Goal: Task Accomplishment & Management: Manage account settings

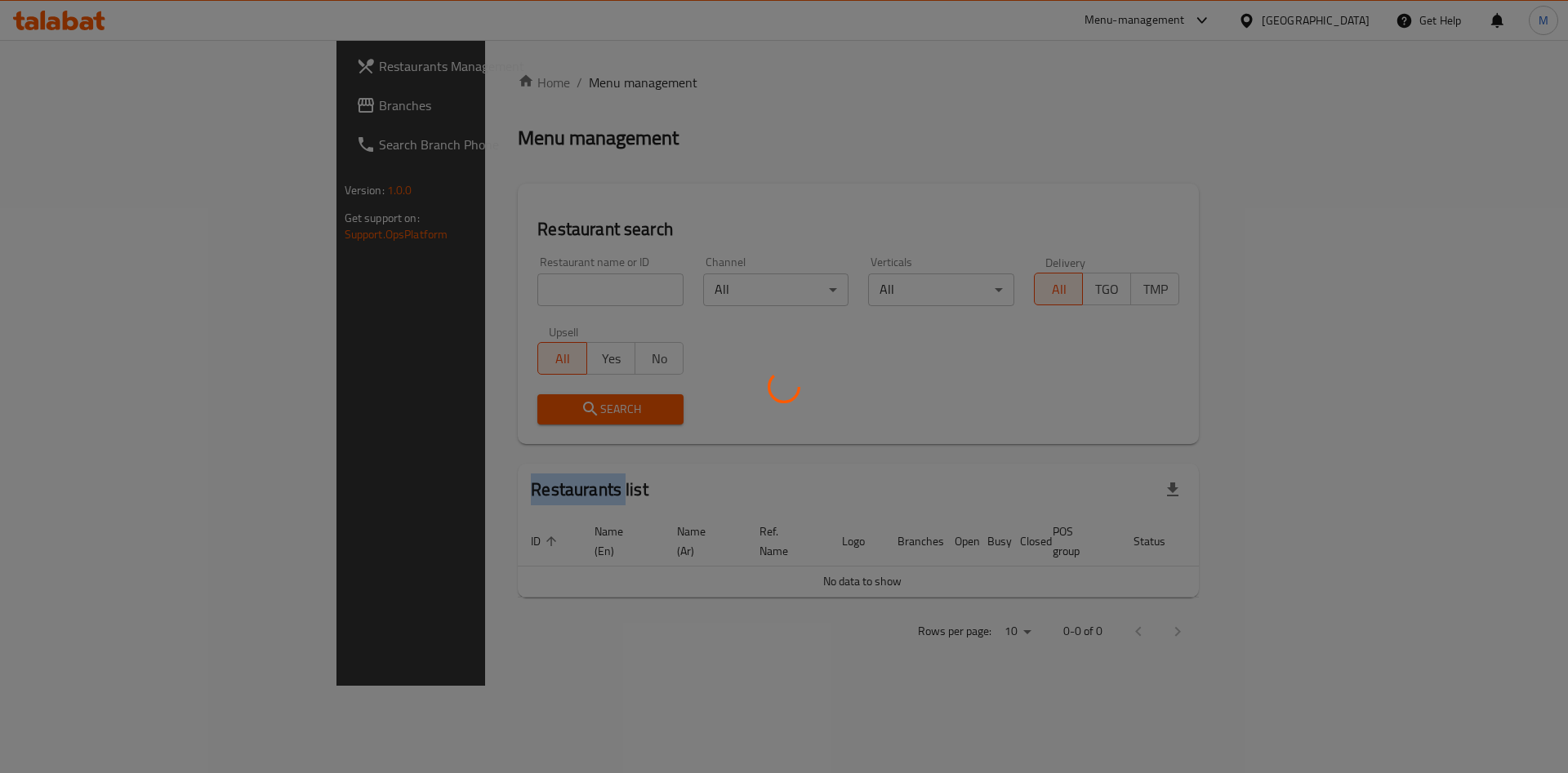
click at [411, 289] on div at bounding box center [784, 386] width 1568 height 773
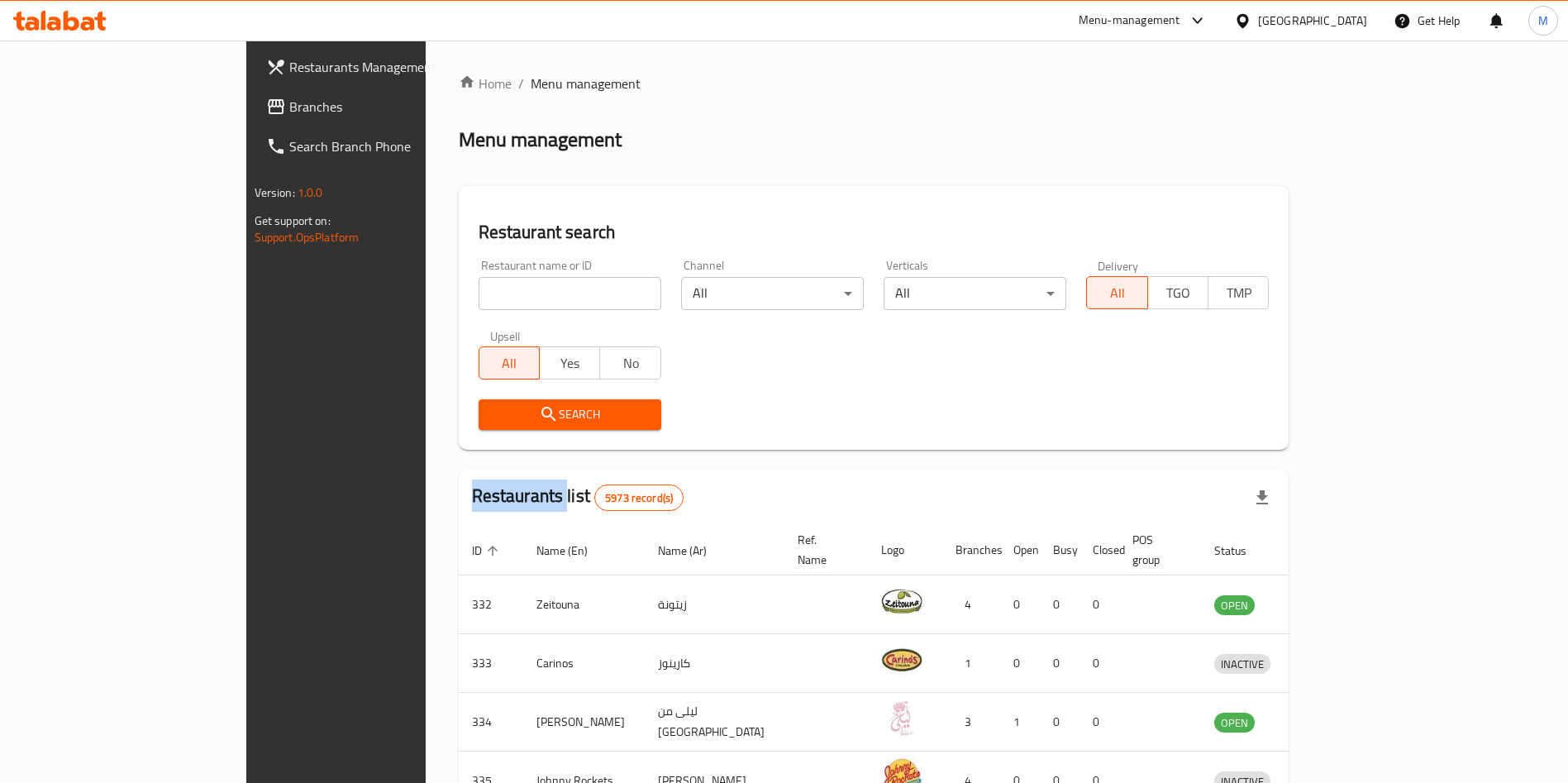
click at [479, 293] on input "search" at bounding box center [570, 294] width 183 height 33
type input "flip burger"
click button "Search" at bounding box center [570, 414] width 183 height 31
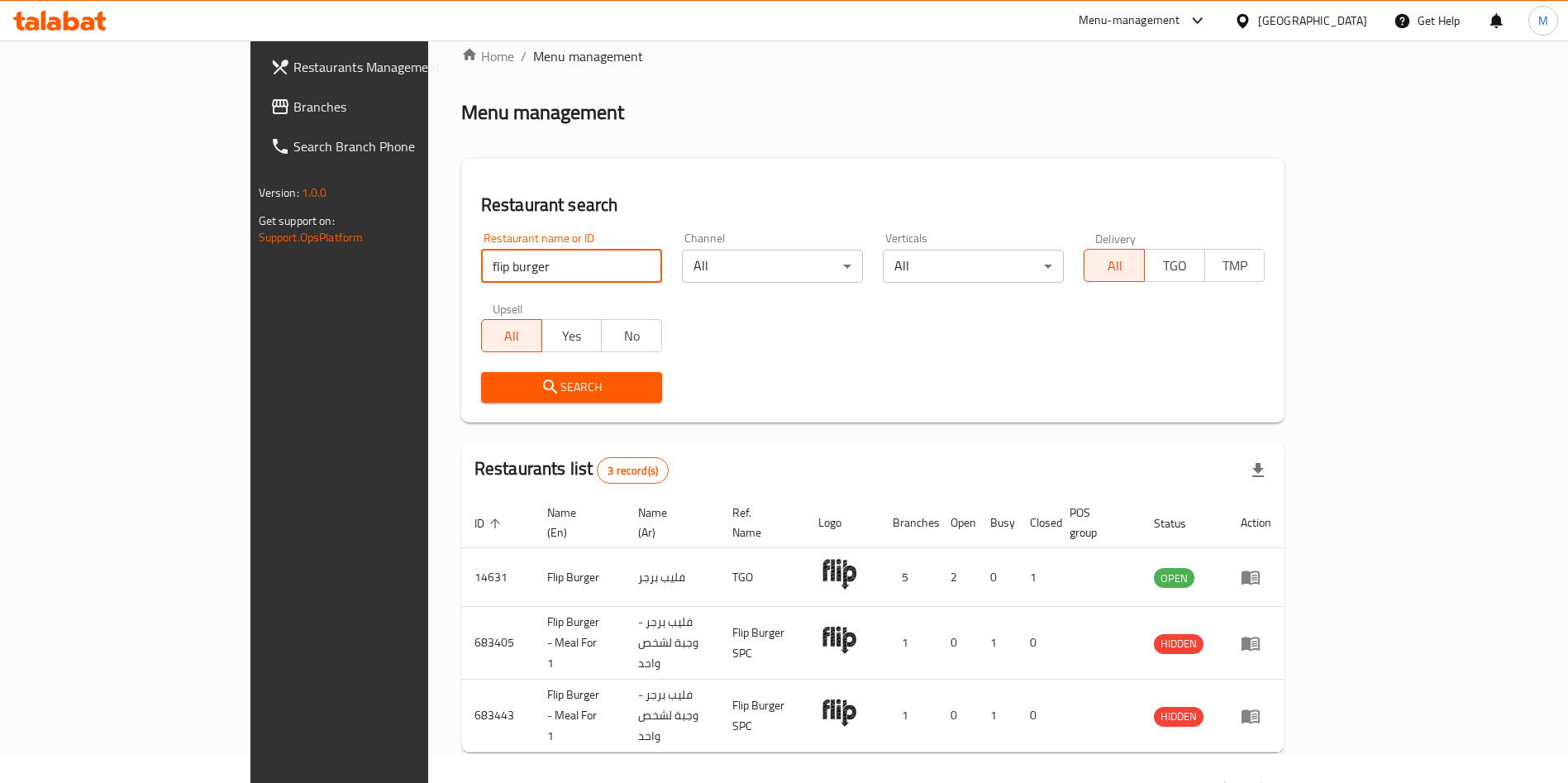
scroll to position [40, 0]
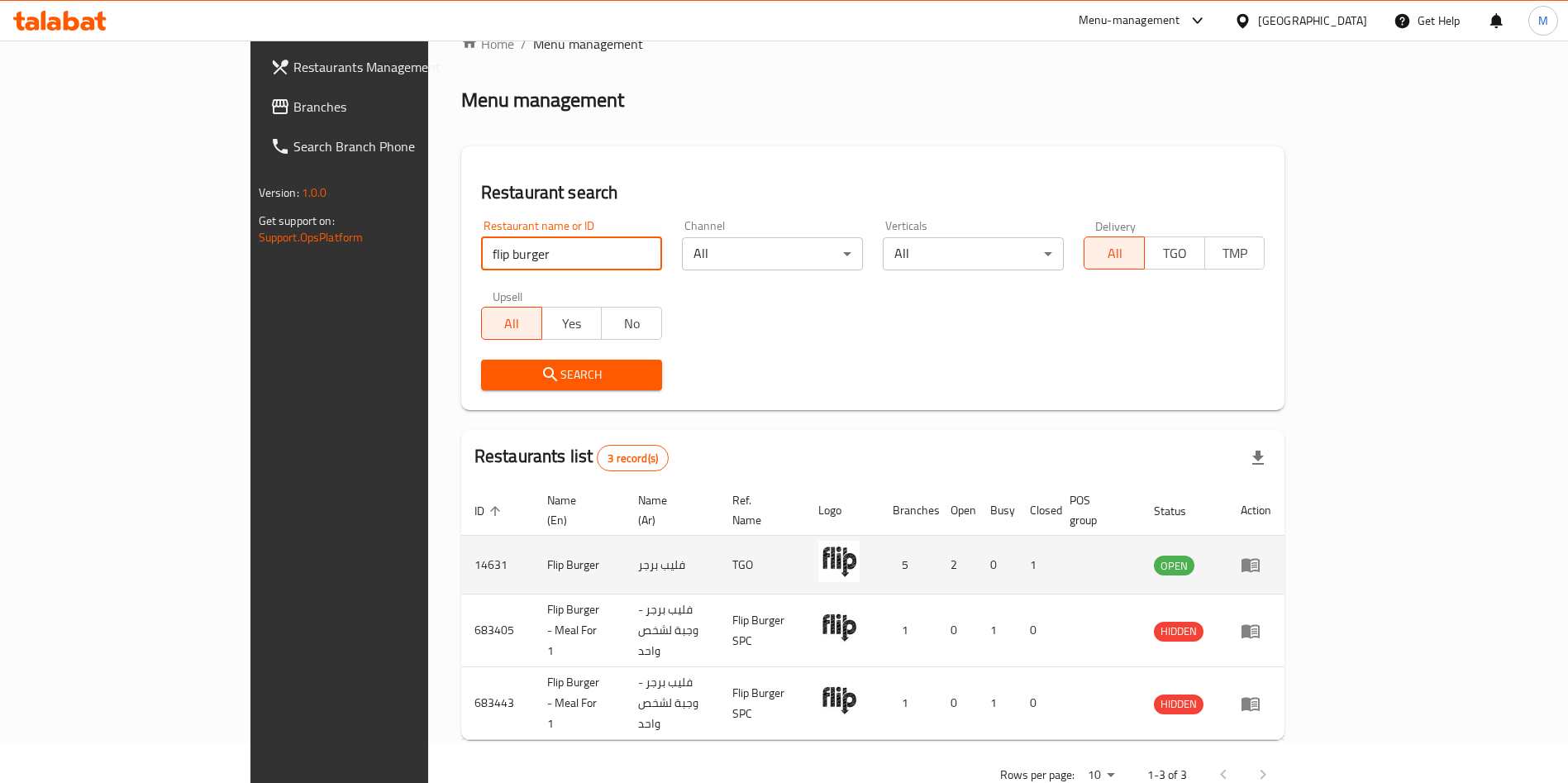
click at [1271, 555] on link "enhanced table" at bounding box center [1256, 564] width 30 height 19
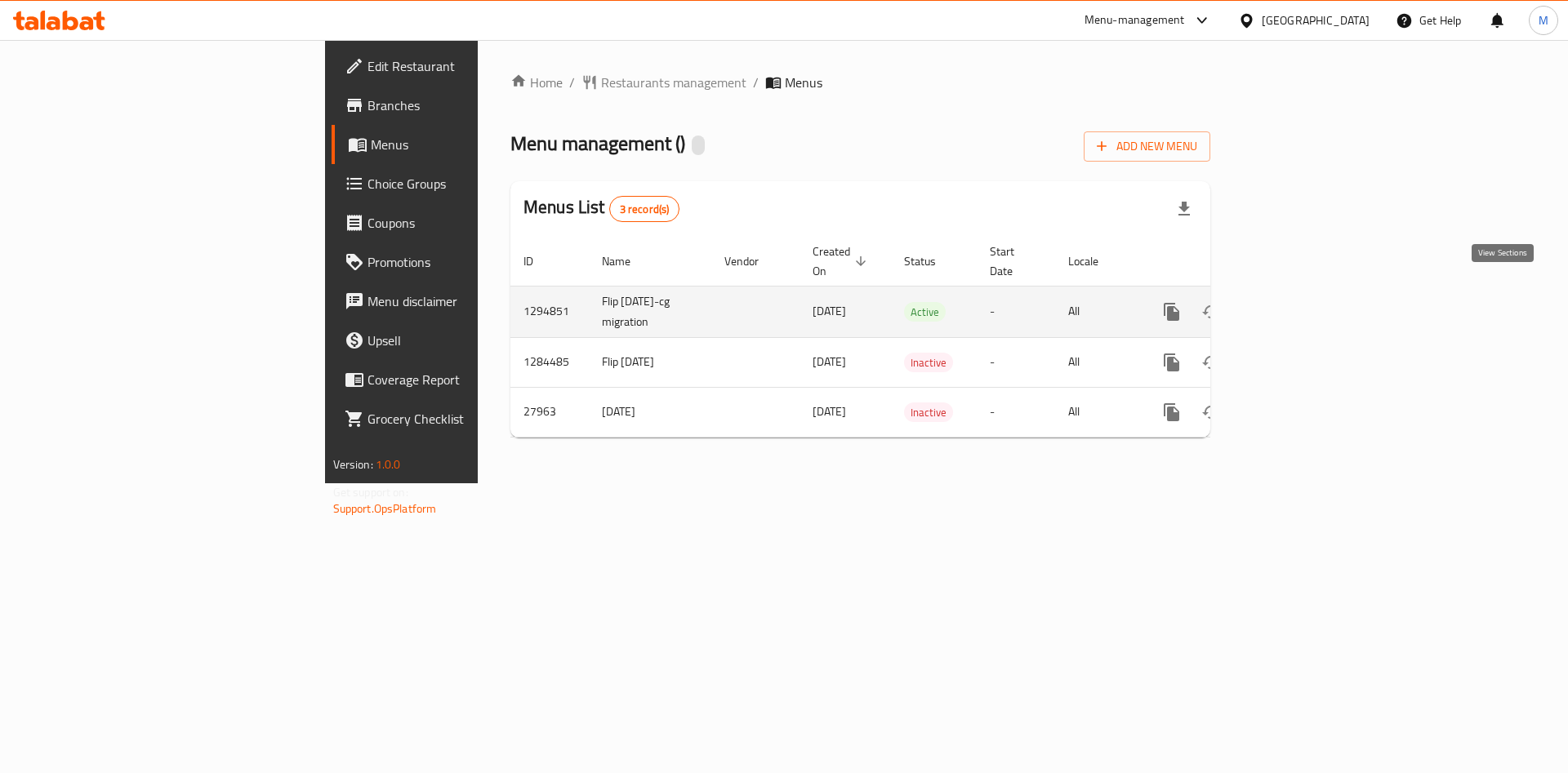
click at [1300, 302] on icon "enhanced table" at bounding box center [1289, 311] width 19 height 19
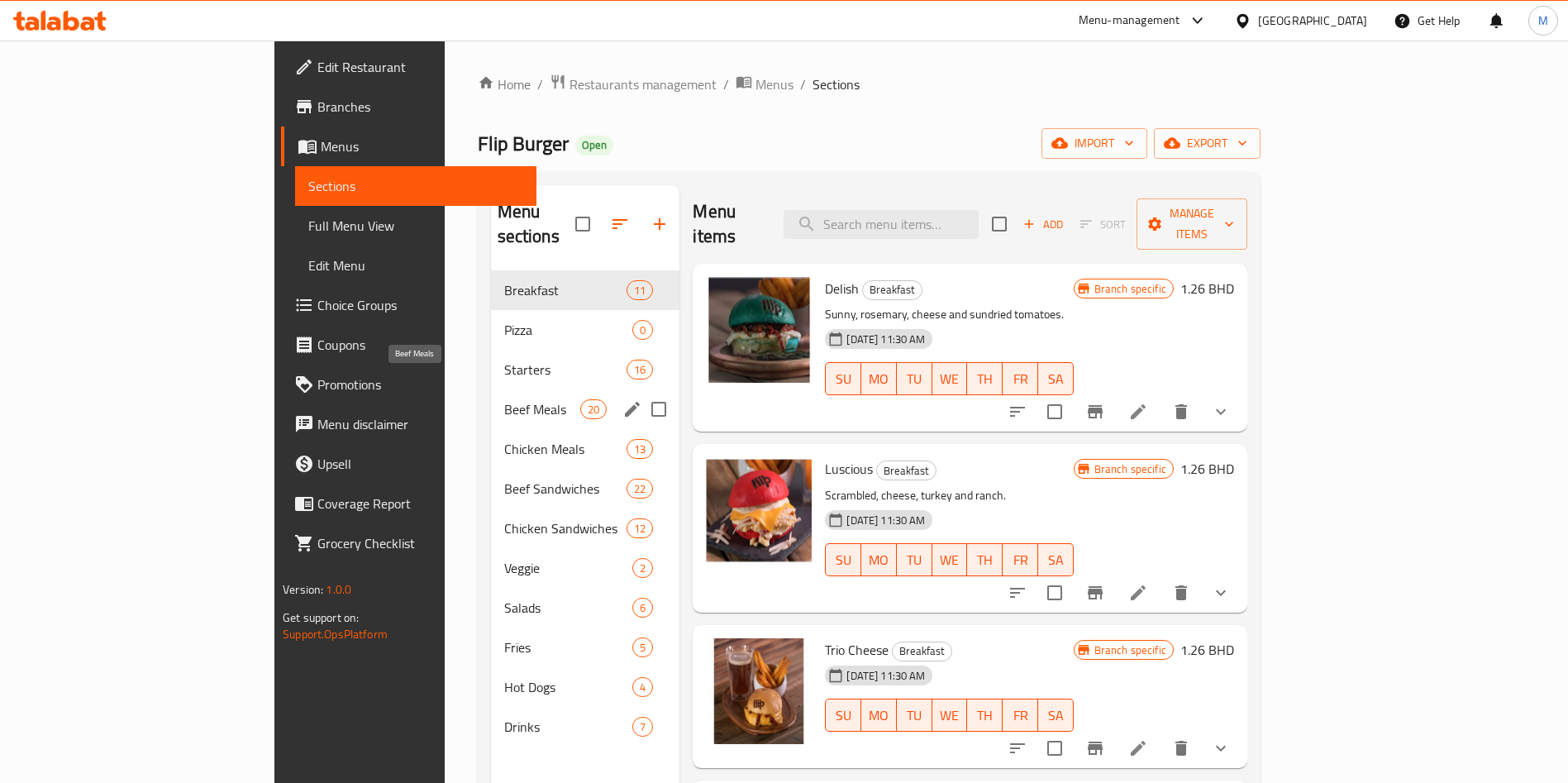
drag, startPoint x: 386, startPoint y: 382, endPoint x: 407, endPoint y: 340, distance: 47.0
click at [504, 399] on span "Beef Meals" at bounding box center [542, 409] width 77 height 19
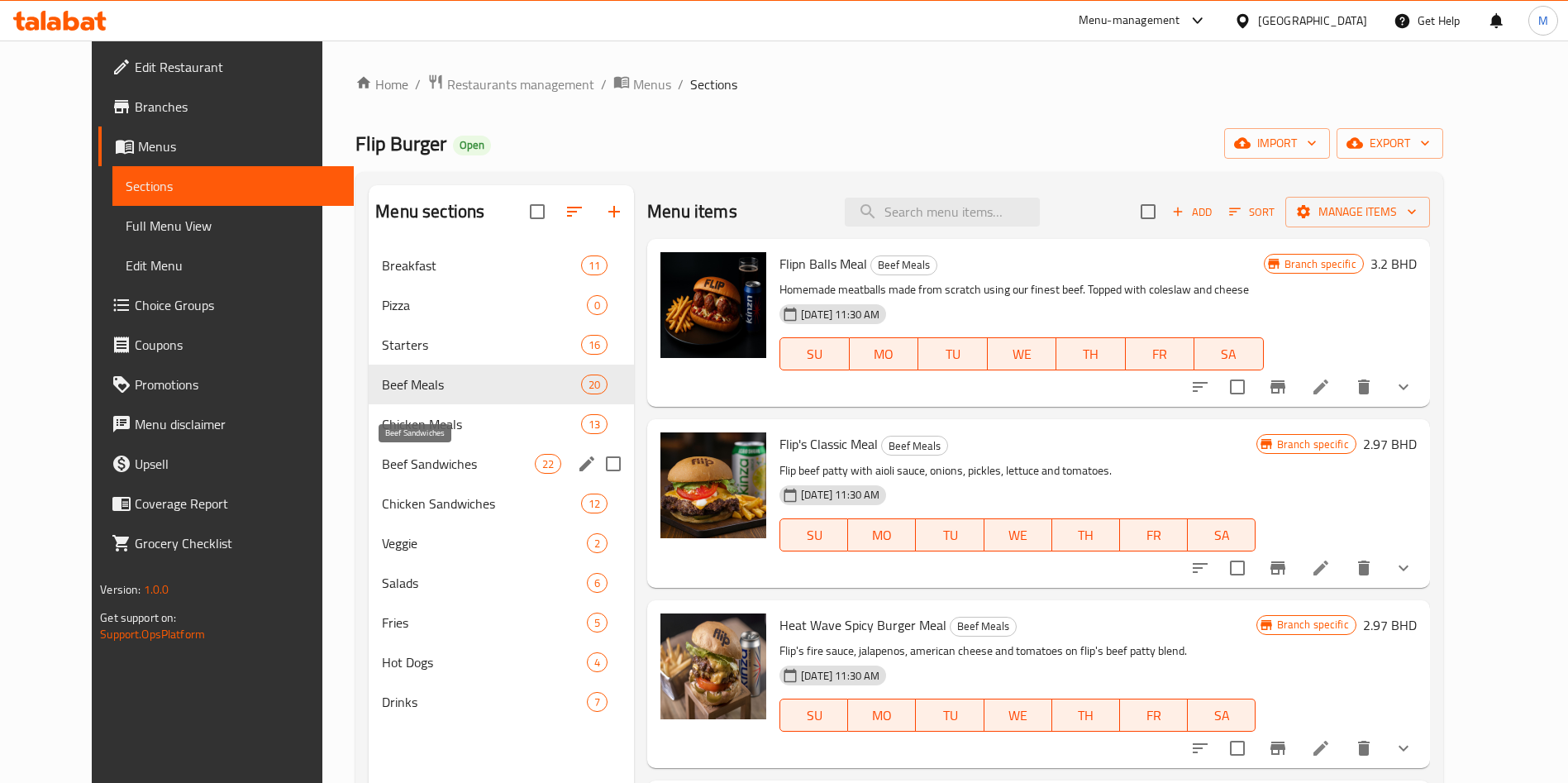
click at [412, 454] on span "Beef Sandwiches" at bounding box center [457, 463] width 152 height 19
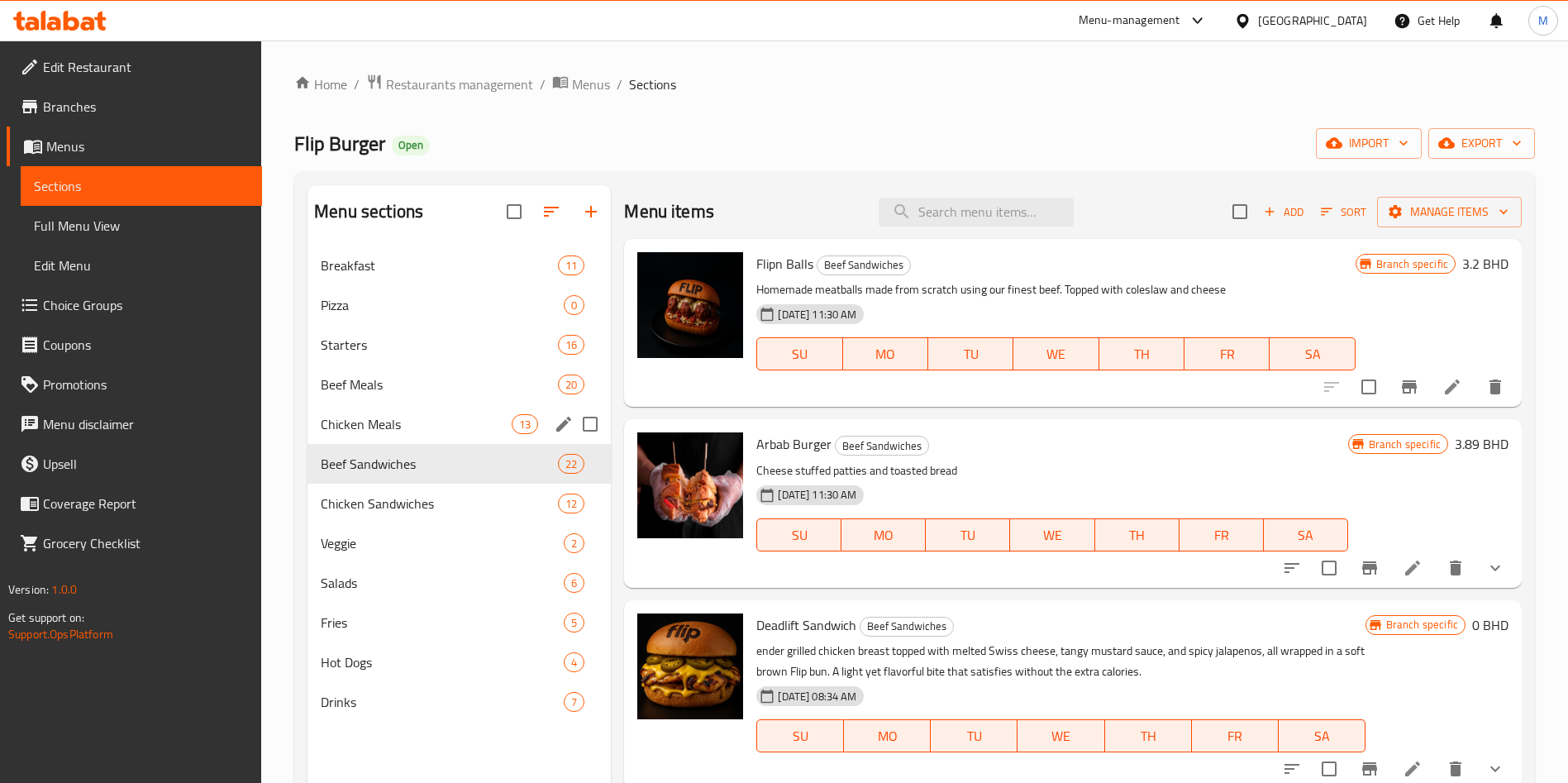
click at [436, 442] on div "Chicken Meals 13" at bounding box center [459, 423] width 303 height 40
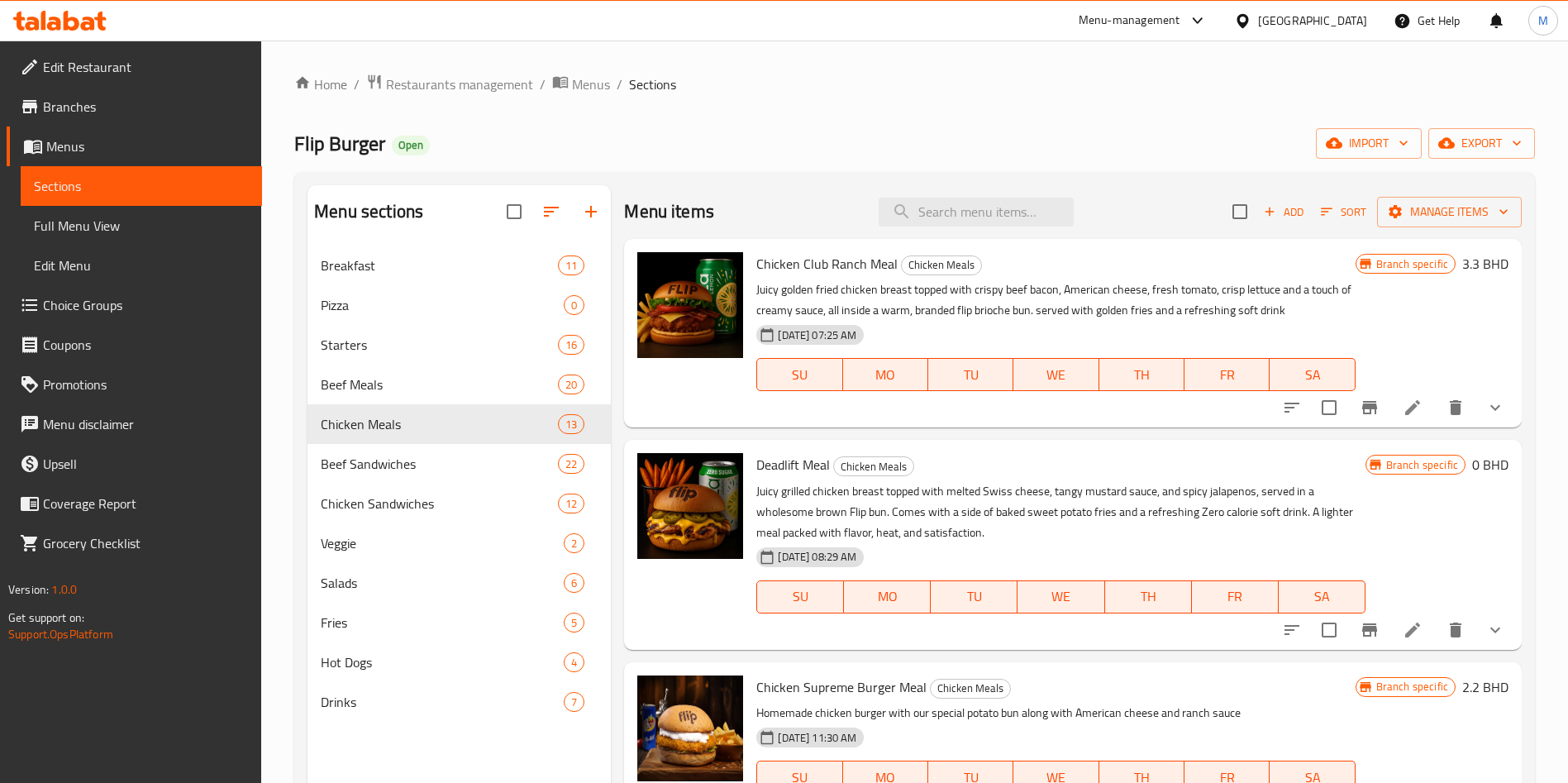
click at [1265, 212] on icon "button" at bounding box center [1270, 213] width 9 height 9
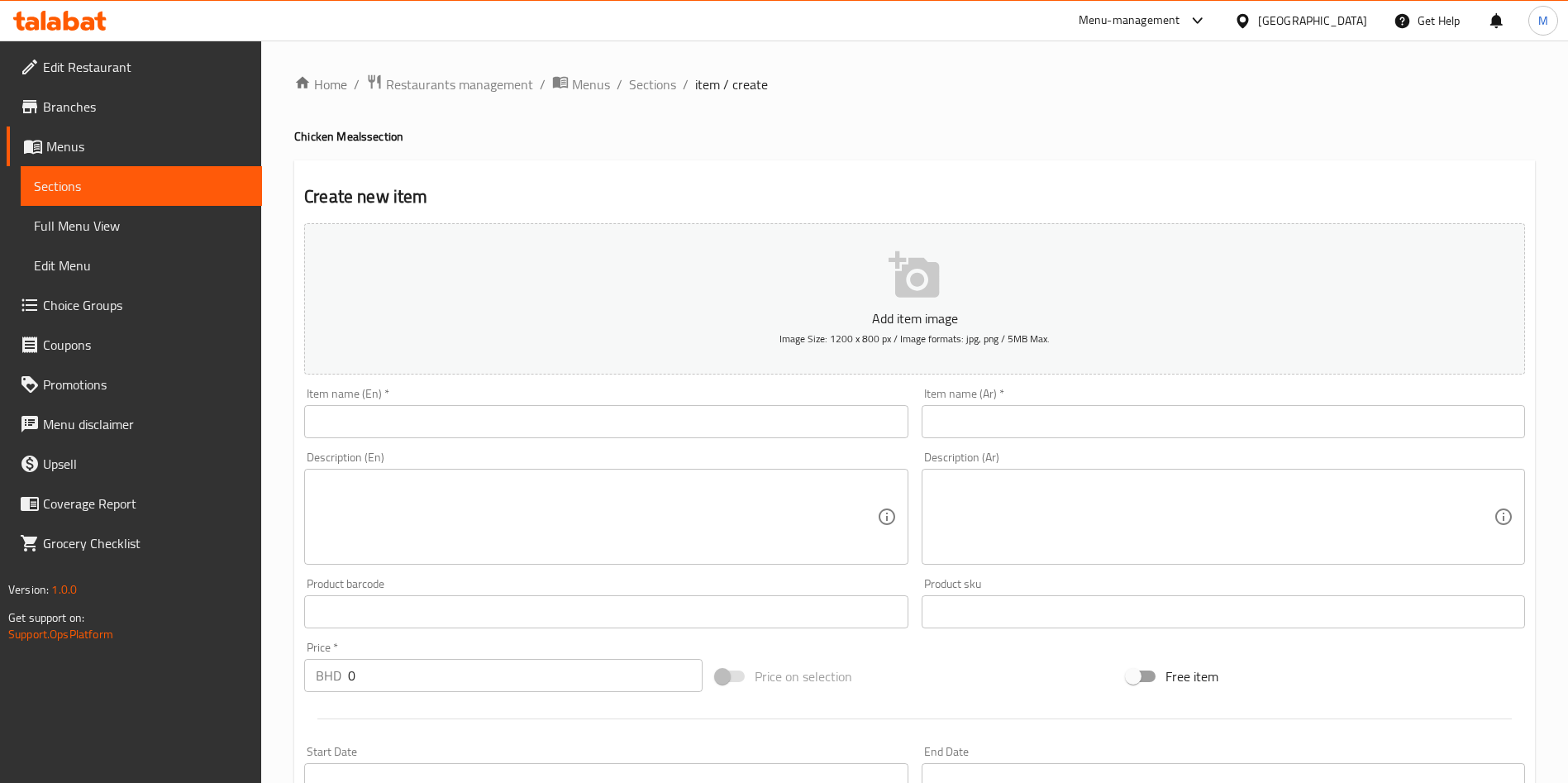
click at [518, 482] on textarea at bounding box center [596, 517] width 560 height 79
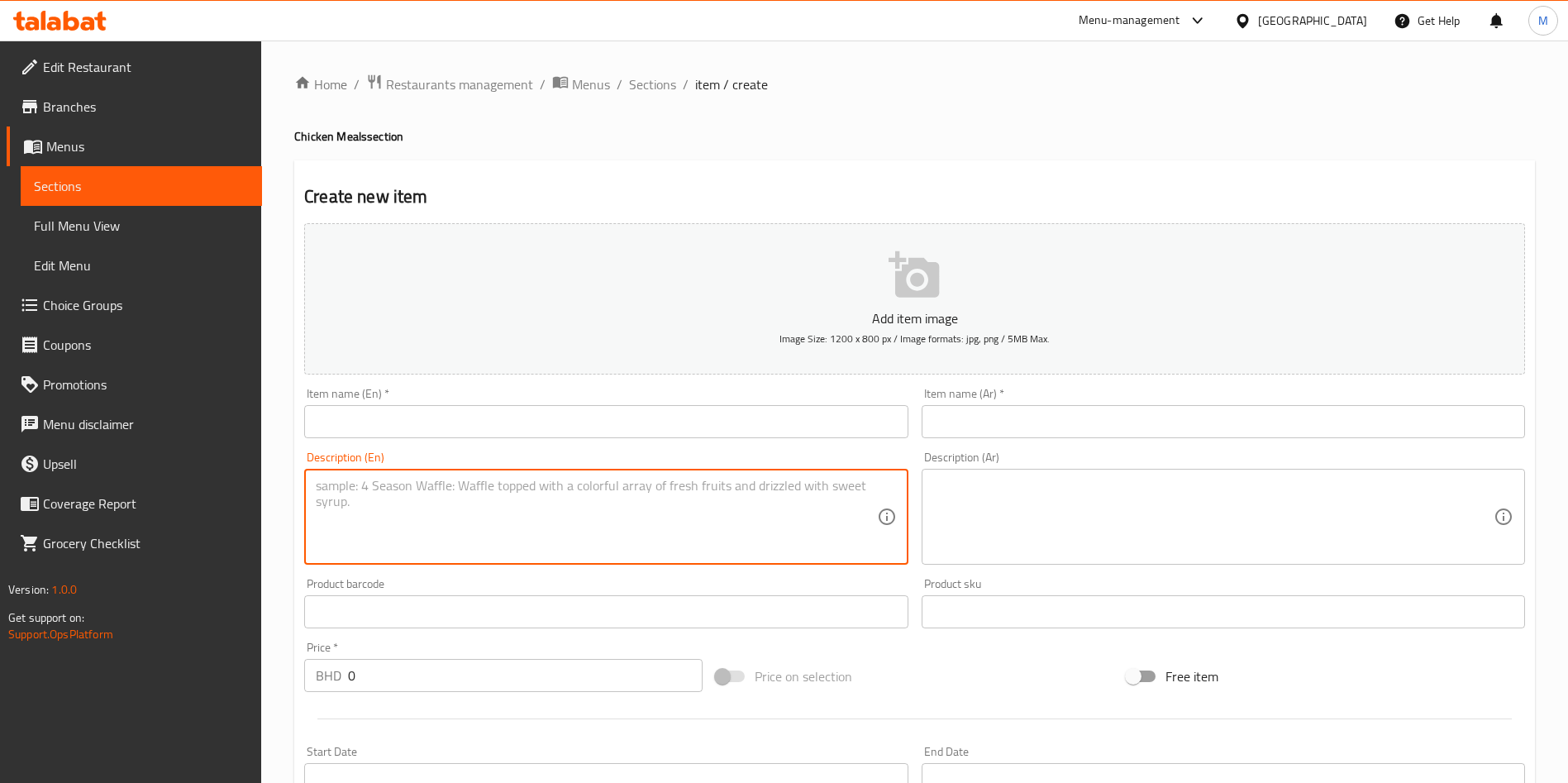
click at [518, 482] on textarea at bounding box center [596, 517] width 560 height 79
paste textarea "Crispy golden fried chicken stacked on a buttery brioche bun with melted Americ…"
type textarea "Crispy golden fried chicken stacked on a buttery brioche bun with melted Americ…"
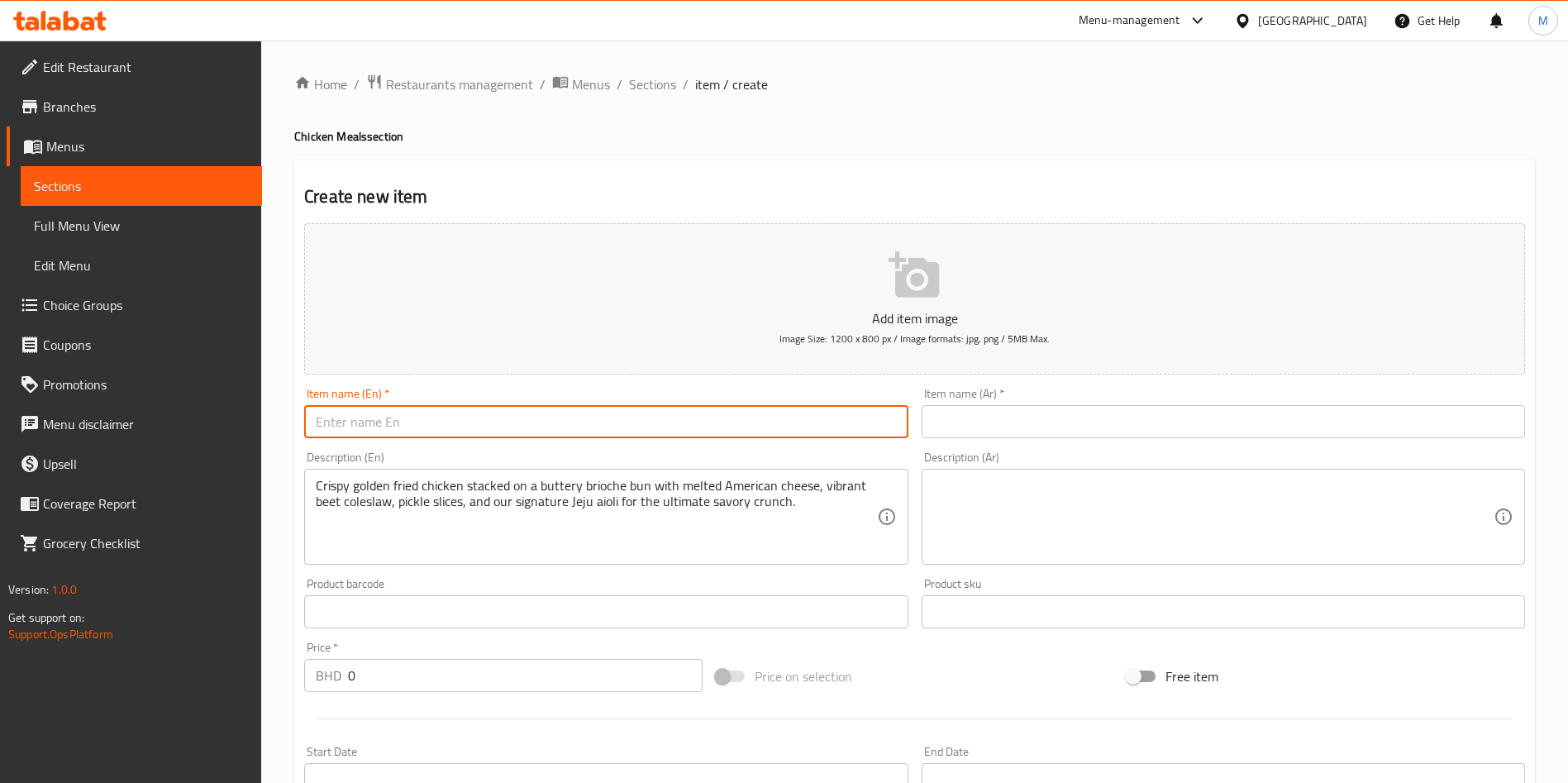
click at [475, 423] on input "text" at bounding box center [605, 422] width 603 height 33
paste input "Beet my Chick"
type input "Beet my Chick"
click at [1078, 427] on input "text" at bounding box center [1222, 422] width 603 height 33
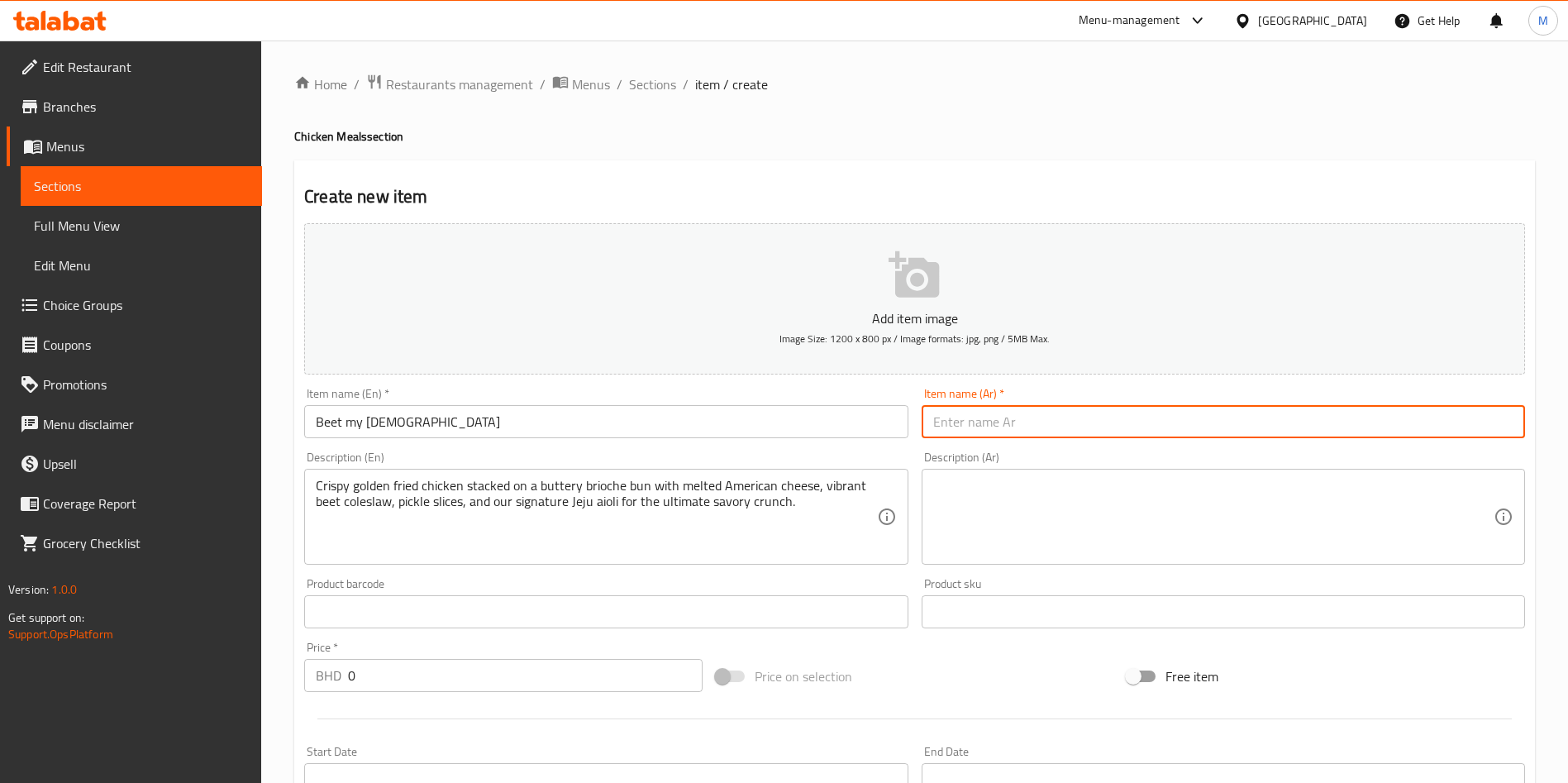
click at [1078, 427] on input "text" at bounding box center [1222, 422] width 603 height 33
paste input "بنجر بلدي كتكوت"
type input "بنجر بلدي كتكوت"
click at [654, 474] on div "Crispy golden fried chicken stacked on a buttery brioche bun with melted Americ…" at bounding box center [605, 517] width 603 height 96
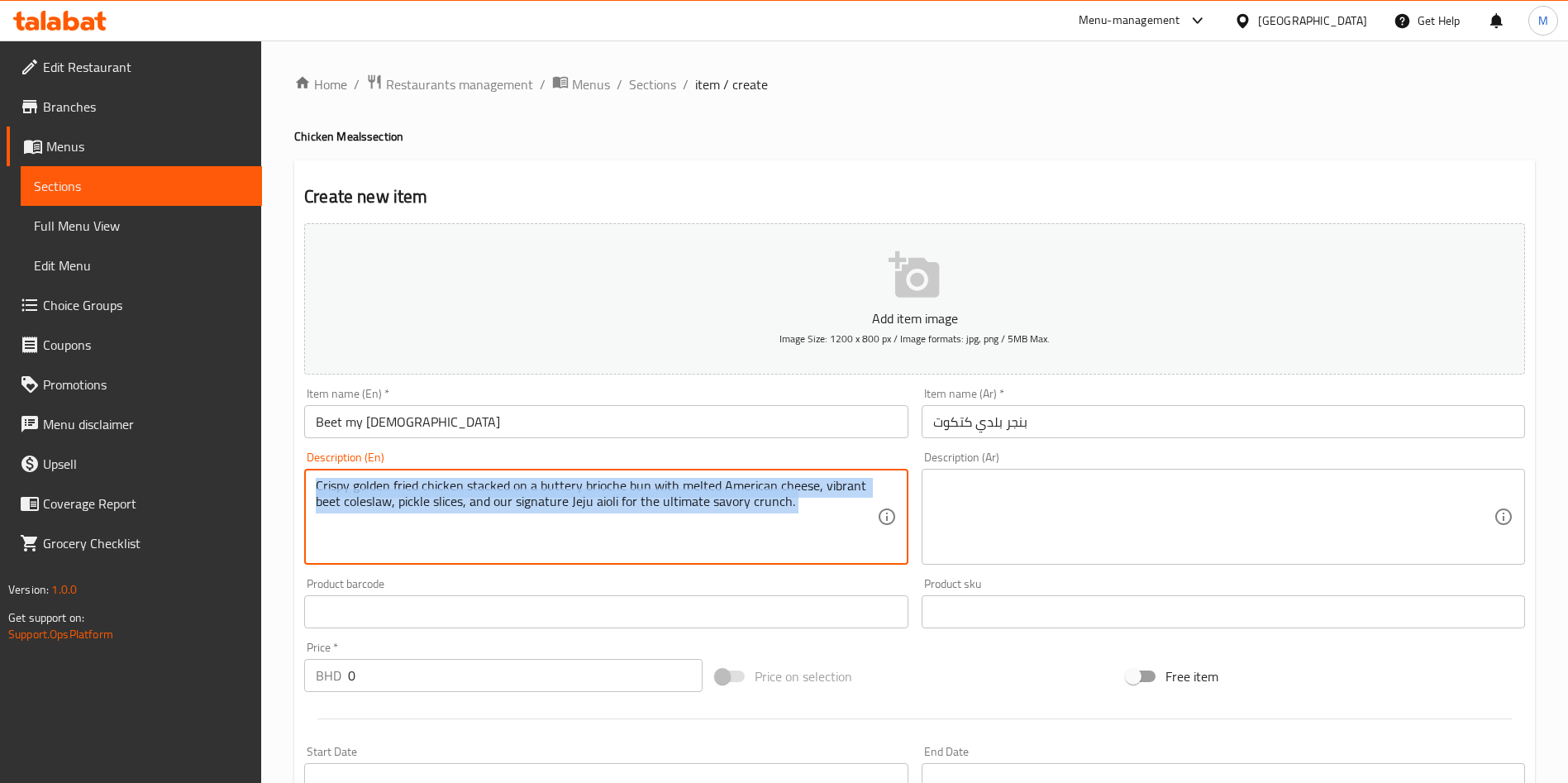
click at [654, 474] on div "Crispy golden fried chicken stacked on a buttery brioche bun with melted Americ…" at bounding box center [605, 517] width 603 height 96
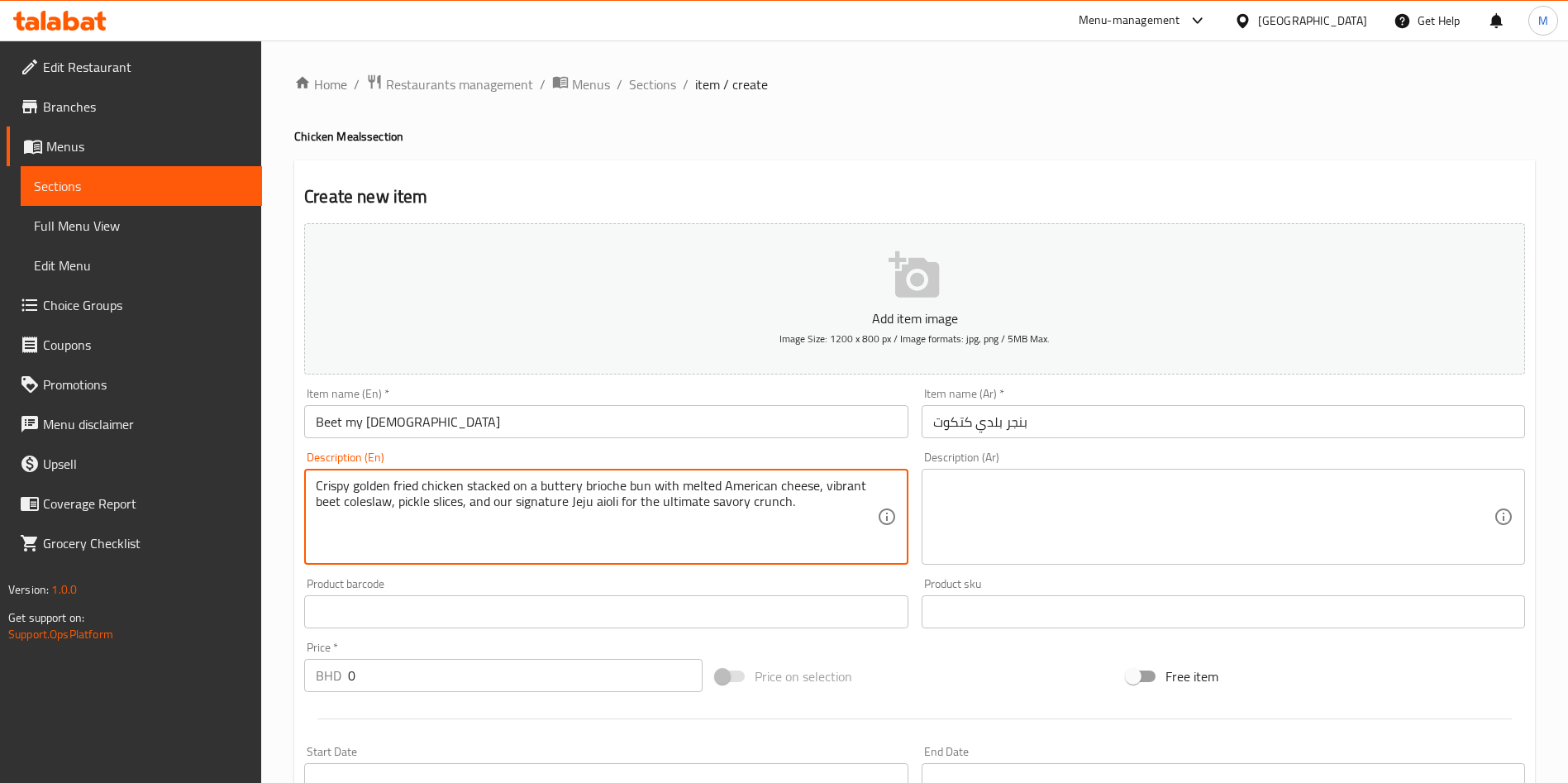
click at [654, 474] on div "Crispy golden fried chicken stacked on a buttery brioche bun with melted Americ…" at bounding box center [605, 517] width 603 height 96
click at [649, 482] on textarea "Crispy golden fried chicken stacked on a buttery brioche bun with melted Americ…" at bounding box center [596, 517] width 560 height 79
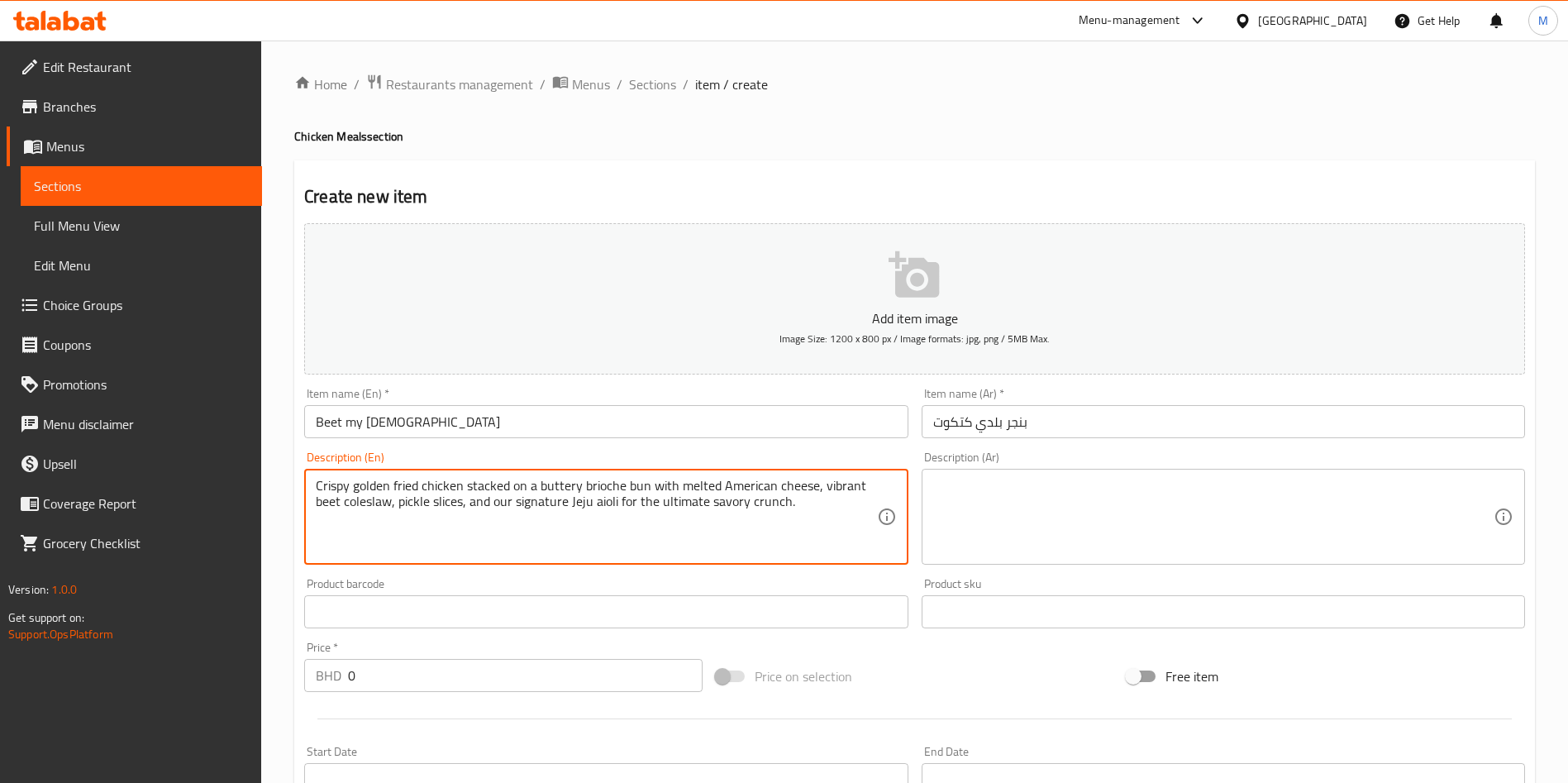
click at [649, 482] on textarea "Crispy golden fried chicken stacked on a buttery brioche bun with melted Americ…" at bounding box center [596, 517] width 560 height 79
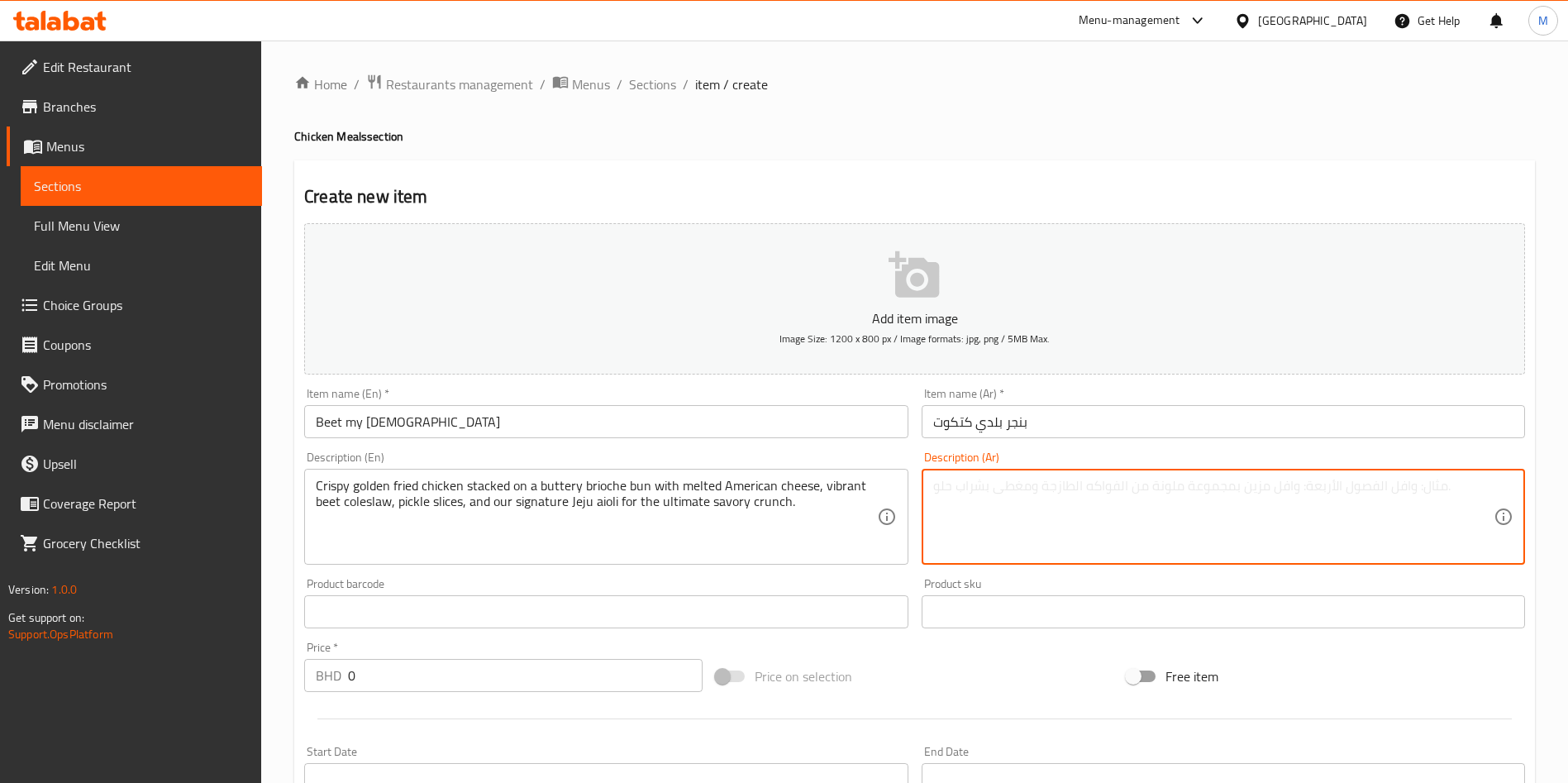
click at [984, 507] on textarea at bounding box center [1213, 517] width 560 height 79
paste textarea "دجاج مقلي مقرمش ذهبي اللون موضوع على خبز بريوش زبداني مع جبن أمريكي ذائب، وسلطة…"
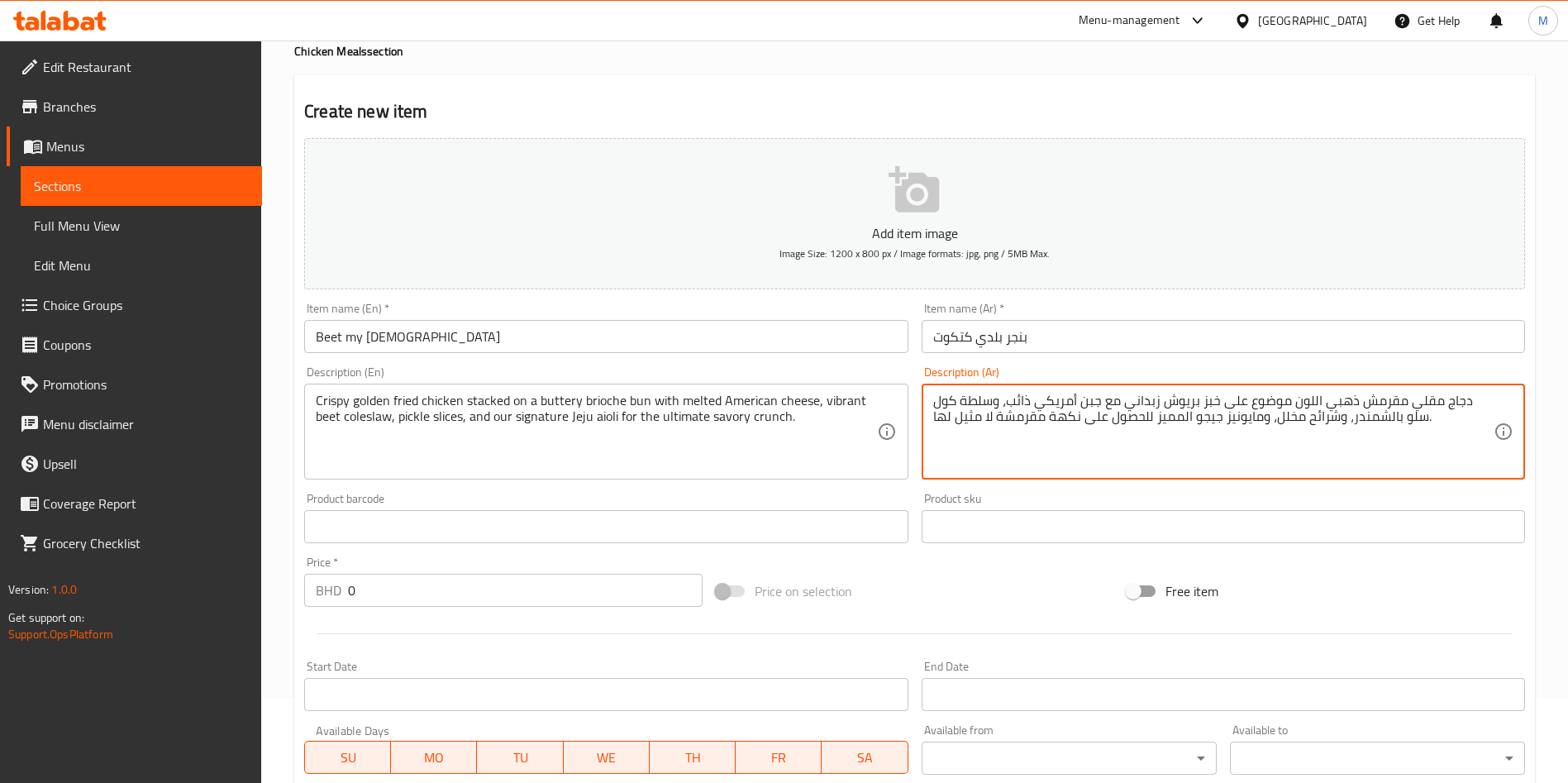
scroll to position [124, 0]
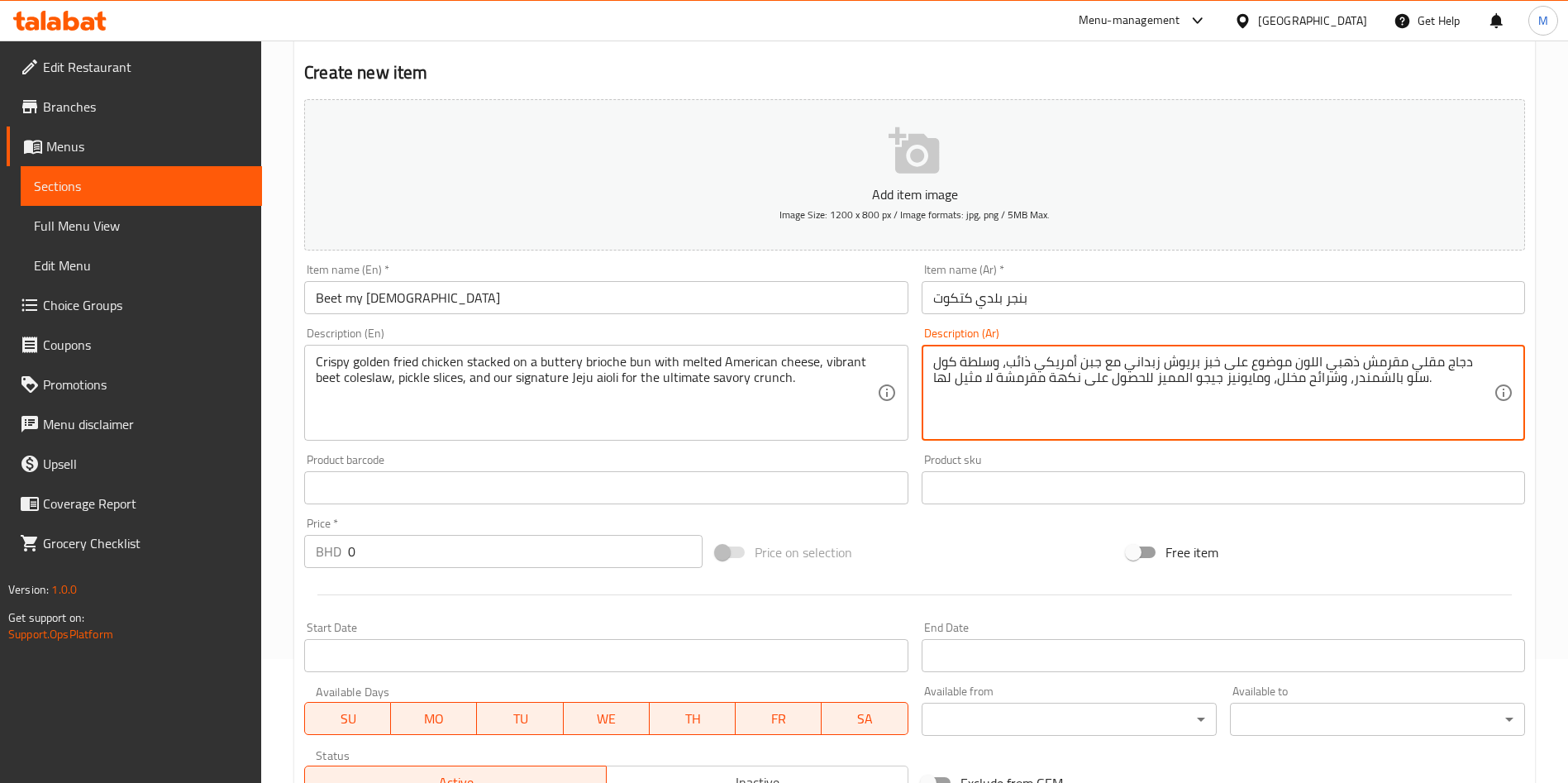
type textarea "دجاج مقلي مقرمش ذهبي اللون موضوع على خبز بريوش زبداني مع جبن أمريكي ذائب، وسلطة…"
click at [486, 544] on input "0" at bounding box center [526, 552] width 355 height 33
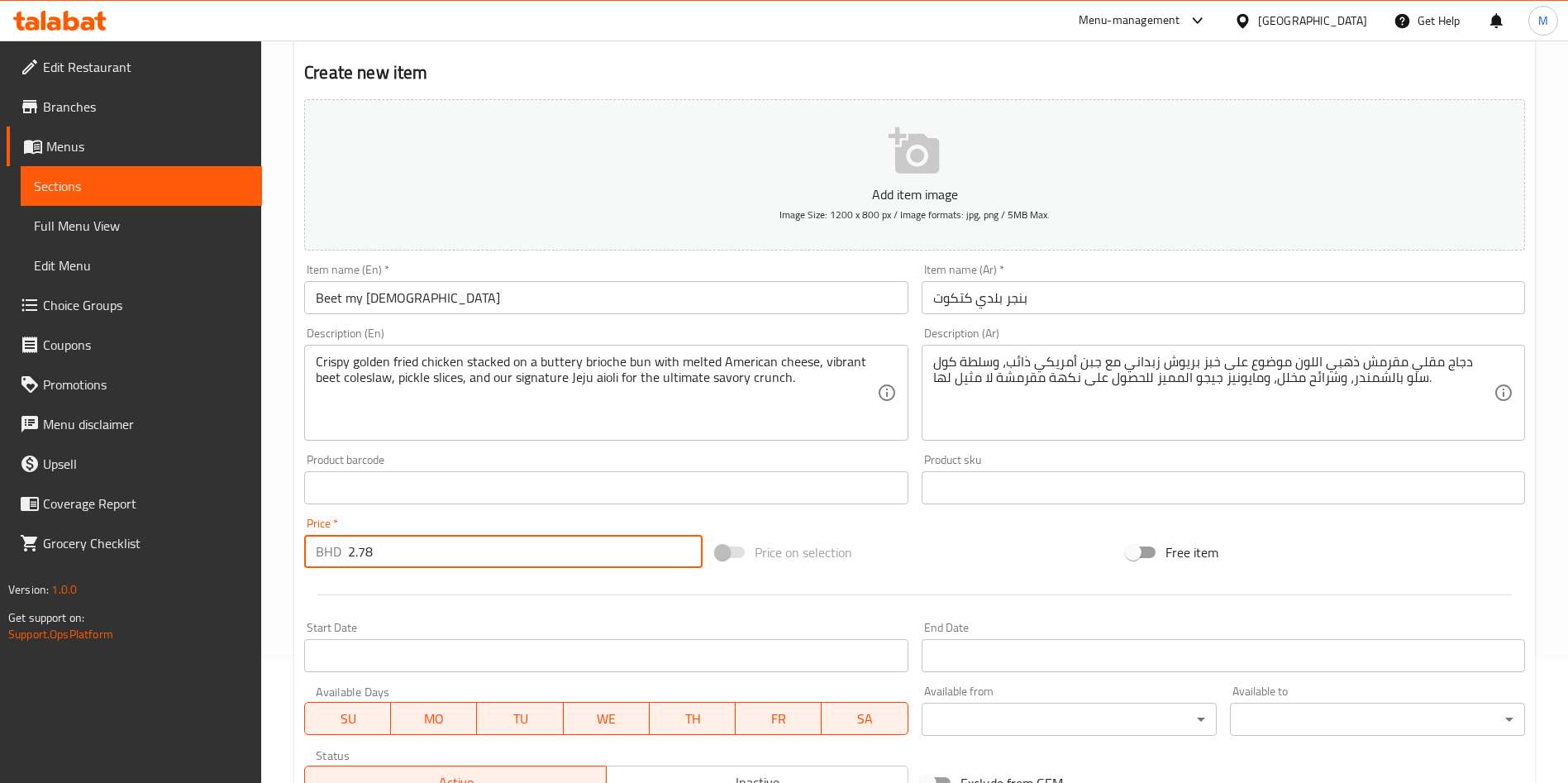
type input "2.78"
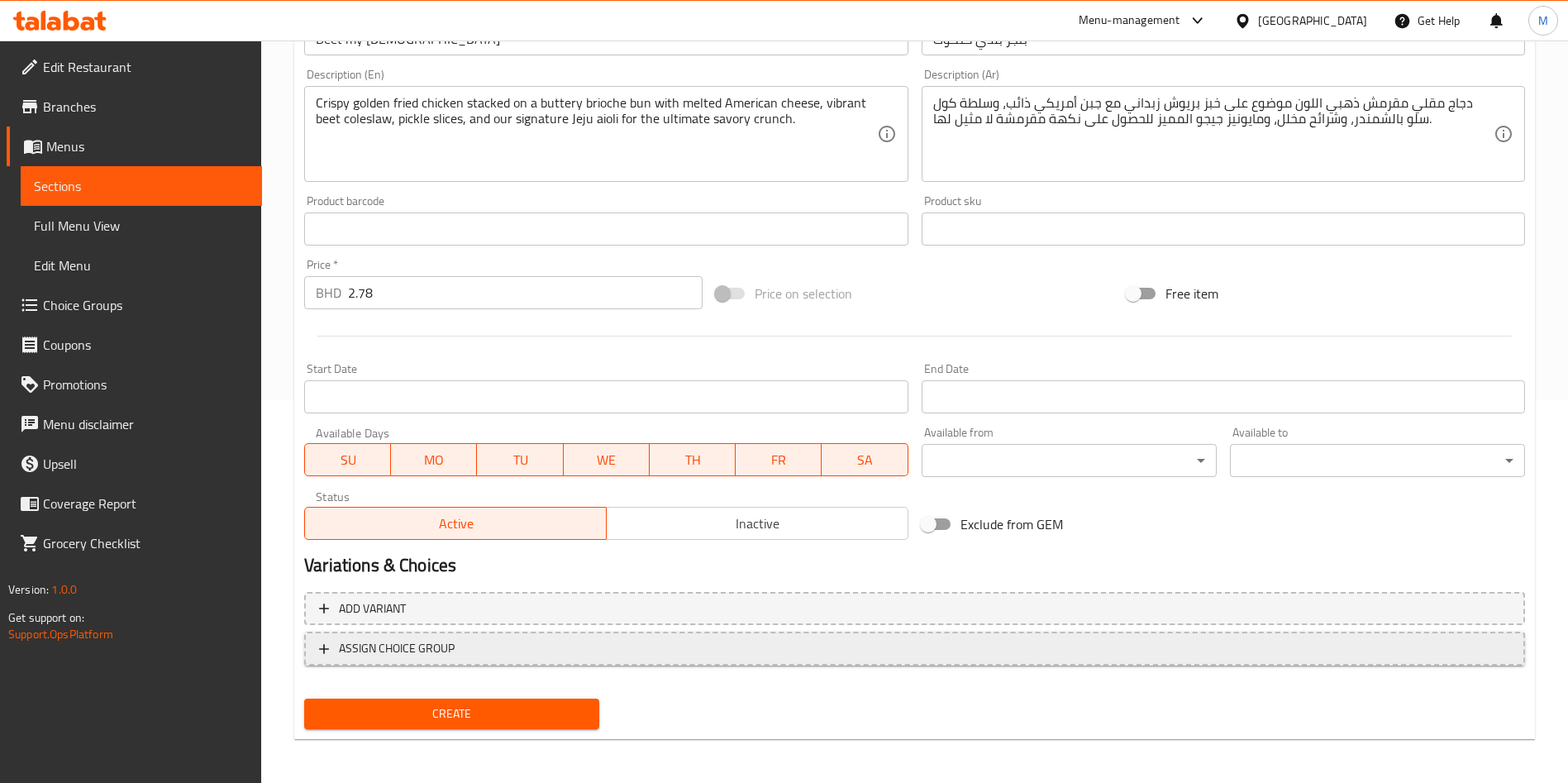
scroll to position [385, 0]
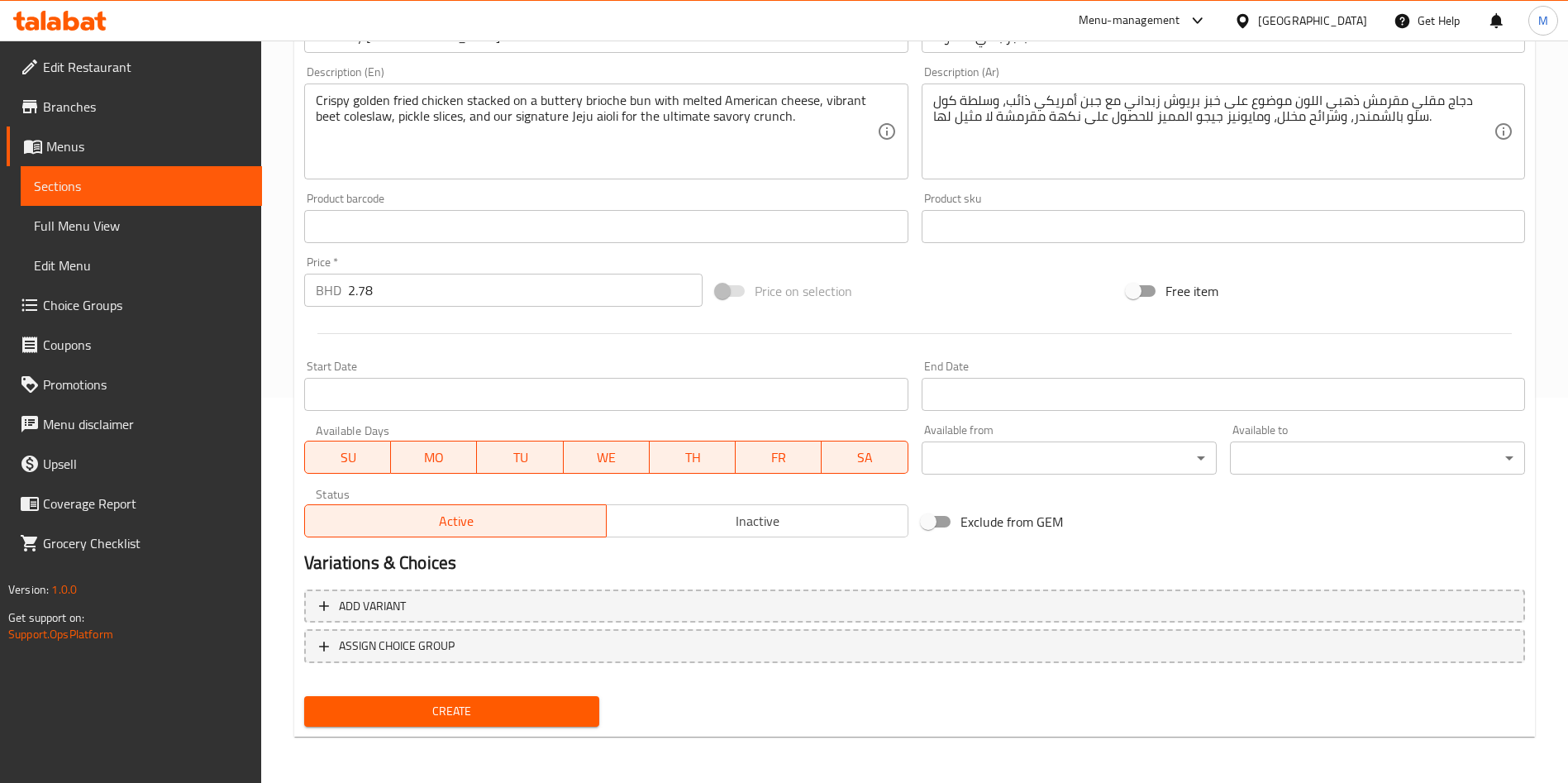
click at [407, 717] on span "Create" at bounding box center [451, 711] width 269 height 20
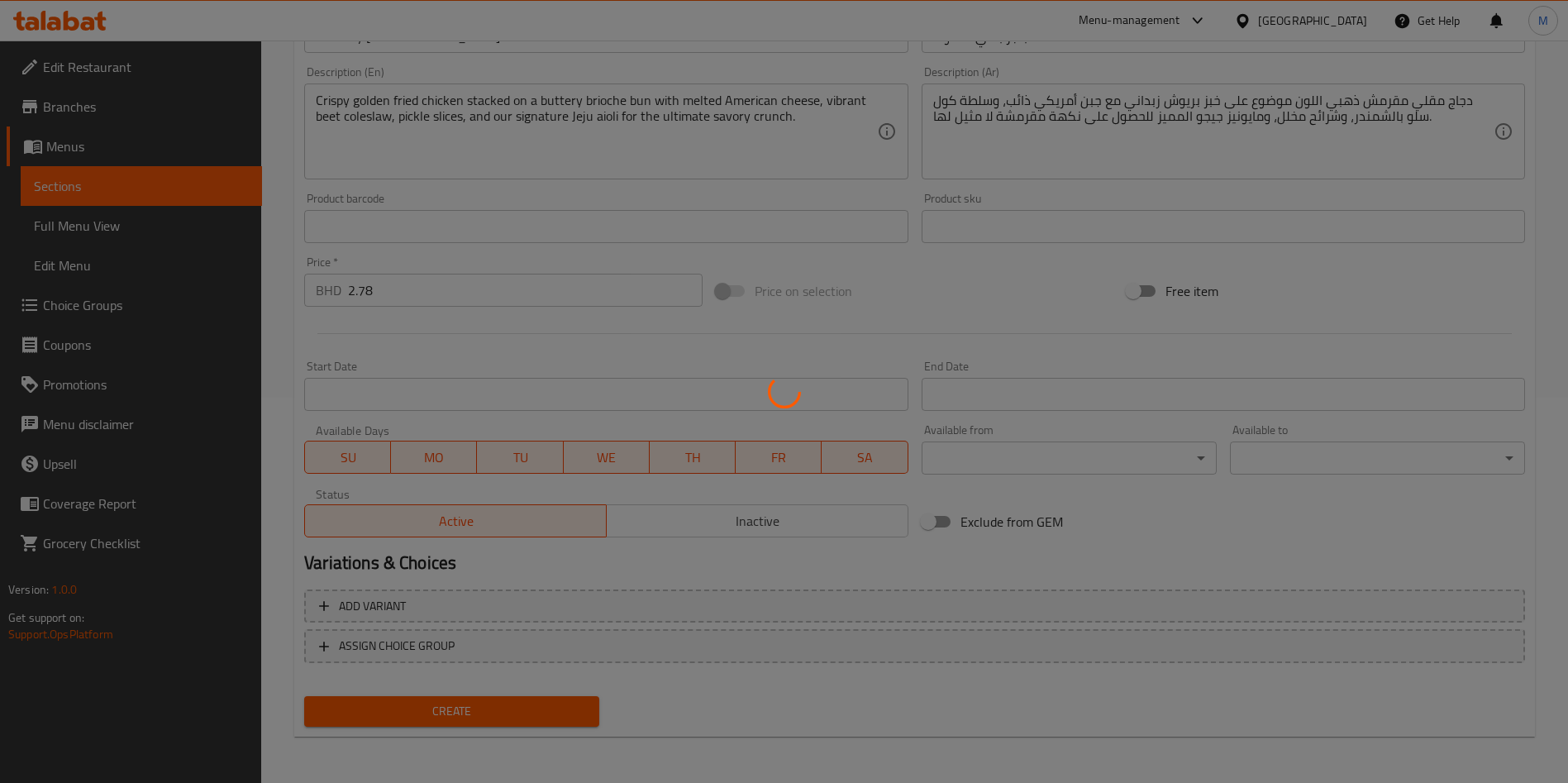
type input "0"
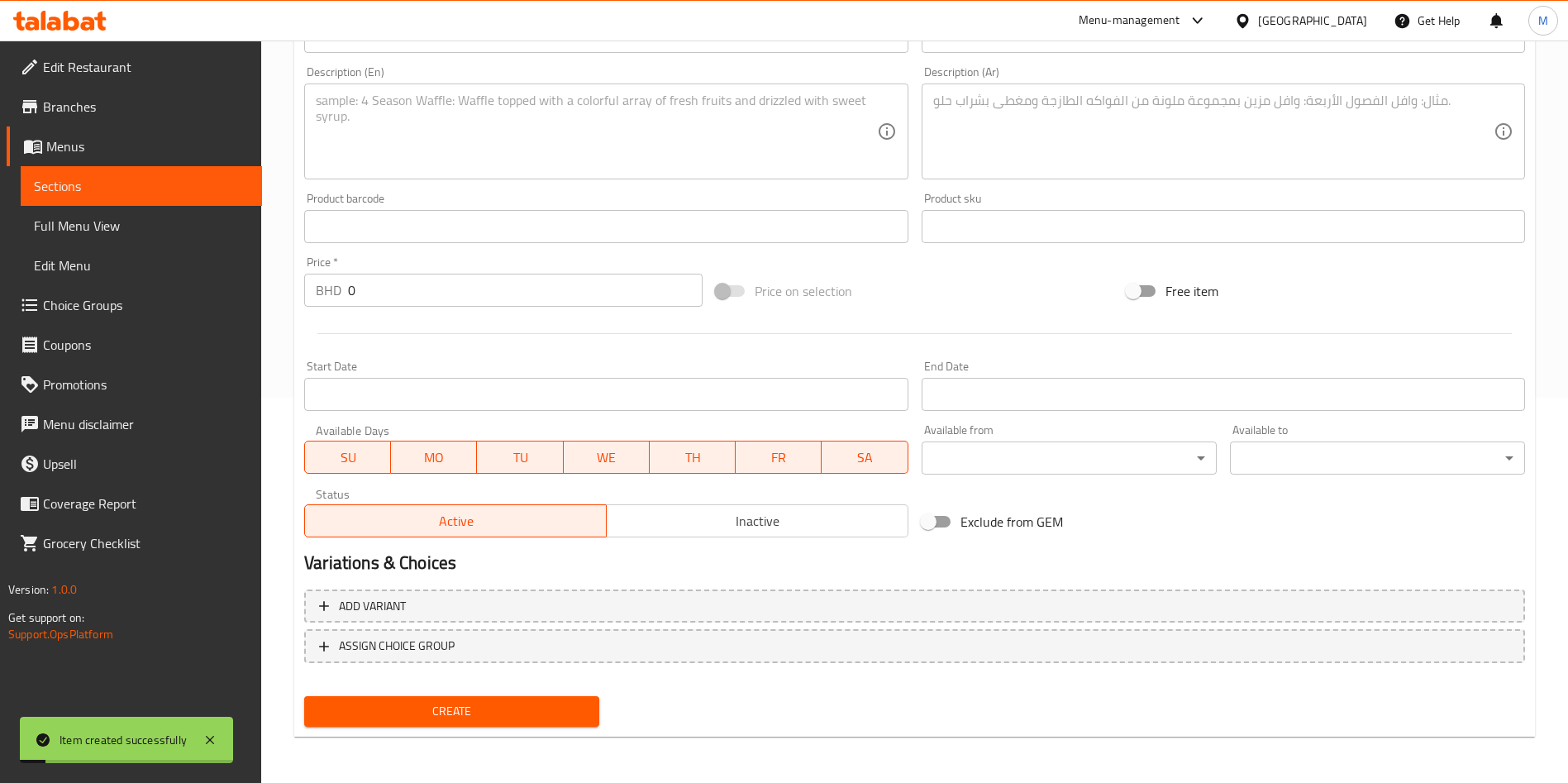
scroll to position [13, 0]
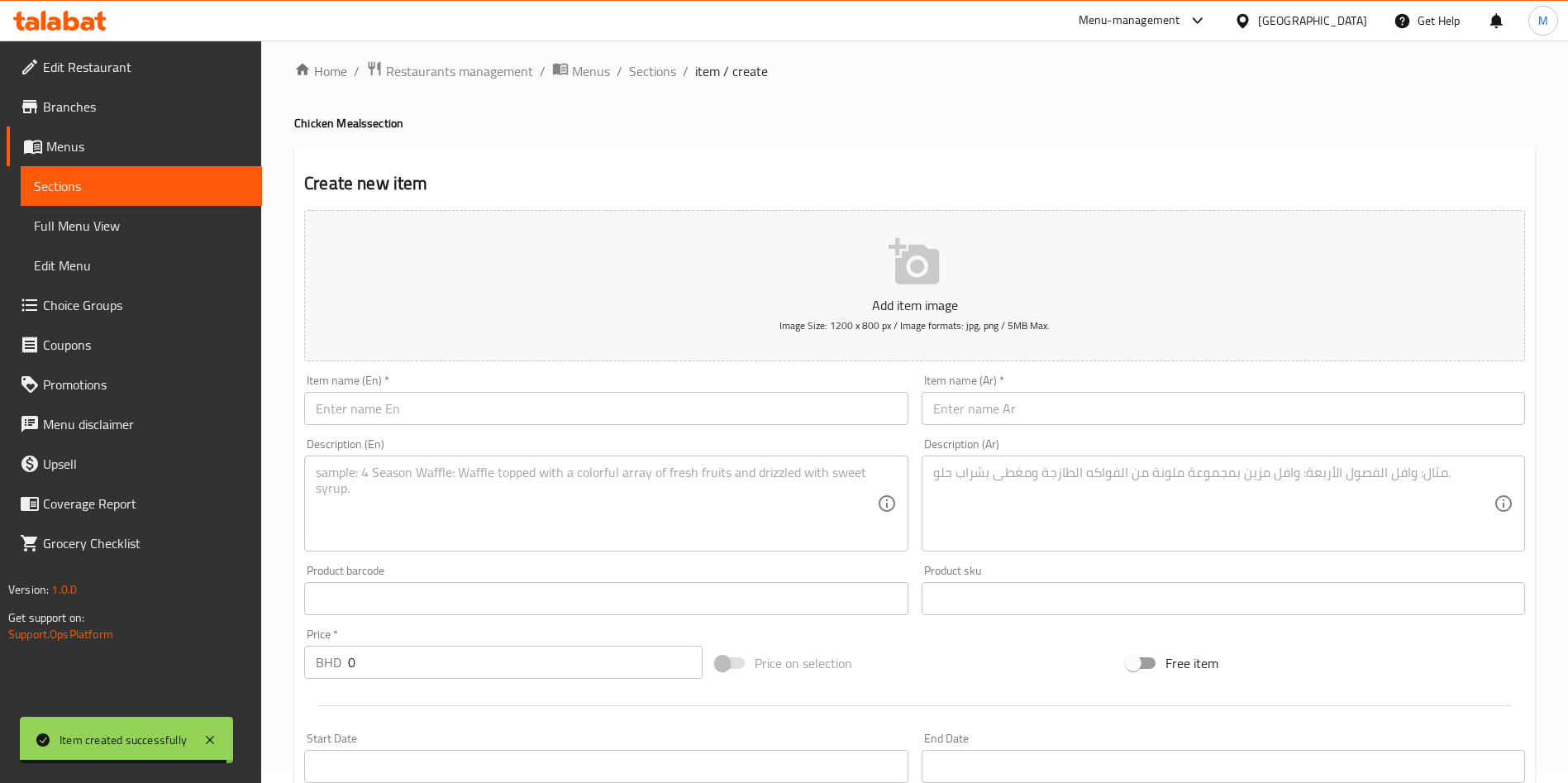
click at [460, 389] on div "Item name (En)   * Item name (En) *" at bounding box center [605, 399] width 603 height 51
click at [461, 406] on input "text" at bounding box center [605, 409] width 603 height 33
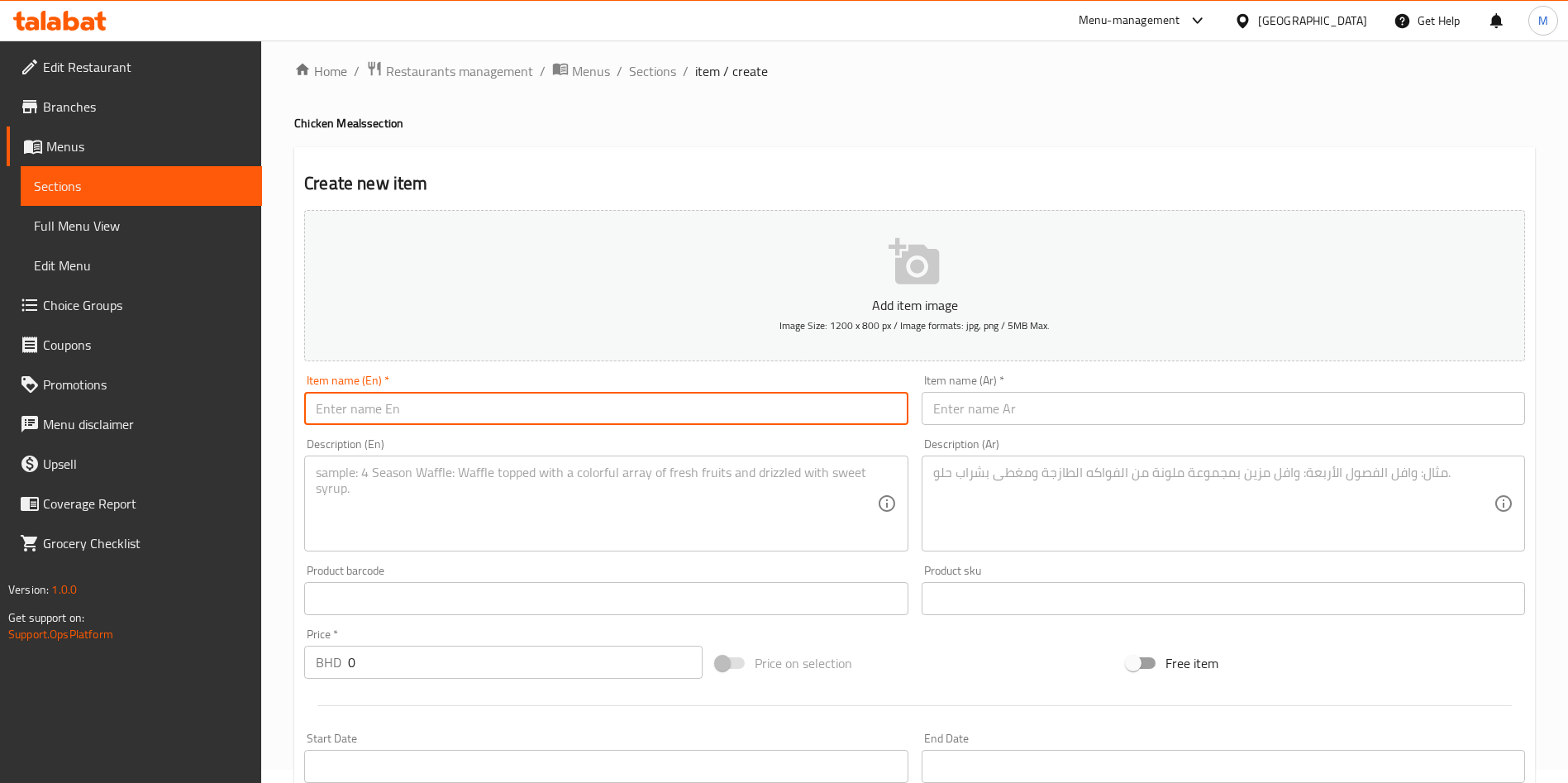
click at [461, 406] on input "text" at bounding box center [605, 409] width 603 height 33
paste input "Beet my Chick *Mea"
type input "Beet my Chick *Meal*"
click at [505, 389] on div "Item name (En)   * Beet my Chick *Meal* Item name (En) *" at bounding box center [605, 399] width 603 height 51
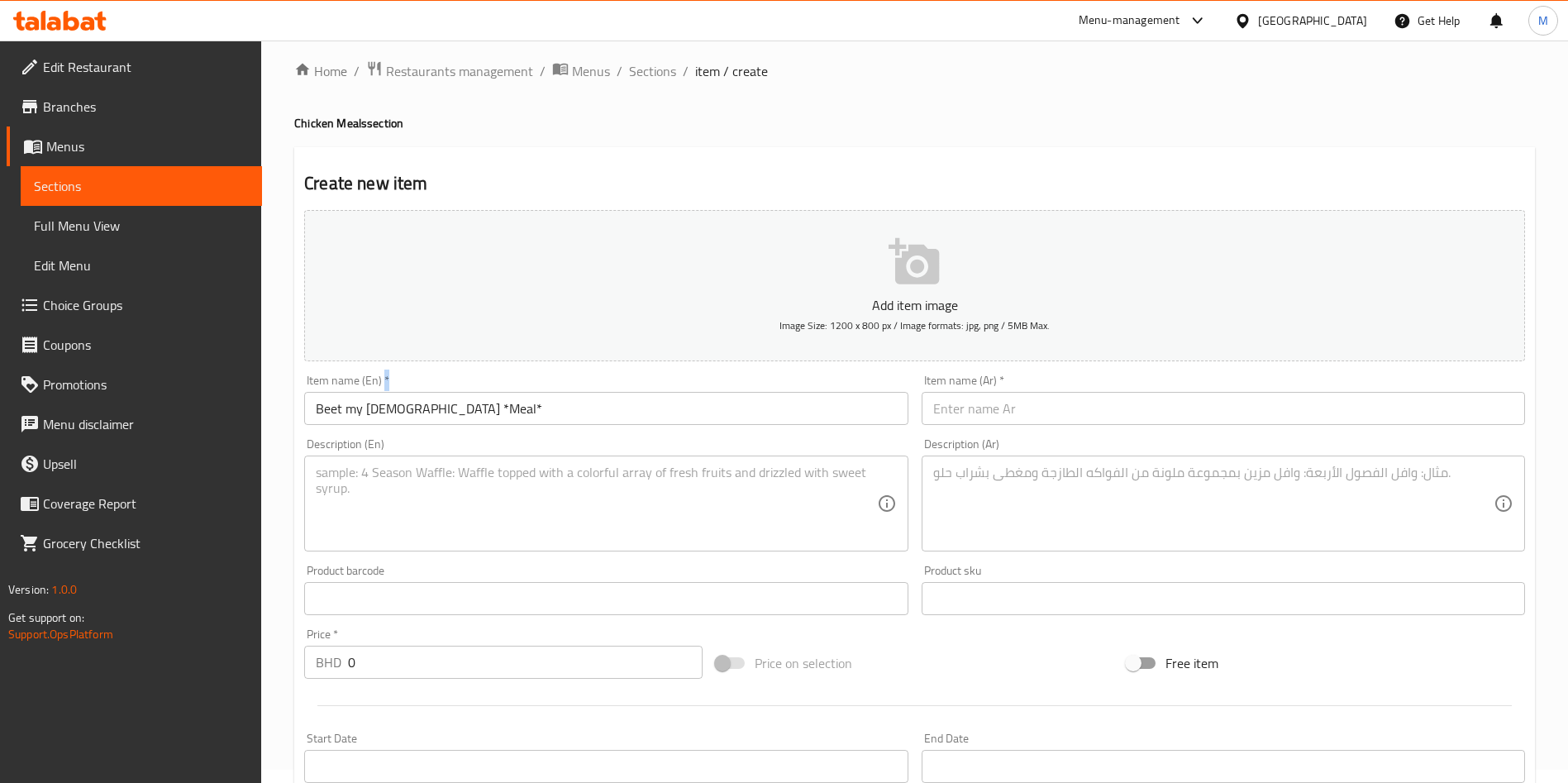
click at [505, 389] on div "Item name (En)   * Beet my Chick *Meal* Item name (En) *" at bounding box center [605, 399] width 603 height 51
click at [495, 411] on input "Beet my Chick *Meal*" at bounding box center [605, 409] width 603 height 33
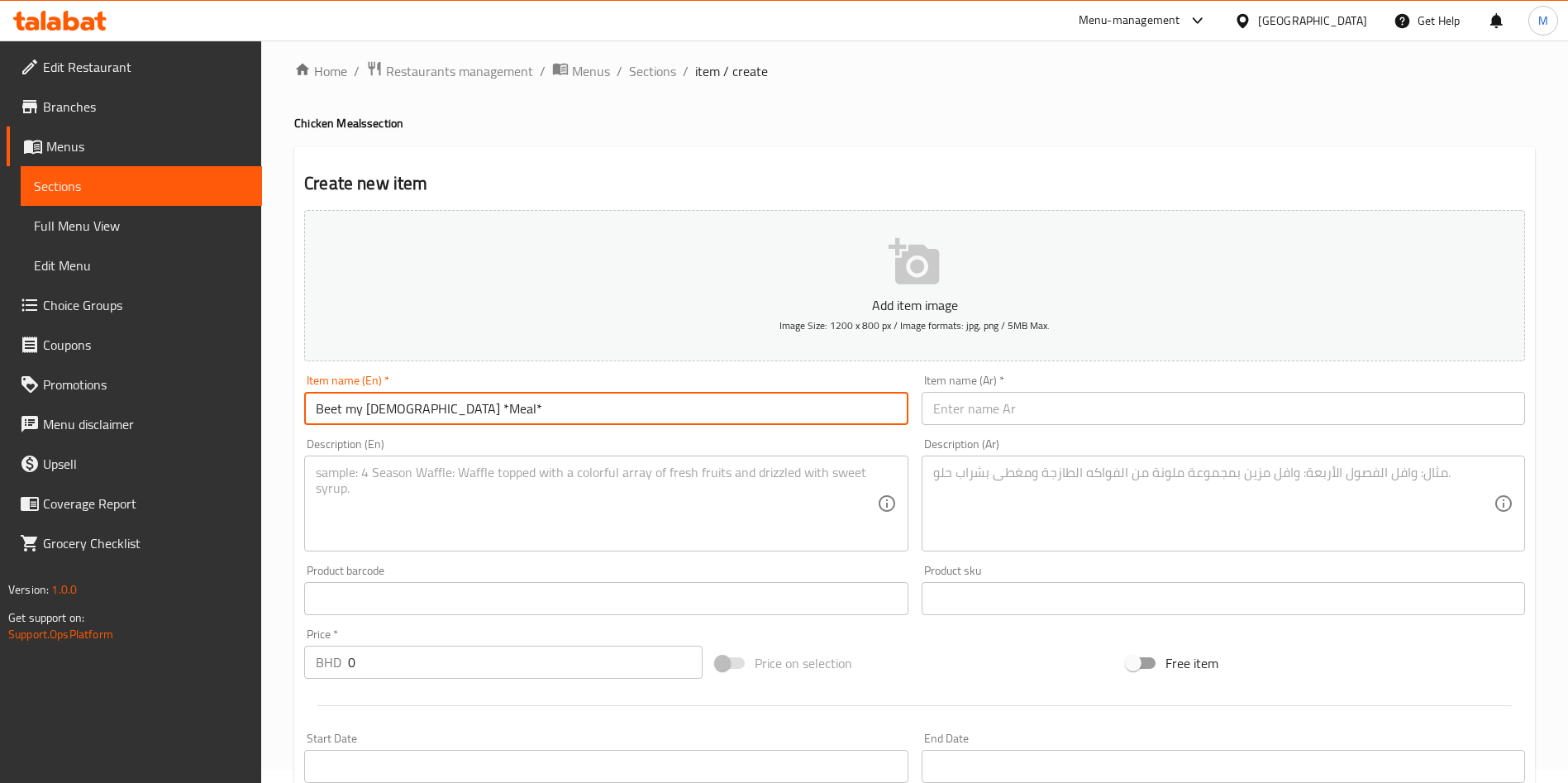
click at [495, 411] on input "Beet my Chick *Meal*" at bounding box center [605, 409] width 603 height 33
click at [1019, 417] on input "text" at bounding box center [1222, 409] width 603 height 33
paste input "وجبة بنجر الدجاج"
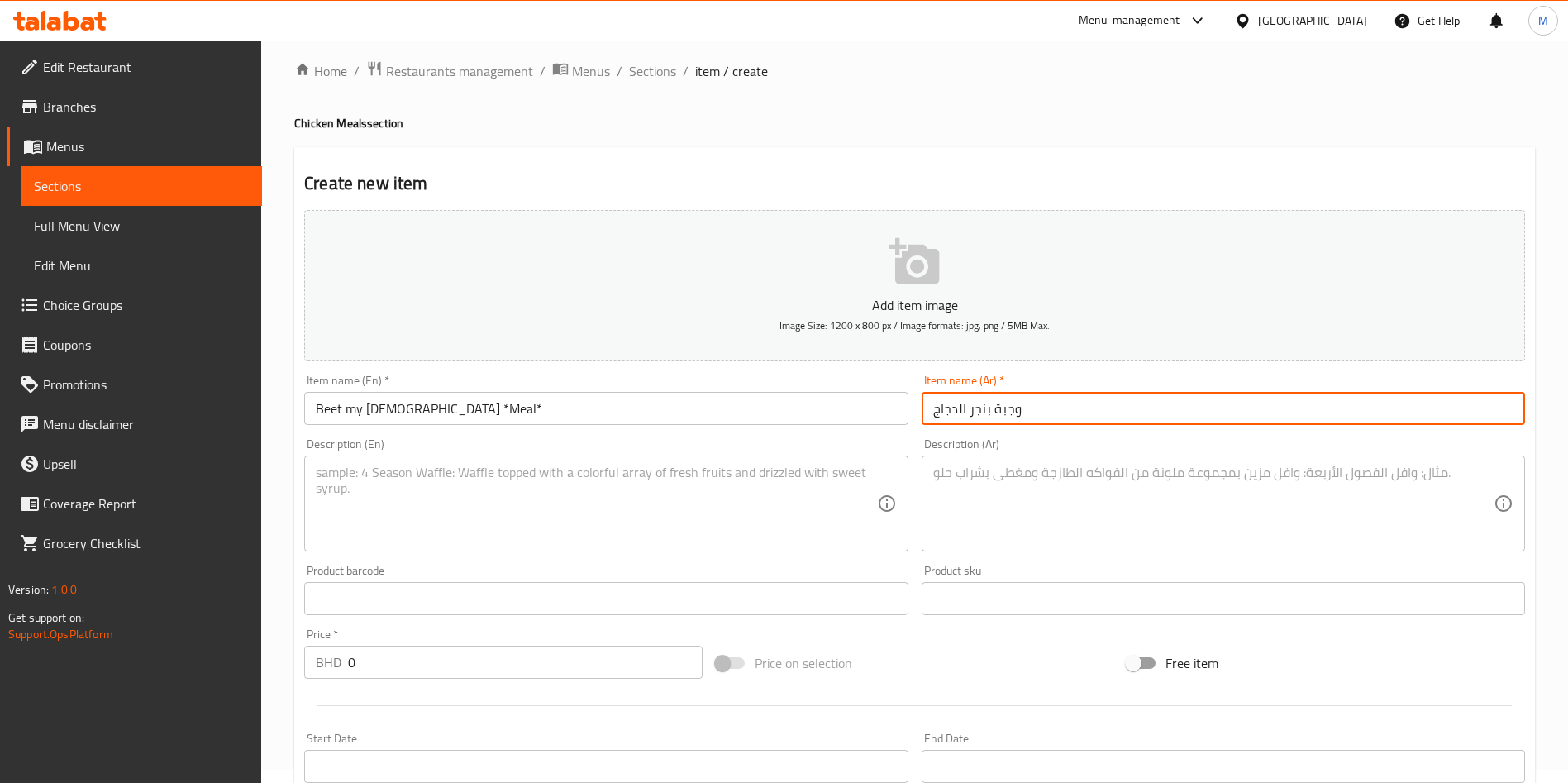
type input "وجبة بنجر الدجاج"
click at [991, 471] on textarea at bounding box center [1213, 504] width 560 height 79
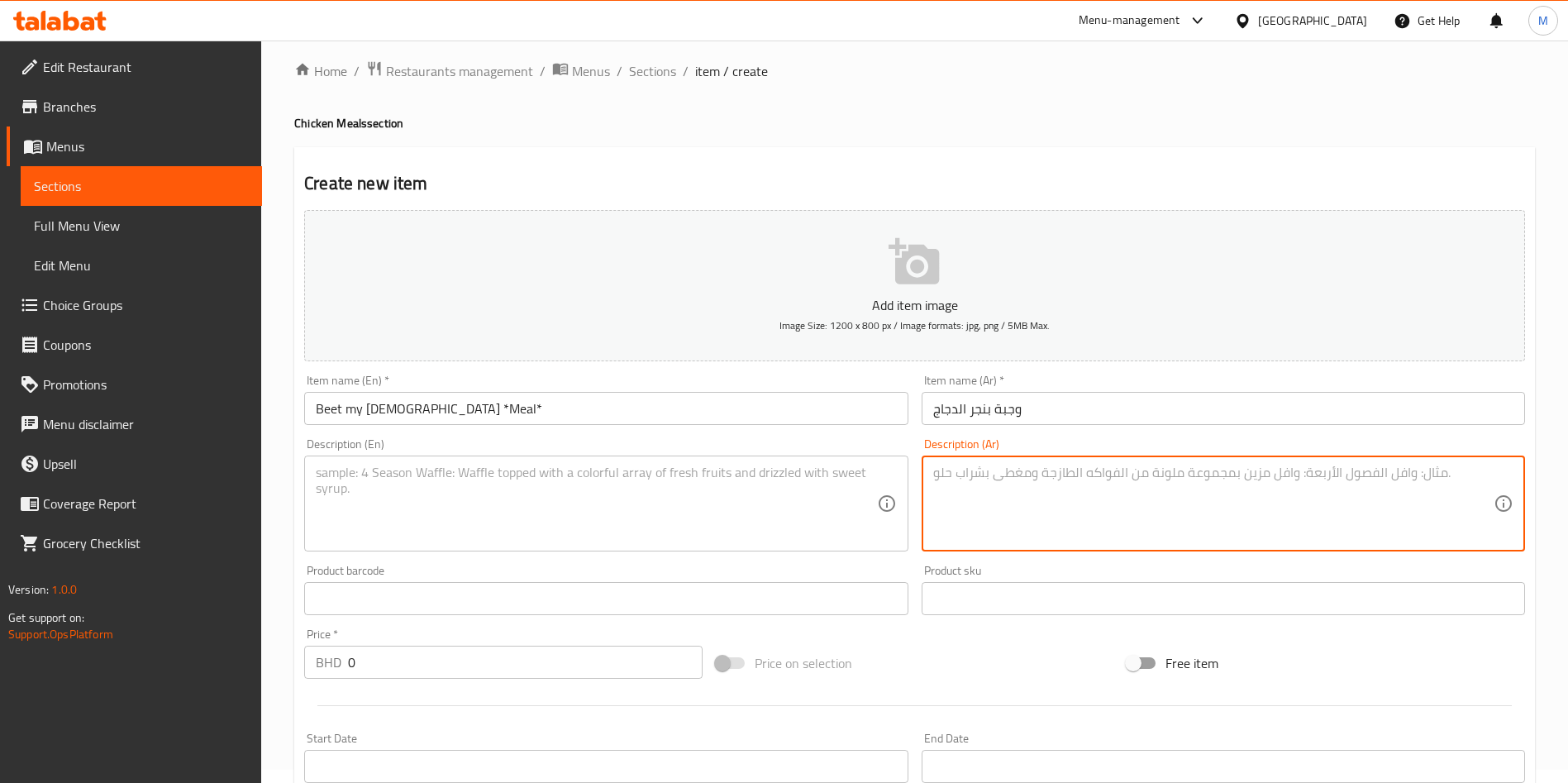
paste textarea "دجاج مقلي مقرمش ذهبي اللون موضوع على خبز بريوش زبداني مع جبن أمريكي ذائب، وسلطة…"
type textarea "دجاج مقلي مقرمش ذهبي اللون موضوع على خبز بريوش زبداني مع جبن أمريكي ذائب، وسلطة…"
click at [390, 495] on textarea at bounding box center [596, 504] width 560 height 79
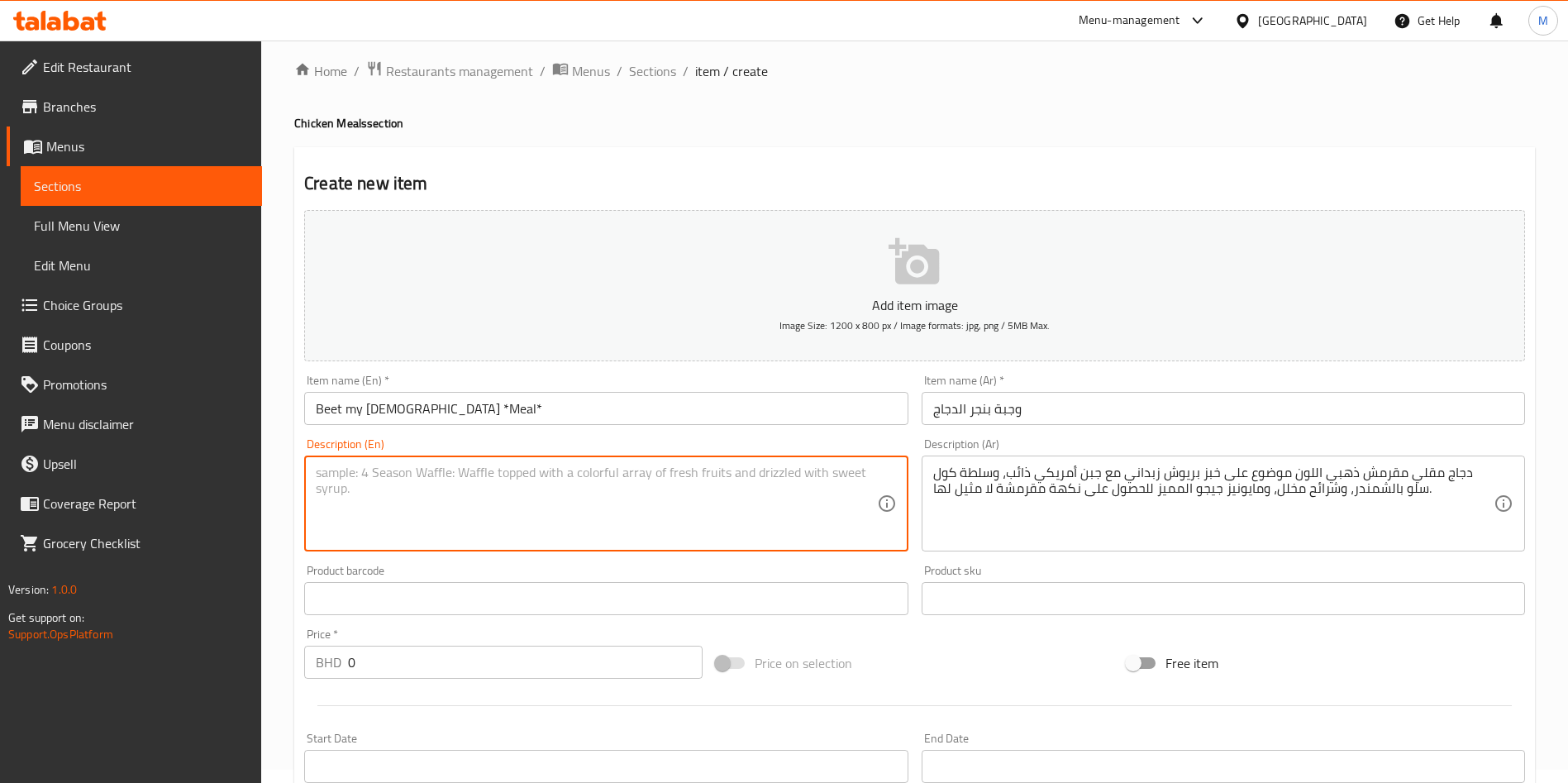
paste textarea "Crispy golden fried chicken stacked on a buttery brioche bun with melted Americ…"
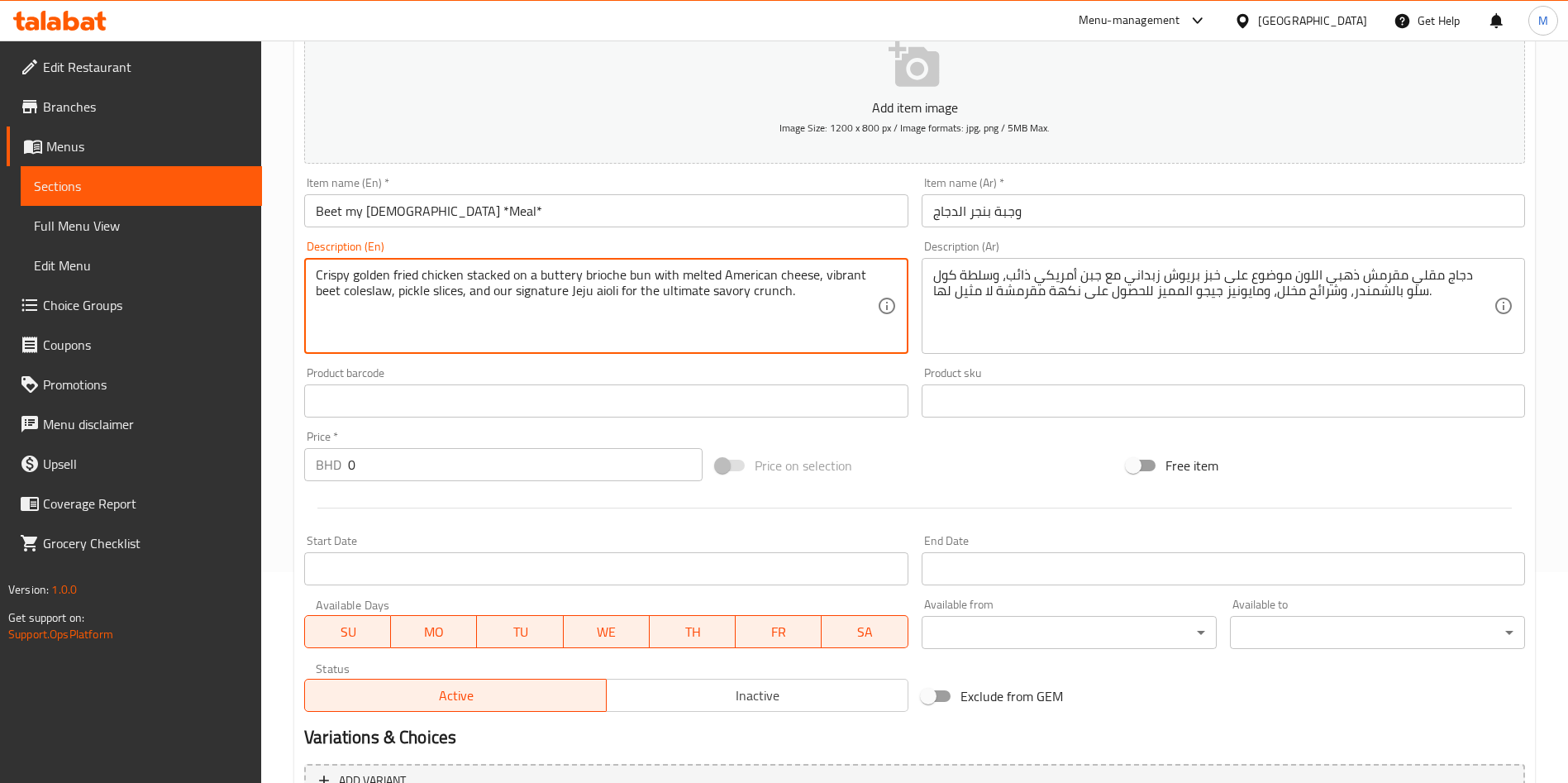
scroll to position [262, 0]
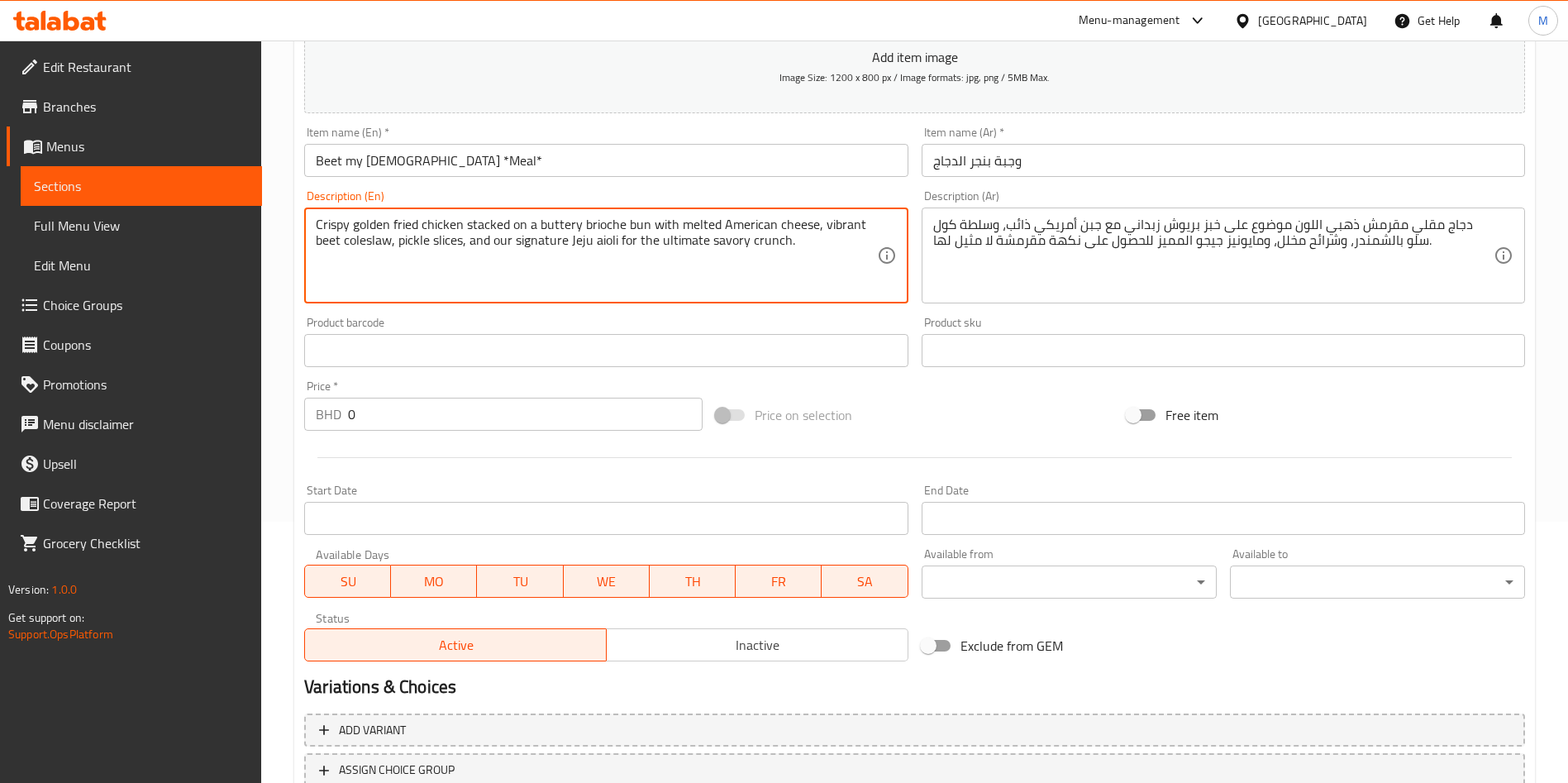
type textarea "Crispy golden fried chicken stacked on a buttery brioche bun with melted Americ…"
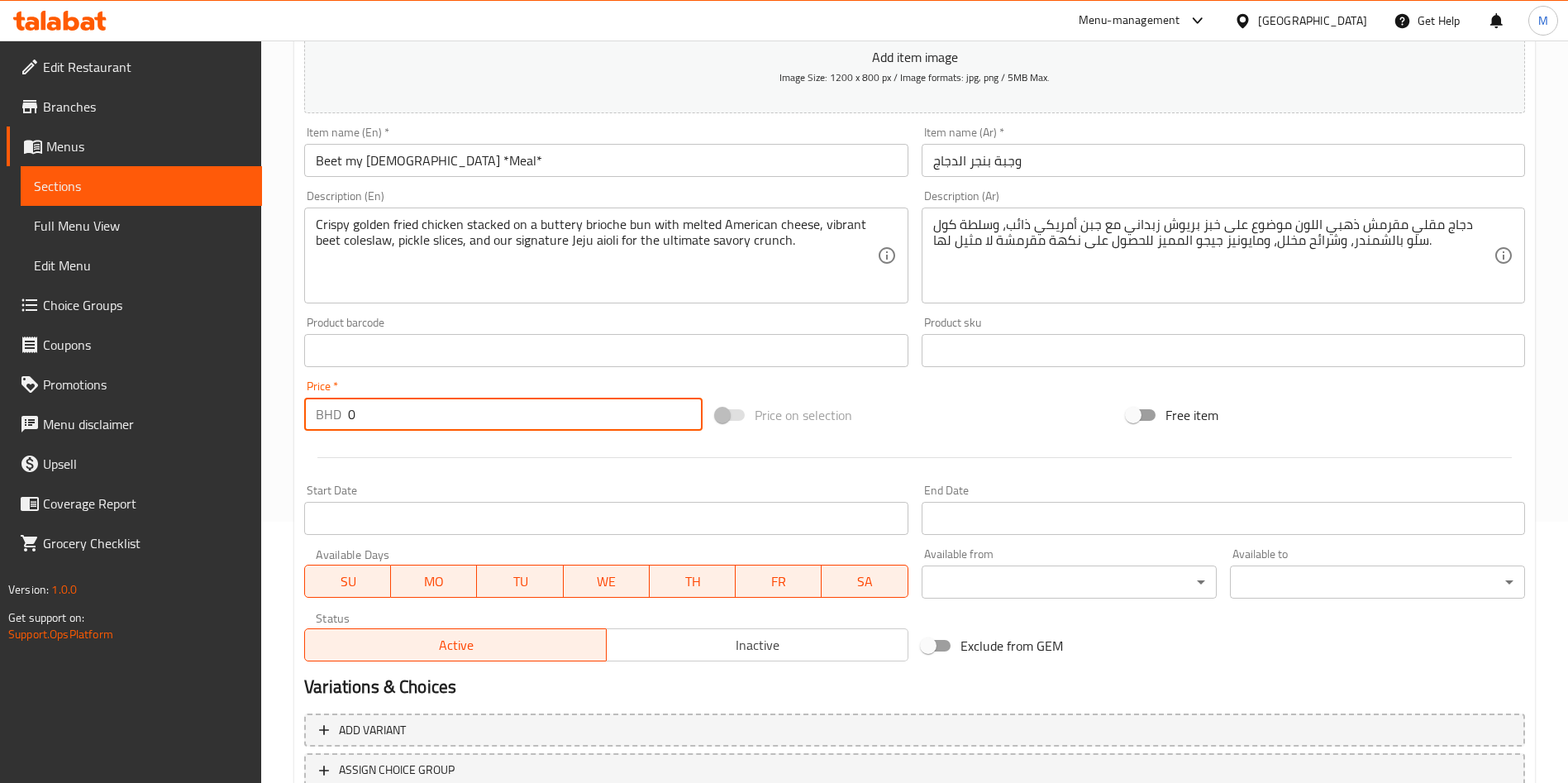
click at [482, 404] on input "0" at bounding box center [526, 414] width 355 height 33
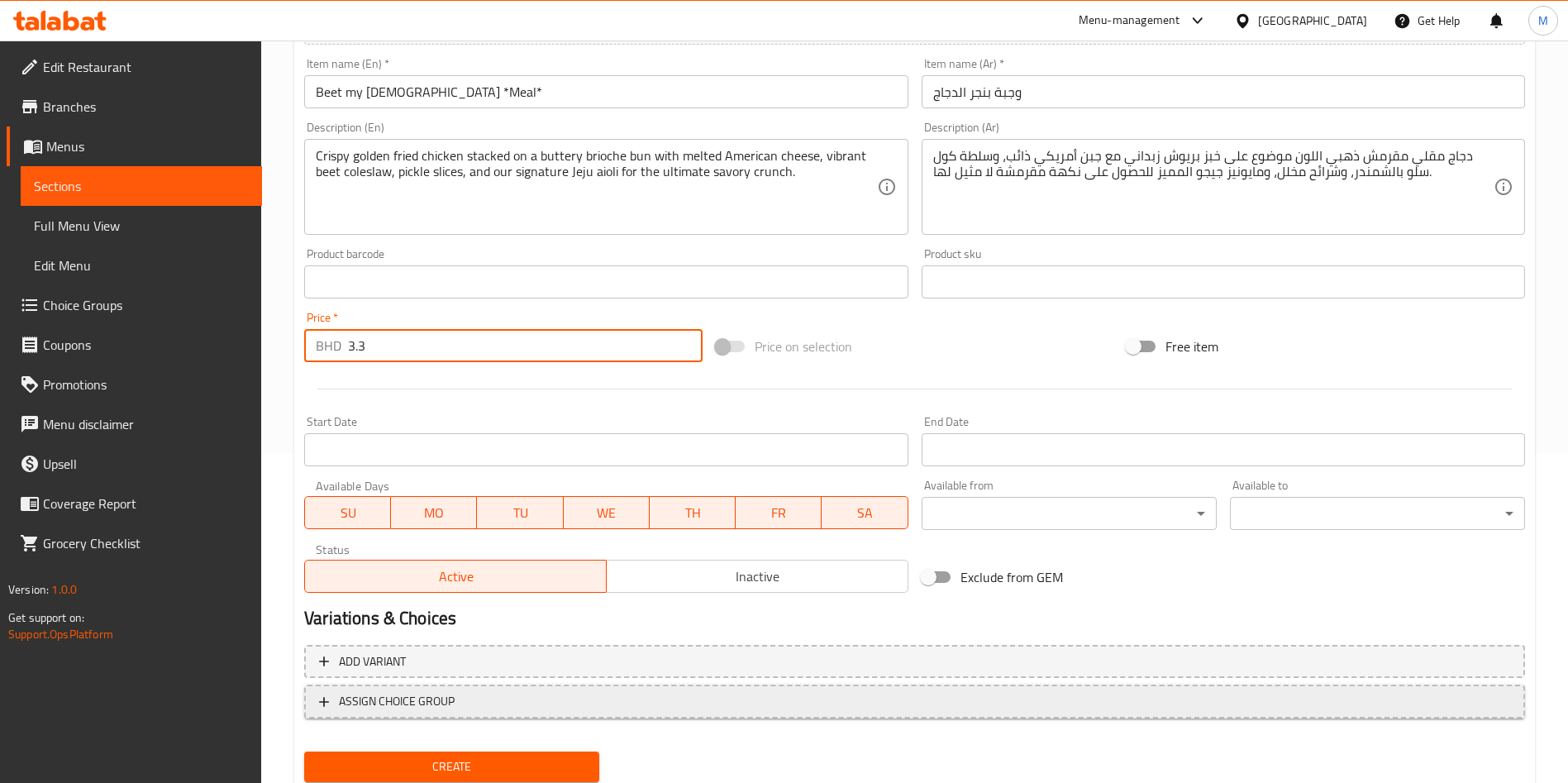
scroll to position [385, 0]
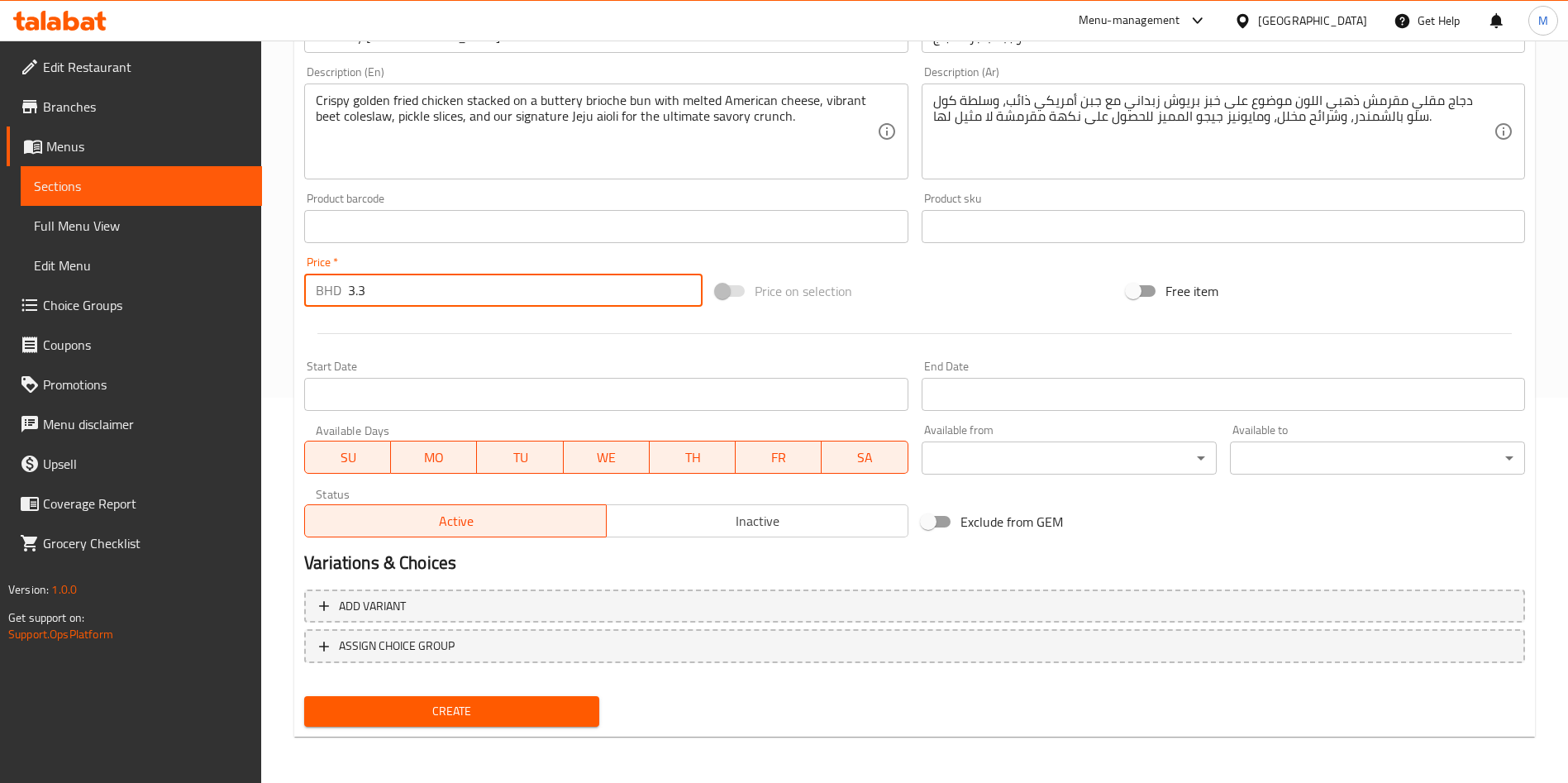
type input "3.3"
click at [503, 699] on button "Create" at bounding box center [451, 711] width 295 height 31
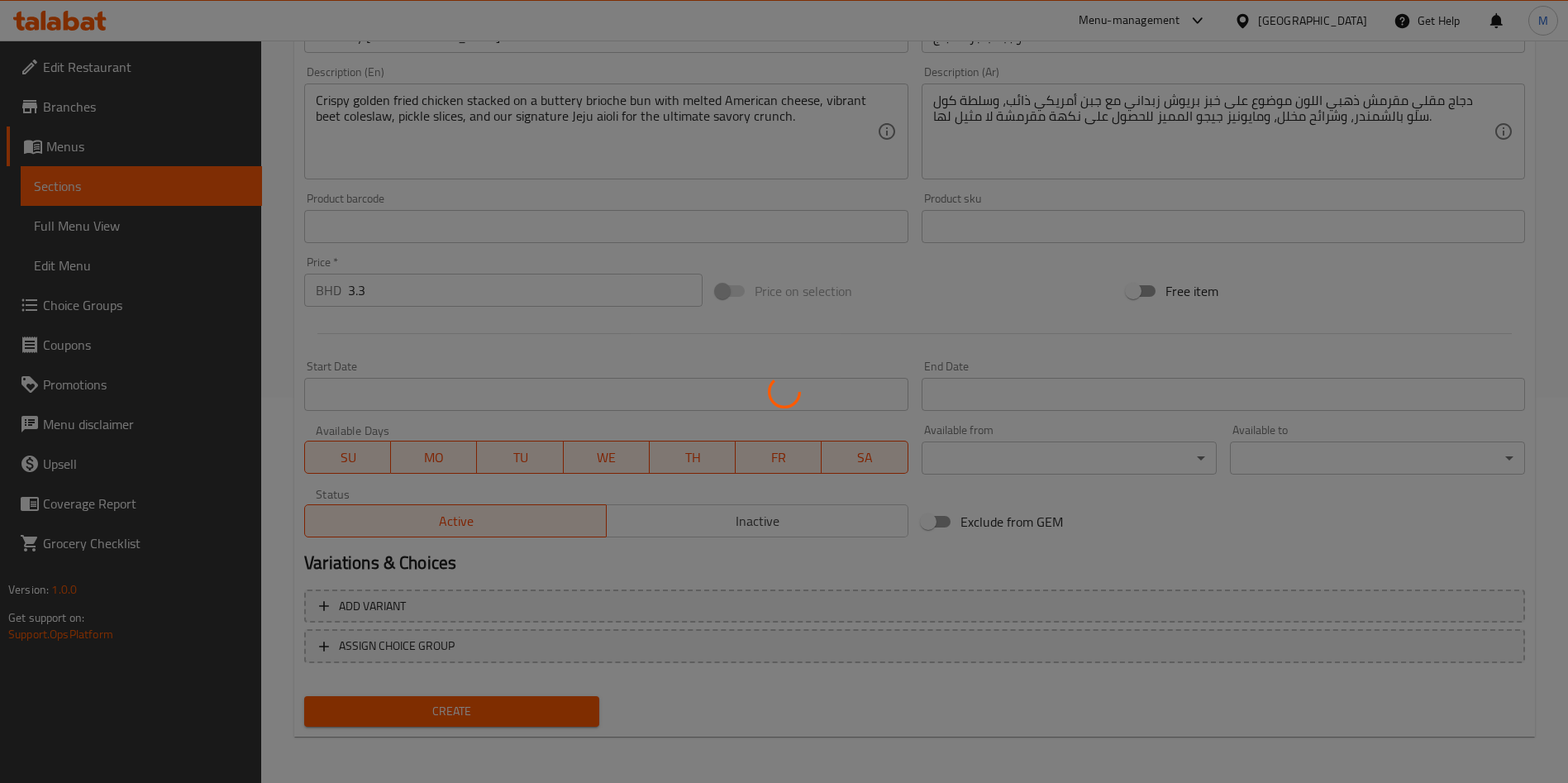
type input "0"
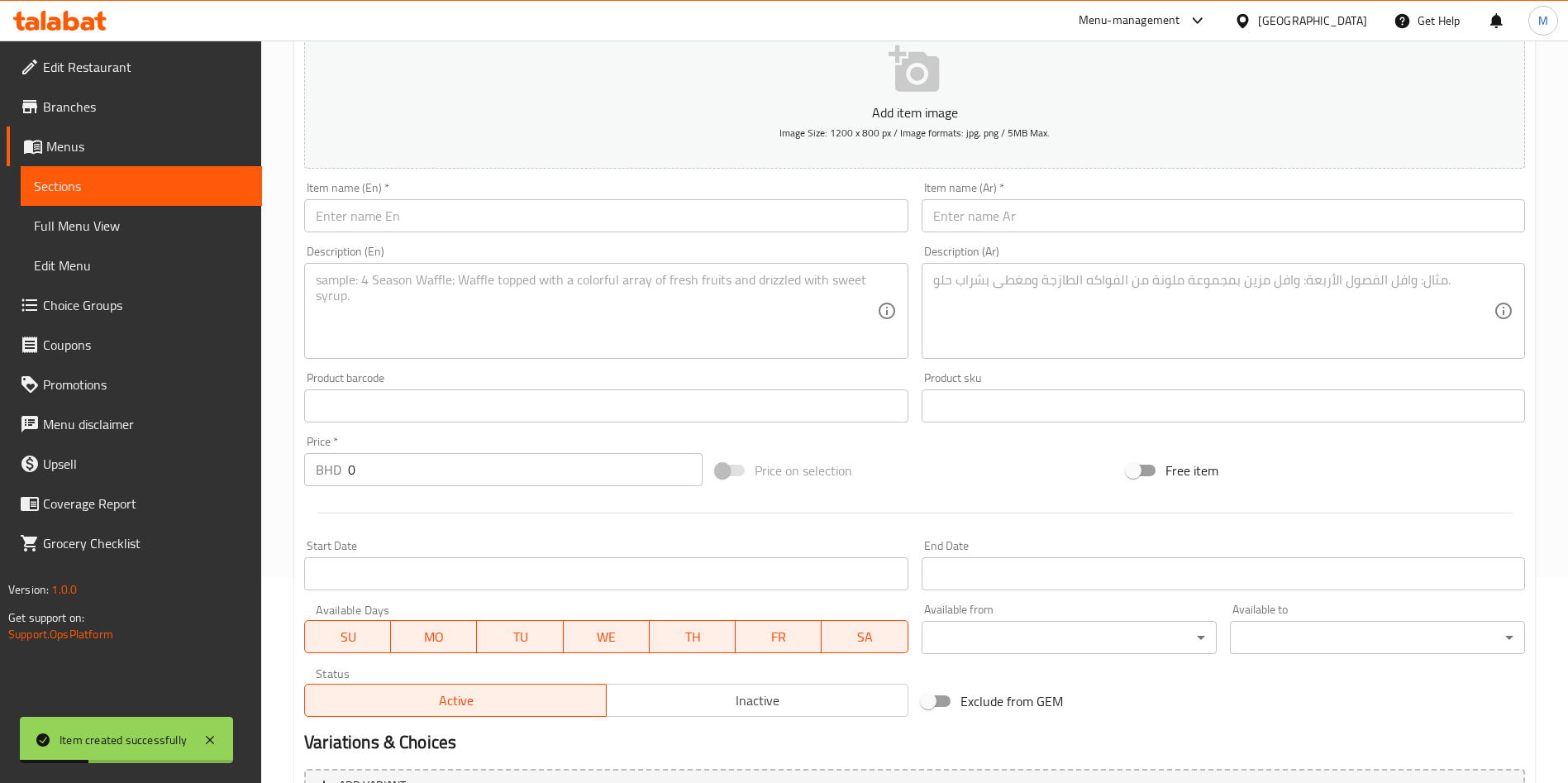
scroll to position [0, 0]
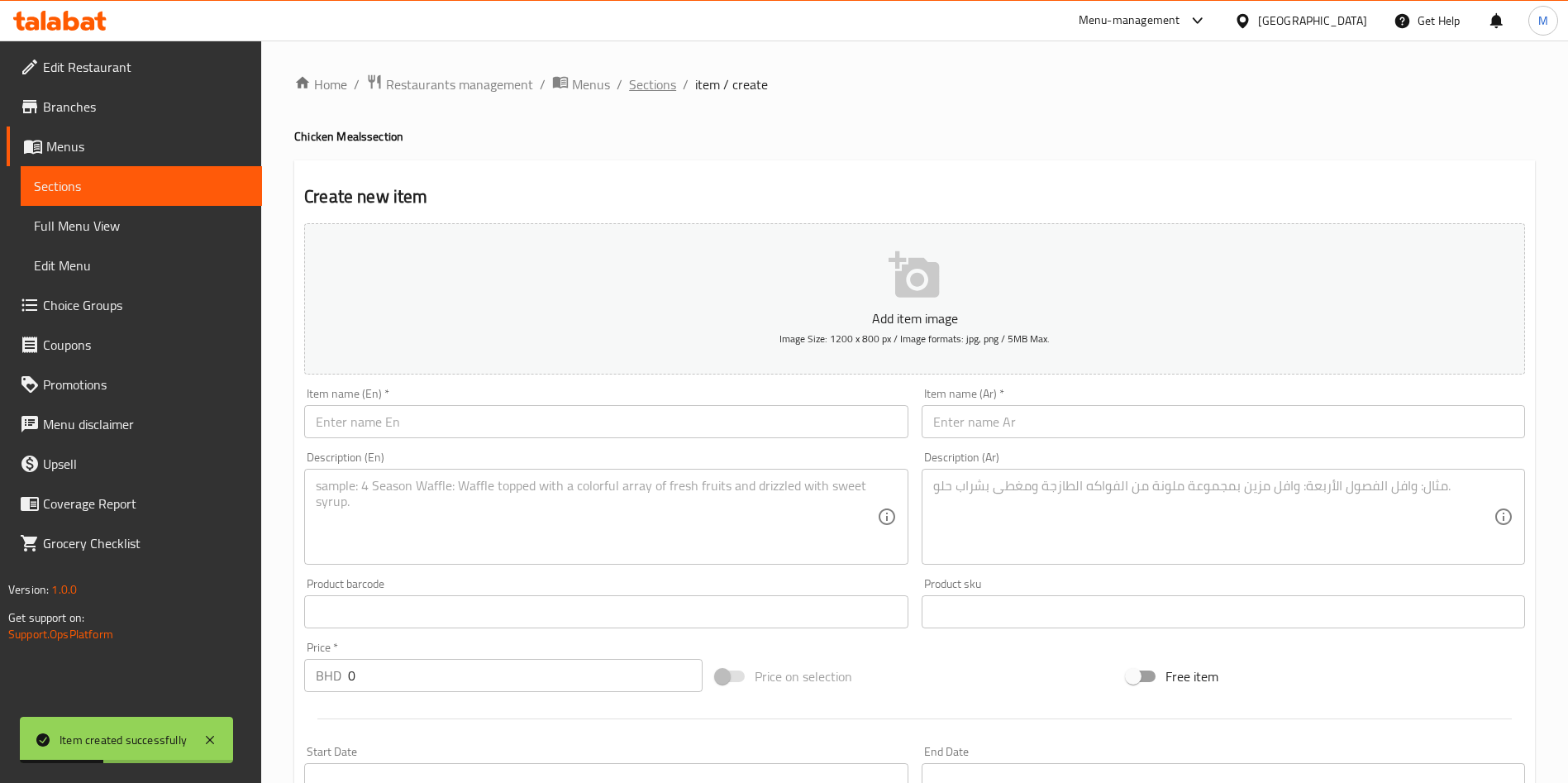
click at [653, 76] on span "Sections" at bounding box center [652, 83] width 47 height 19
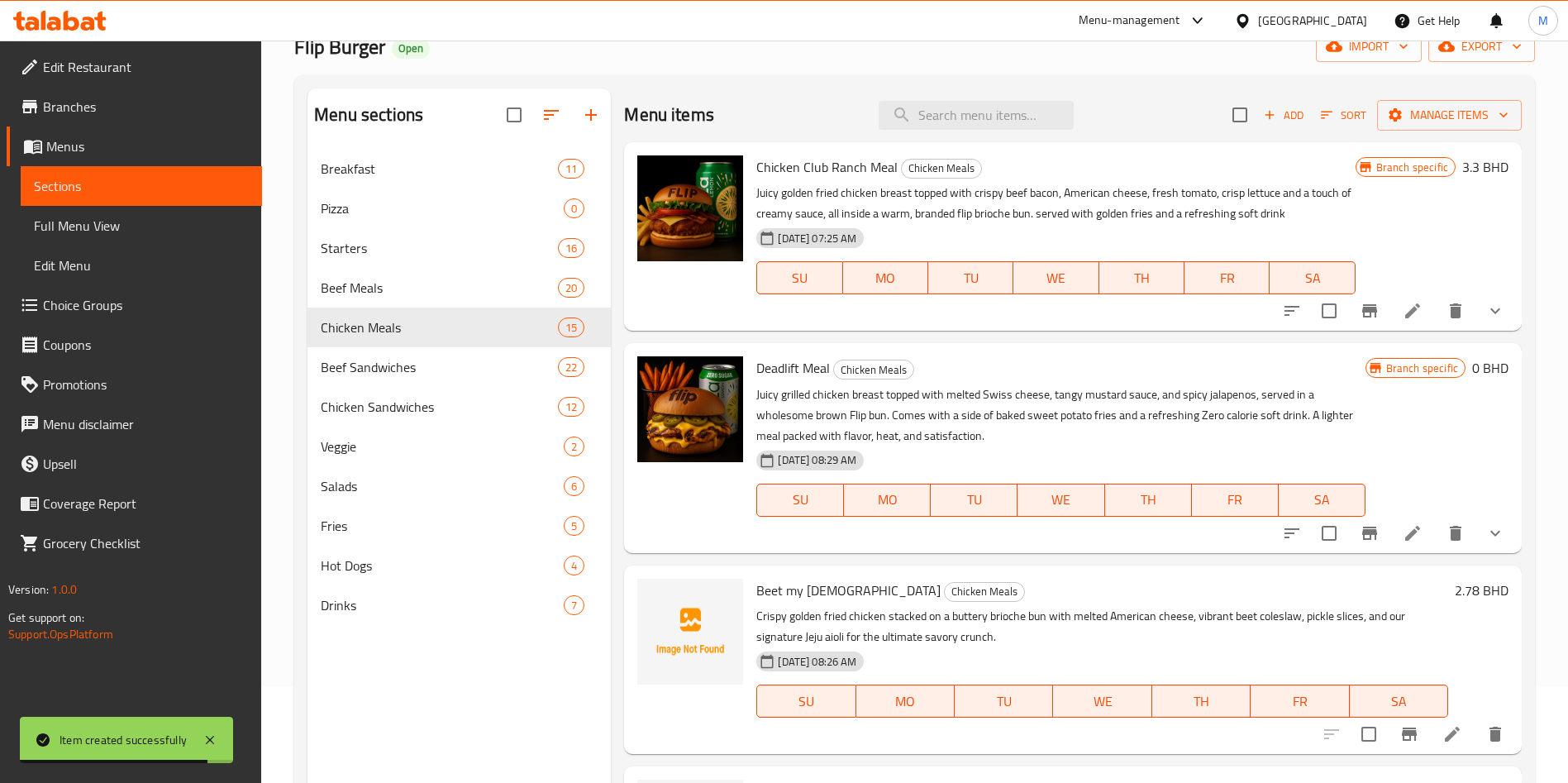
scroll to position [231, 0]
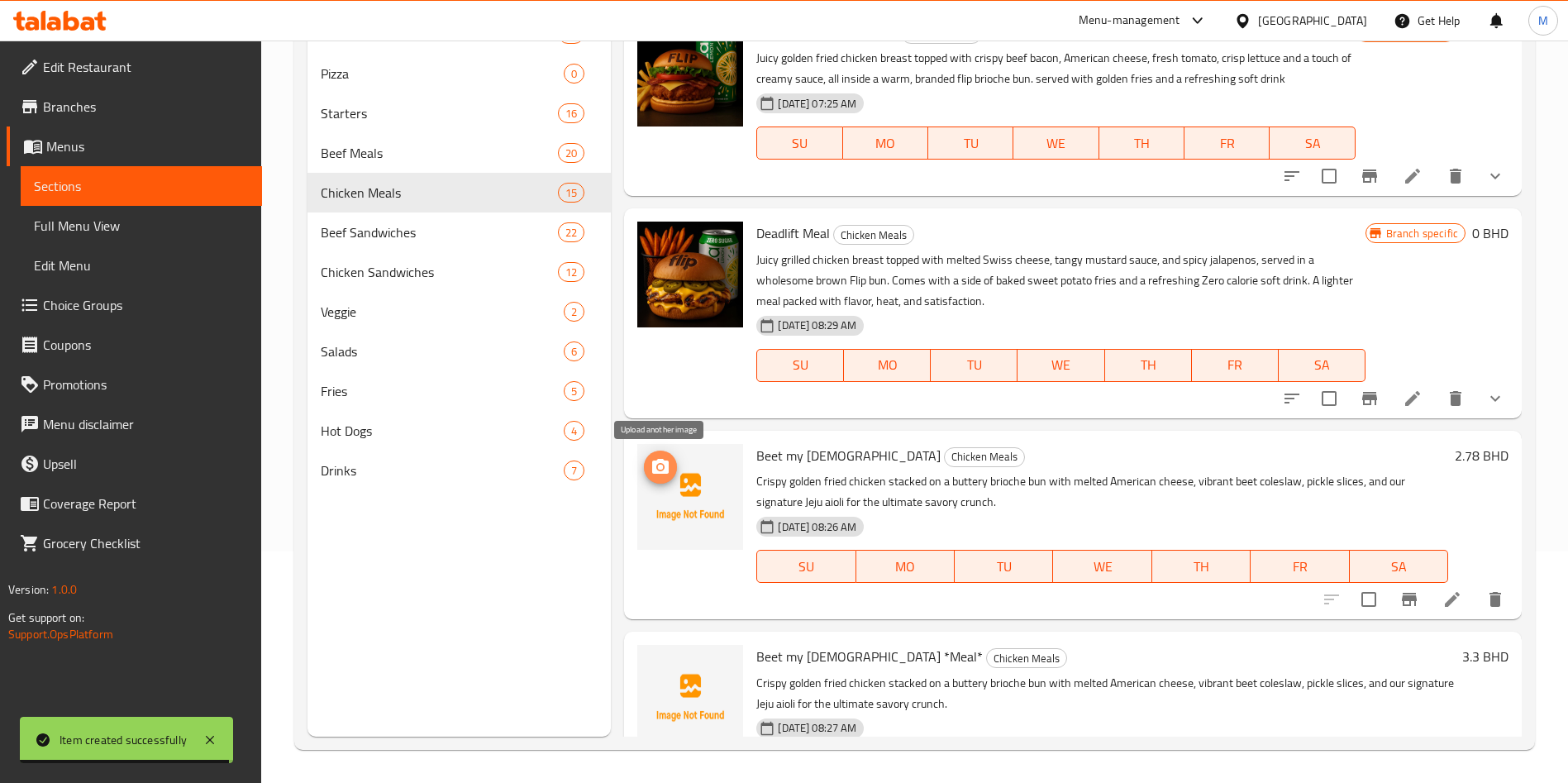
click at [658, 463] on icon "upload picture" at bounding box center [661, 466] width 17 height 15
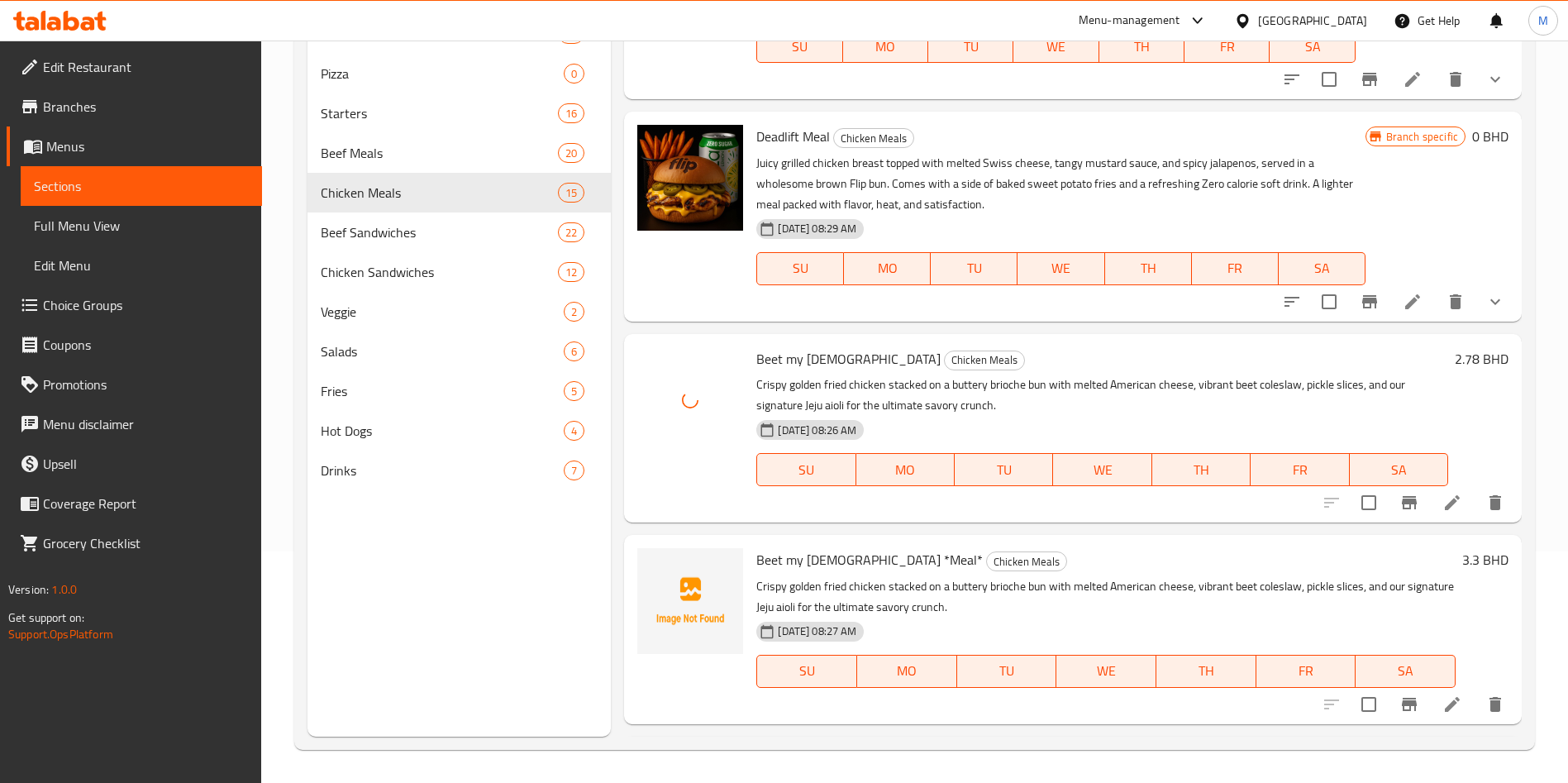
scroll to position [248, 0]
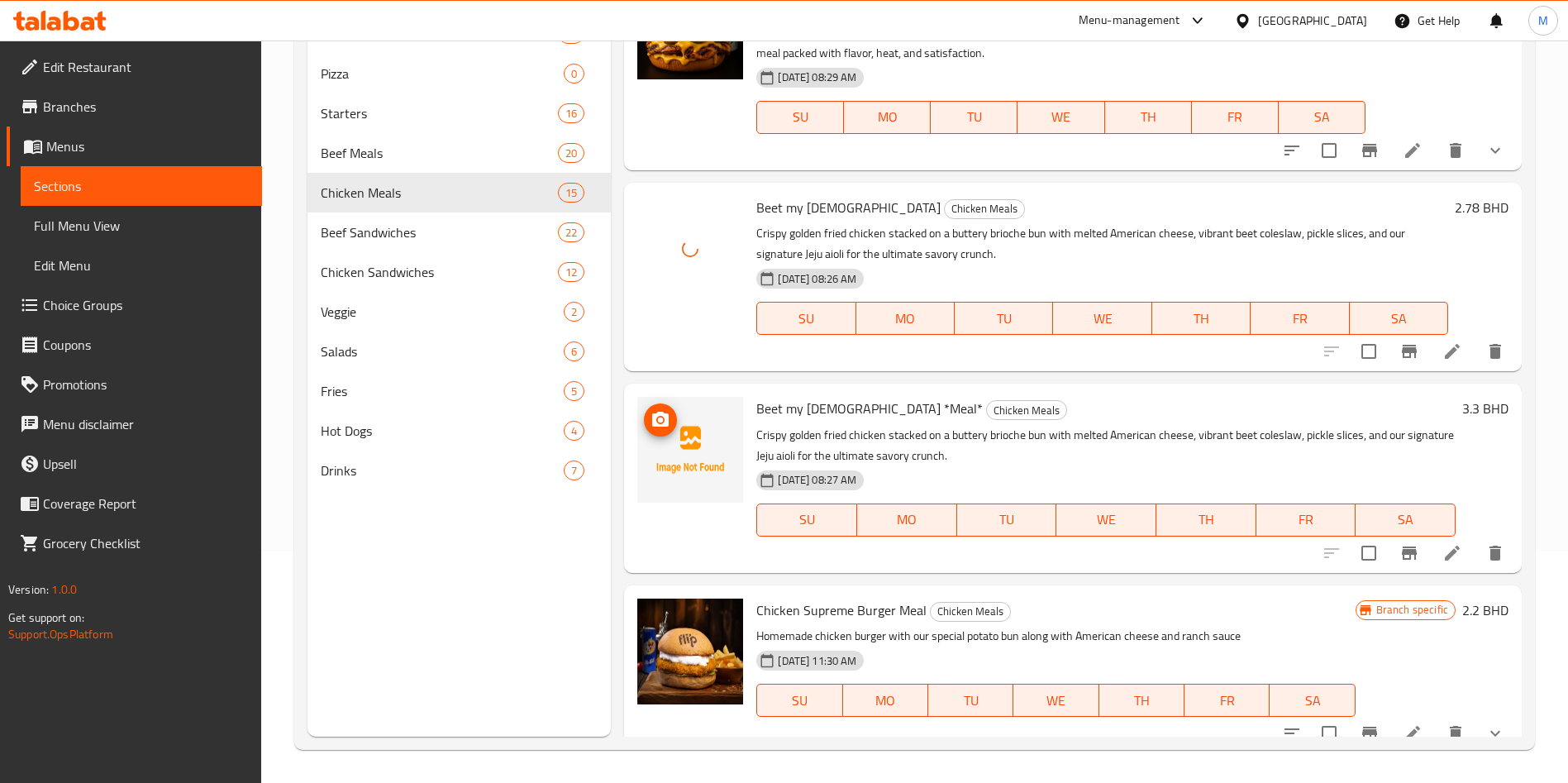
click at [659, 415] on icon "upload picture" at bounding box center [661, 419] width 17 height 15
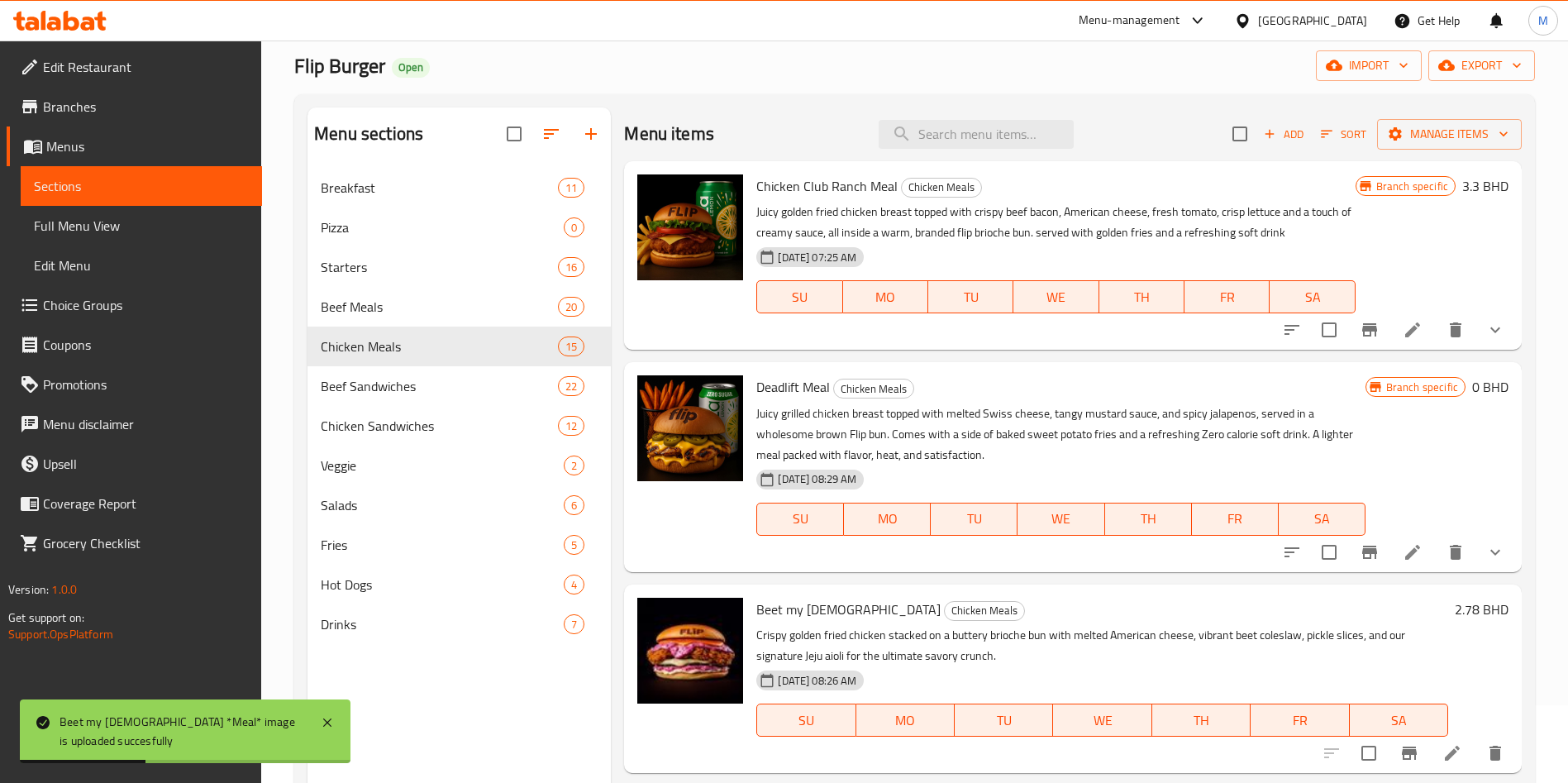
scroll to position [0, 0]
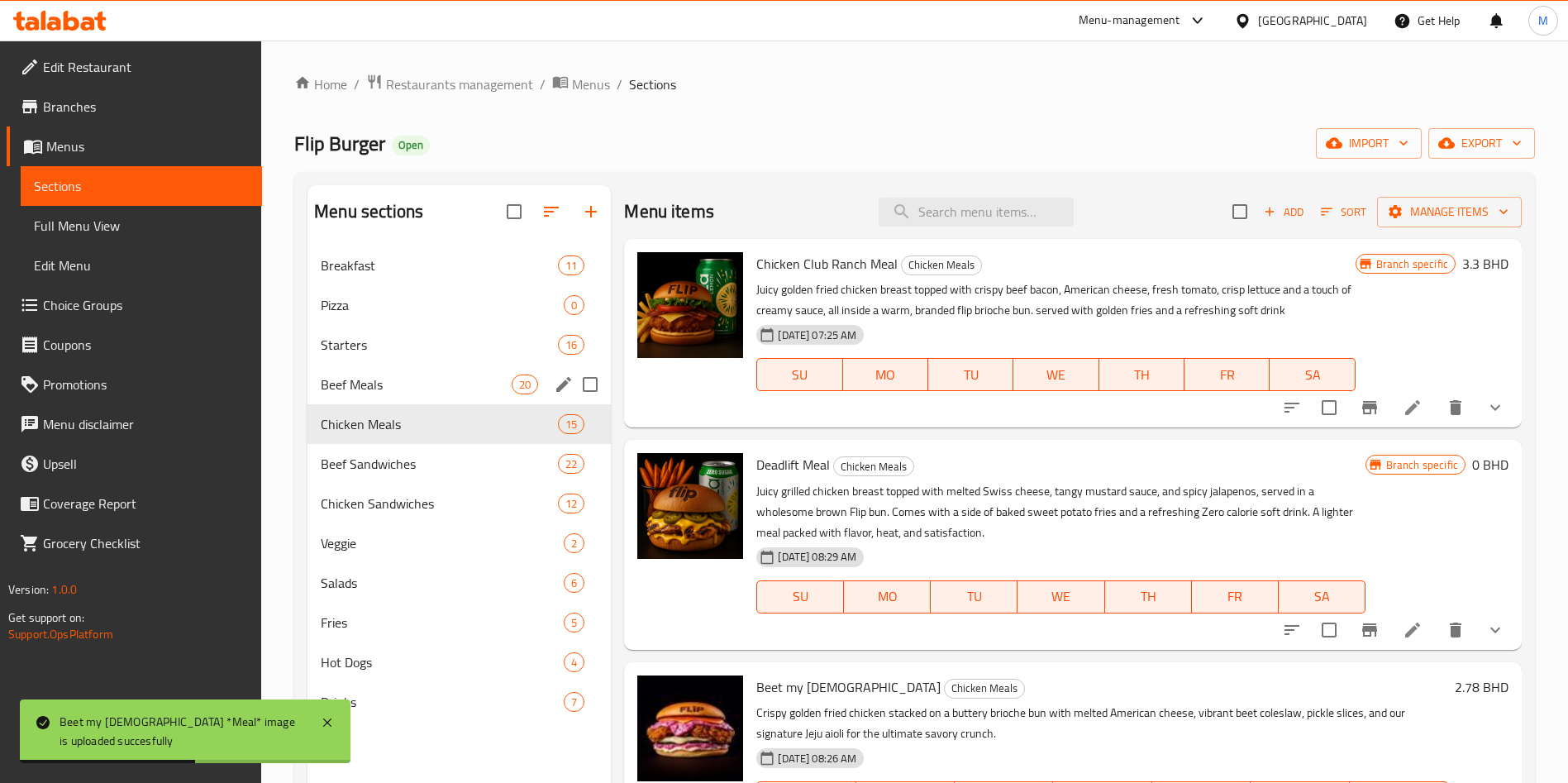
click at [423, 382] on span "Beef Meals" at bounding box center [416, 384] width 191 height 19
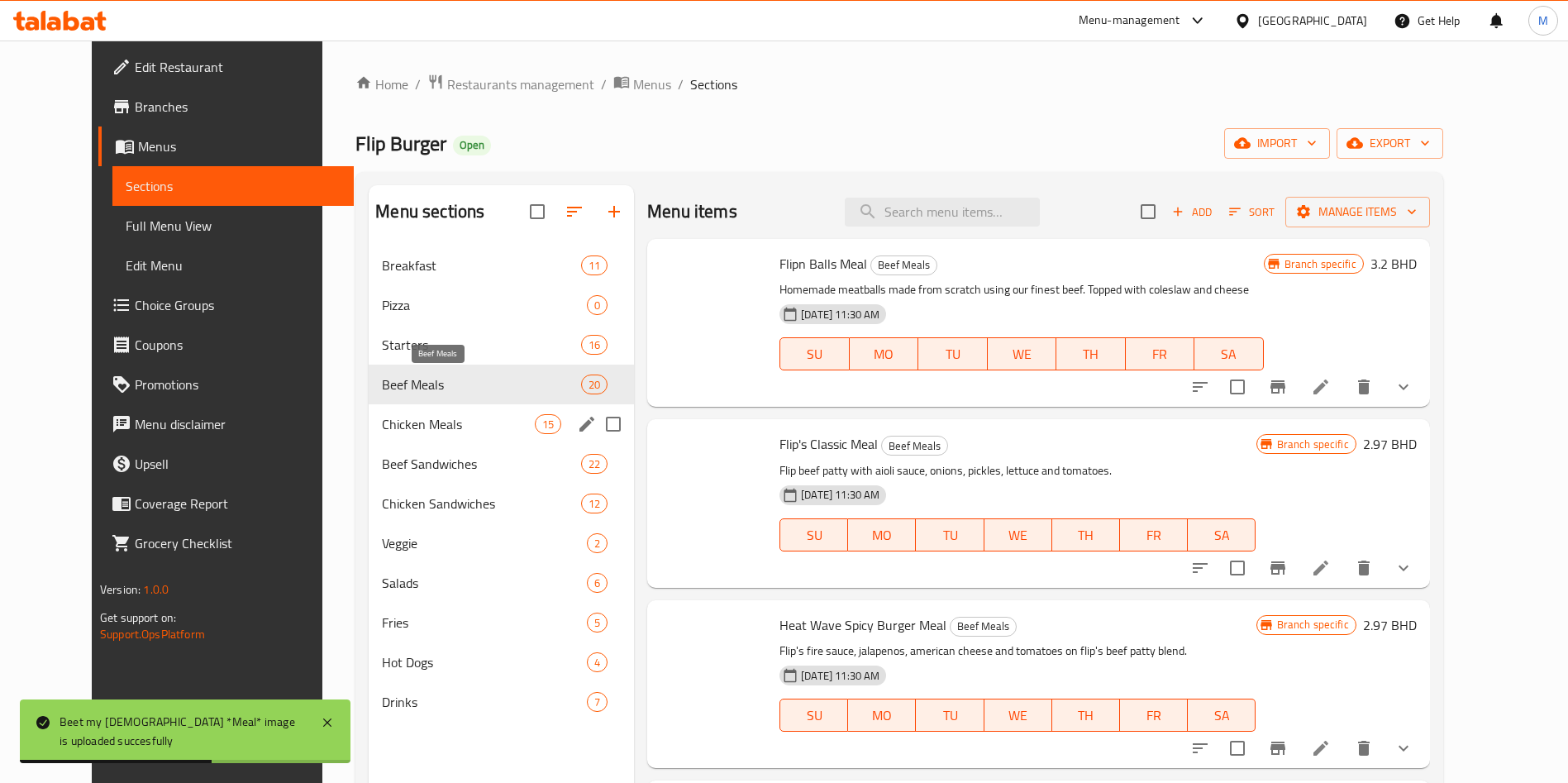
click at [431, 418] on span "Chicken Meals" at bounding box center [457, 423] width 152 height 19
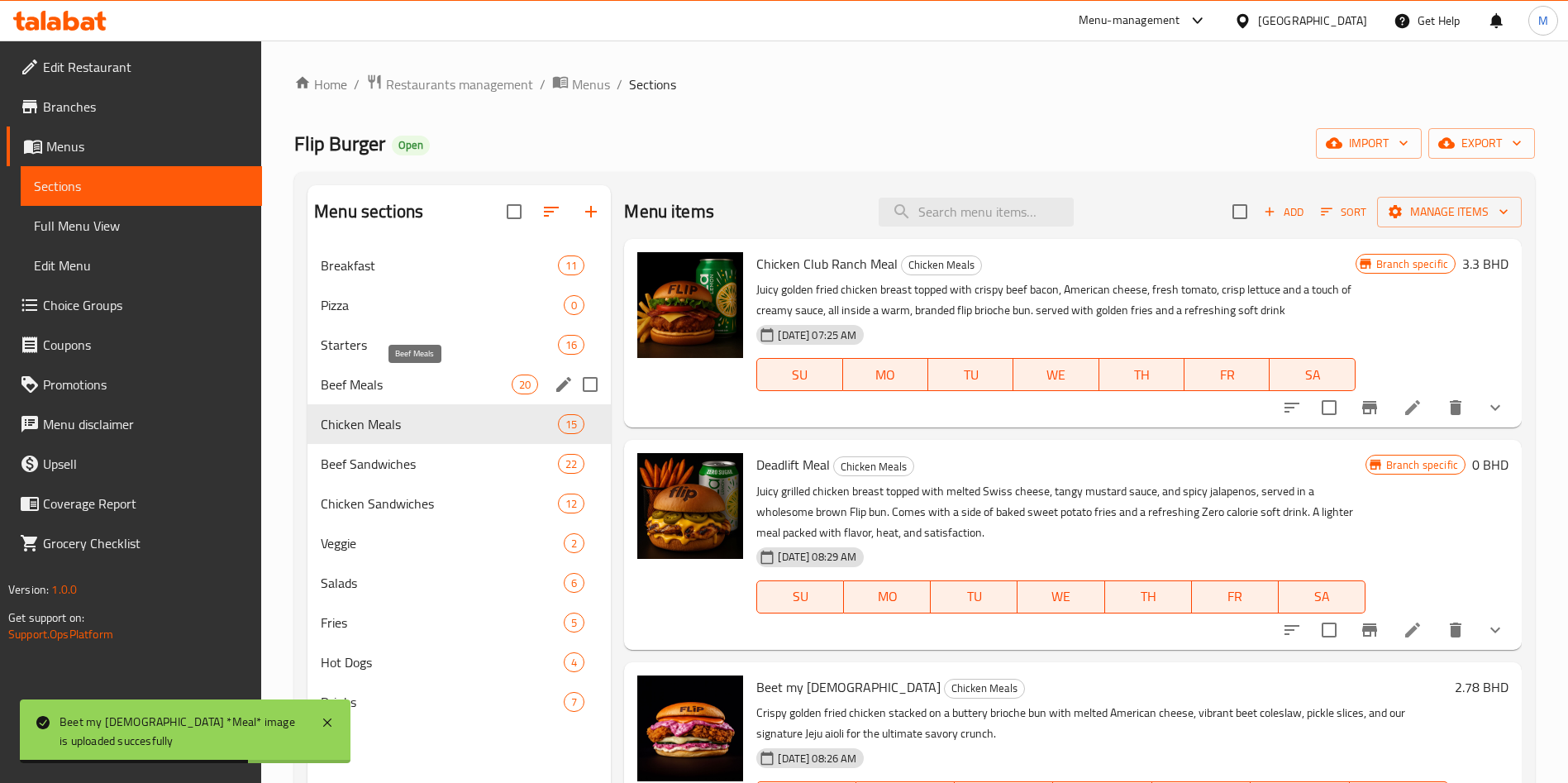
click at [420, 384] on span "Beef Meals" at bounding box center [416, 384] width 191 height 19
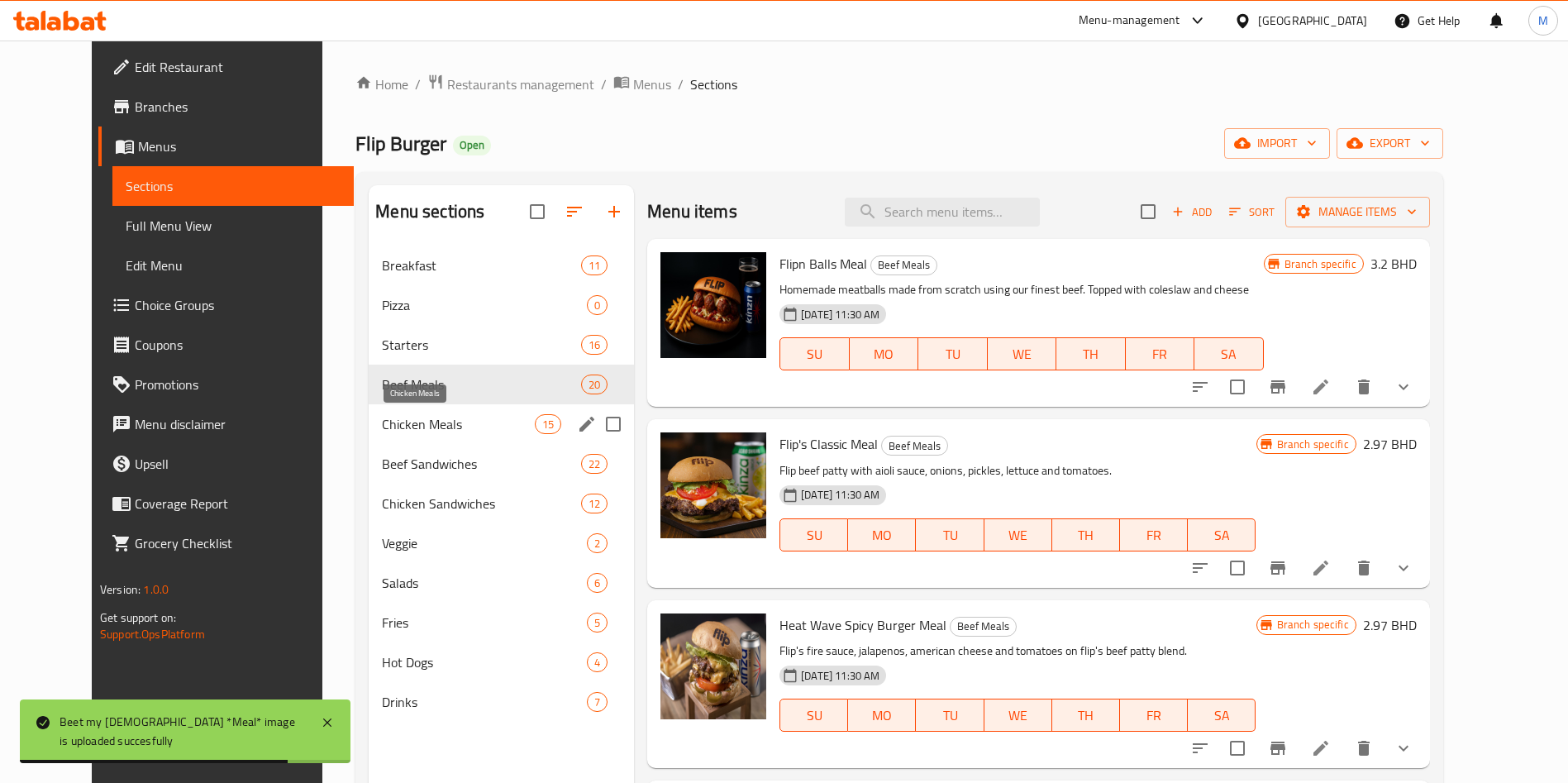
click at [422, 417] on span "Chicken Meals" at bounding box center [457, 423] width 152 height 19
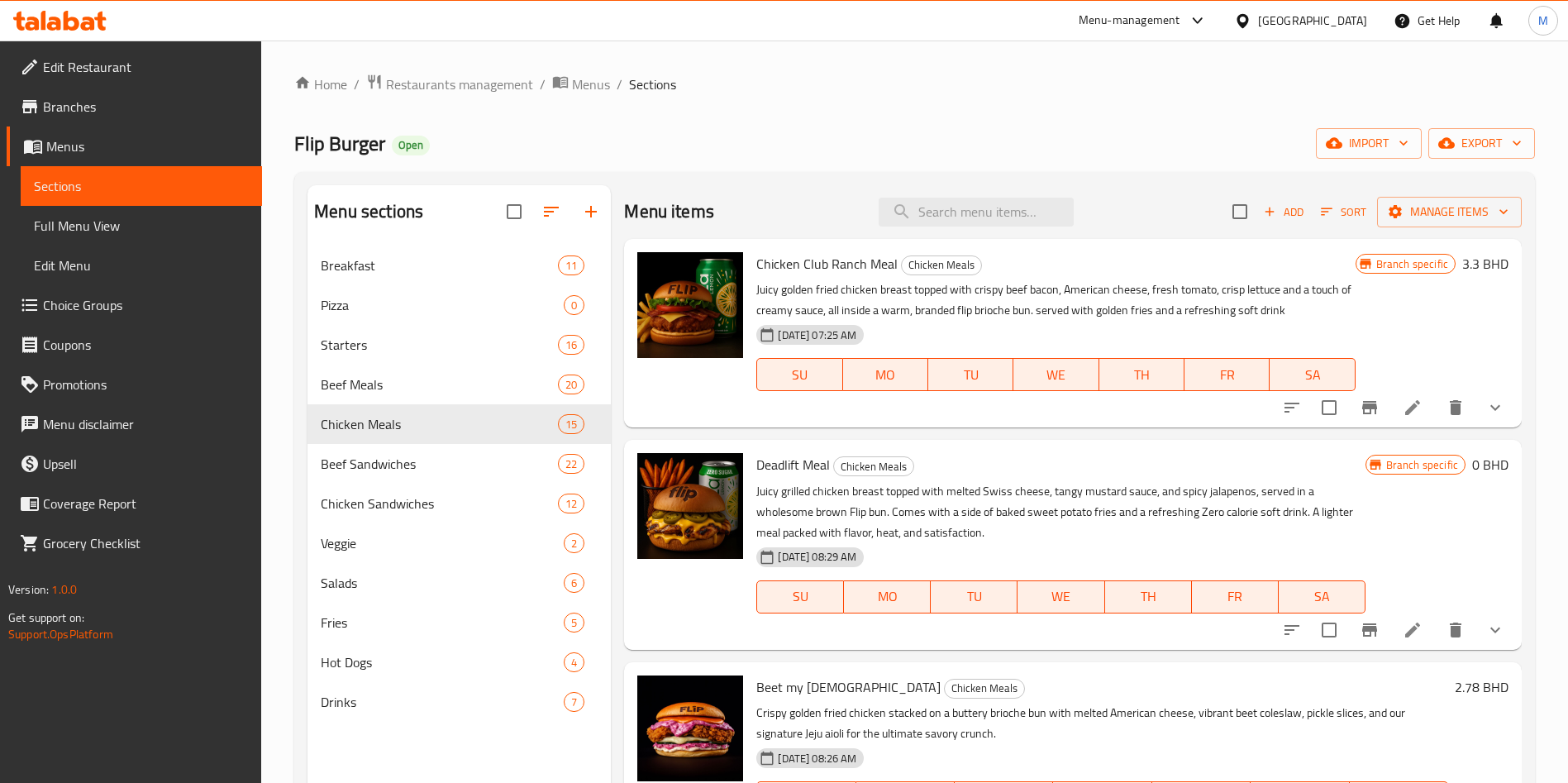
click at [726, 102] on div "Home / Restaurants management / Menus / Sections Flip Burger Open import export…" at bounding box center [914, 528] width 1241 height 908
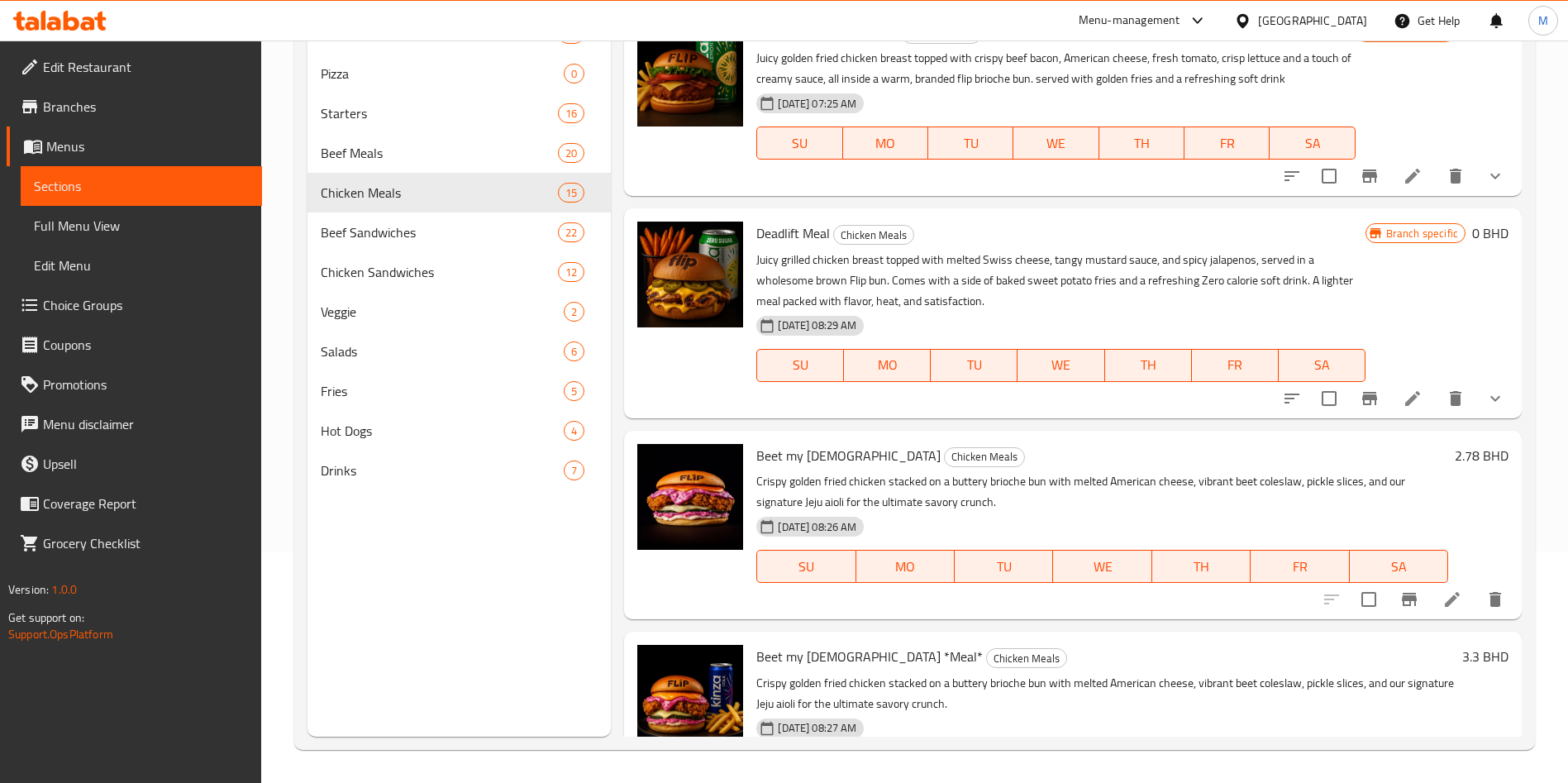
scroll to position [372, 0]
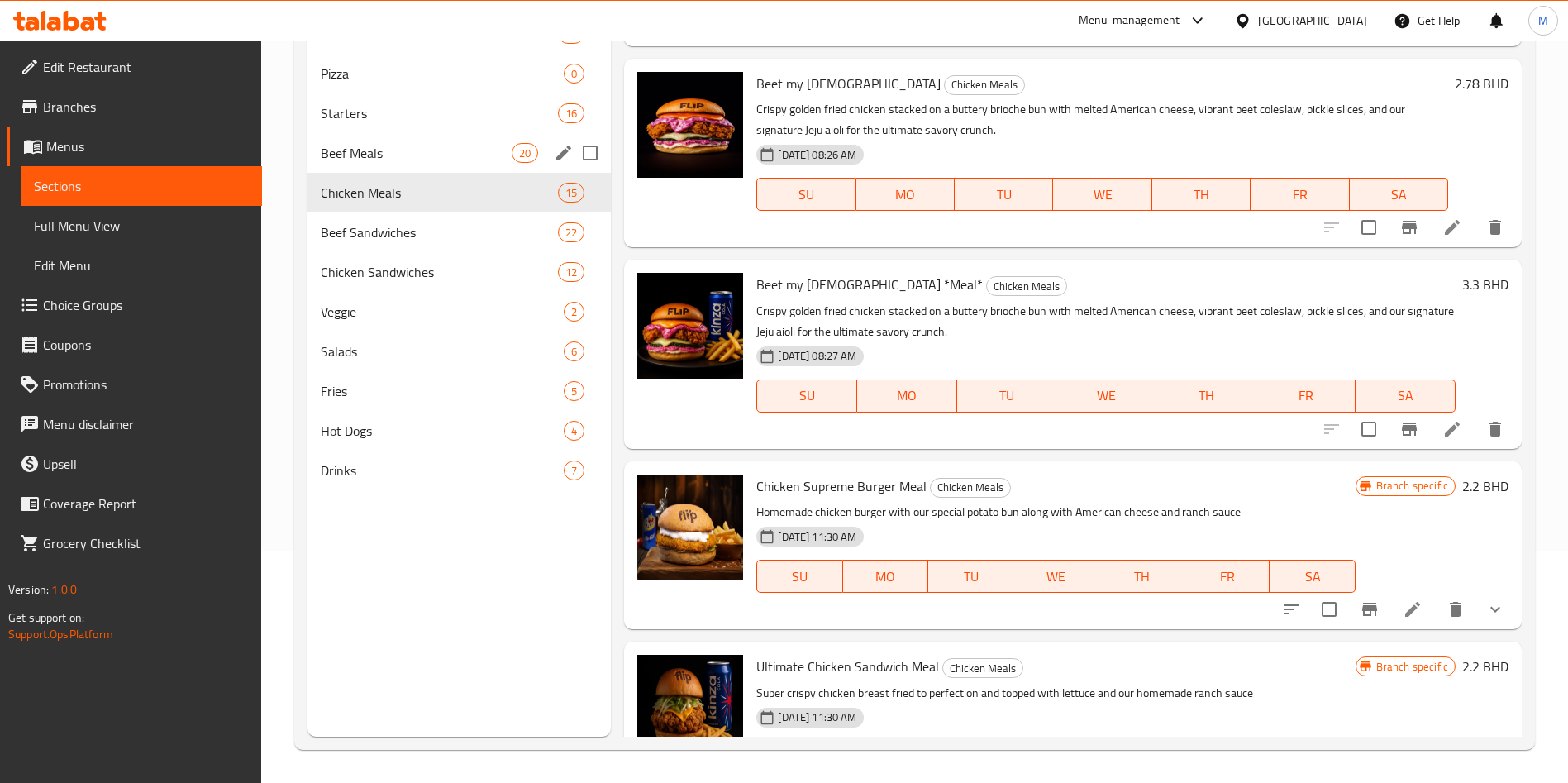
click at [384, 166] on div "Beef Meals 20" at bounding box center [459, 153] width 303 height 40
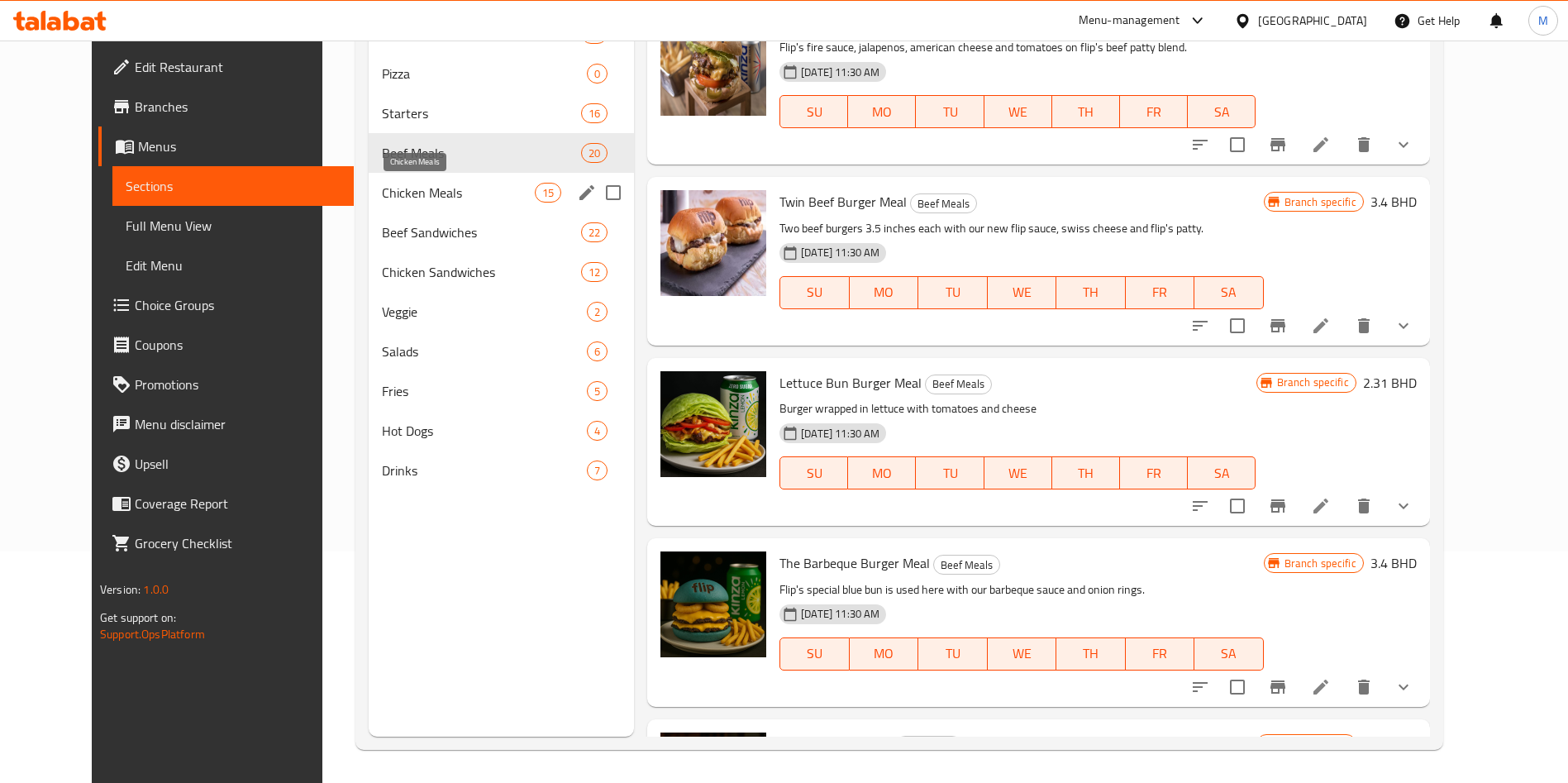
click at [382, 190] on span "Chicken Meals" at bounding box center [457, 192] width 152 height 19
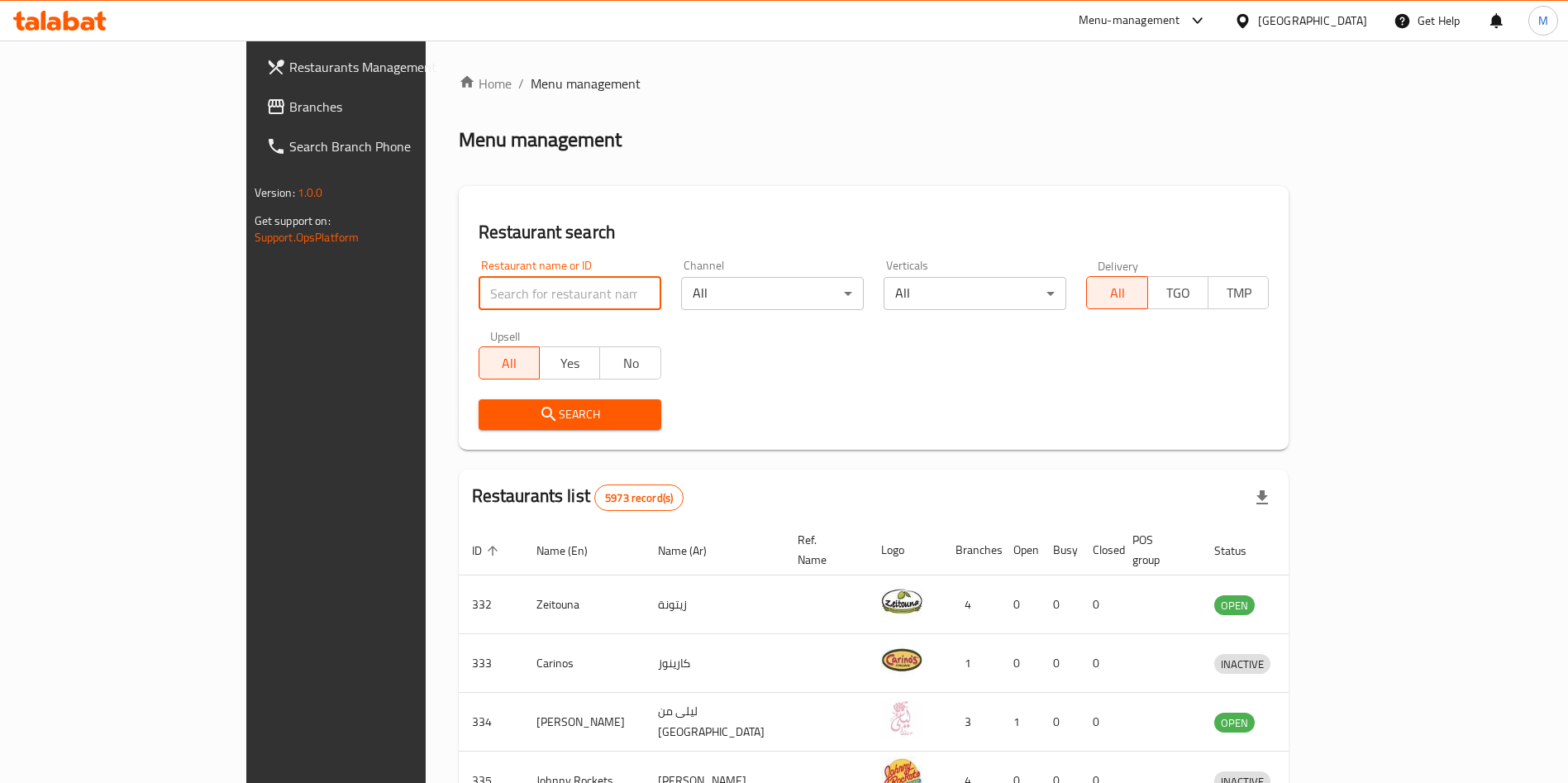
click at [486, 294] on input "search" at bounding box center [570, 294] width 183 height 33
click button "Search" at bounding box center [570, 414] width 183 height 31
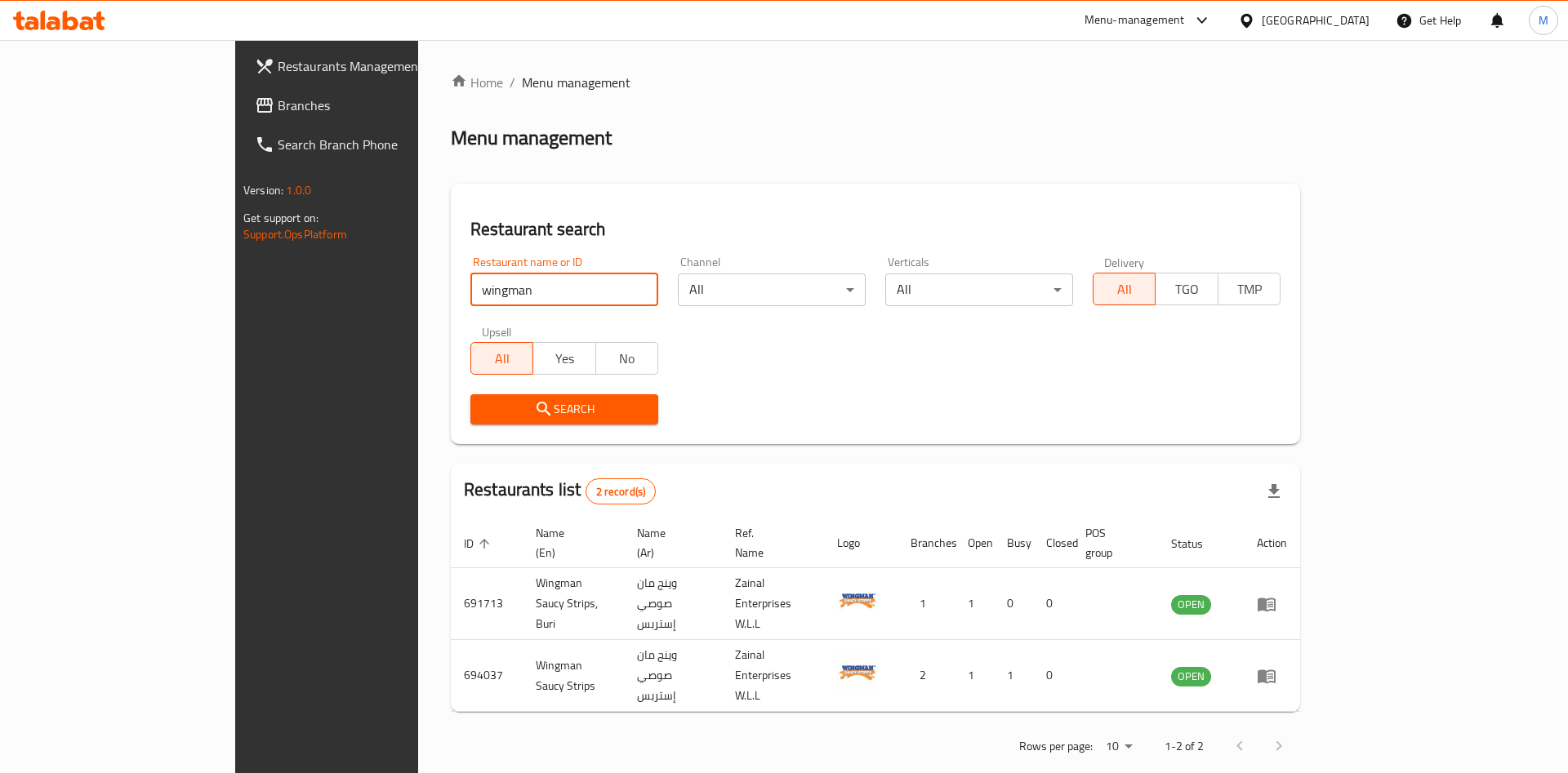
click at [470, 288] on input "wingman" at bounding box center [564, 290] width 188 height 33
click button "Search" at bounding box center [564, 409] width 188 height 30
type input "wing man"
click button "Search" at bounding box center [564, 409] width 188 height 30
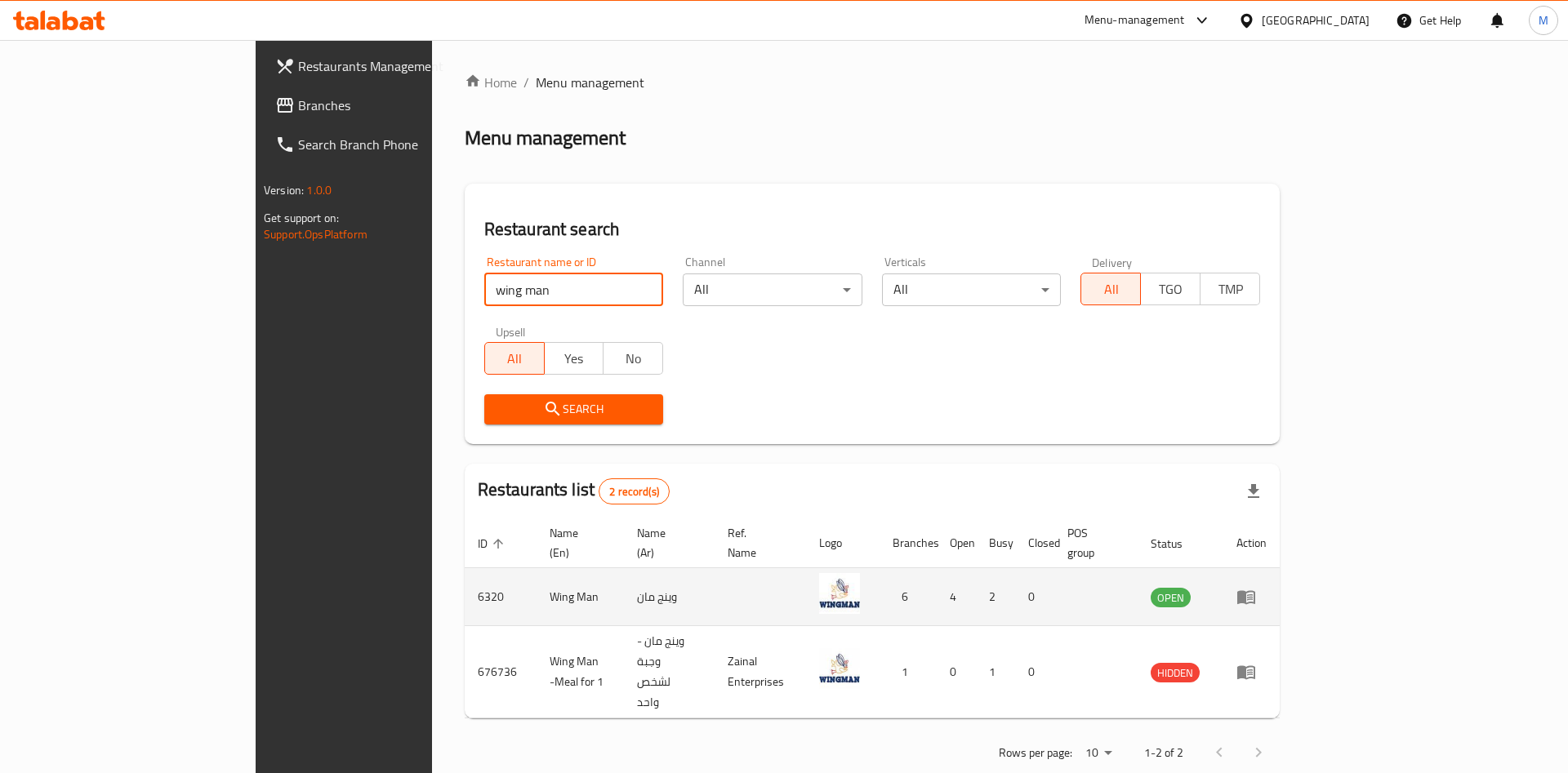
click at [1280, 574] on td "enhanced table" at bounding box center [1252, 598] width 57 height 58
click at [1267, 587] on link "enhanced table" at bounding box center [1251, 596] width 30 height 19
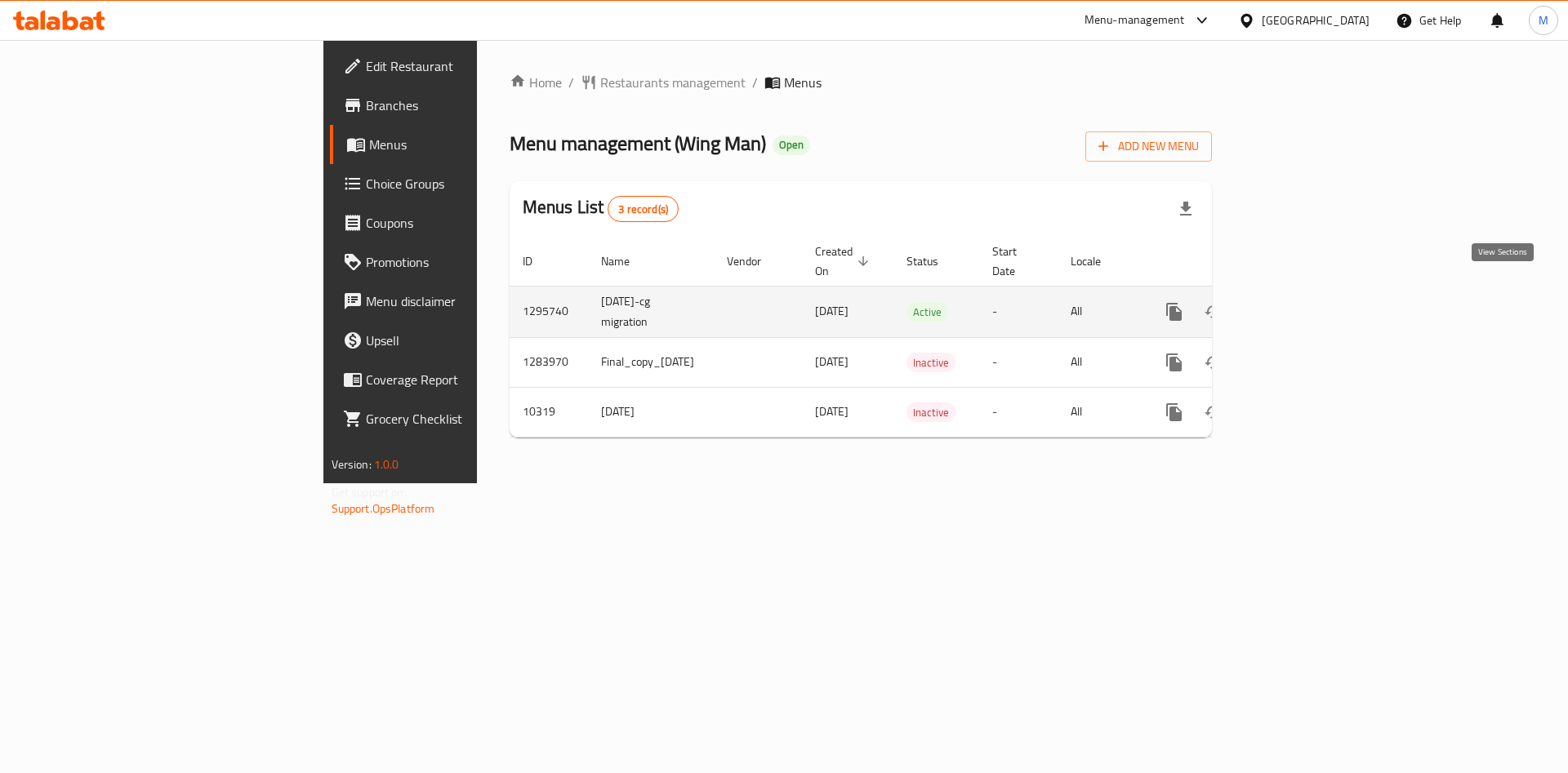
click at [1302, 302] on icon "enhanced table" at bounding box center [1291, 311] width 19 height 19
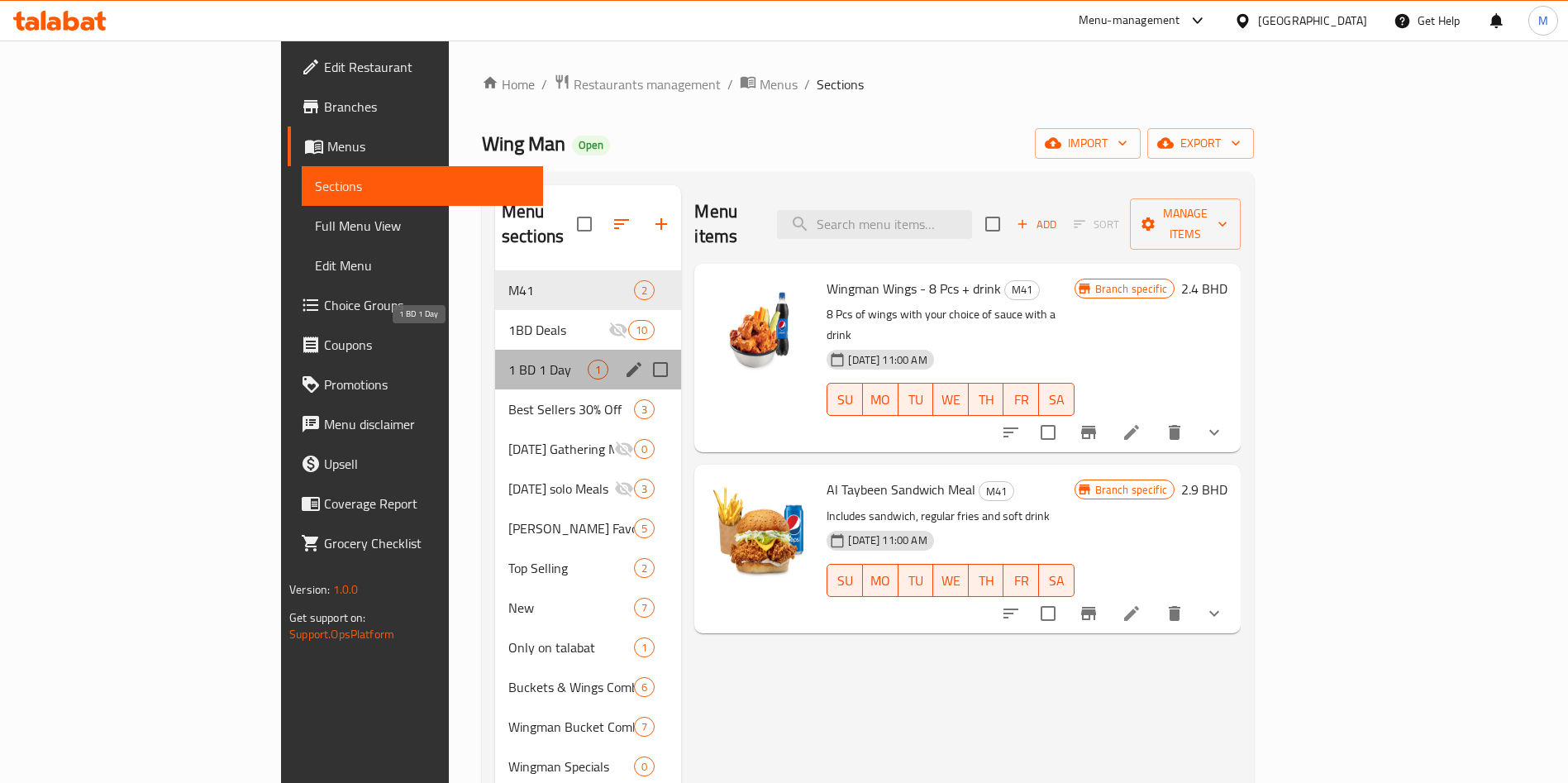
click at [508, 360] on span "1 BD 1 Day" at bounding box center [548, 369] width 79 height 19
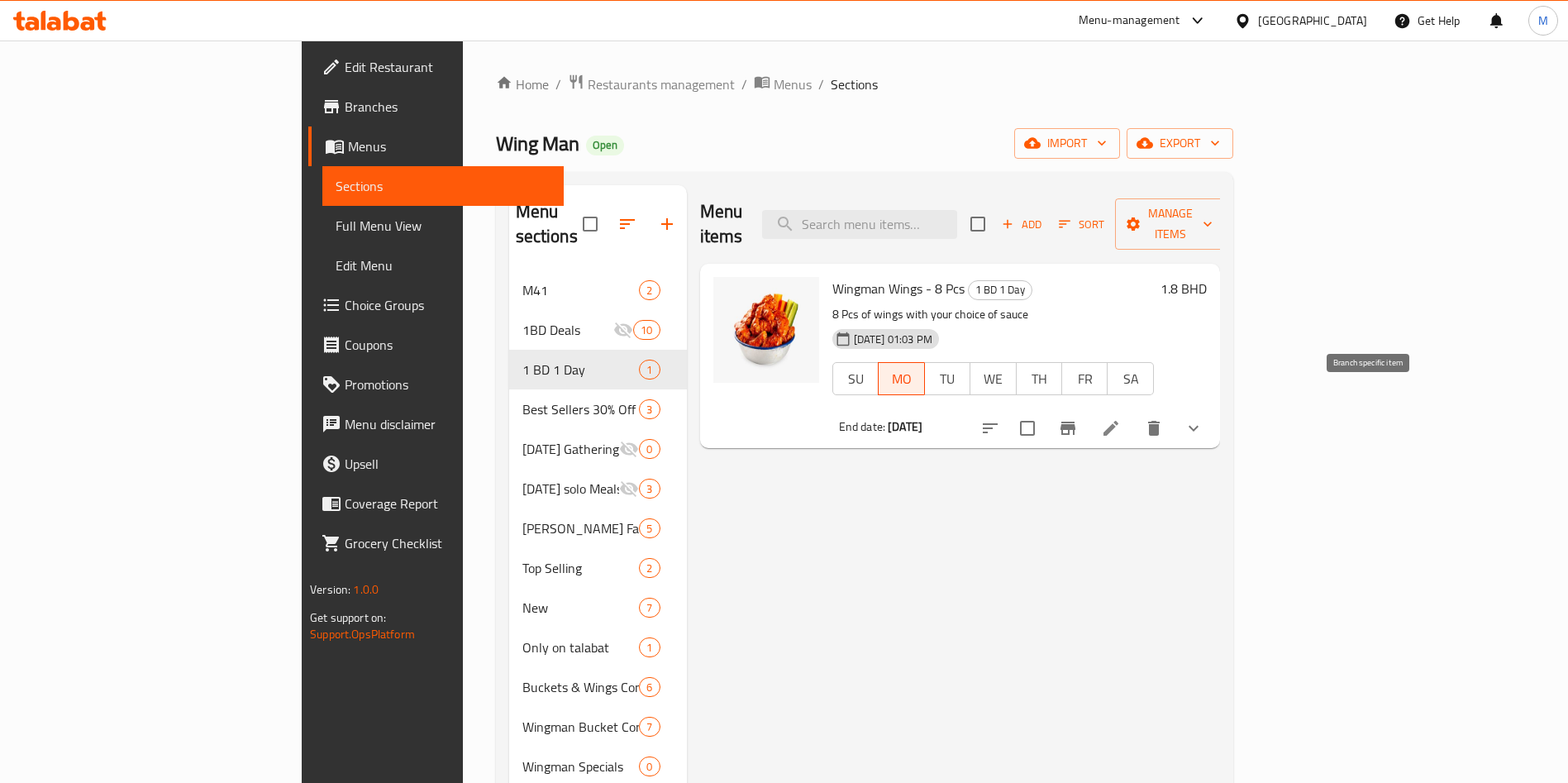
click at [1088, 409] on button "Branch-specific-item" at bounding box center [1067, 428] width 40 height 40
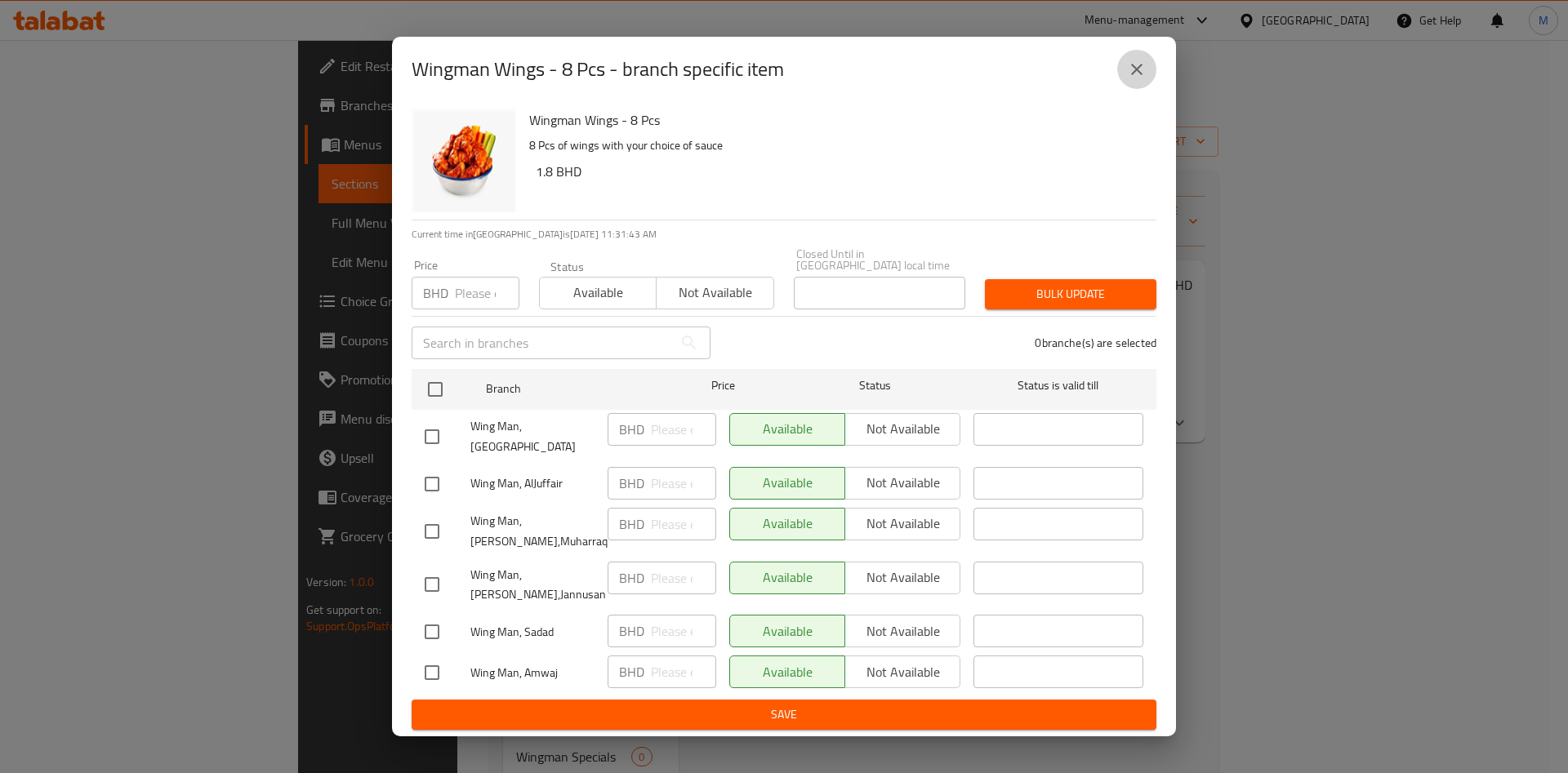
click at [1126, 73] on button "close" at bounding box center [1137, 69] width 39 height 39
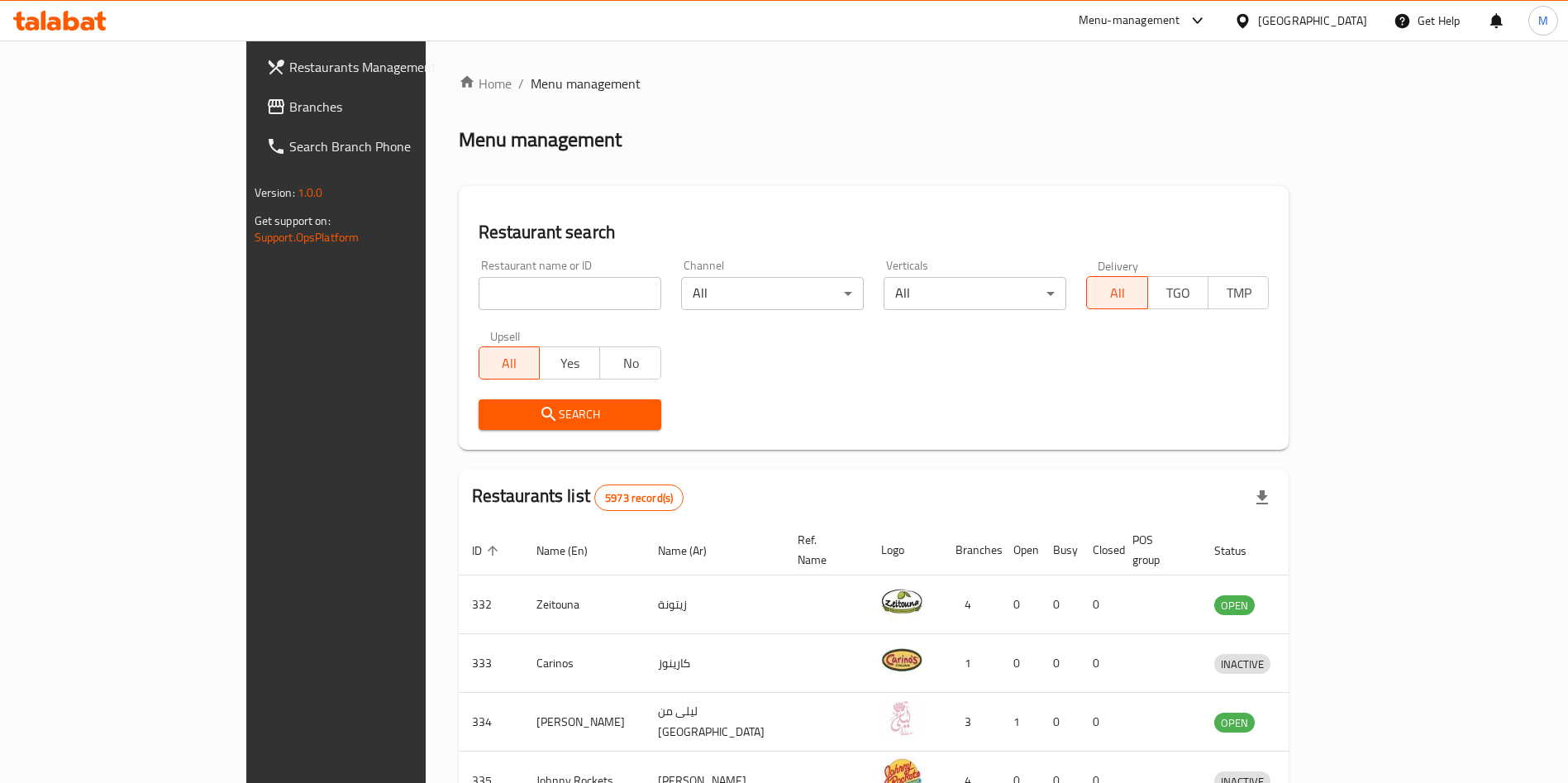
click at [289, 105] on span "Branches" at bounding box center [392, 106] width 206 height 19
click at [479, 289] on input "search" at bounding box center [570, 294] width 183 height 33
paste input "Texas Chicken, East Riffa,East Riffa"
type input "Texas Chicken"
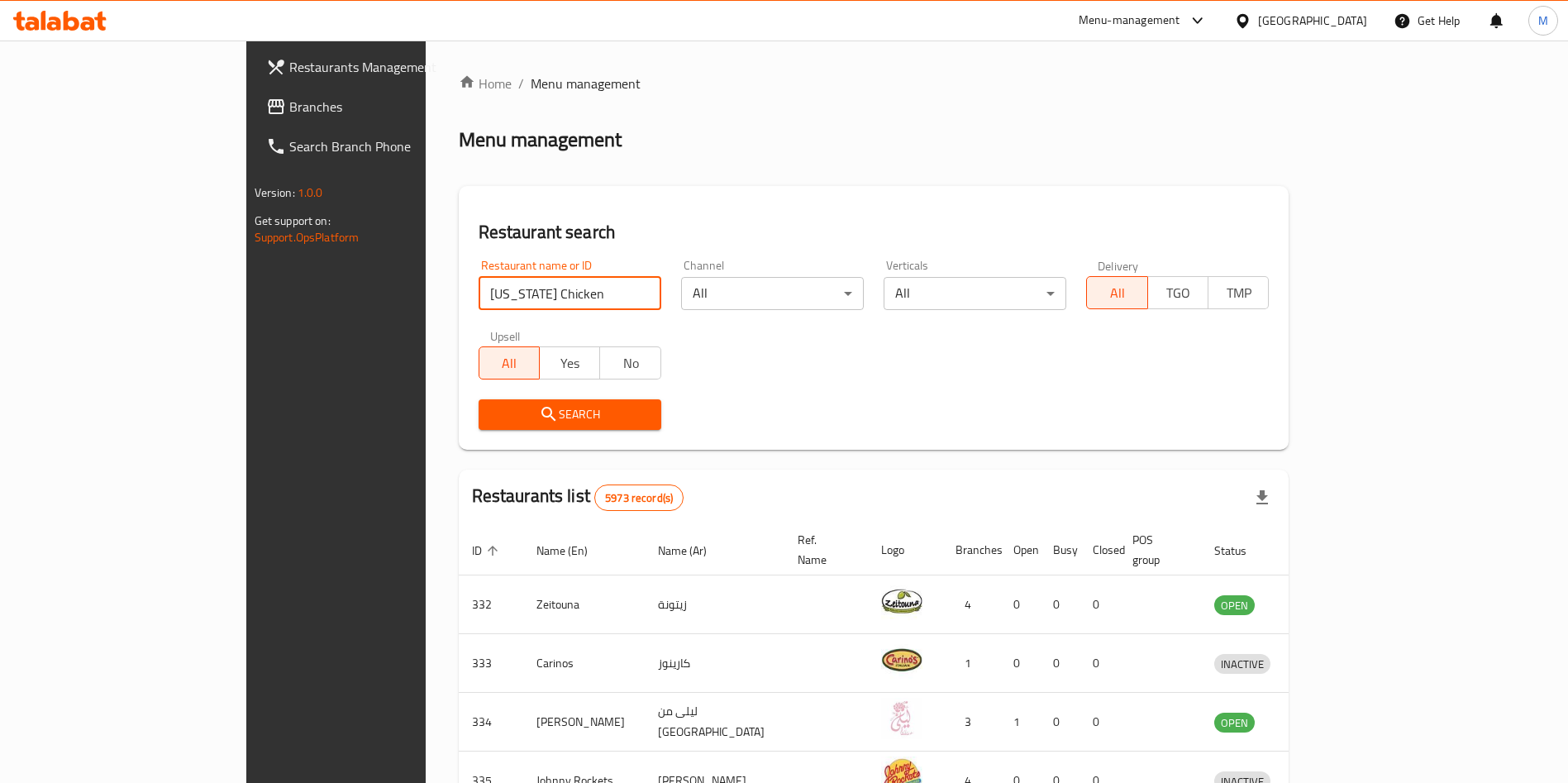
click button "Search" at bounding box center [570, 414] width 183 height 31
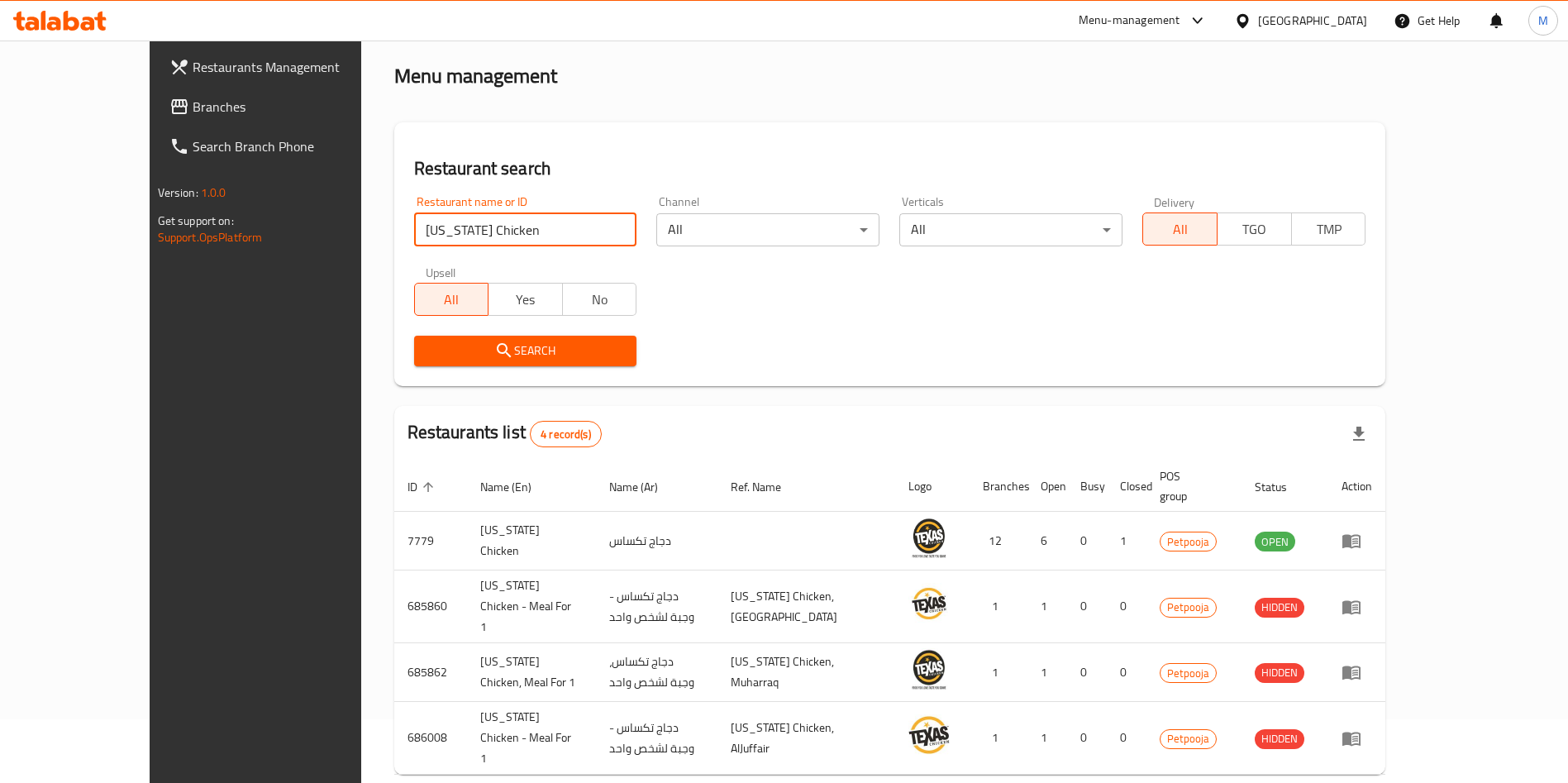
scroll to position [98, 0]
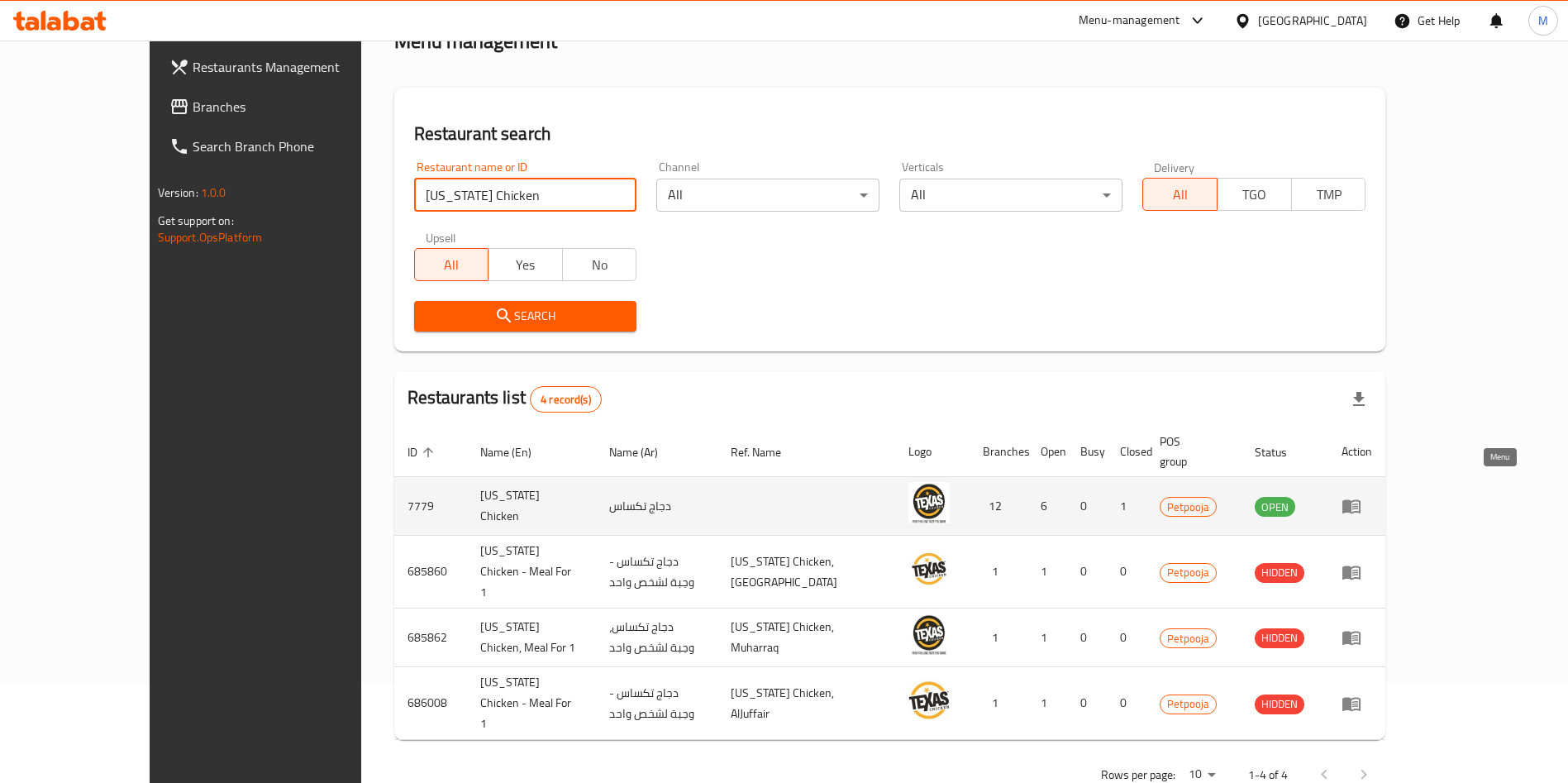
click at [1372, 496] on link "enhanced table" at bounding box center [1356, 506] width 30 height 19
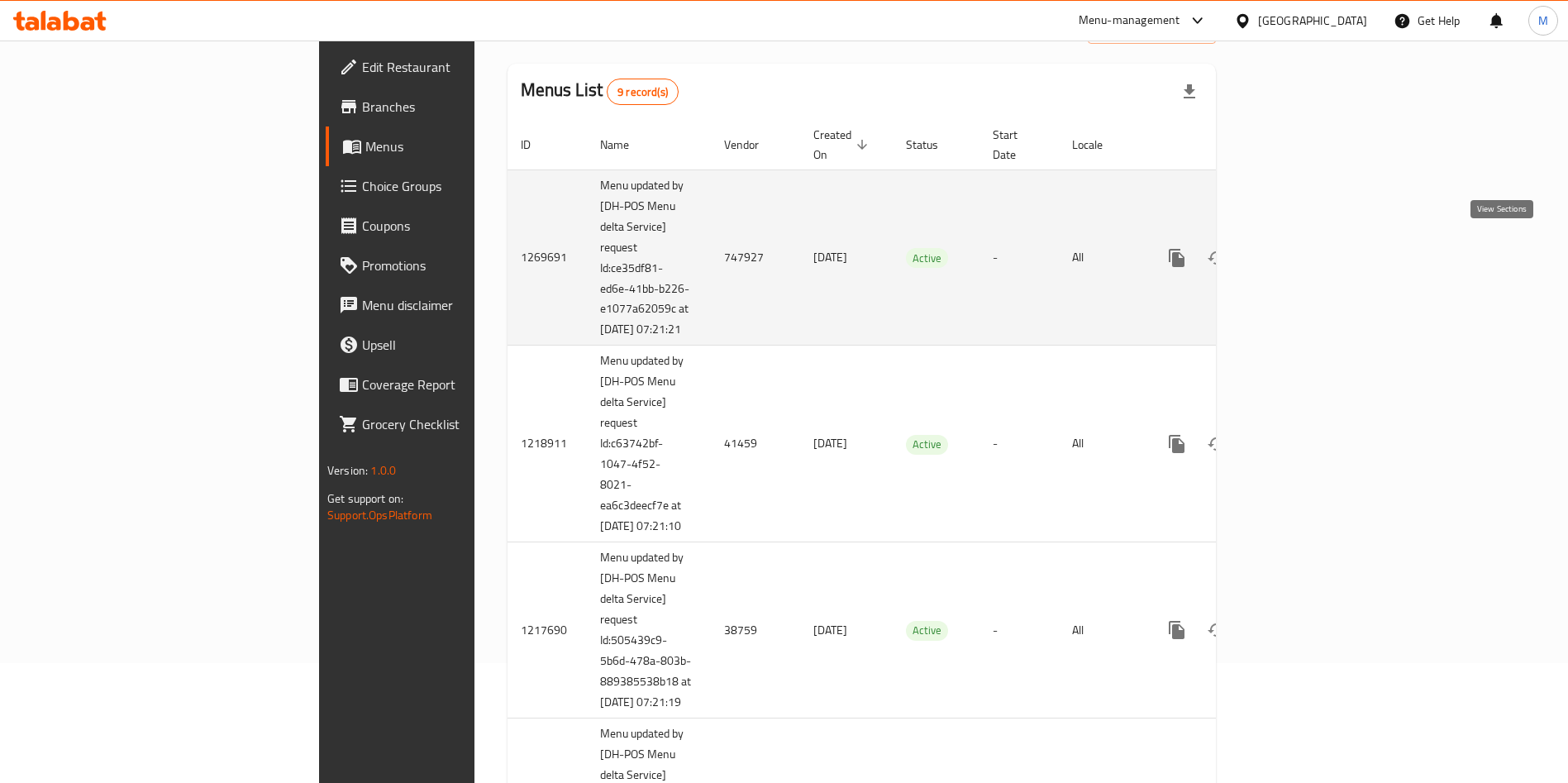
scroll to position [248, 0]
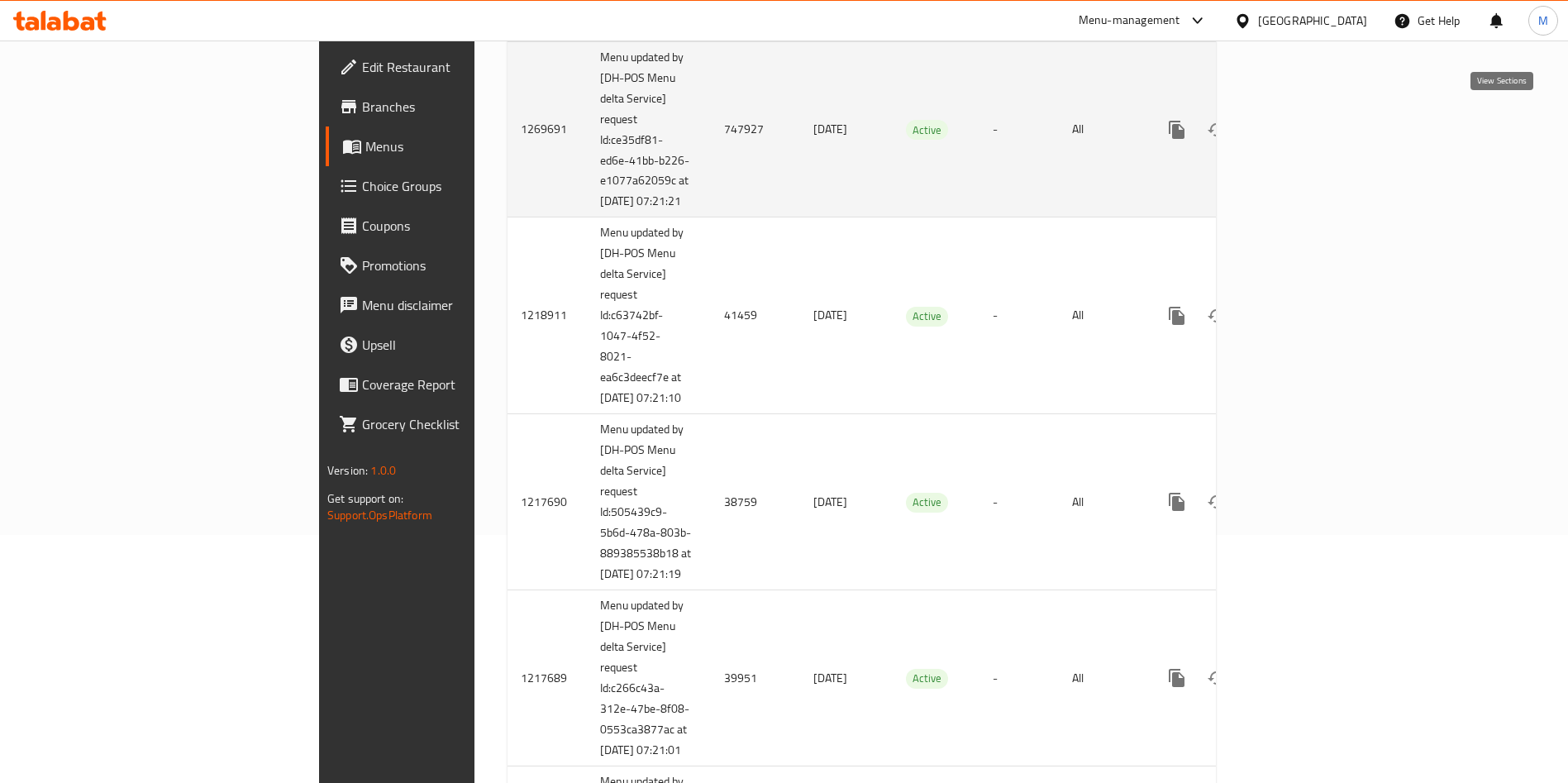
click at [1304, 122] on icon "enhanced table" at bounding box center [1295, 129] width 15 height 15
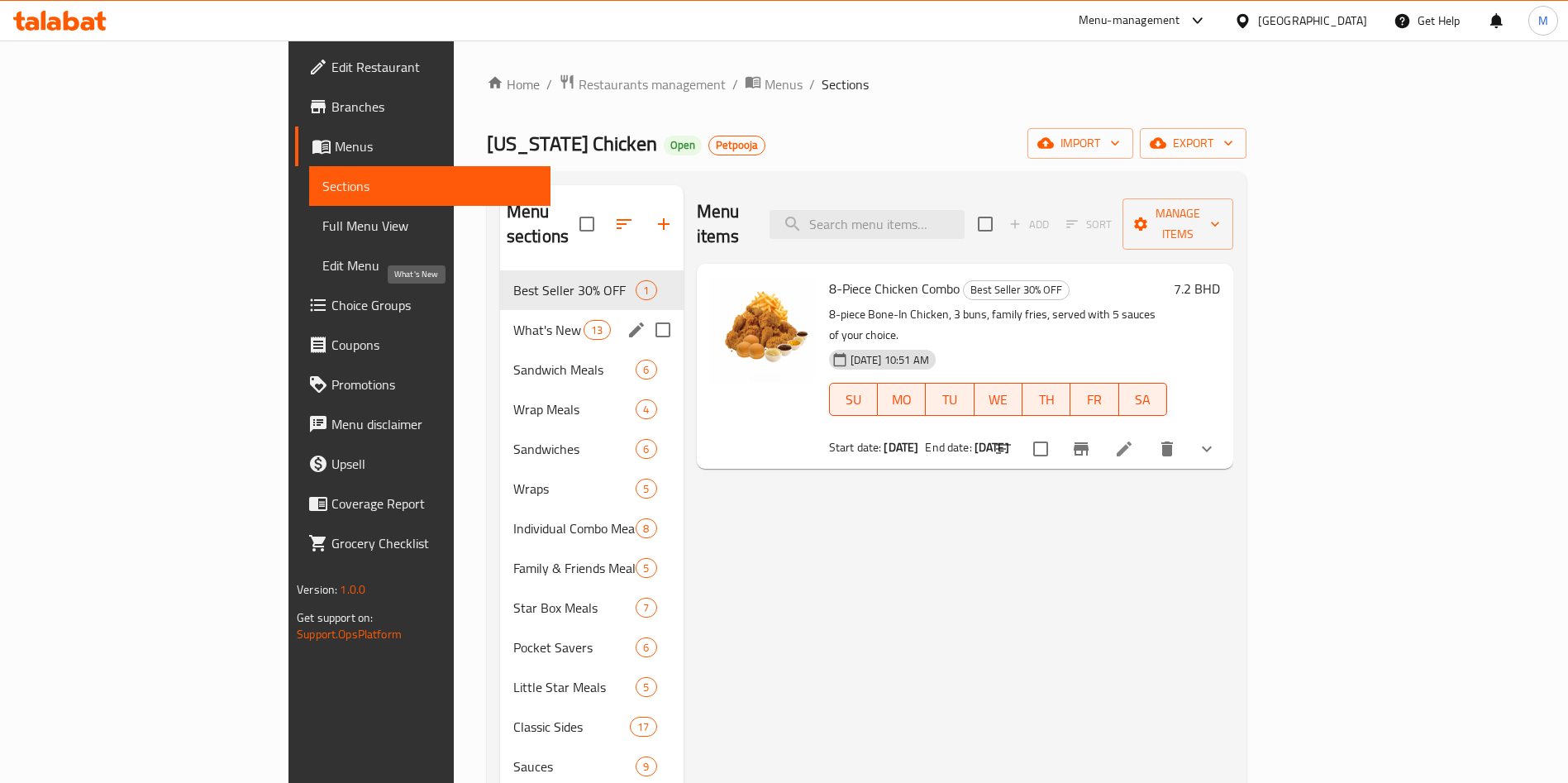
click at [513, 320] on span "What's New" at bounding box center [548, 329] width 70 height 19
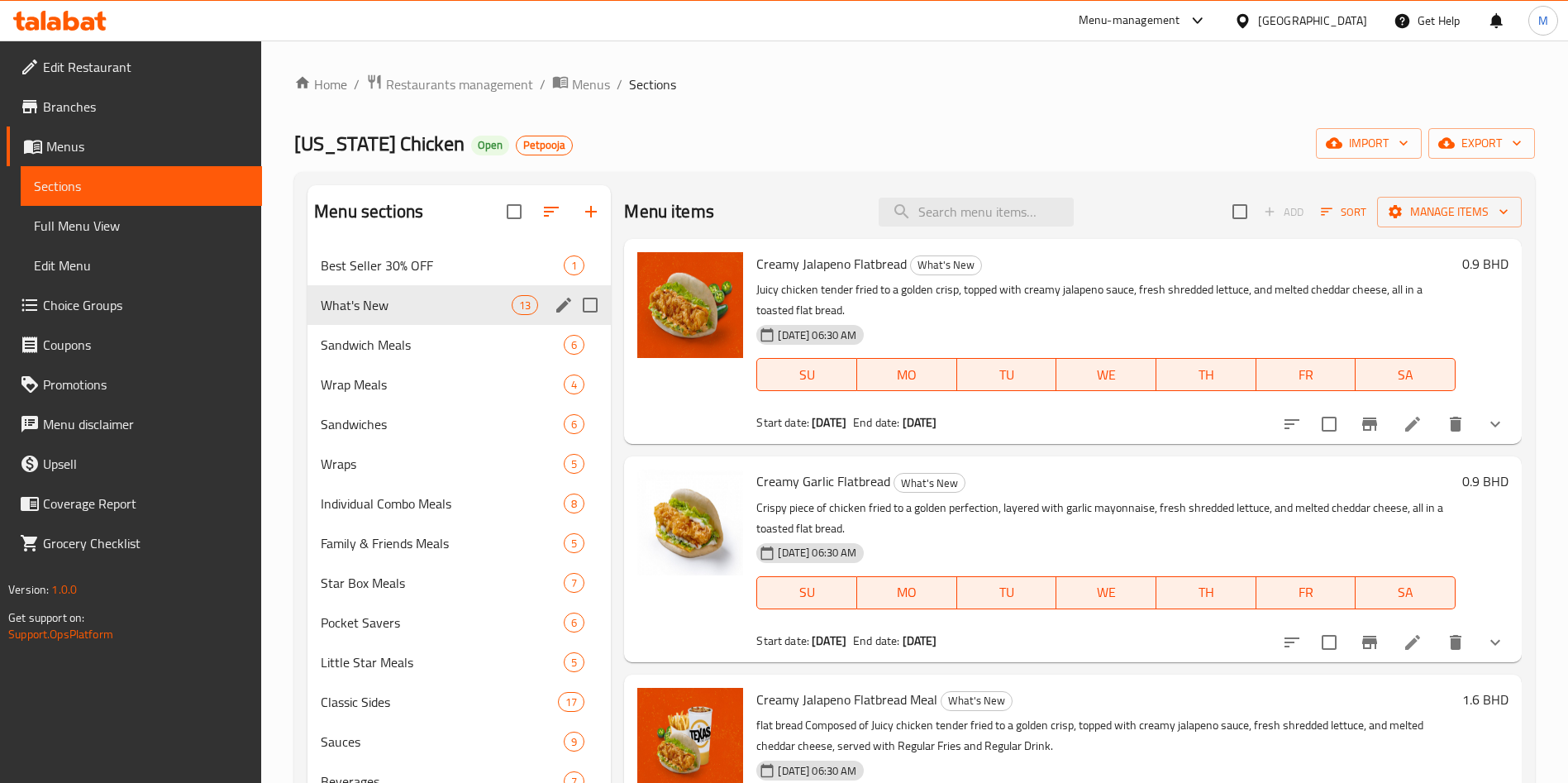
click at [353, 287] on div "What's New 13" at bounding box center [459, 305] width 303 height 40
click at [466, 283] on div "Best Seller 30% OFF 1" at bounding box center [459, 265] width 303 height 40
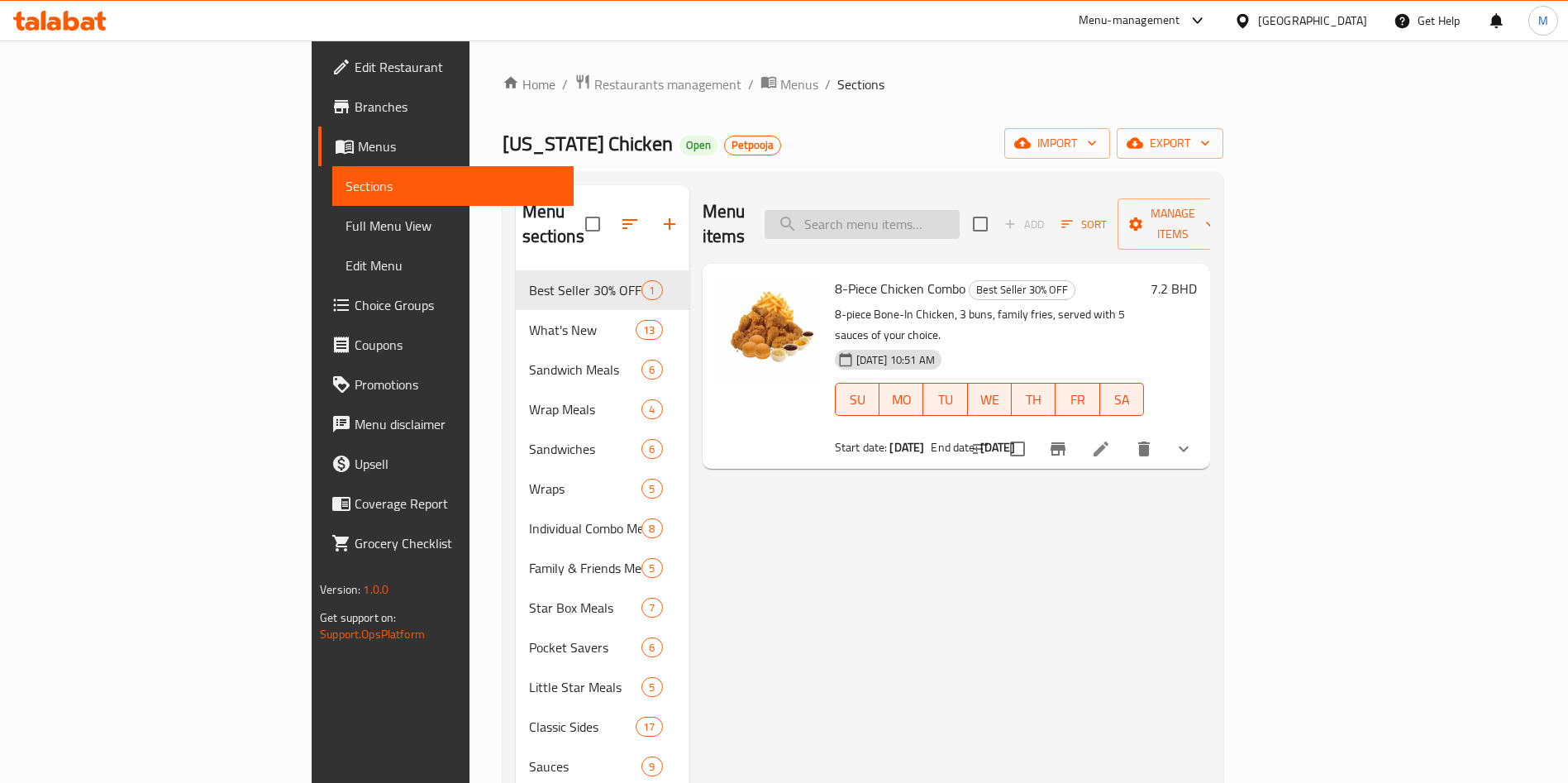
click at [959, 210] on input "search" at bounding box center [861, 224] width 195 height 29
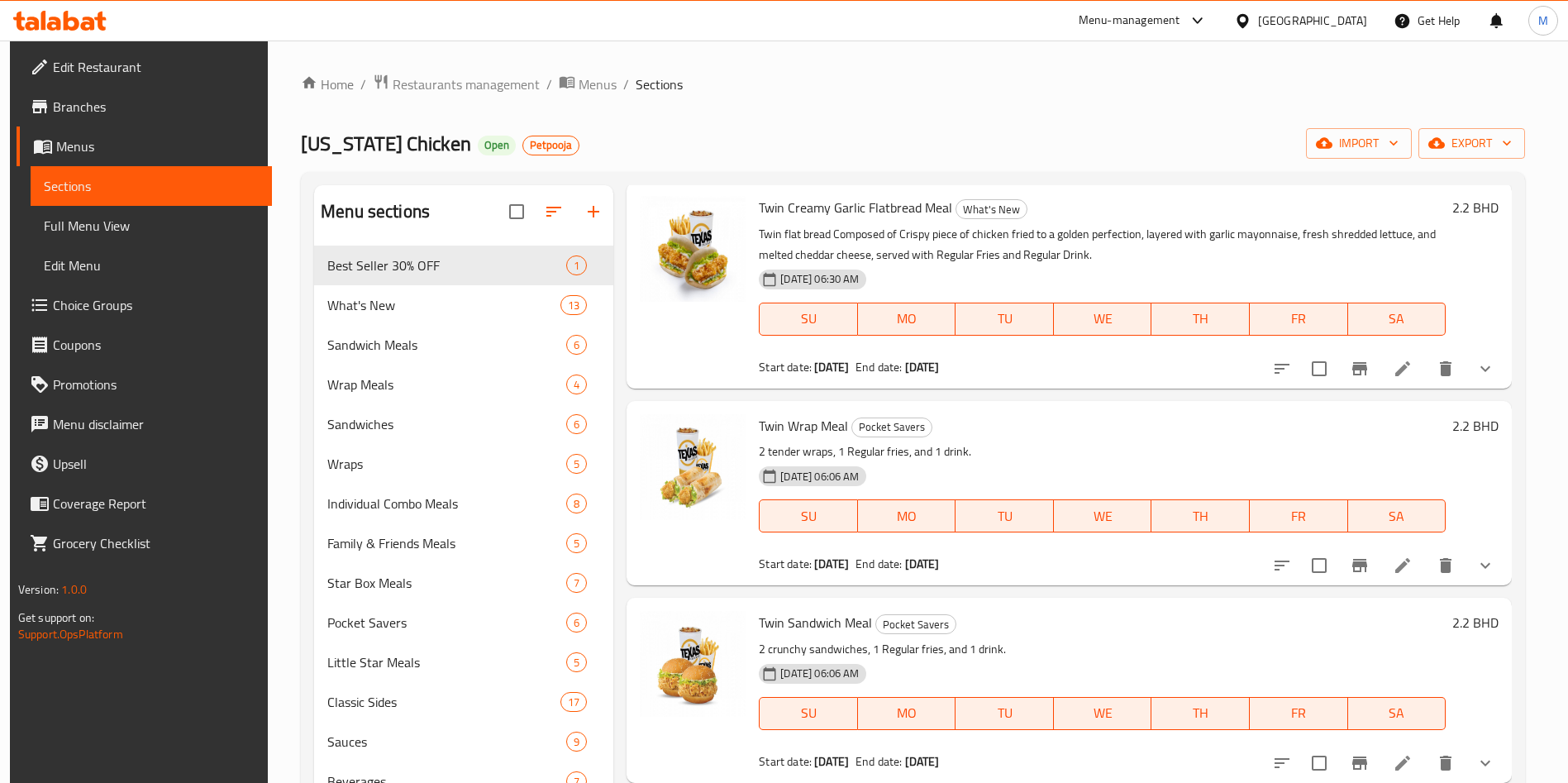
scroll to position [286, 0]
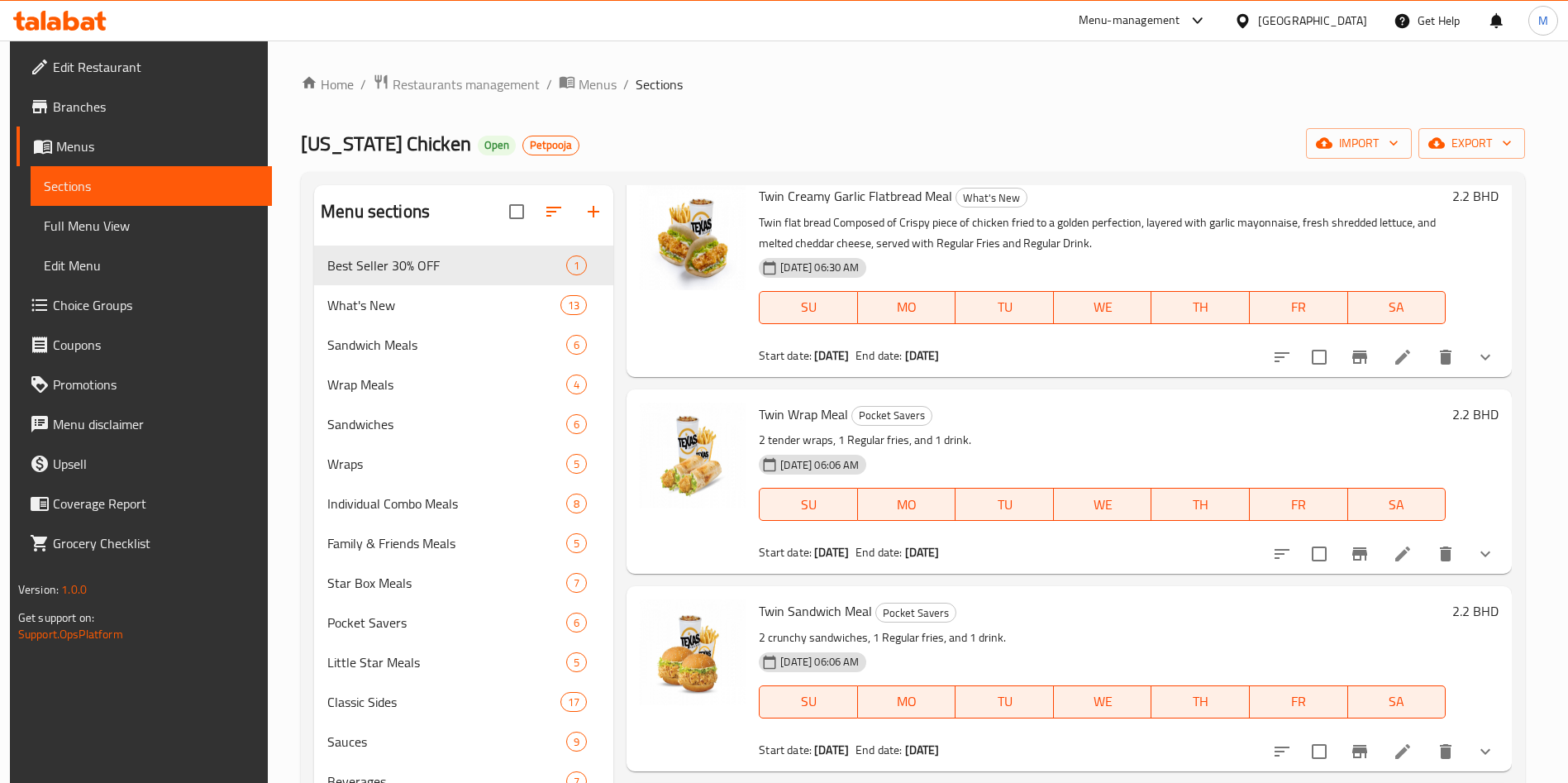
type input "TWIN"
click at [771, 412] on span "Twin Wrap Meal" at bounding box center [803, 414] width 90 height 25
click at [1380, 556] on li at bounding box center [1403, 554] width 46 height 30
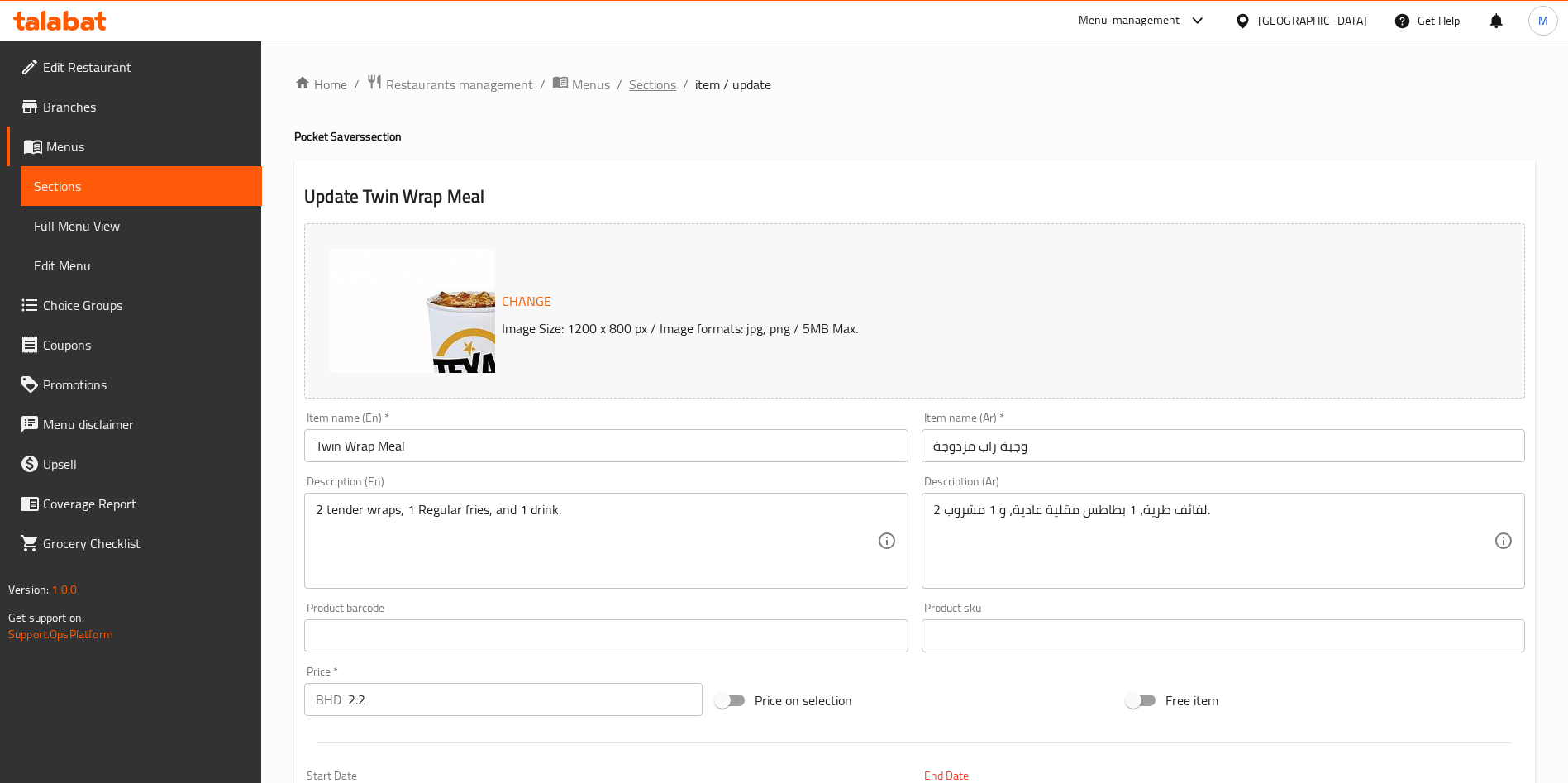
click at [668, 87] on span "Sections" at bounding box center [652, 83] width 47 height 19
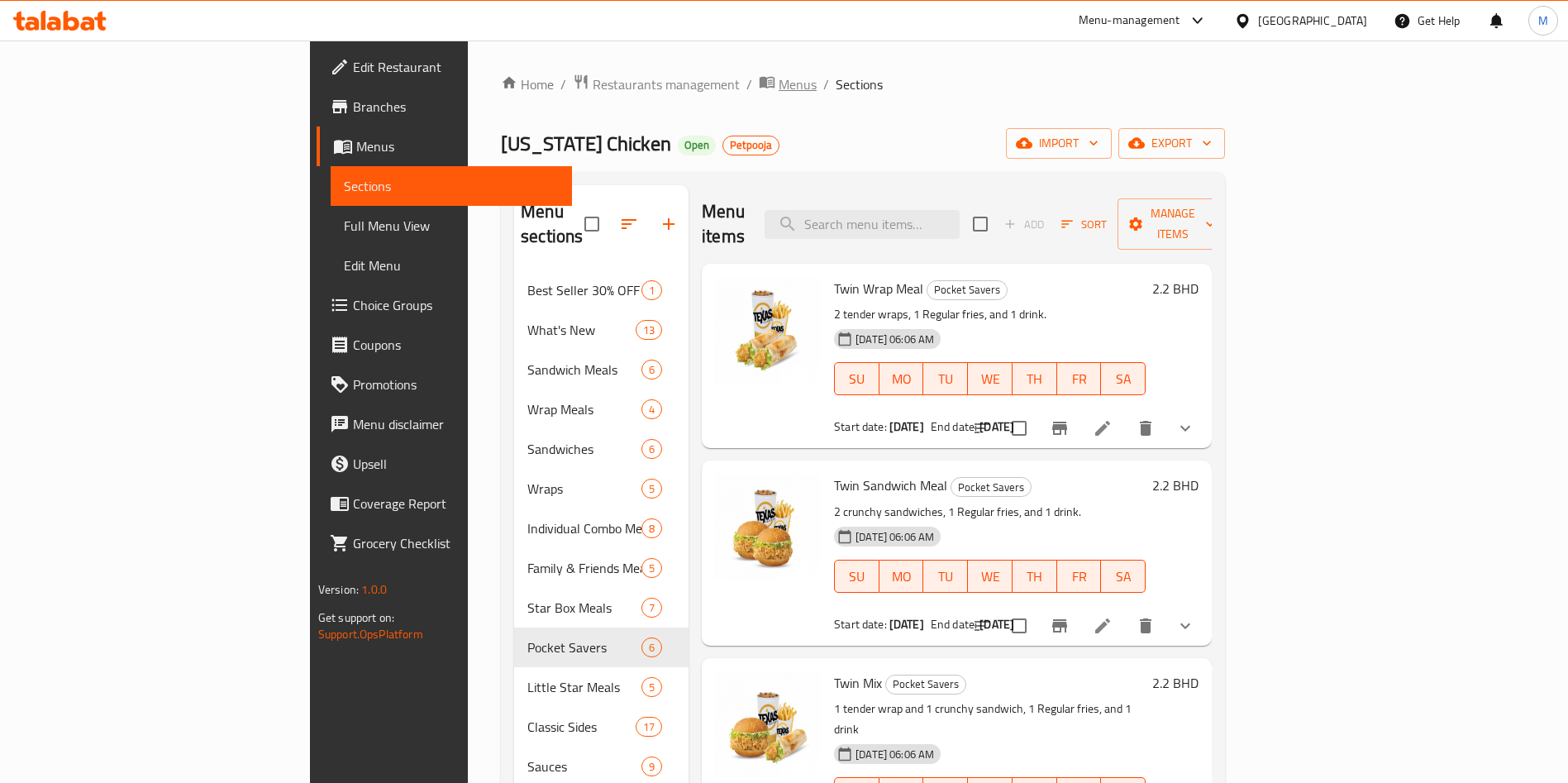
click at [779, 89] on span "Menus" at bounding box center [797, 83] width 38 height 19
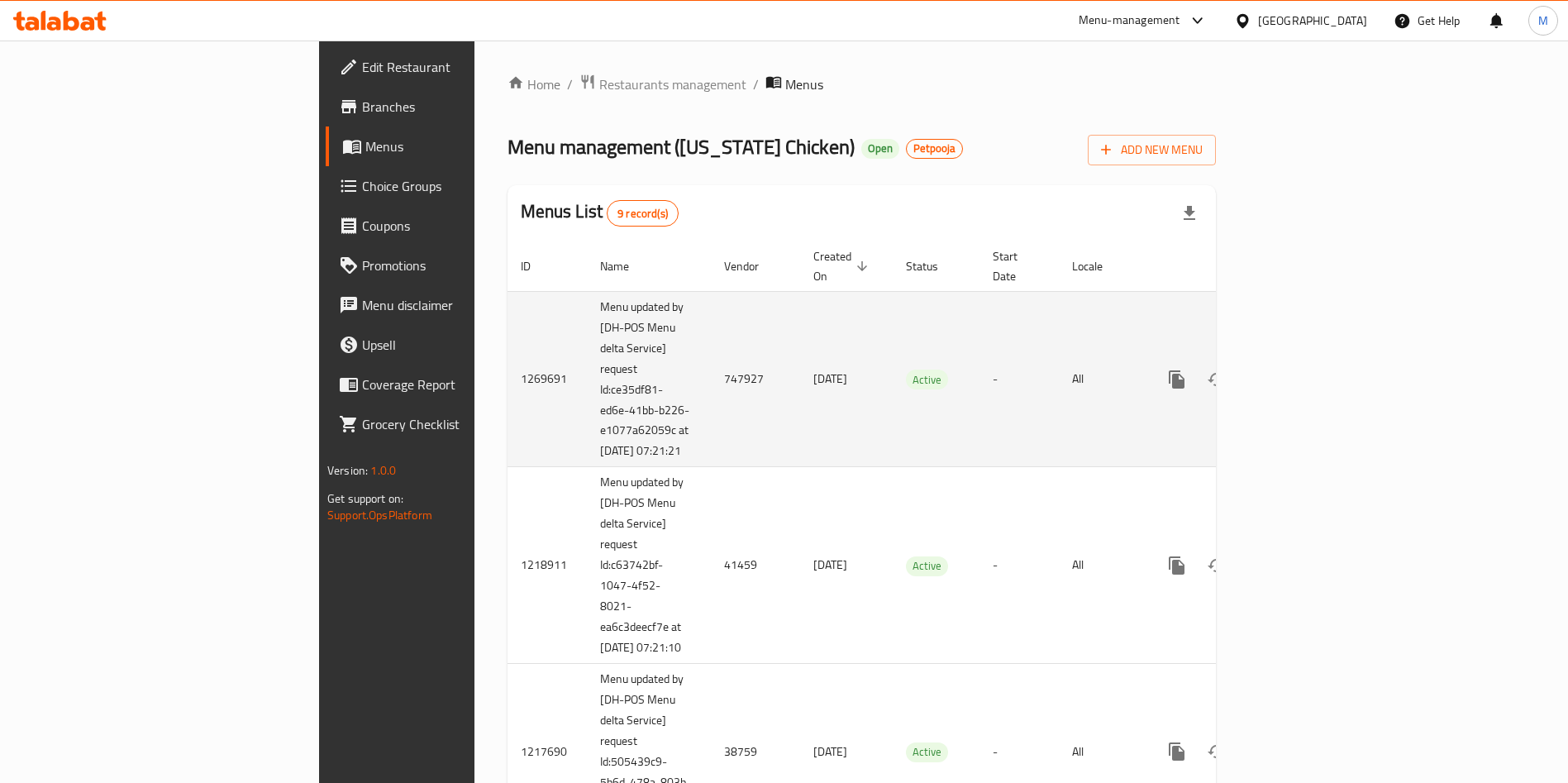
click at [711, 371] on td "747927" at bounding box center [755, 379] width 90 height 177
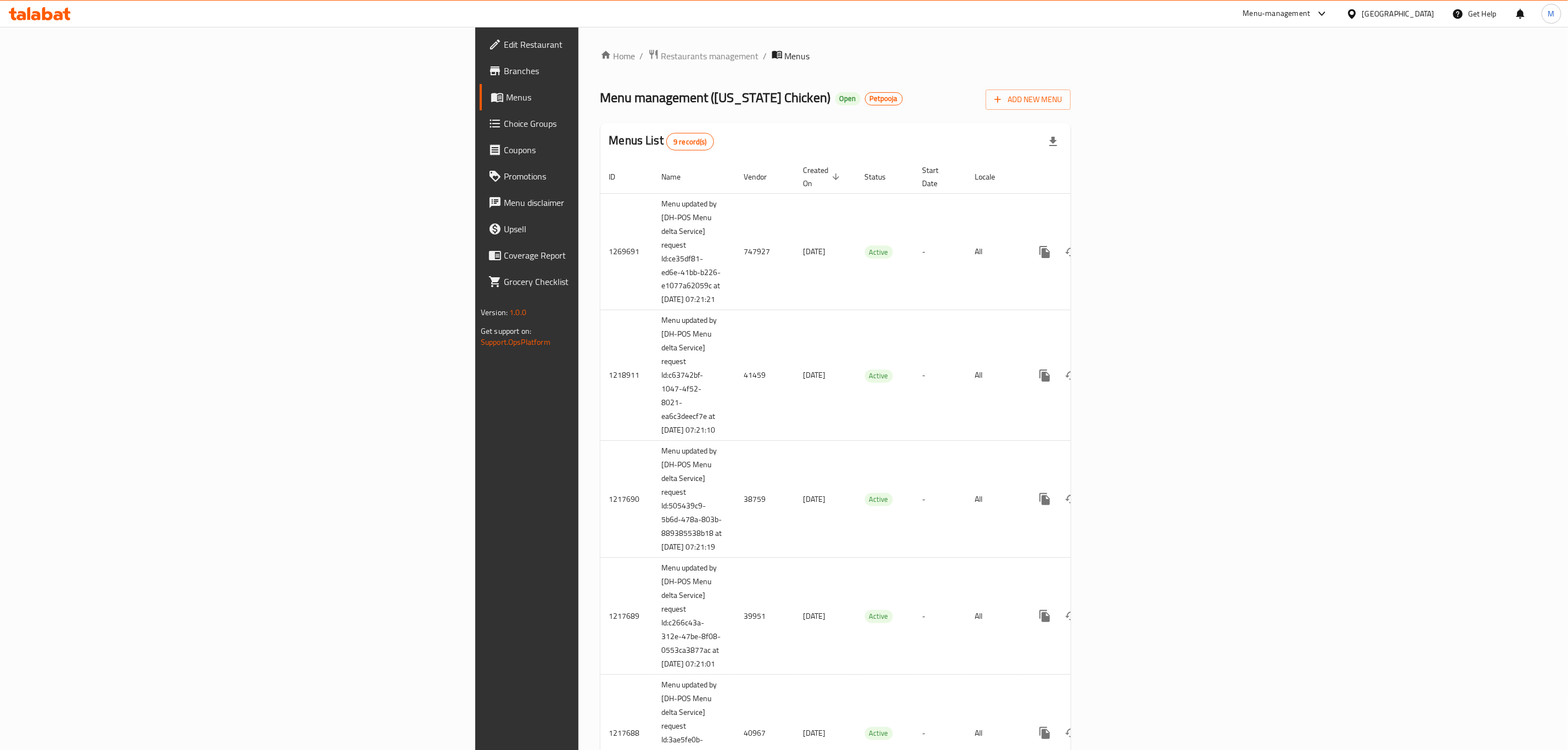
click at [611, 120] on div "Home / Restaurants management / Menus Menu management ( Texas Chicken ) Open Pe…" at bounding box center [836, 651] width 471 height 1205
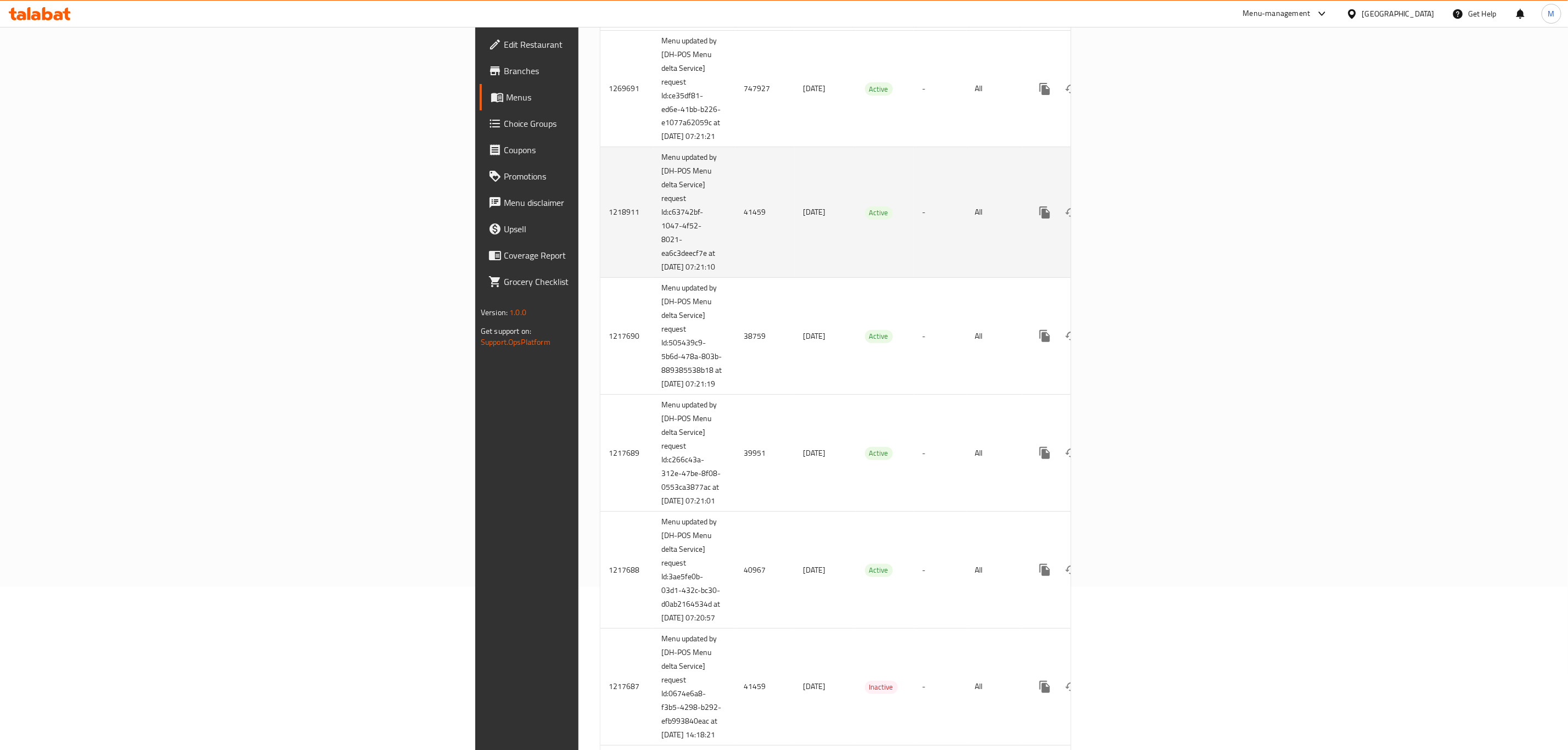
scroll to position [164, 0]
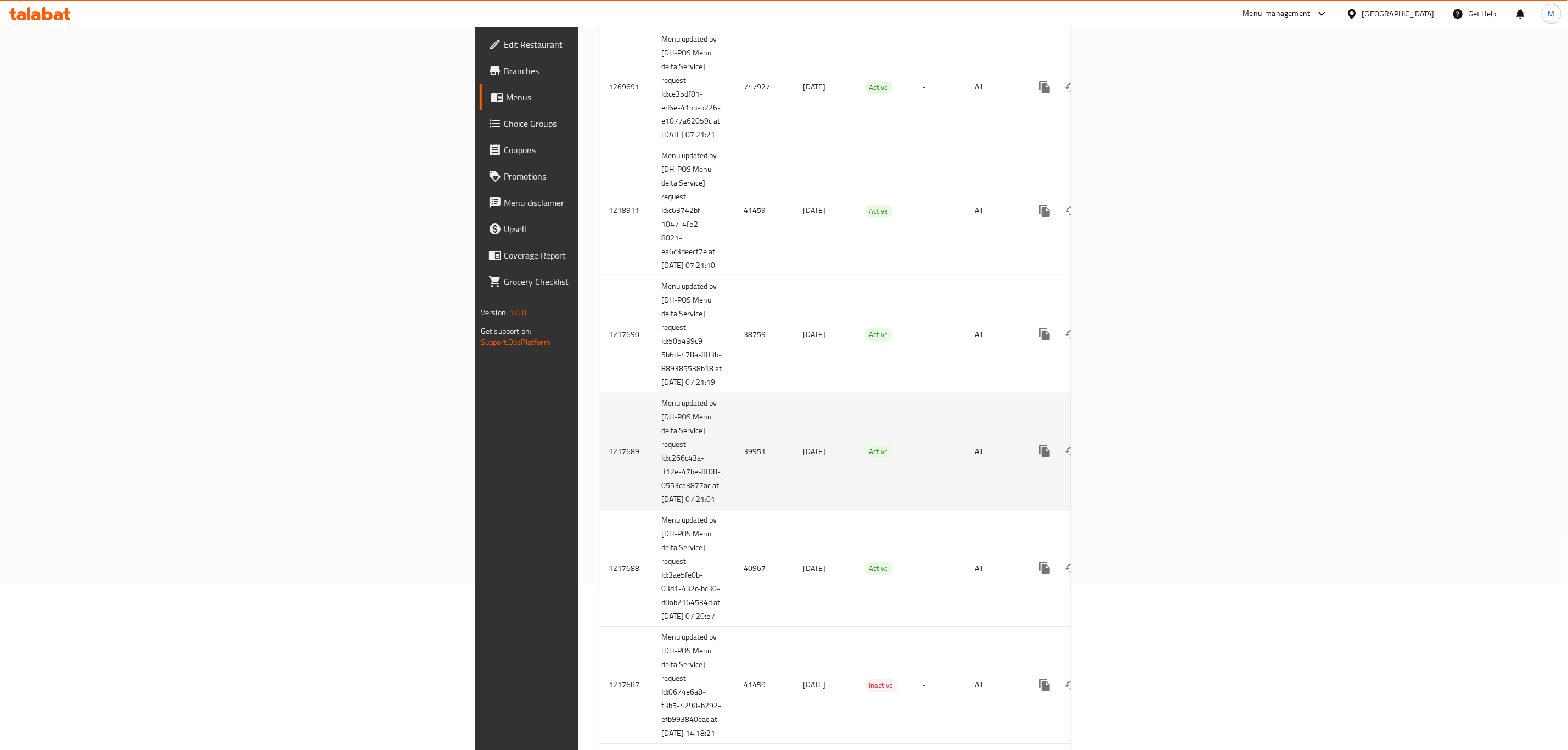
drag, startPoint x: 434, startPoint y: 470, endPoint x: 435, endPoint y: 476, distance: 6.1
click at [736, 476] on td "39951" at bounding box center [765, 451] width 60 height 117
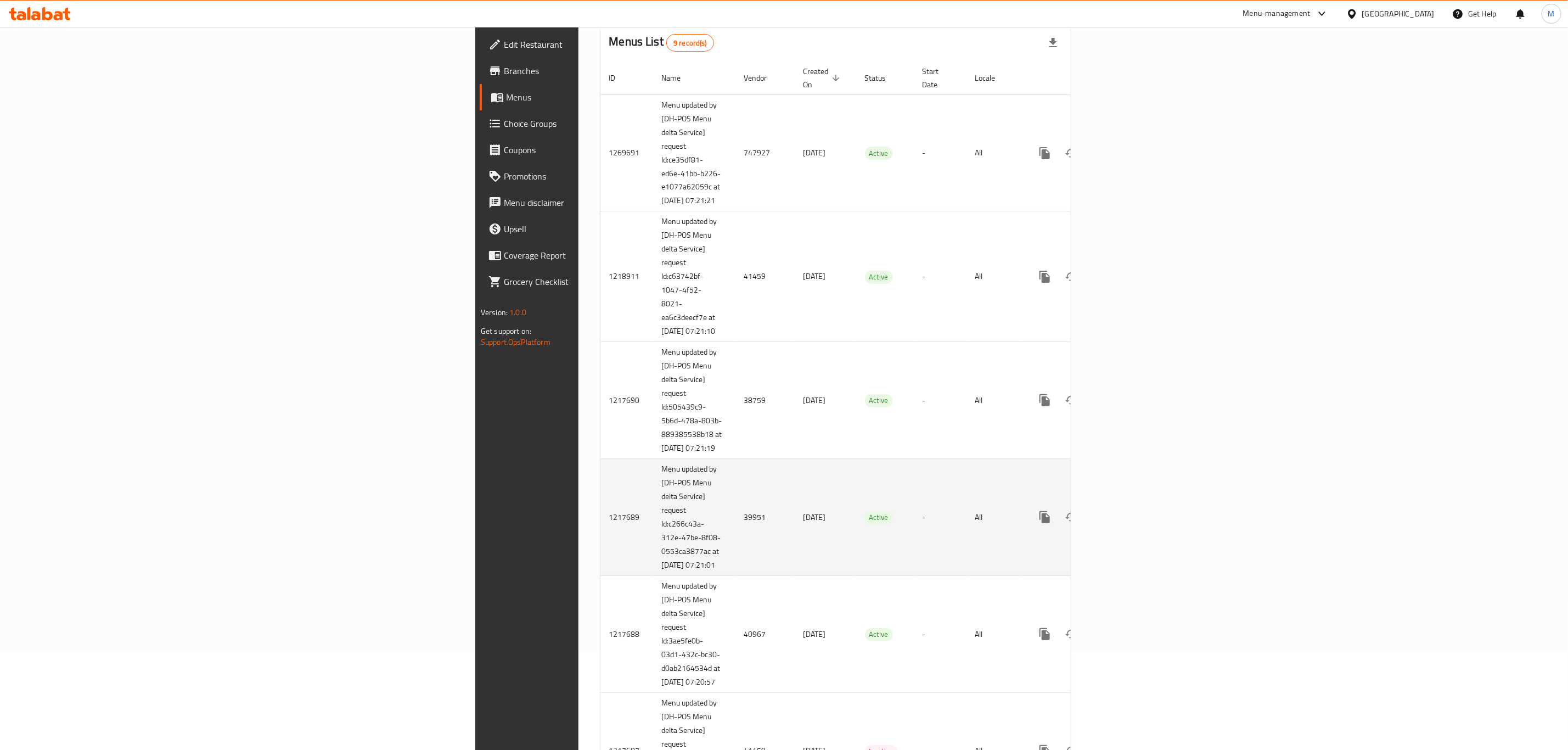
scroll to position [82, 0]
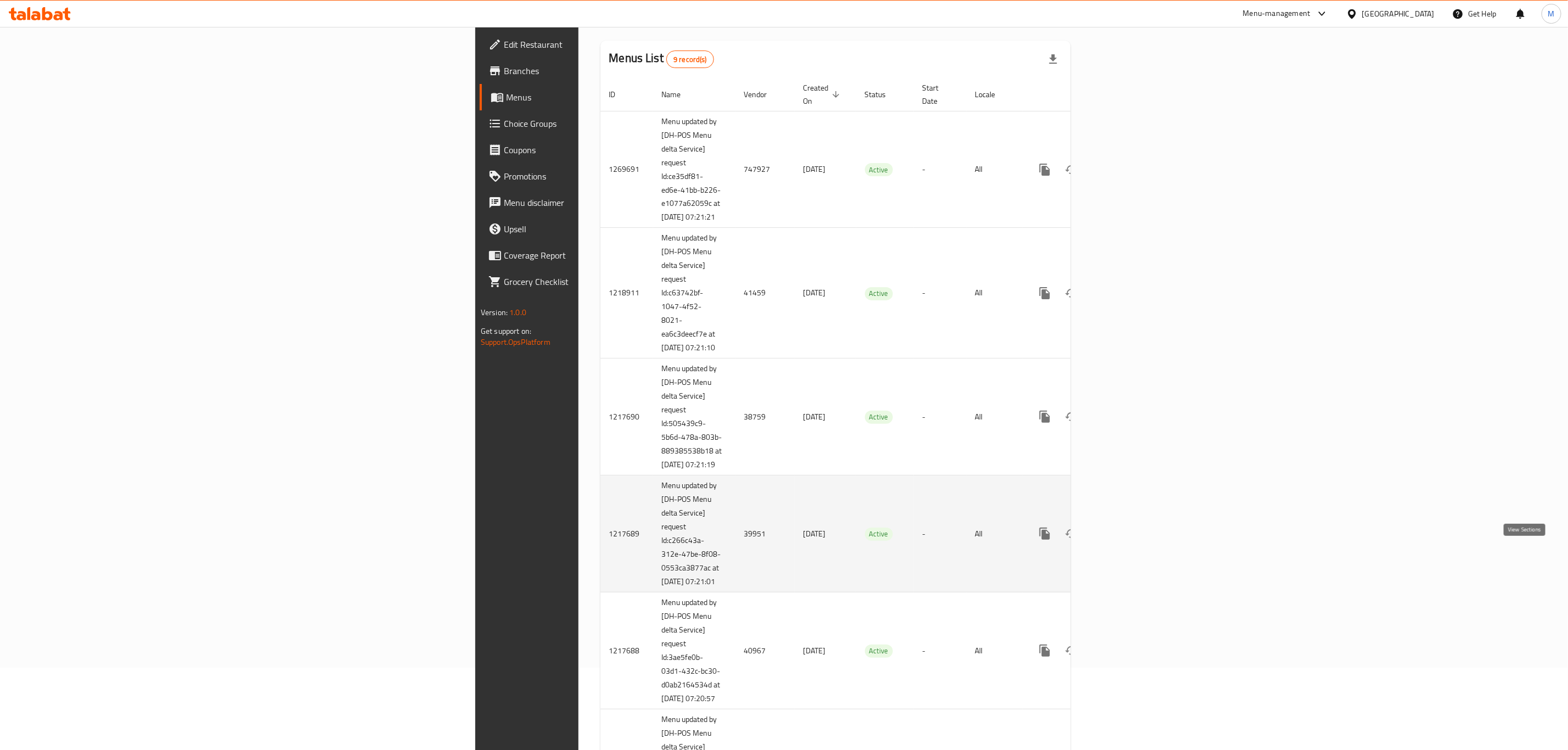
click at [1053, 519] on link "enhanced table" at bounding box center [1124, 533] width 26 height 26
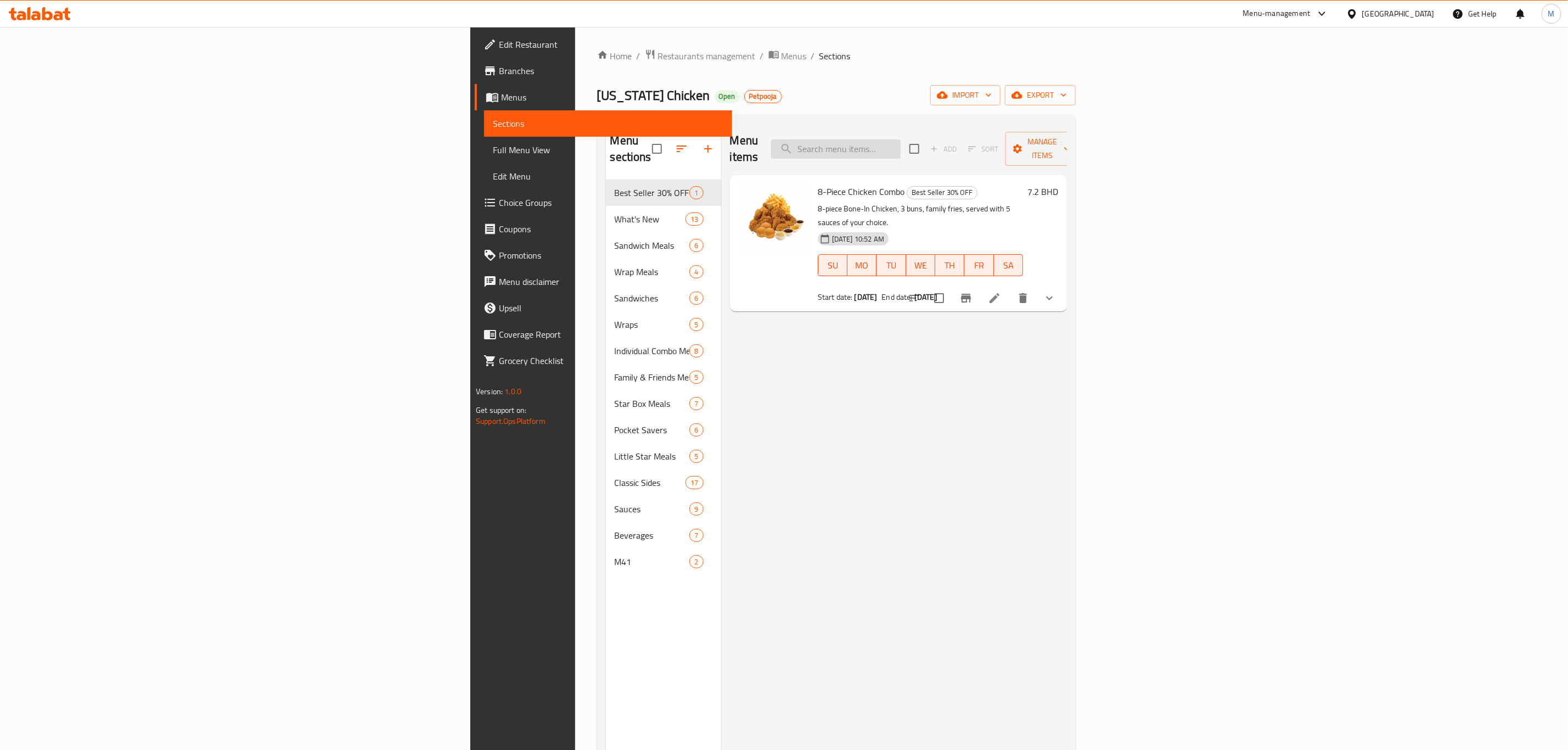
click at [901, 143] on input "search" at bounding box center [836, 149] width 129 height 19
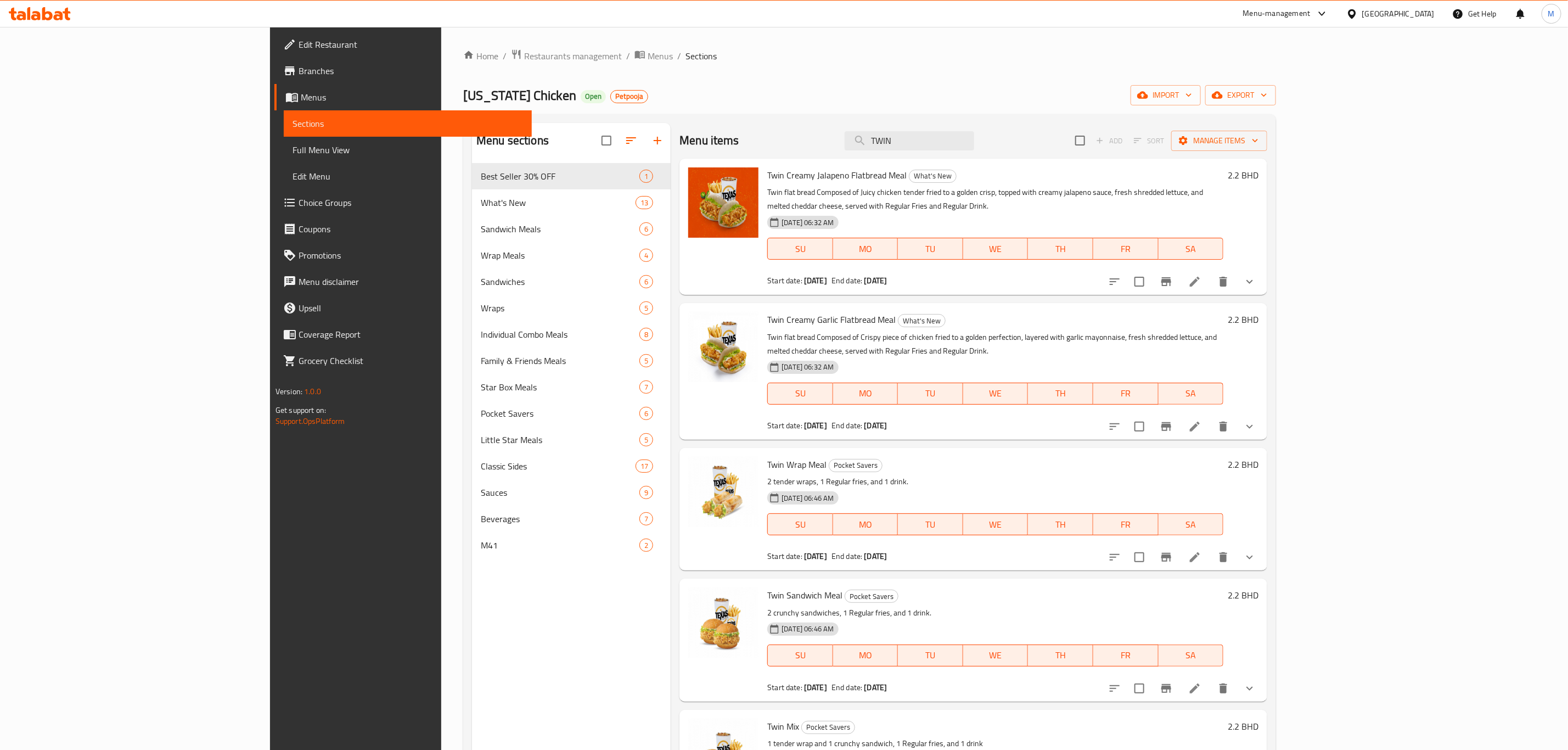
type input "TWIN"
click at [1053, 519] on icon at bounding box center [1194, 557] width 13 height 13
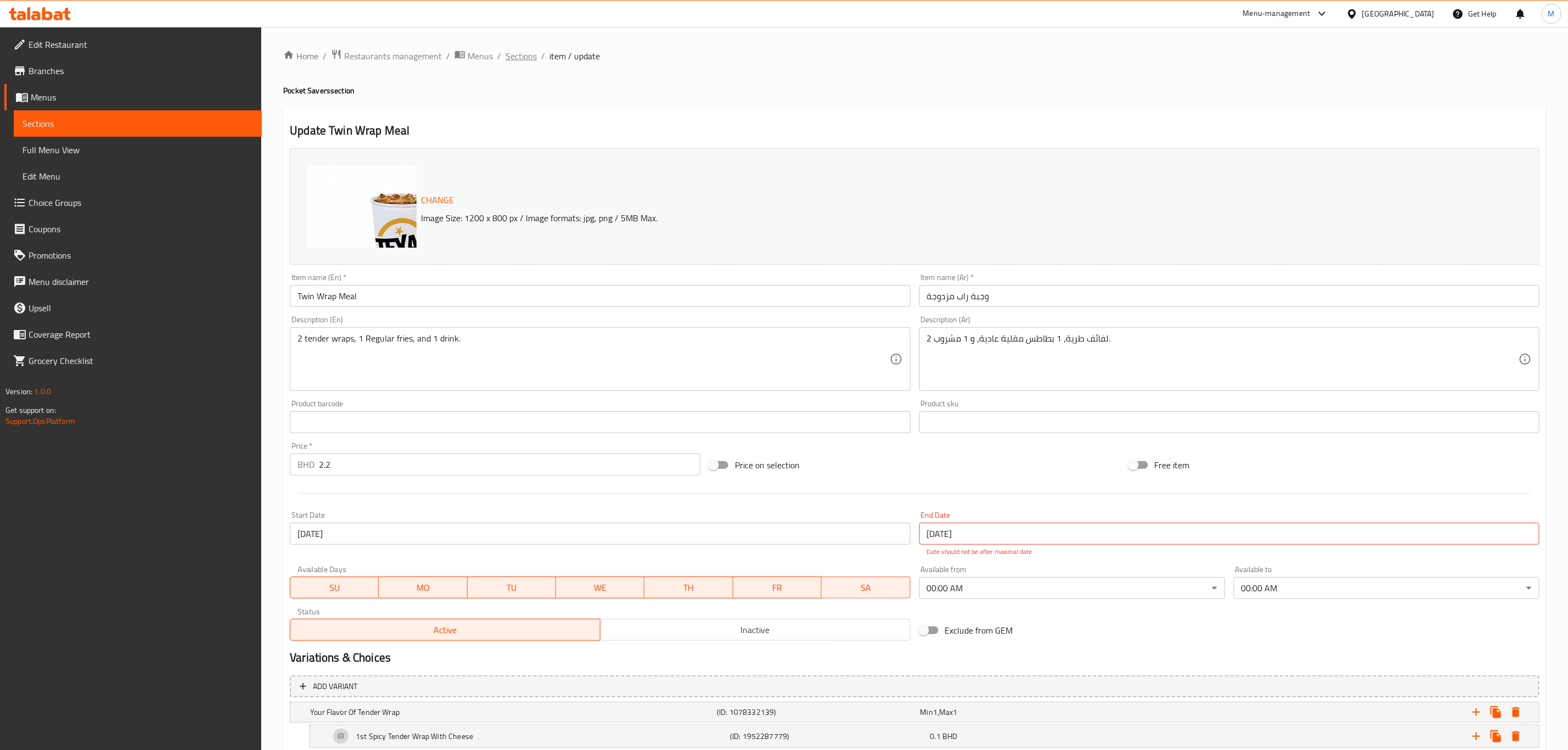
click at [508, 52] on span "Sections" at bounding box center [521, 55] width 31 height 13
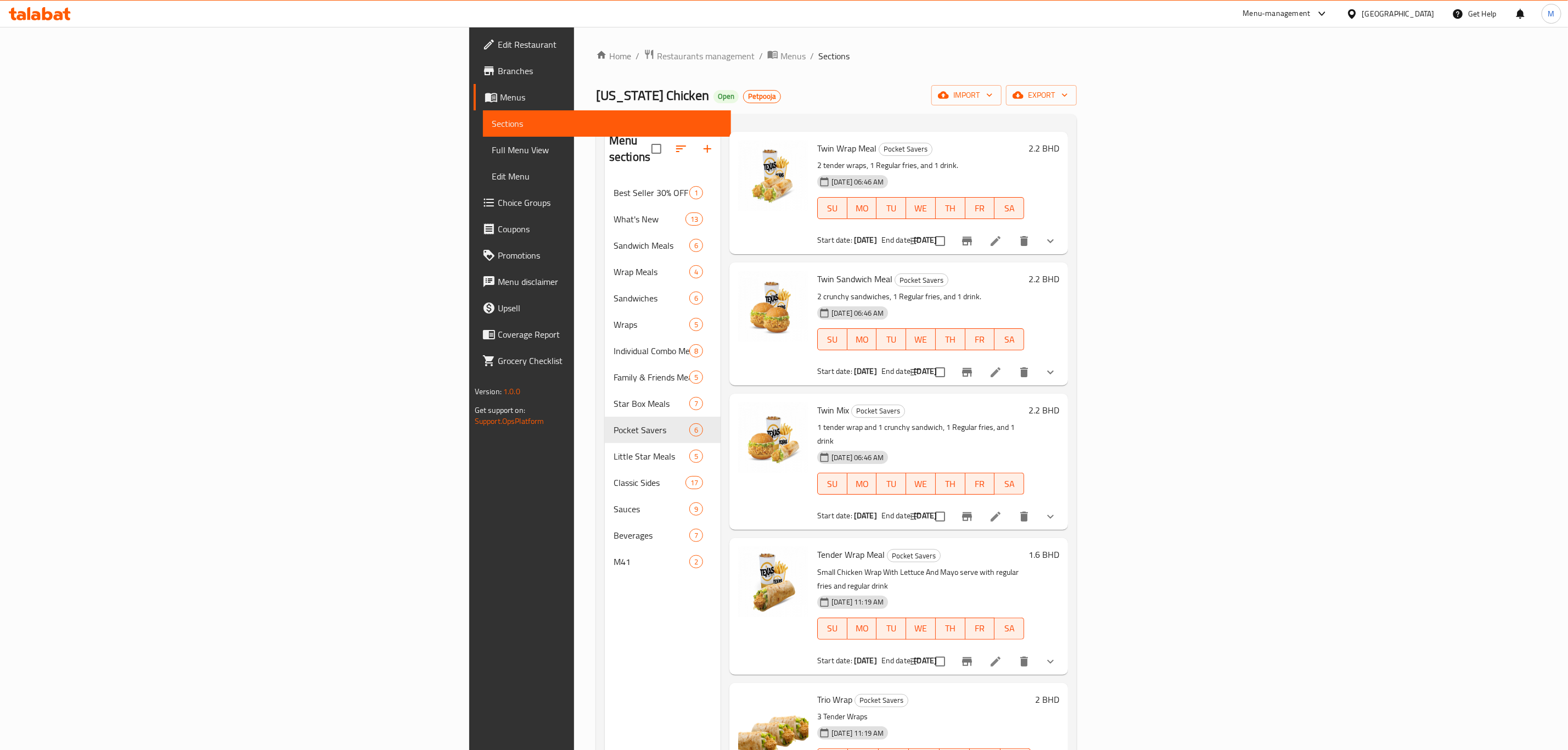
scroll to position [63, 0]
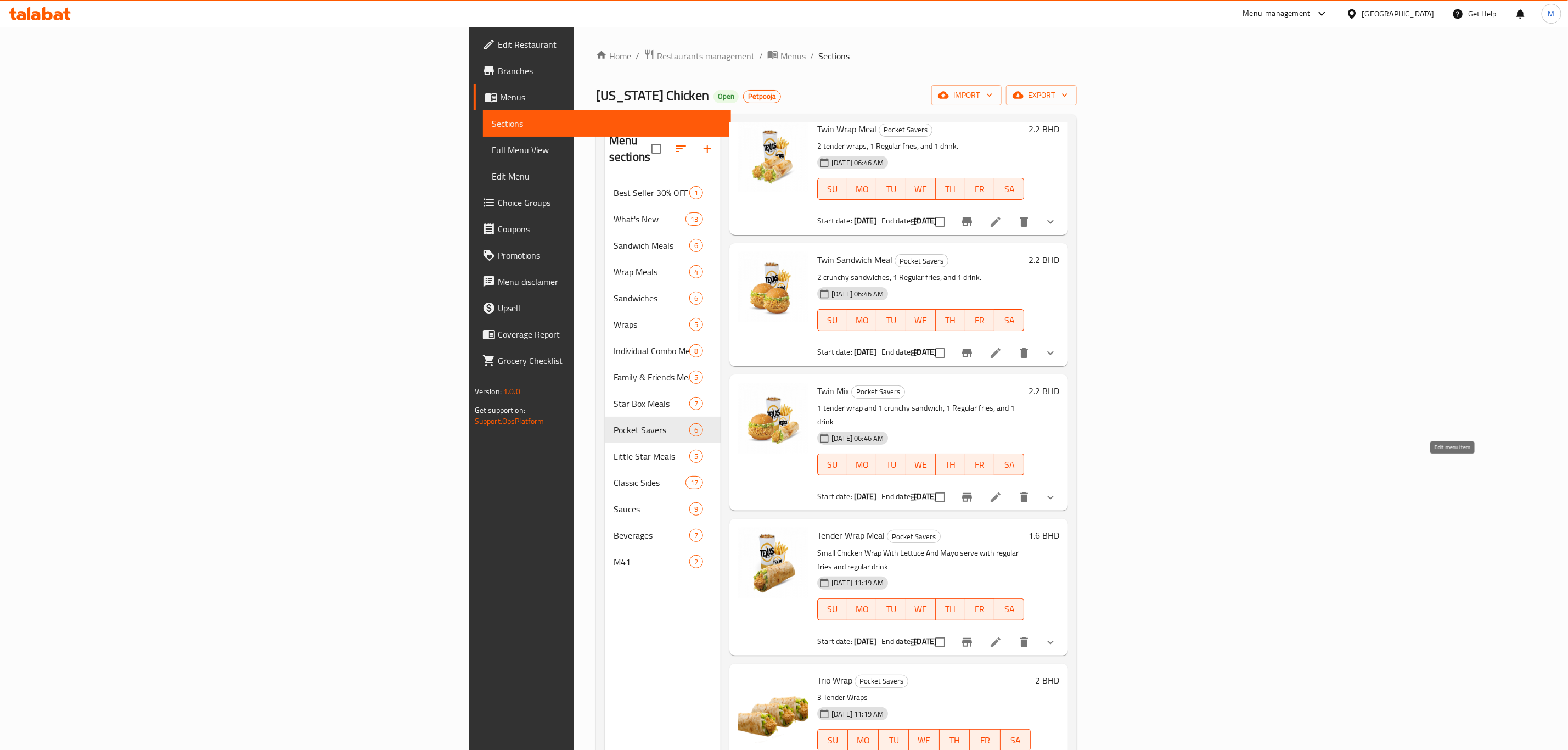
click at [1001, 492] on icon at bounding box center [995, 497] width 10 height 10
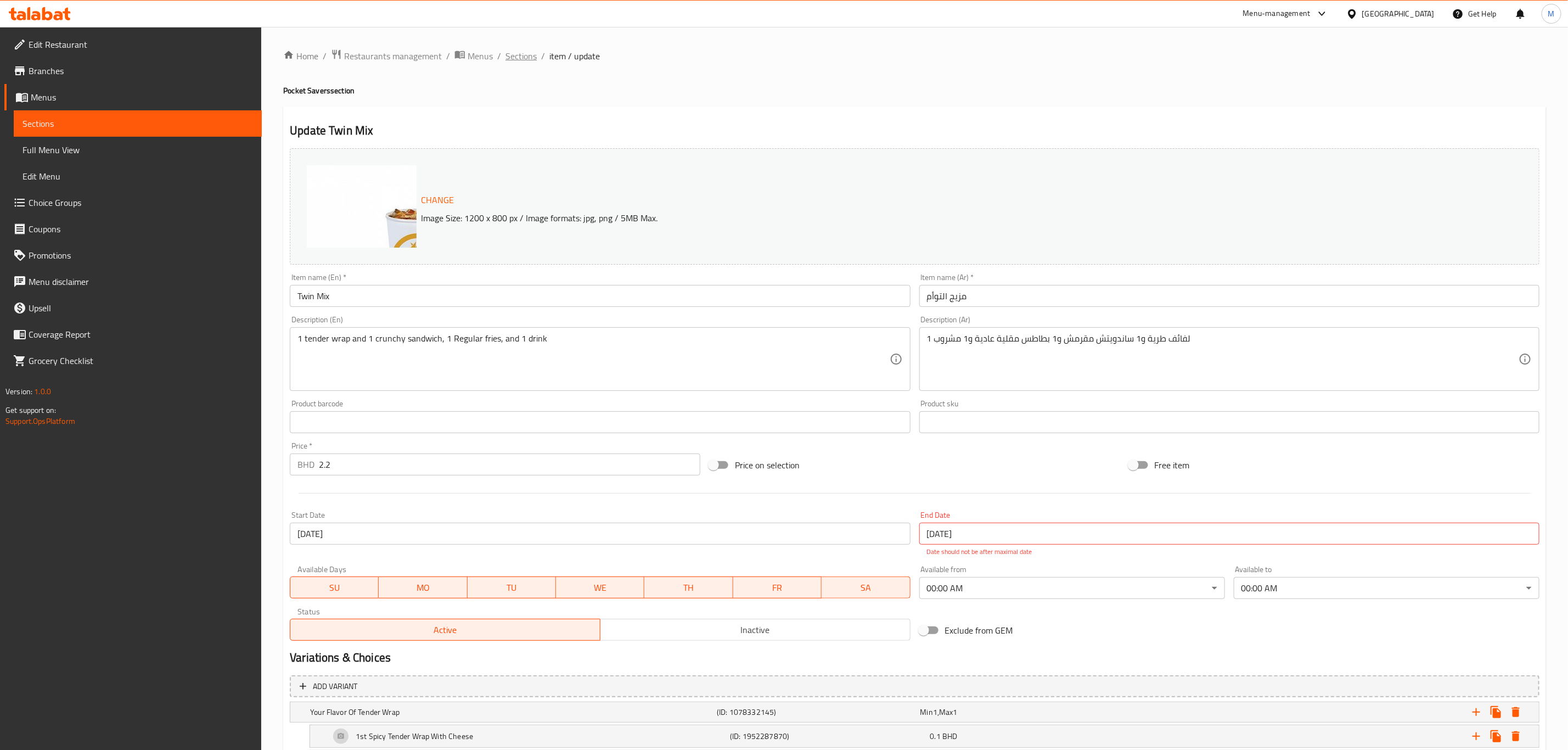
click at [531, 56] on span "Sections" at bounding box center [521, 55] width 31 height 13
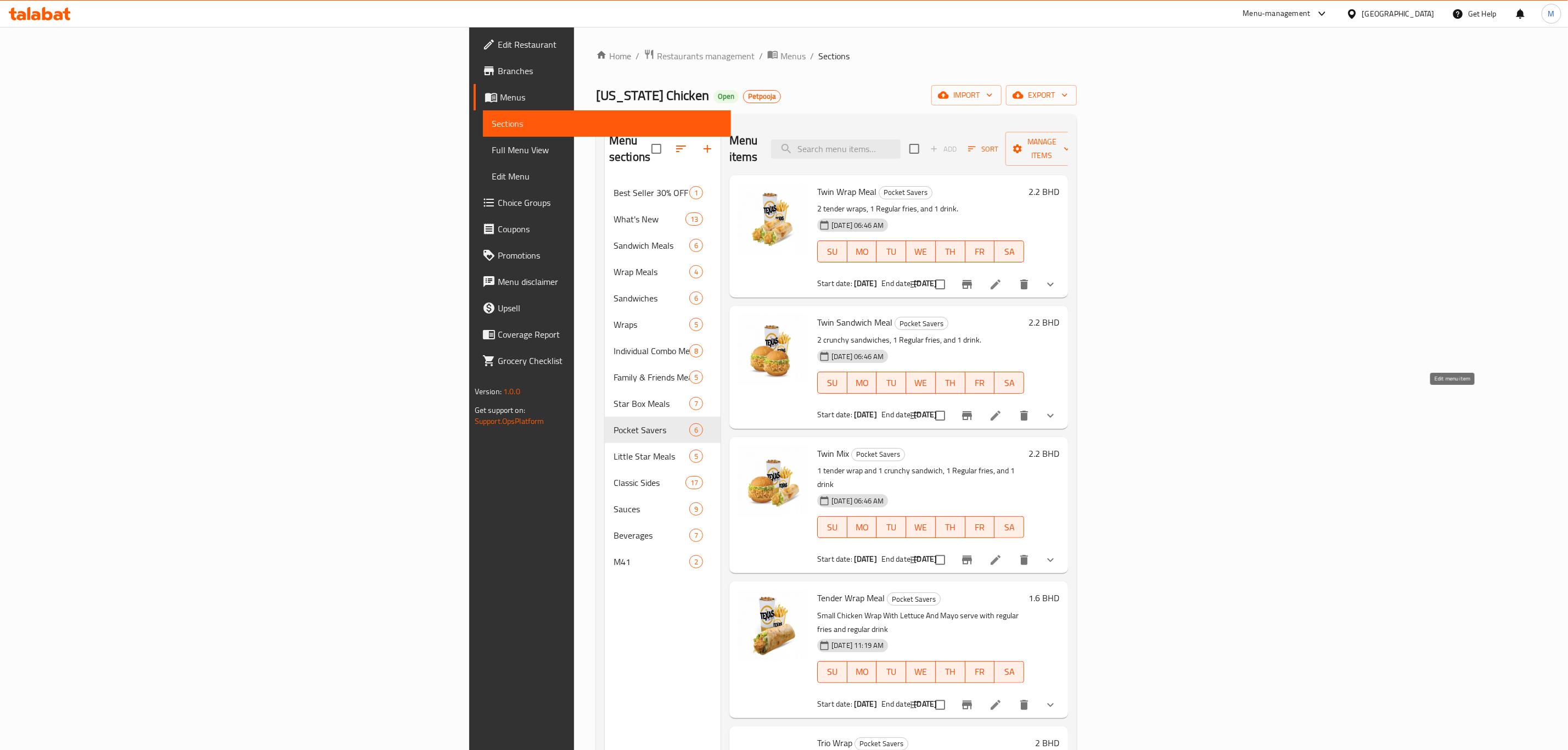
click at [1002, 409] on icon at bounding box center [995, 415] width 13 height 13
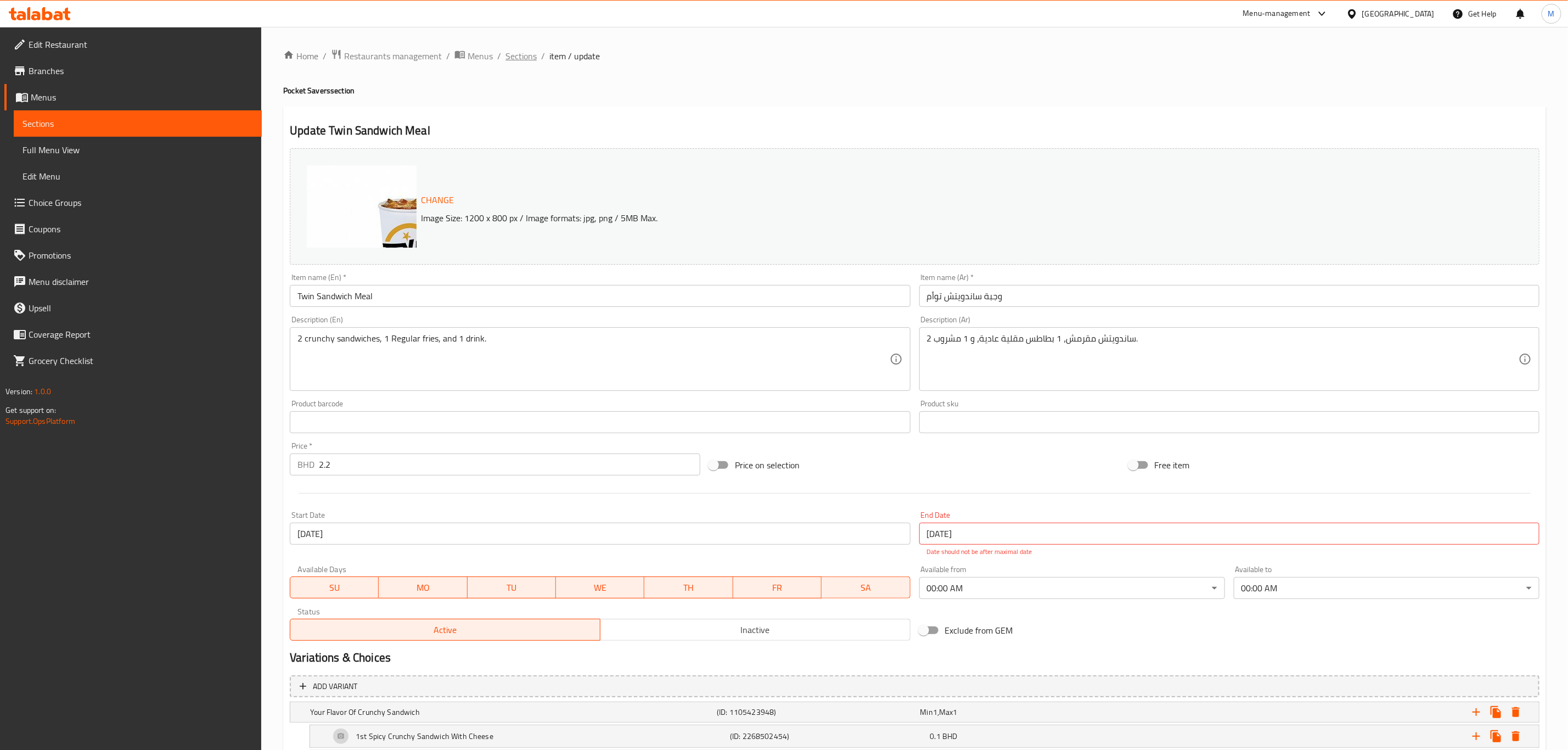
click at [520, 60] on span "Sections" at bounding box center [521, 55] width 31 height 13
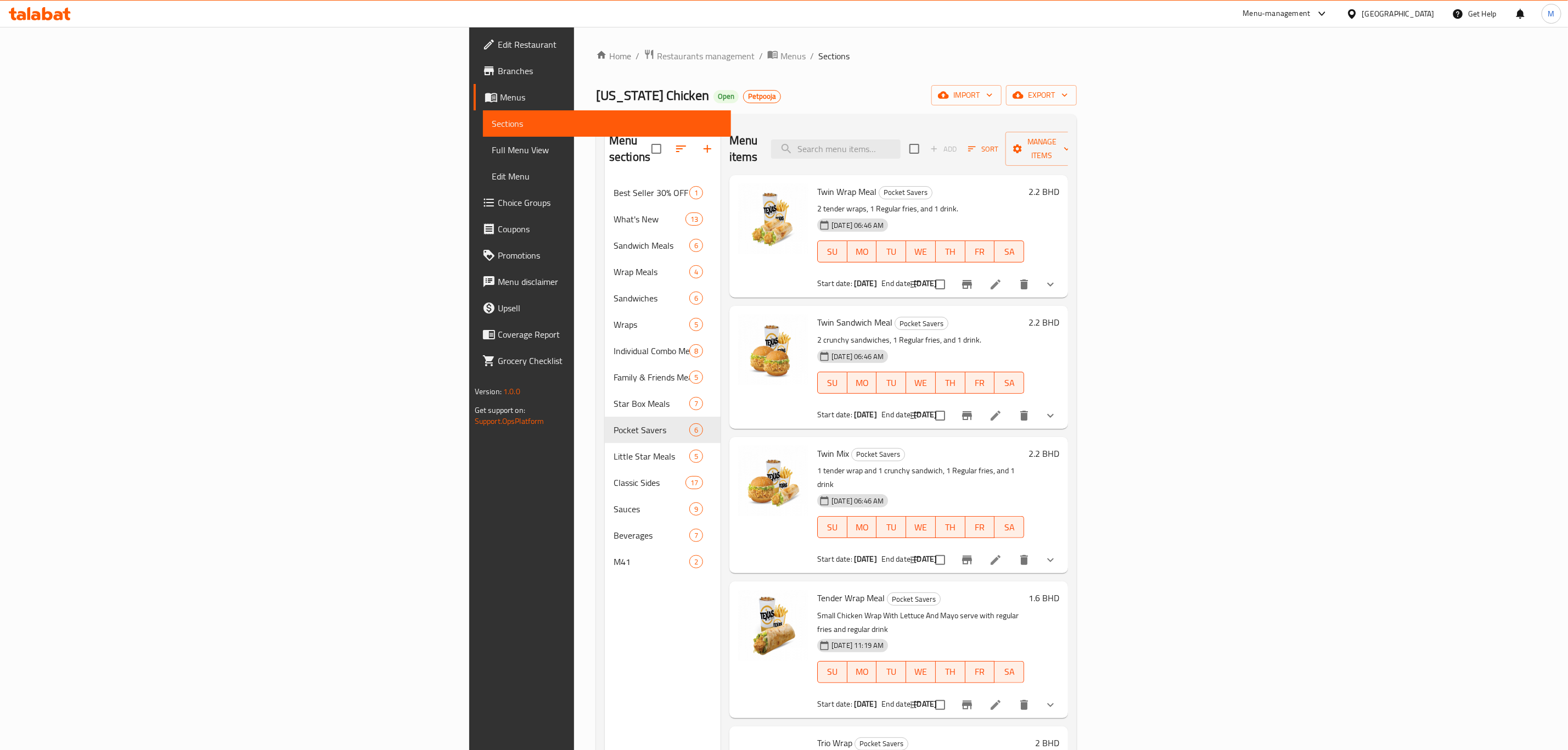
click at [596, 99] on span "Texas Chicken" at bounding box center [652, 95] width 113 height 25
copy span "Texas Chicken"
click at [781, 58] on span "Menus" at bounding box center [793, 55] width 25 height 13
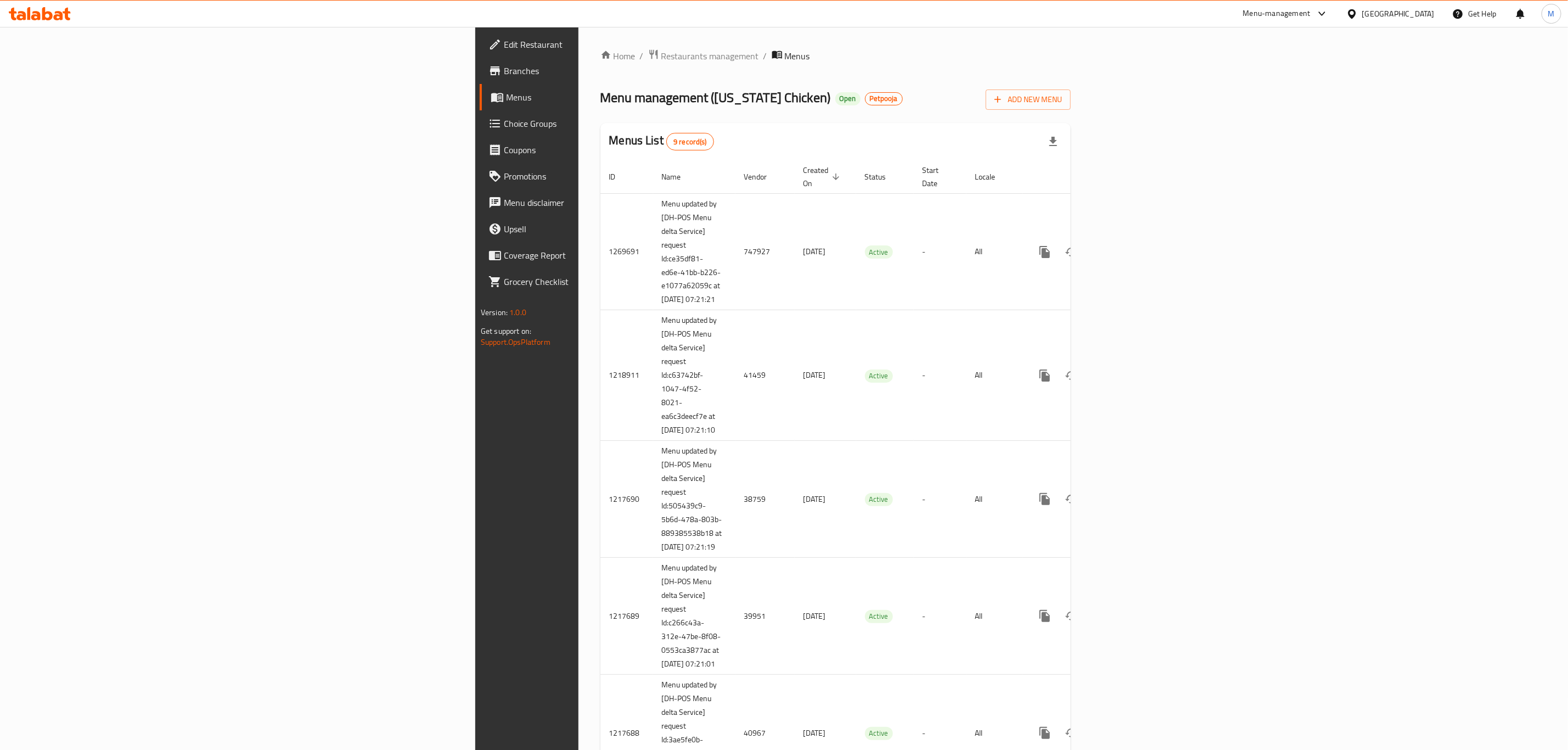
scroll to position [394, 0]
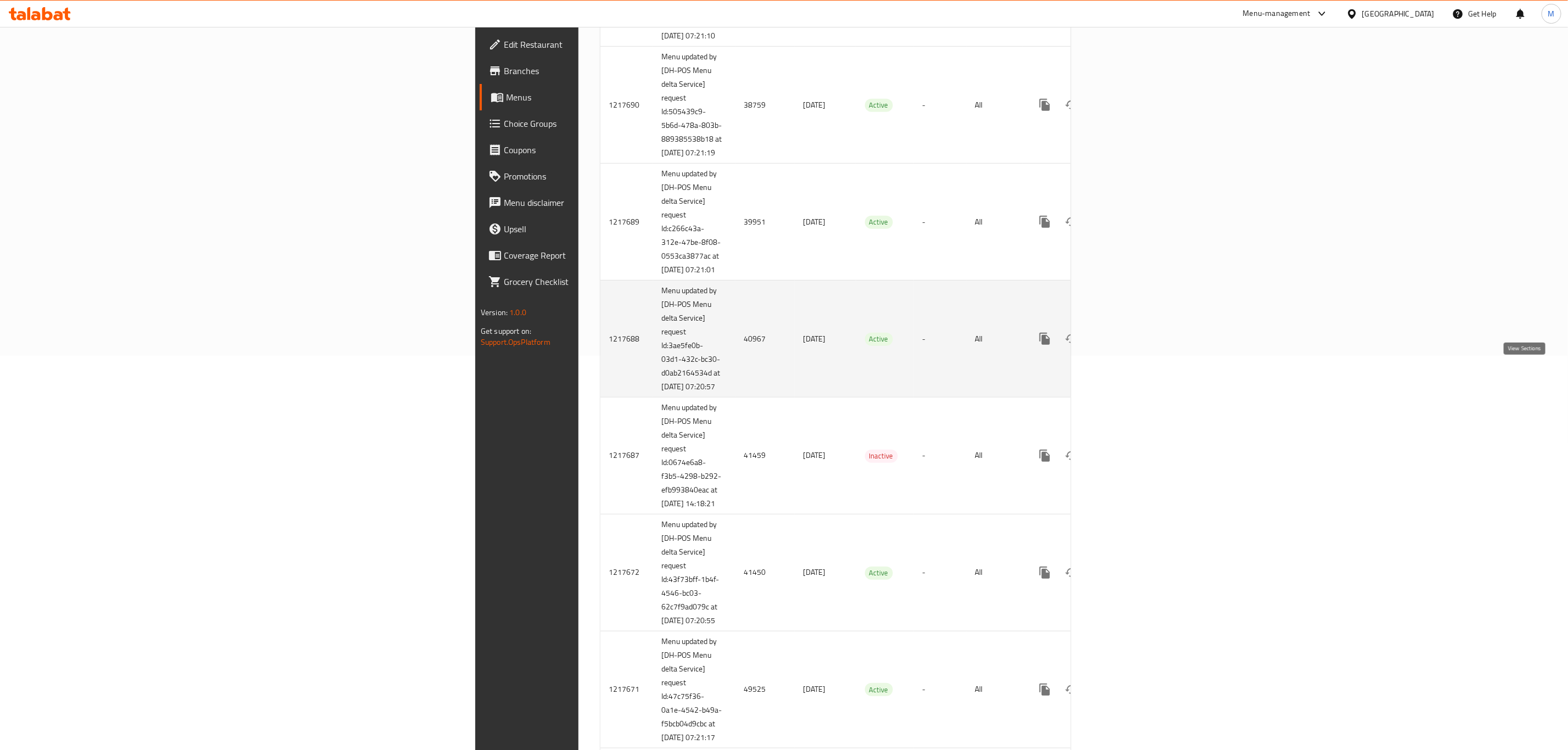
click at [1053, 346] on icon "enhanced table" at bounding box center [1124, 338] width 13 height 13
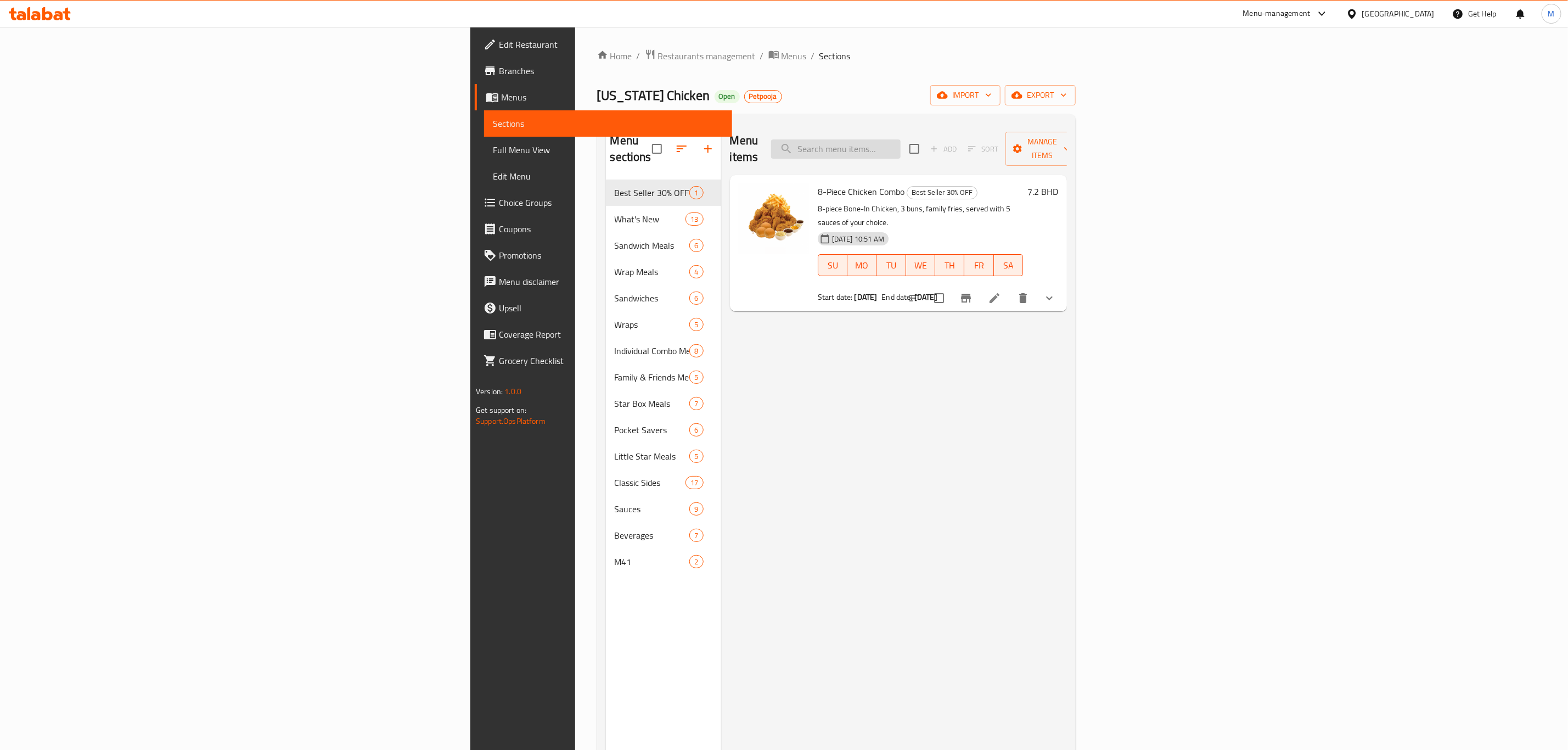
click at [901, 144] on input "search" at bounding box center [836, 149] width 129 height 19
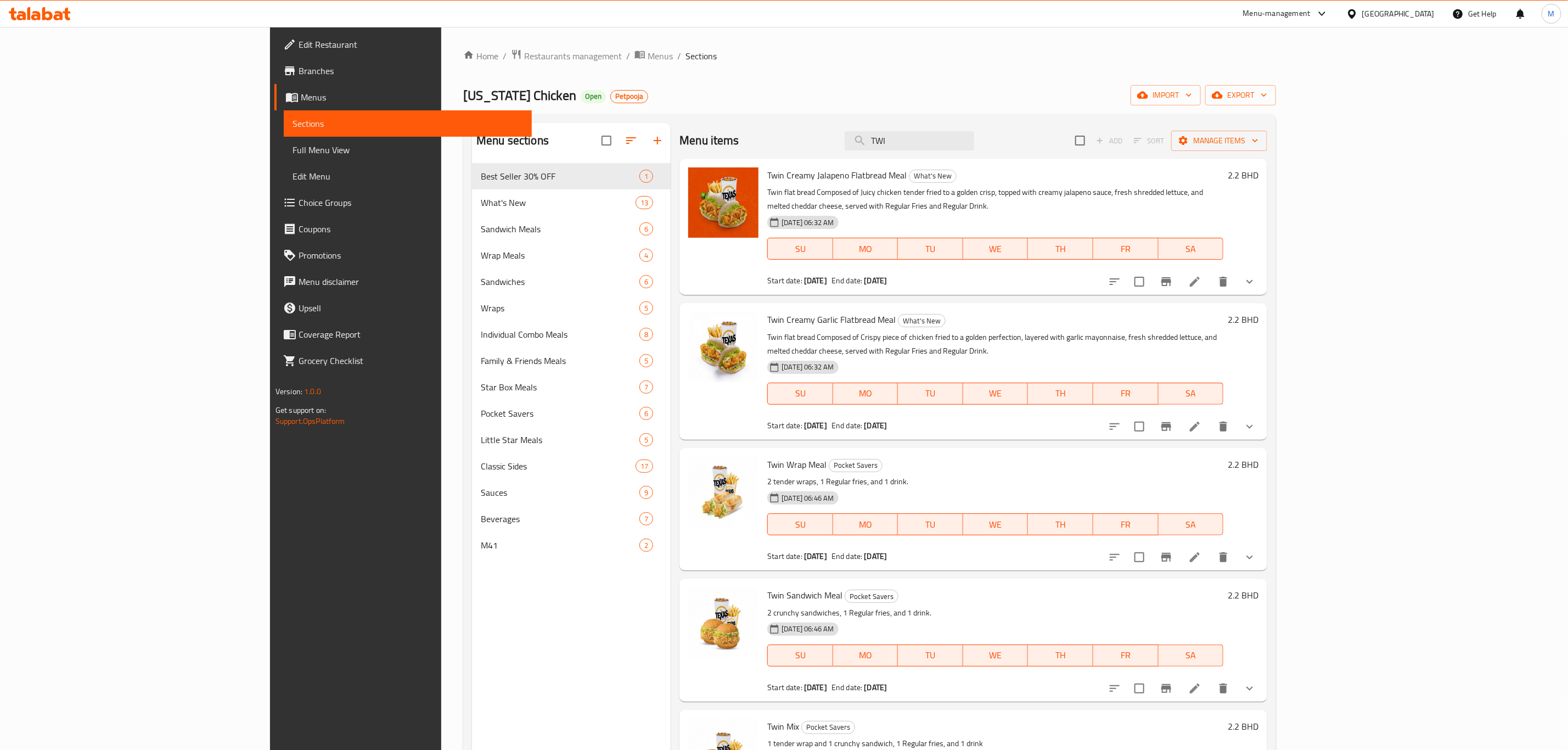
type input "TWI"
click at [767, 456] on span "Twin Wrap Meal" at bounding box center [797, 464] width 60 height 17
click at [1053, 519] on li at bounding box center [1195, 557] width 31 height 20
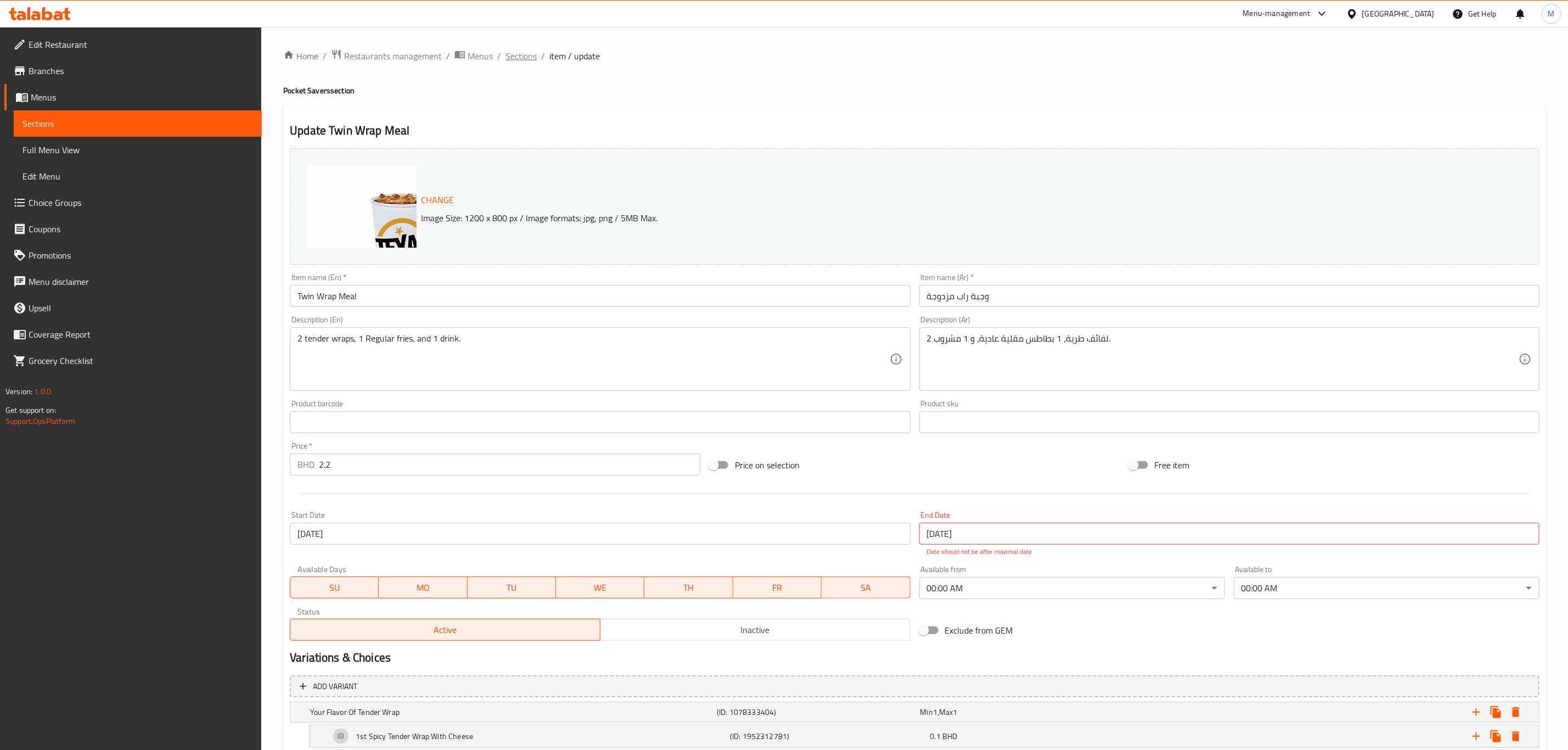
click at [514, 53] on span "Sections" at bounding box center [521, 55] width 31 height 13
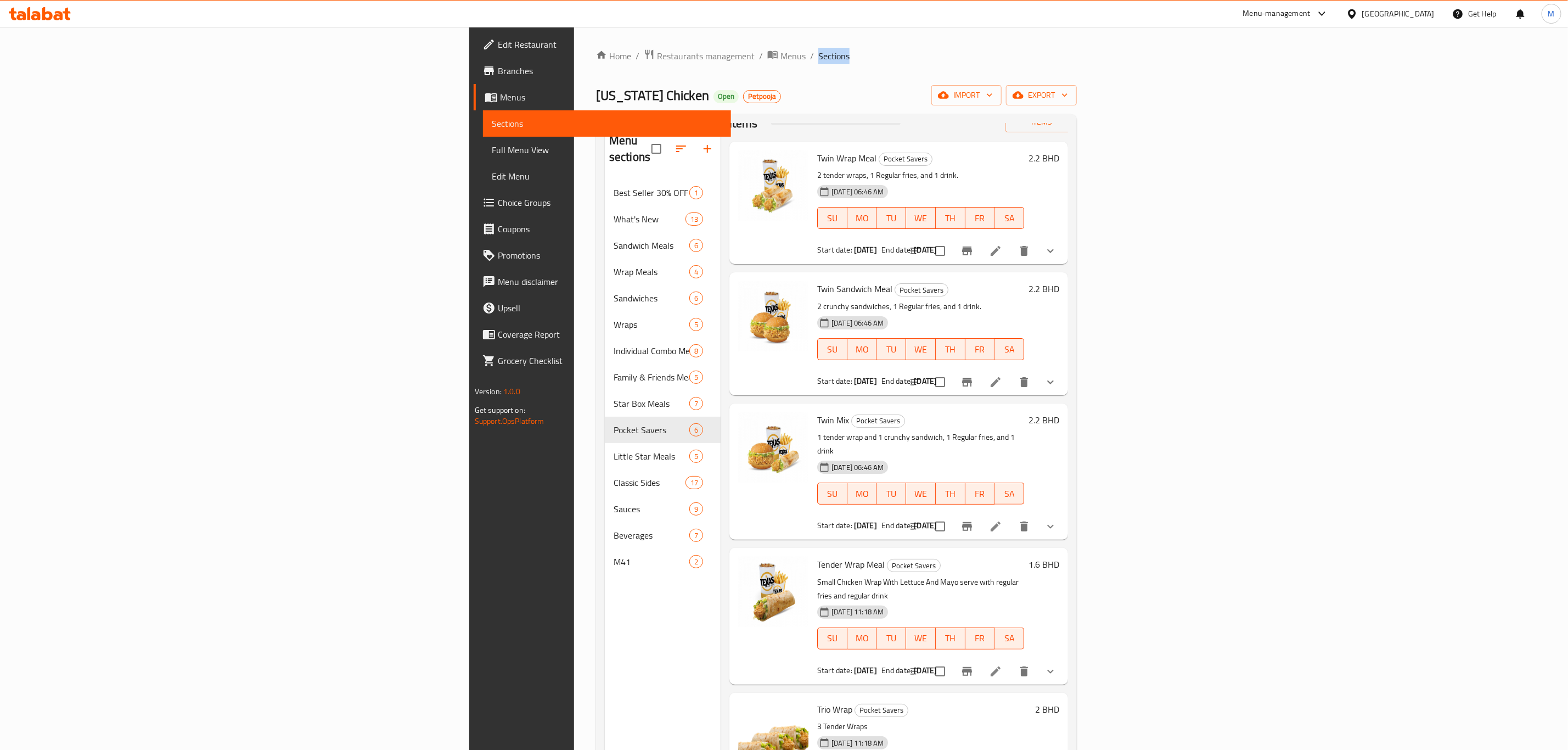
scroll to position [63, 0]
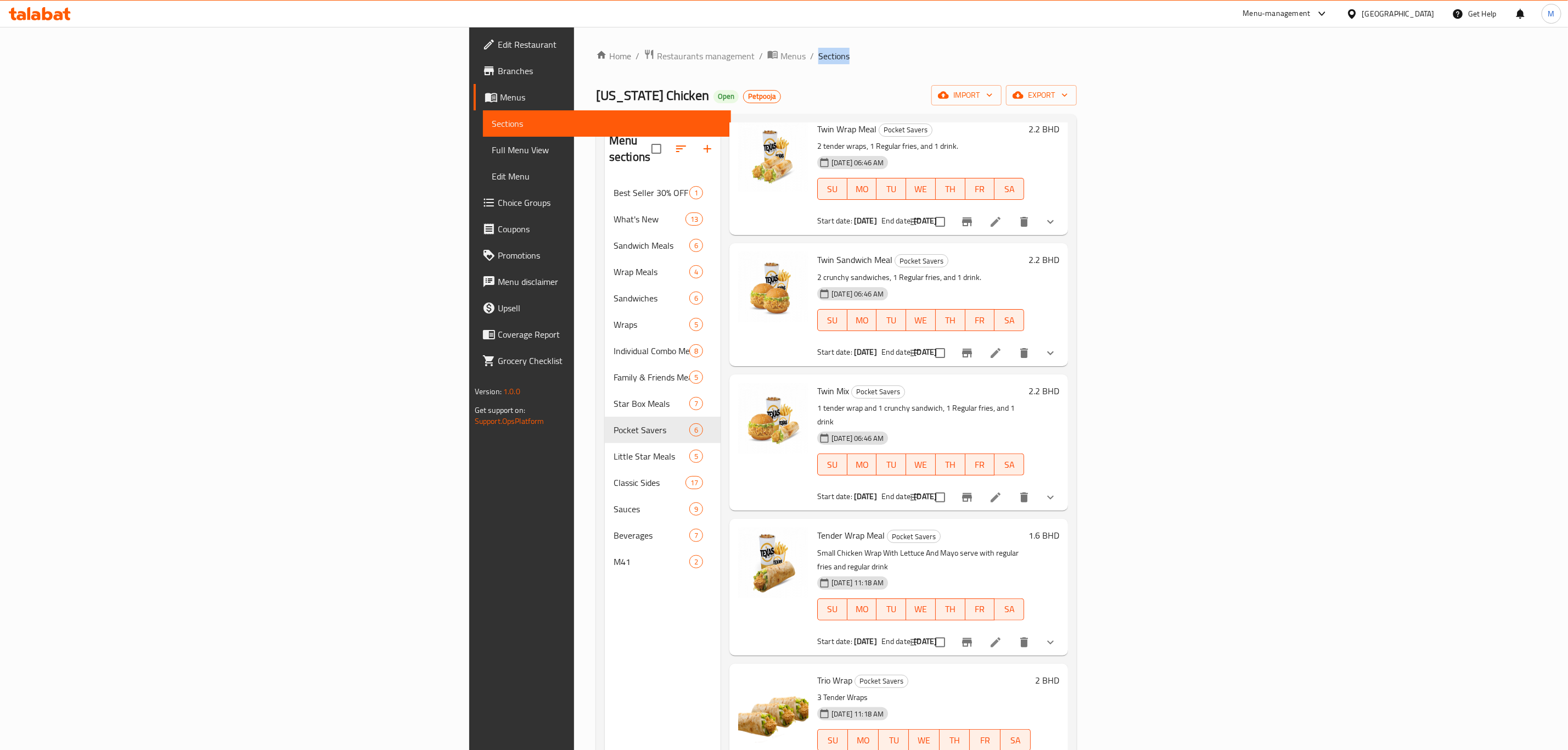
click at [1011, 487] on li at bounding box center [995, 497] width 31 height 20
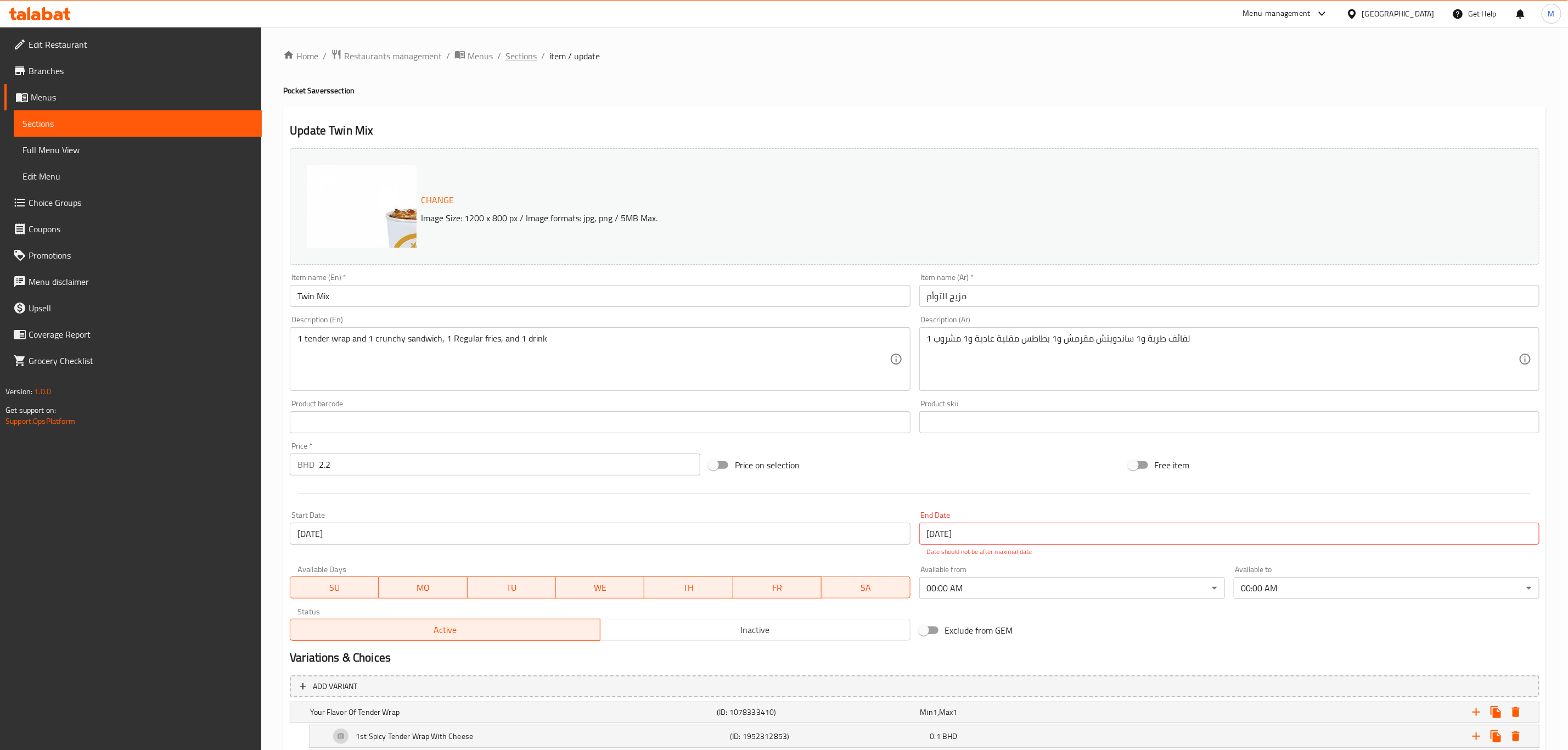
click at [516, 63] on span "Sections" at bounding box center [521, 55] width 31 height 13
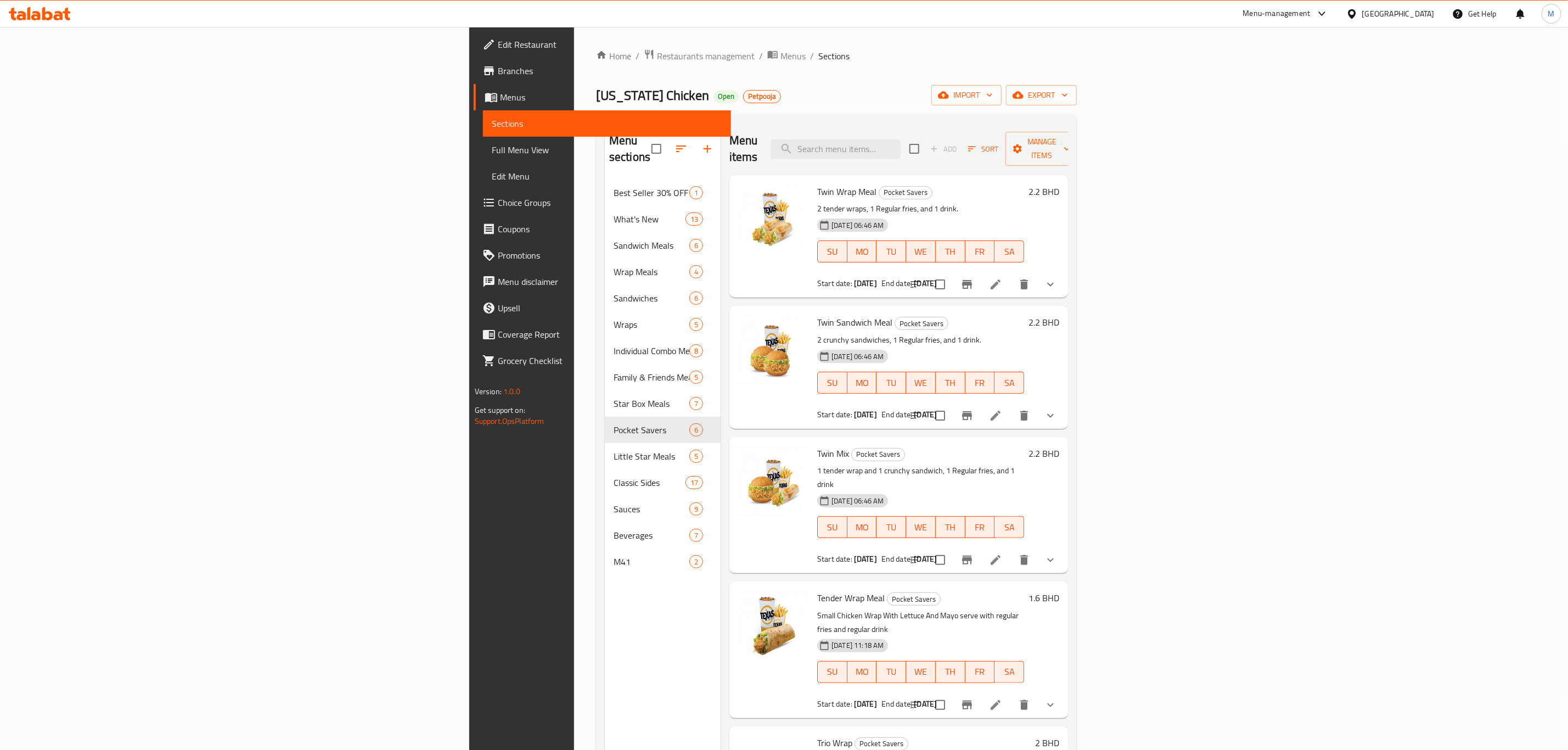
click at [1002, 409] on icon at bounding box center [995, 415] width 13 height 13
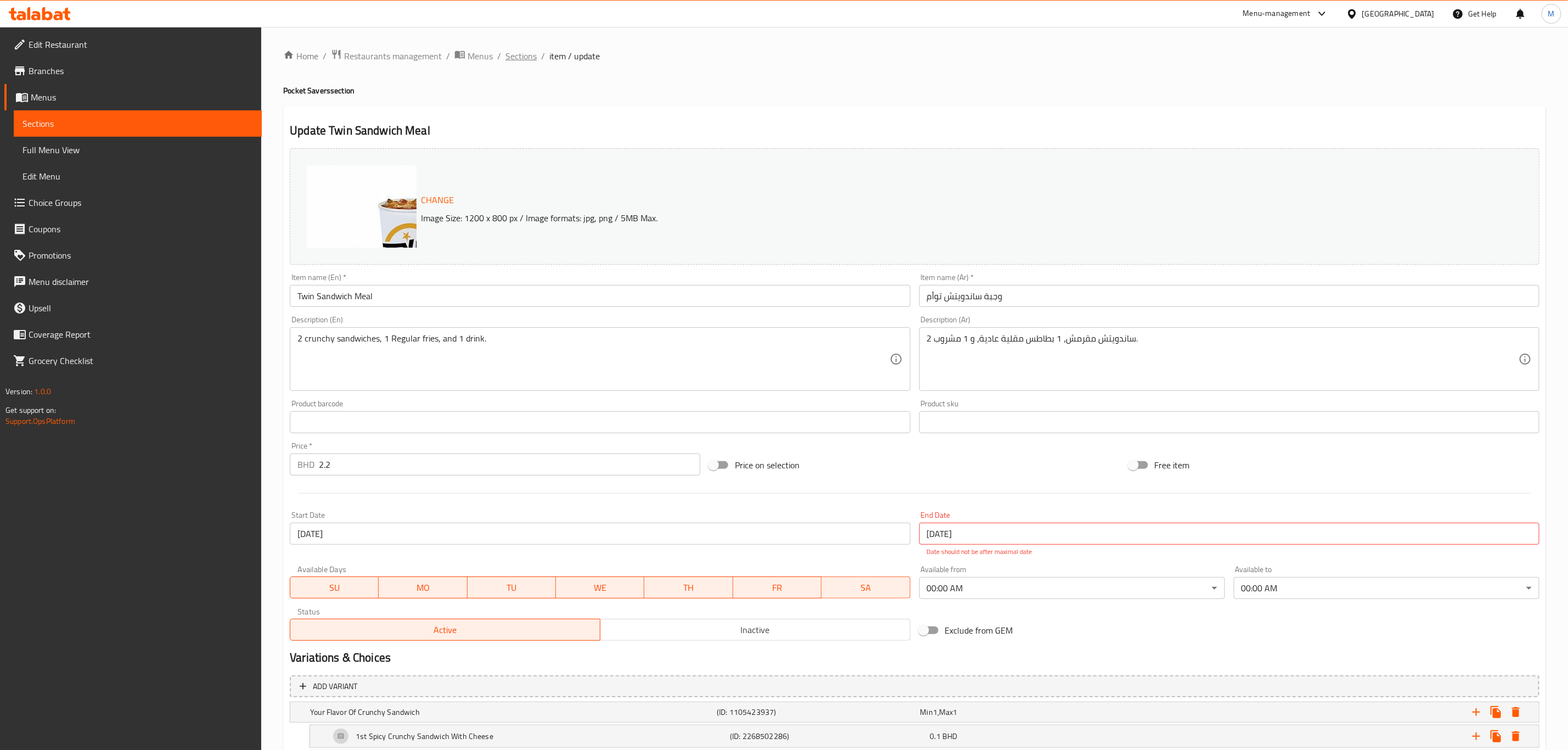
click at [525, 55] on span "Sections" at bounding box center [521, 55] width 31 height 13
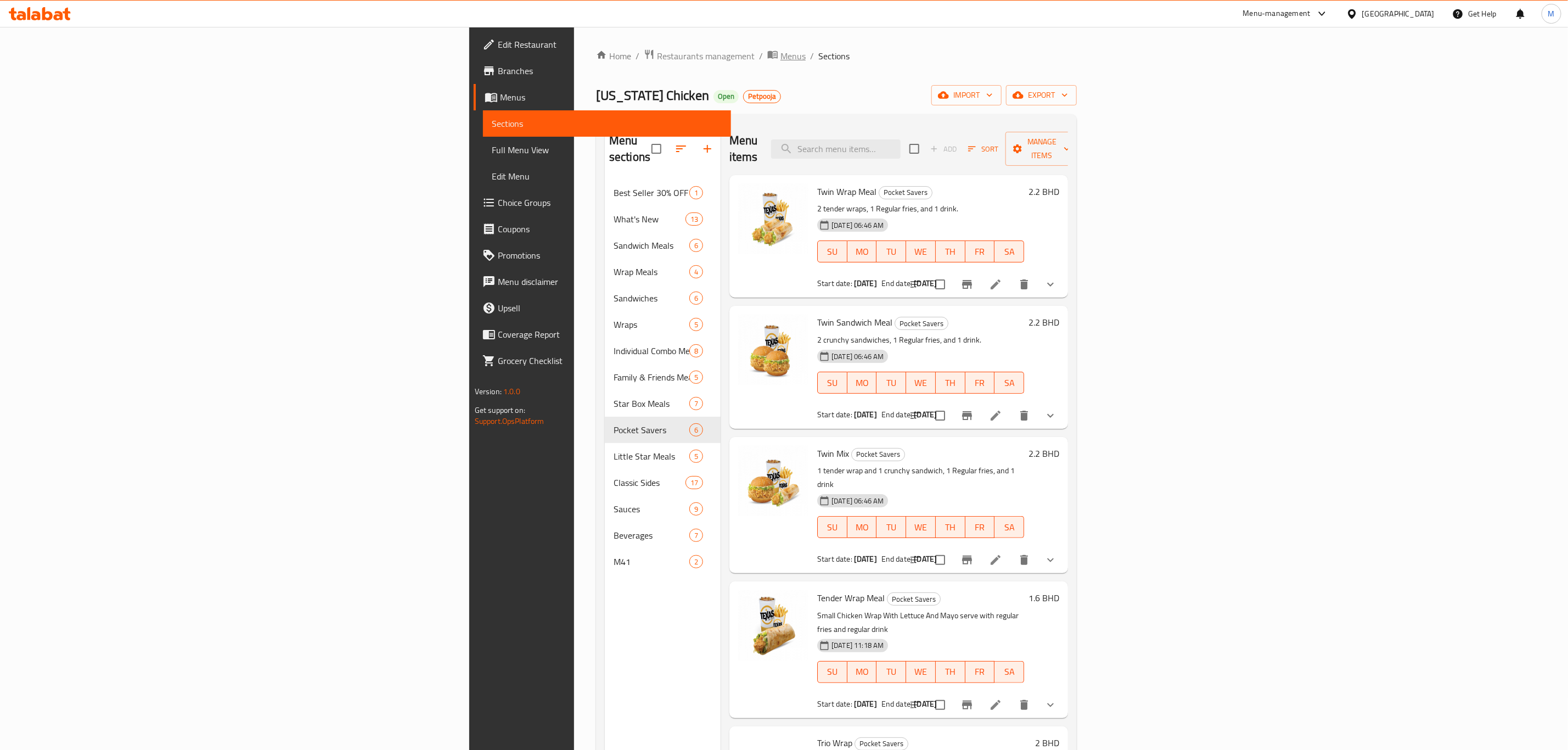
click at [781, 53] on span "Menus" at bounding box center [793, 55] width 25 height 13
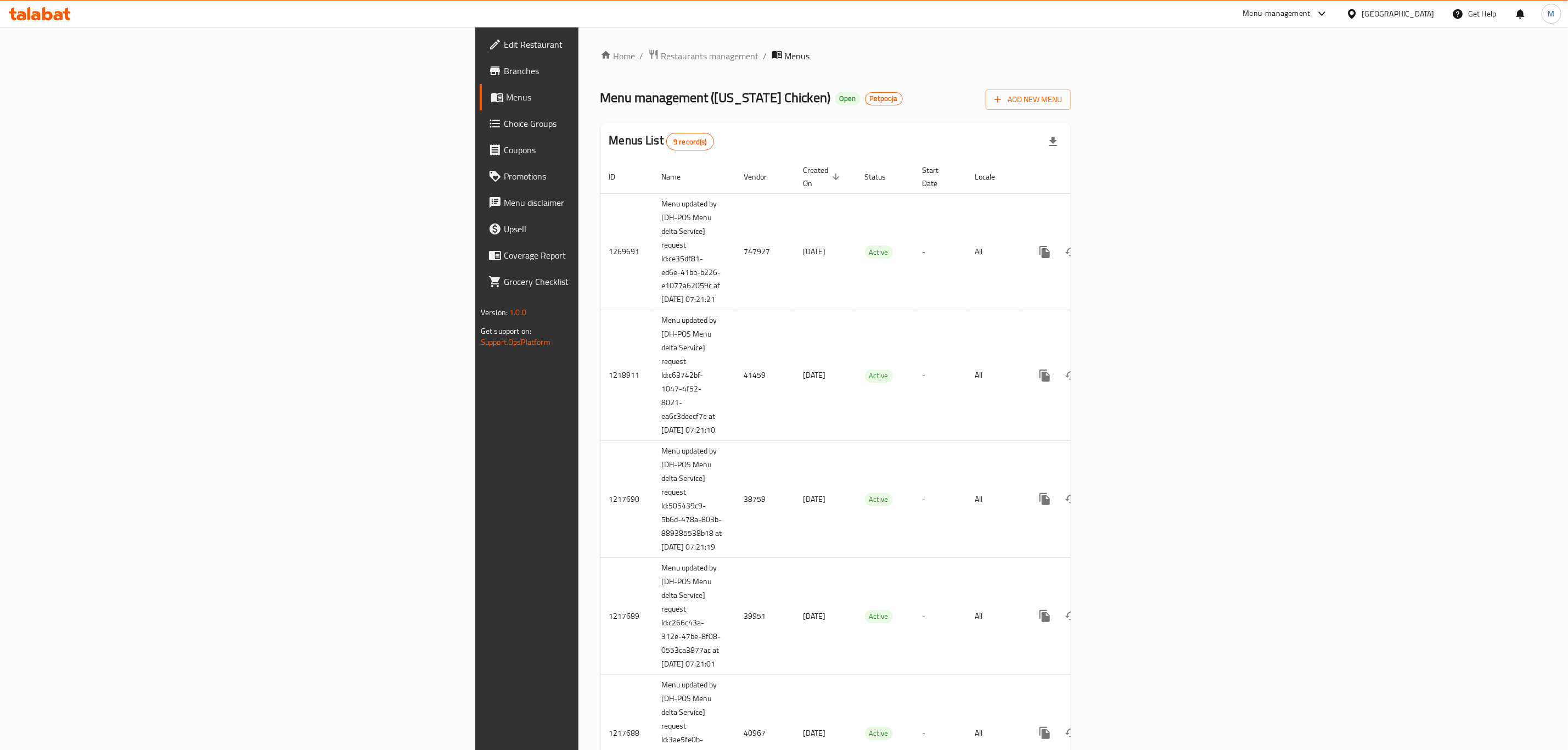
click at [1053, 82] on div "Home / Restaurants management / Menus Menu management ( Texas Chicken ) Open Pe…" at bounding box center [836, 651] width 471 height 1205
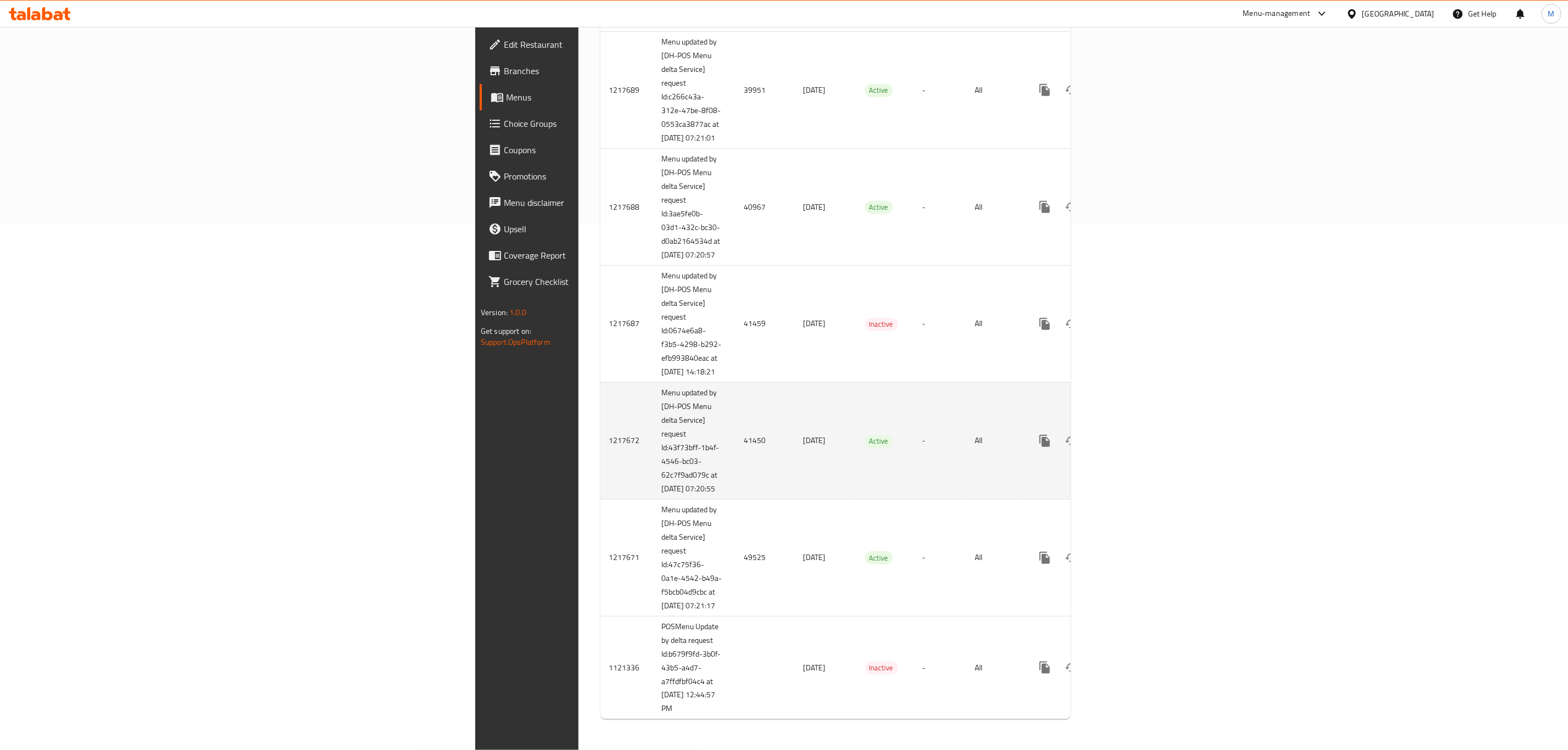
click at [736, 420] on td "41450" at bounding box center [765, 441] width 60 height 117
copy td "41450"
click at [1053, 435] on icon "enhanced table" at bounding box center [1124, 441] width 13 height 13
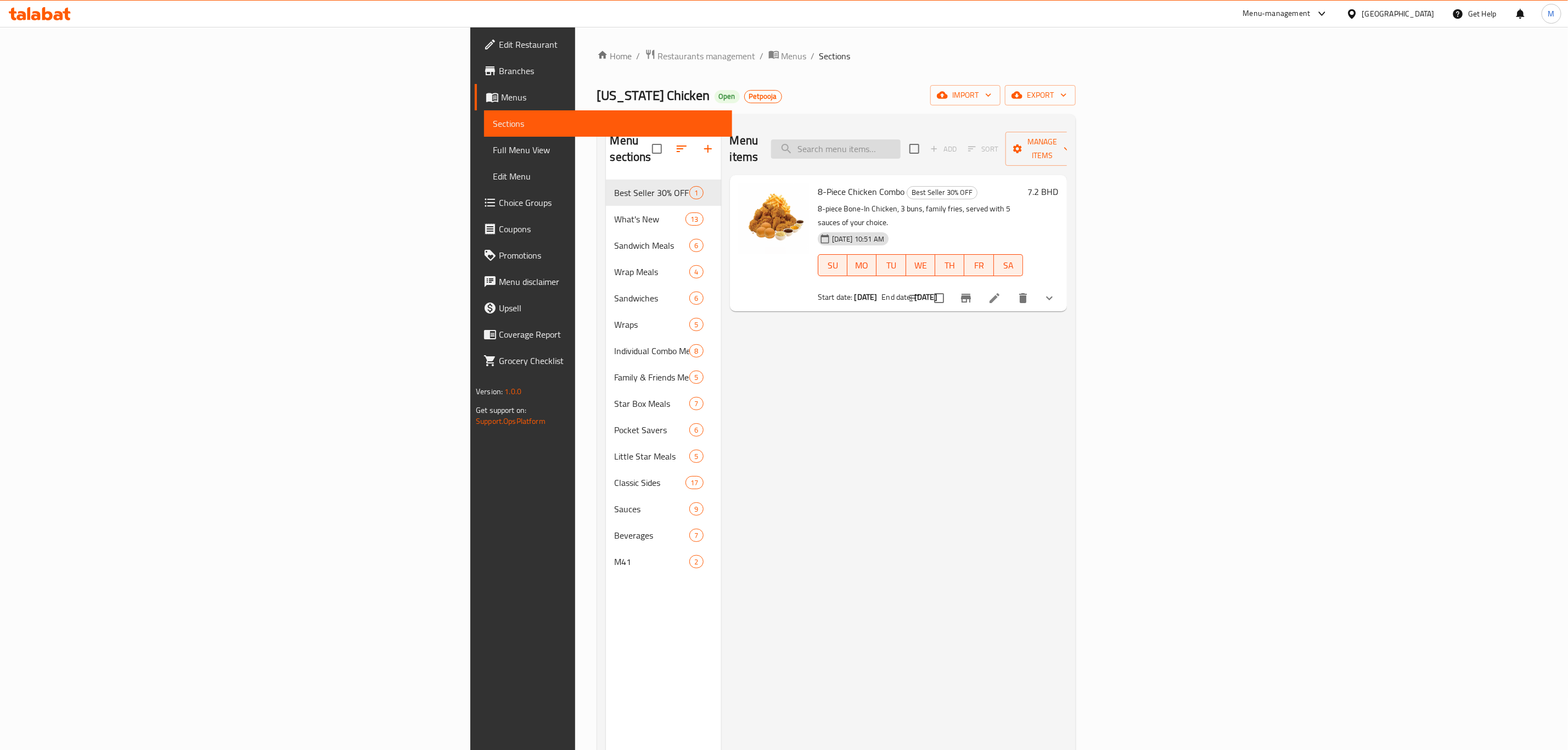
click at [901, 141] on input "search" at bounding box center [836, 149] width 129 height 19
type input "TWIN"
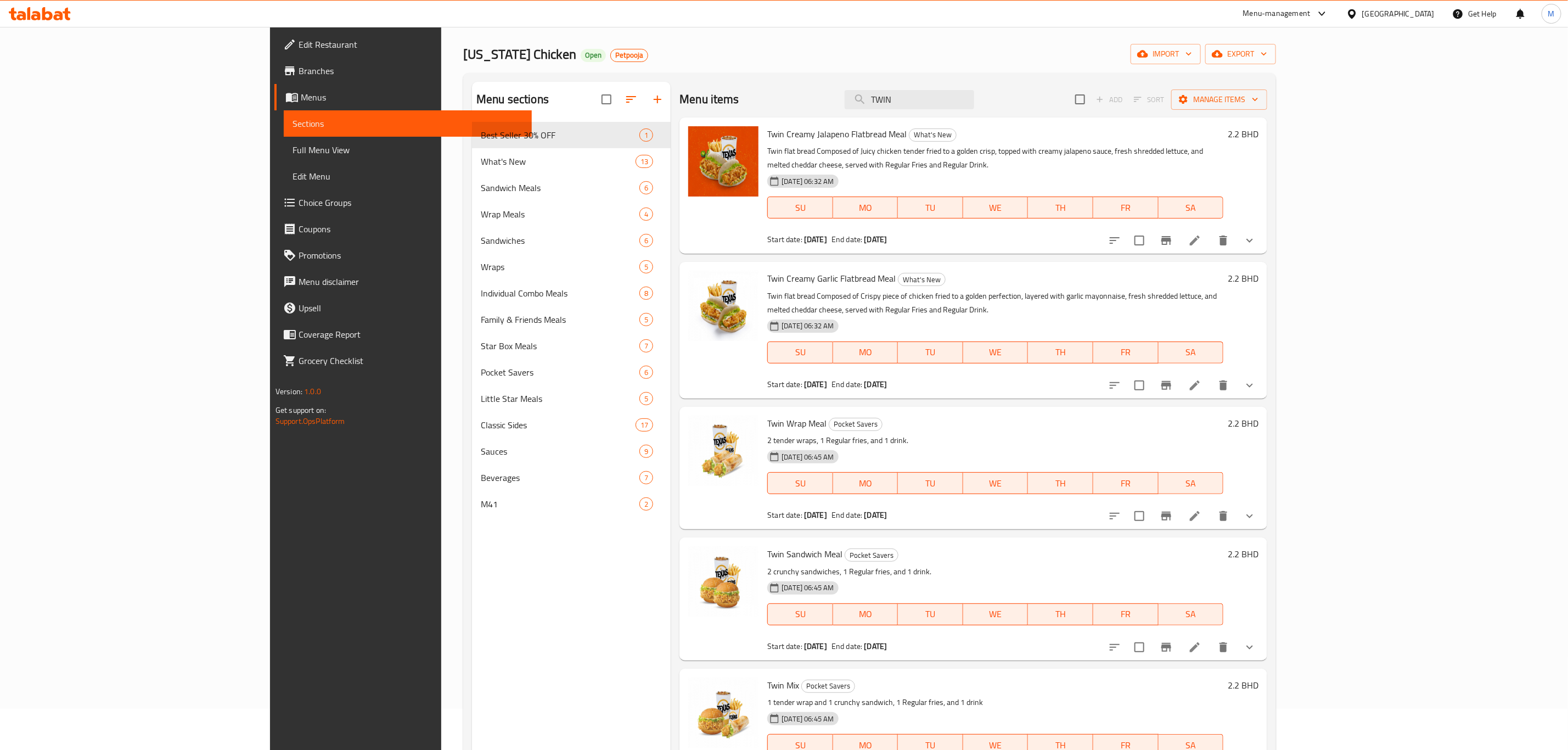
scroll to position [82, 0]
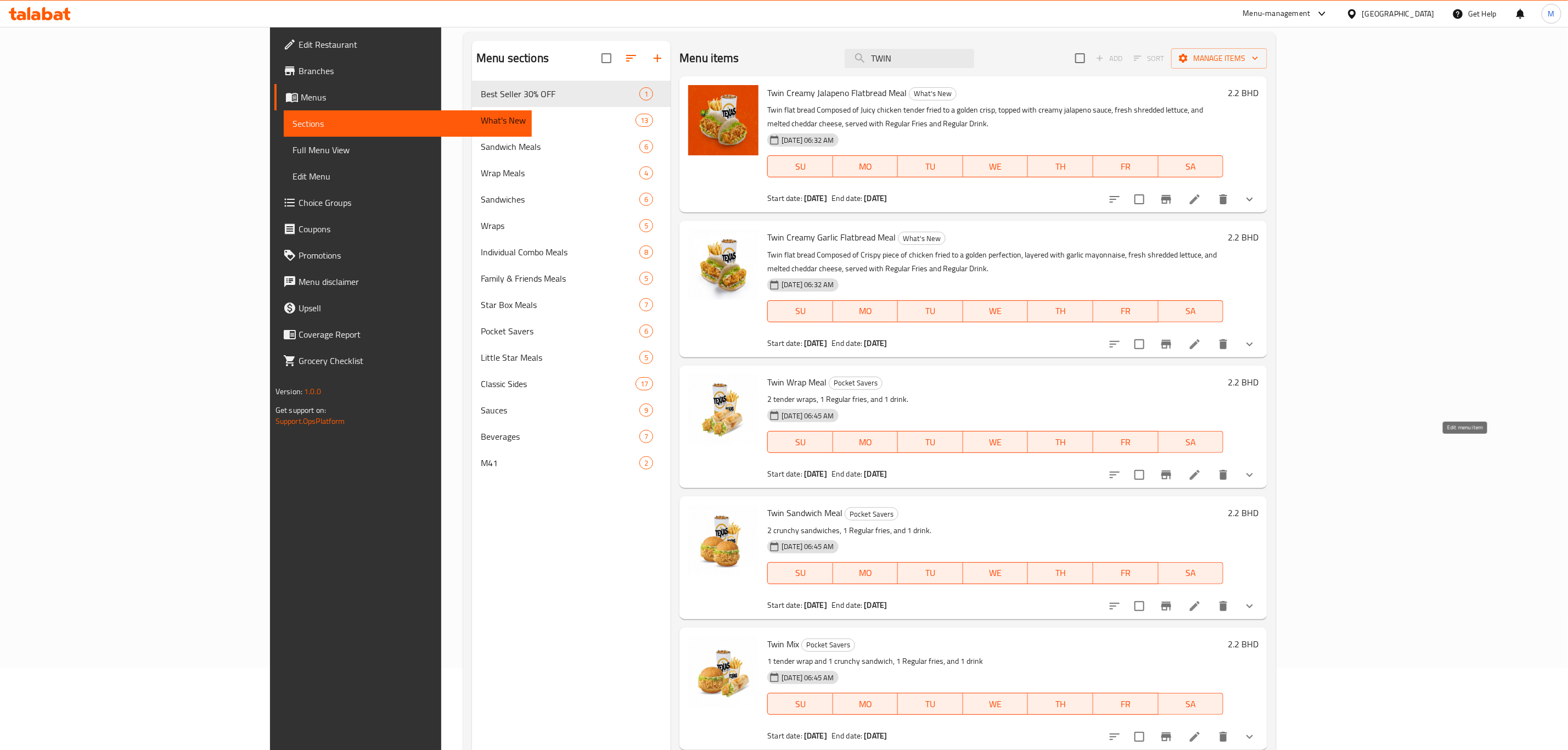
click at [1053, 470] on icon at bounding box center [1195, 475] width 10 height 10
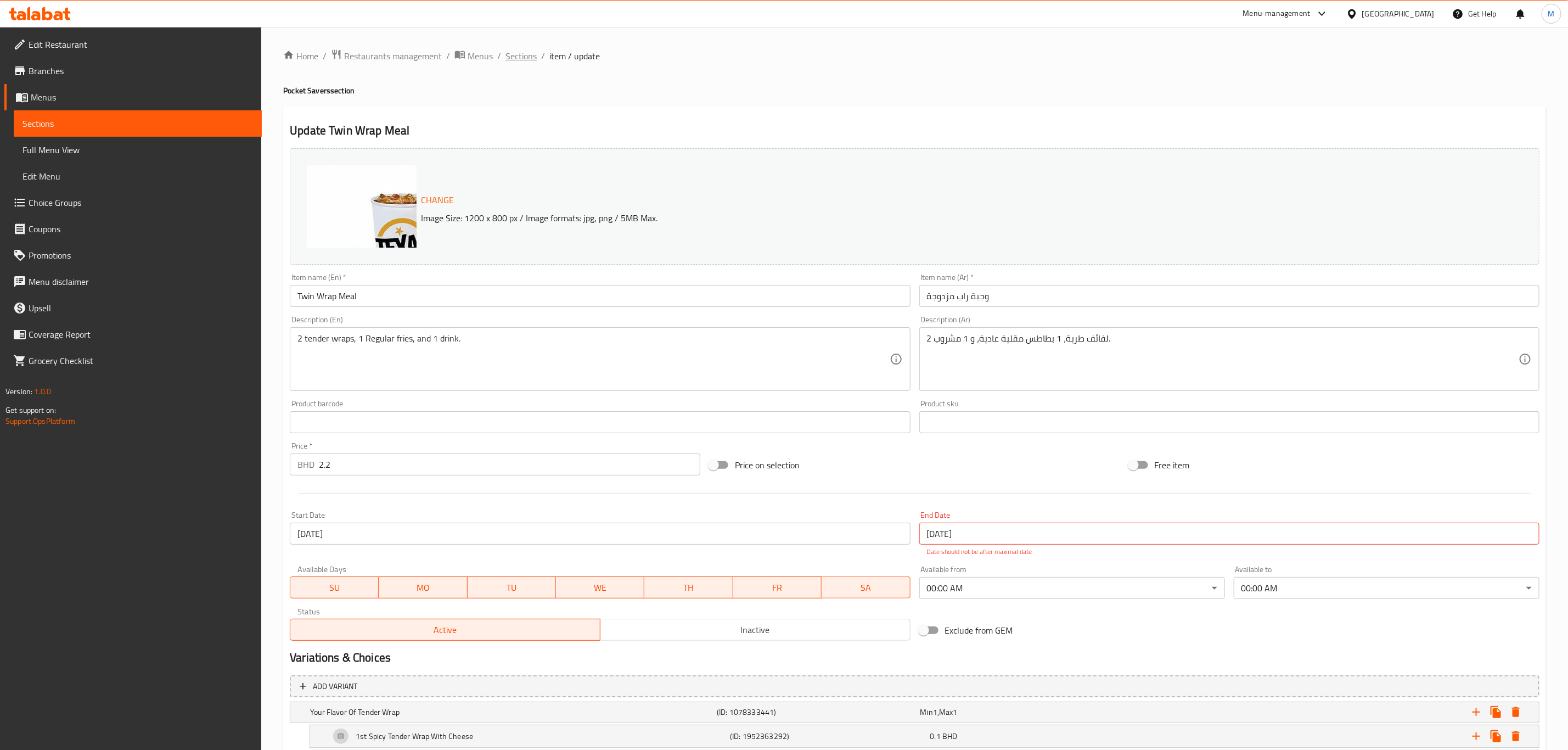
click at [521, 58] on span "Sections" at bounding box center [521, 55] width 31 height 13
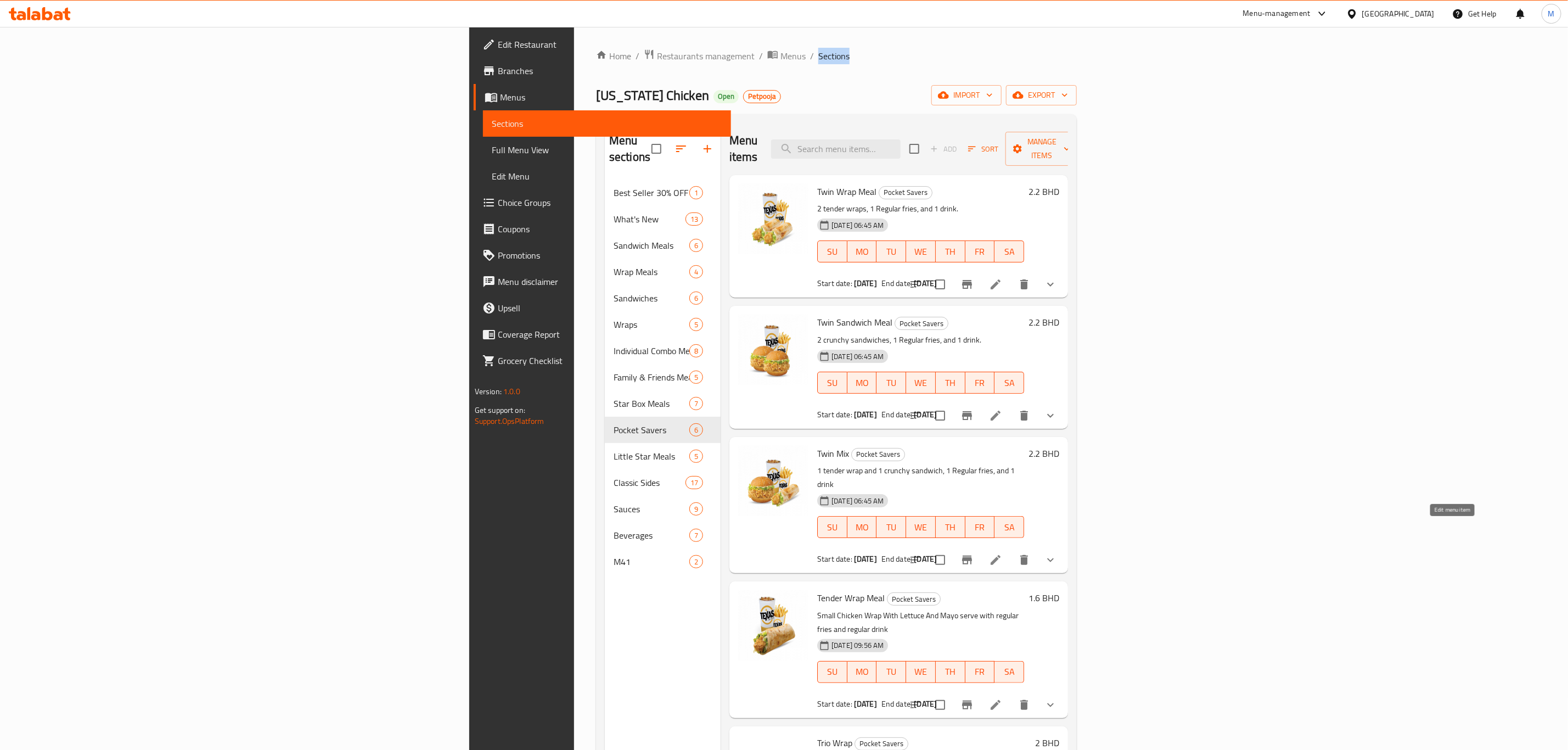
click at [1001, 519] on icon at bounding box center [995, 560] width 10 height 10
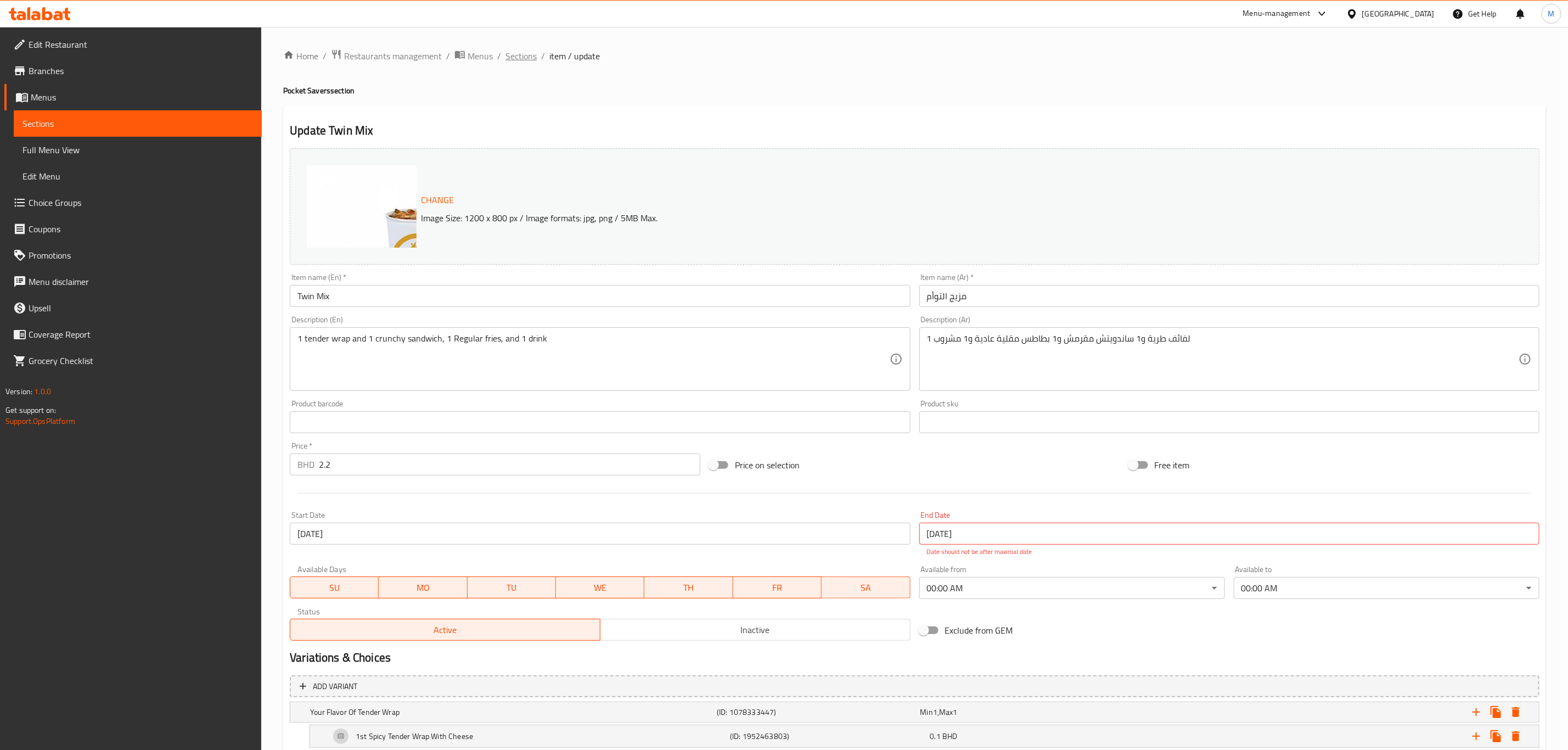
click at [523, 53] on span "Sections" at bounding box center [521, 55] width 31 height 13
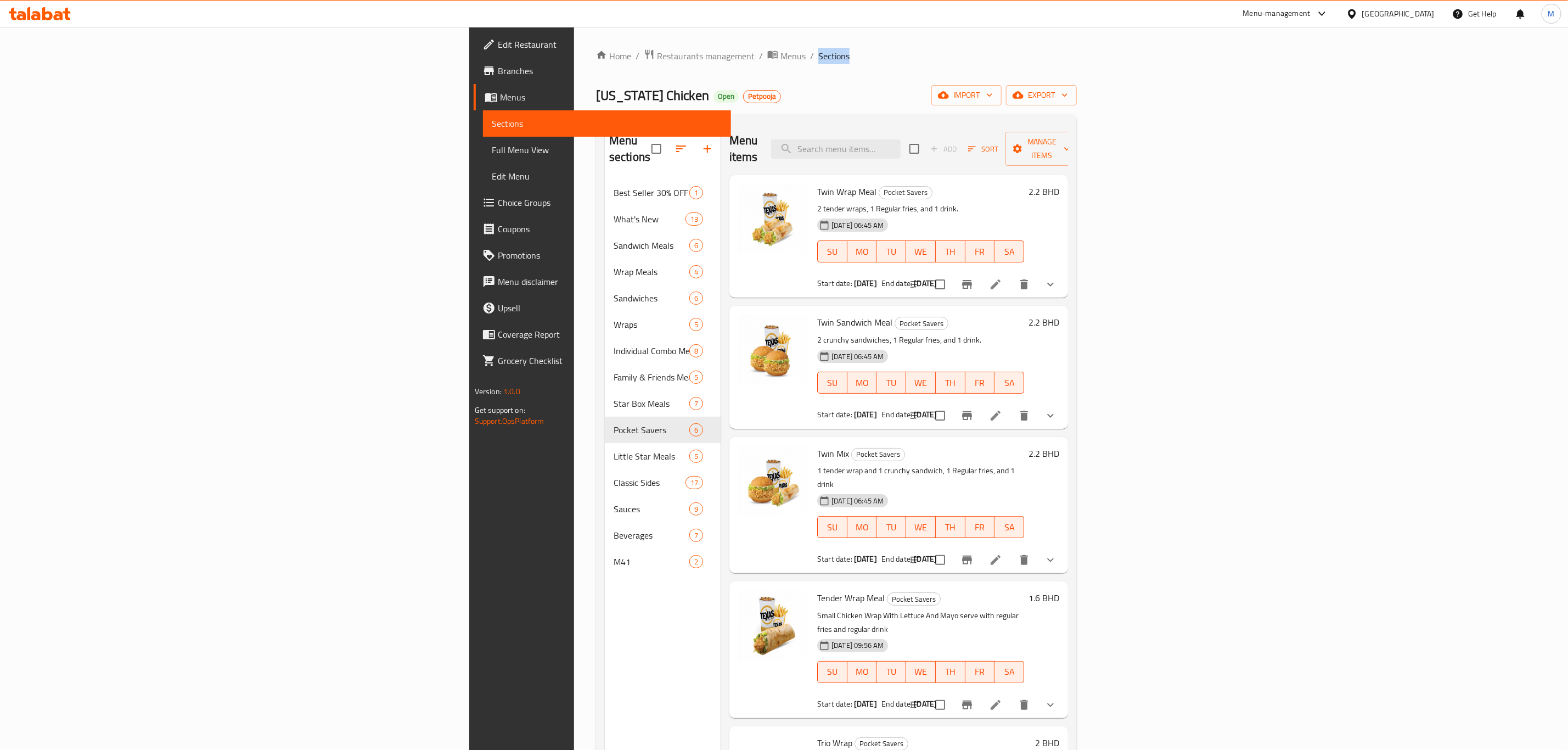
click at [1011, 406] on li at bounding box center [995, 416] width 31 height 20
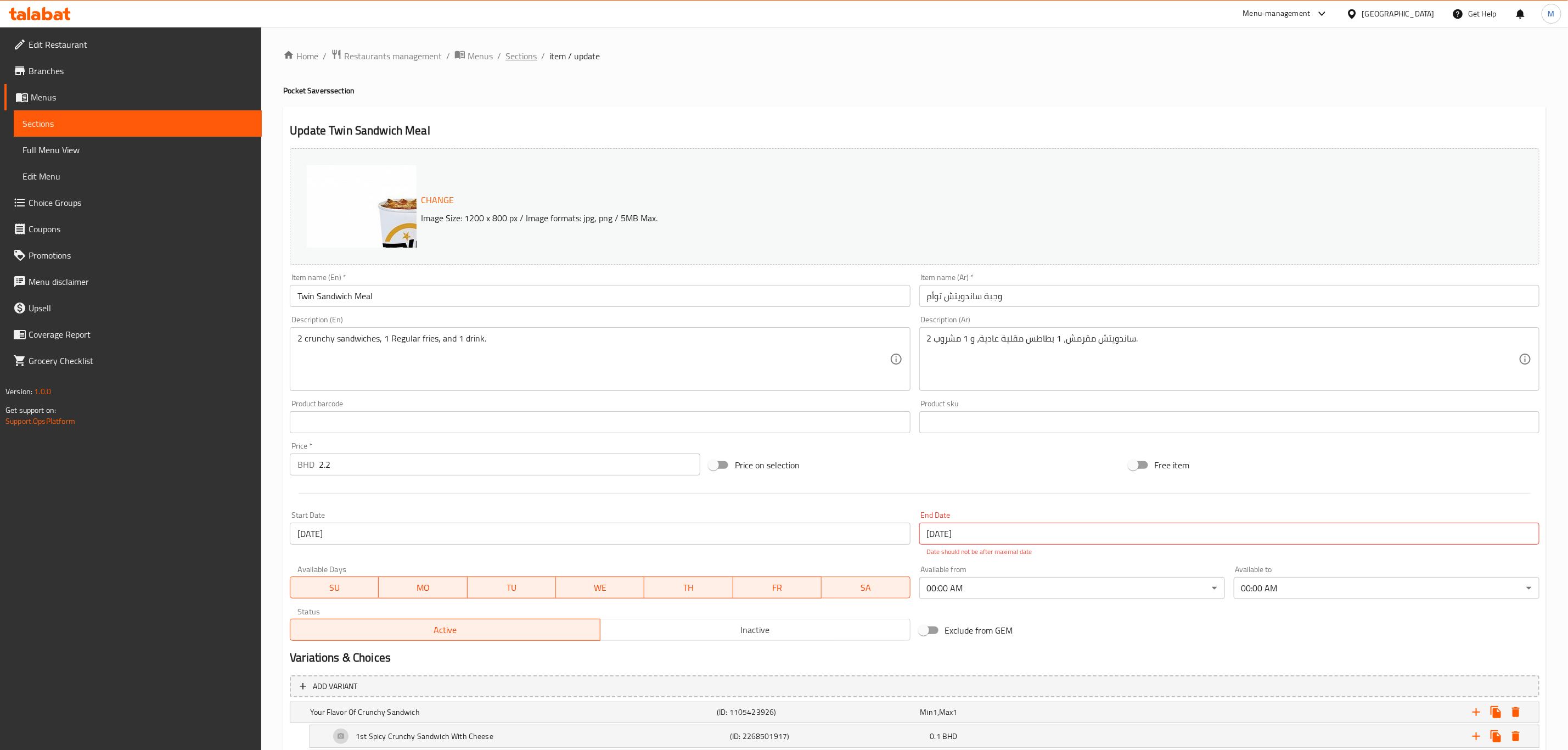
click at [516, 53] on span "Sections" at bounding box center [521, 55] width 31 height 13
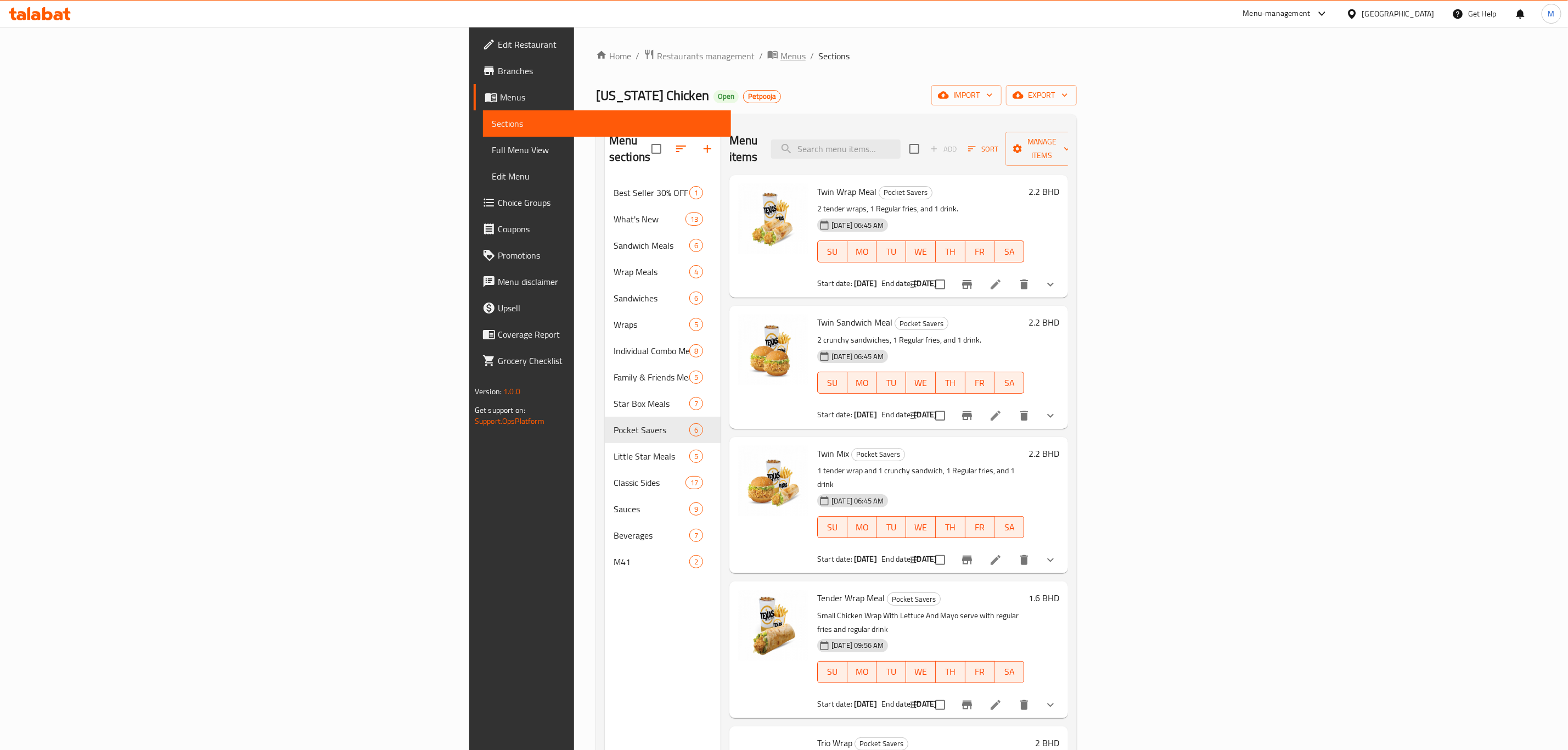
click at [781, 58] on span "Menus" at bounding box center [793, 55] width 25 height 13
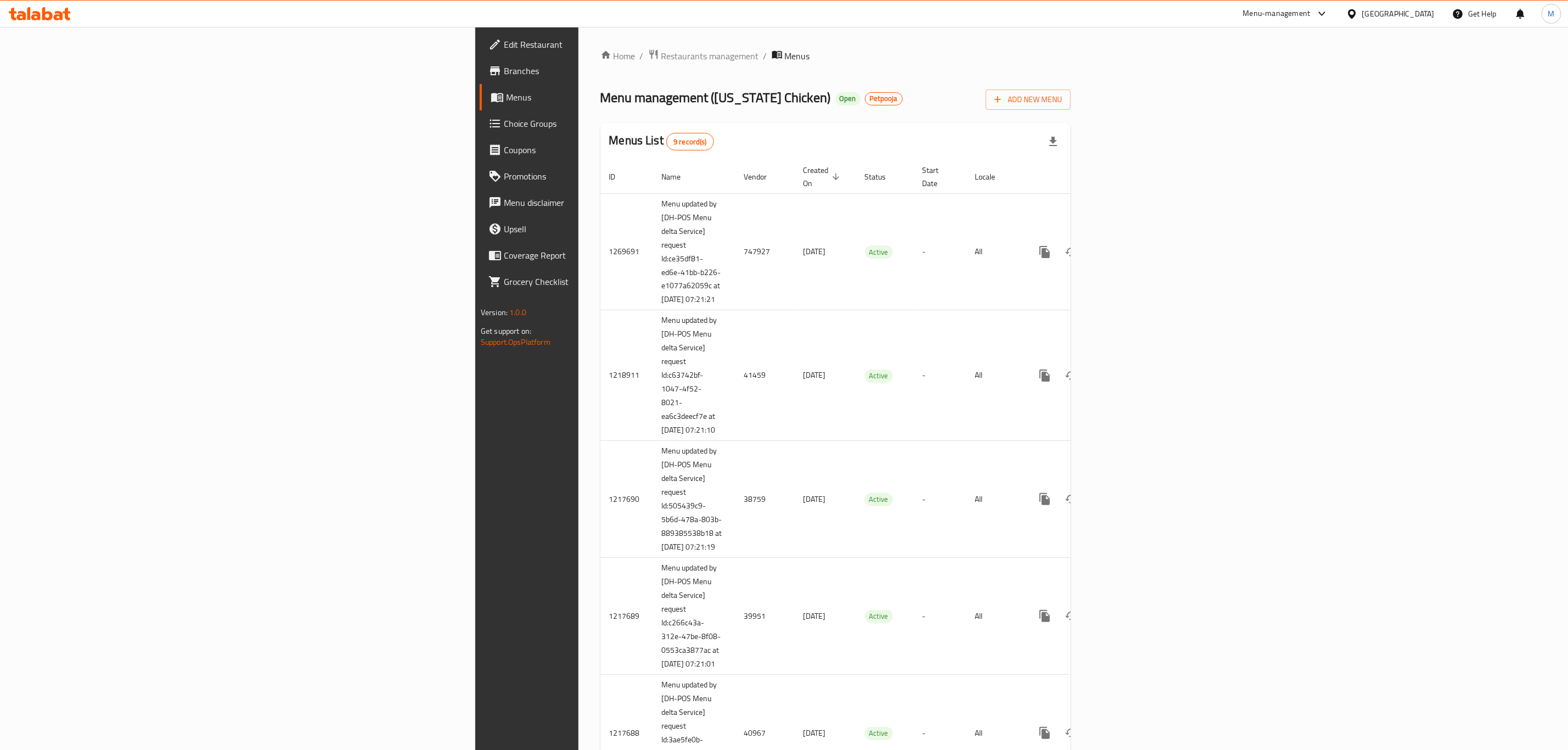
click at [1053, 85] on div "Menu management ( Texas Chicken ) Open Petpooja Add New Menu" at bounding box center [836, 98] width 471 height 25
click at [1053, 95] on div "Menu management ( Texas Chicken ) Open Petpooja Add New Menu" at bounding box center [836, 98] width 471 height 25
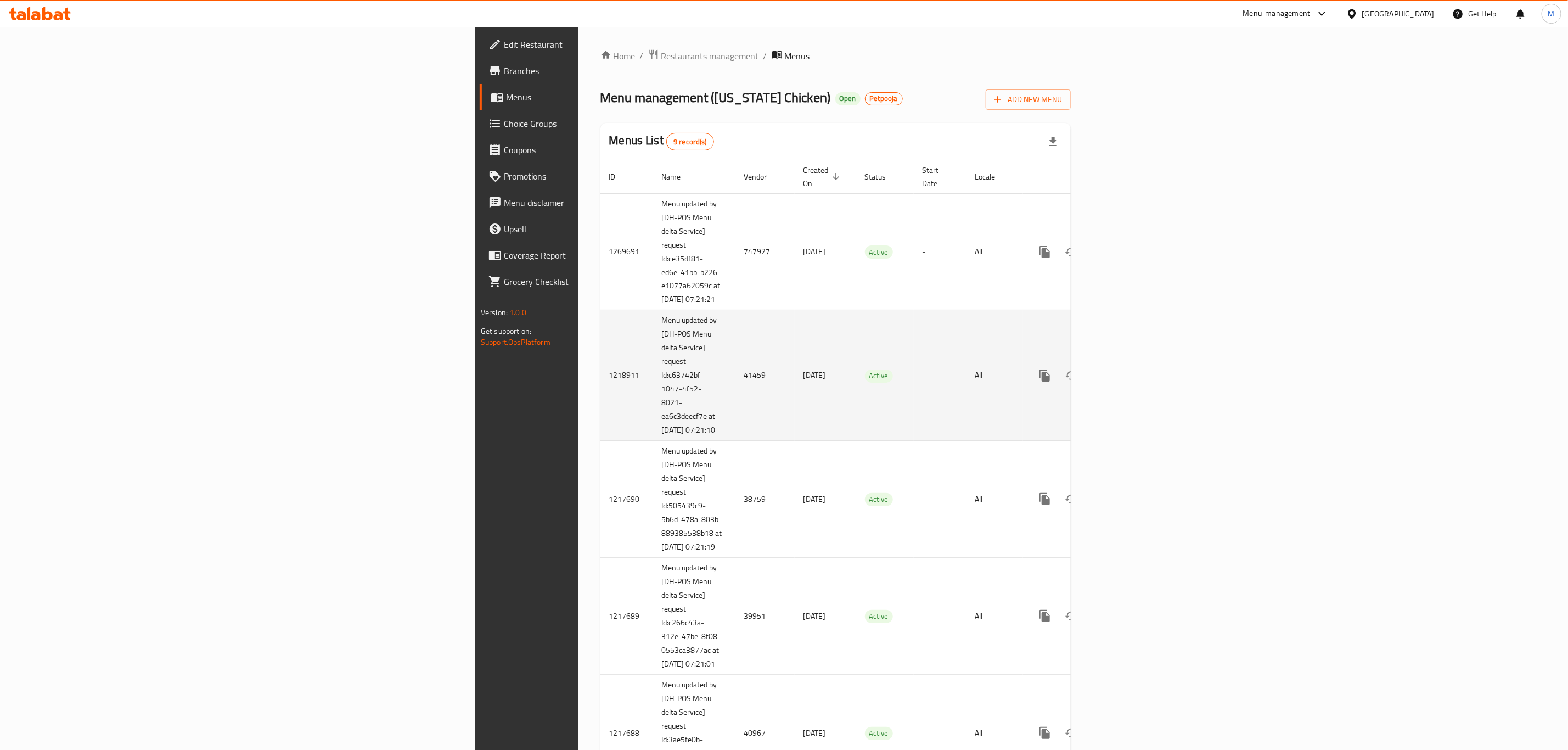
click at [736, 377] on td "41459" at bounding box center [765, 375] width 60 height 131
copy td "41459"
click at [1053, 376] on icon "enhanced table" at bounding box center [1124, 375] width 13 height 13
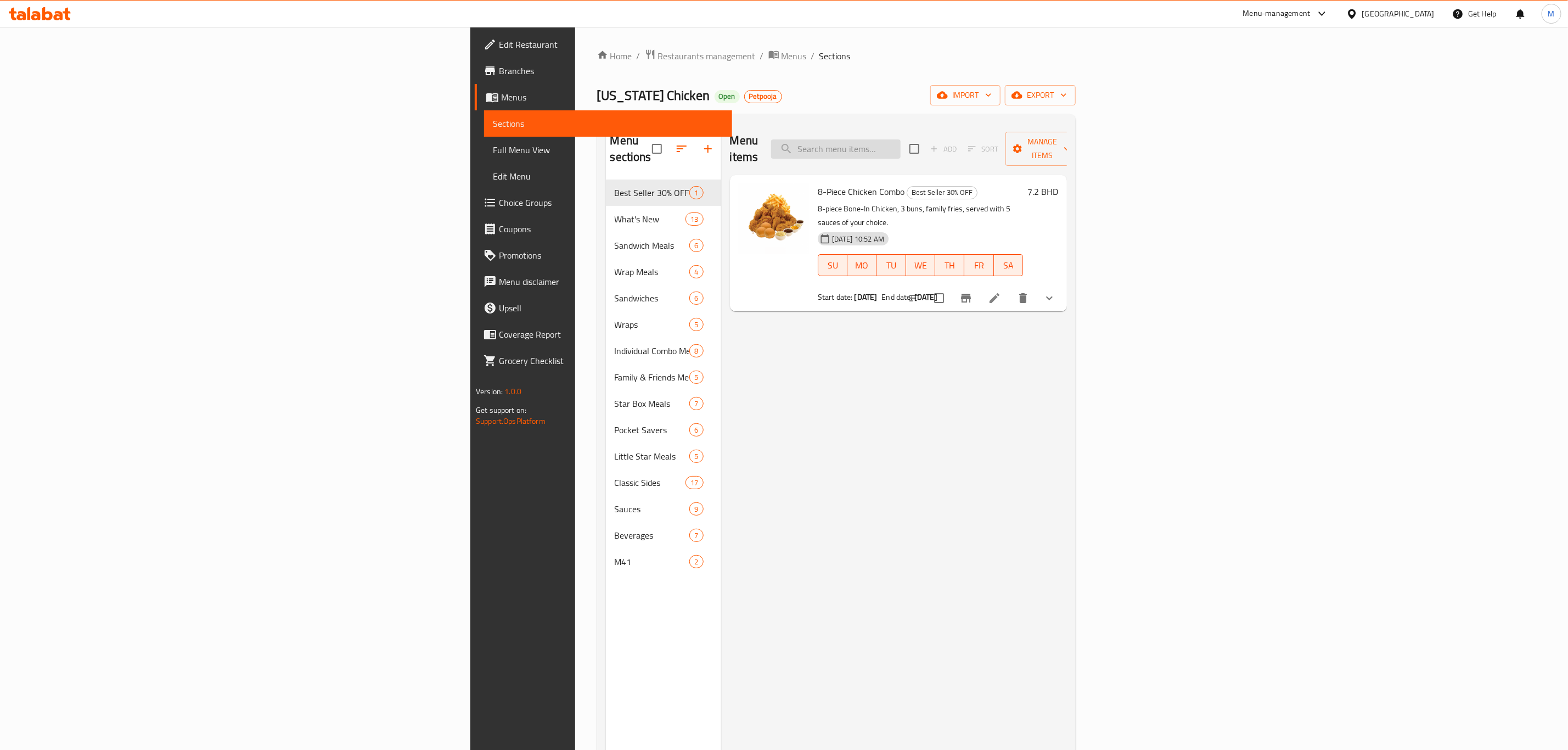
click at [901, 142] on input "search" at bounding box center [836, 149] width 129 height 19
type input "TWIN"
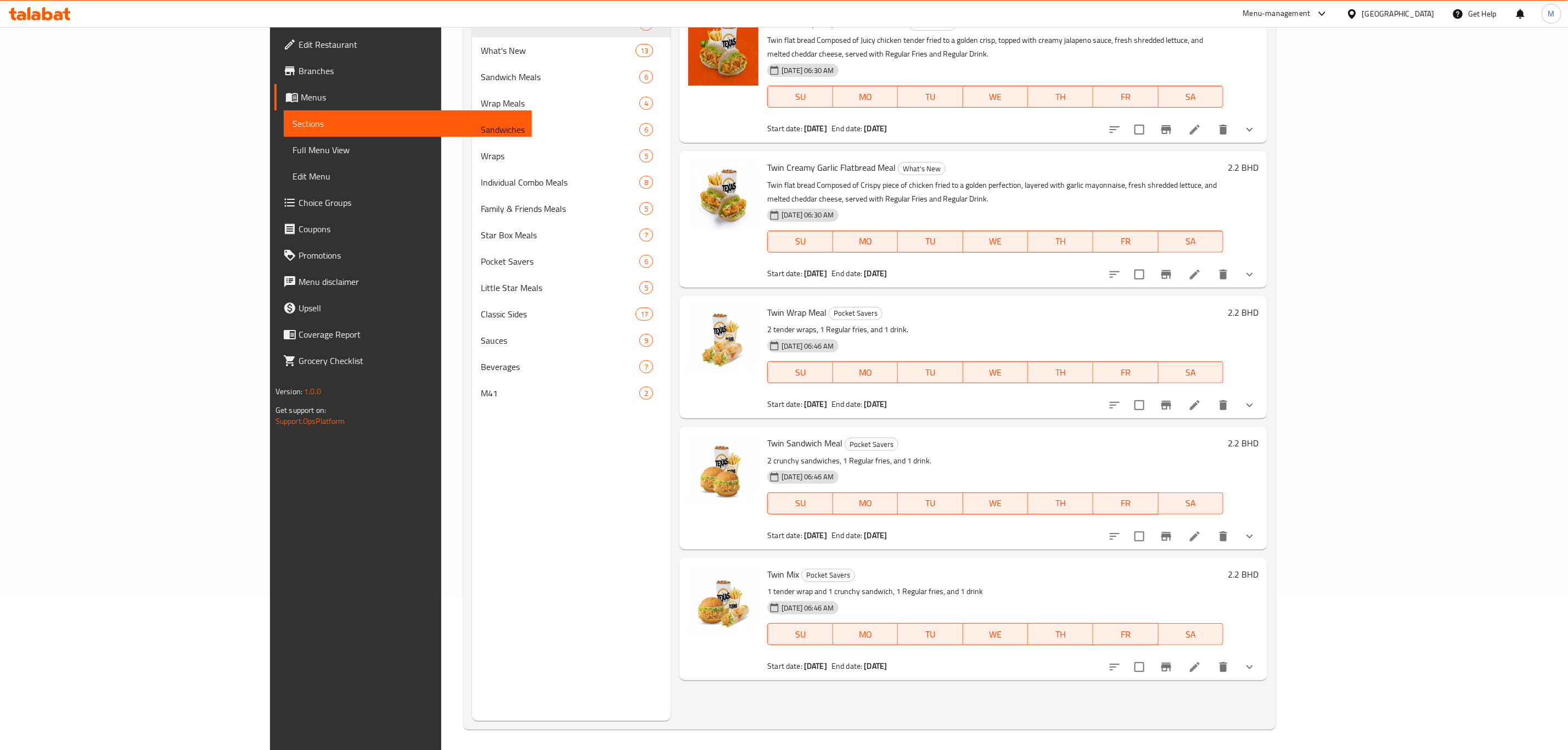
scroll to position [153, 0]
click at [1053, 397] on icon at bounding box center [1194, 403] width 13 height 13
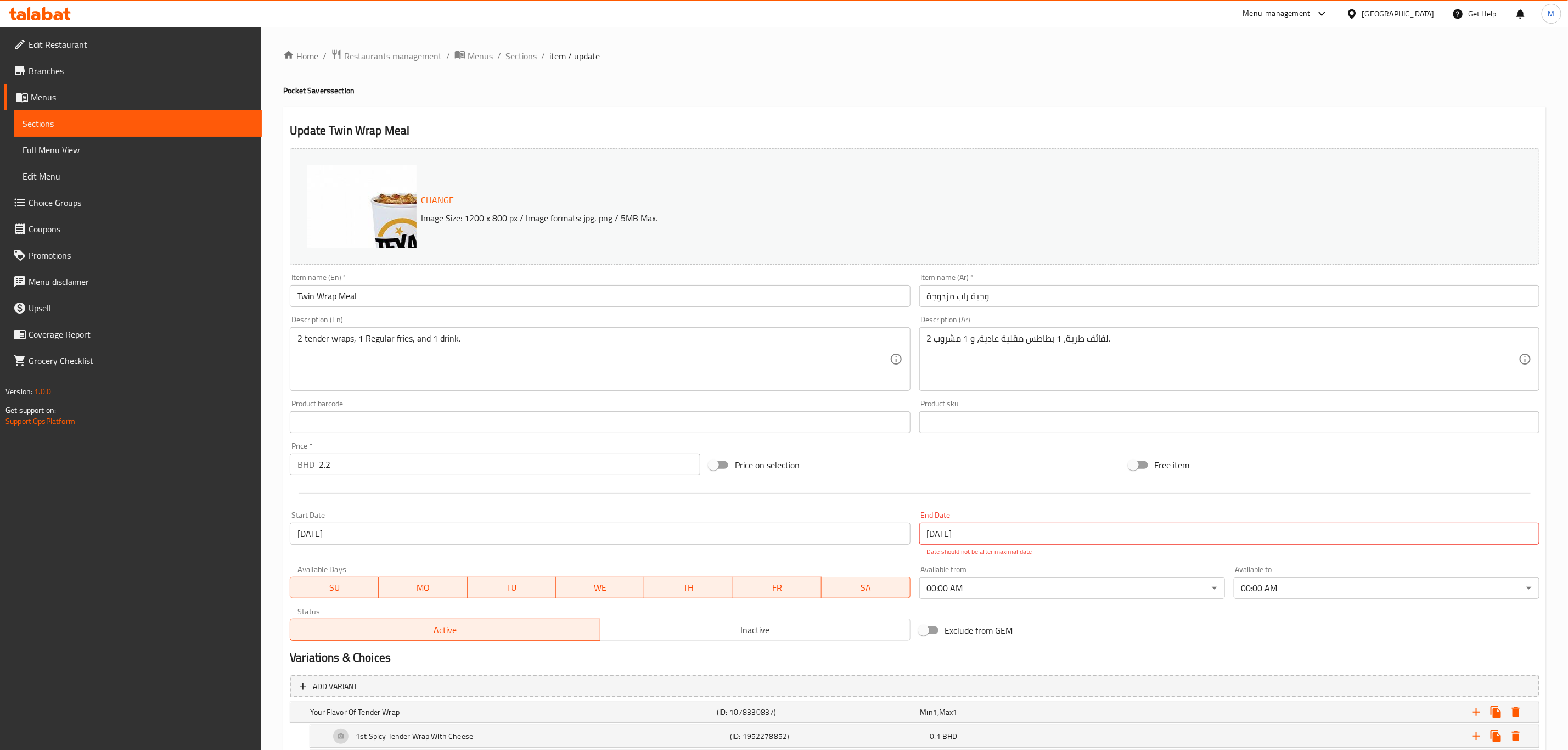
click at [514, 52] on span "Sections" at bounding box center [521, 55] width 31 height 13
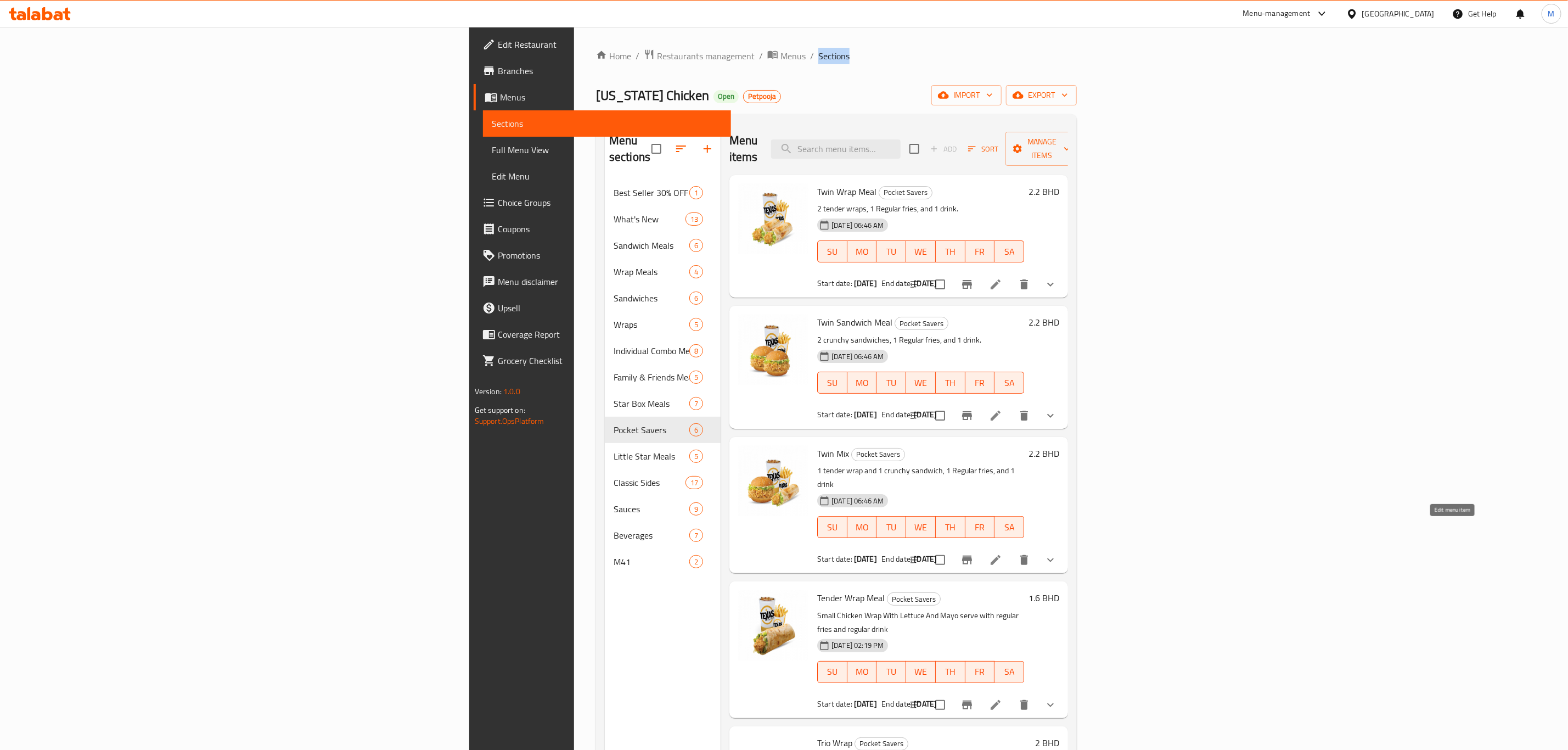
click at [1002, 519] on icon at bounding box center [995, 560] width 13 height 13
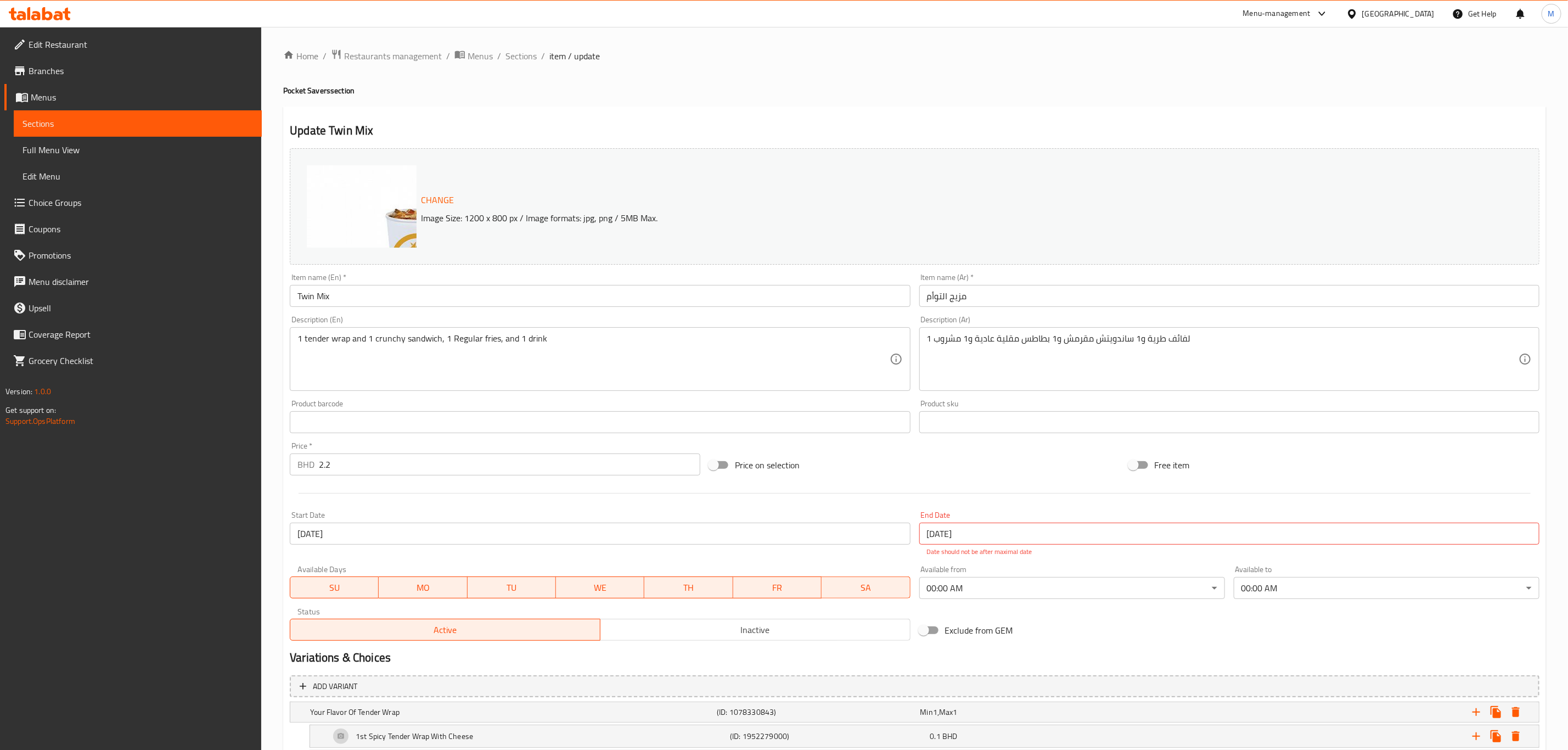
click at [528, 53] on span "Sections" at bounding box center [521, 55] width 31 height 13
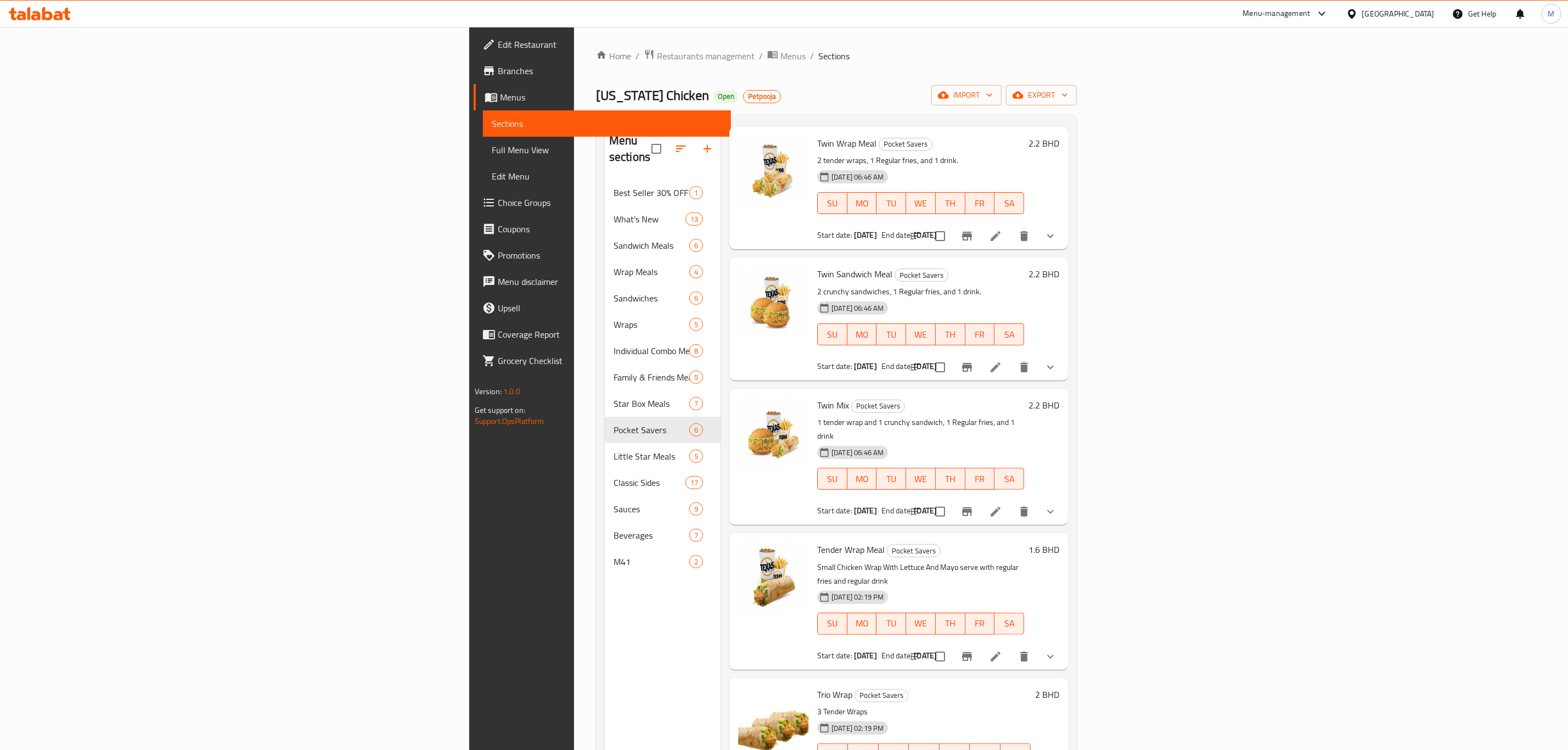
scroll to position [63, 0]
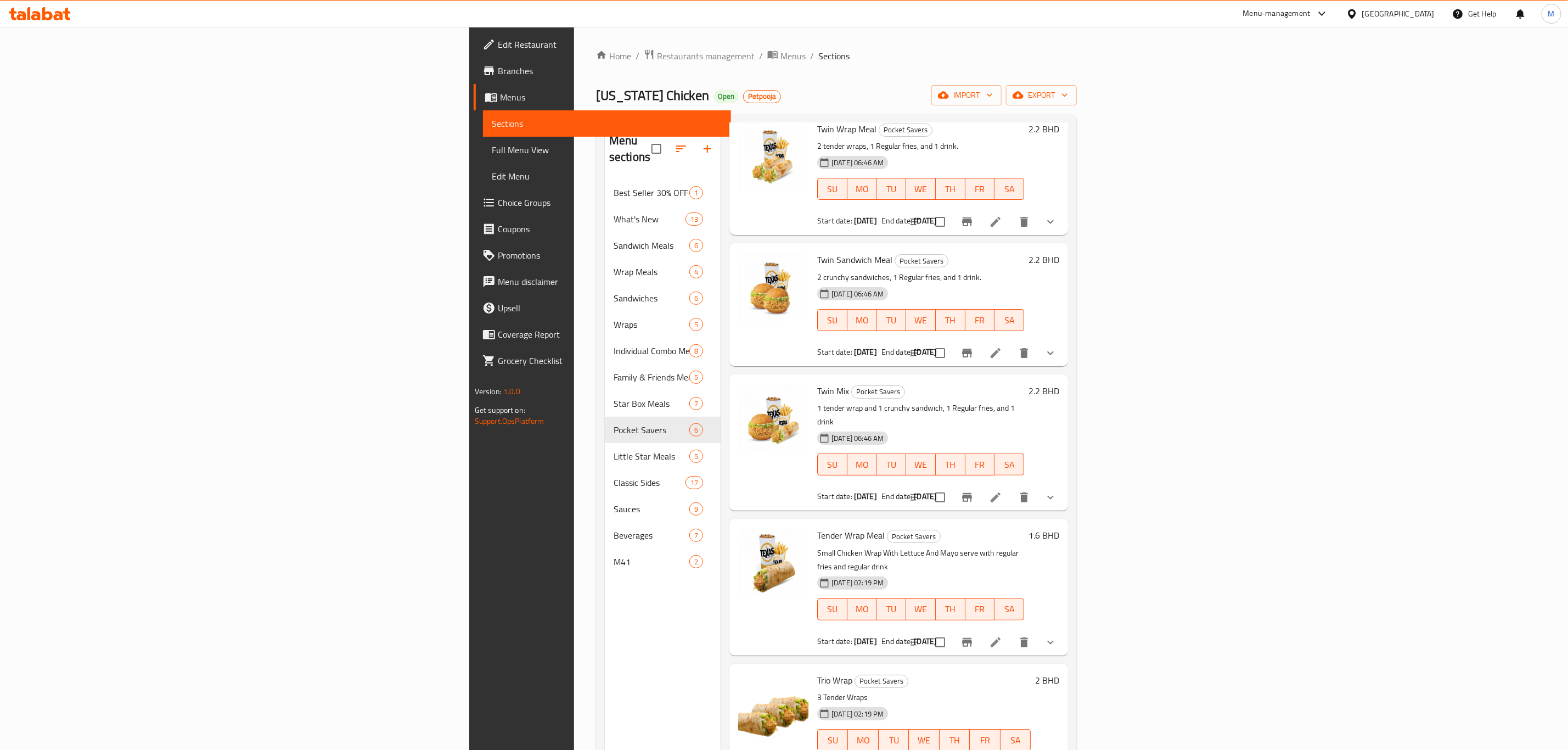
click at [1002, 346] on icon at bounding box center [995, 352] width 13 height 13
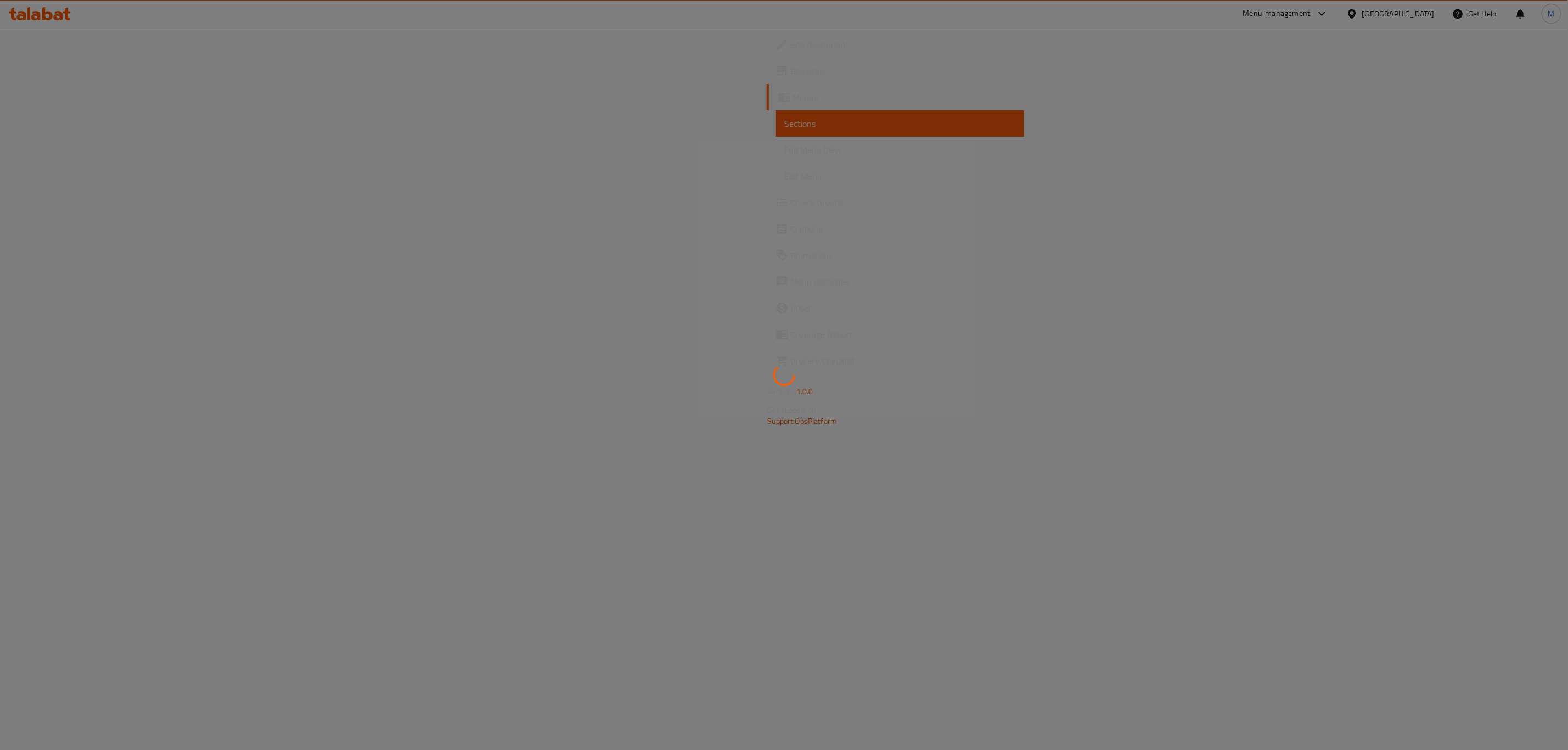
click at [1053, 342] on div at bounding box center [784, 375] width 1568 height 750
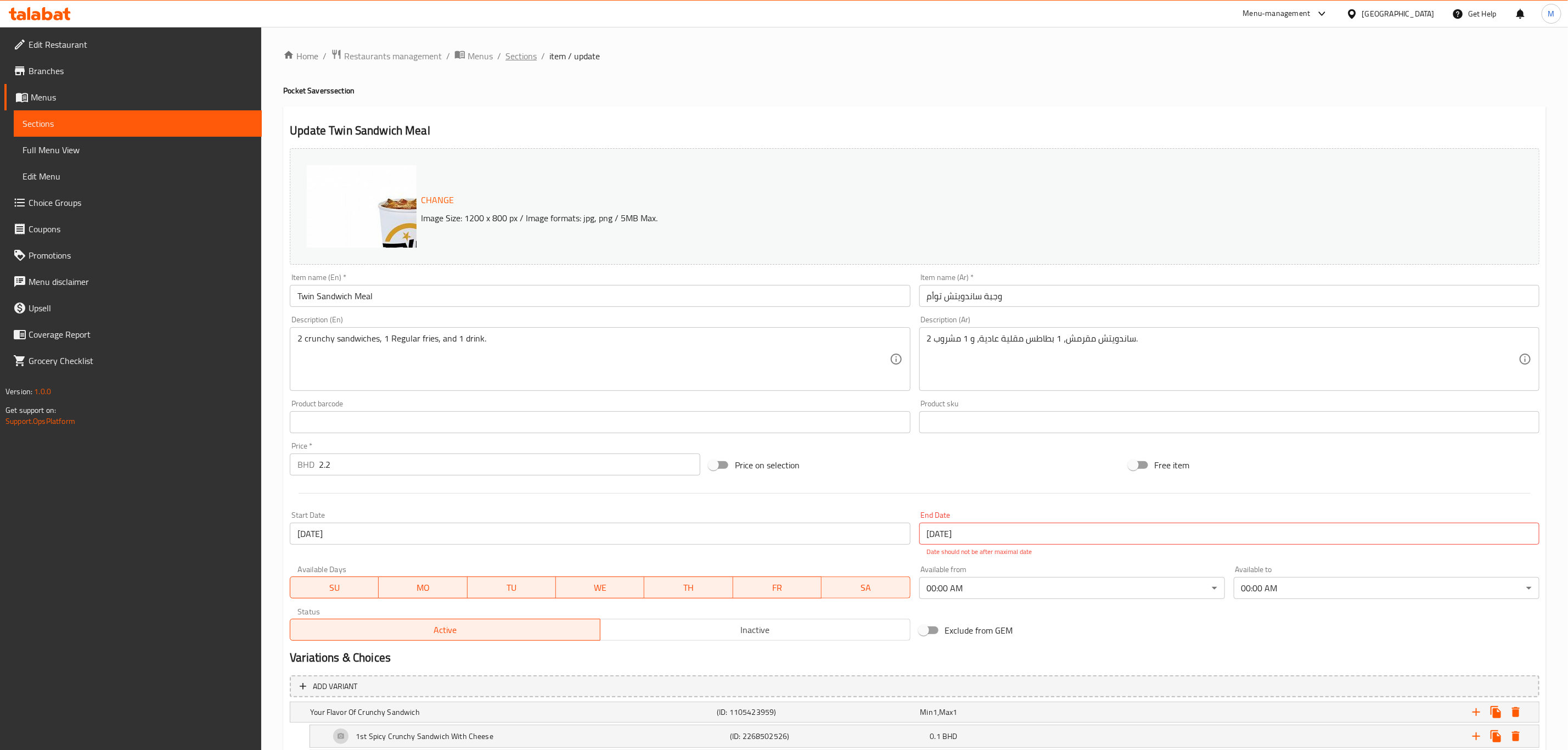
click at [514, 51] on span "Sections" at bounding box center [521, 55] width 31 height 13
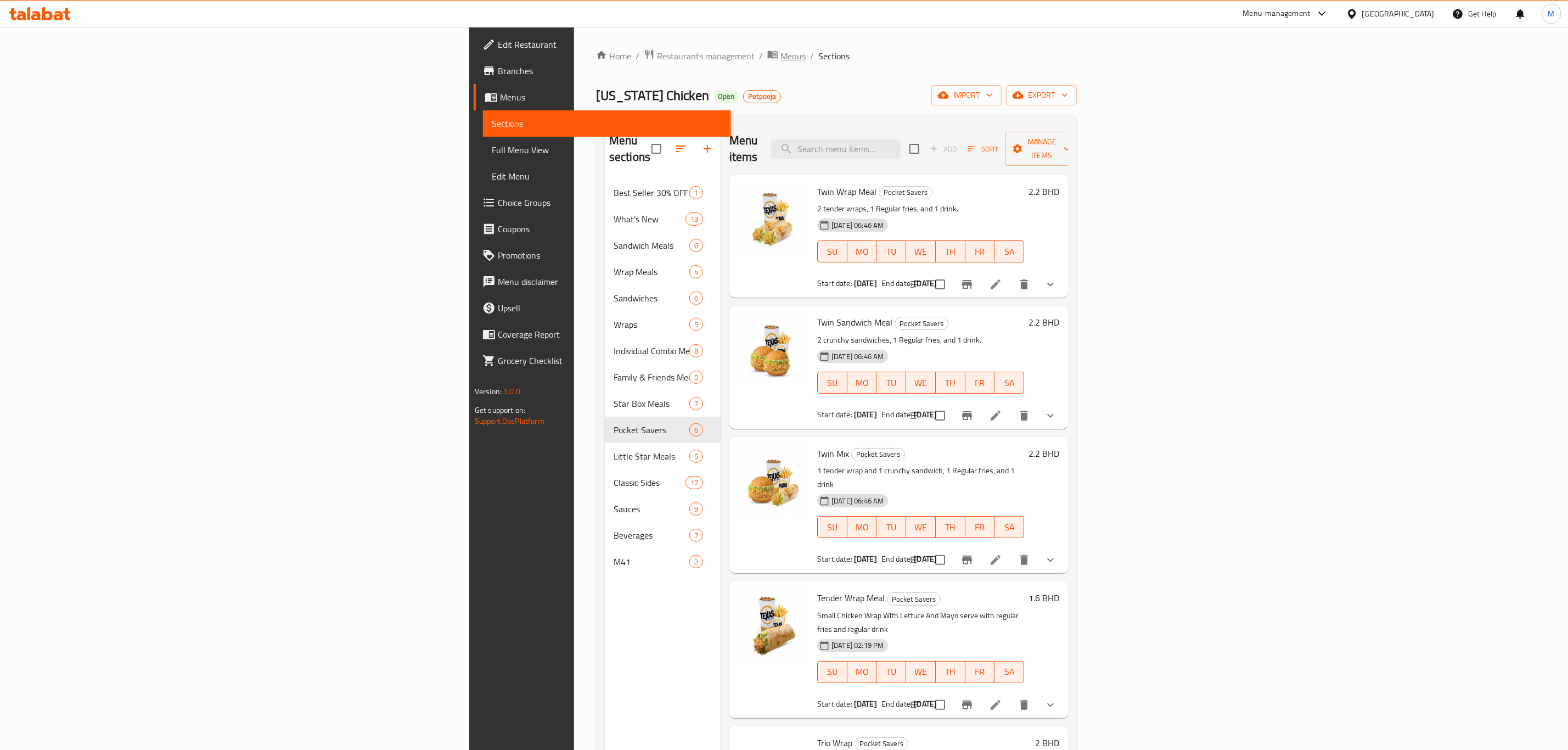
click at [767, 56] on span "breadcrumb" at bounding box center [773, 56] width 13 height 14
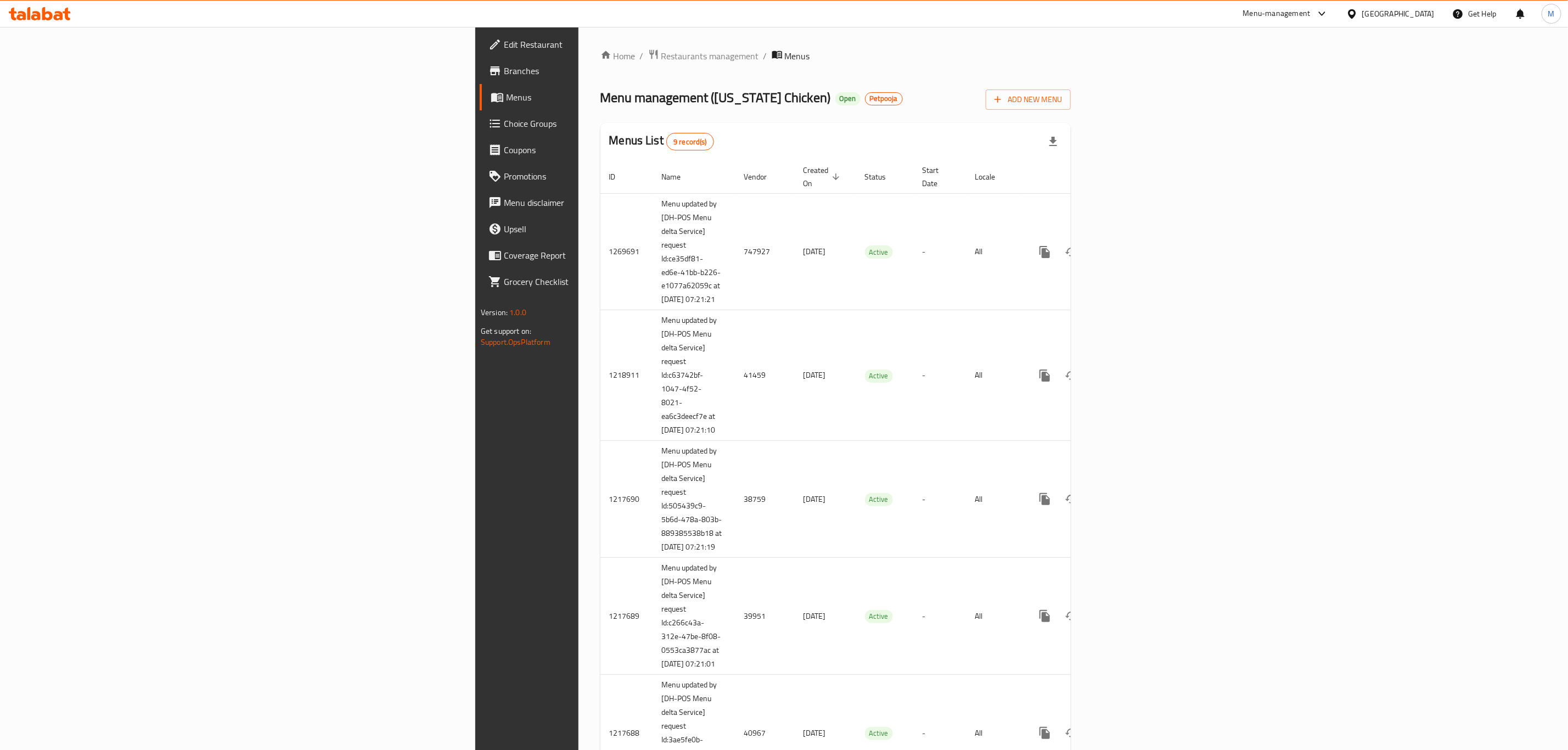
click at [1053, 99] on div "Menu management ( Texas Chicken ) Open Petpooja Add New Menu" at bounding box center [836, 98] width 471 height 25
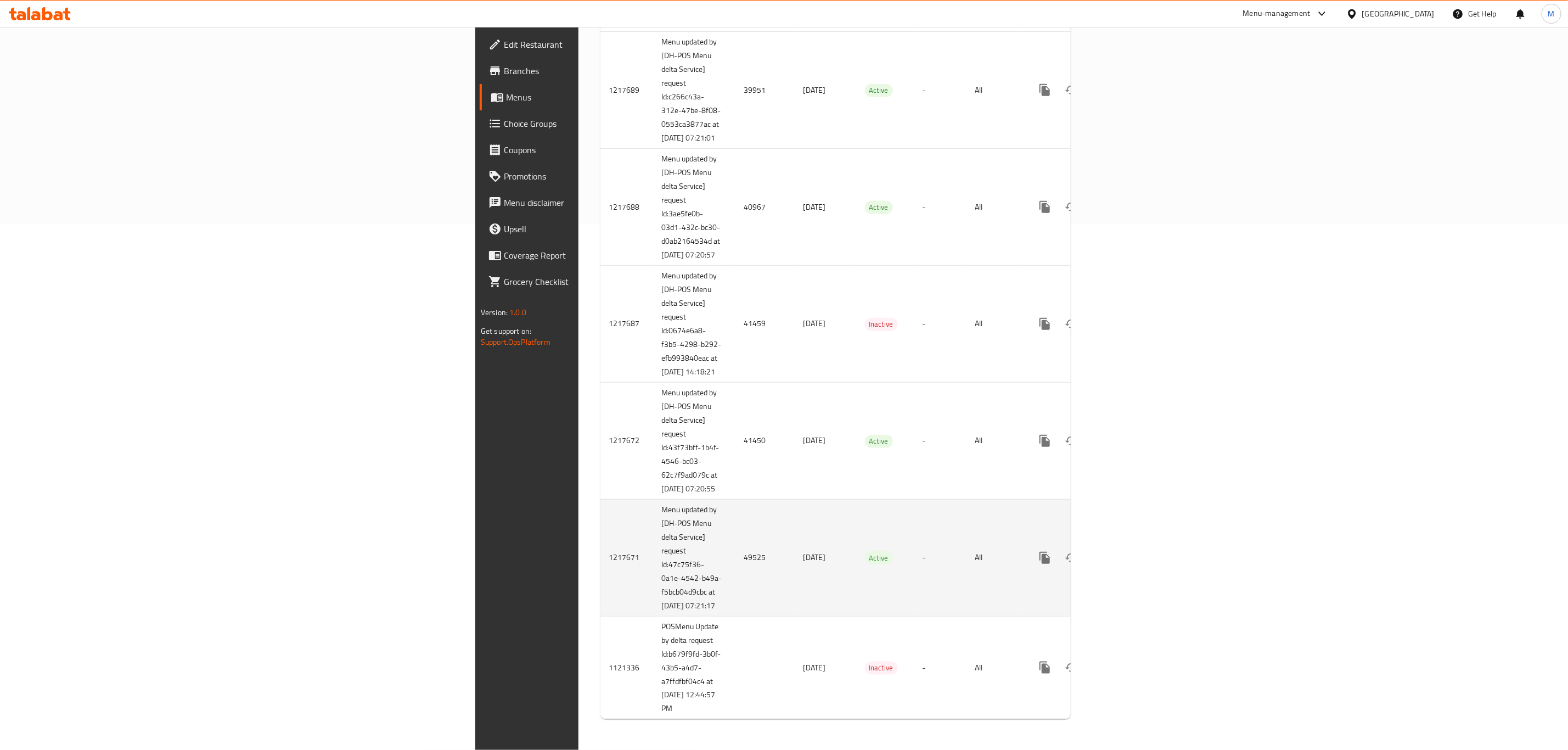
click at [736, 519] on td "49525" at bounding box center [765, 557] width 60 height 117
copy td "49525"
click at [1053, 519] on td "enhanced table" at bounding box center [1084, 557] width 123 height 117
click at [1053, 519] on icon "enhanced table" at bounding box center [1124, 557] width 13 height 13
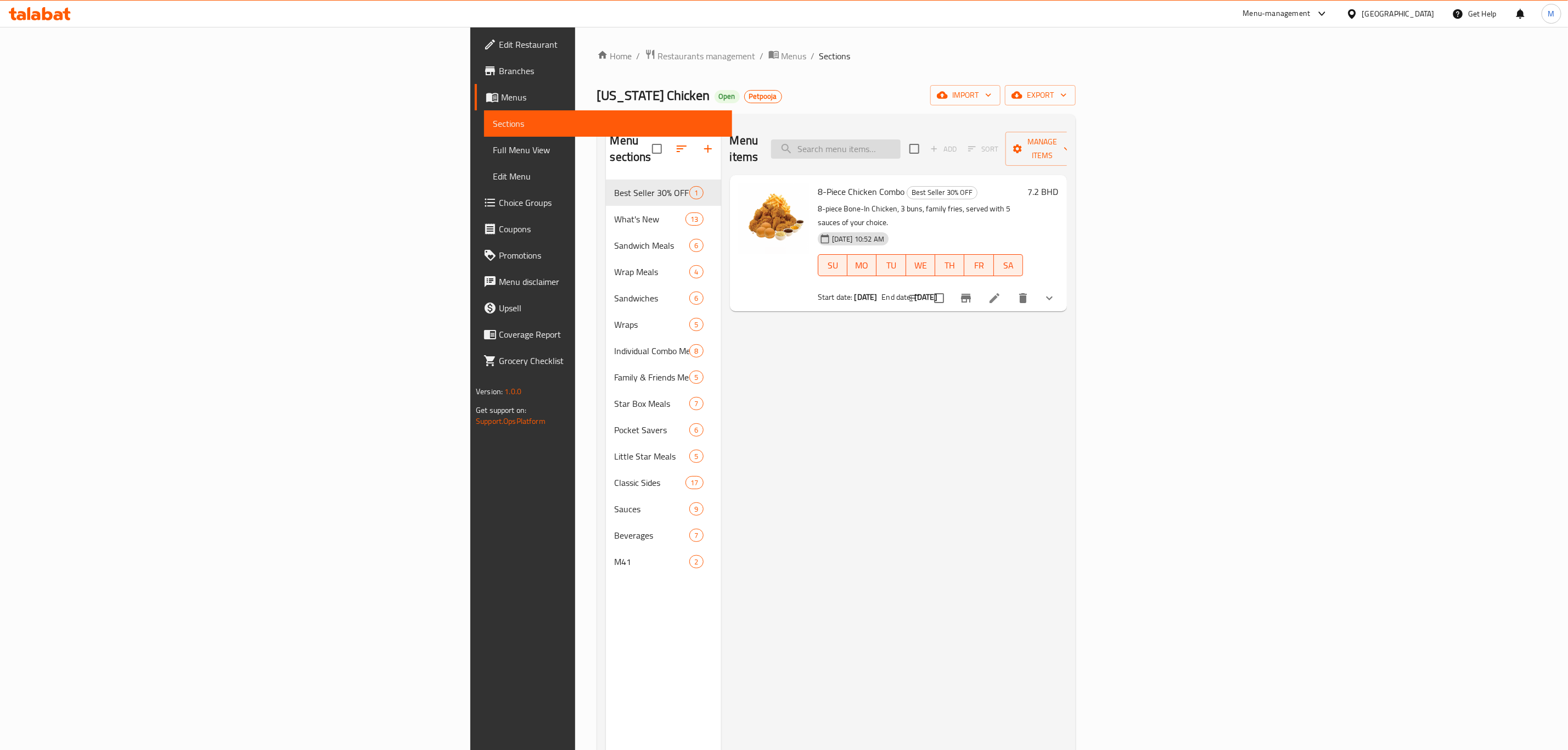
click at [901, 143] on input "search" at bounding box center [836, 149] width 129 height 19
type input "TWIN"
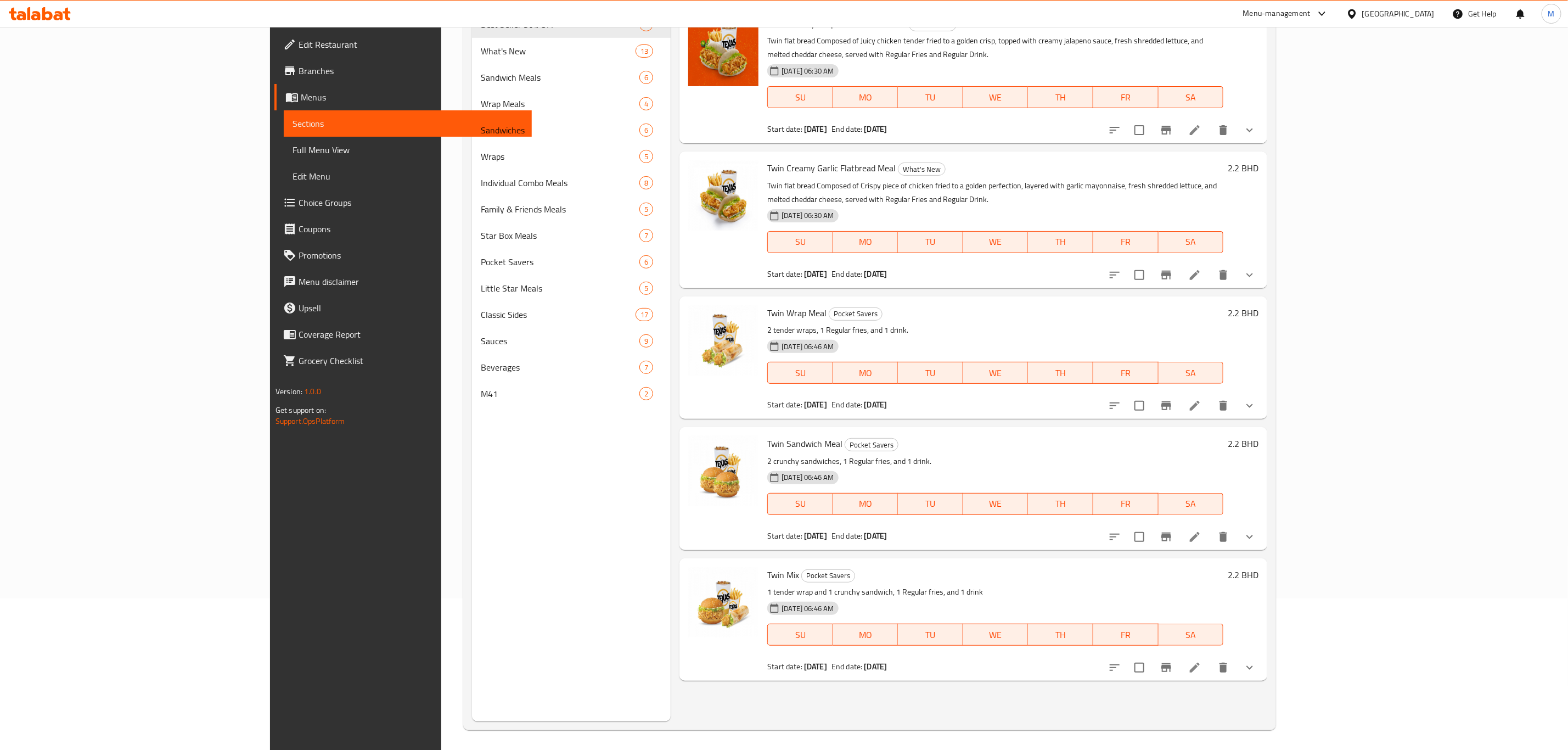
scroll to position [153, 0]
click at [1053, 397] on icon at bounding box center [1194, 403] width 13 height 13
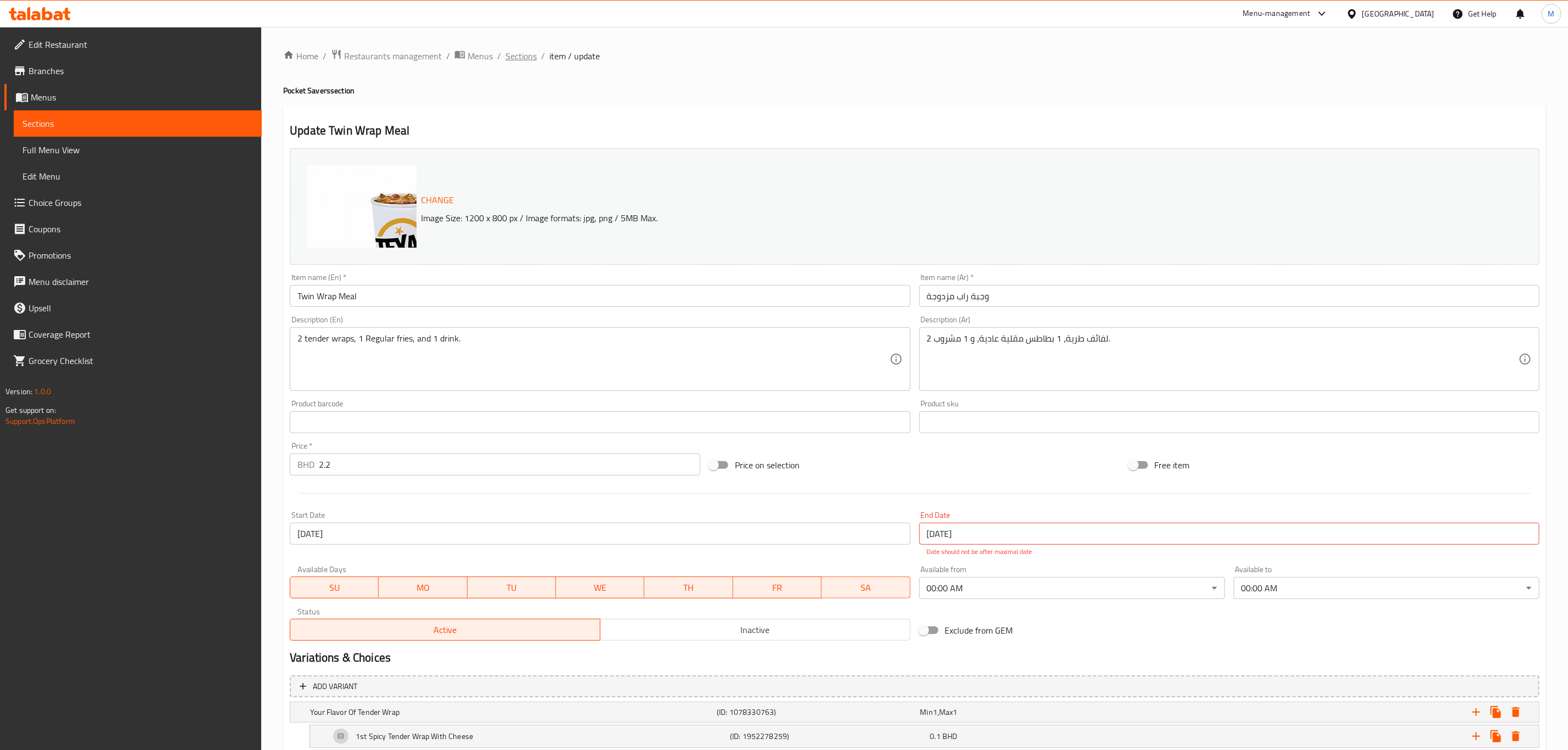
click at [527, 51] on span "Sections" at bounding box center [521, 55] width 31 height 13
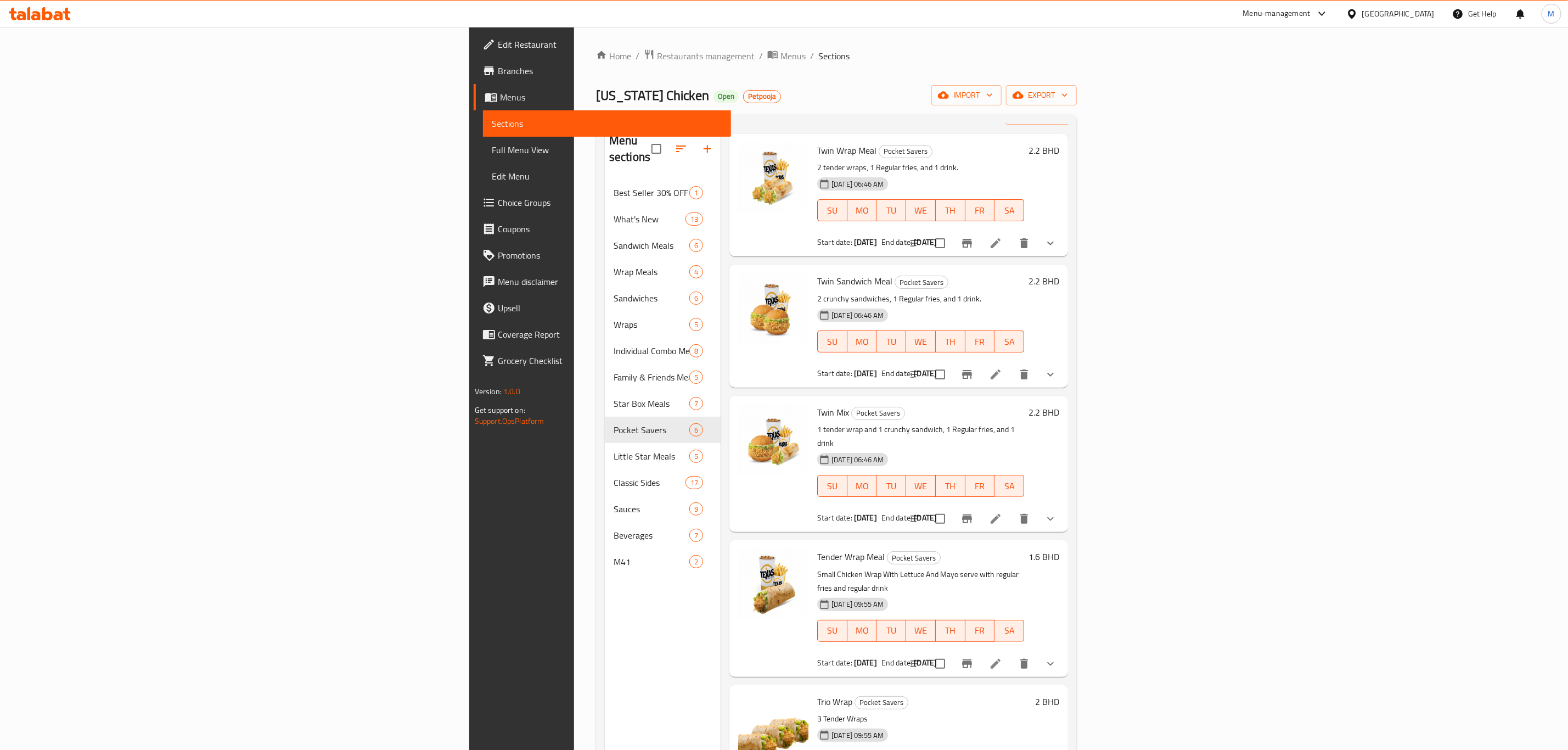
scroll to position [63, 0]
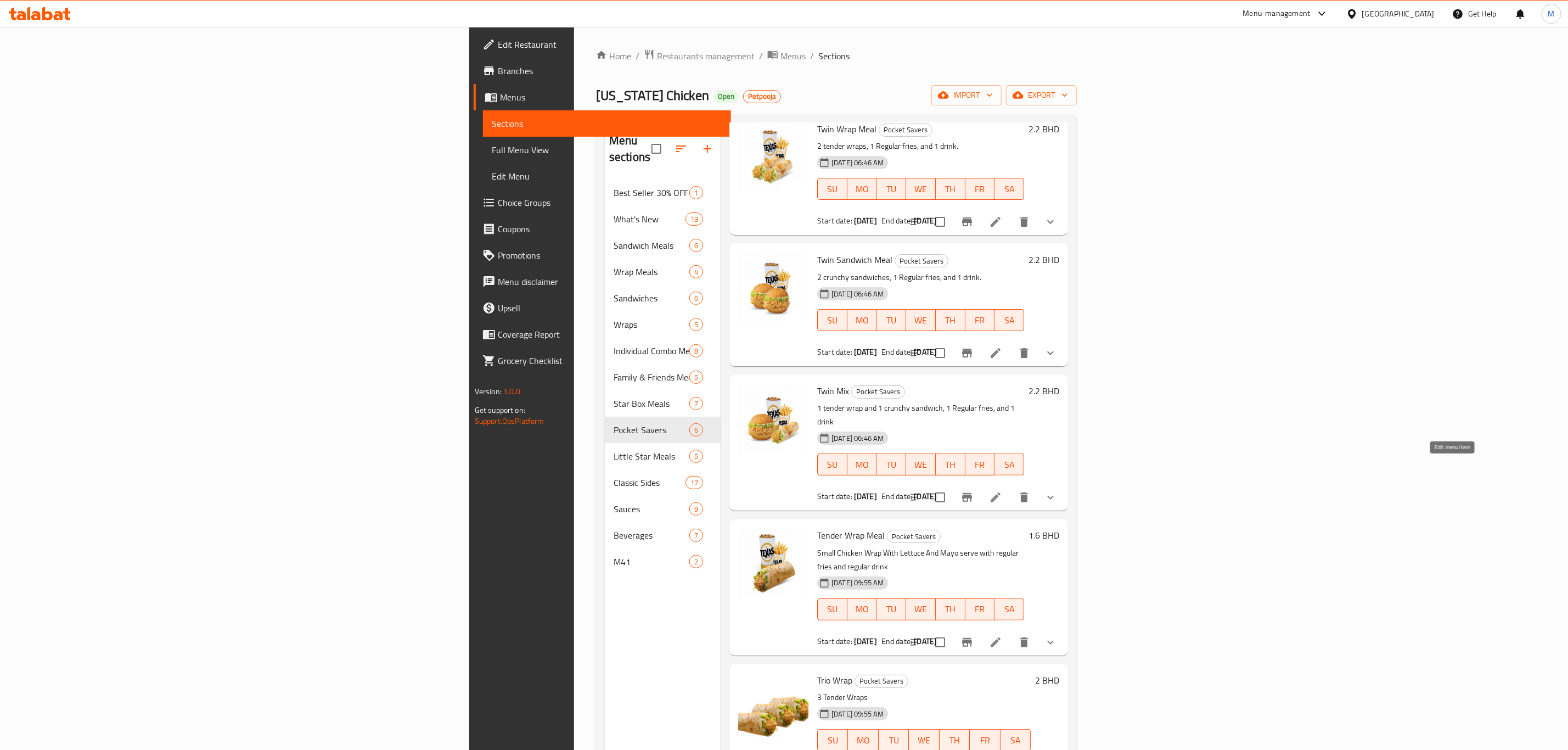
click at [1001, 492] on icon at bounding box center [995, 497] width 10 height 10
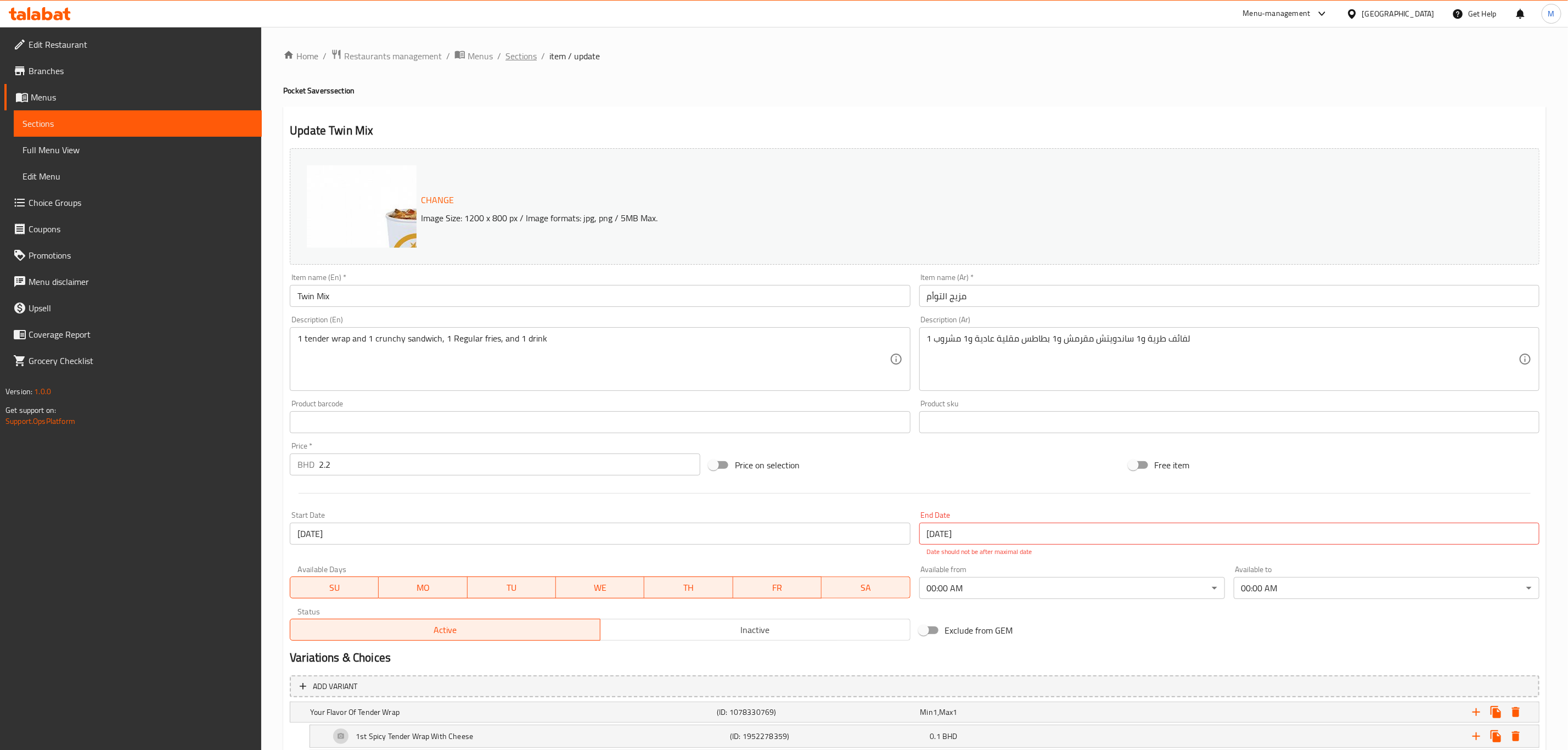
click at [507, 55] on span "Sections" at bounding box center [521, 55] width 31 height 13
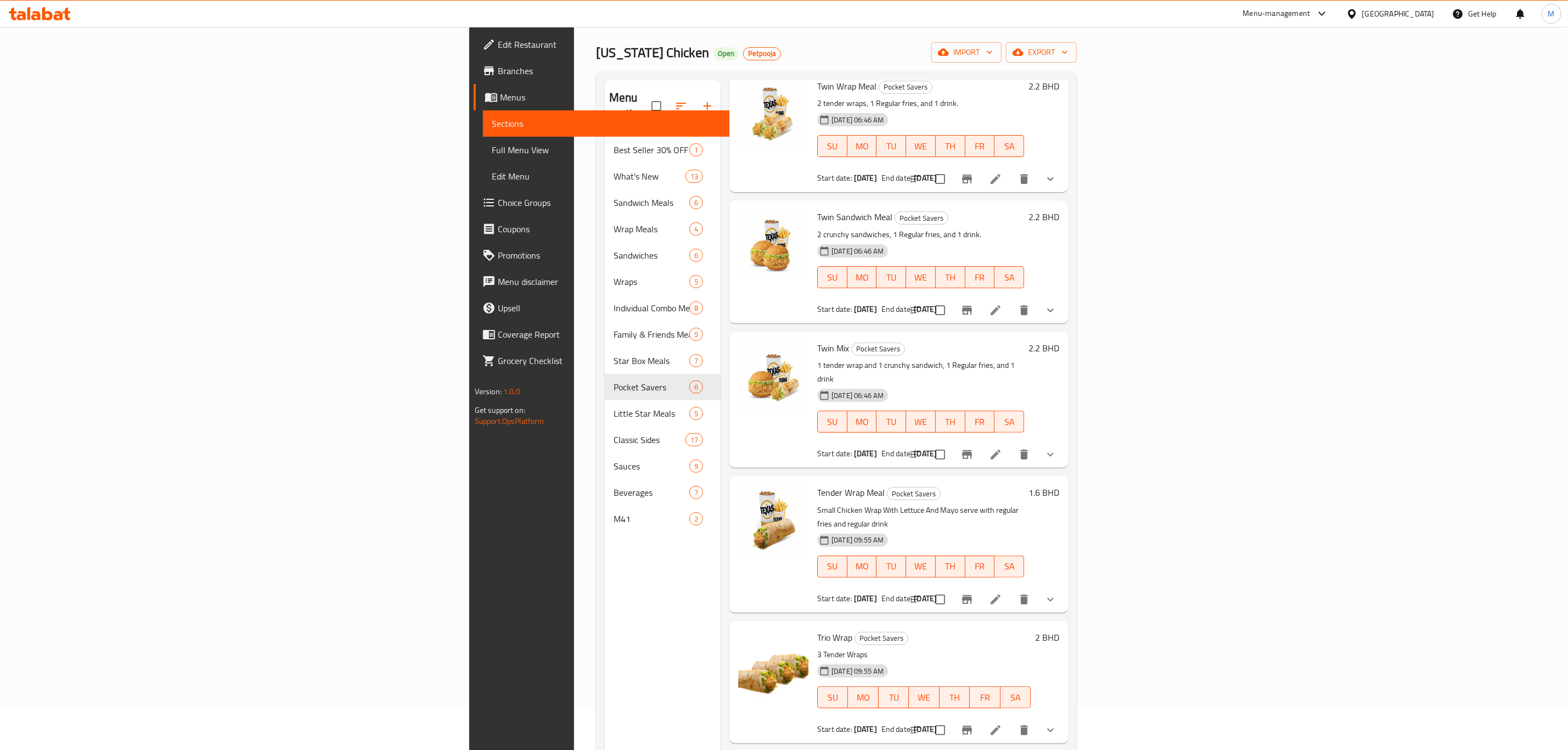
scroll to position [82, 0]
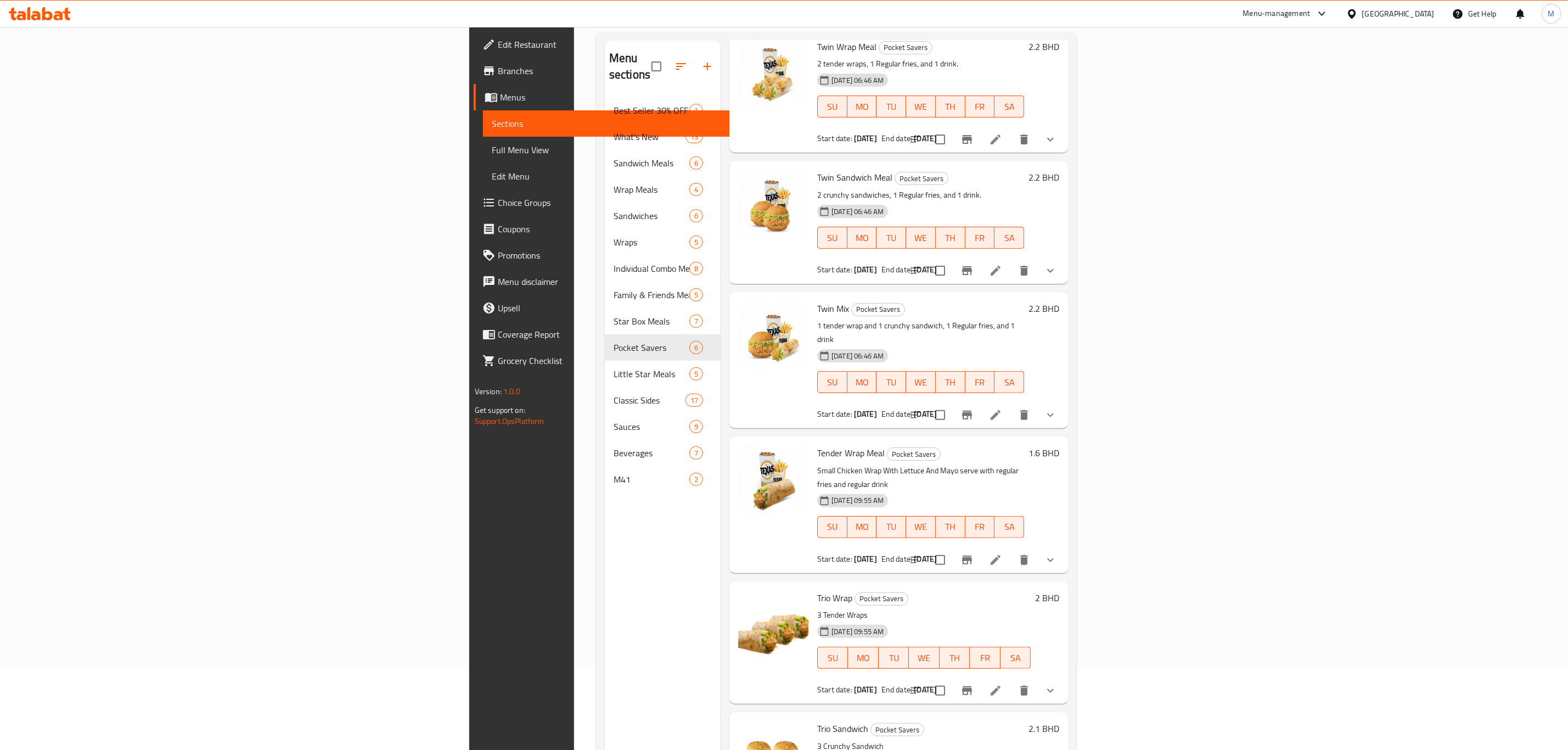
click at [1011, 261] on li at bounding box center [995, 271] width 31 height 20
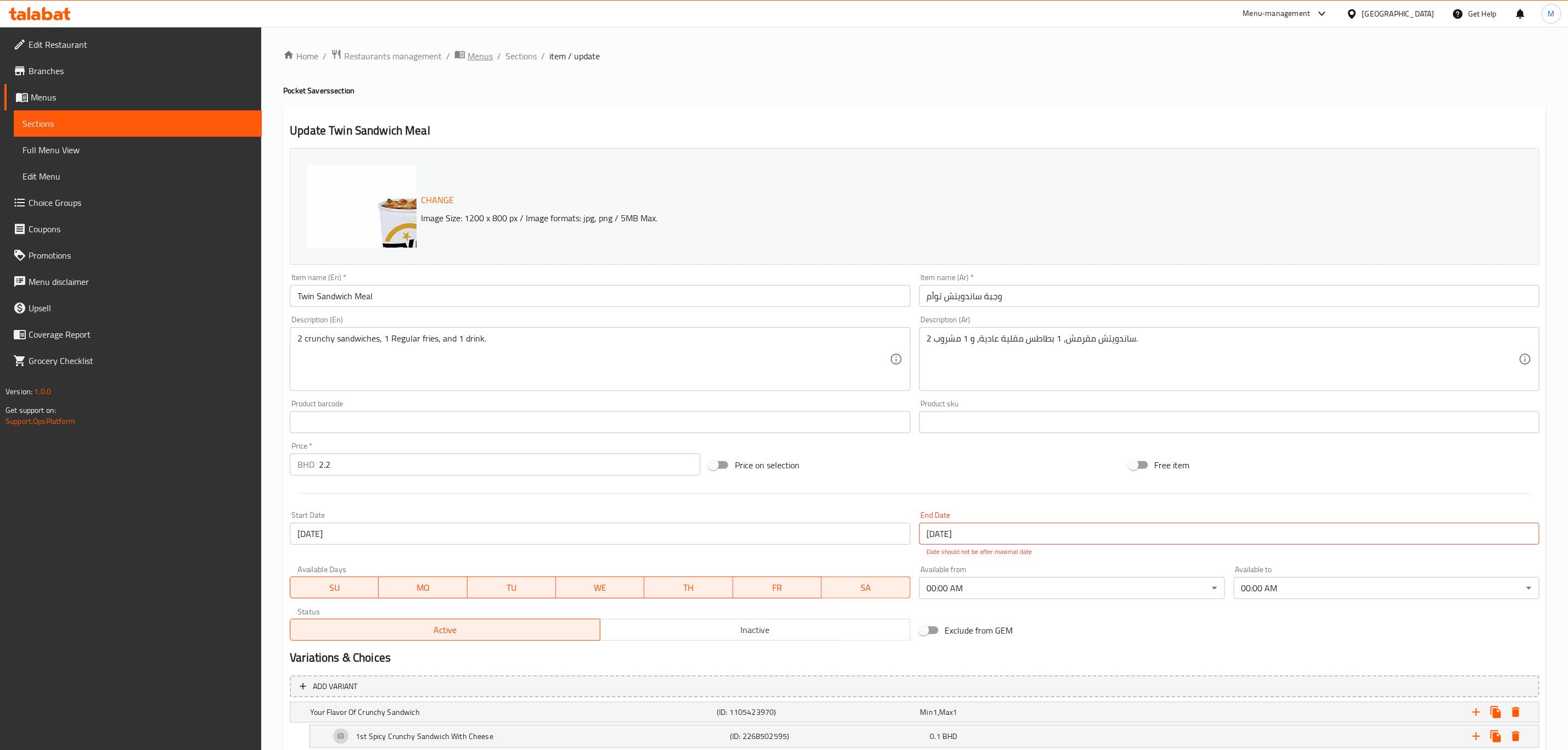
click at [471, 58] on span "Menus" at bounding box center [480, 55] width 25 height 13
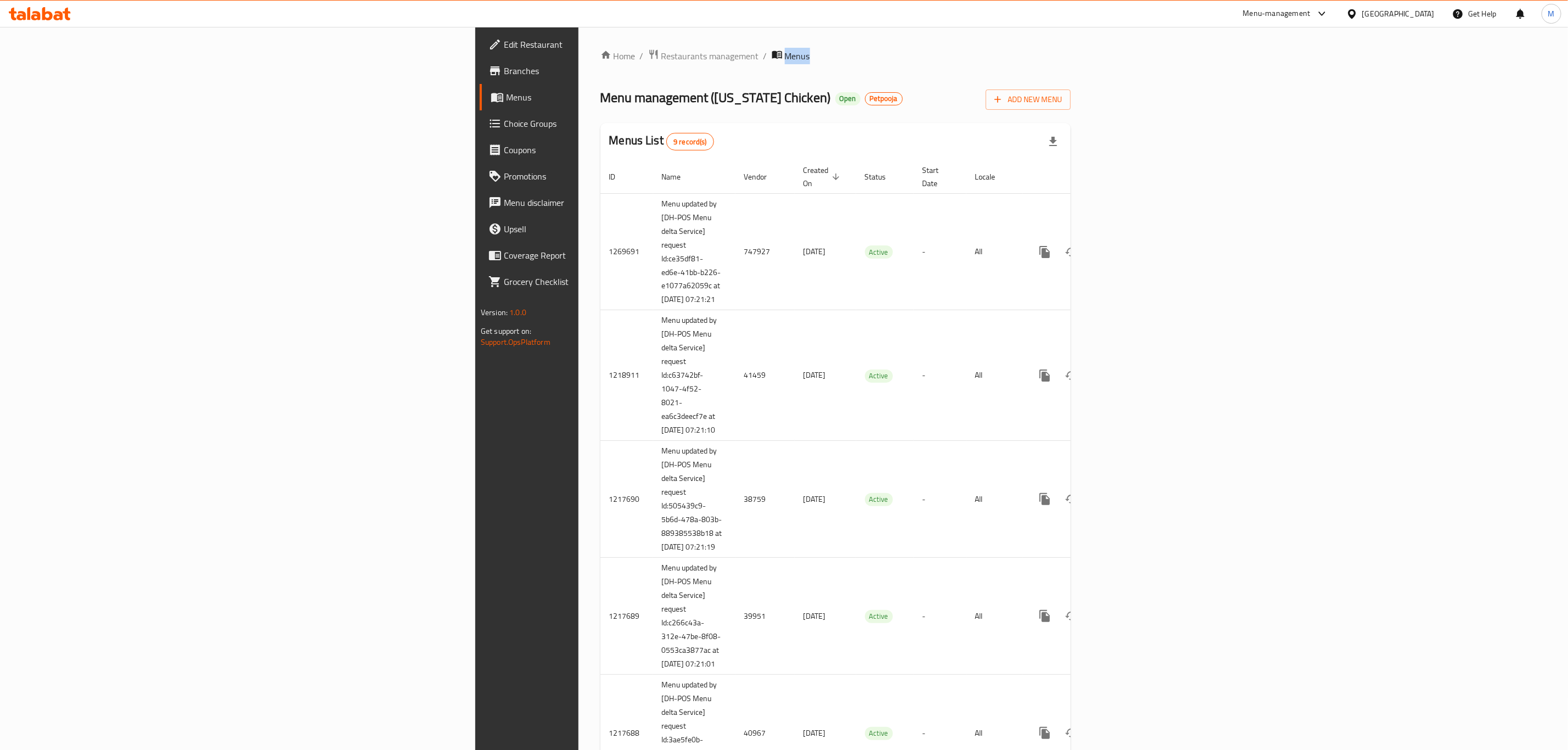
click at [982, 106] on div "Menu management ( Texas Chicken ) Open Petpooja Add New Menu" at bounding box center [836, 98] width 471 height 25
click at [1053, 95] on div "Menu management ( Texas Chicken ) Open Petpooja Add New Menu" at bounding box center [836, 98] width 471 height 25
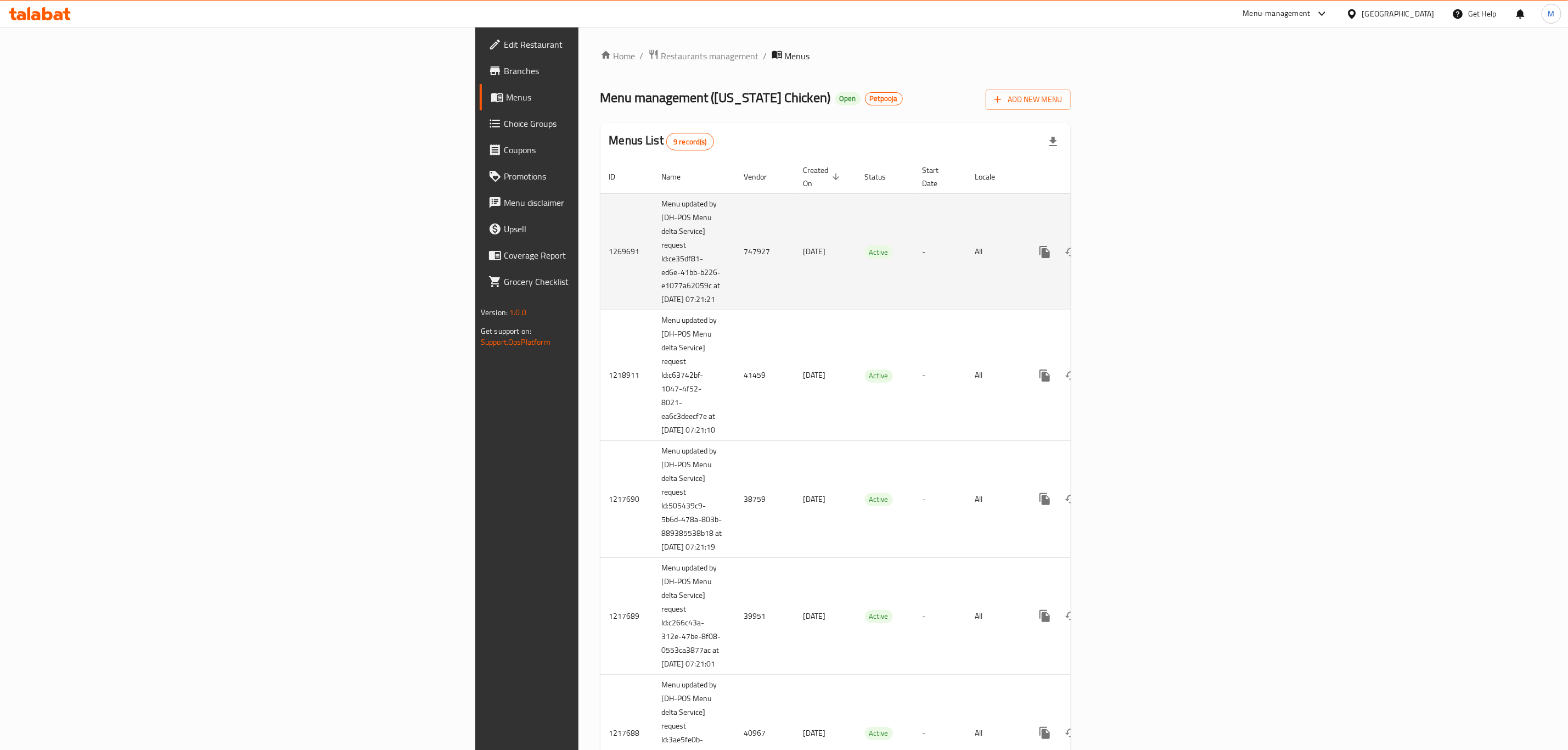
click at [736, 250] on td "747927" at bounding box center [765, 252] width 60 height 117
copy td "747927"
click at [1053, 250] on icon "enhanced table" at bounding box center [1124, 252] width 13 height 13
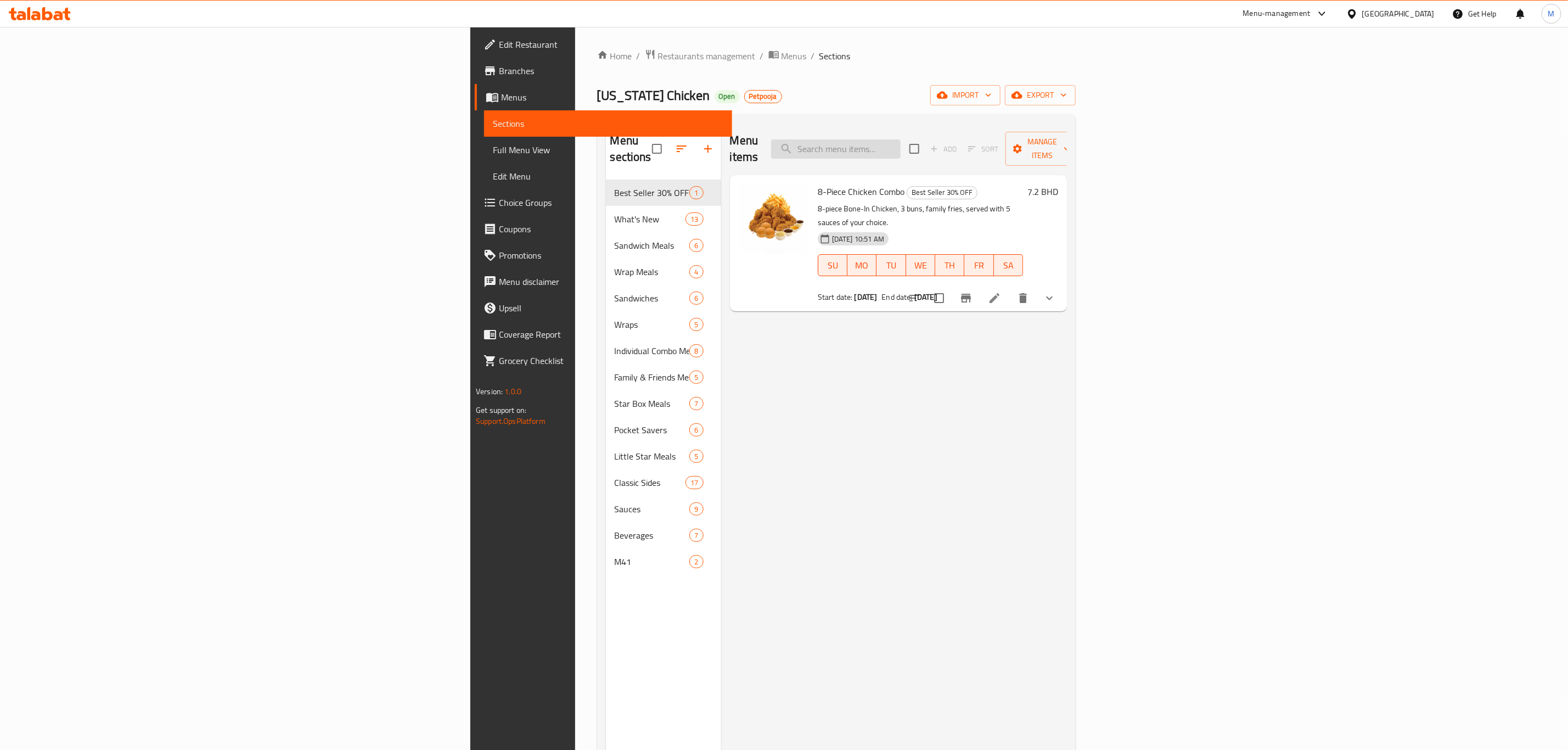
click at [901, 139] on input "search" at bounding box center [836, 149] width 129 height 19
type input "TWIN"
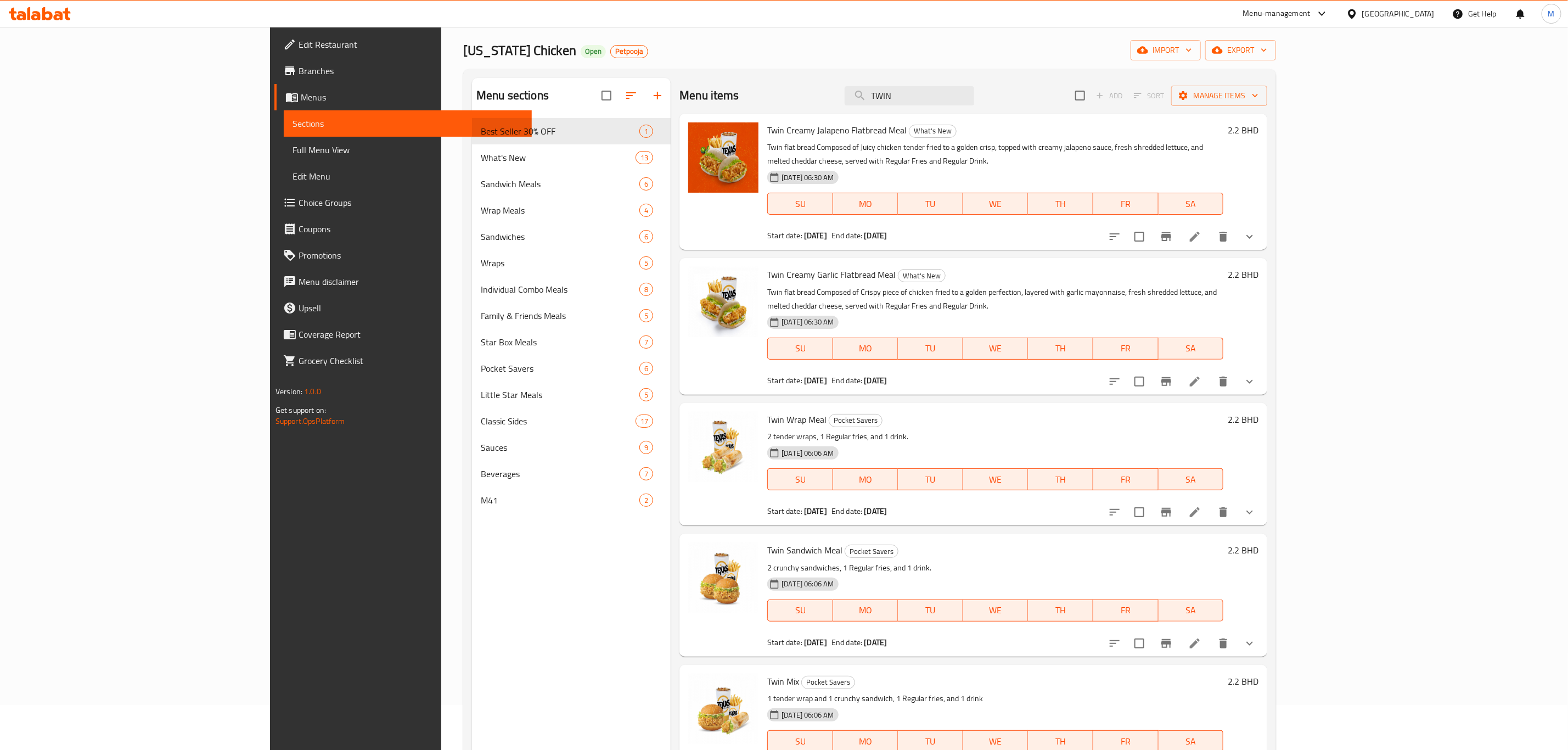
scroll to position [82, 0]
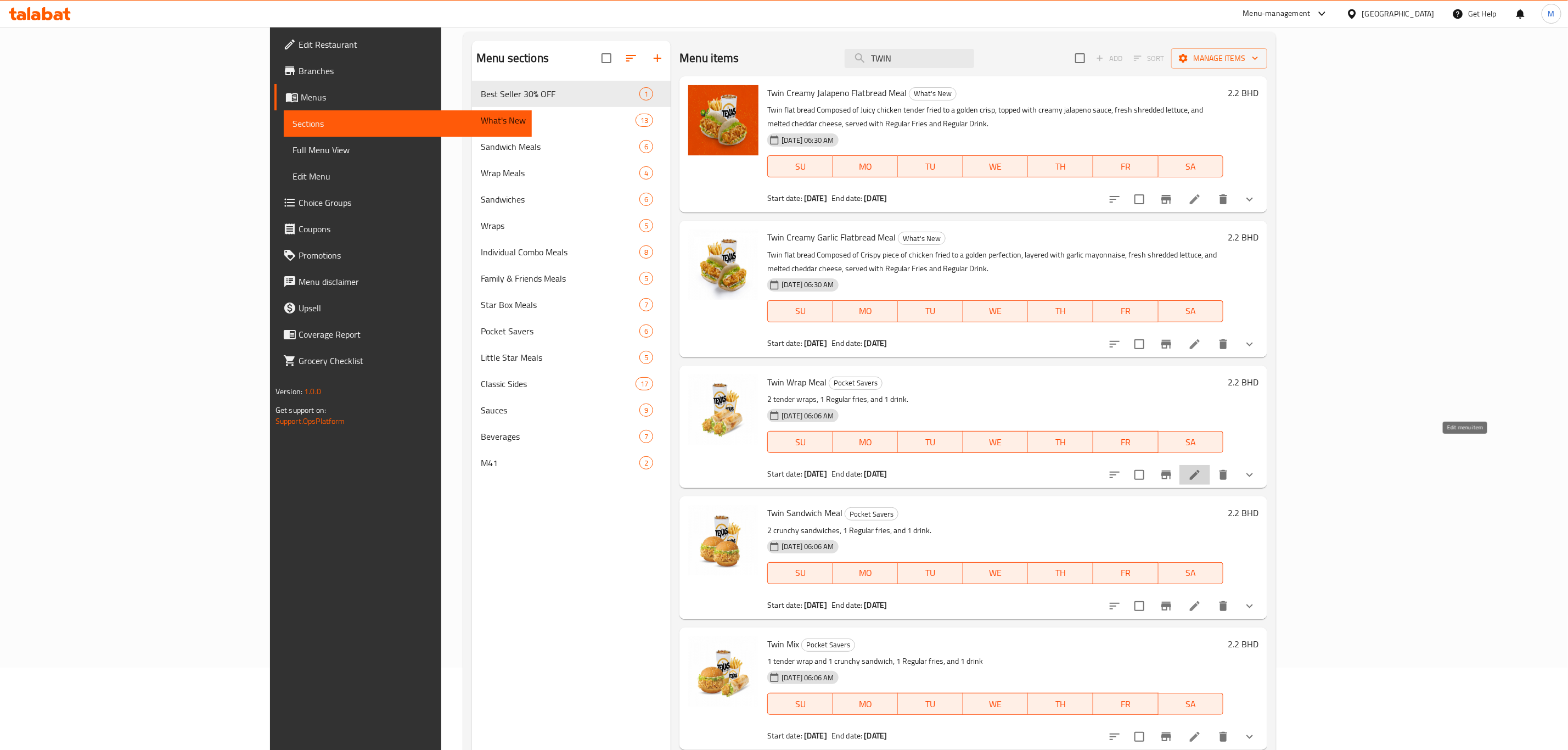
click at [1053, 470] on icon at bounding box center [1195, 475] width 10 height 10
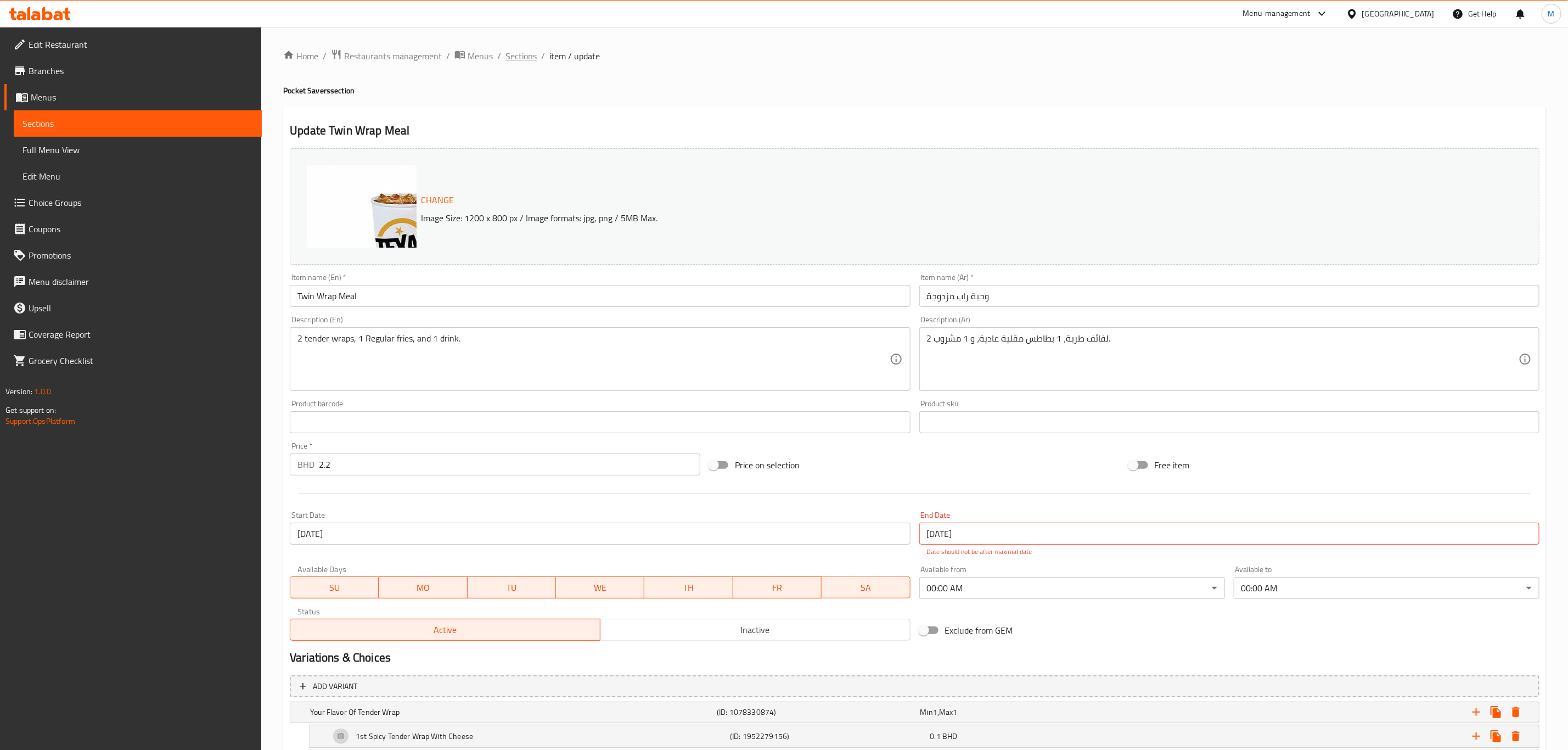
click at [519, 56] on span "Sections" at bounding box center [521, 55] width 31 height 13
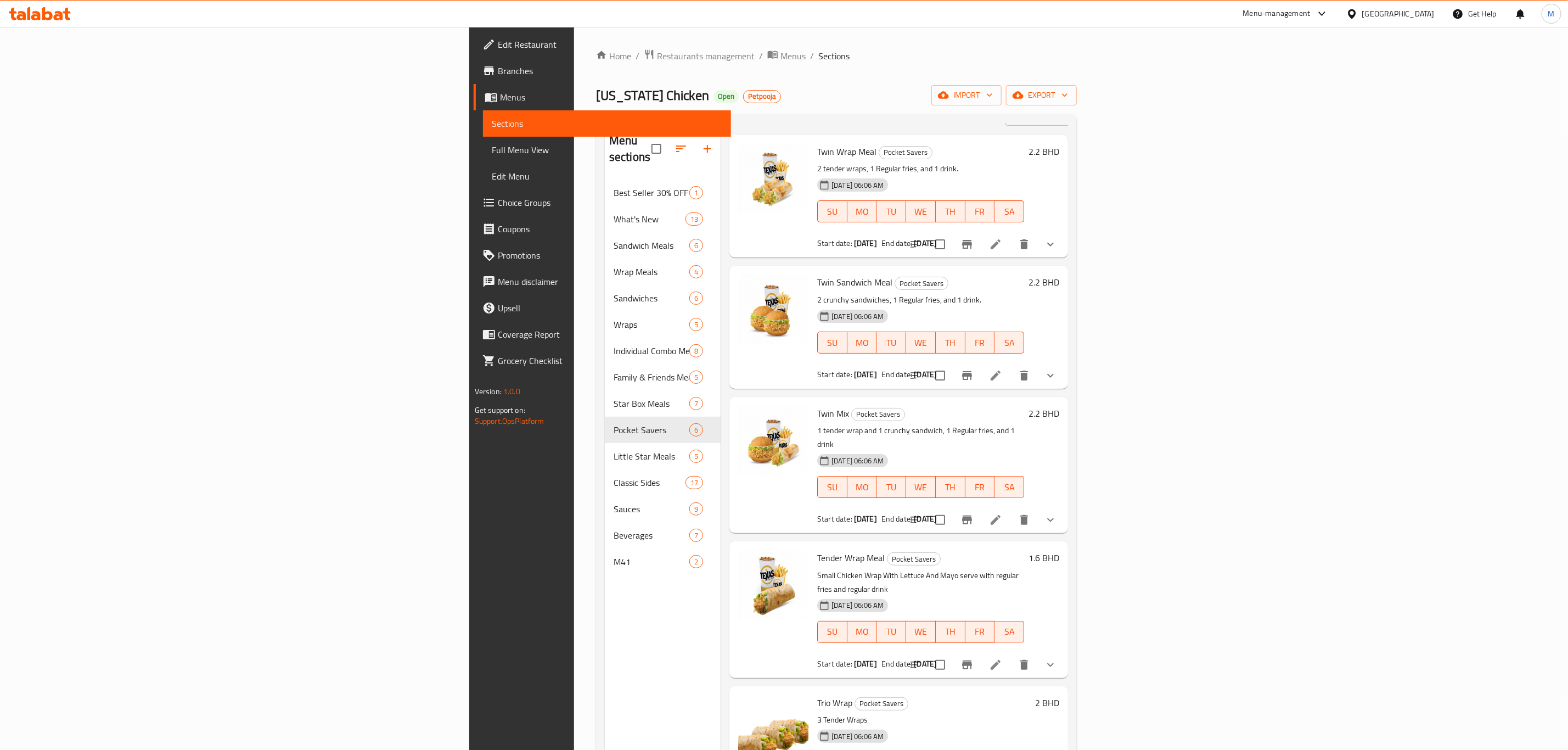
scroll to position [63, 0]
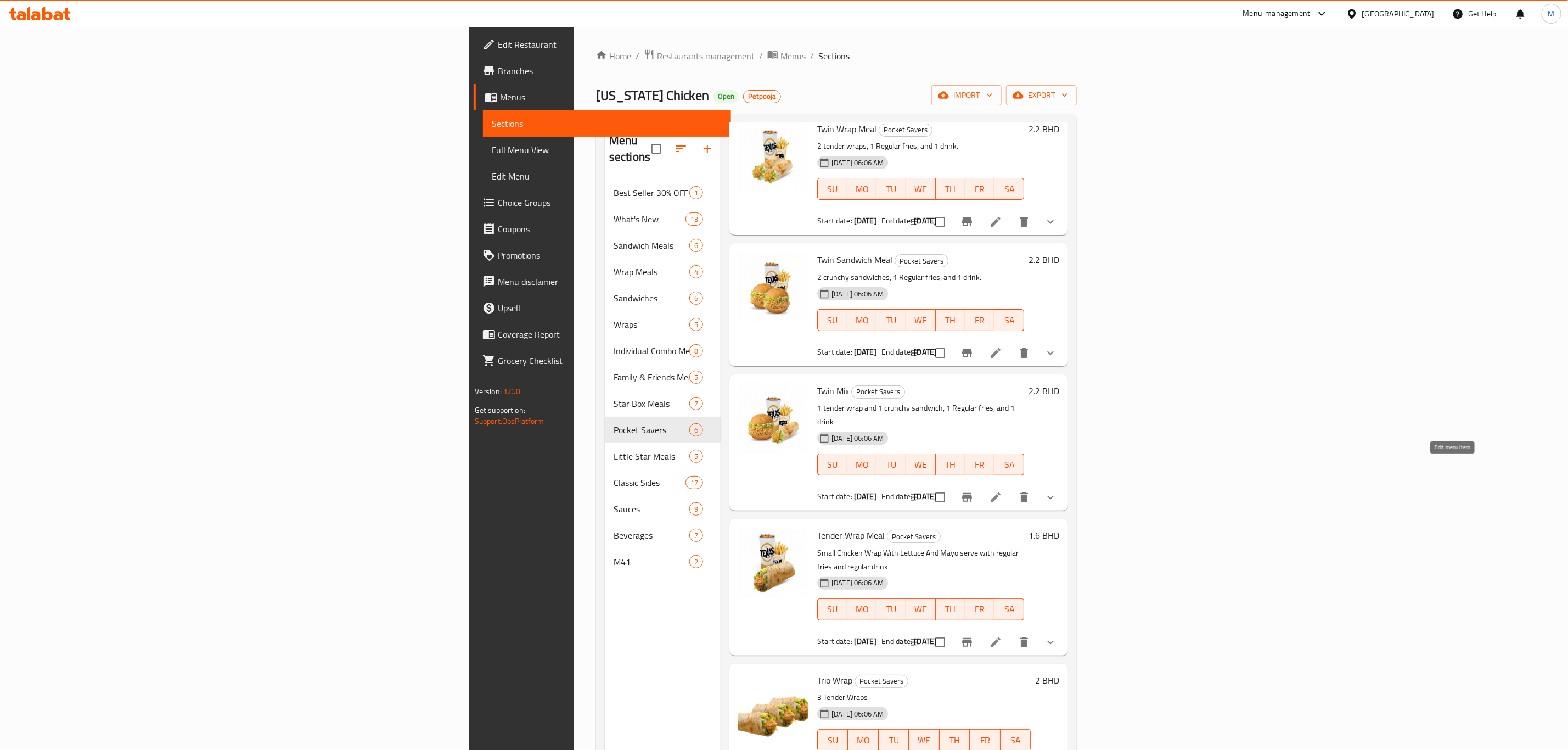
click at [1002, 491] on icon at bounding box center [995, 497] width 13 height 13
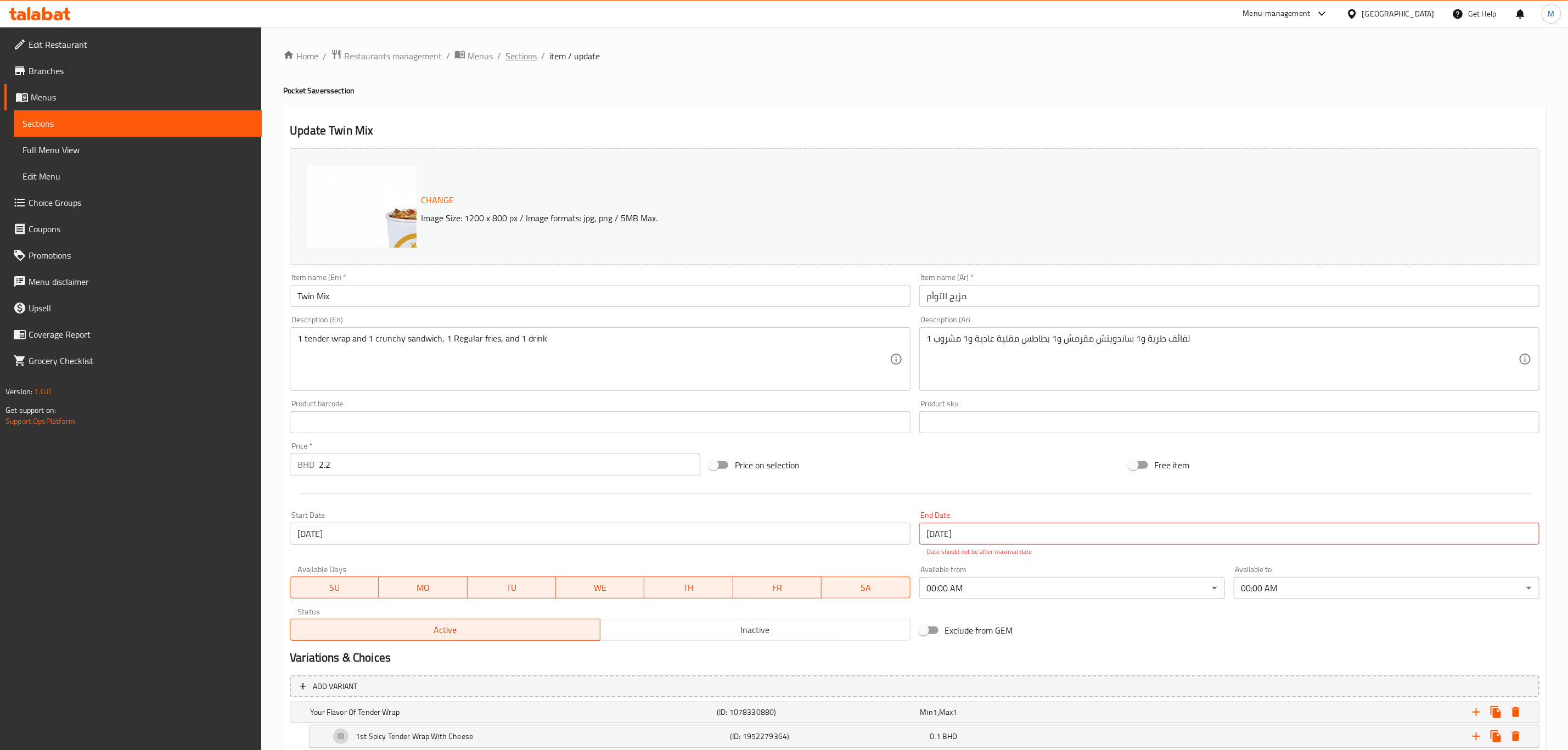
click at [525, 52] on span "Sections" at bounding box center [521, 55] width 31 height 13
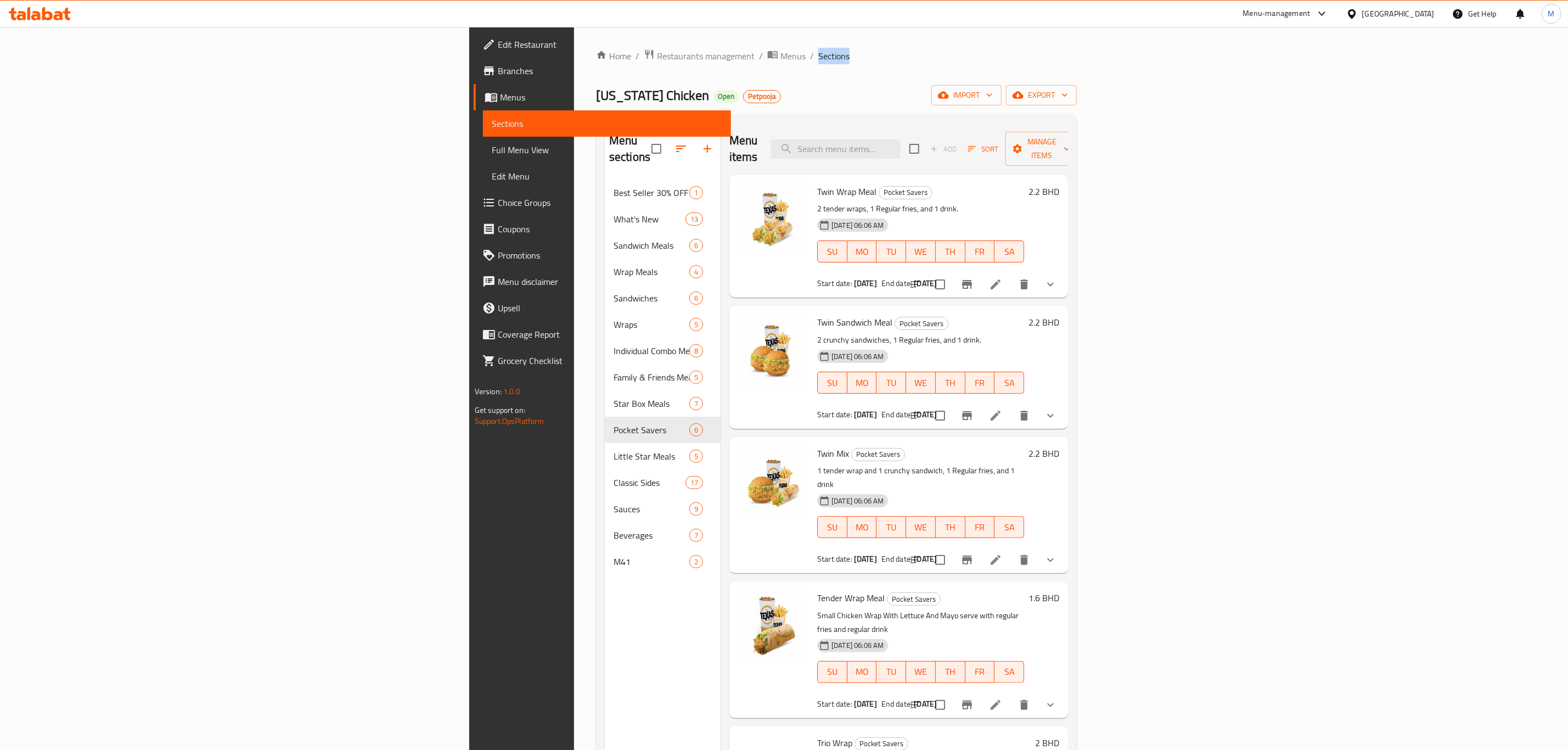
click at [1002, 409] on icon at bounding box center [995, 415] width 13 height 13
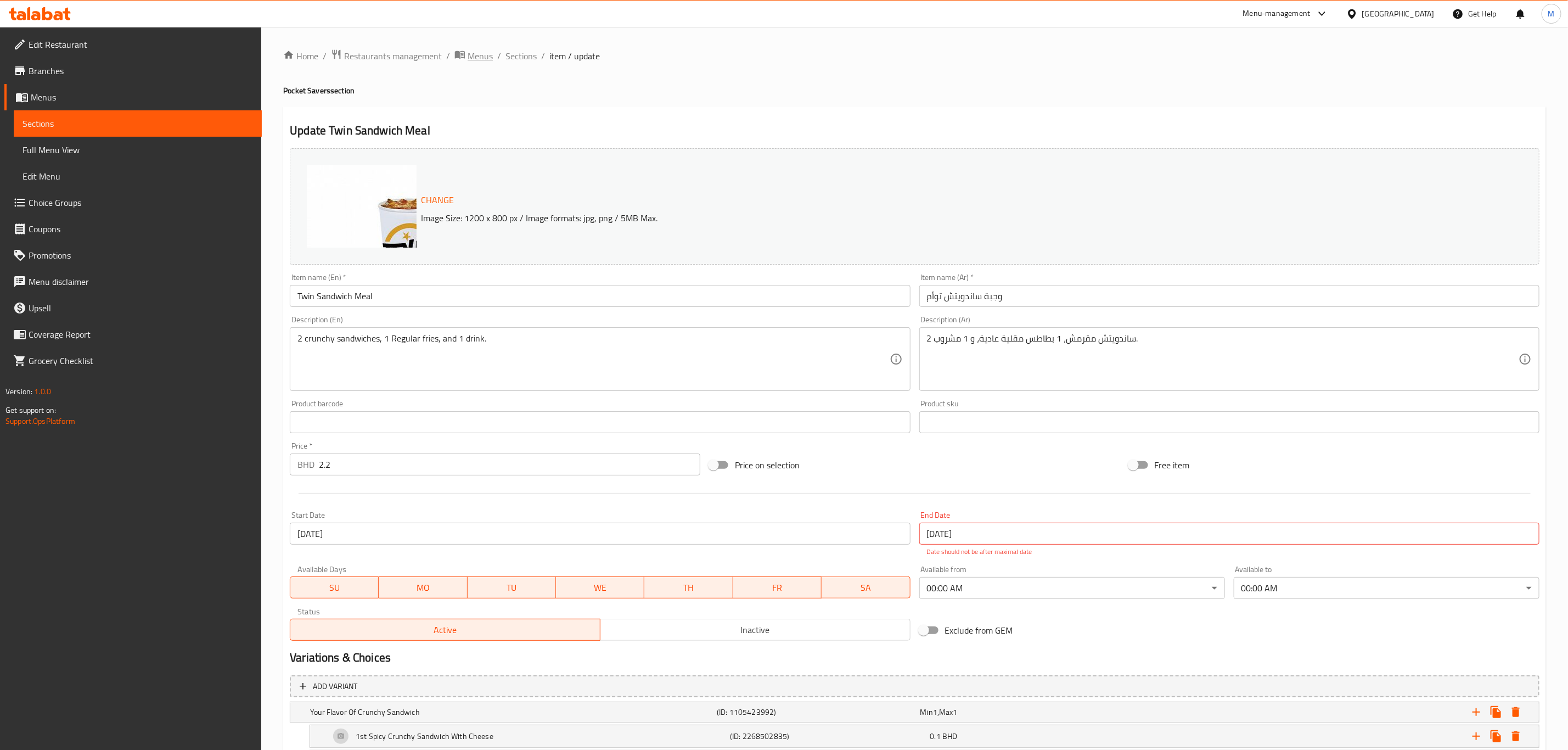
click at [475, 55] on span "Menus" at bounding box center [480, 55] width 25 height 13
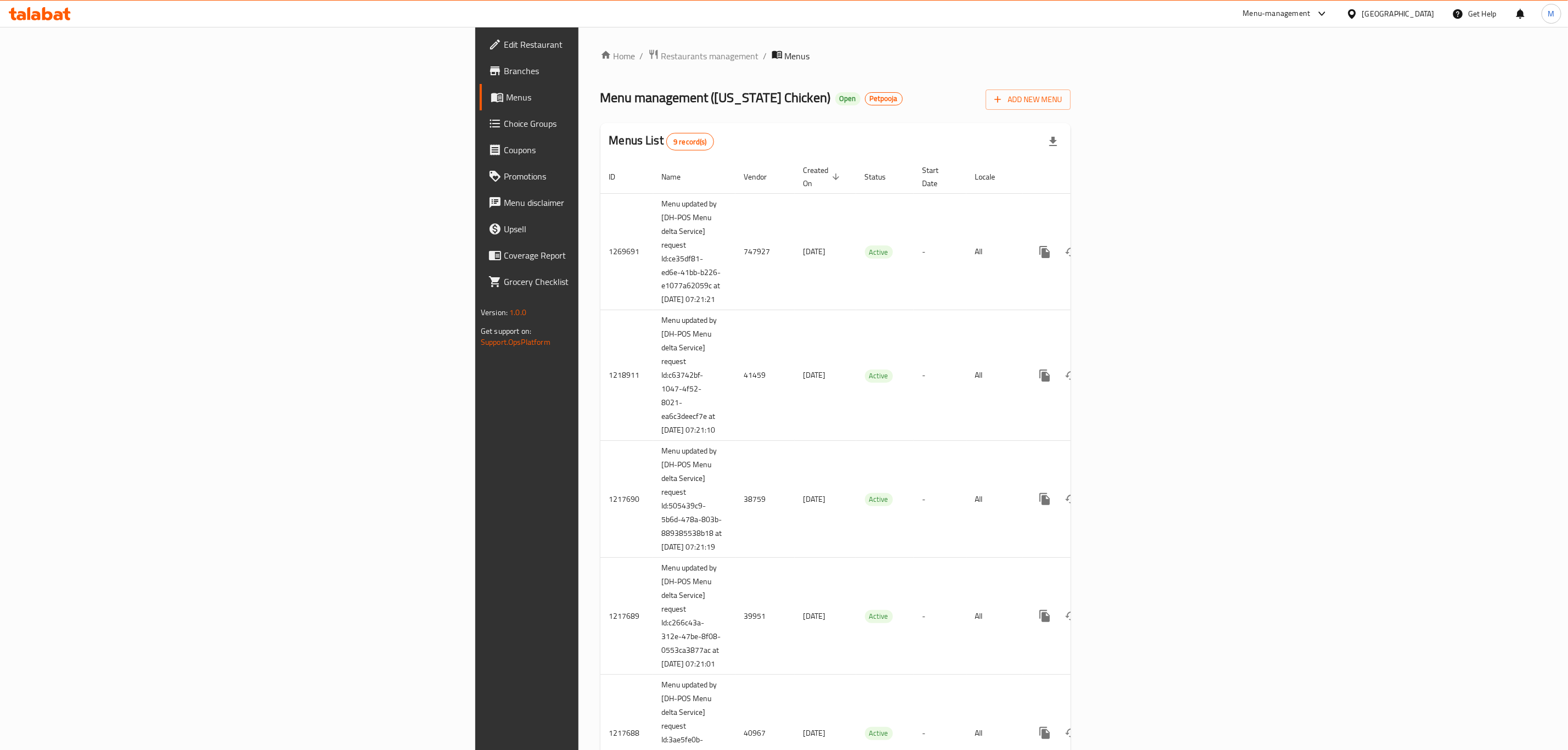
click at [1053, 101] on div "Menu management ( Texas Chicken ) Open Petpooja Add New Menu" at bounding box center [836, 98] width 471 height 25
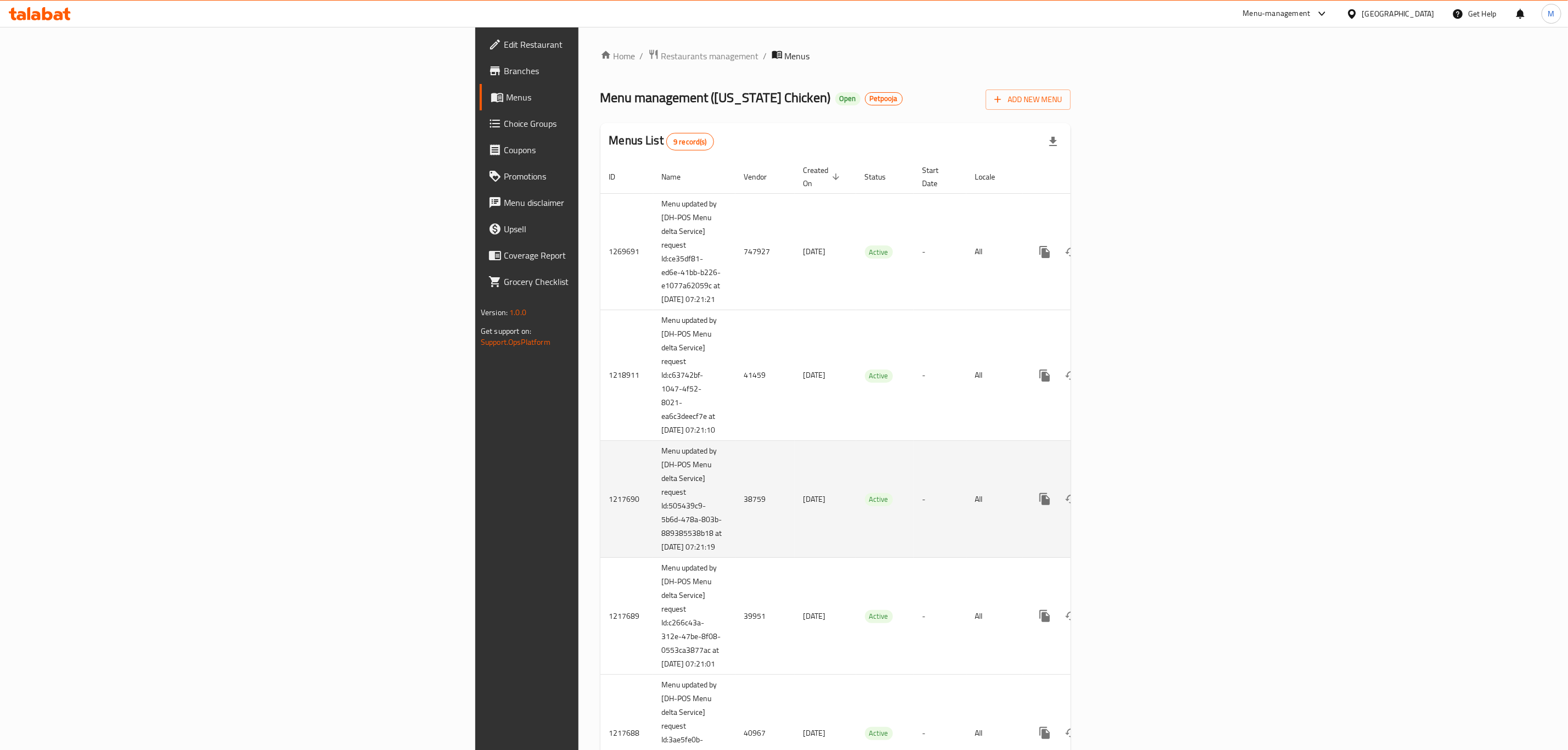
click at [736, 506] on td "38759" at bounding box center [765, 499] width 60 height 117
copy td "38759"
click at [1053, 506] on icon "enhanced table" at bounding box center [1124, 498] width 13 height 13
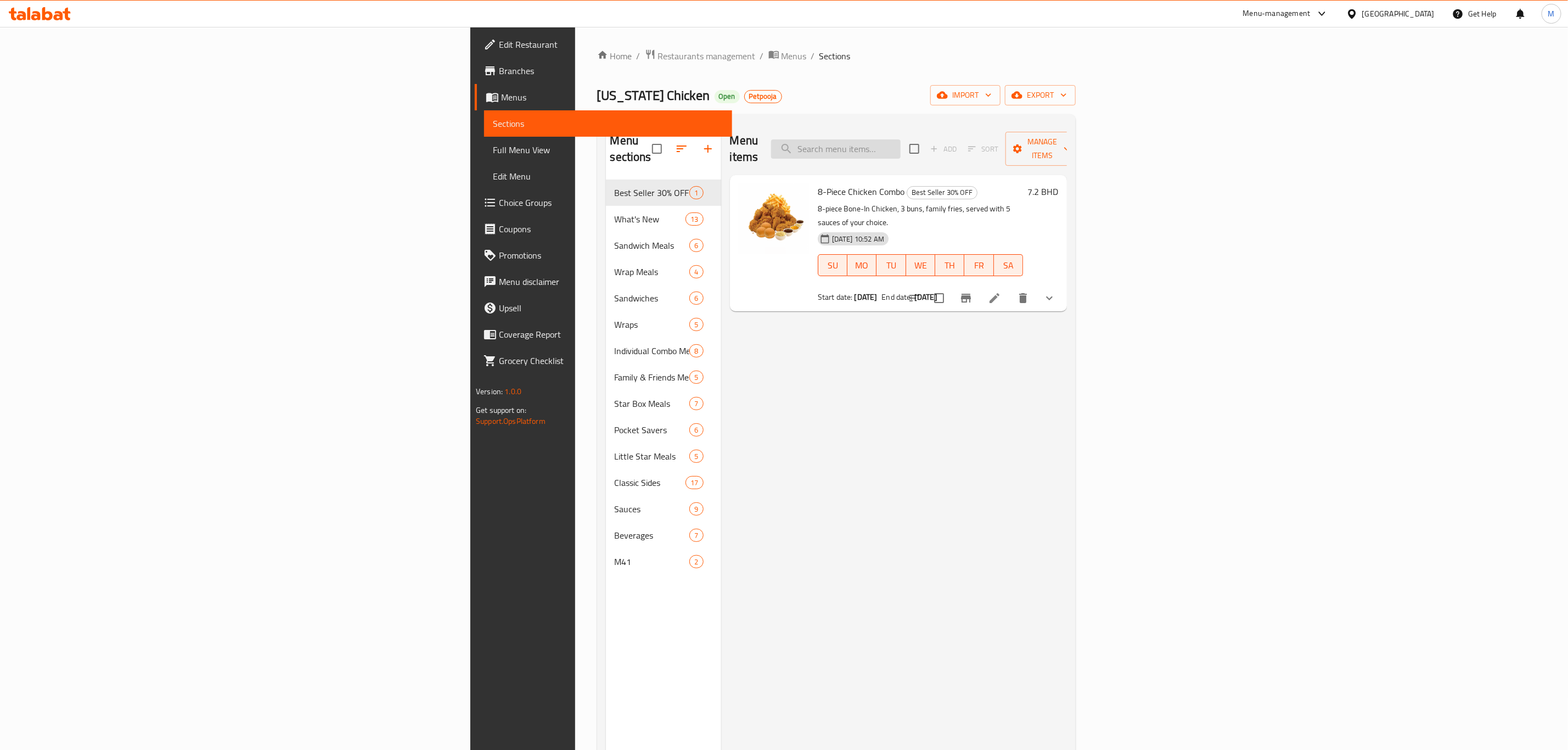
click at [901, 141] on input "search" at bounding box center [836, 149] width 129 height 19
type input "TWIN"
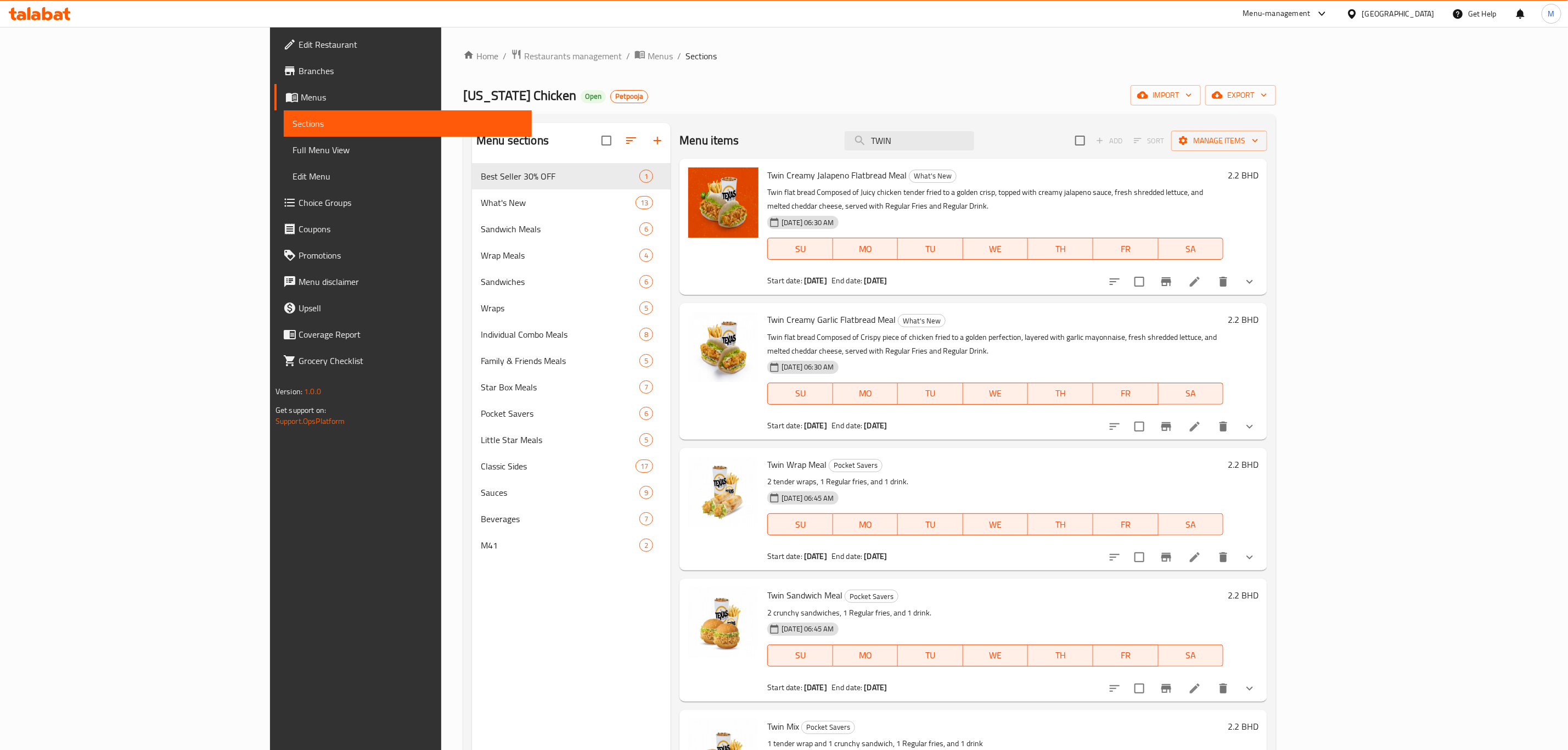
scroll to position [82, 0]
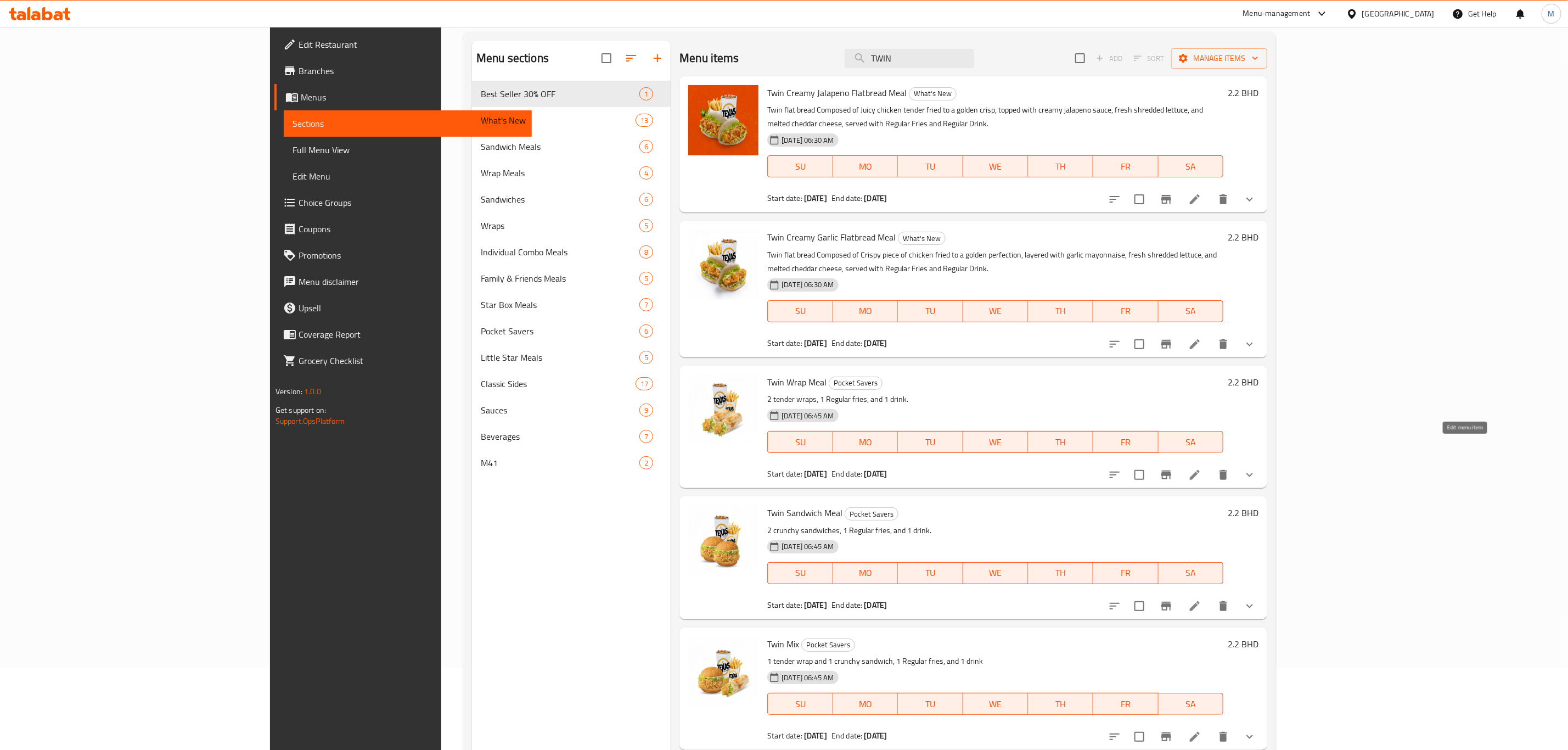
click at [1053, 468] on icon at bounding box center [1194, 474] width 13 height 13
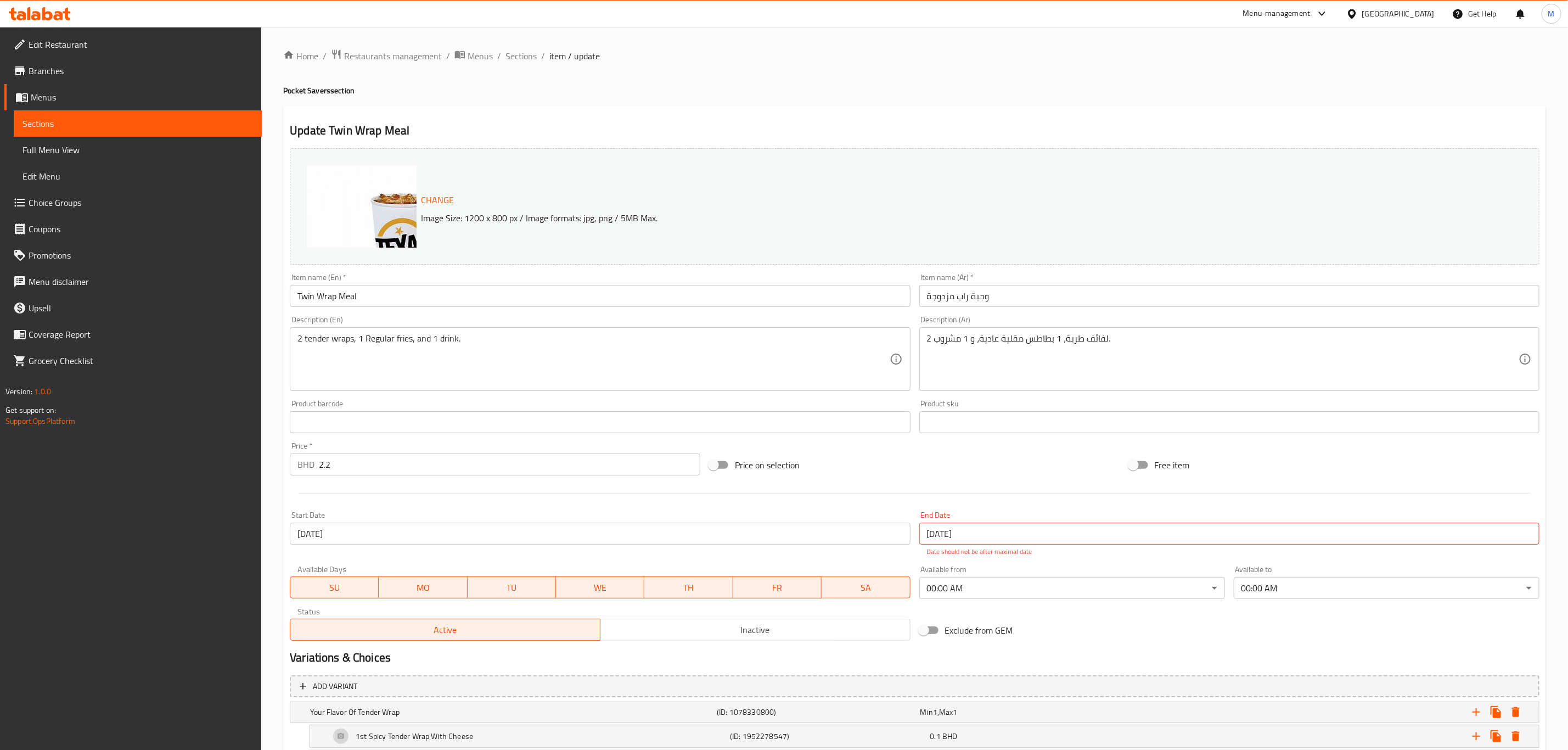
drag, startPoint x: 526, startPoint y: 51, endPoint x: 536, endPoint y: 66, distance: 18.0
click at [526, 51] on span "Sections" at bounding box center [521, 55] width 31 height 13
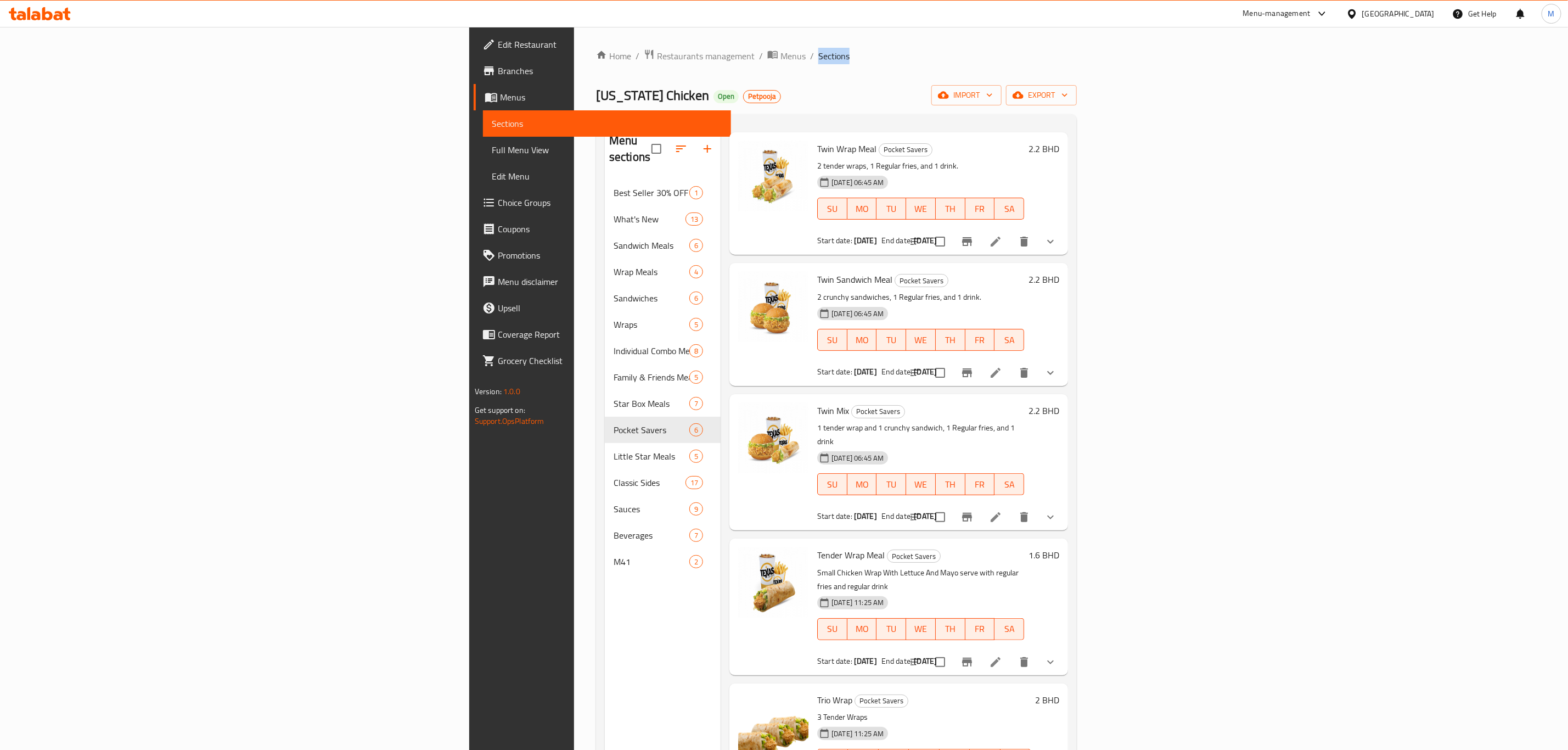
scroll to position [63, 0]
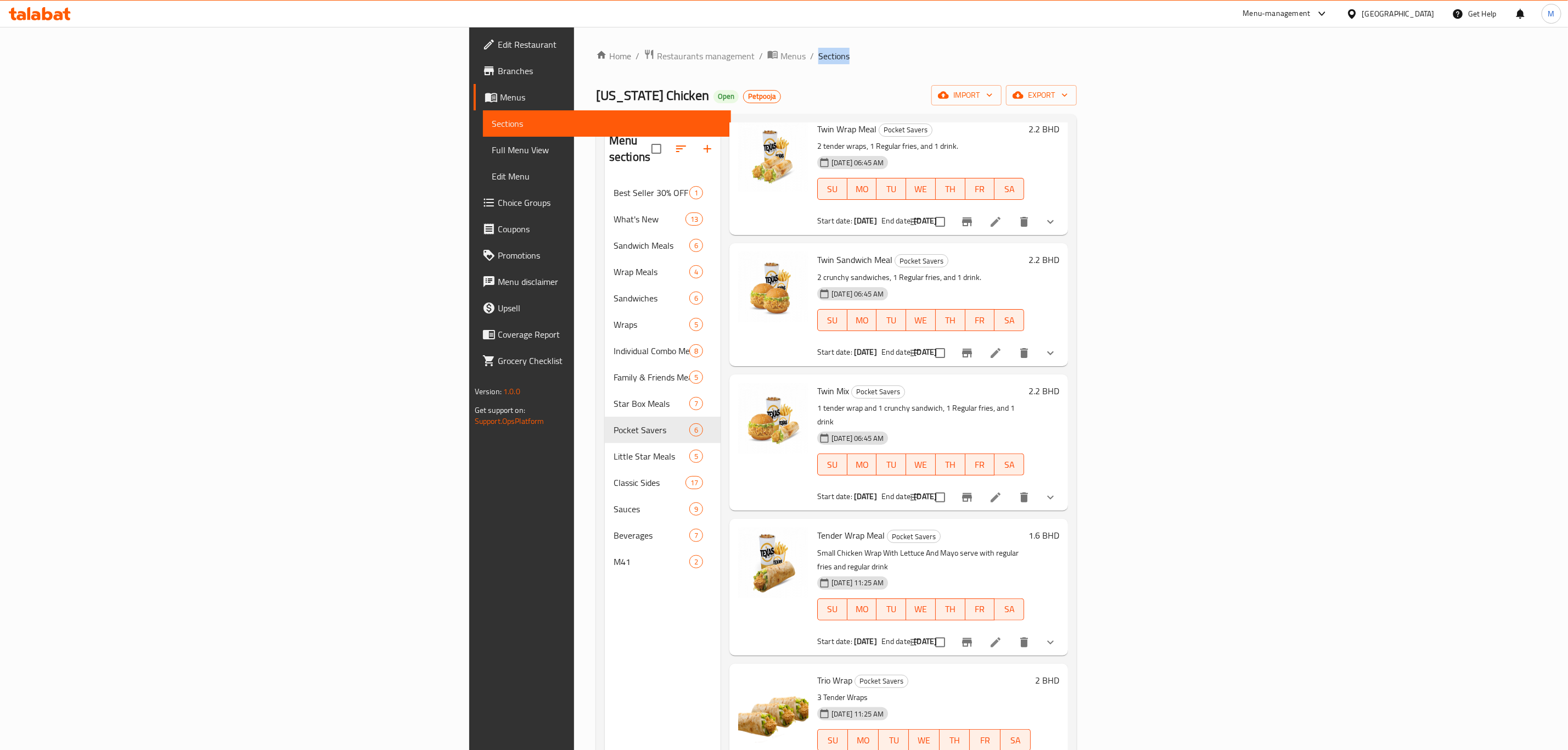
click at [1011, 487] on li at bounding box center [995, 497] width 31 height 20
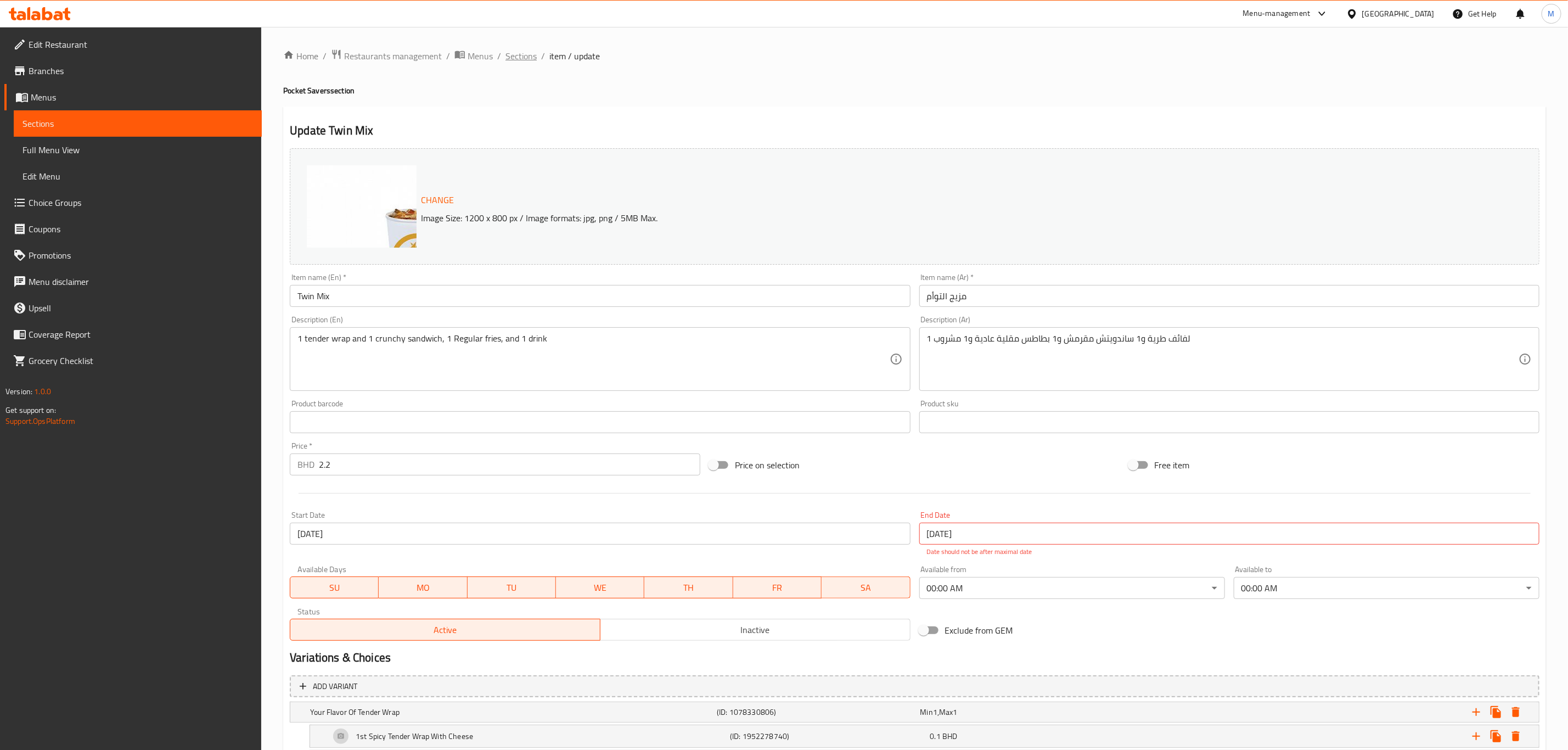
click at [533, 55] on span "Sections" at bounding box center [521, 55] width 31 height 13
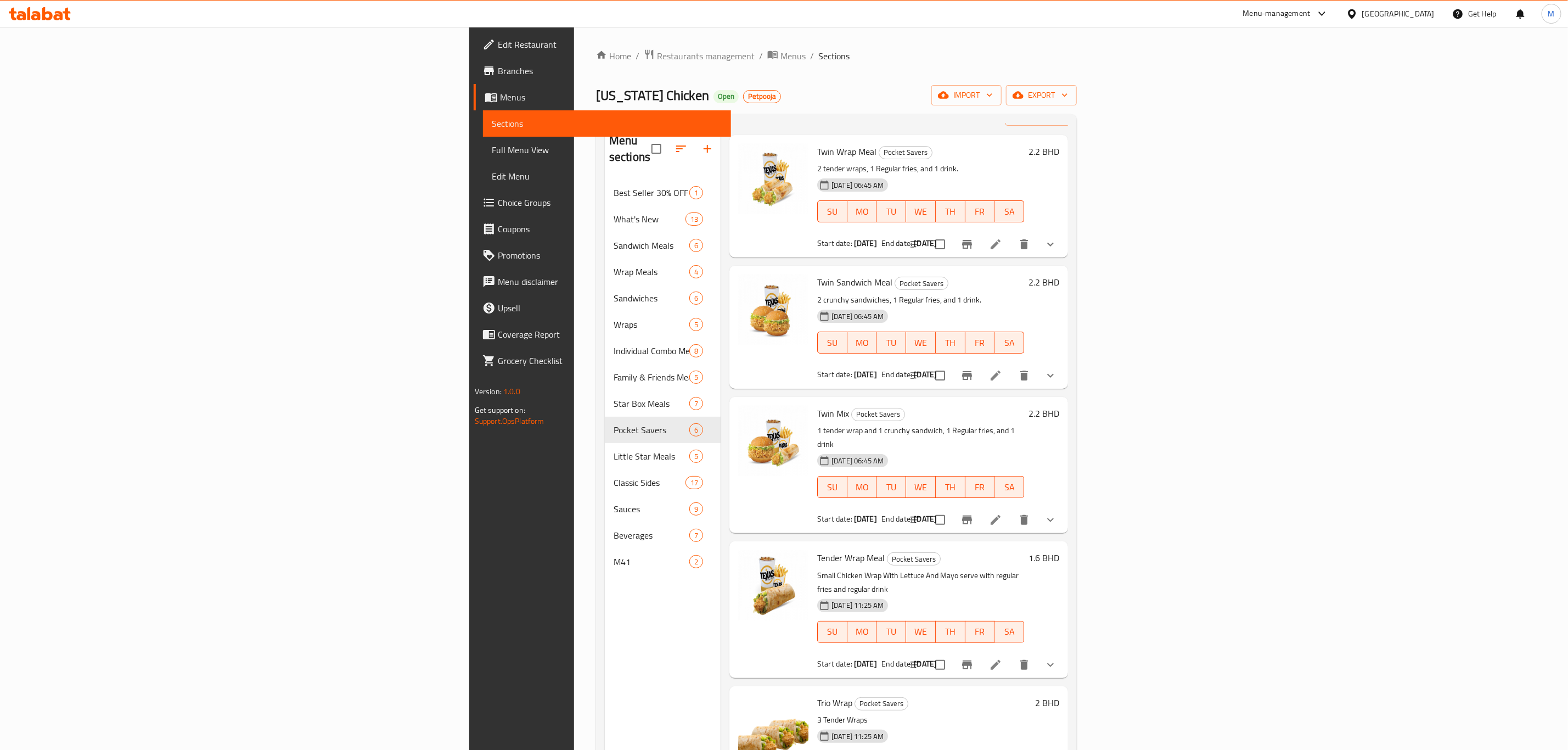
scroll to position [63, 0]
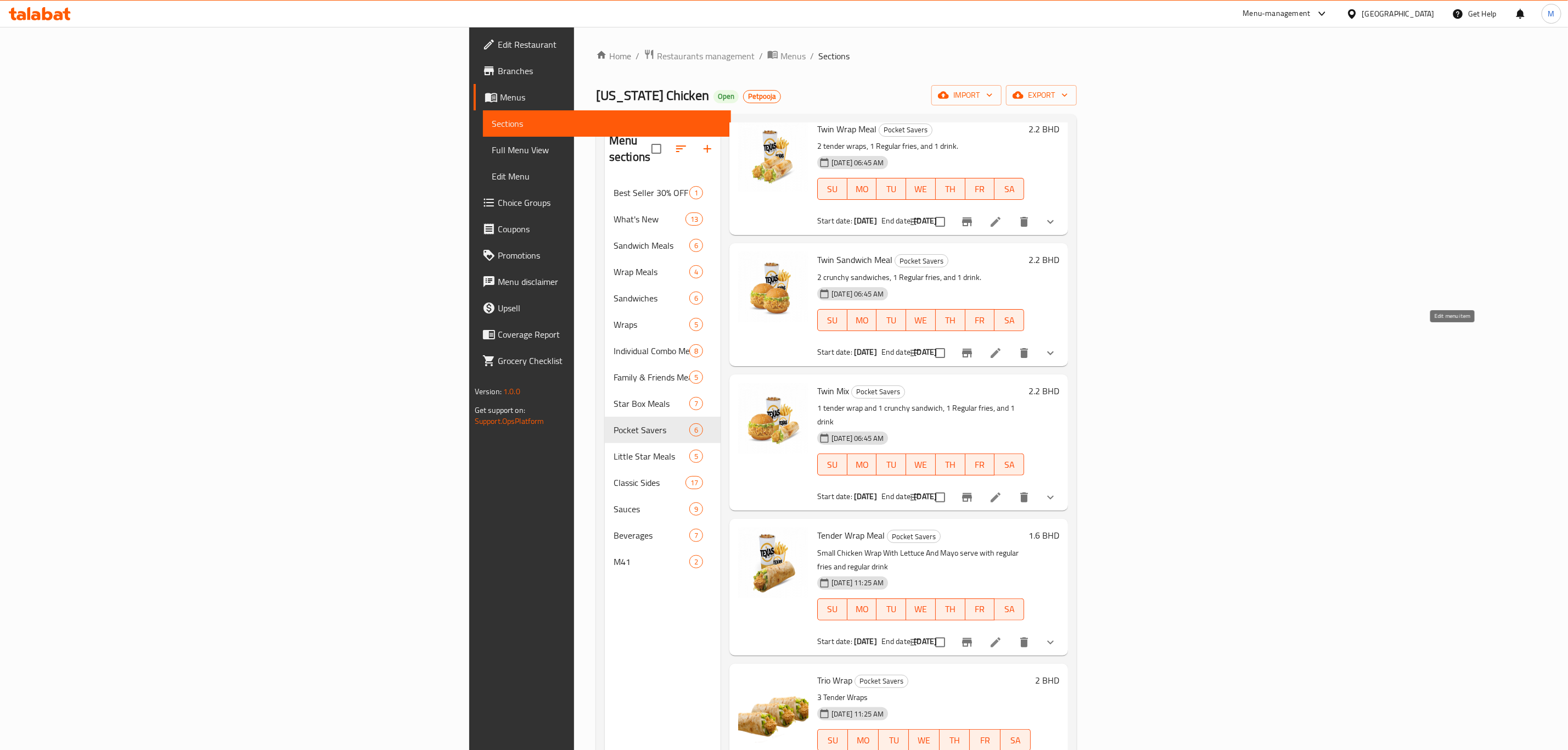
click at [1002, 346] on icon at bounding box center [995, 352] width 13 height 13
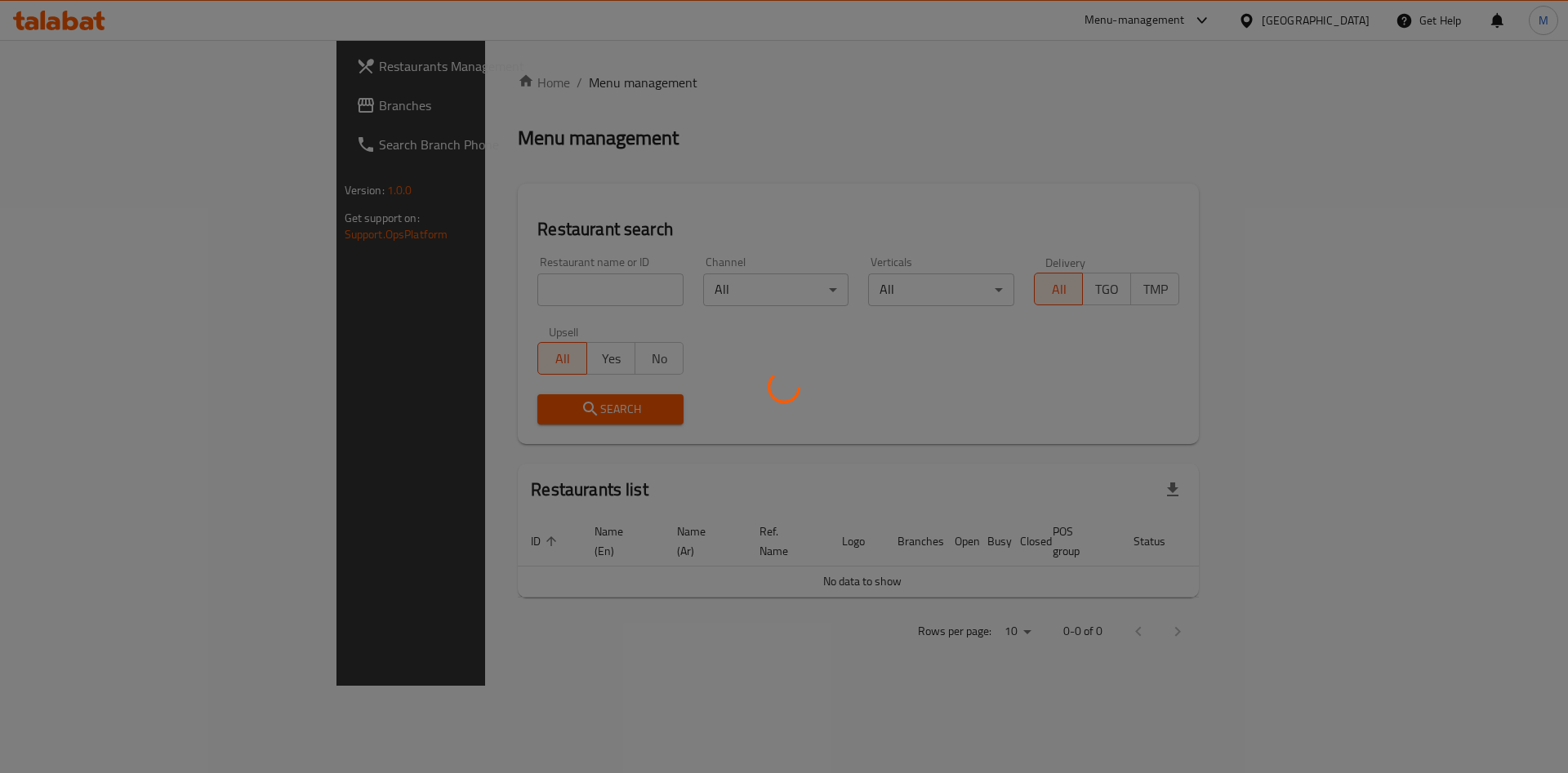
click at [375, 281] on div at bounding box center [784, 386] width 1568 height 773
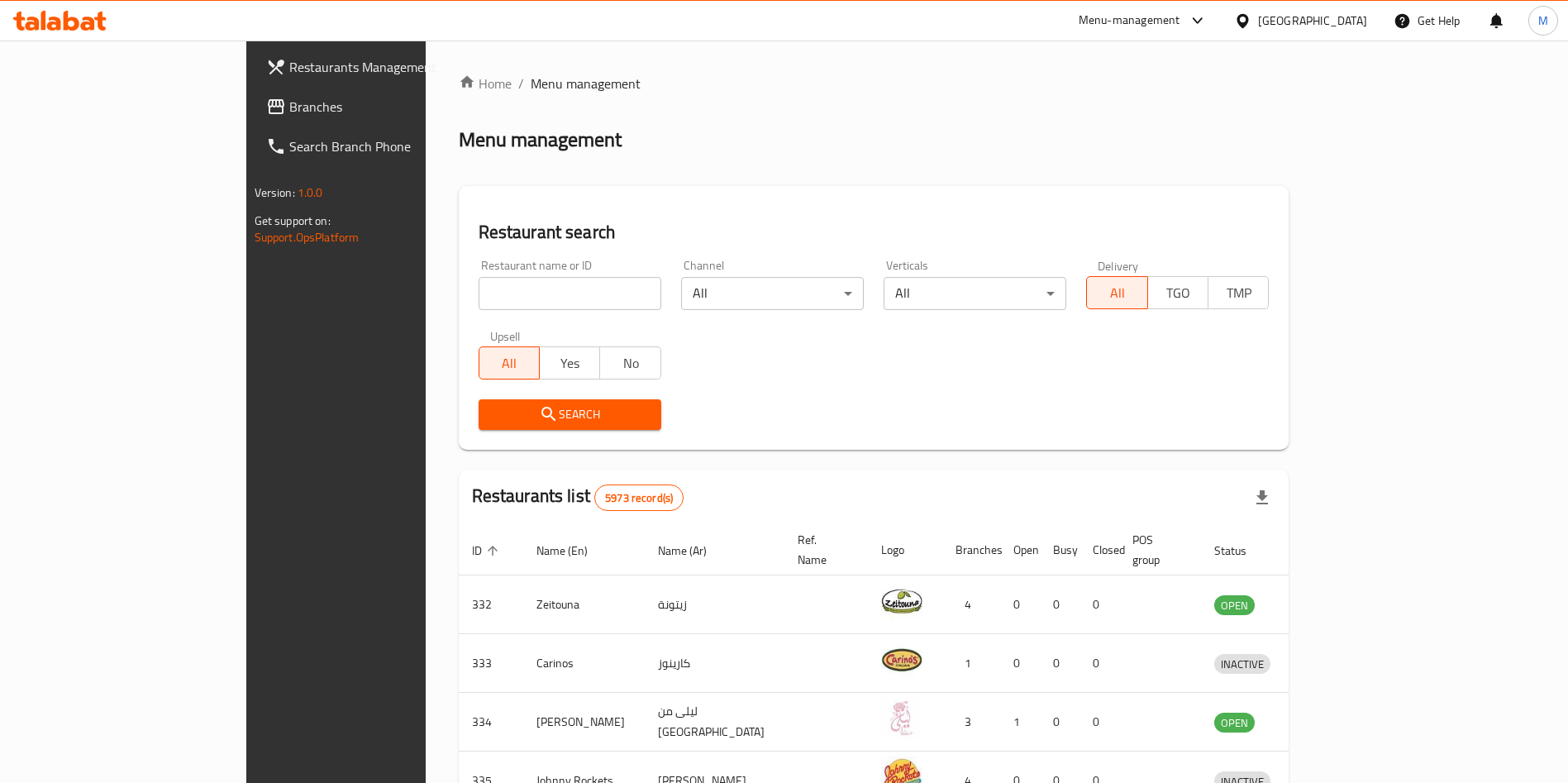
click at [479, 284] on input "search" at bounding box center [570, 294] width 183 height 33
paste input "Savory Dishes"
type input "Savory Dishes"
click button "Search" at bounding box center [570, 414] width 183 height 31
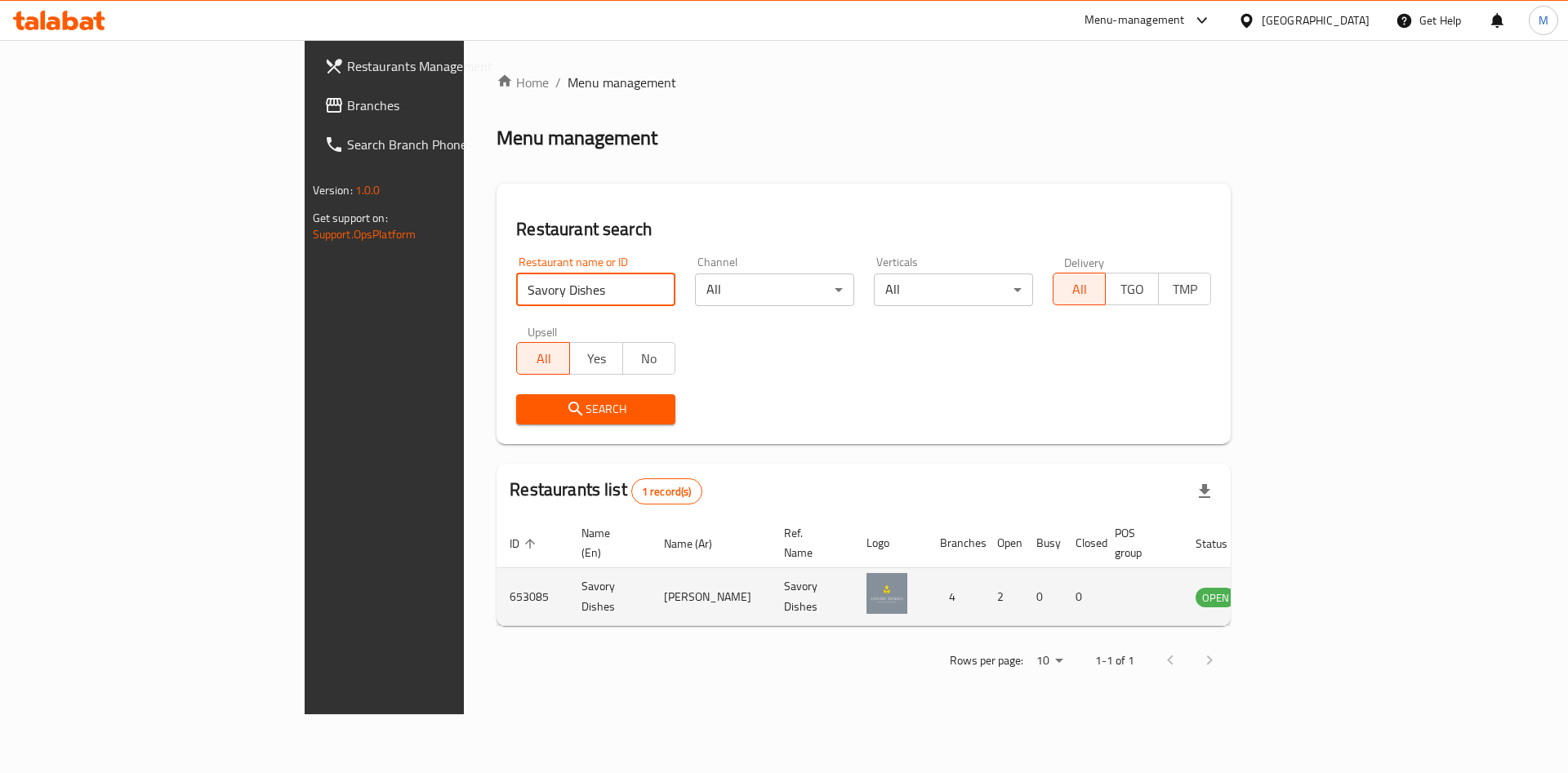
click at [1325, 569] on td "enhanced table" at bounding box center [1297, 598] width 57 height 58
click at [1311, 587] on link "enhanced table" at bounding box center [1296, 596] width 30 height 19
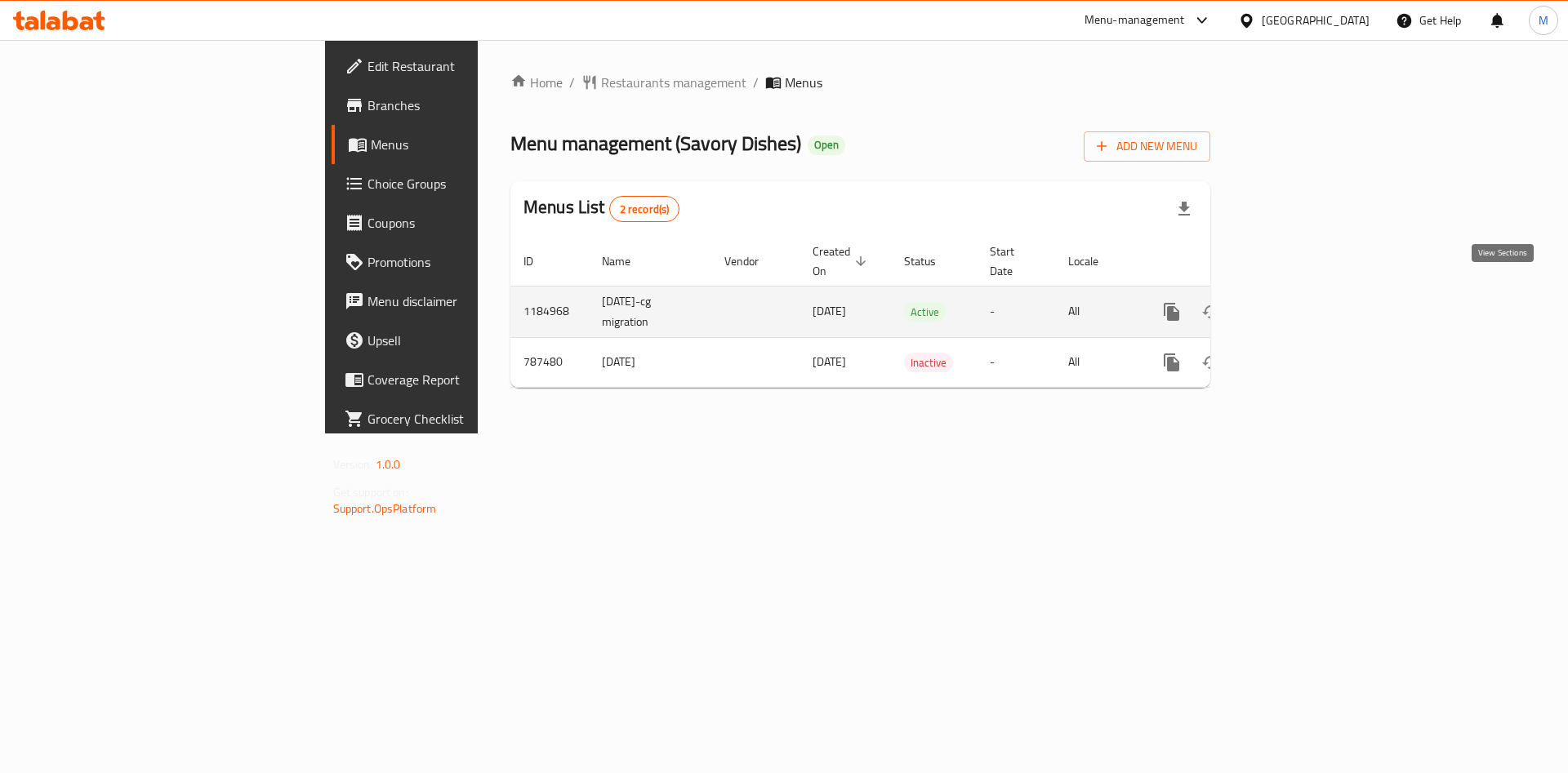
click at [1310, 292] on link "enhanced table" at bounding box center [1289, 311] width 39 height 39
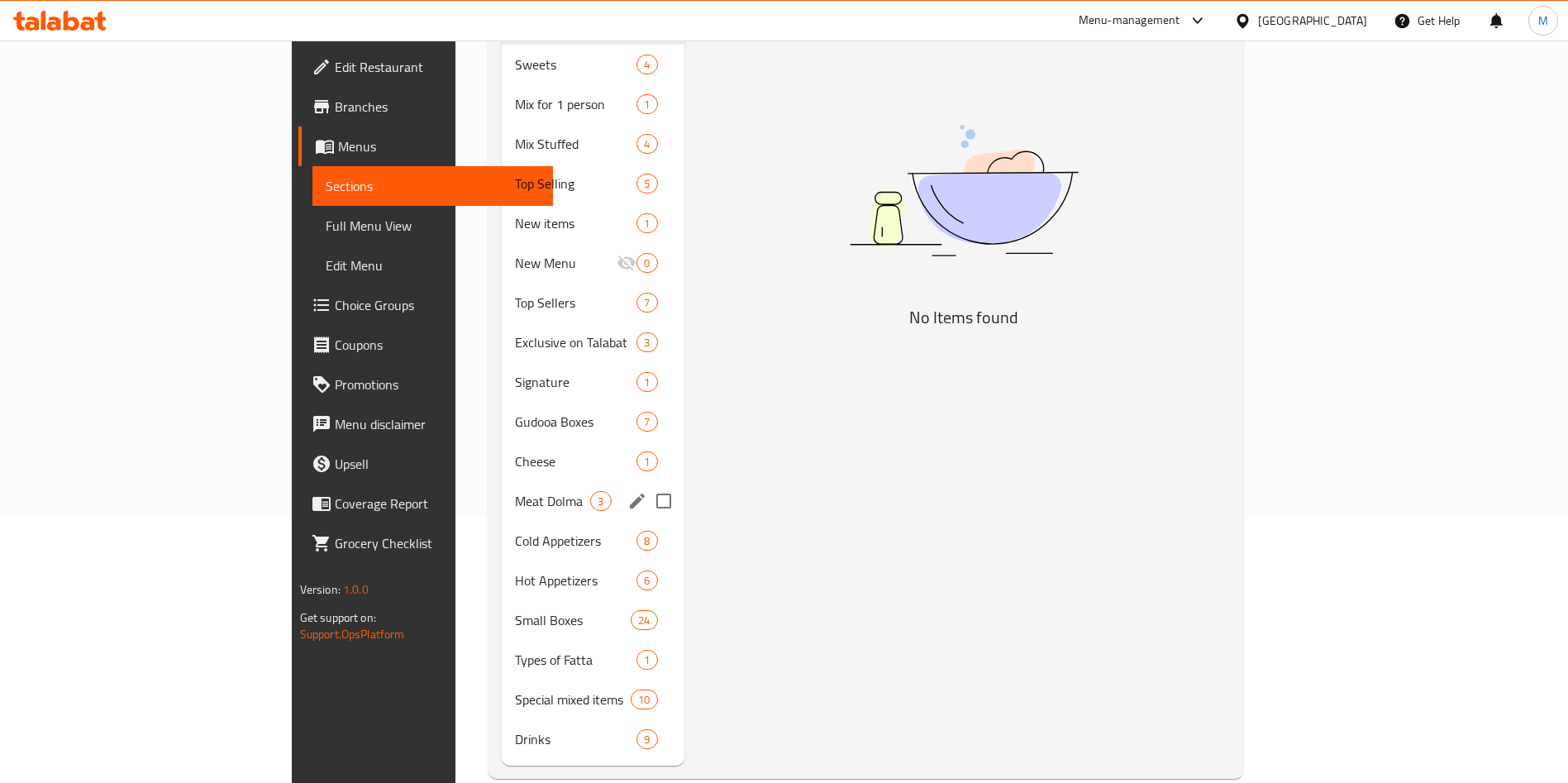
scroll to position [270, 0]
click at [515, 725] on span "Drinks" at bounding box center [552, 734] width 75 height 19
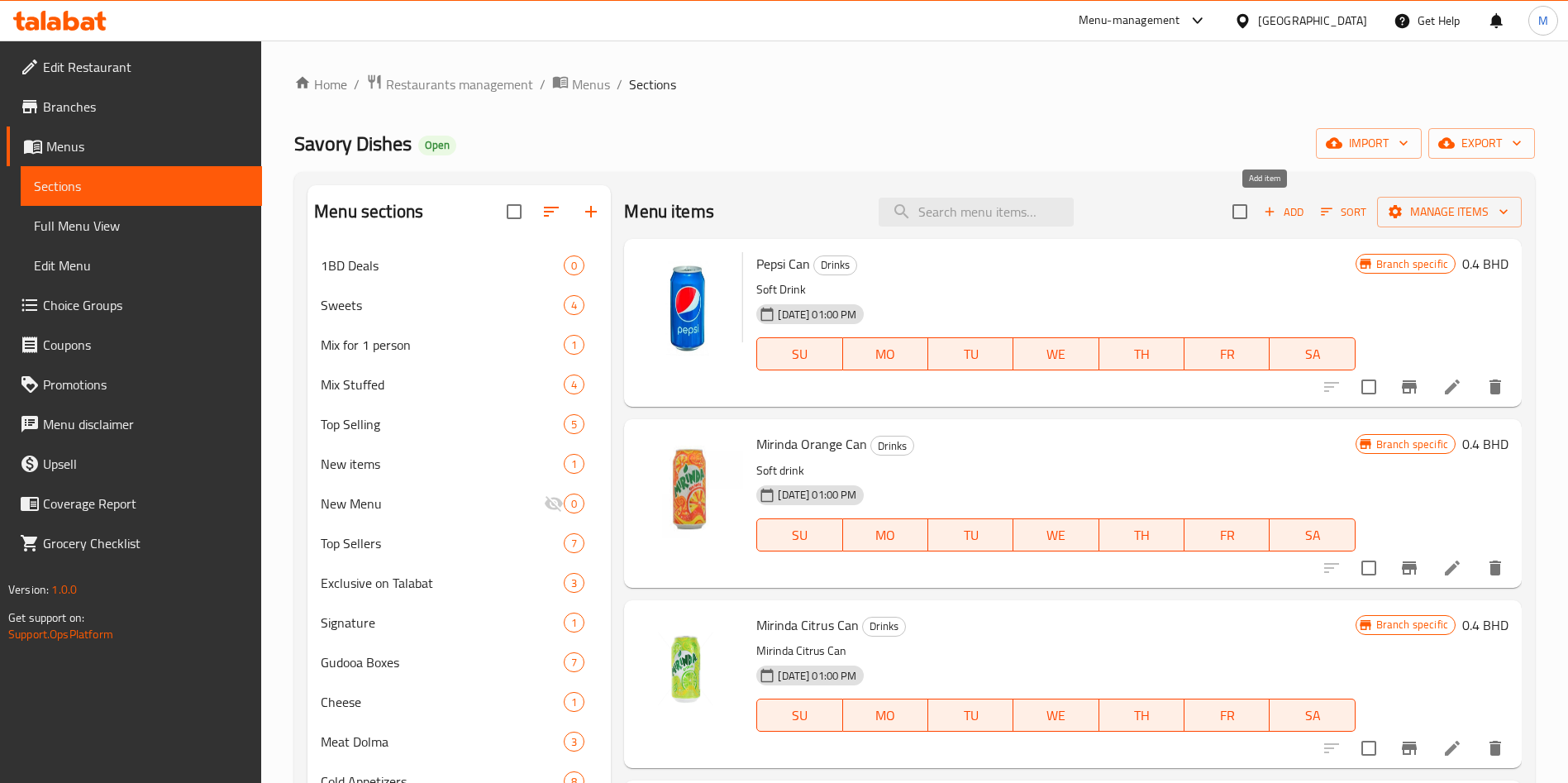
click at [1269, 214] on span "Add" at bounding box center [1283, 212] width 44 height 19
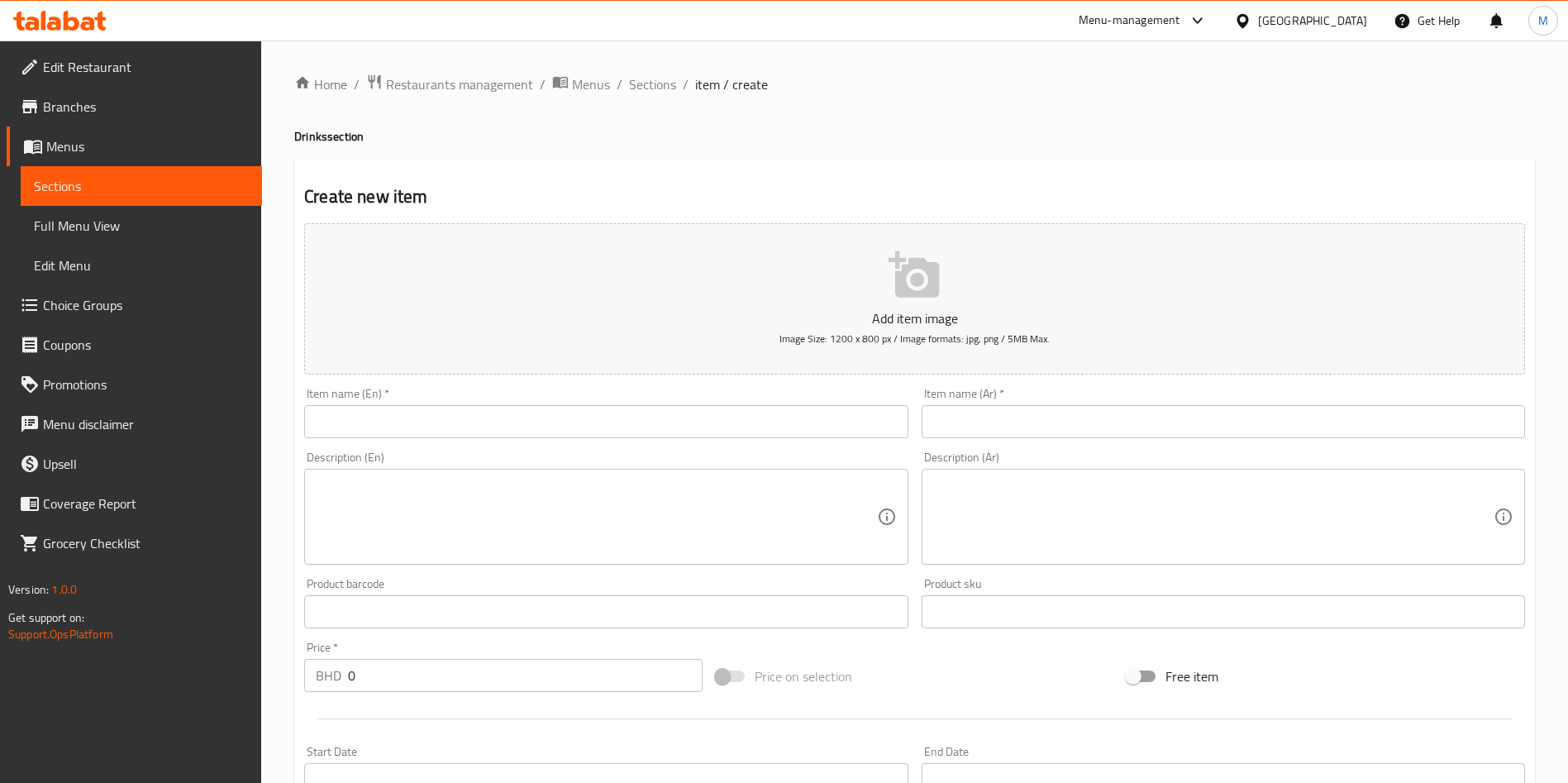
click at [533, 432] on input "text" at bounding box center [605, 422] width 603 height 33
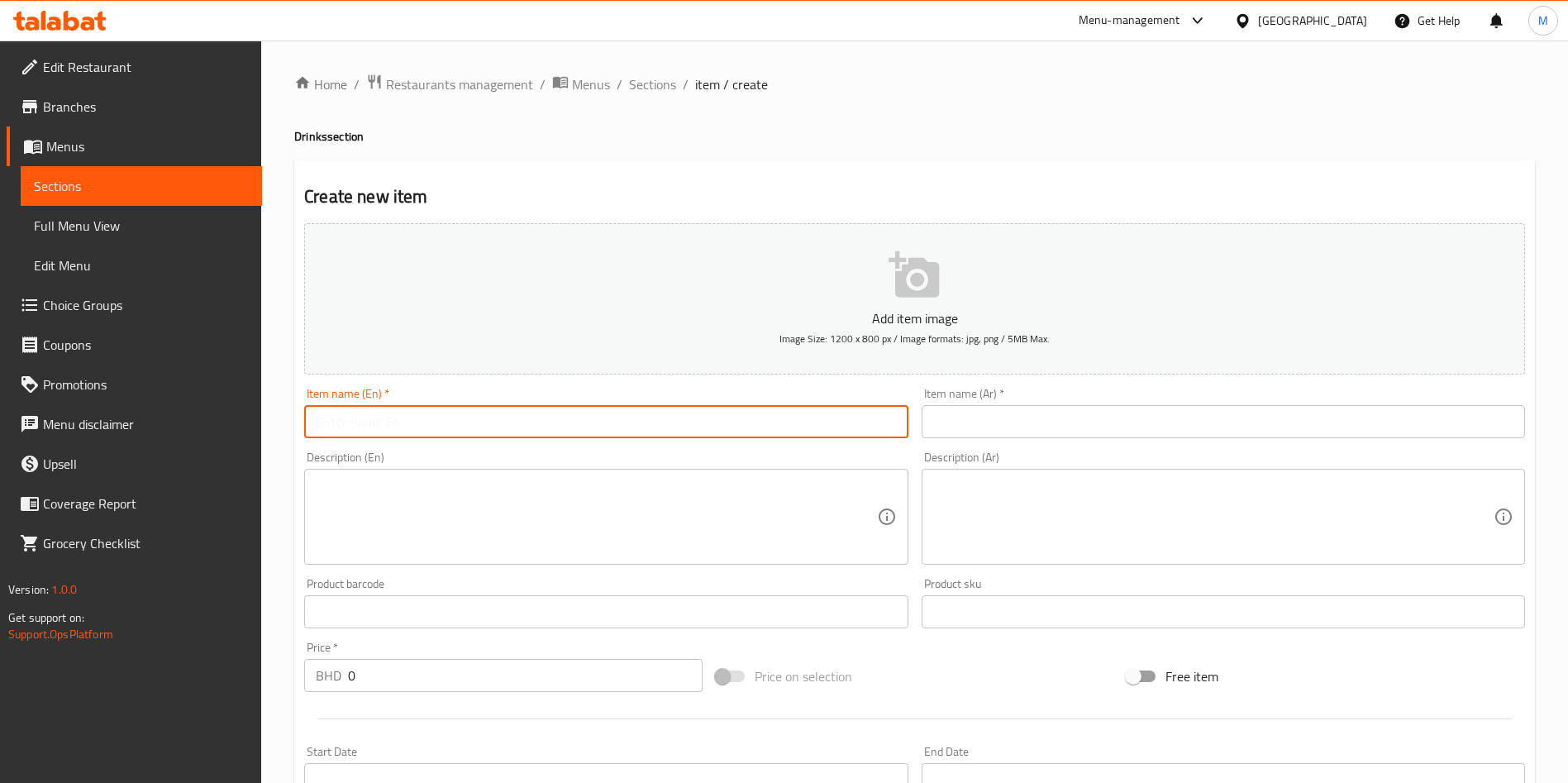
paste input "Fanta orange"
type input "Fanta orange"
click at [1149, 415] on input "text" at bounding box center [1222, 422] width 603 height 33
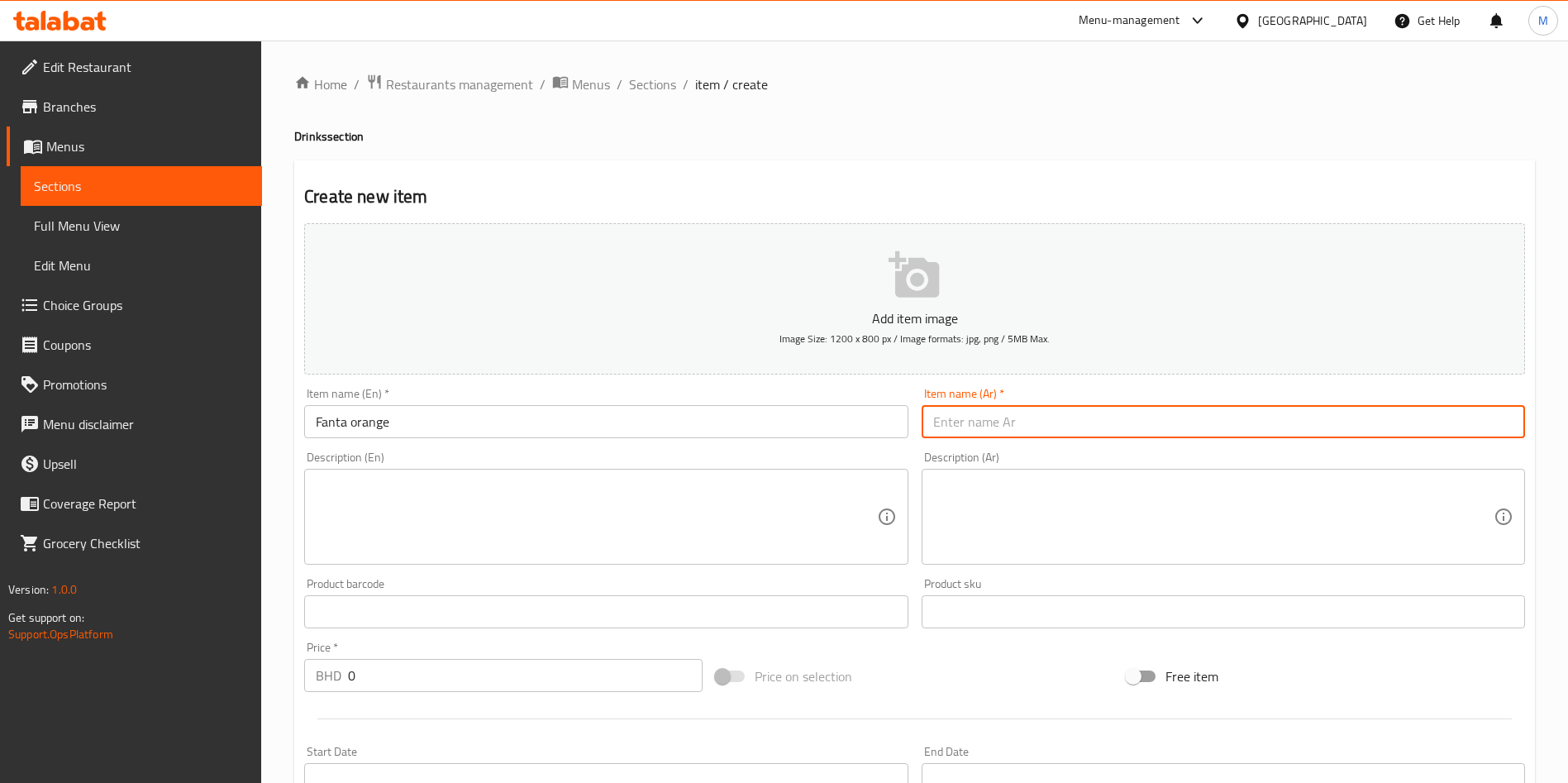
click at [1149, 415] on input "text" at bounding box center [1222, 422] width 603 height 33
type input "فانتا برتقال"
click at [474, 678] on input "0" at bounding box center [526, 676] width 355 height 33
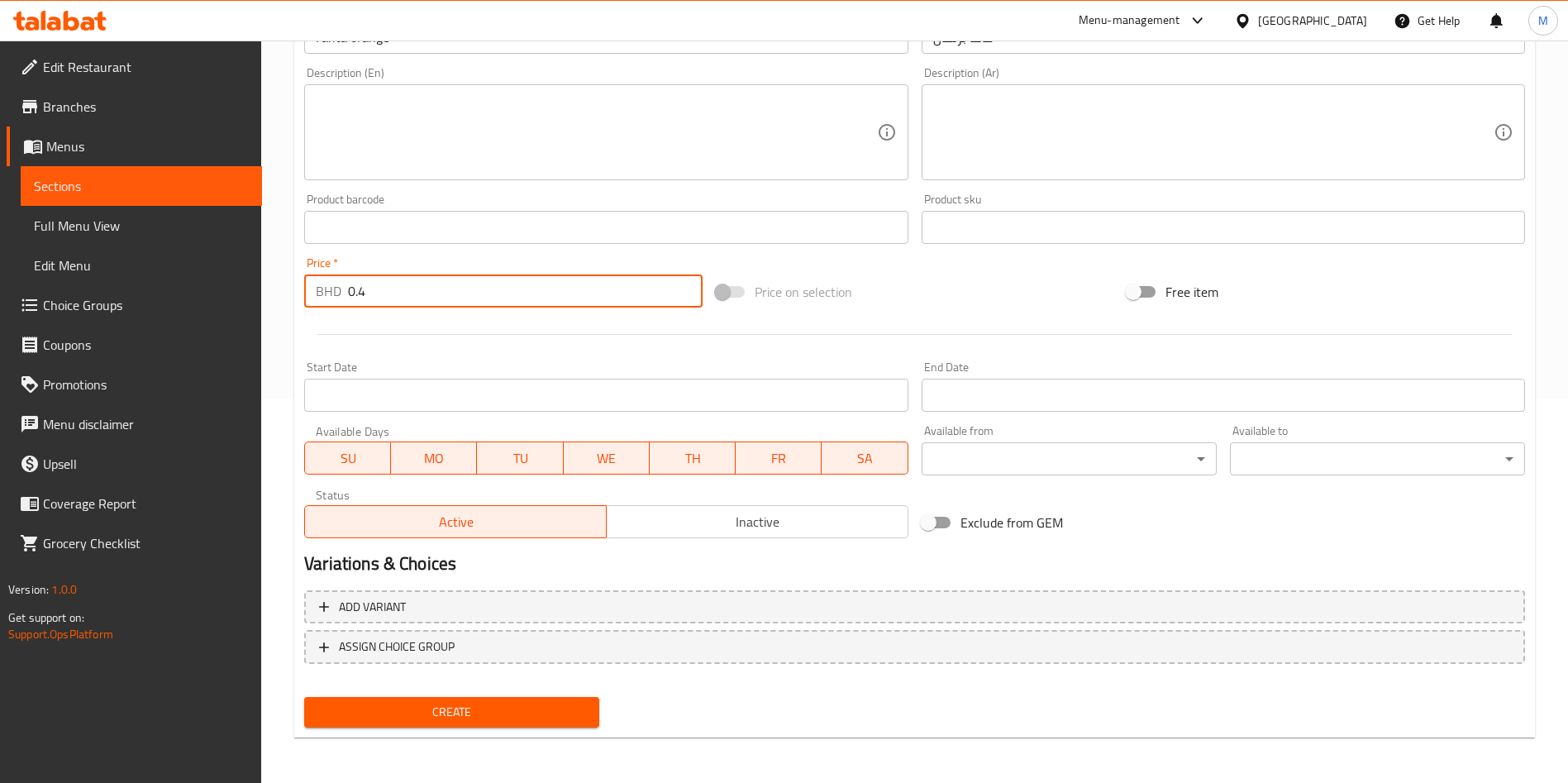
scroll to position [385, 0]
type input "0.4"
click at [516, 699] on button "Create" at bounding box center [451, 711] width 295 height 31
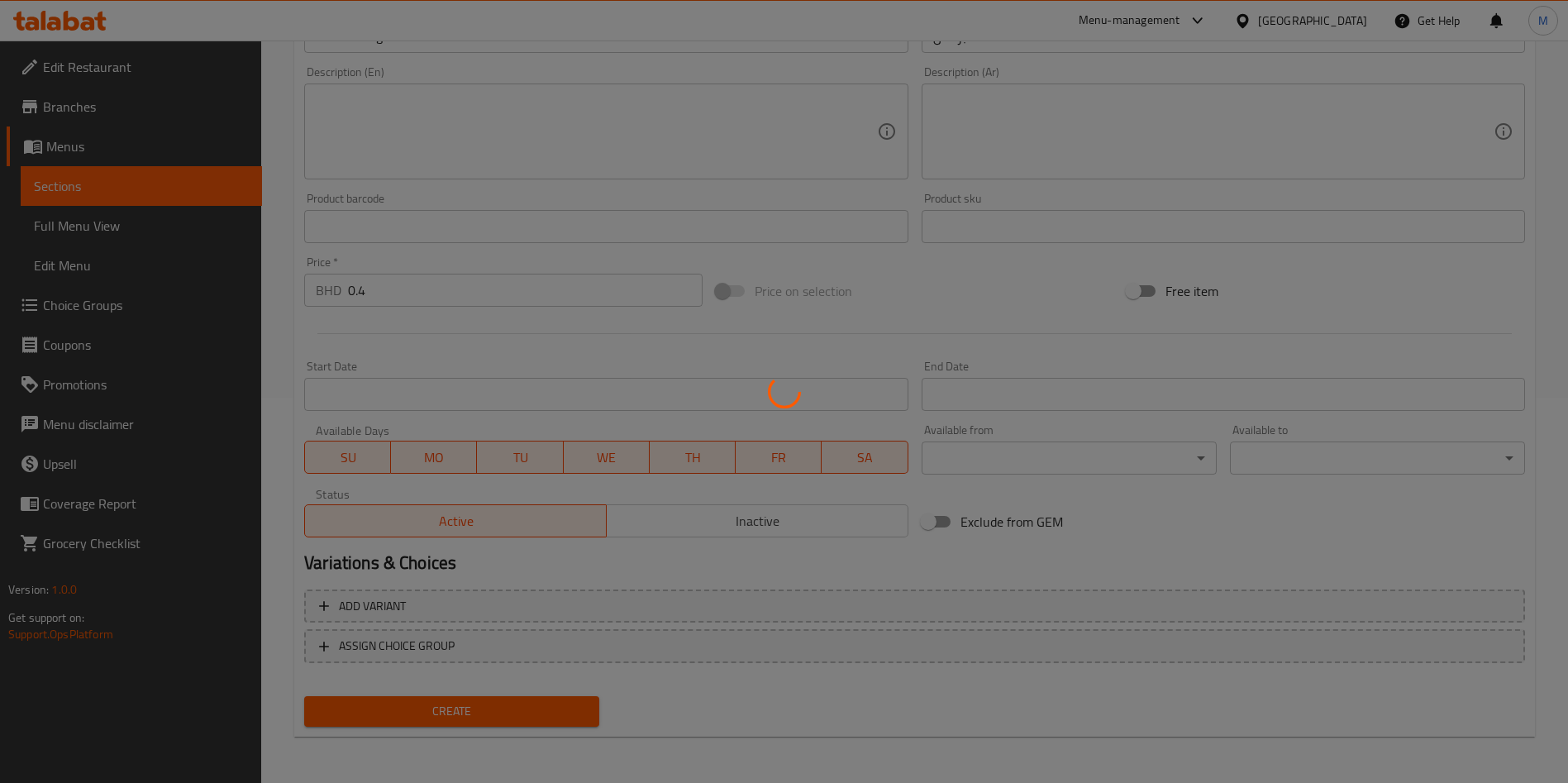
type input "0"
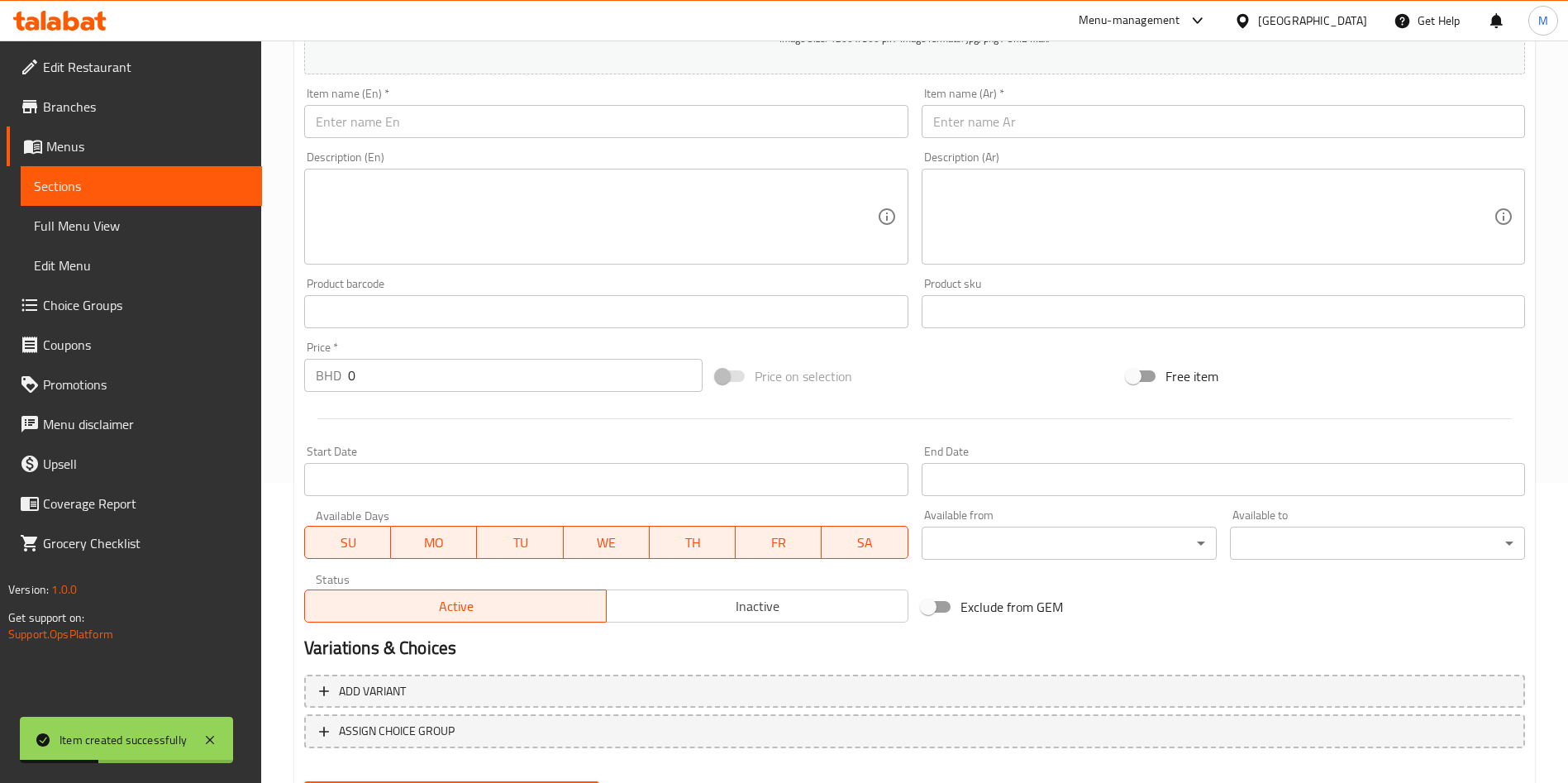
scroll to position [262, 0]
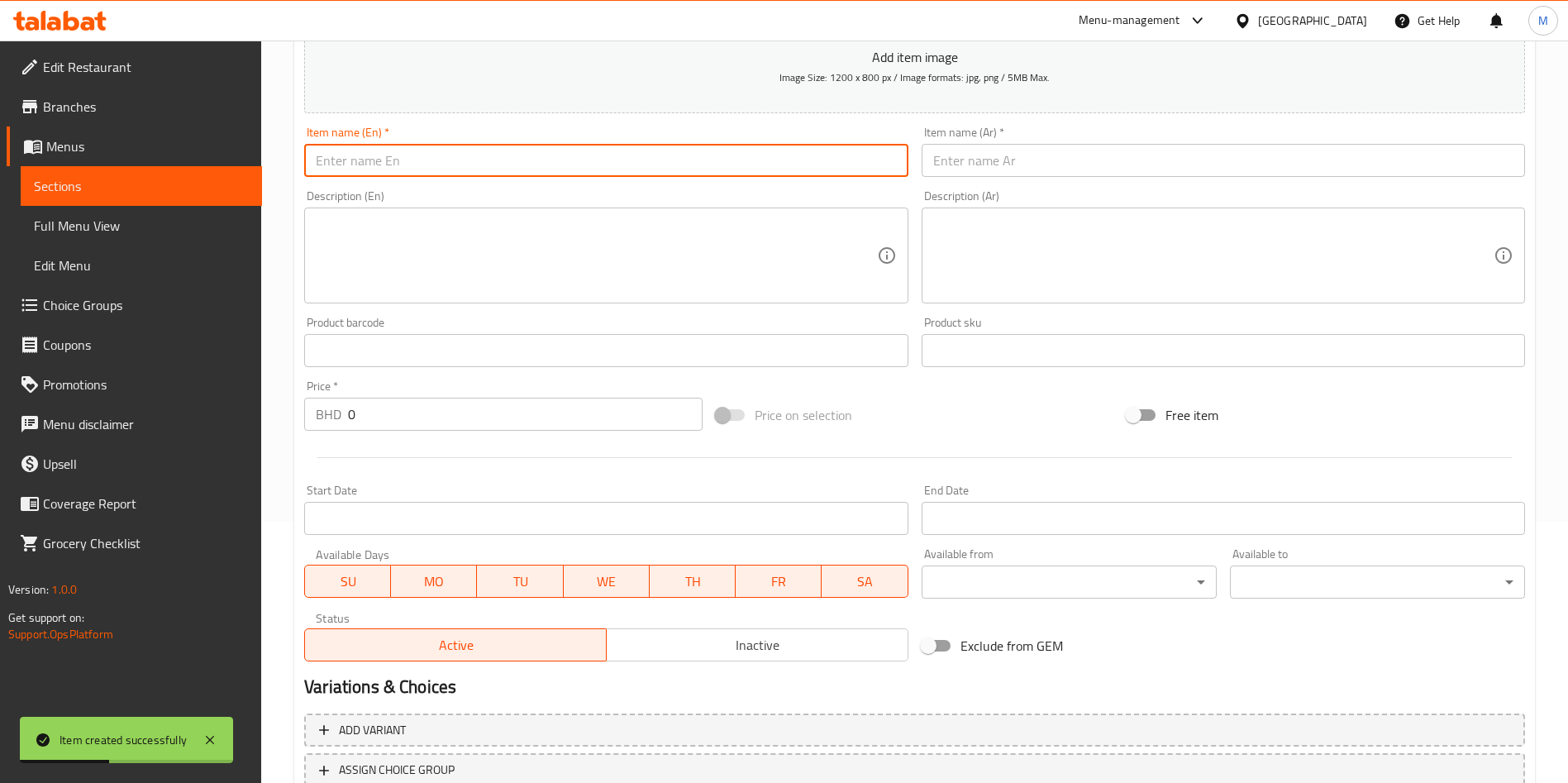
click at [428, 148] on input "text" at bounding box center [605, 161] width 603 height 33
paste input "Sprite"
type input "Sprite"
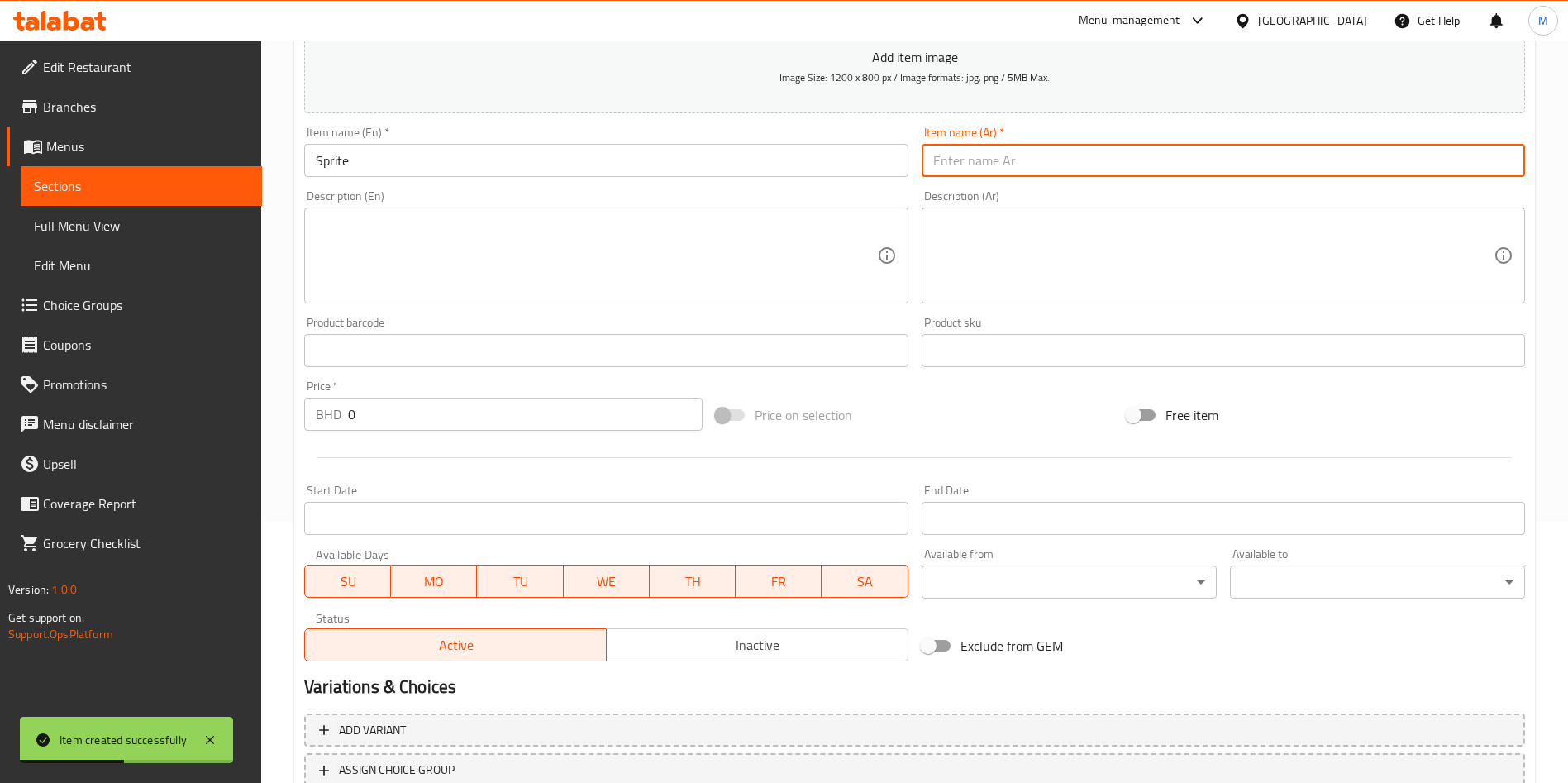
click at [1070, 151] on input "text" at bounding box center [1222, 161] width 603 height 33
type input "سبرايت"
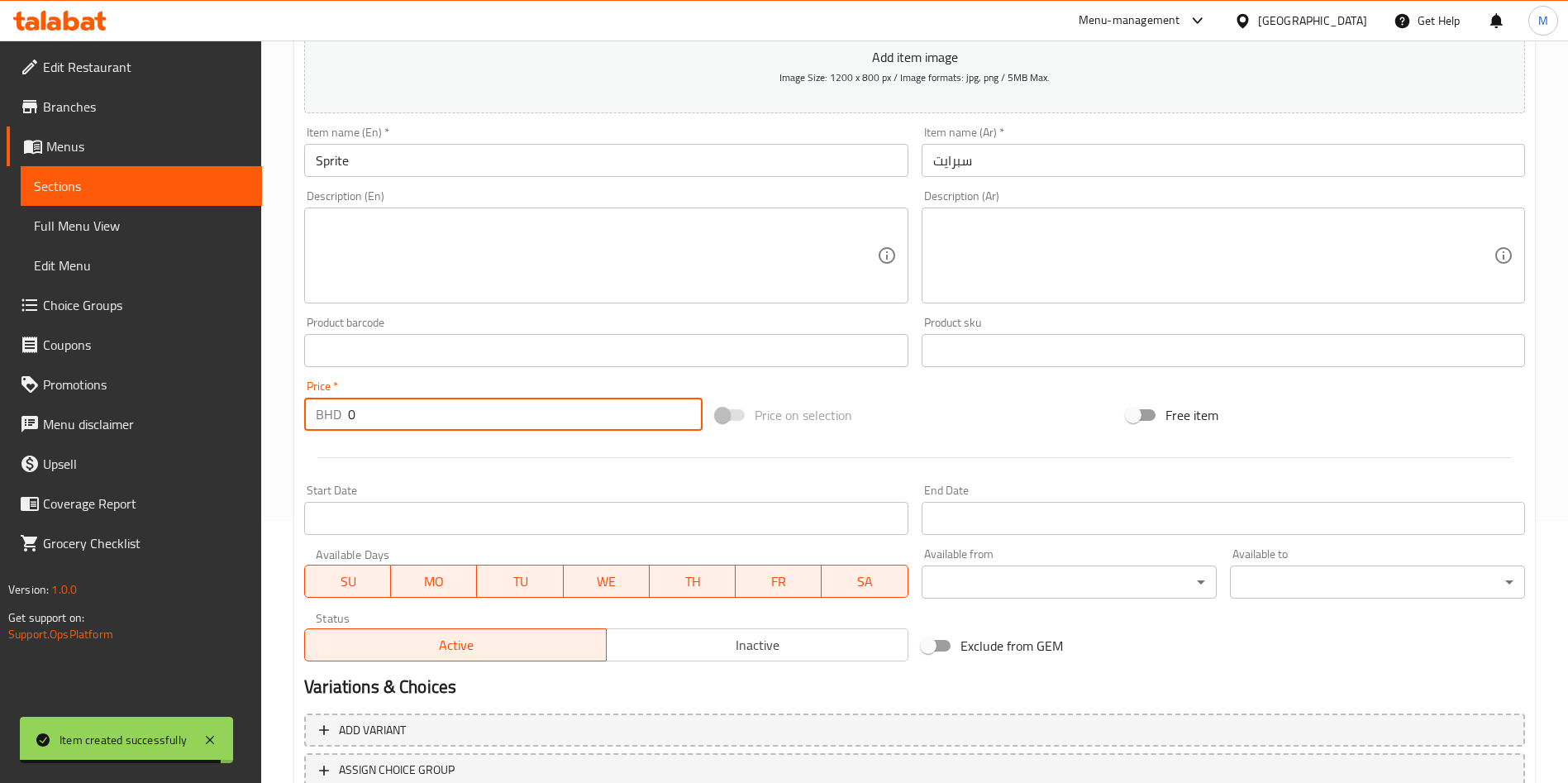
click at [571, 410] on input "0" at bounding box center [526, 414] width 355 height 33
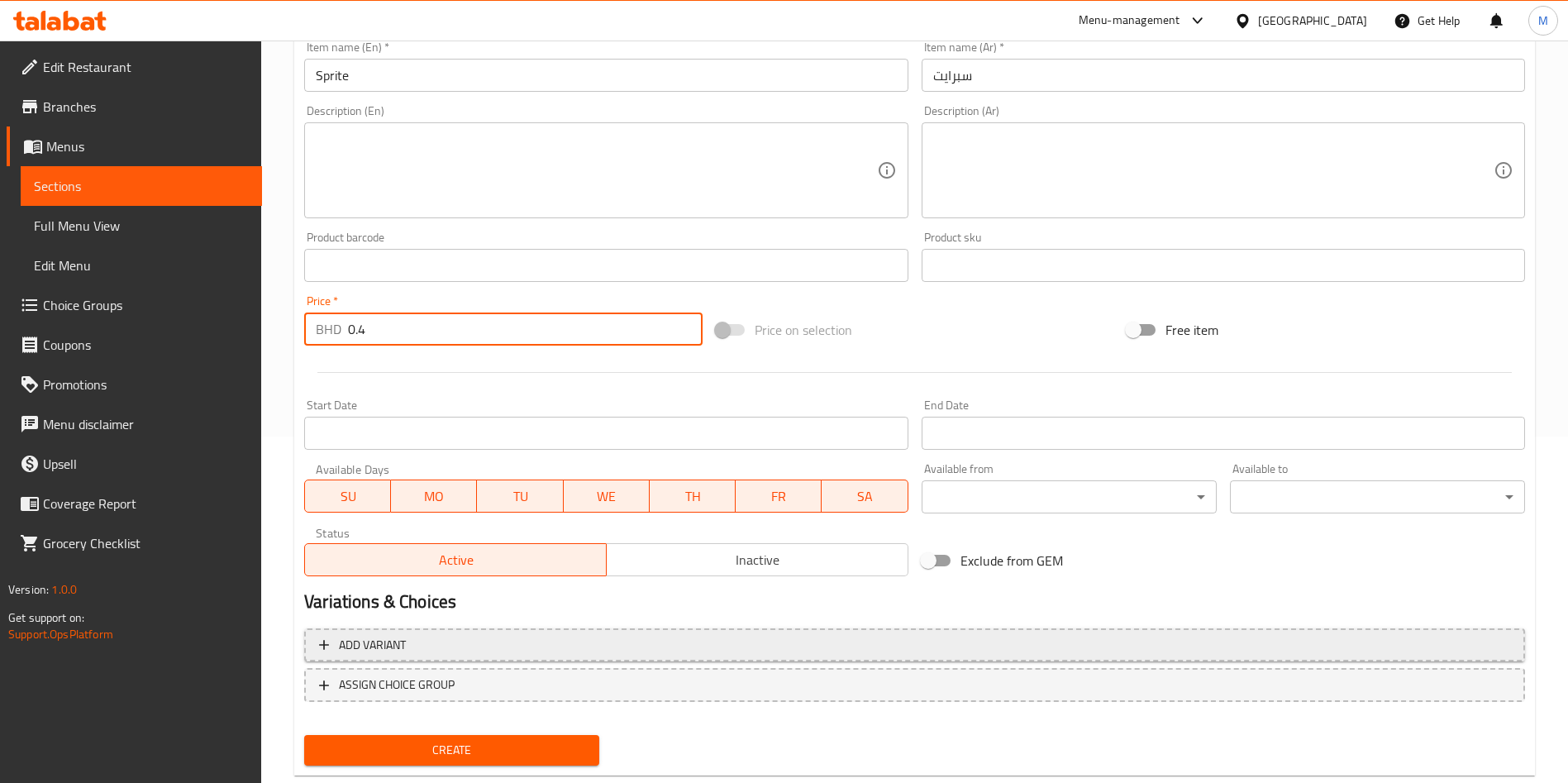
scroll to position [385, 0]
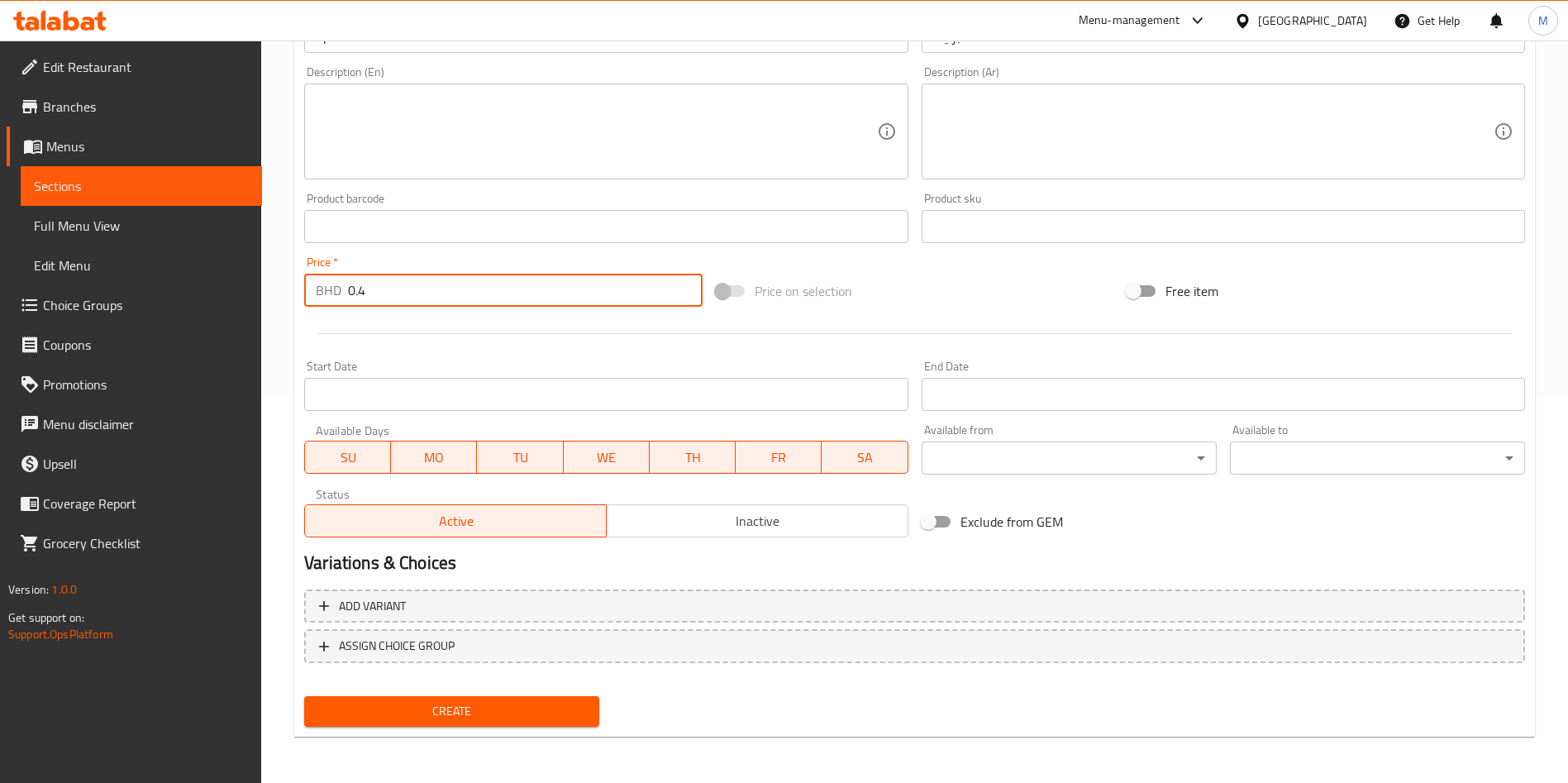
type input "0.4"
click at [501, 709] on span "Create" at bounding box center [451, 711] width 269 height 20
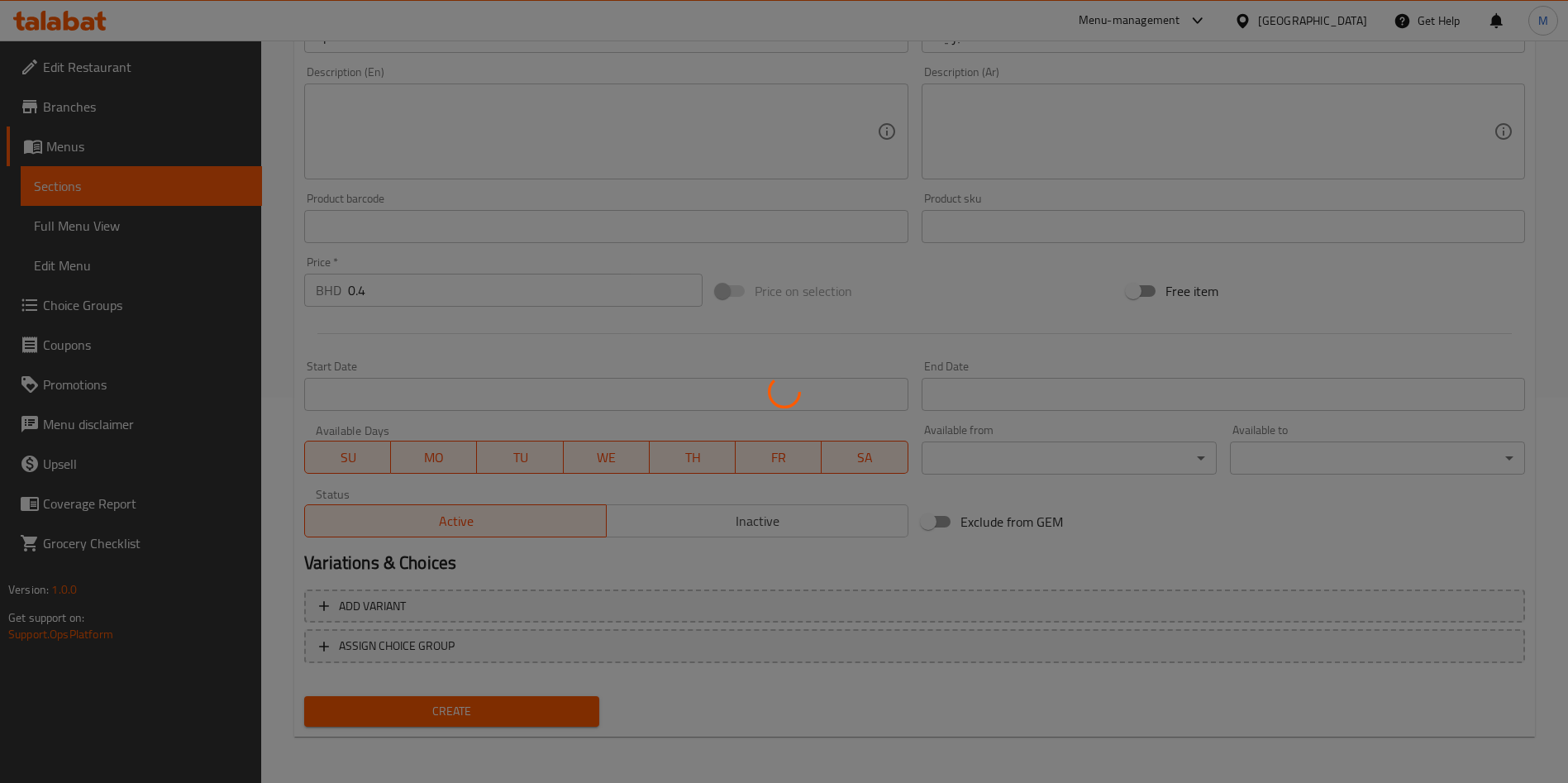
type input "0"
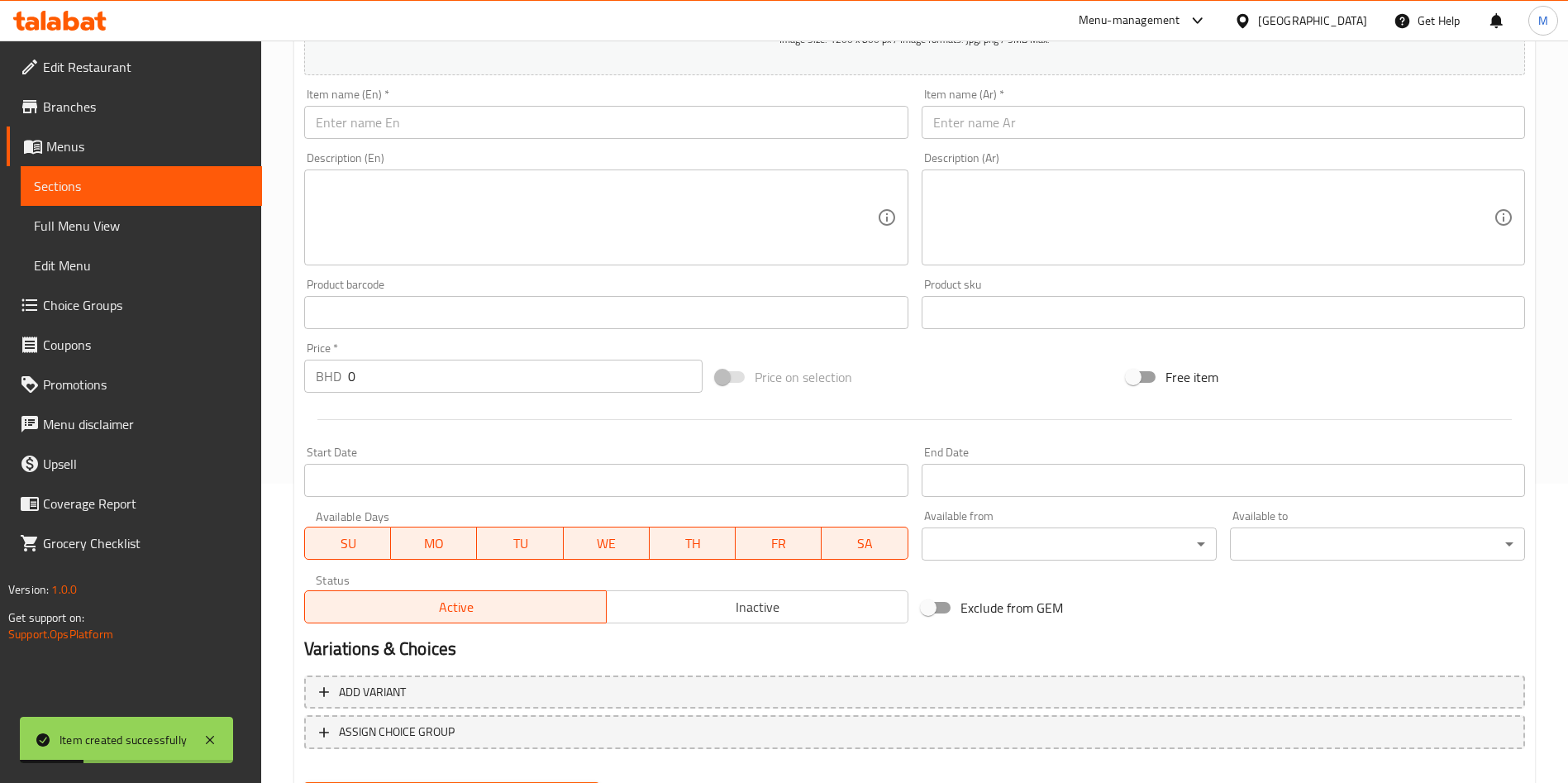
scroll to position [262, 0]
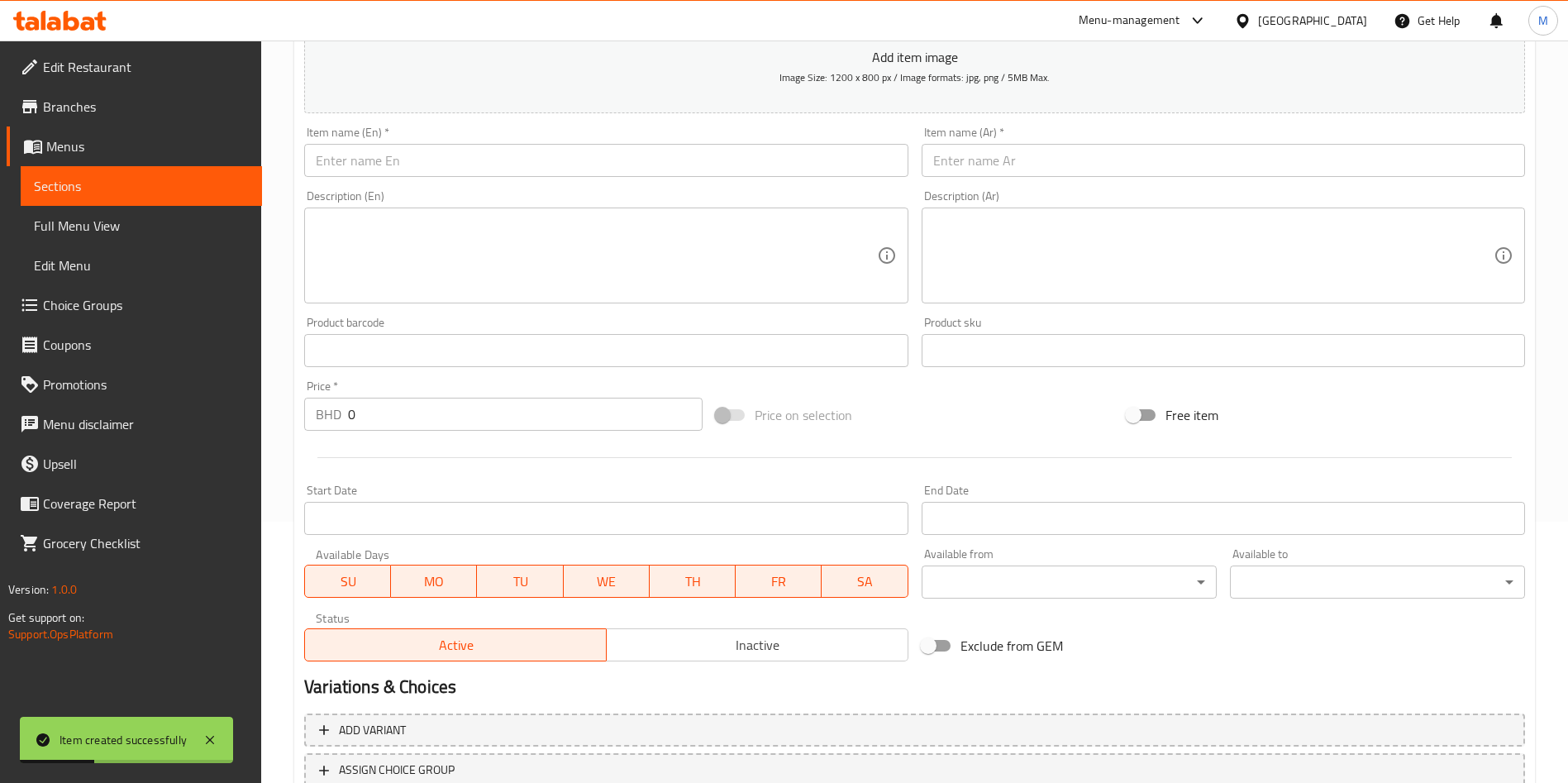
click at [458, 155] on input "text" at bounding box center [605, 161] width 603 height 33
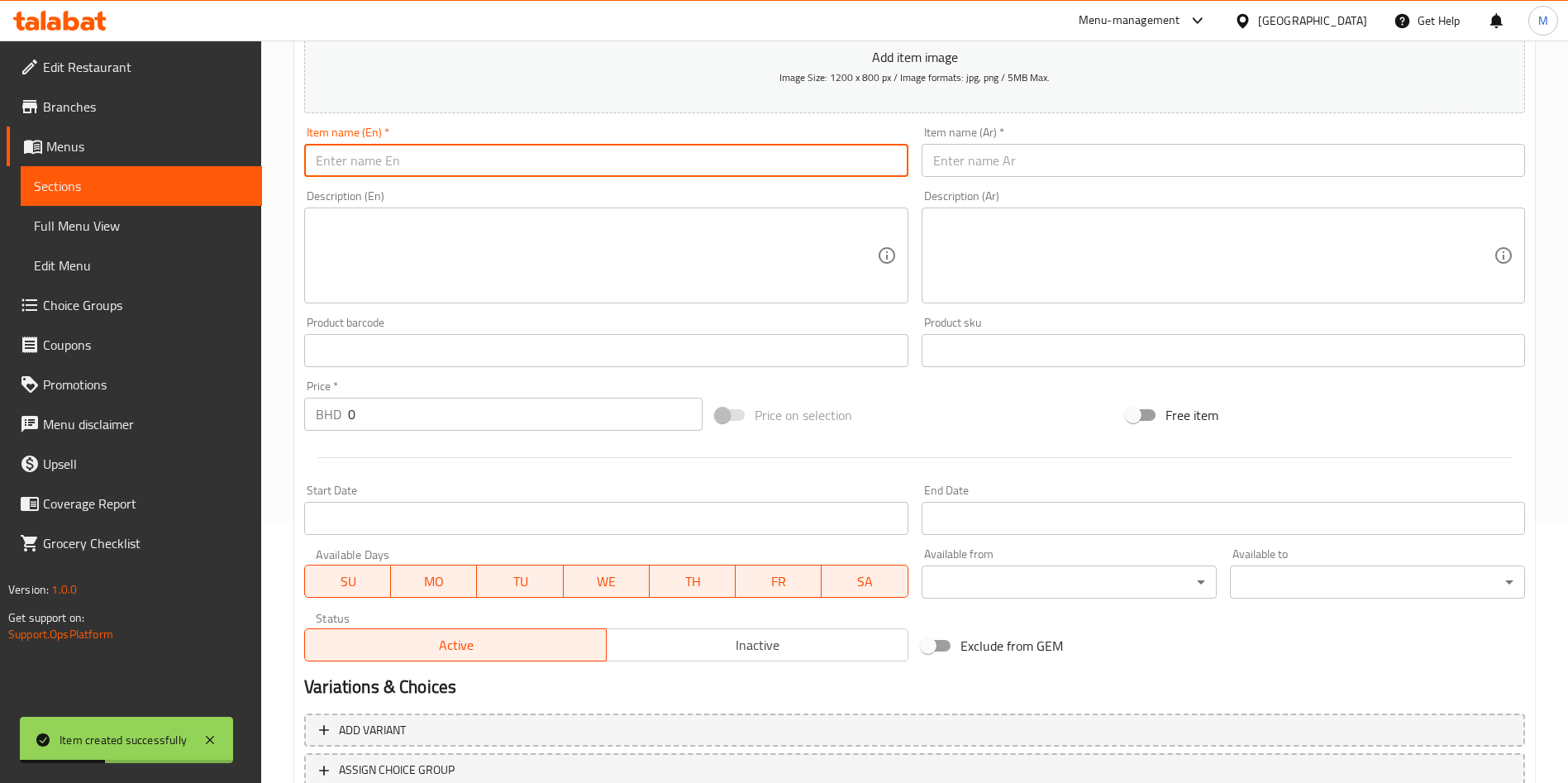
paste input "Coca cola"
type input "Coca cola"
click at [979, 177] on div "Item name (Ar)   * Item name (Ar) *" at bounding box center [1222, 152] width 616 height 64
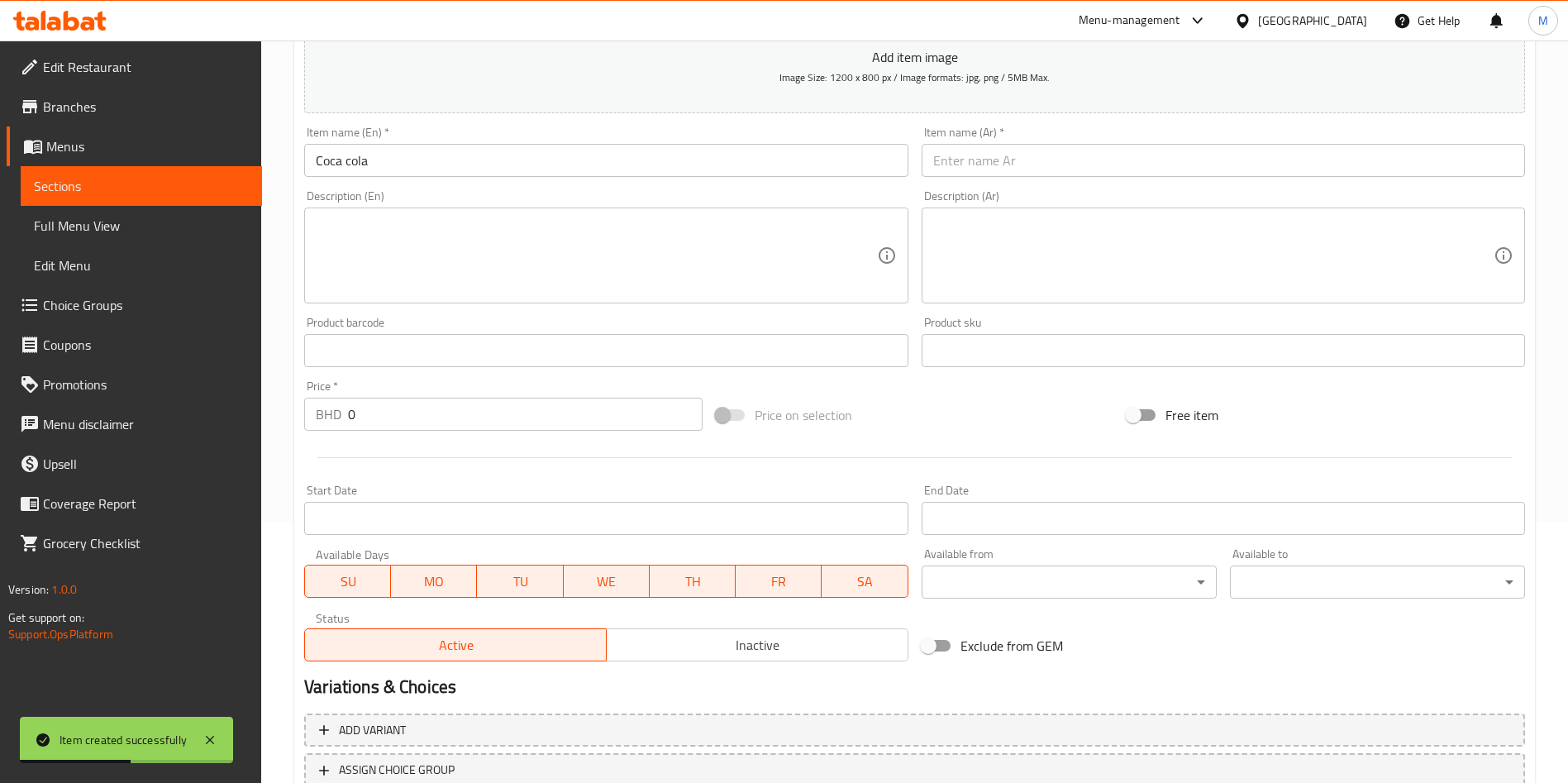
click at [981, 167] on input "text" at bounding box center [1222, 161] width 603 height 33
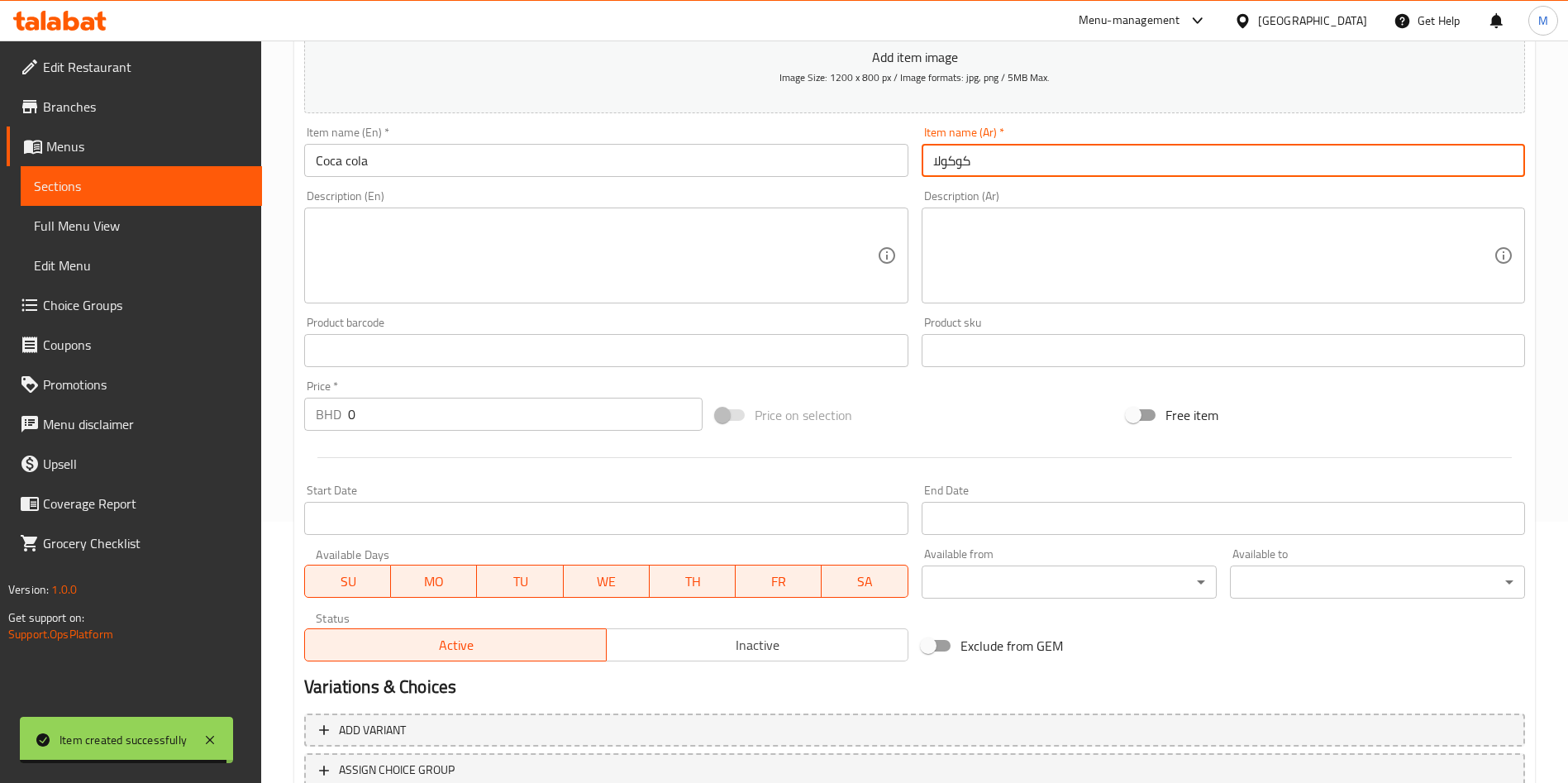
type input "كوكولا"
click at [432, 410] on input "0" at bounding box center [526, 414] width 355 height 33
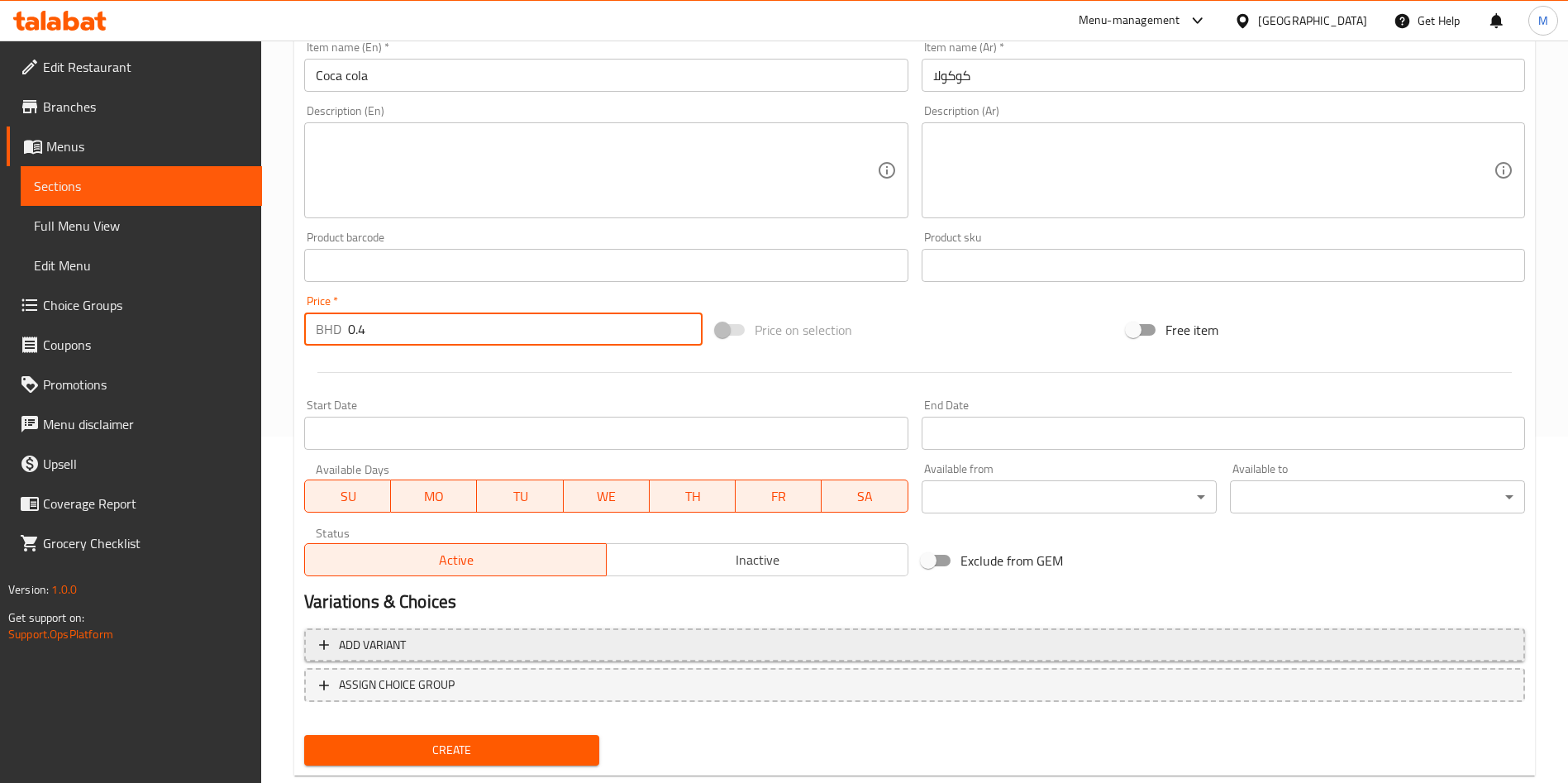
scroll to position [385, 0]
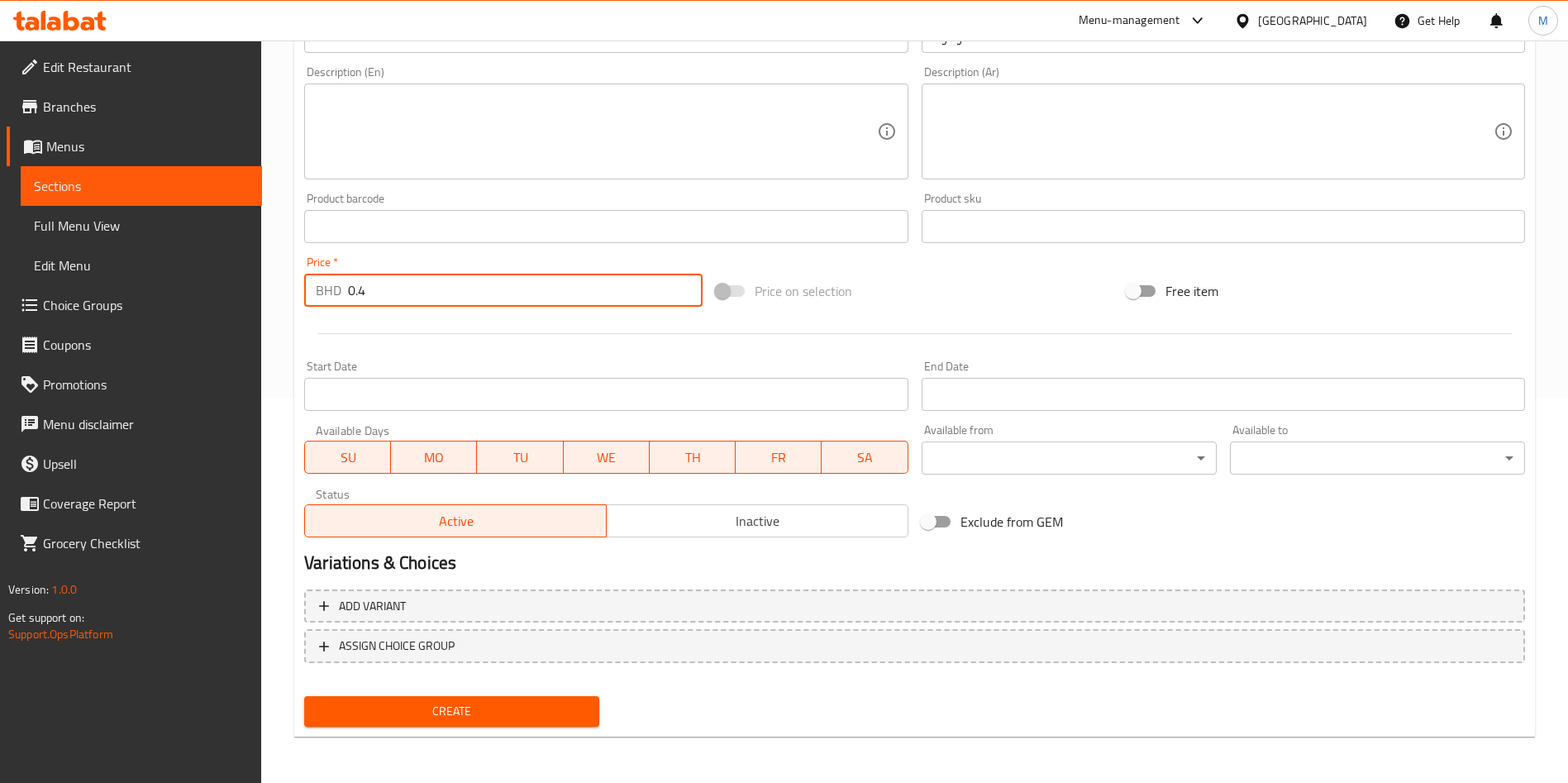
type input "0.4"
click at [472, 723] on button "Create" at bounding box center [451, 711] width 295 height 31
click at [472, 723] on div at bounding box center [784, 391] width 1568 height 783
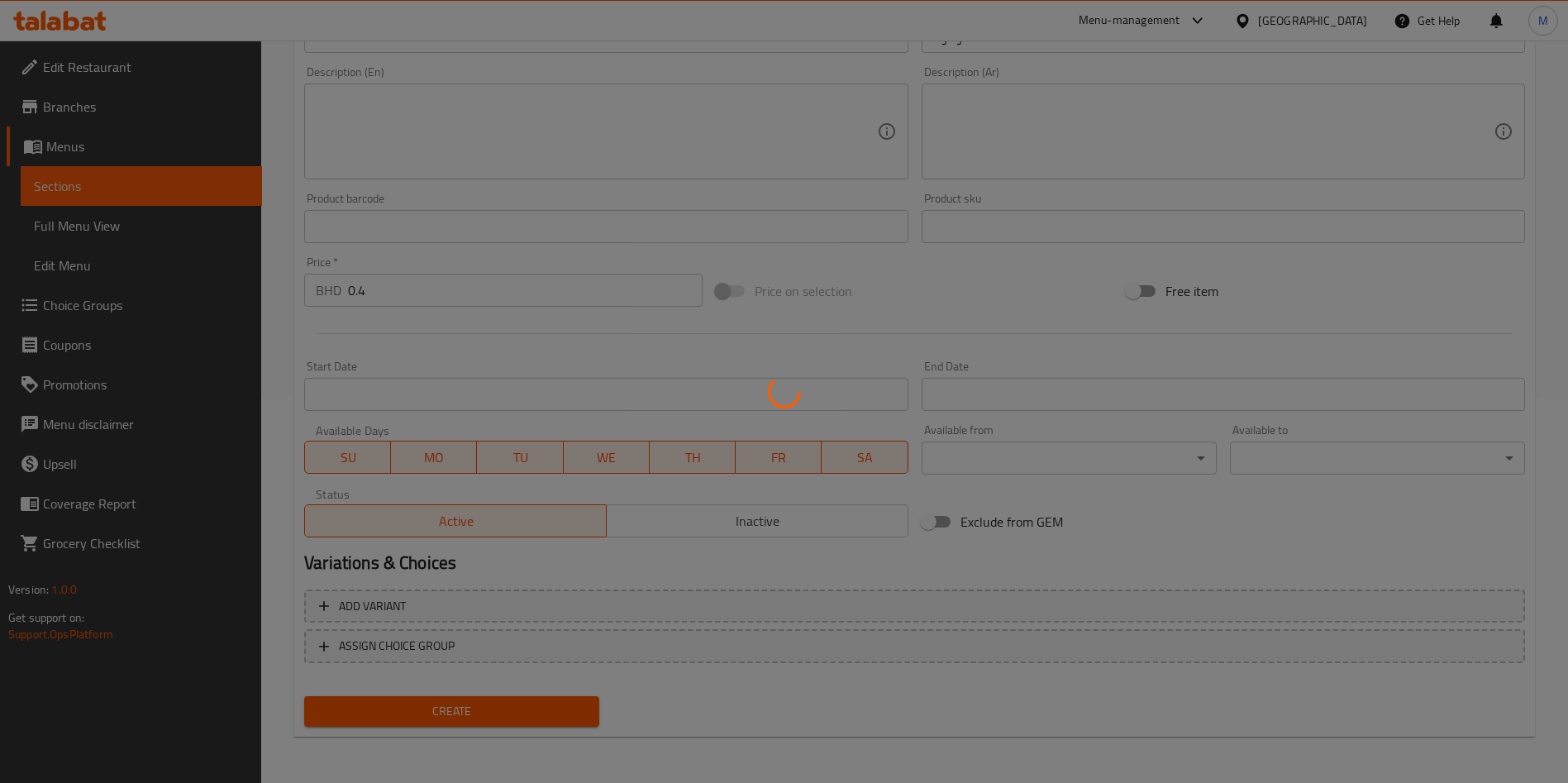
type input "0"
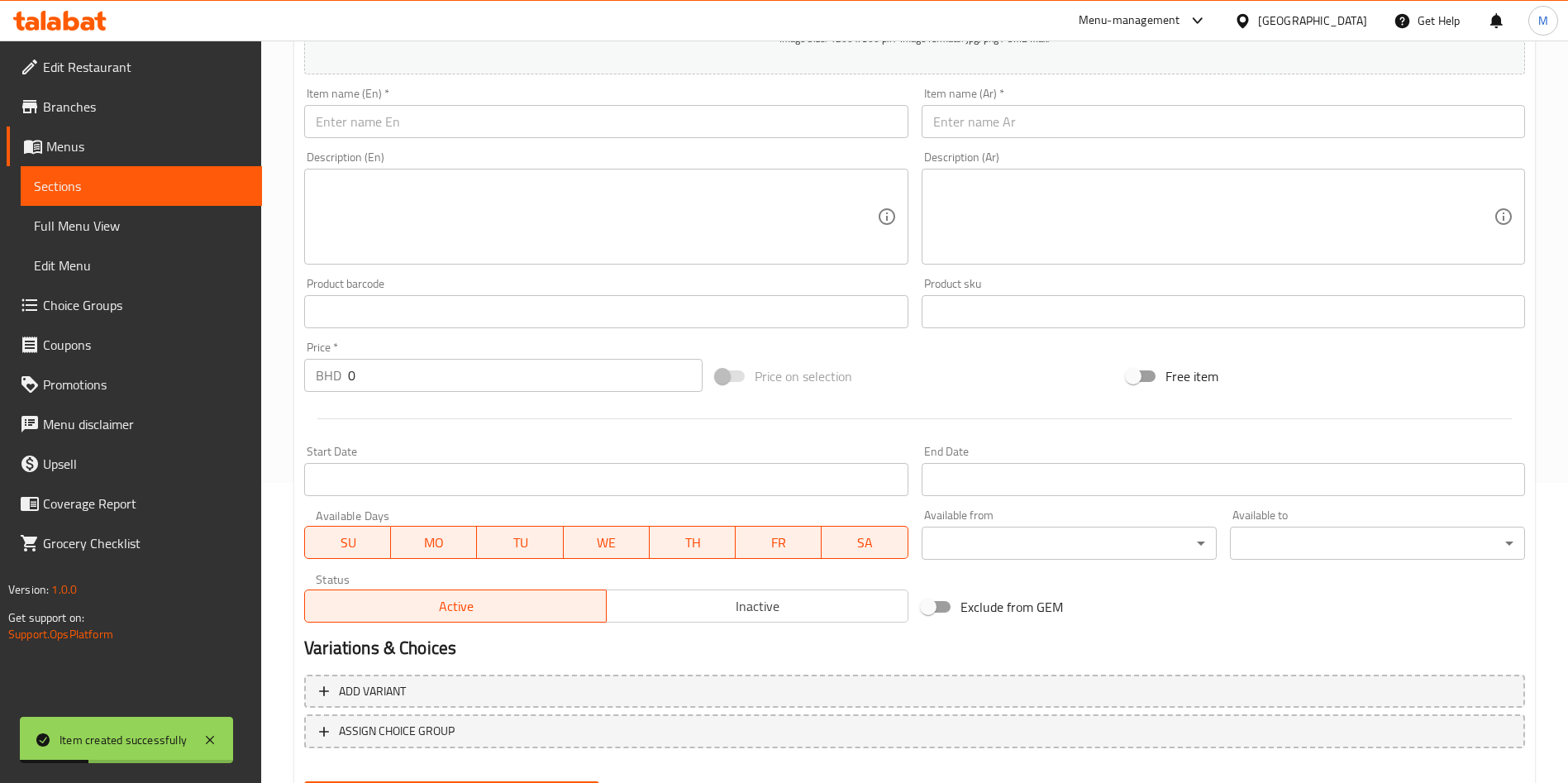
scroll to position [262, 0]
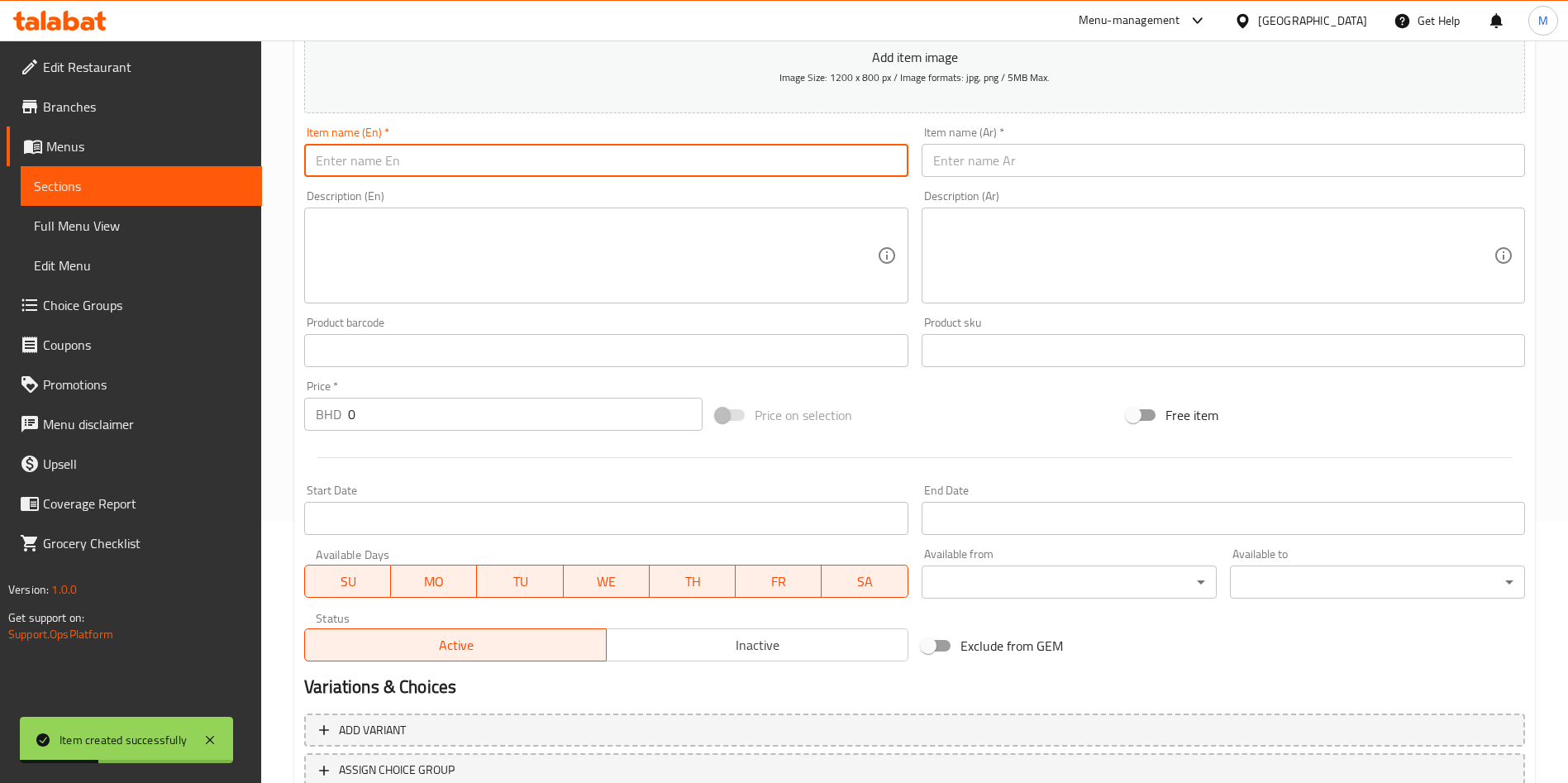
click at [368, 152] on input "text" at bounding box center [605, 161] width 603 height 33
paste input "Marina lemon"
type input "Marina lemon"
click at [1062, 157] on input "text" at bounding box center [1222, 161] width 603 height 33
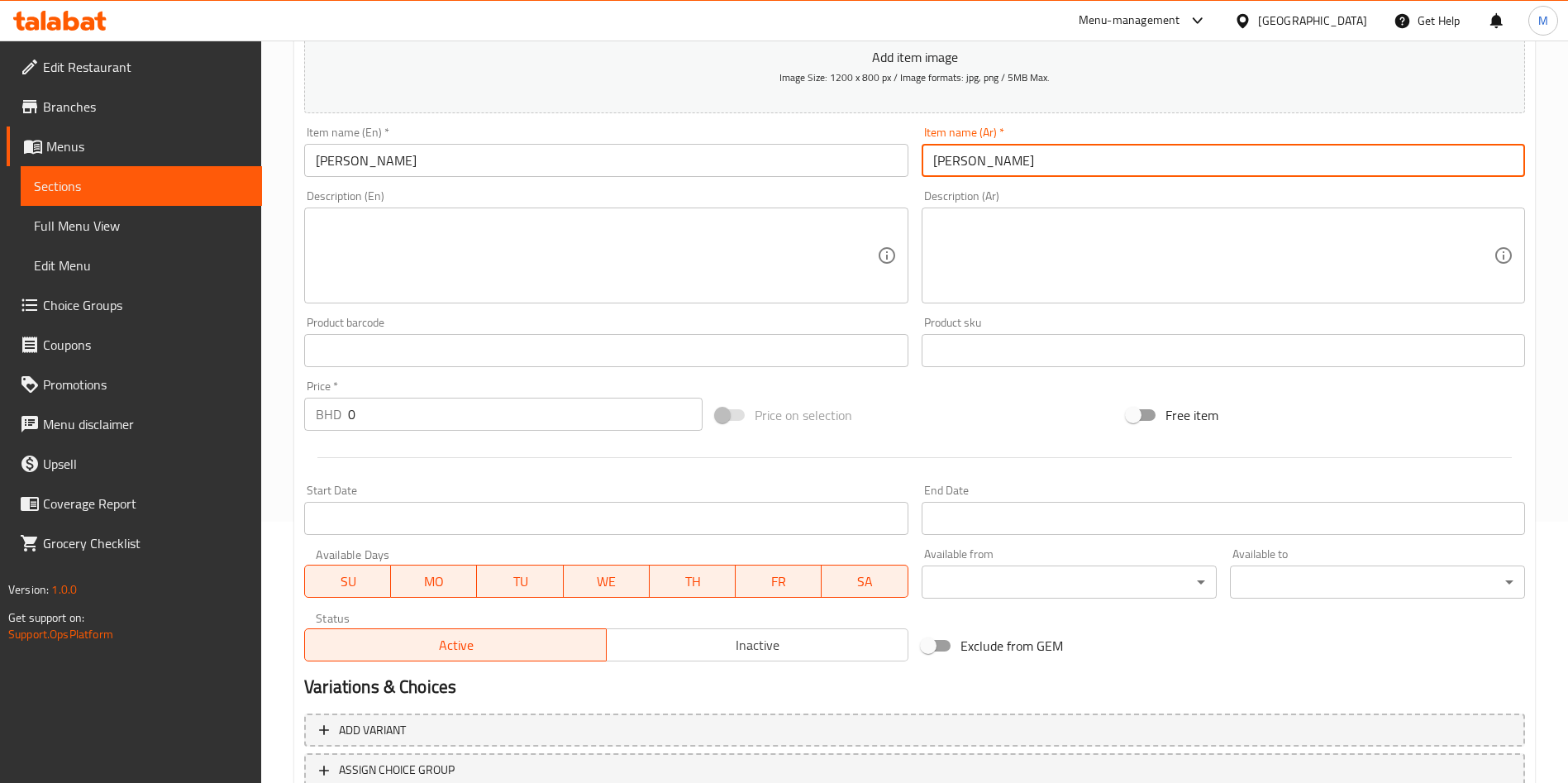
type input "ميرندا ليمون"
click at [337, 165] on input "Marina lemon" at bounding box center [605, 161] width 603 height 33
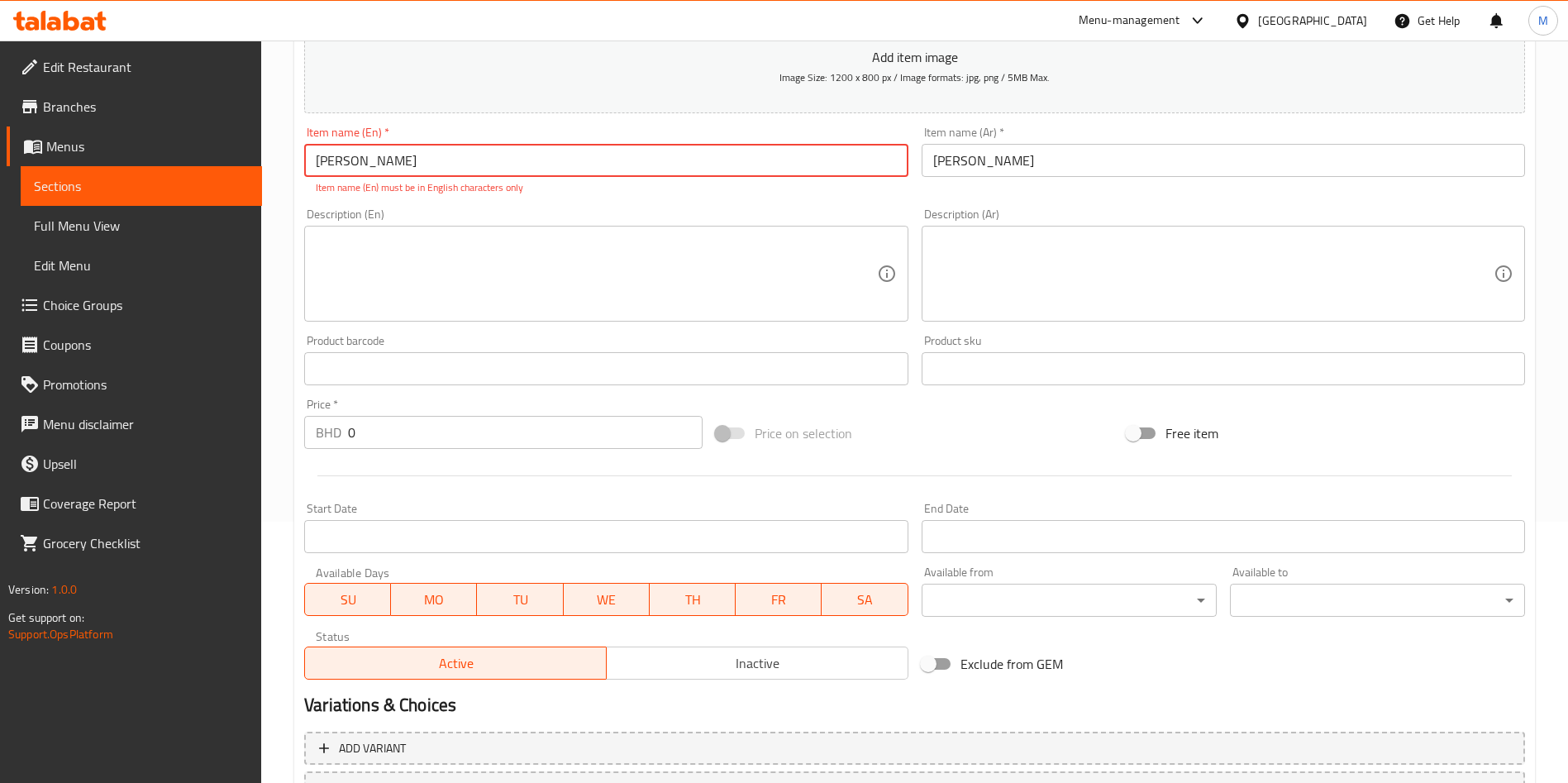
scroll to position [403, 0]
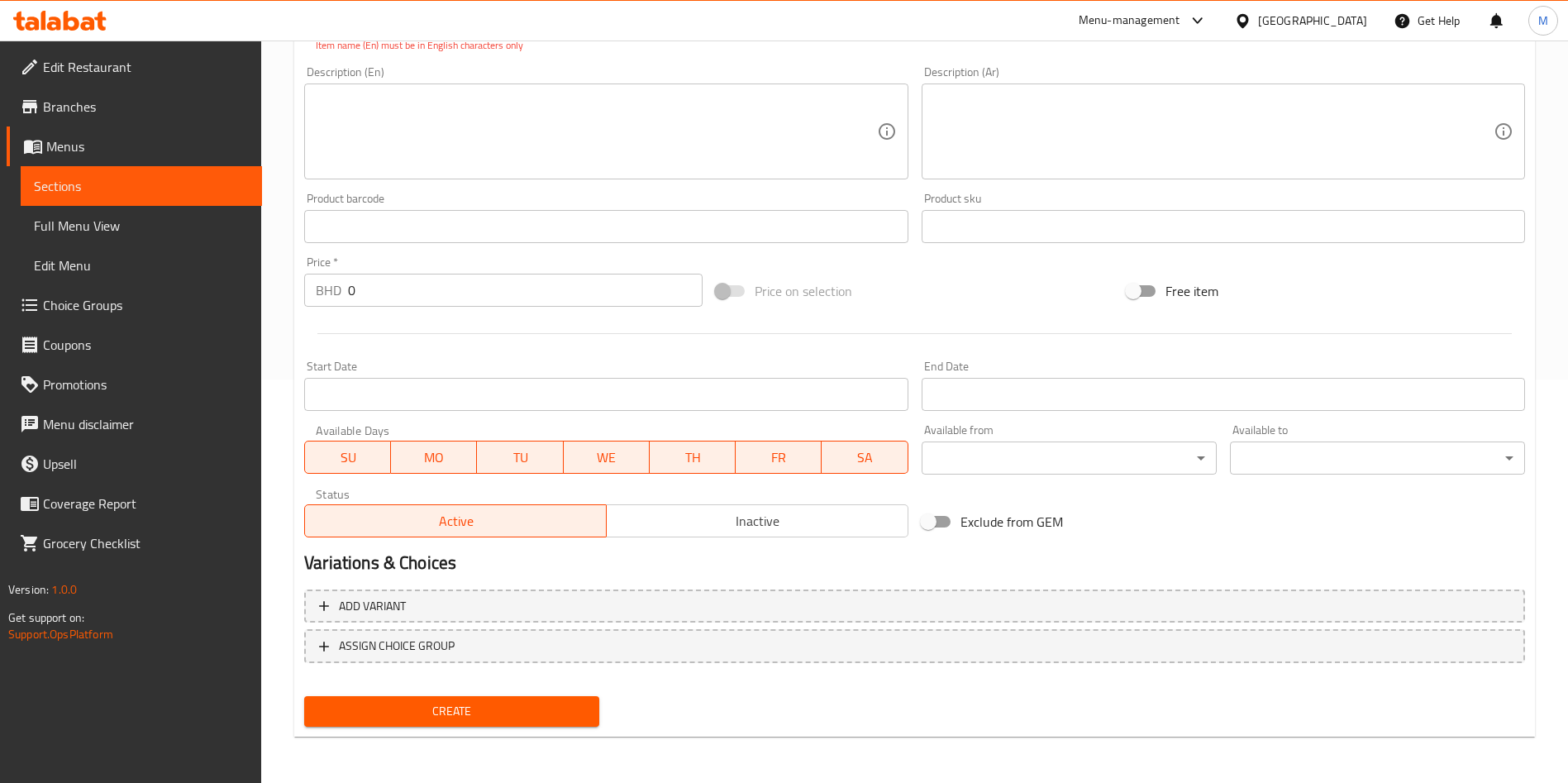
type input "Marinيa lemon"
click at [427, 292] on input "0" at bounding box center [526, 290] width 355 height 33
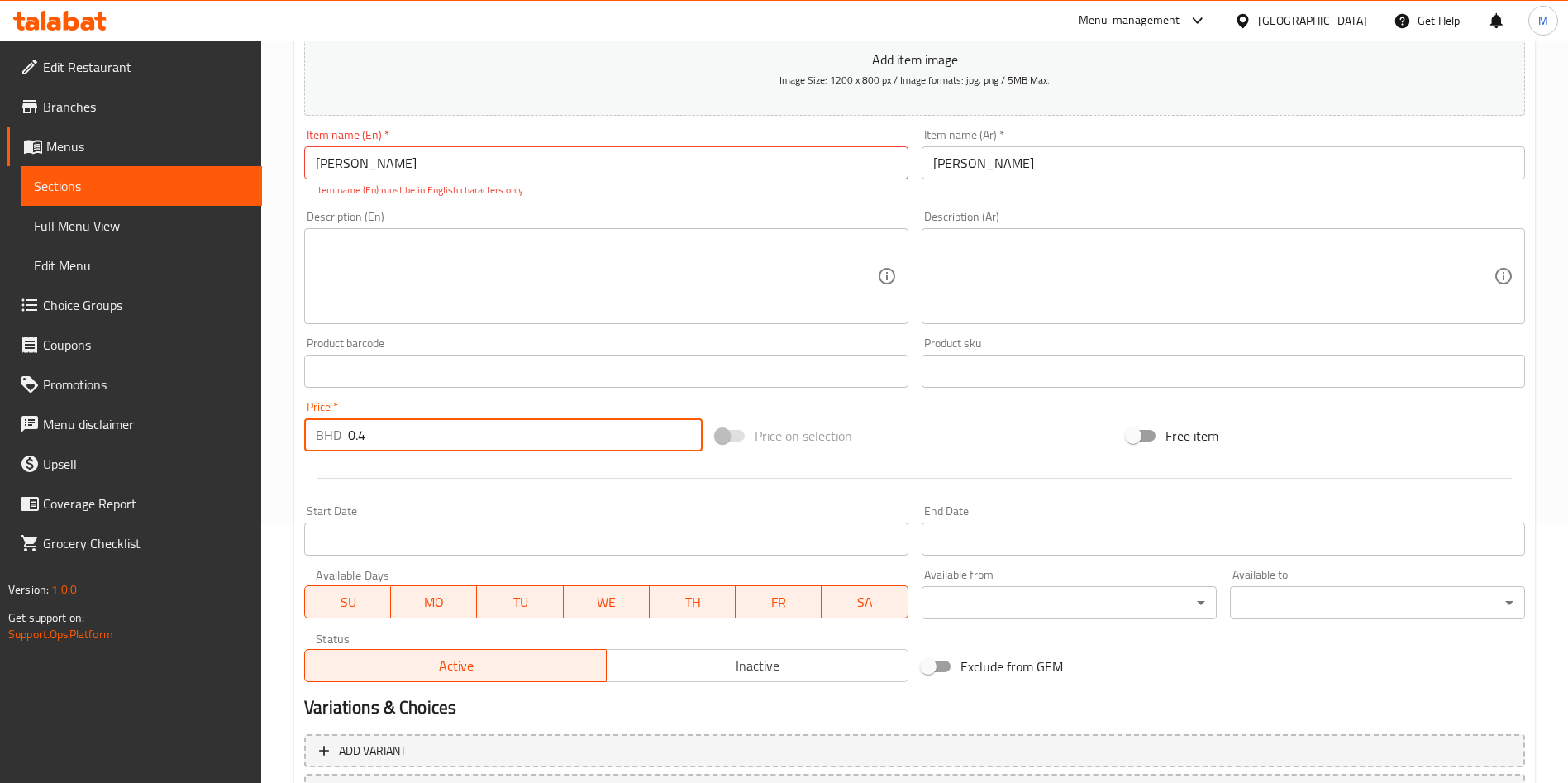
scroll to position [155, 0]
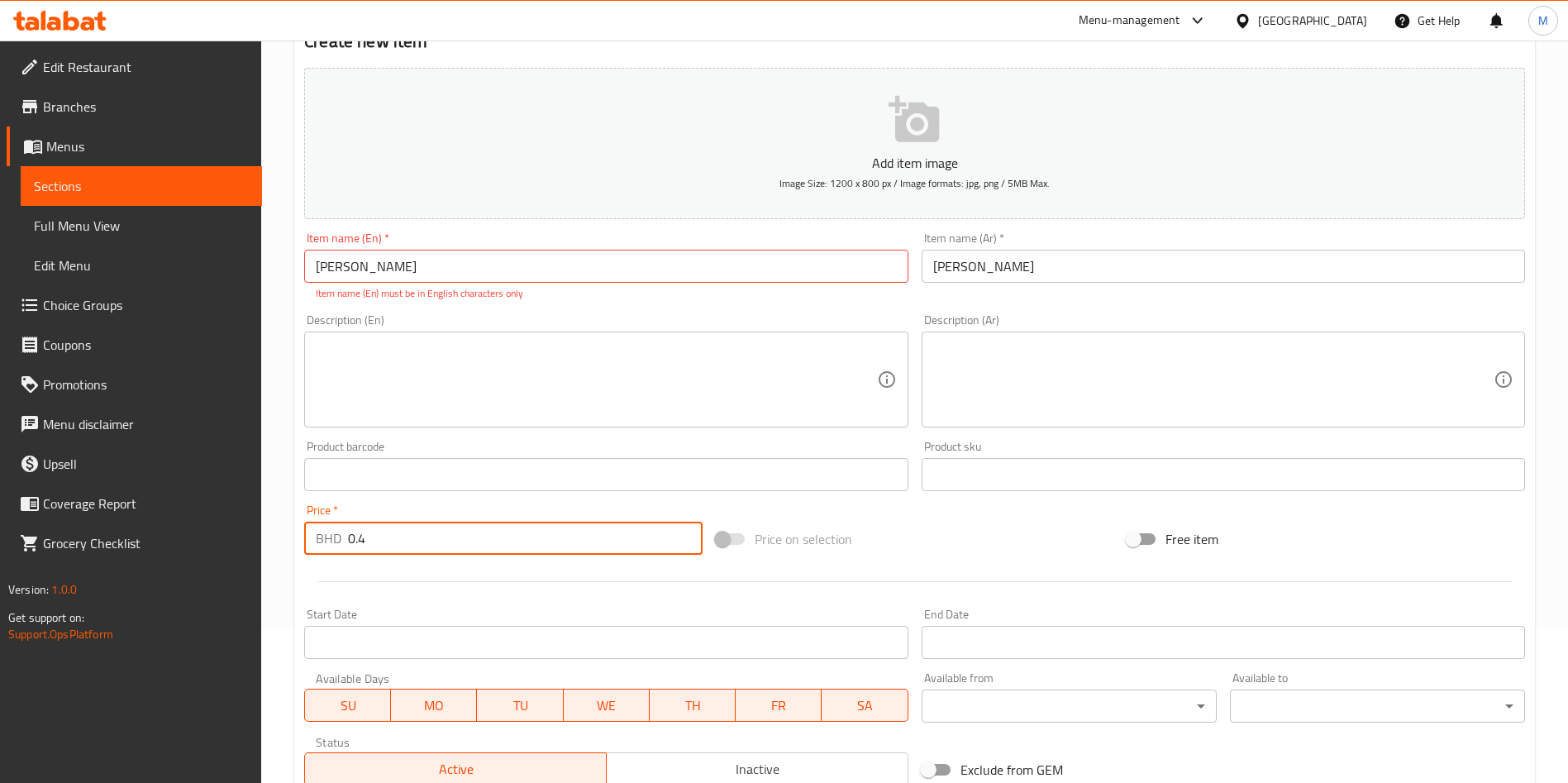
type input "0.4"
click at [464, 268] on input "Marinيa lemon" at bounding box center [605, 266] width 603 height 33
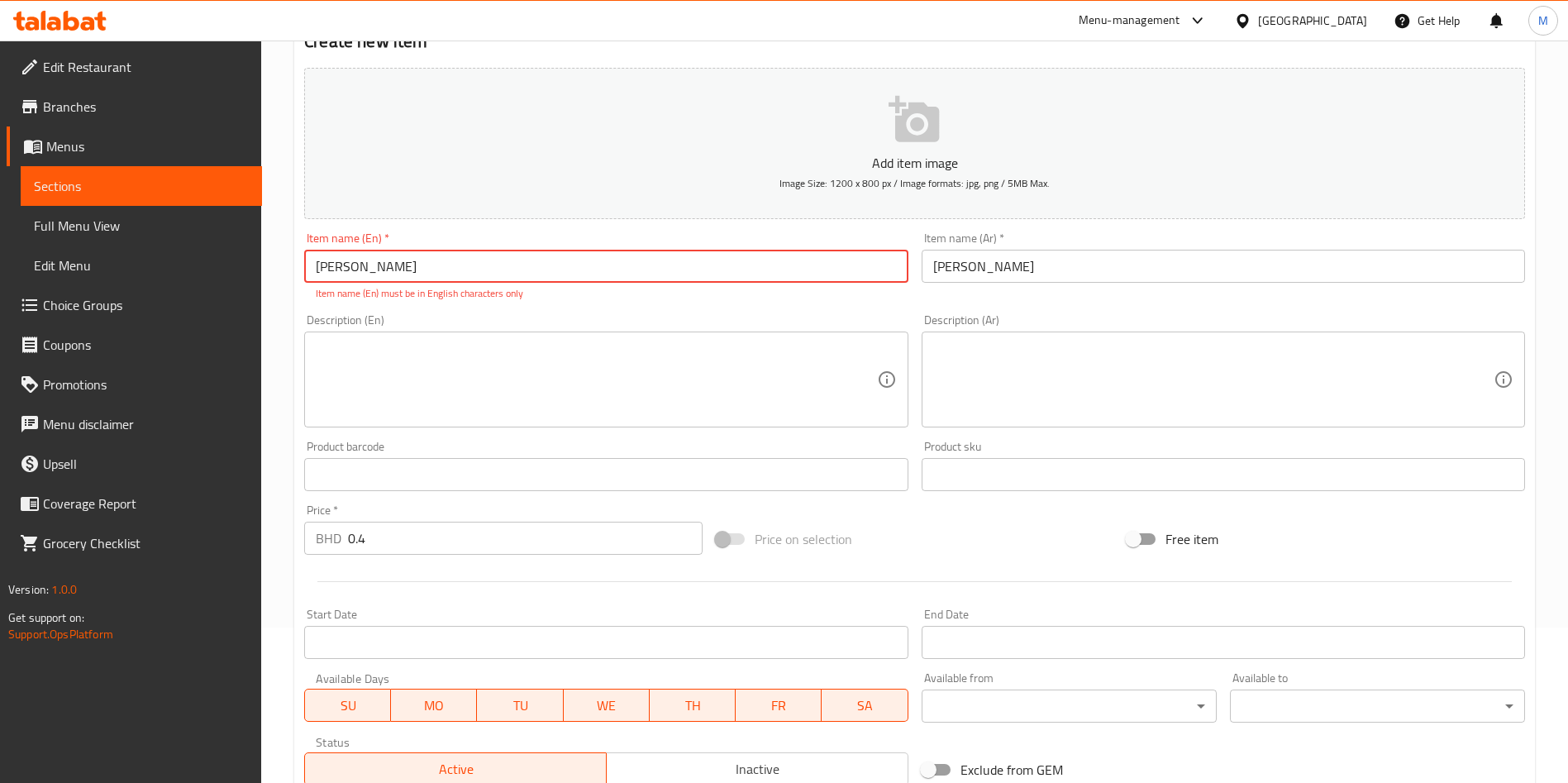
click at [351, 270] on input "Marinيa lemon" at bounding box center [605, 266] width 603 height 33
click at [352, 270] on input "Marinيa lemon" at bounding box center [605, 266] width 603 height 33
click at [359, 271] on input "Marinيa lemon" at bounding box center [605, 266] width 603 height 33
click at [354, 270] on input "Marinيa lemon" at bounding box center [605, 266] width 603 height 33
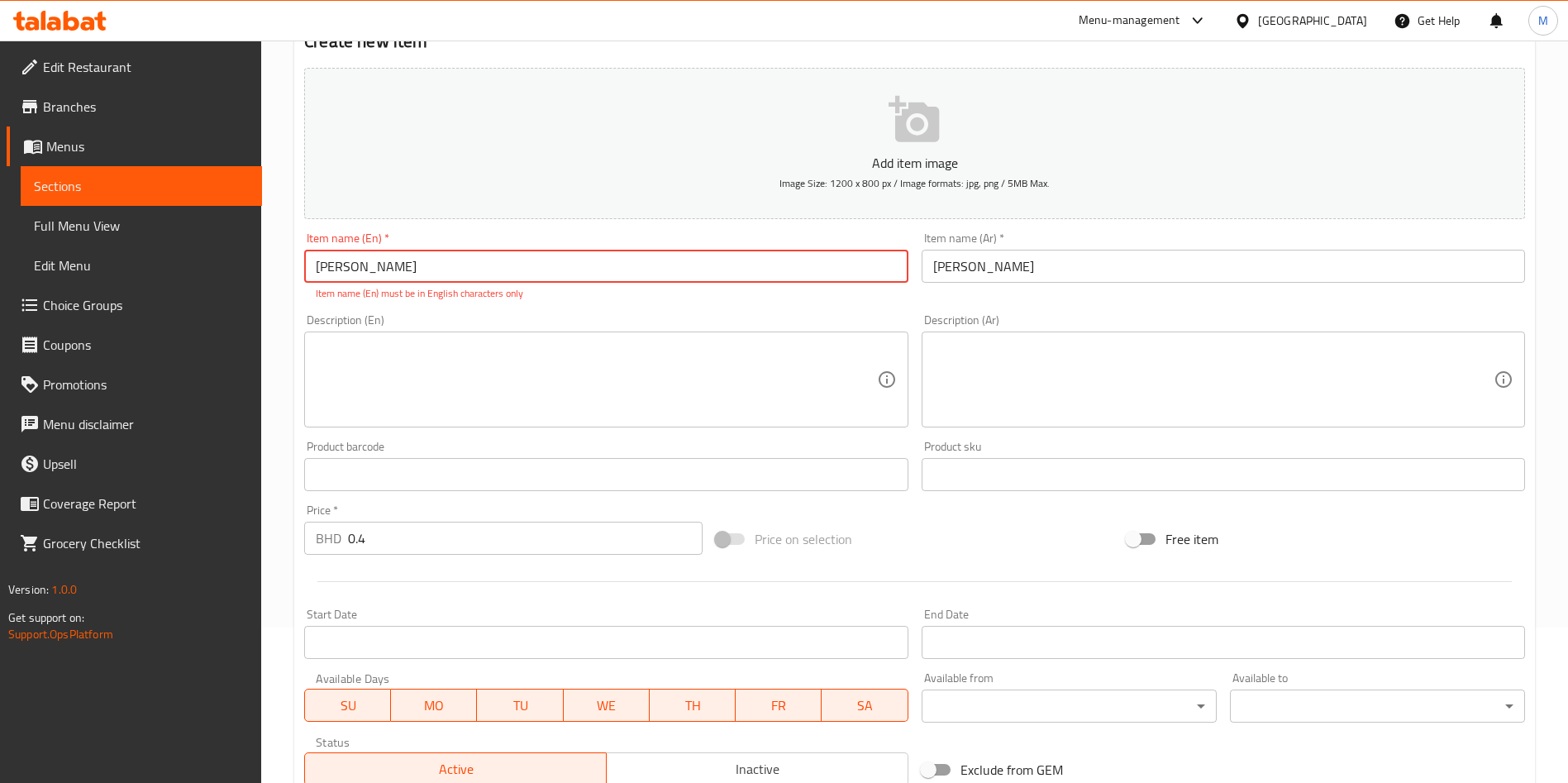
click at [355, 268] on input "Marinيa lemon" at bounding box center [605, 266] width 603 height 33
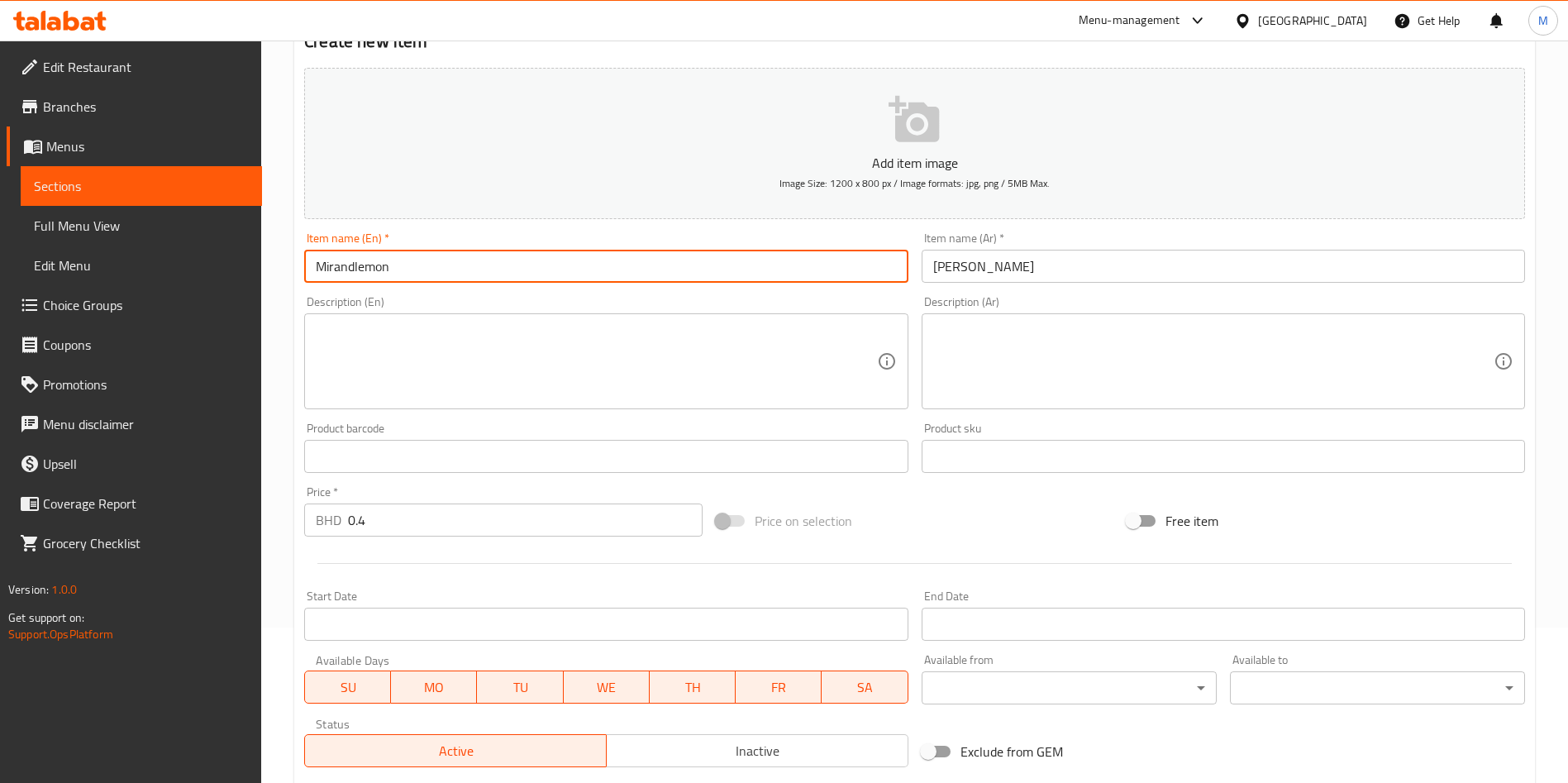
type input "Mirand lemon"
click at [348, 263] on input "Mirand lemon" at bounding box center [605, 266] width 603 height 33
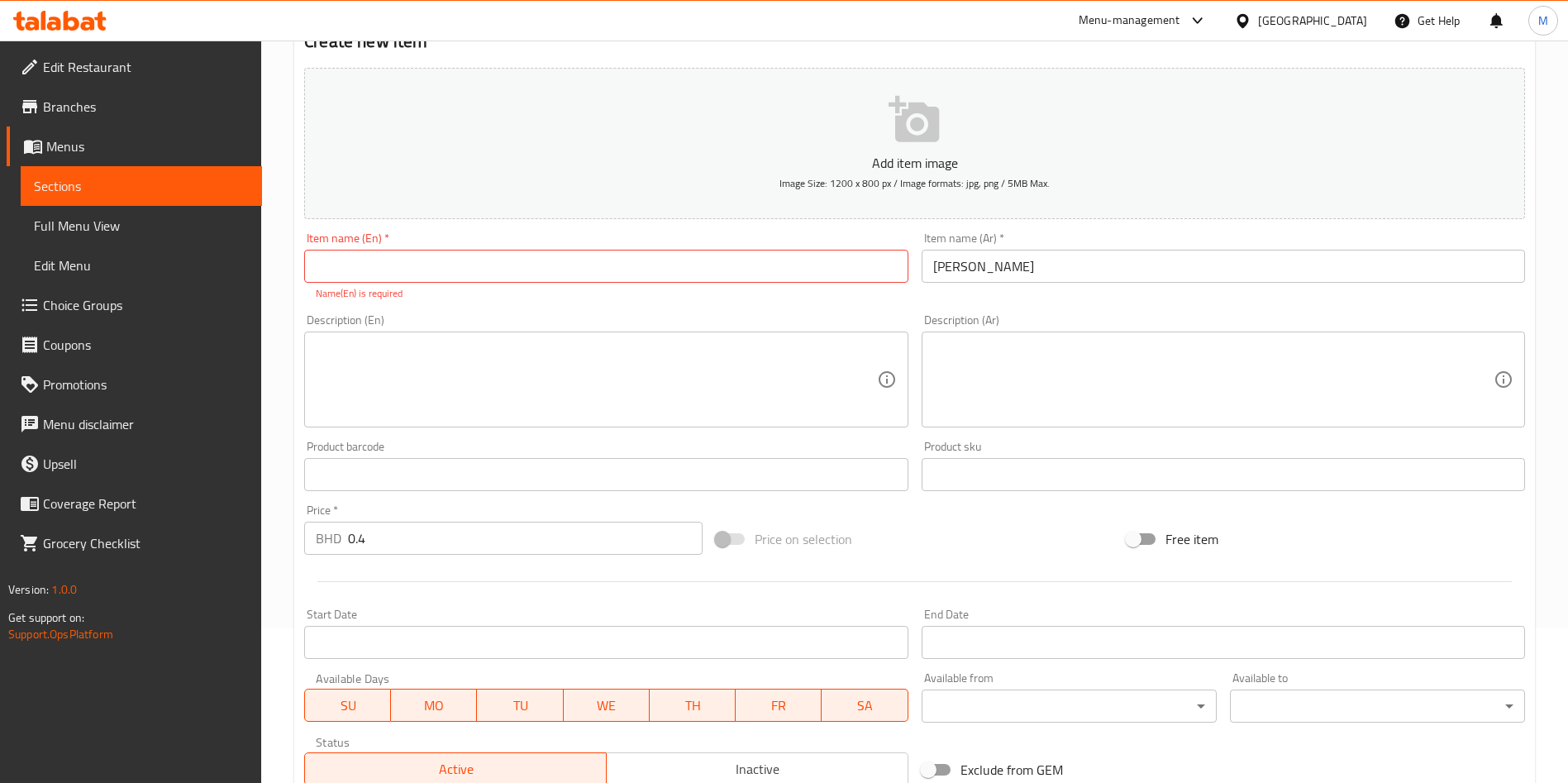
click at [635, 275] on input "text" at bounding box center [605, 266] width 603 height 33
click at [497, 273] on input "text" at bounding box center [605, 266] width 603 height 33
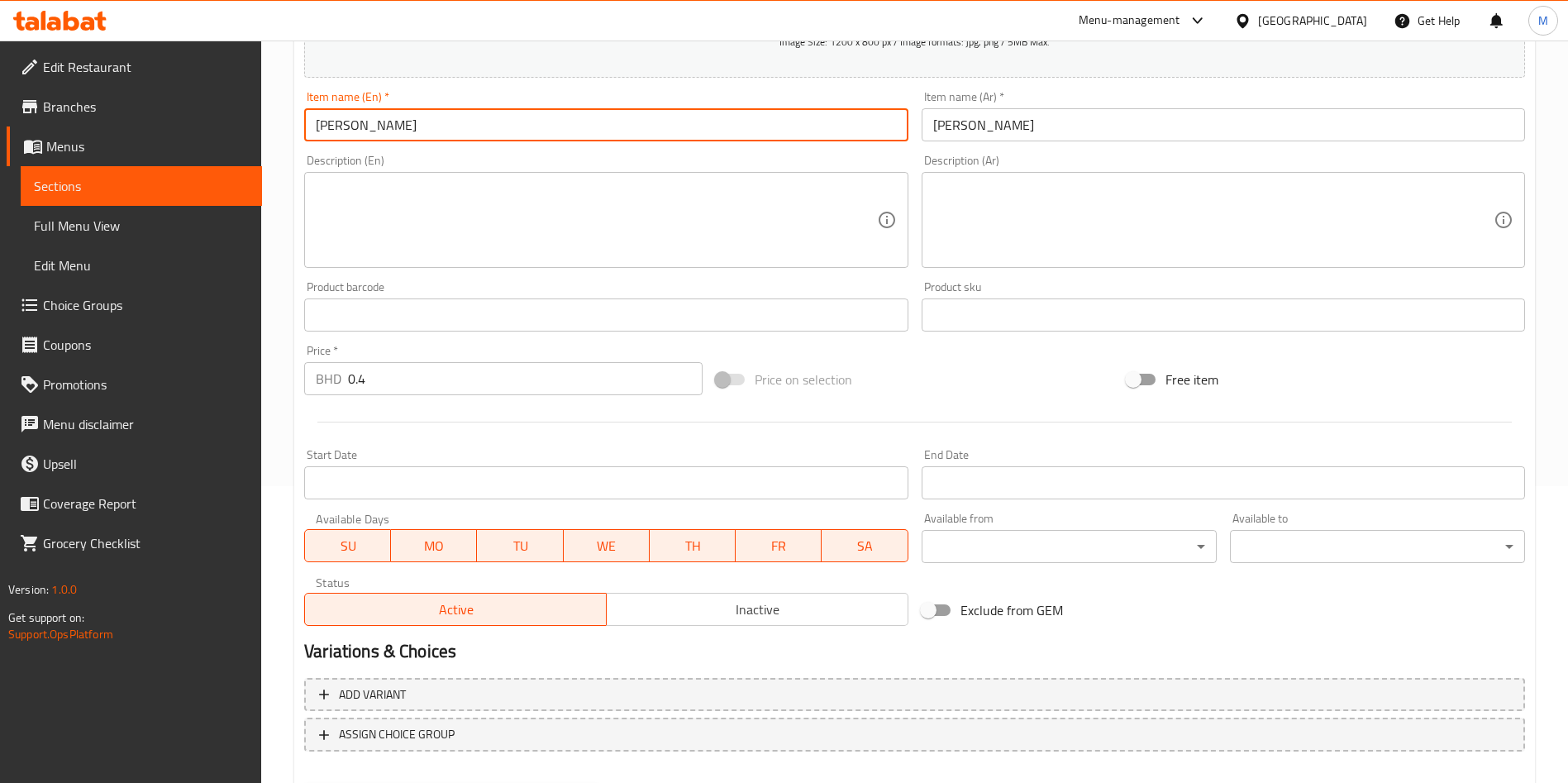
scroll to position [385, 0]
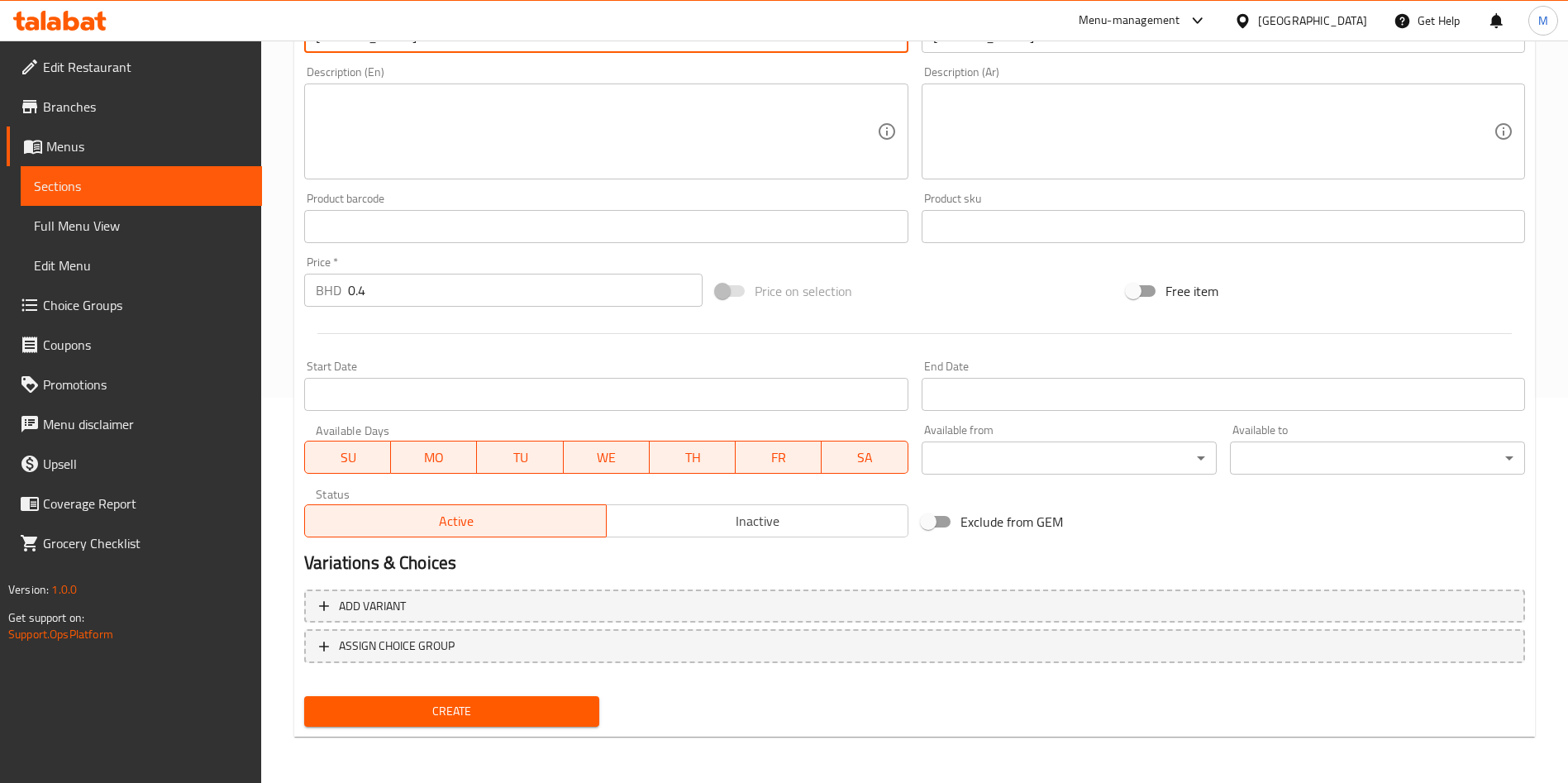
type input "Mirnda lemon"
click at [428, 690] on div "Add item image Image Size: 1200 x 800 px / Image formats: jpg, png / 5MB Max. I…" at bounding box center [914, 283] width 1234 height 902
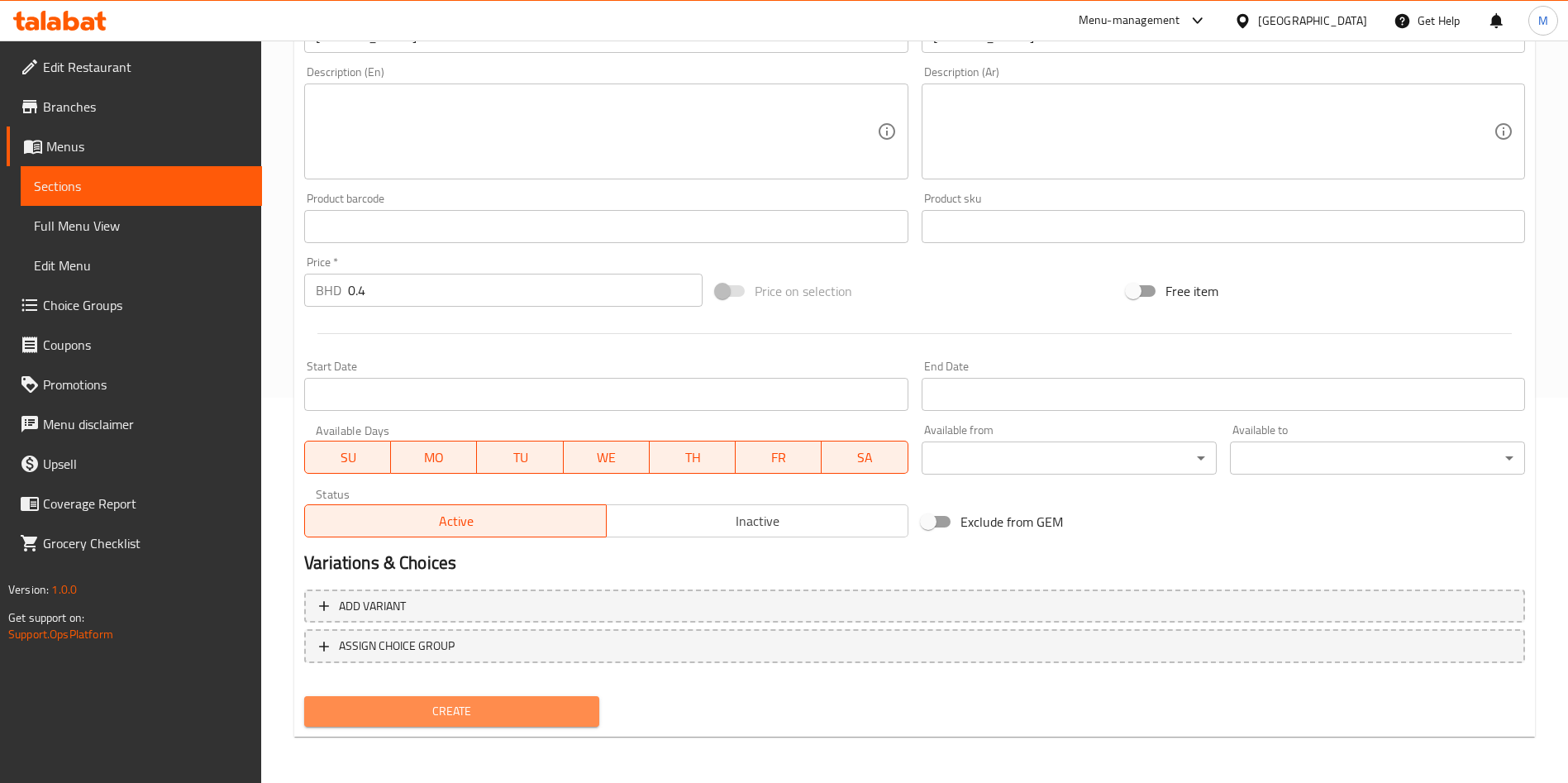
click at [428, 705] on span "Create" at bounding box center [451, 711] width 269 height 20
click at [428, 705] on div at bounding box center [784, 391] width 1568 height 783
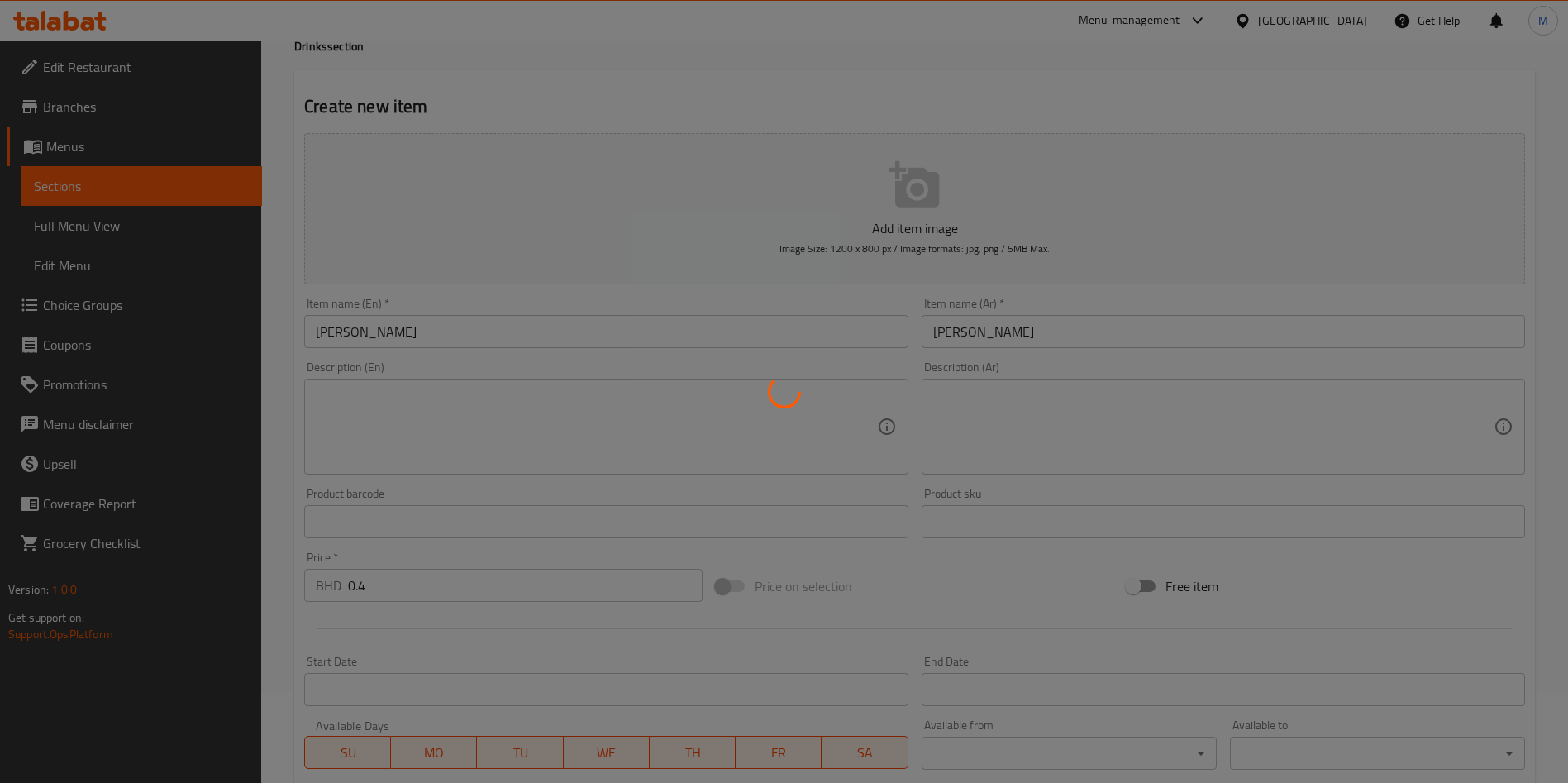
scroll to position [0, 0]
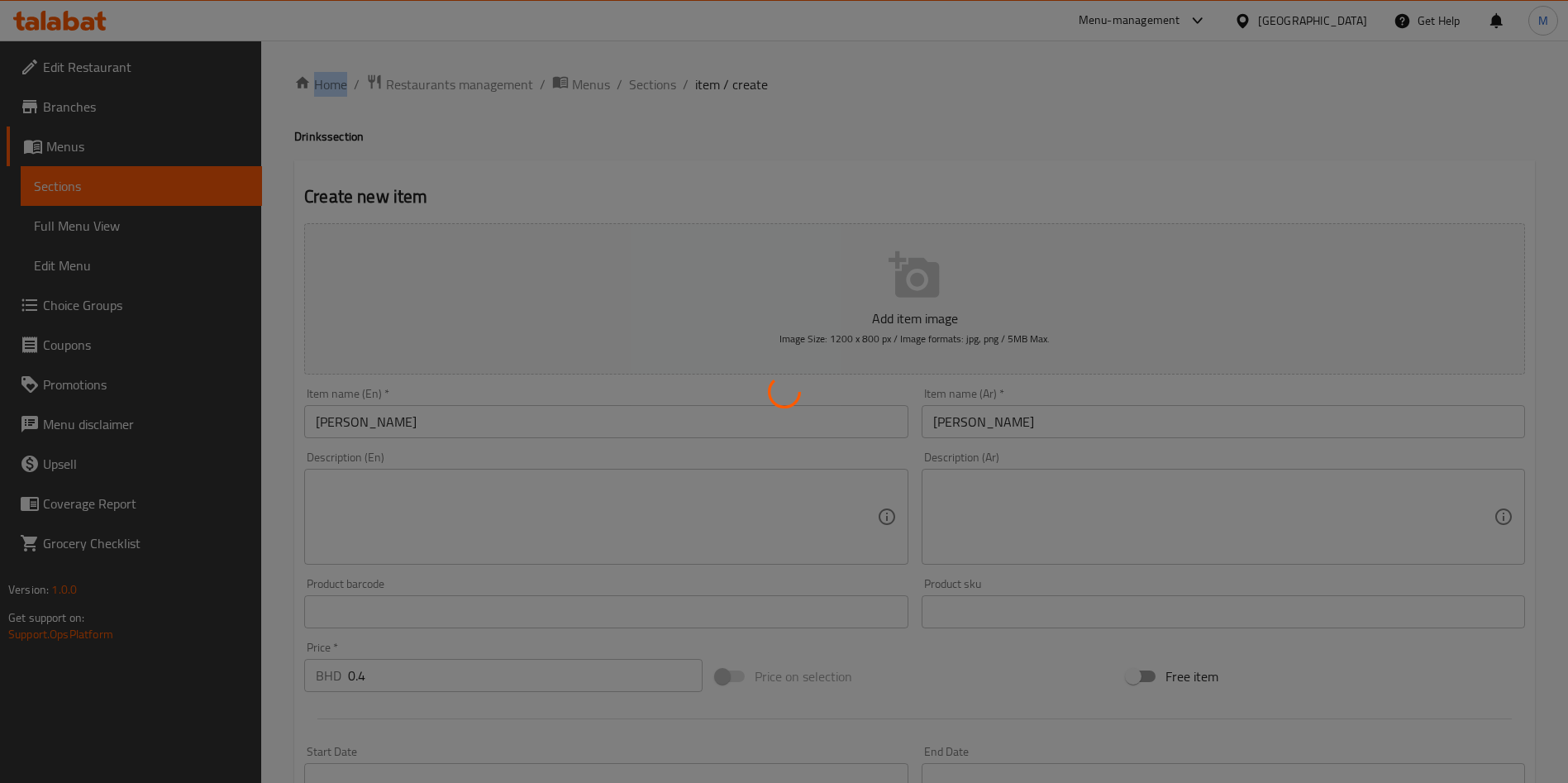
type input "0"
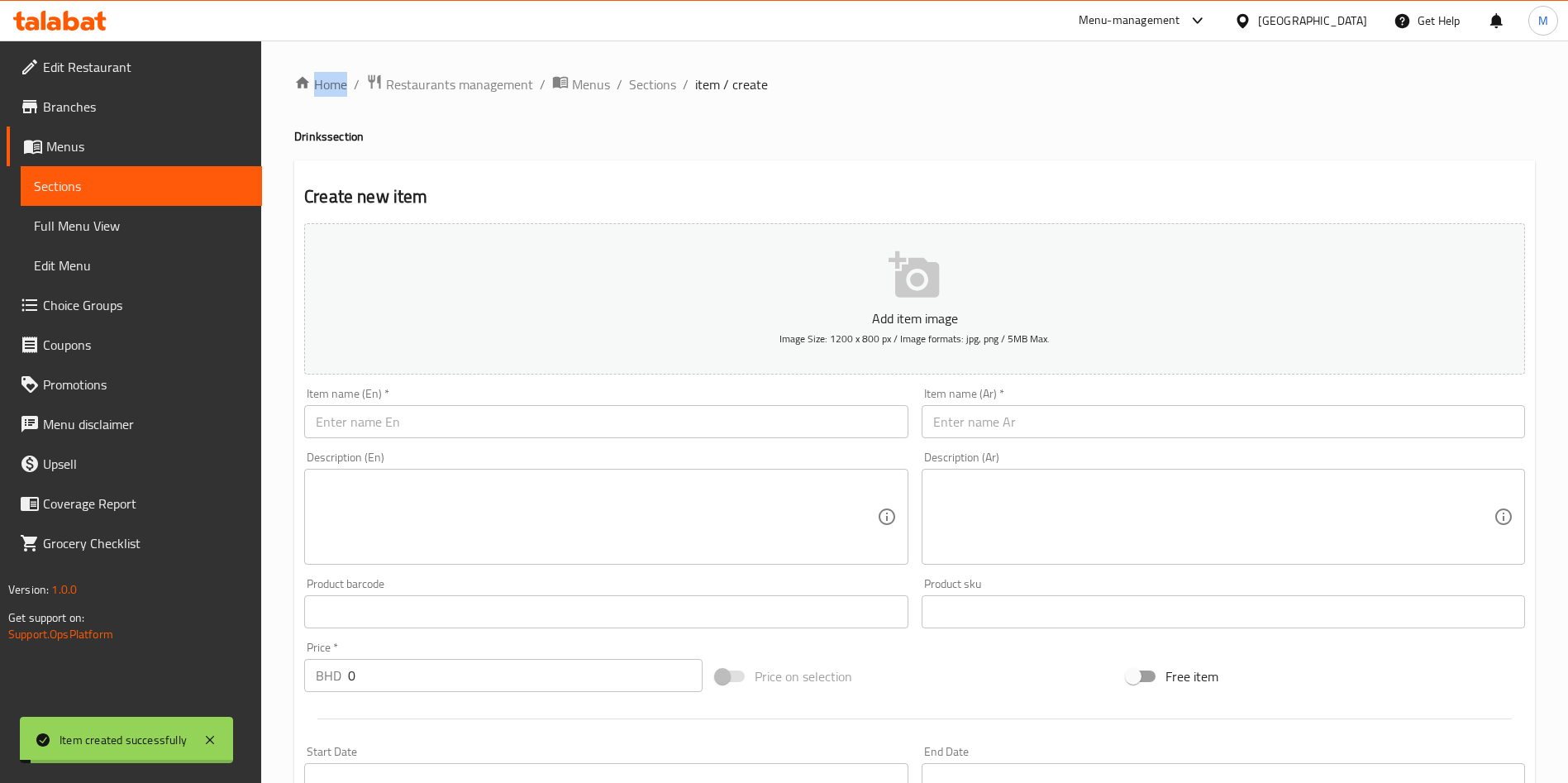
drag, startPoint x: 679, startPoint y: 67, endPoint x: 662, endPoint y: 72, distance: 17.7
click at [679, 67] on div "Home / Restaurants management / Menus / Sections / item / create Drinks section…" at bounding box center [915, 605] width 1307 height 1128
click at [657, 74] on span "Sections" at bounding box center [652, 83] width 47 height 19
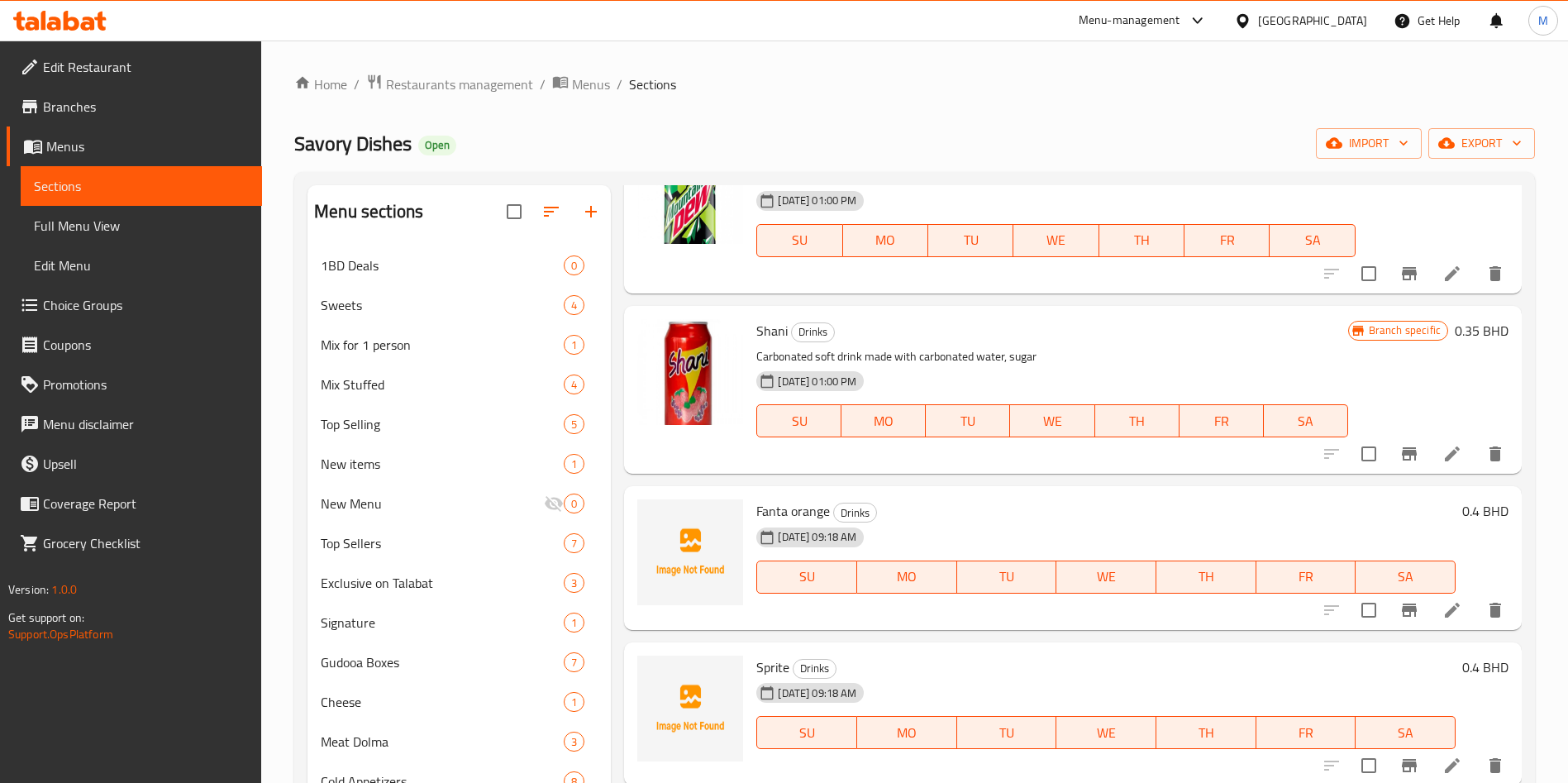
scroll to position [1490, 0]
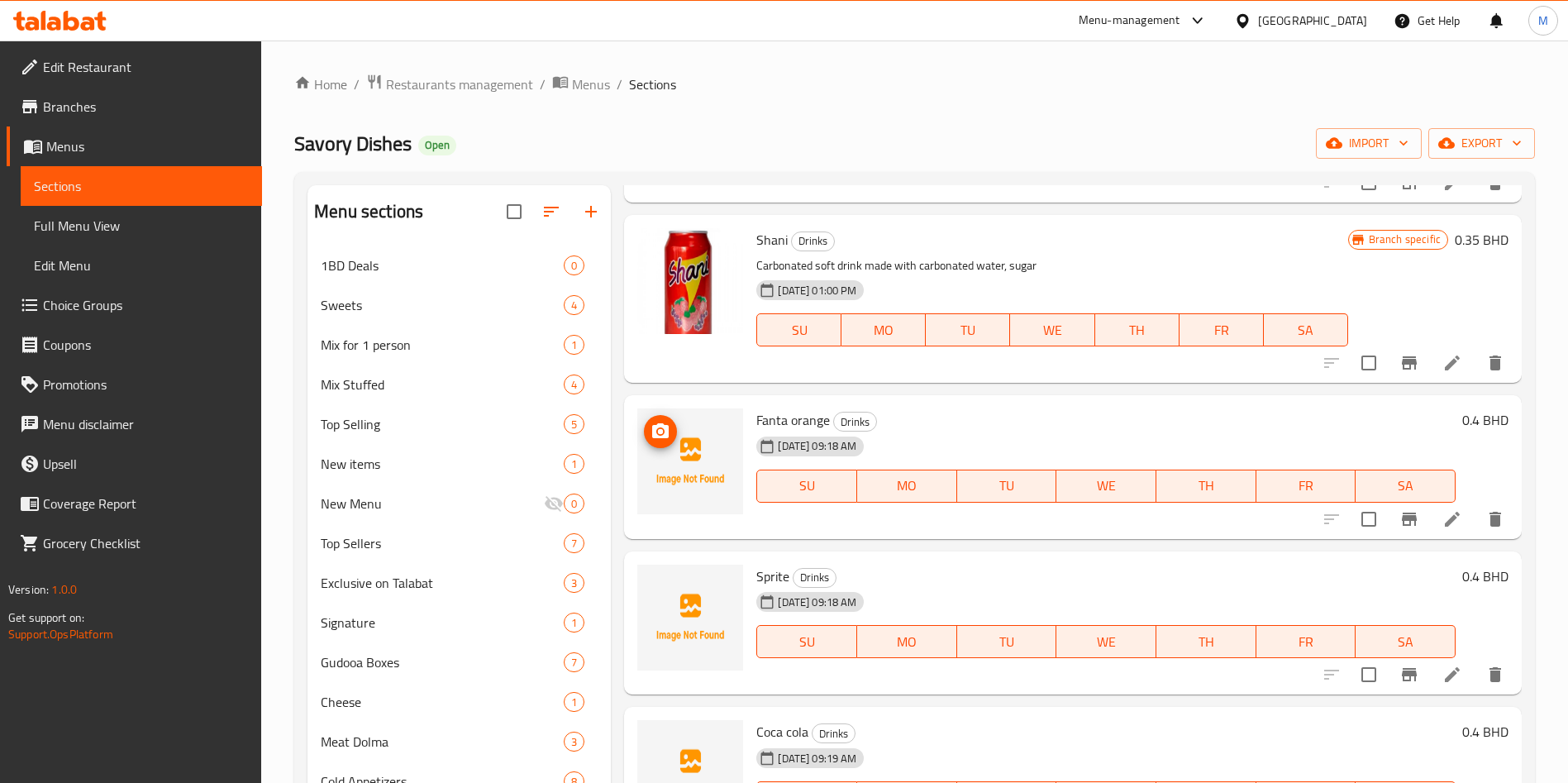
click at [661, 434] on icon "upload picture" at bounding box center [660, 431] width 19 height 19
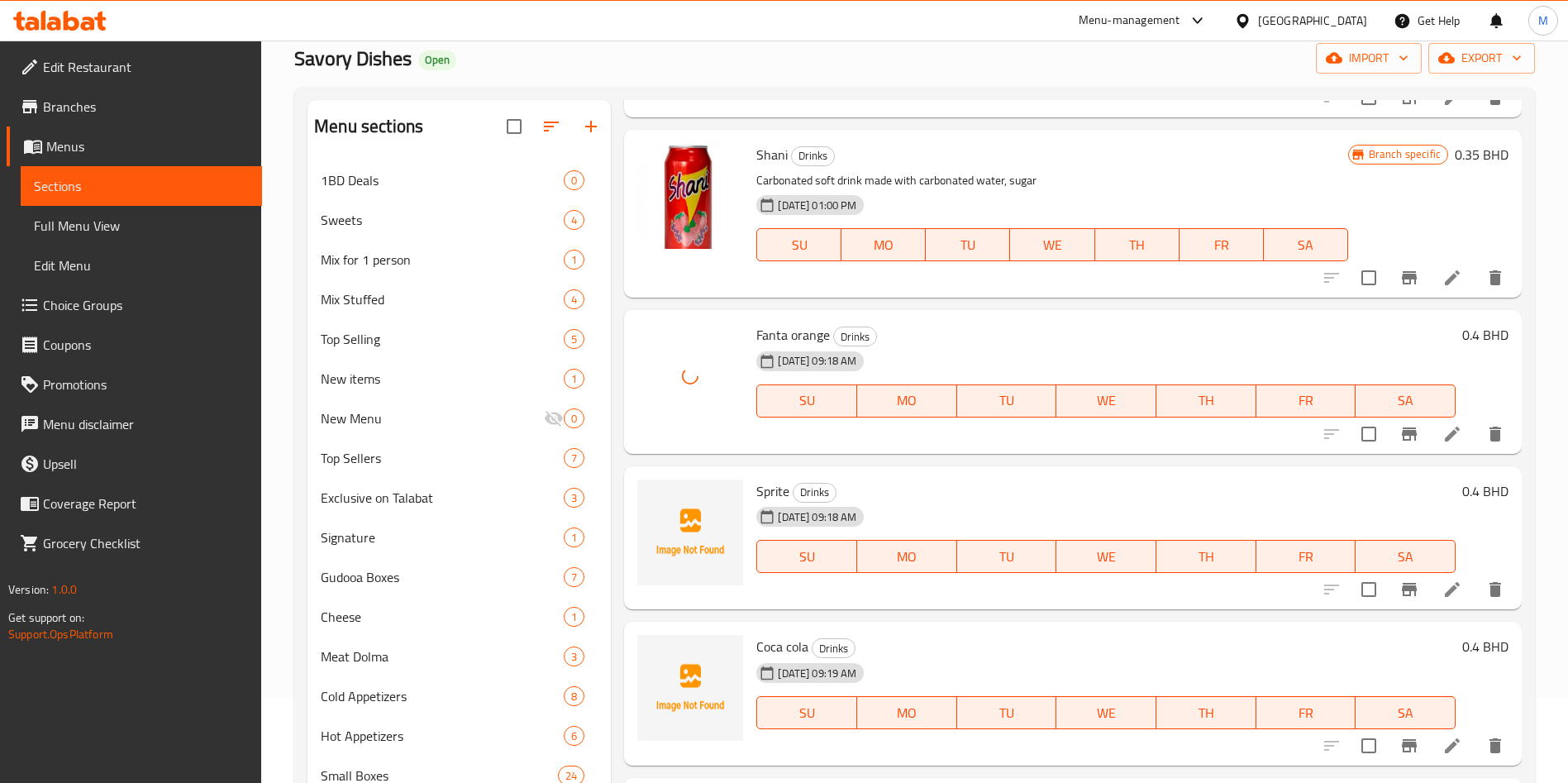
scroll to position [124, 0]
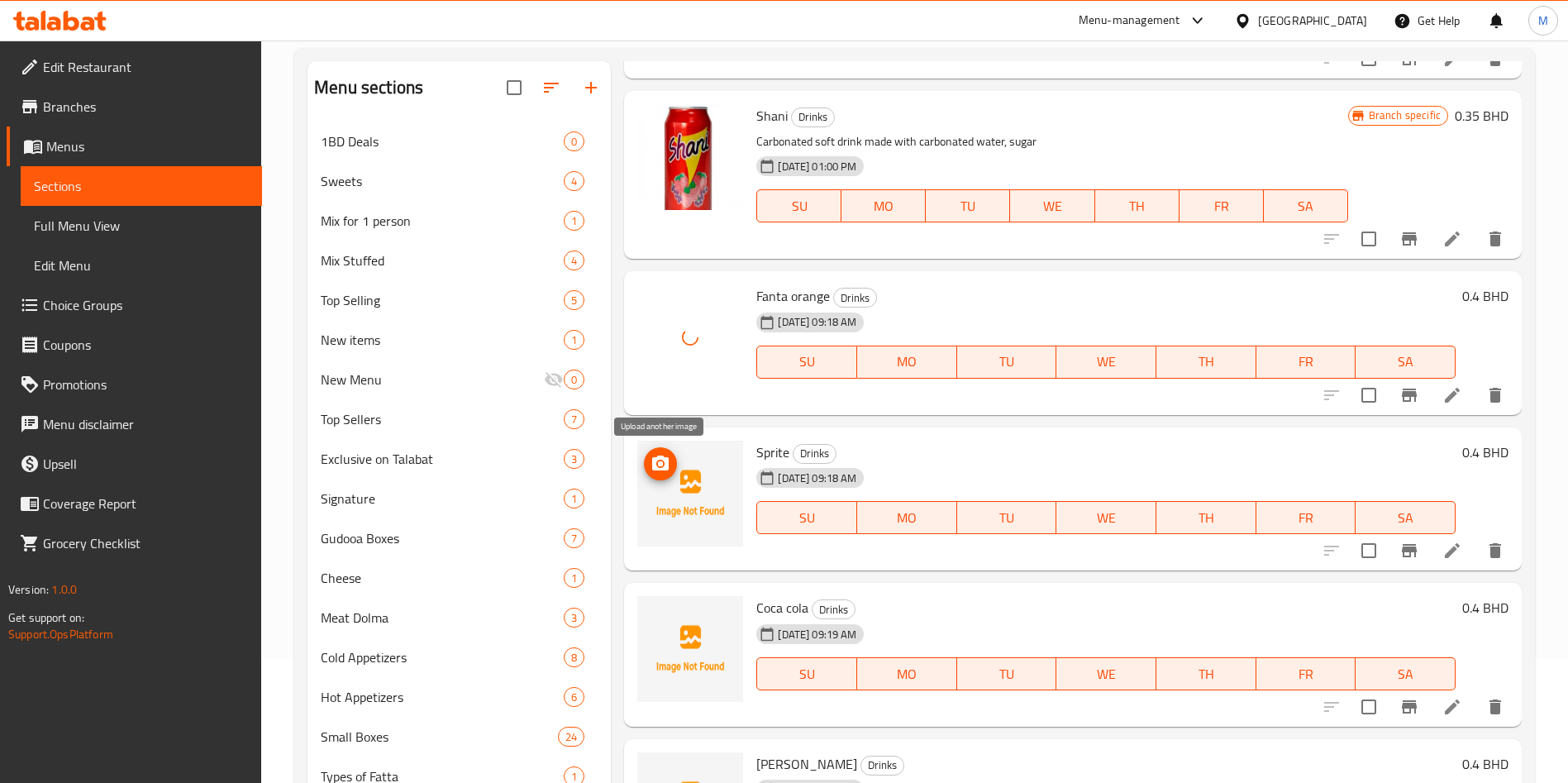
click at [650, 458] on icon "upload picture" at bounding box center [660, 463] width 19 height 19
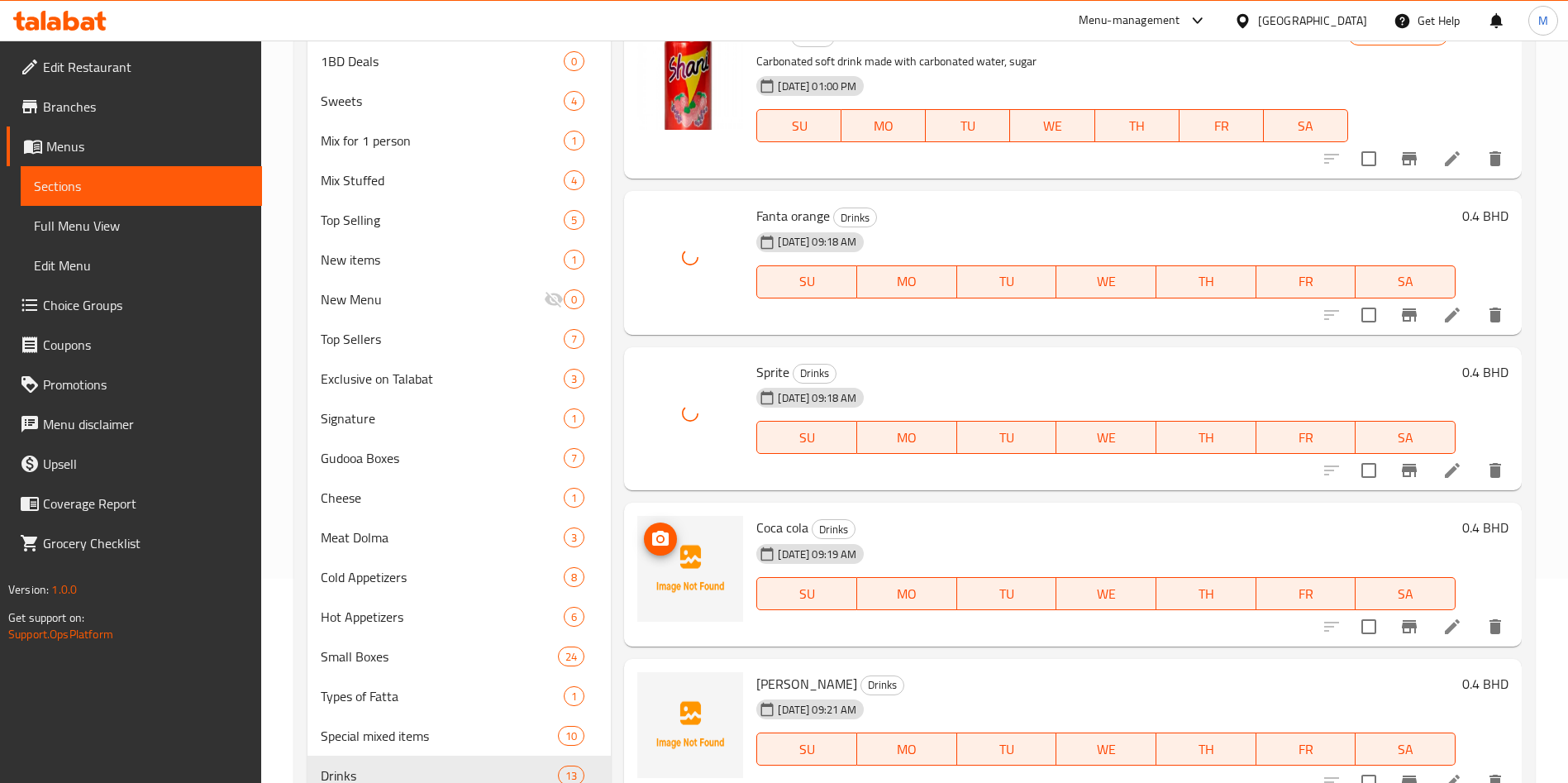
scroll to position [270, 0]
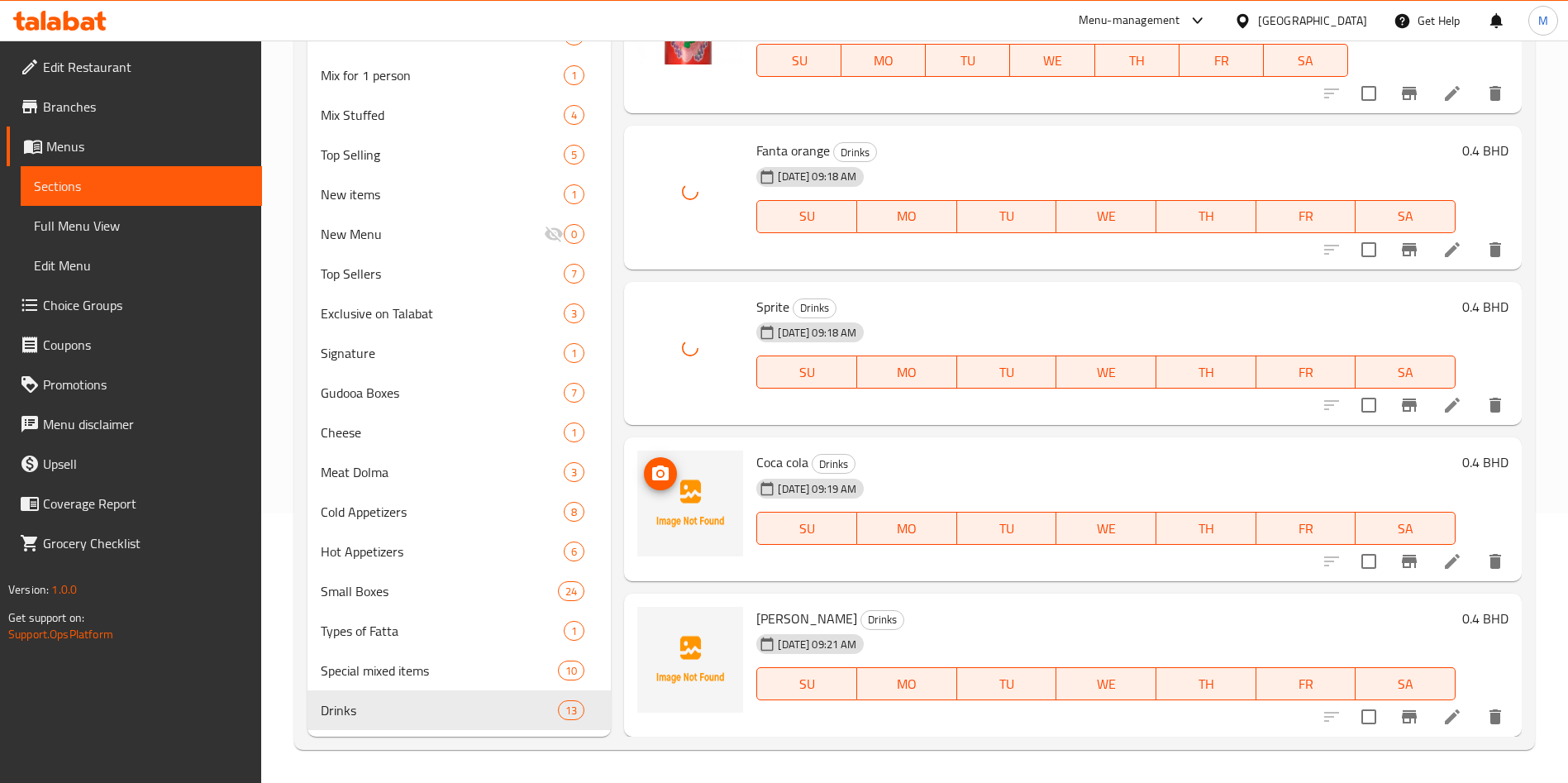
click at [665, 472] on icon "upload picture" at bounding box center [661, 473] width 17 height 15
click at [661, 637] on icon "upload picture" at bounding box center [660, 630] width 19 height 19
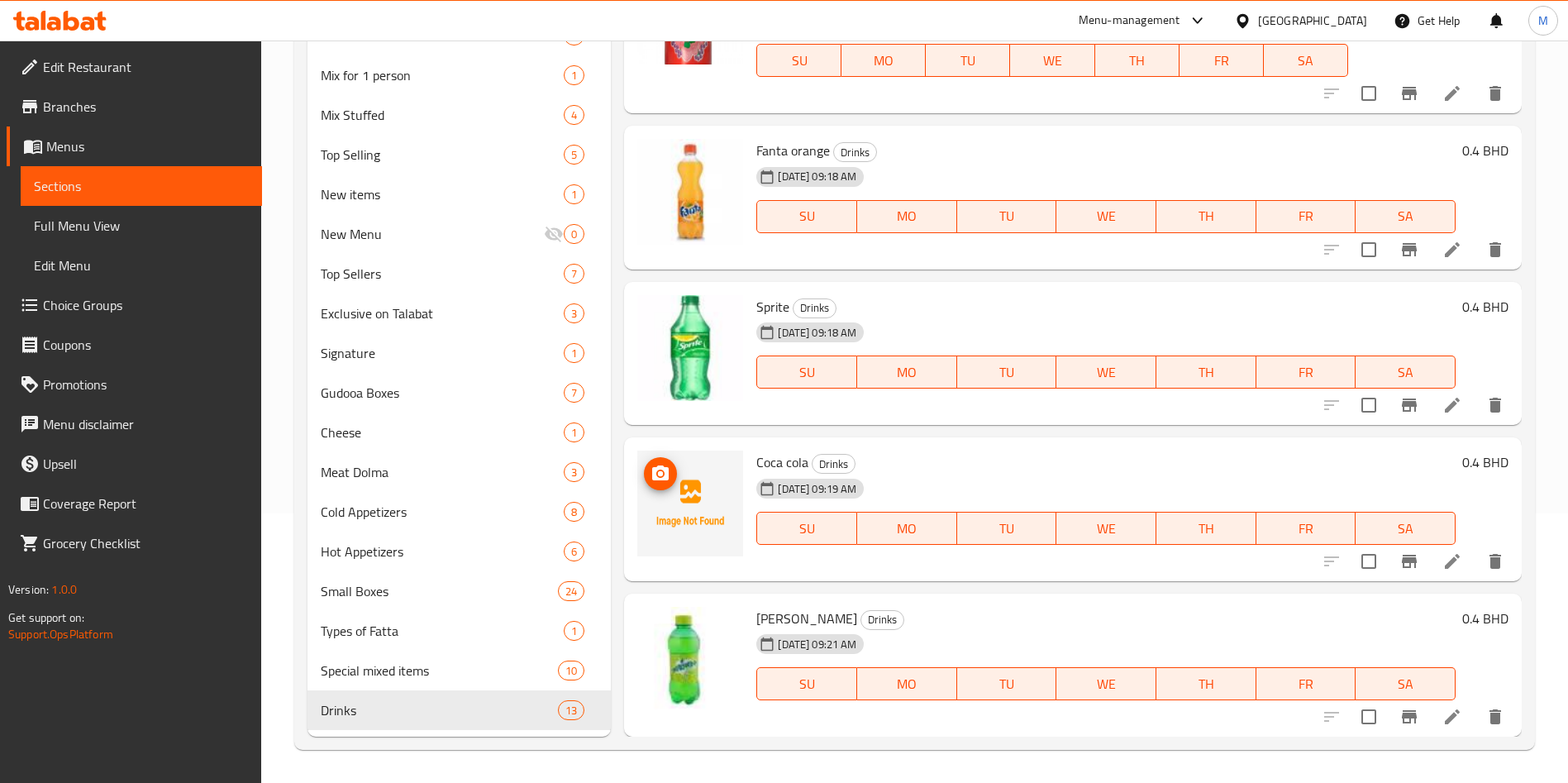
click at [662, 482] on icon "upload picture" at bounding box center [660, 473] width 19 height 19
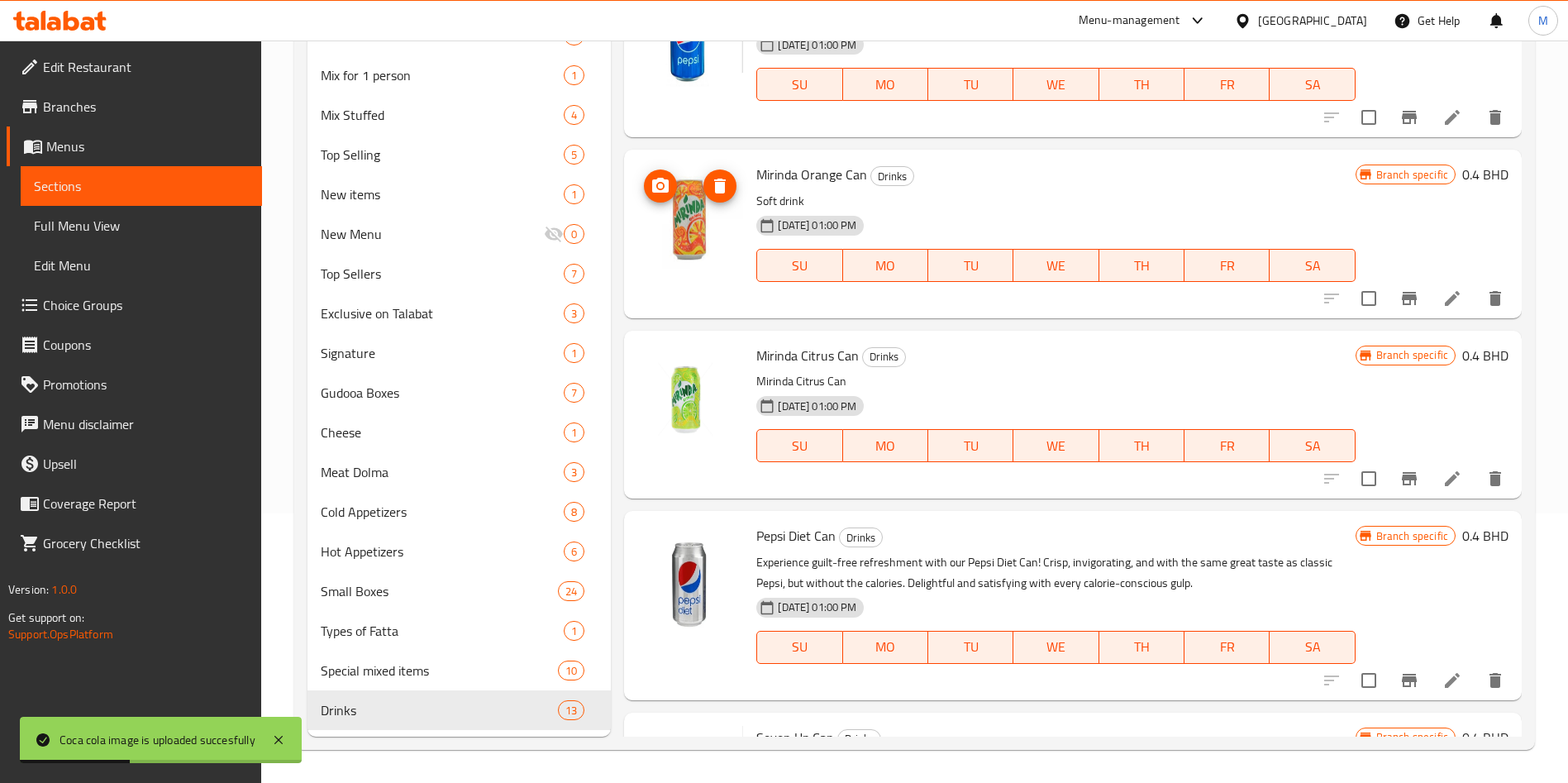
scroll to position [0, 0]
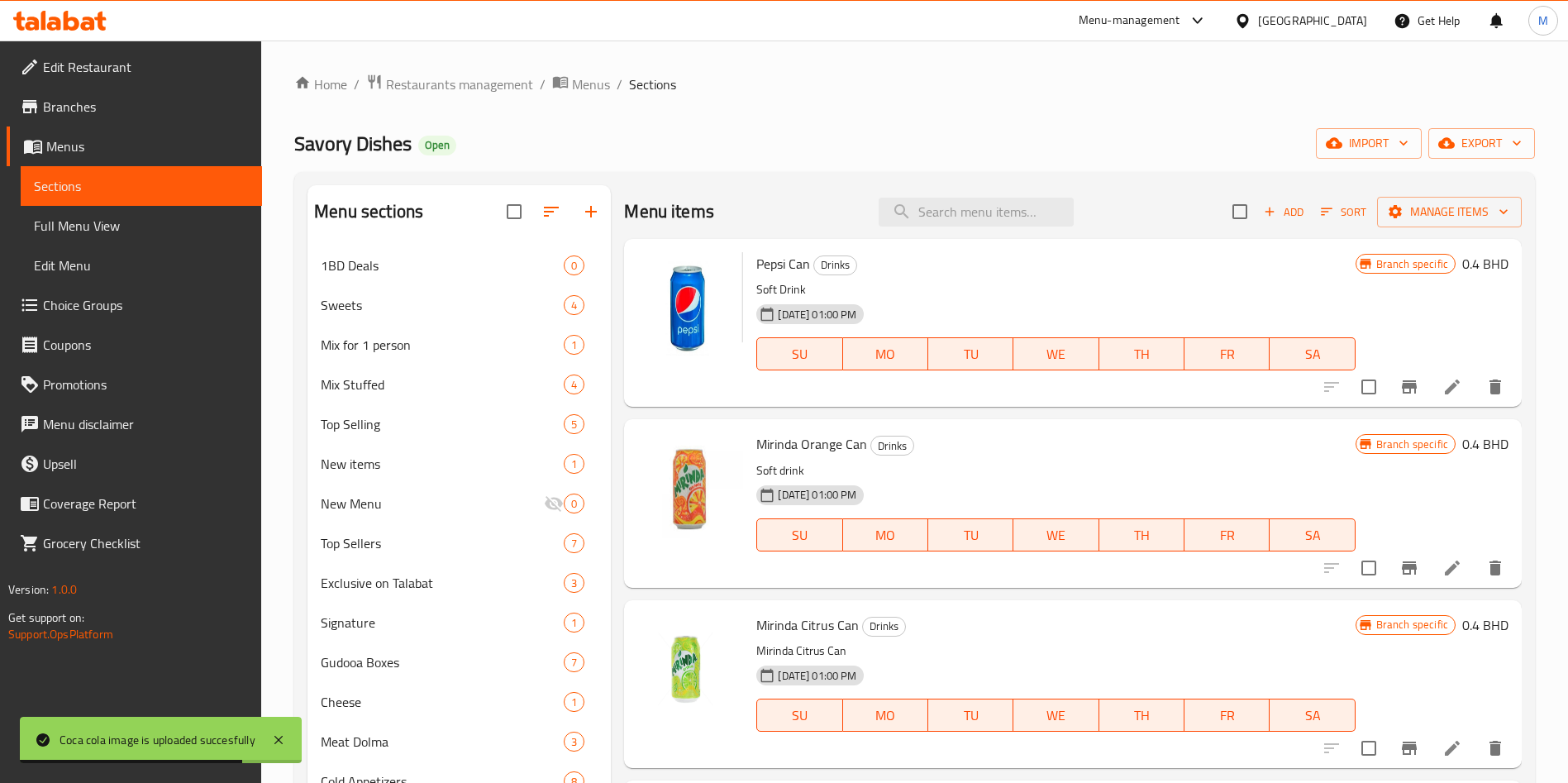
click at [913, 92] on ol "Home / Restaurants management / Menus / Sections" at bounding box center [914, 84] width 1241 height 21
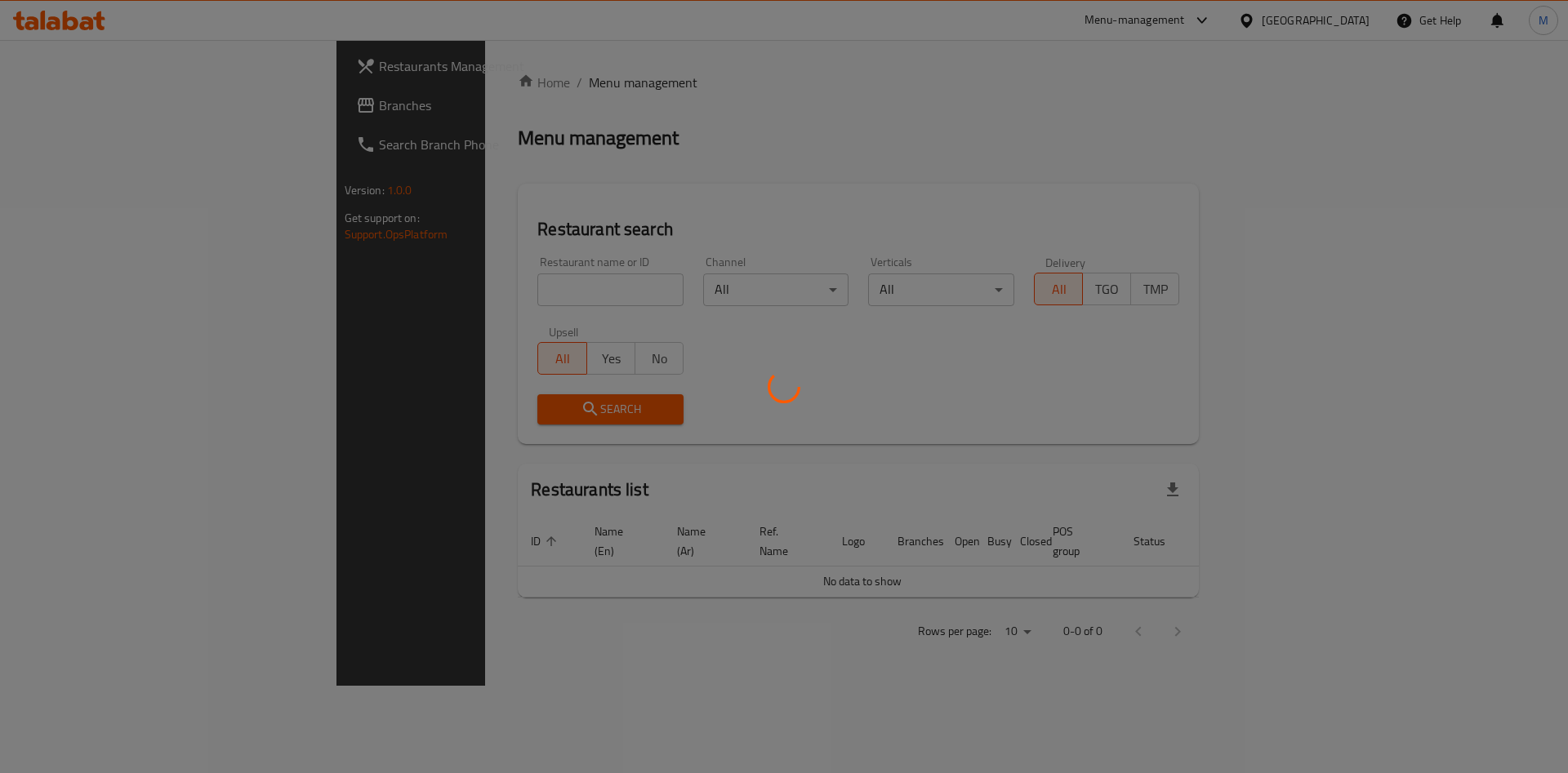
click at [353, 290] on div at bounding box center [784, 386] width 1568 height 773
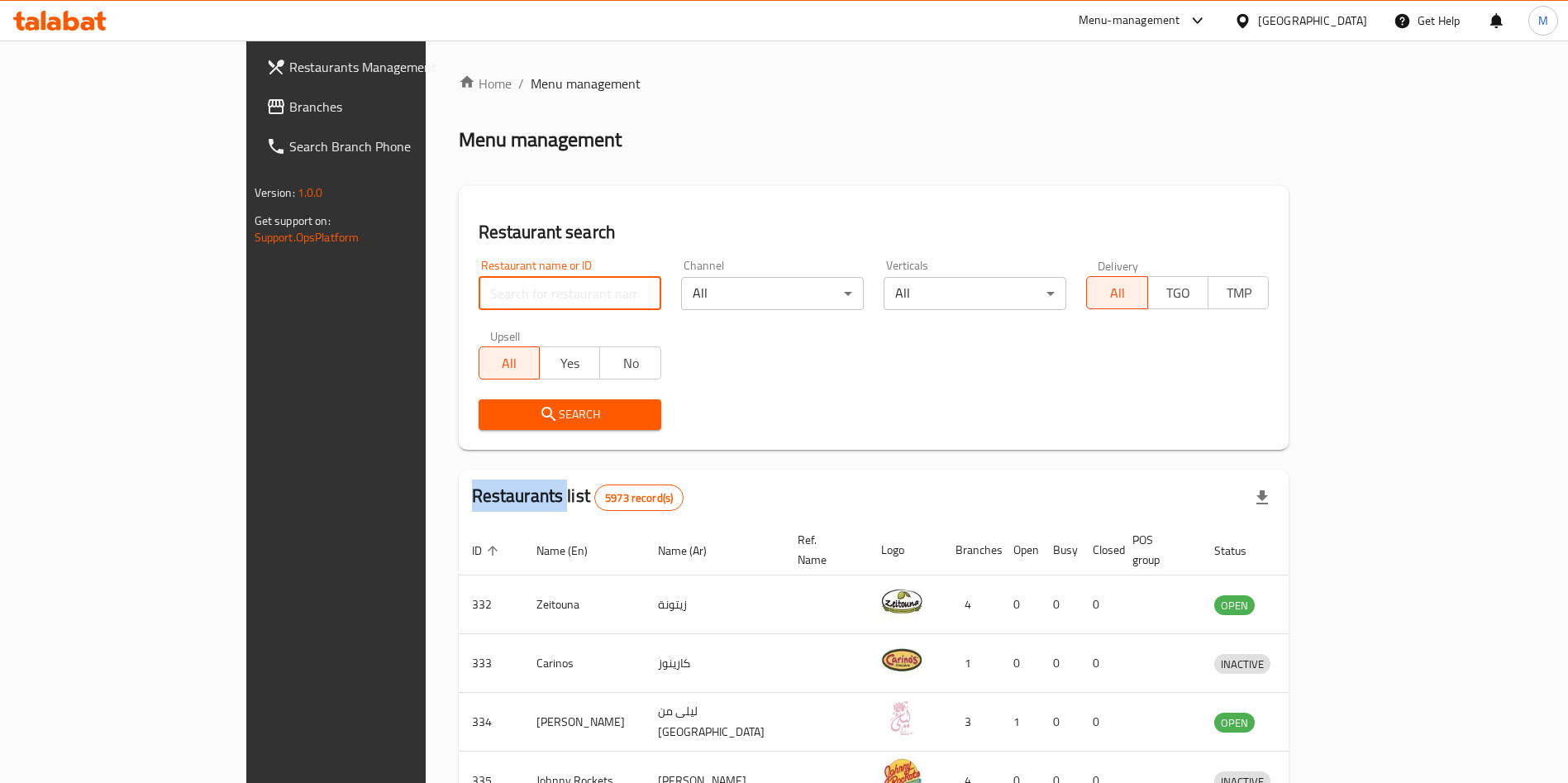
click at [479, 288] on input "search" at bounding box center [570, 294] width 183 height 33
paste input "Monster Cookies"
type input "Monster Cookies"
click button "Search" at bounding box center [570, 414] width 183 height 31
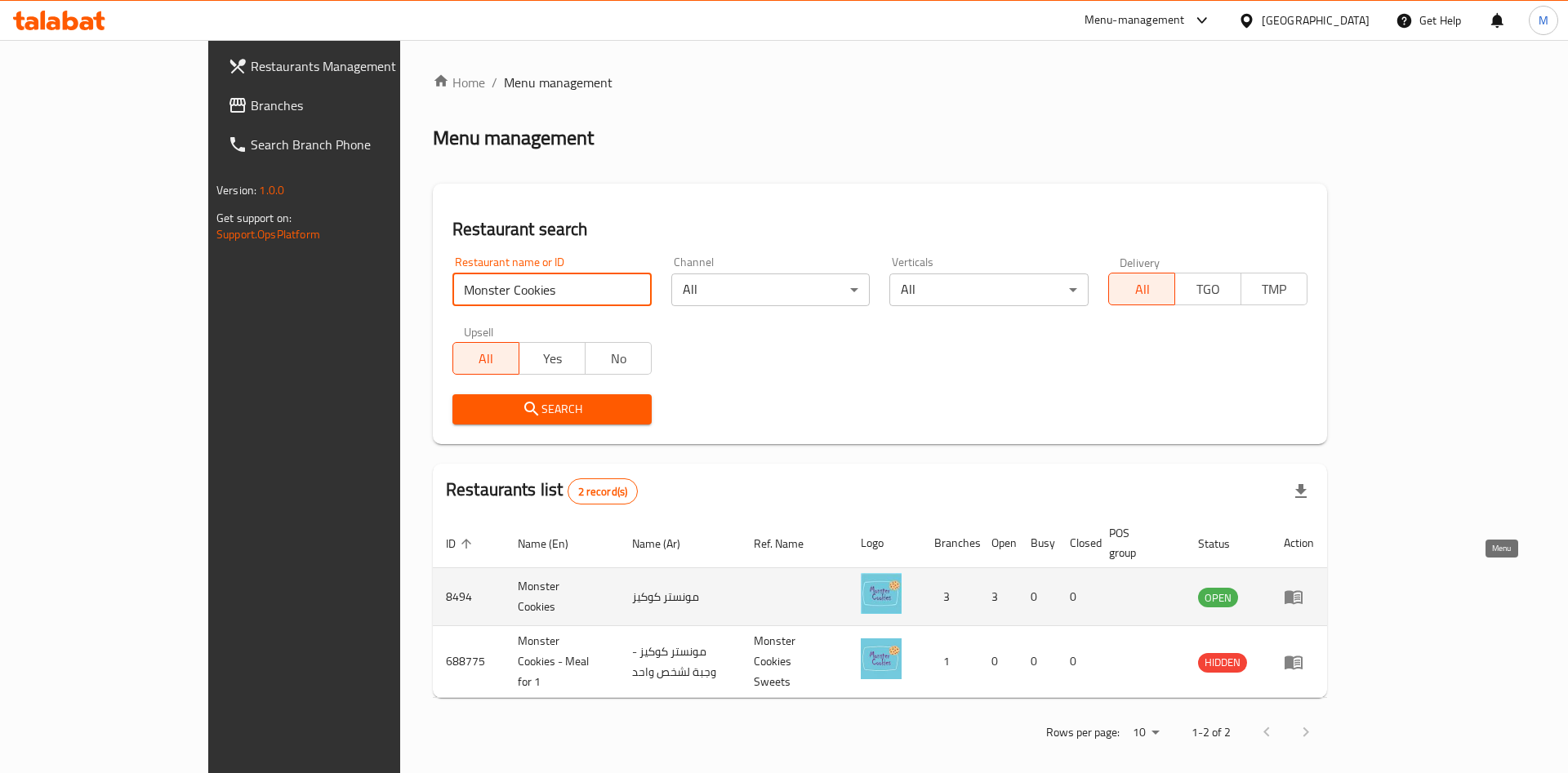
click at [1314, 587] on link "enhanced table" at bounding box center [1299, 596] width 30 height 19
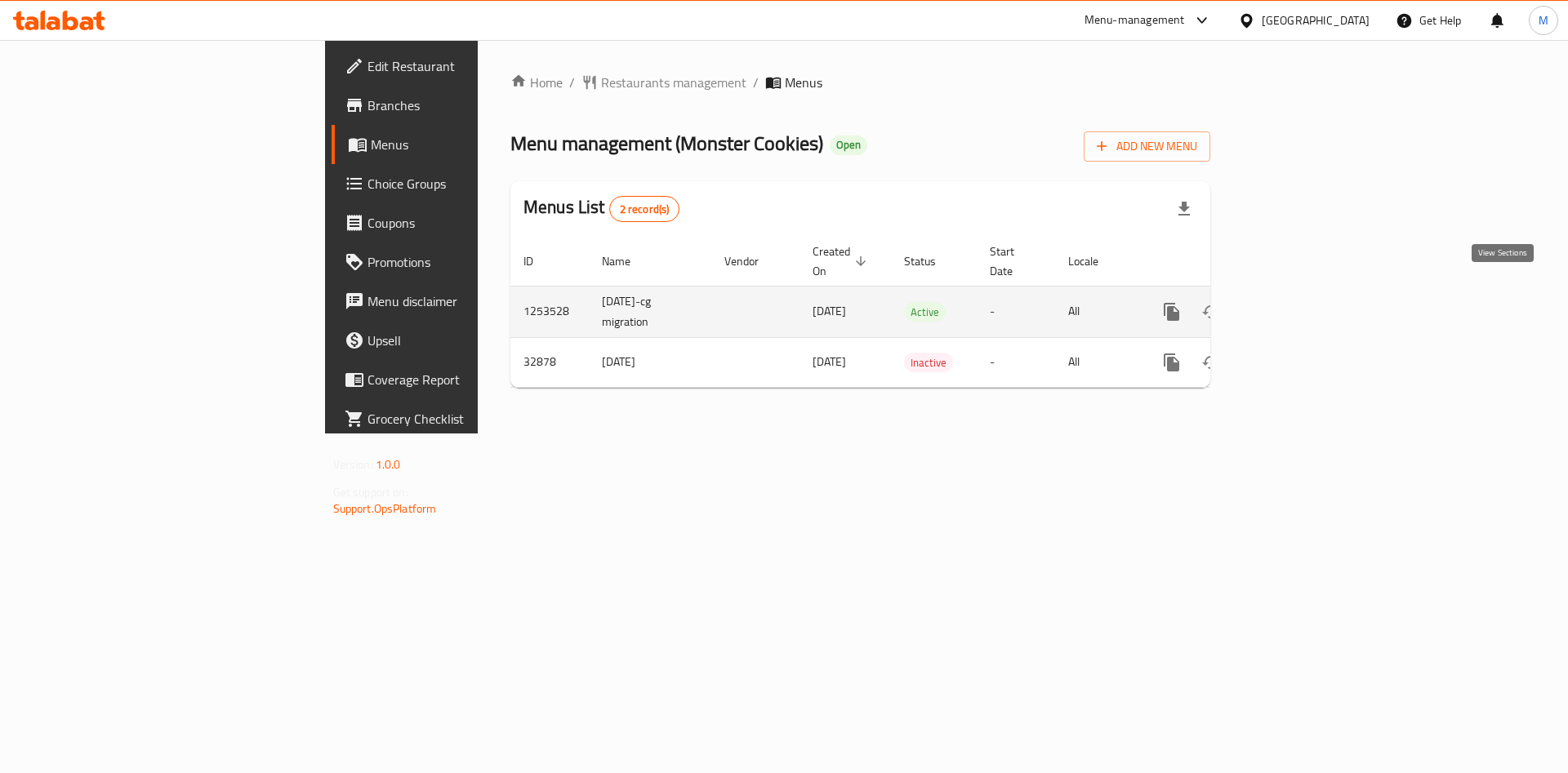
click at [1310, 306] on link "enhanced table" at bounding box center [1289, 311] width 39 height 39
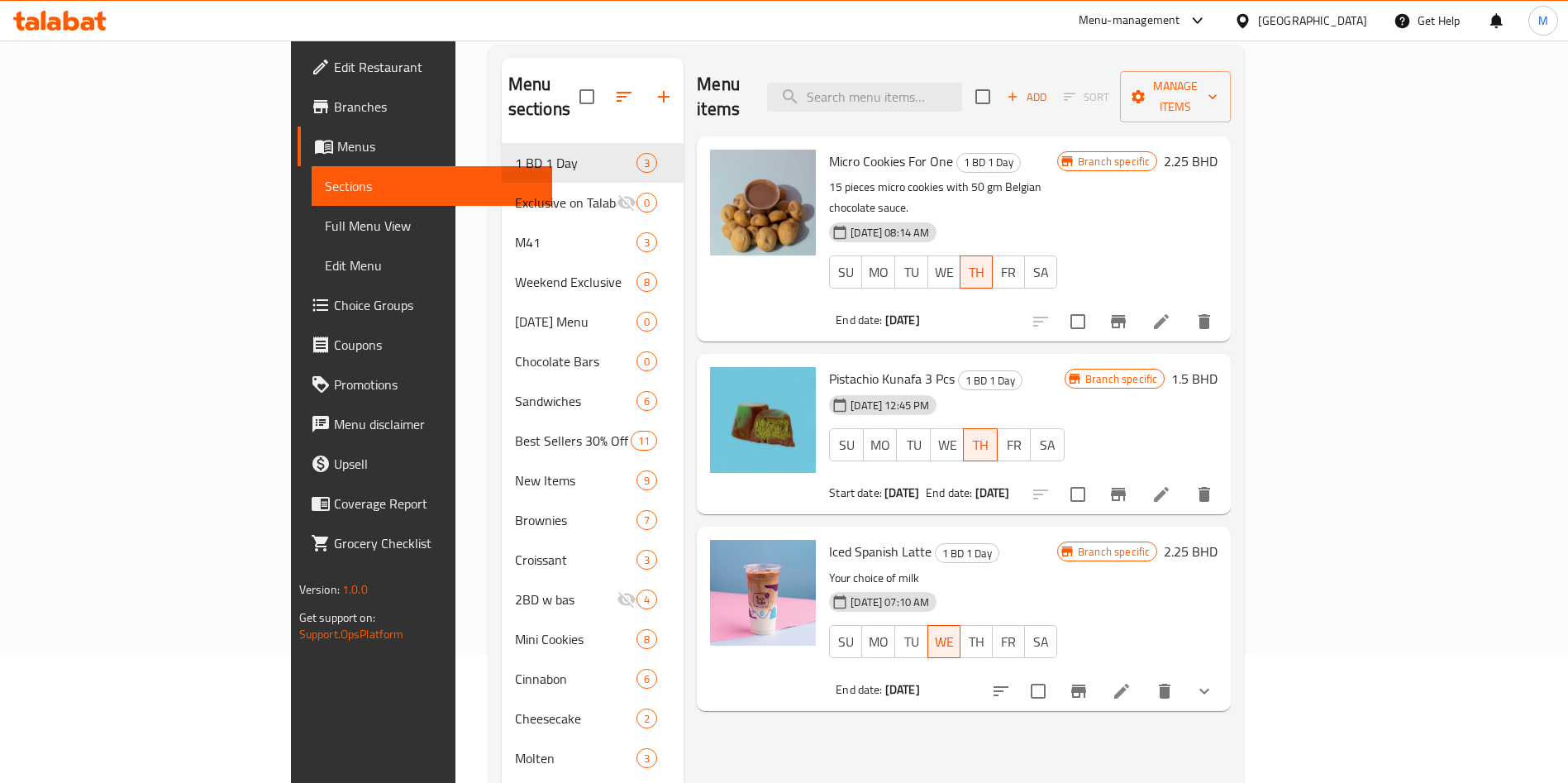
scroll to position [372, 0]
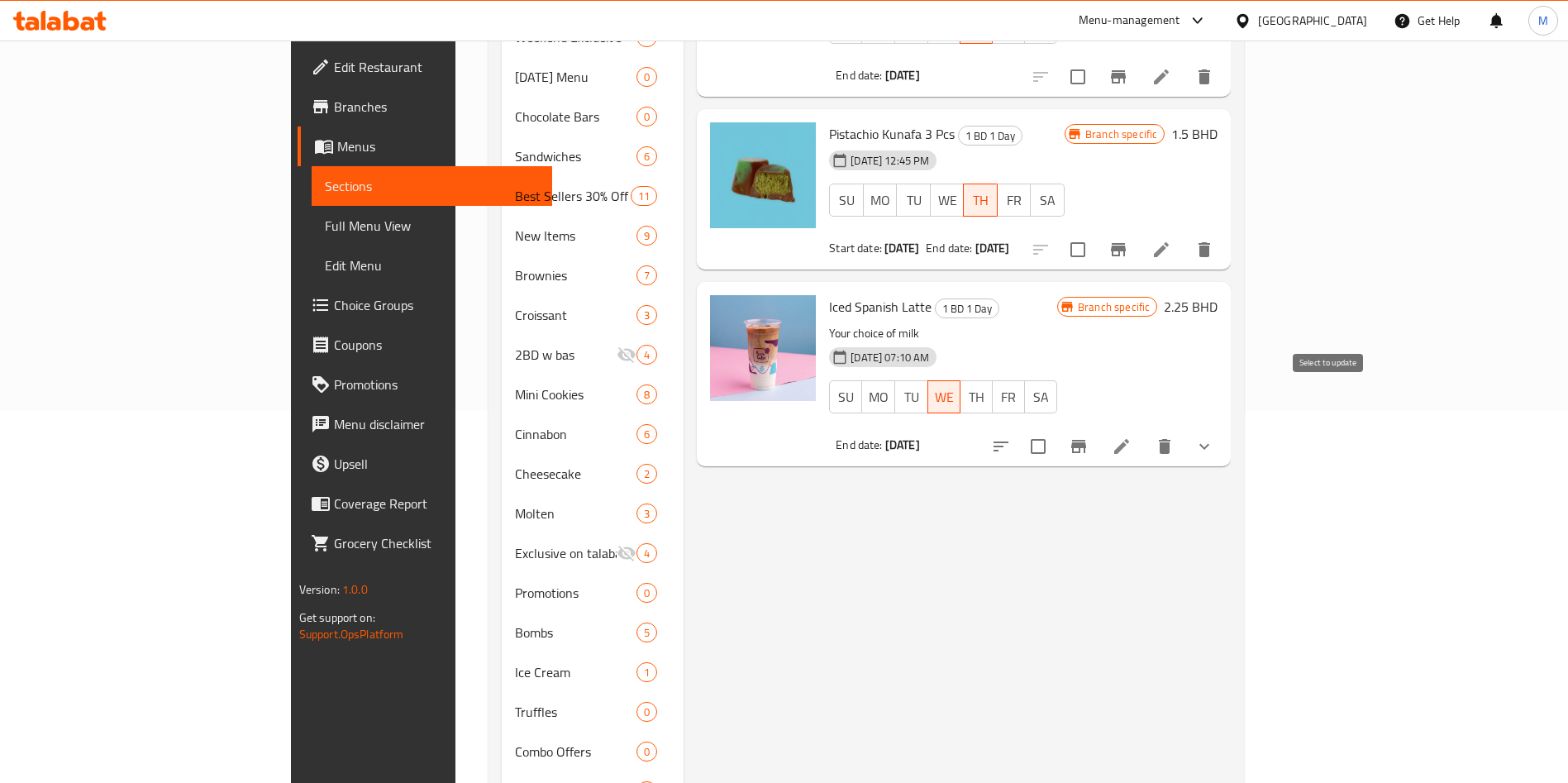
click at [1055, 429] on input "checkbox" at bounding box center [1039, 447] width 35 height 35
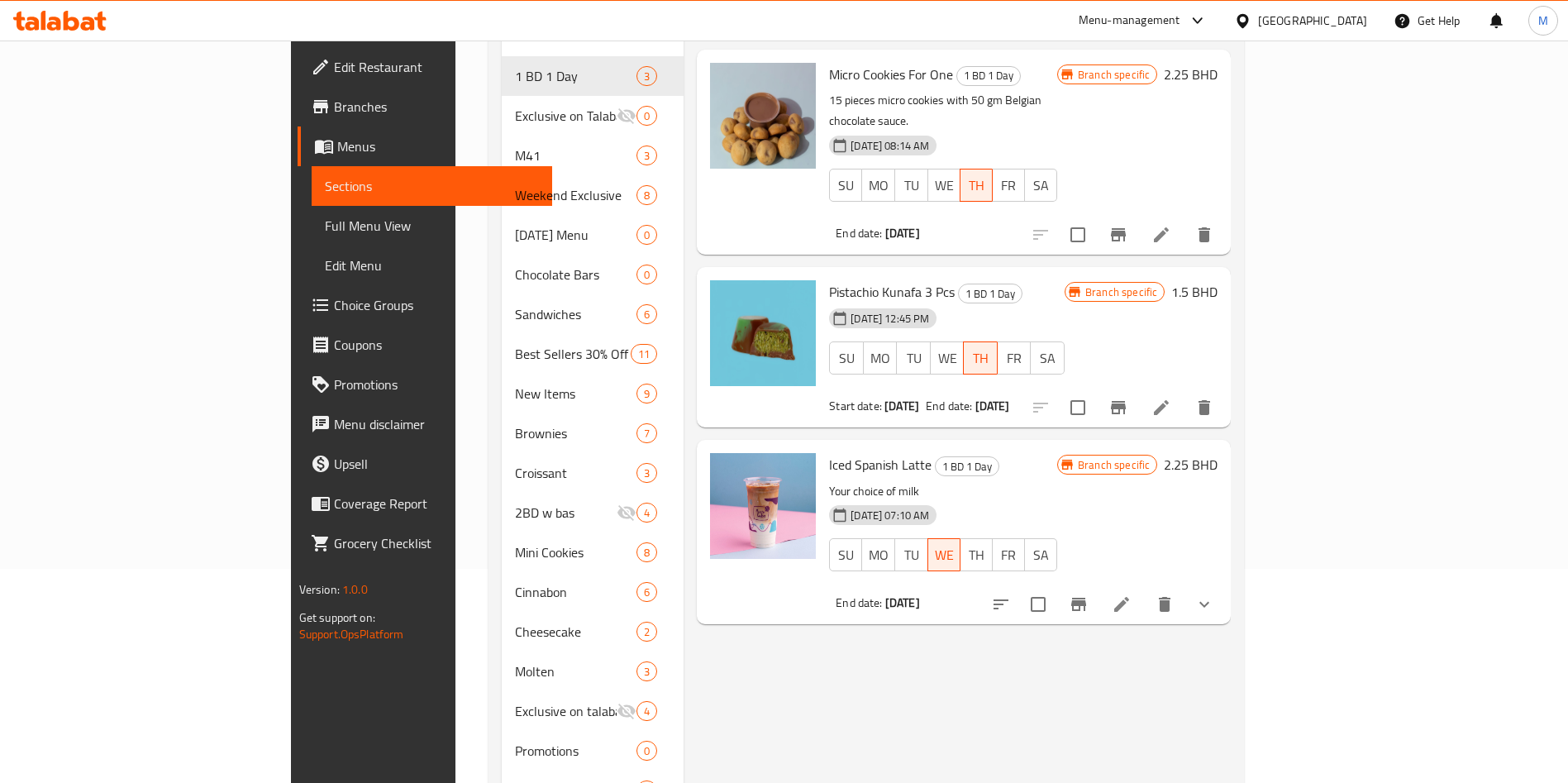
scroll to position [124, 0]
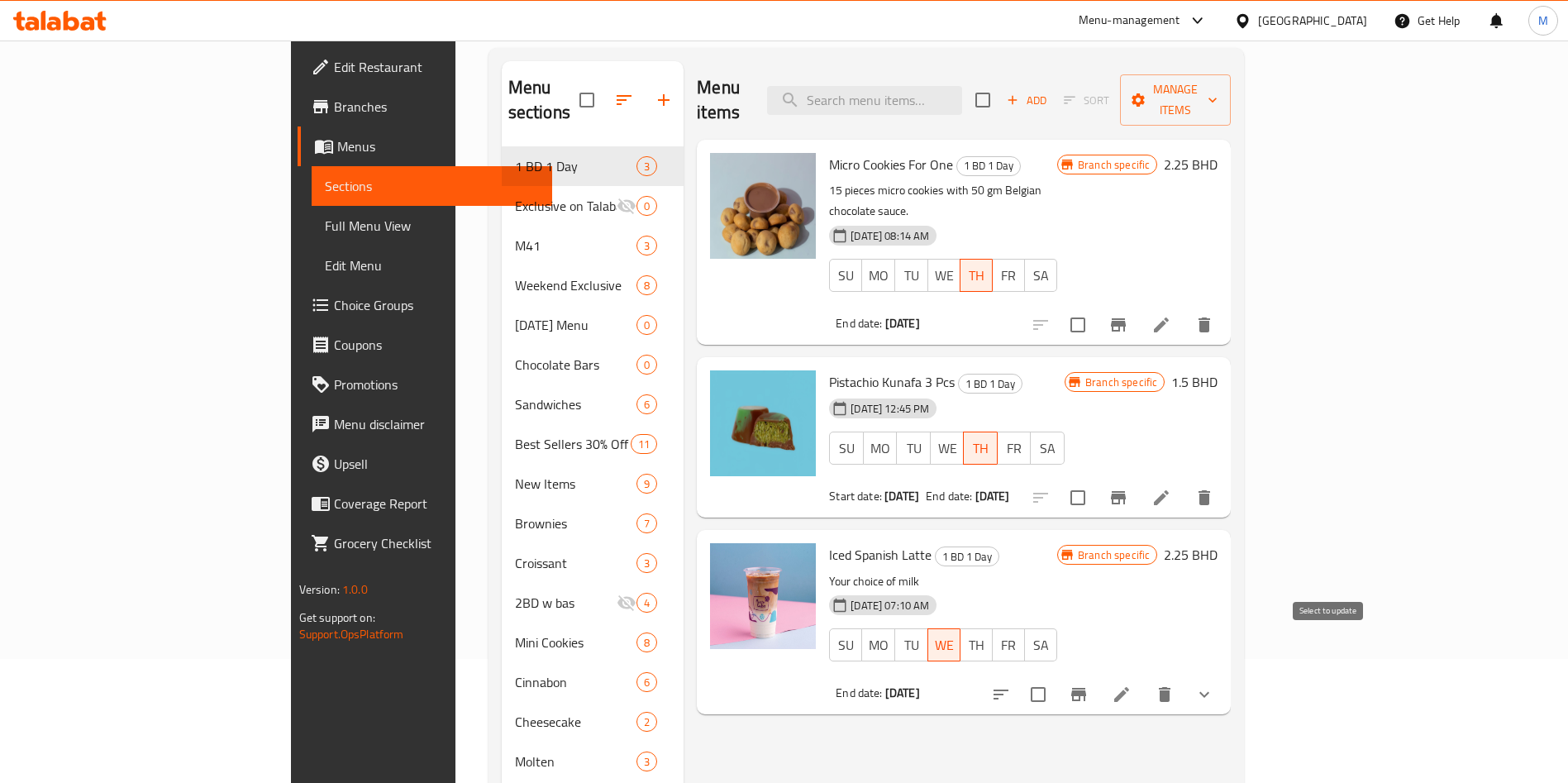
click at [1055, 678] on input "checkbox" at bounding box center [1039, 695] width 35 height 35
checkbox input "true"
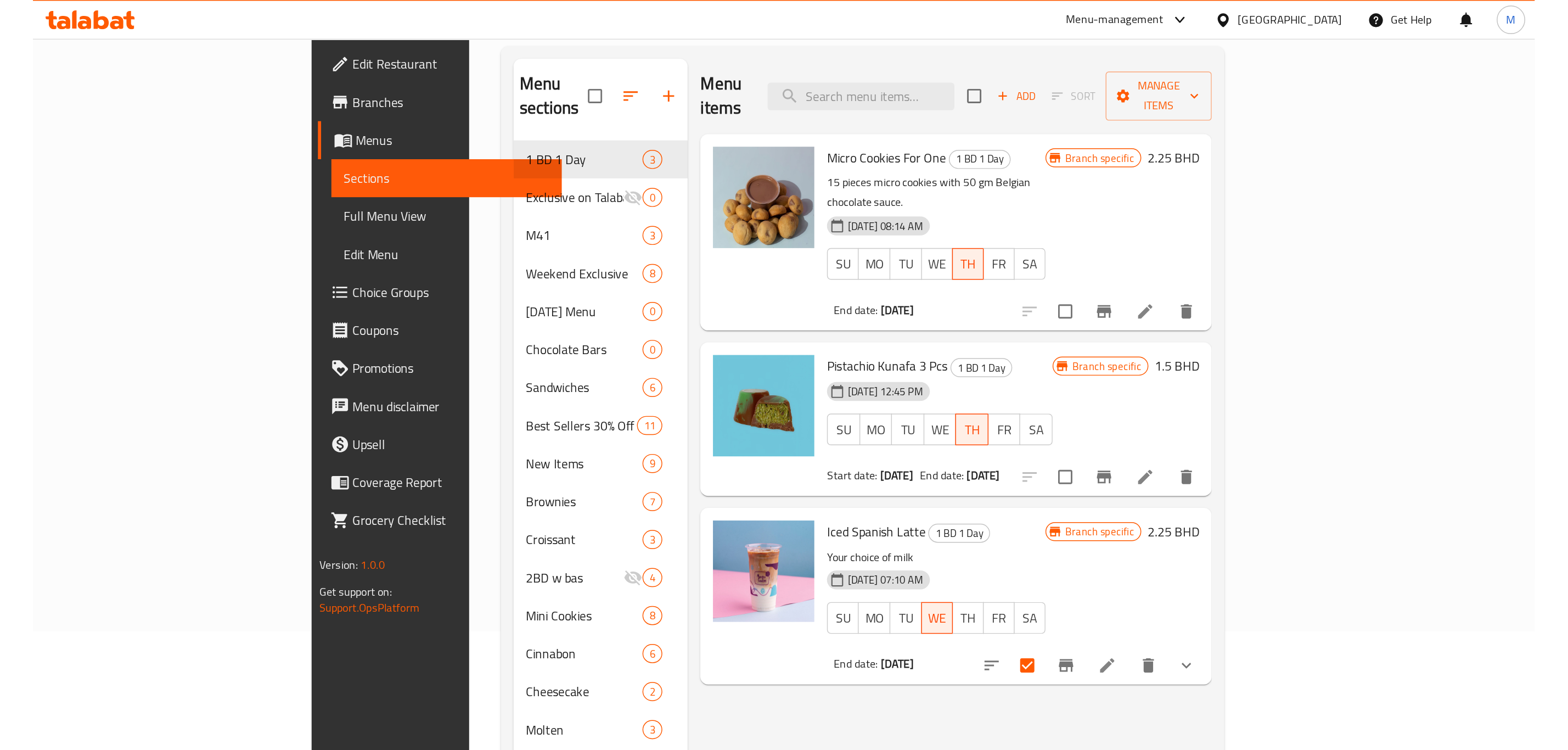
scroll to position [0, 0]
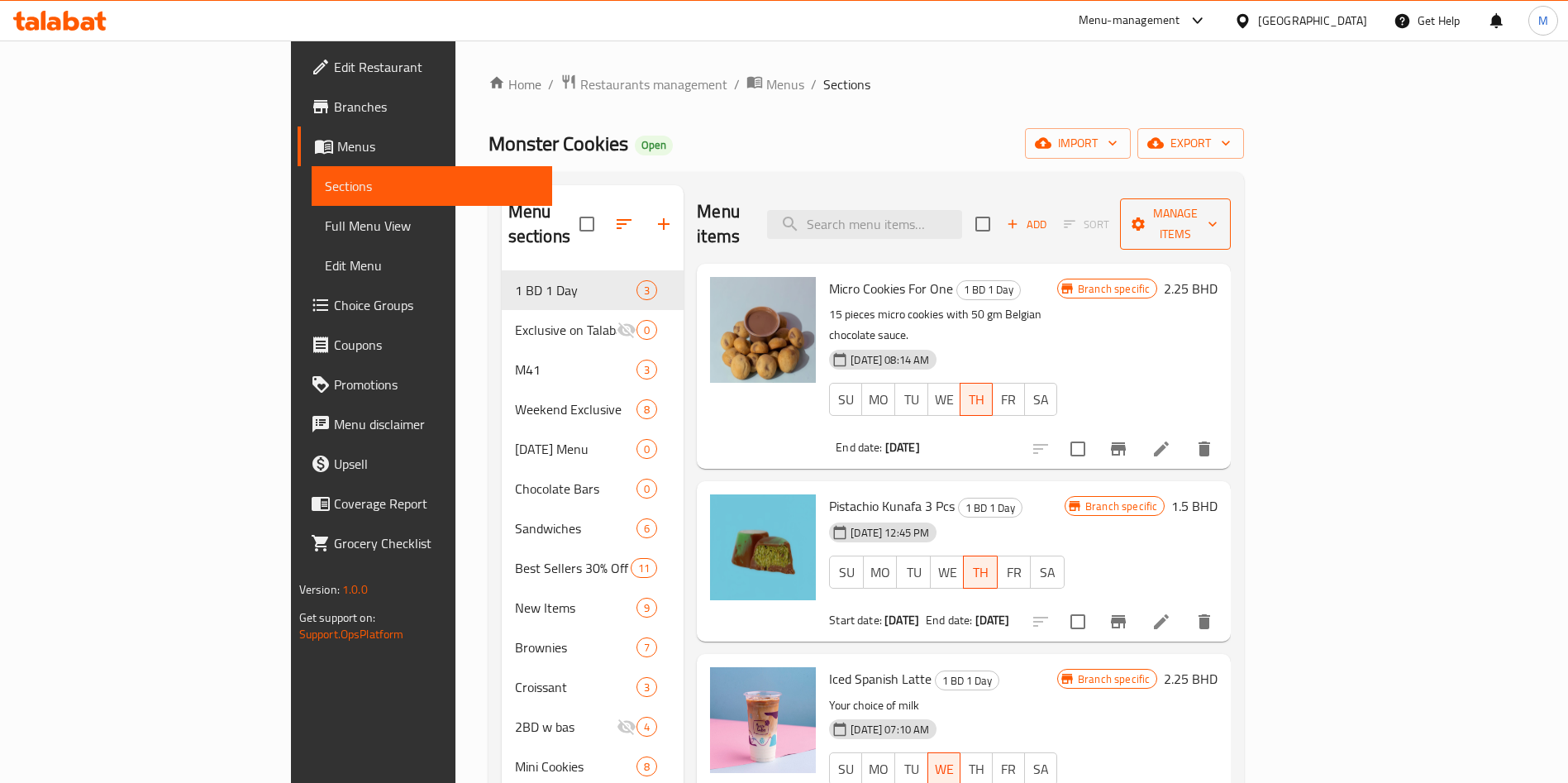
click at [1231, 200] on button "Manage items" at bounding box center [1175, 224] width 111 height 51
click at [1218, 214] on span "Manage items" at bounding box center [1174, 224] width 84 height 42
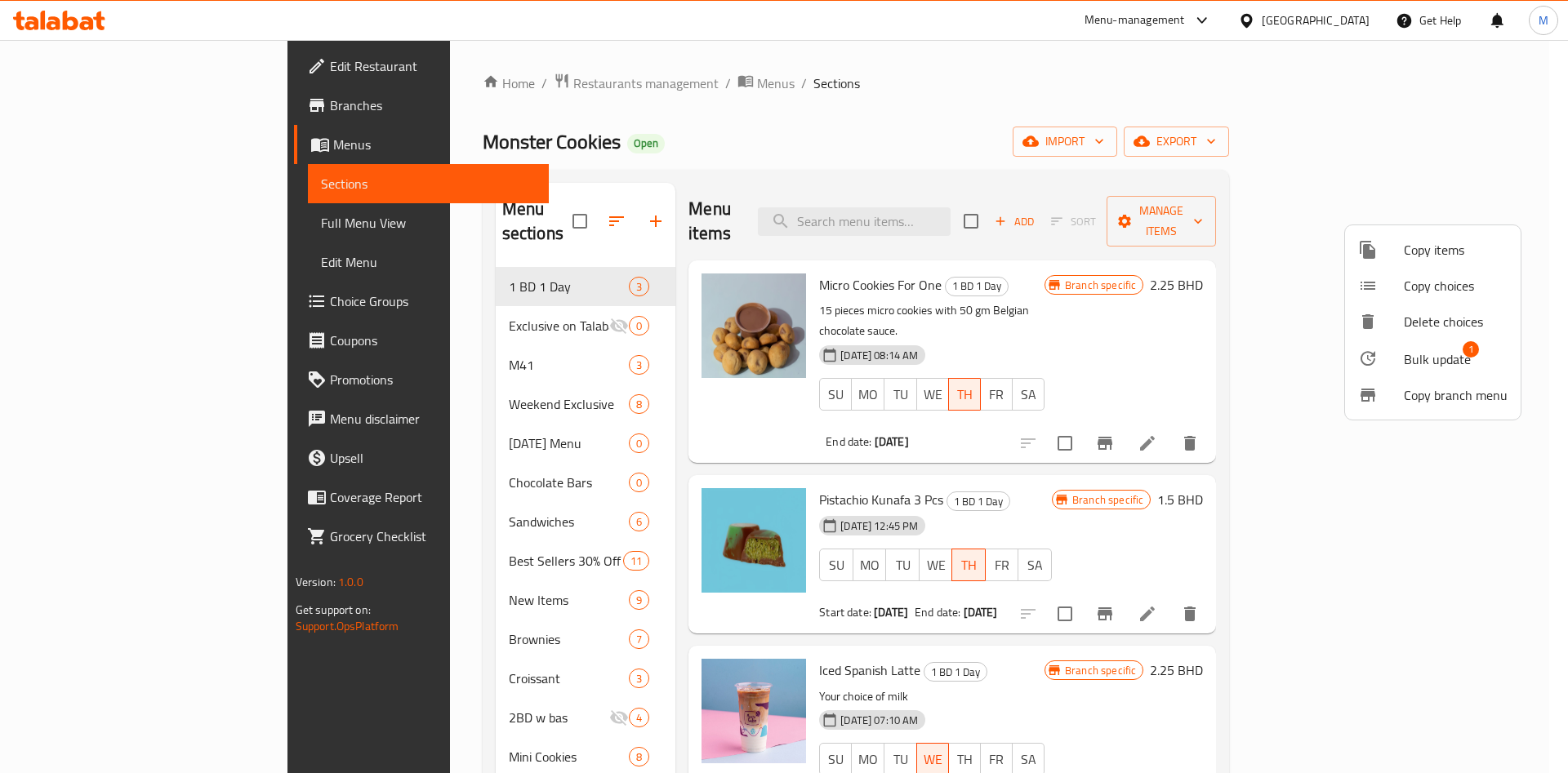
click at [1426, 364] on span "Bulk update" at bounding box center [1437, 359] width 67 height 19
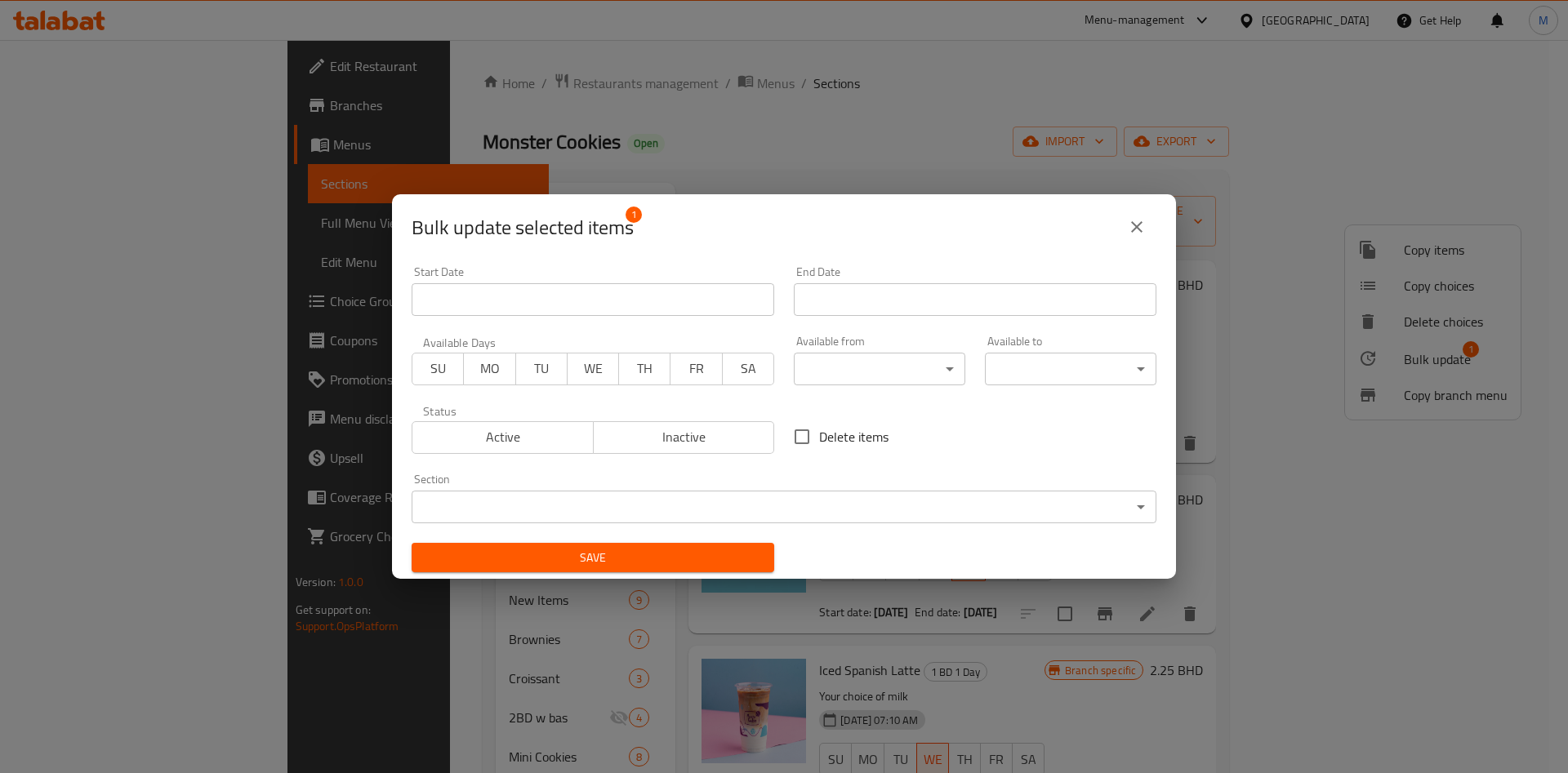
click at [457, 431] on span "Active" at bounding box center [503, 437] width 168 height 24
click at [535, 369] on span "TU" at bounding box center [542, 369] width 38 height 24
click at [531, 374] on span "TU" at bounding box center [542, 369] width 38 height 24
click at [855, 293] on input "Start Date" at bounding box center [974, 299] width 363 height 33
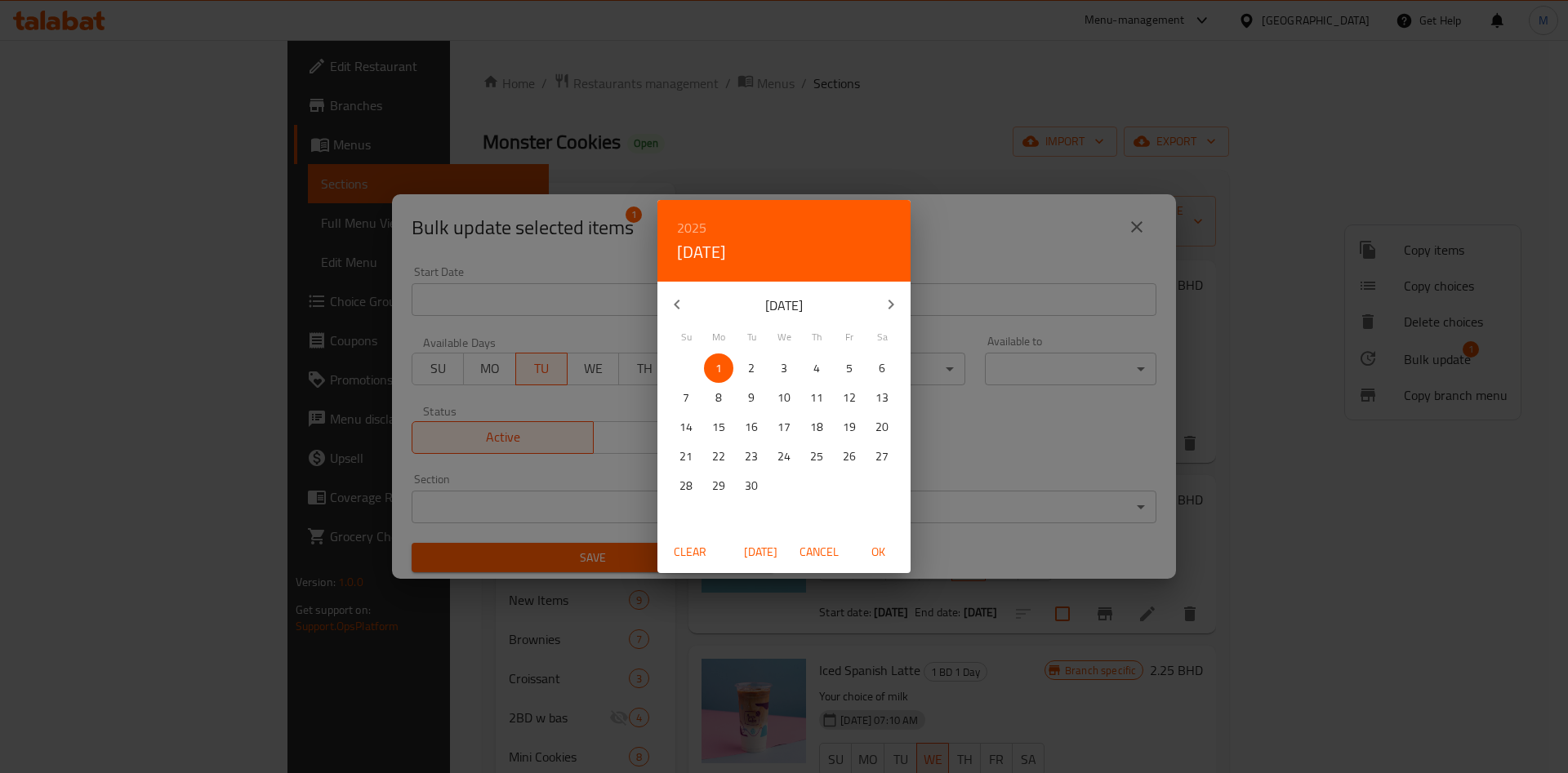
click at [855, 293] on div "[DATE]" at bounding box center [784, 304] width 253 height 39
click at [756, 364] on span "2" at bounding box center [752, 369] width 29 height 20
click at [876, 546] on span "OK" at bounding box center [878, 552] width 39 height 20
type input "[DATE]"
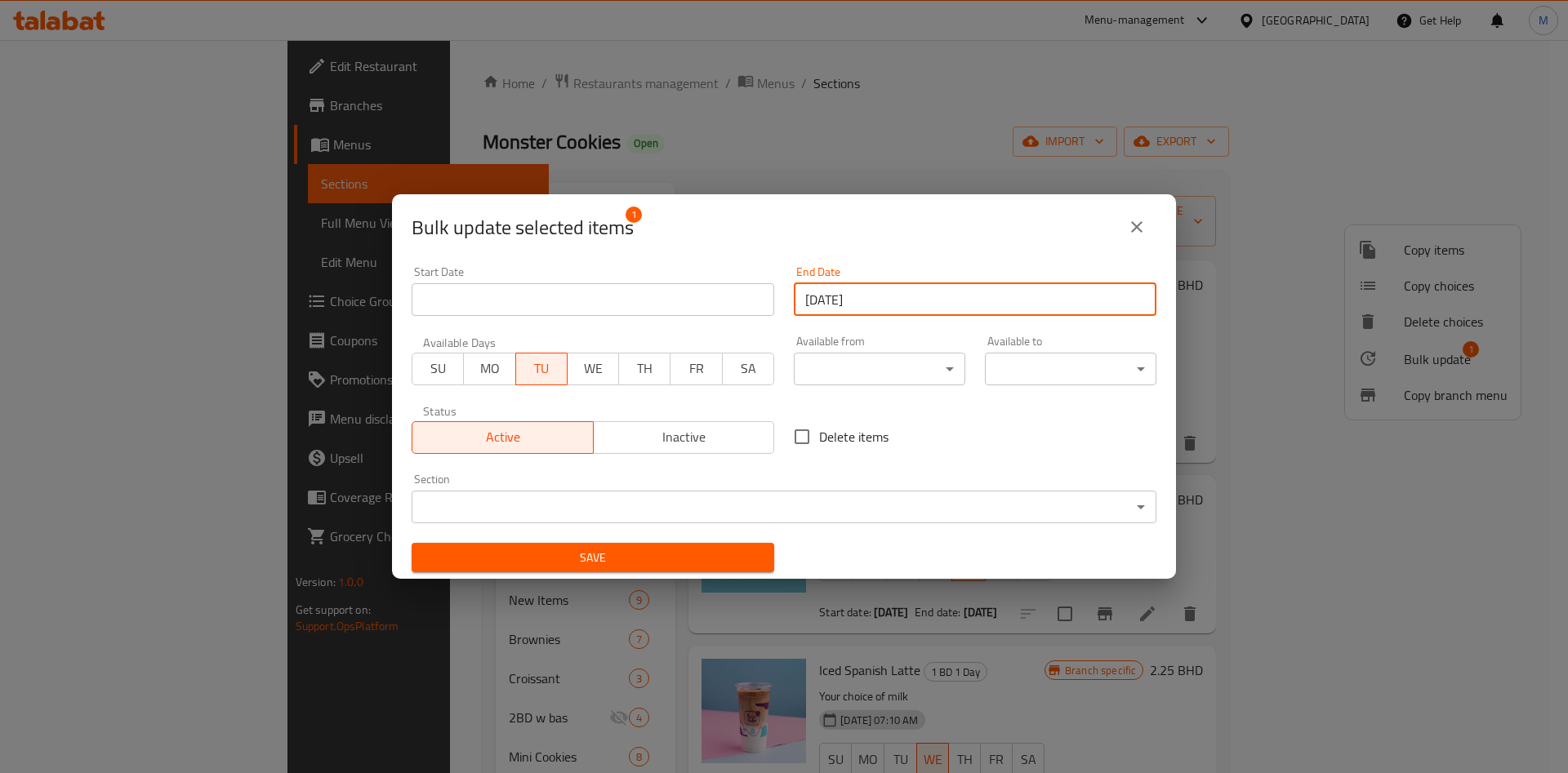
click at [672, 558] on span "Save" at bounding box center [593, 558] width 337 height 20
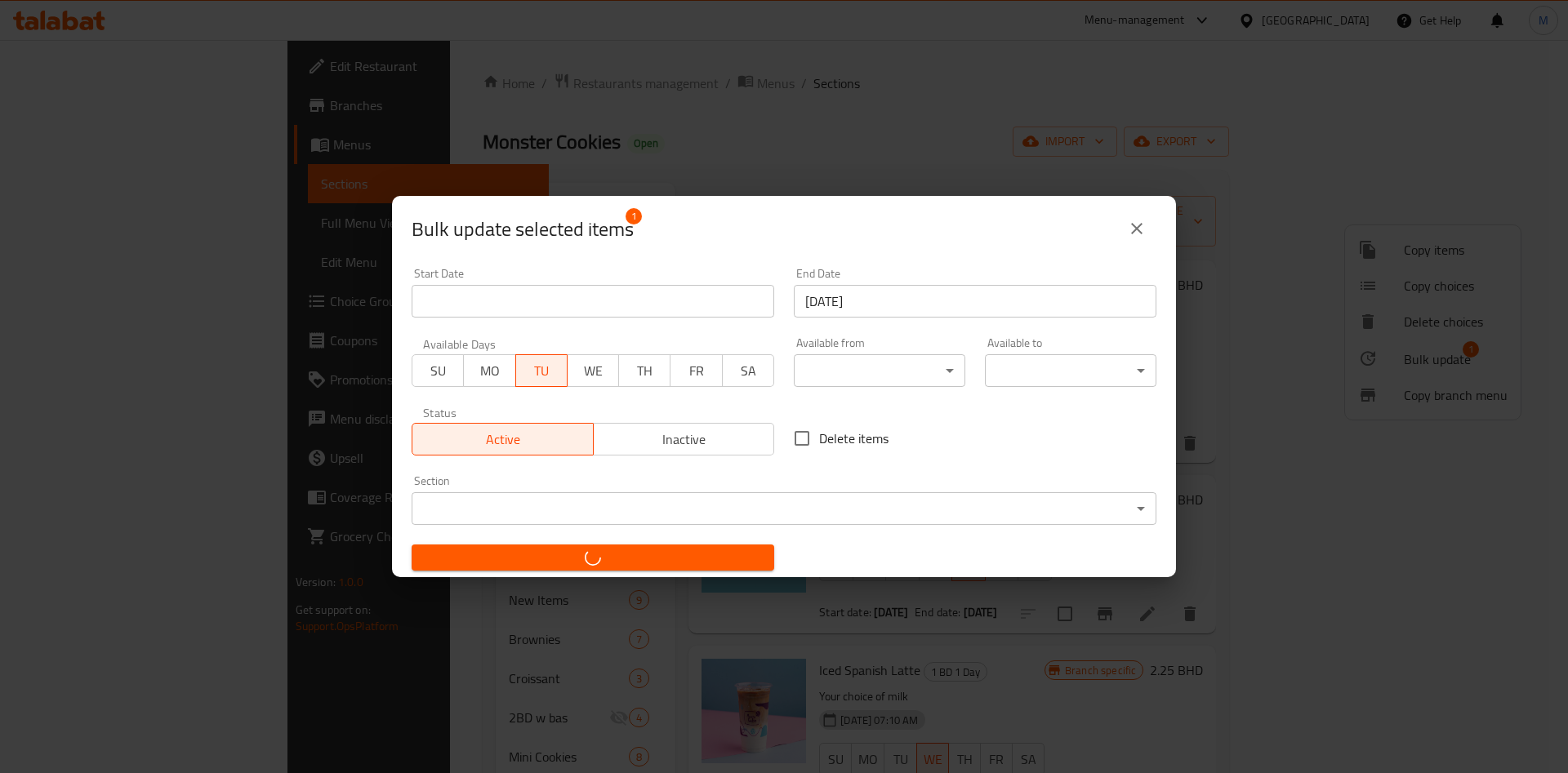
checkbox input "false"
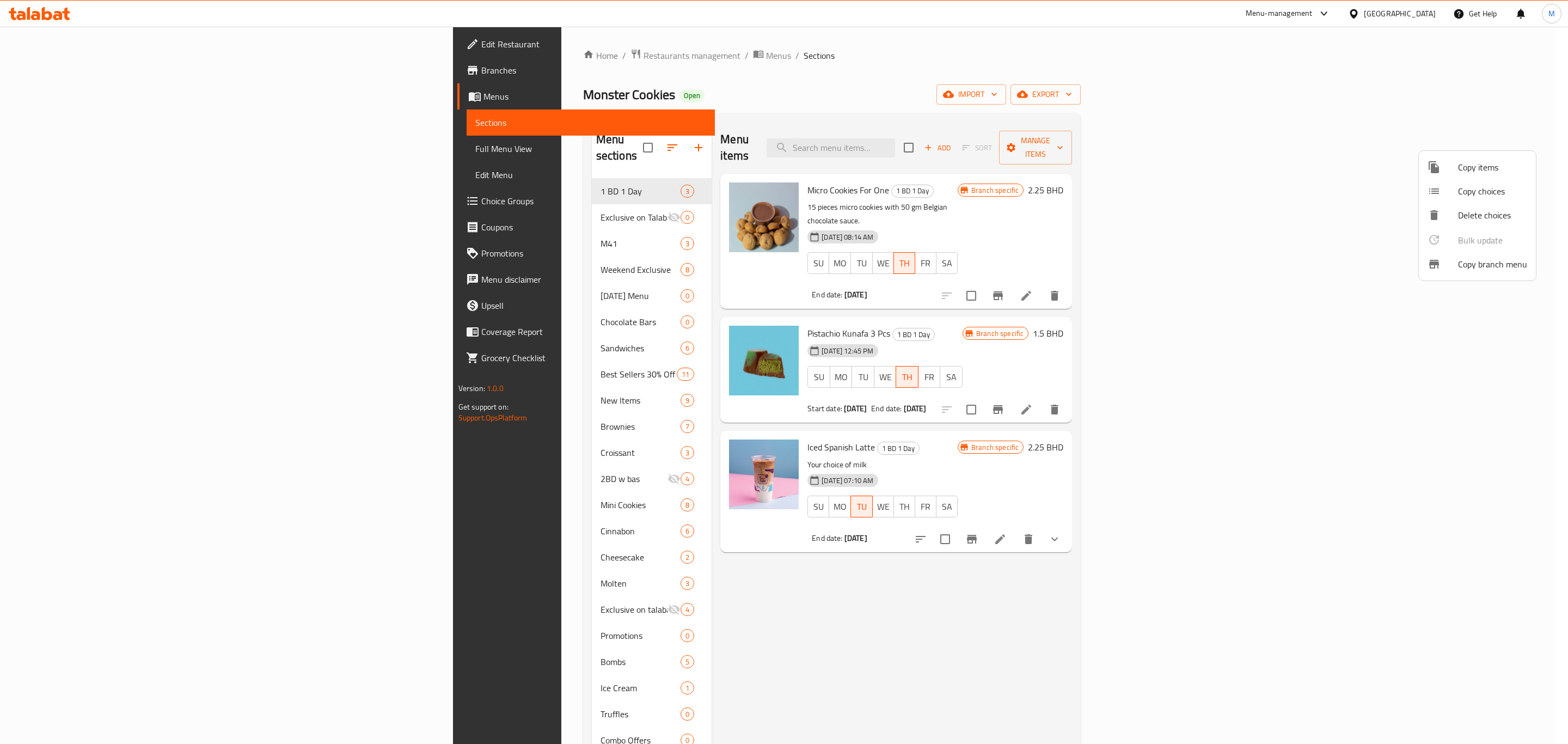
click at [1045, 505] on div at bounding box center [784, 372] width 1568 height 744
click at [1007, 515] on icon at bounding box center [999, 539] width 13 height 13
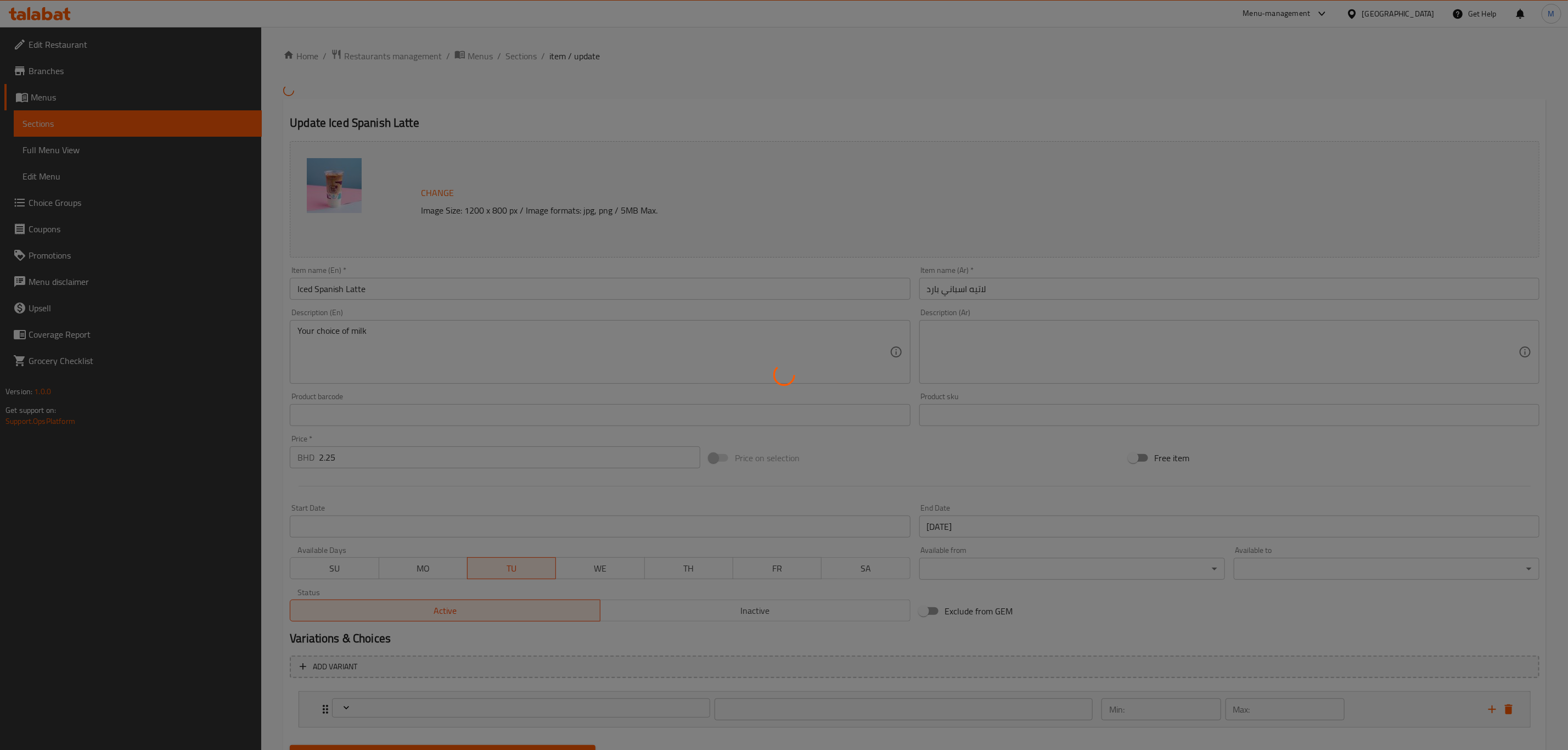
type input "إختيارك من الحليب:"
type input "1"
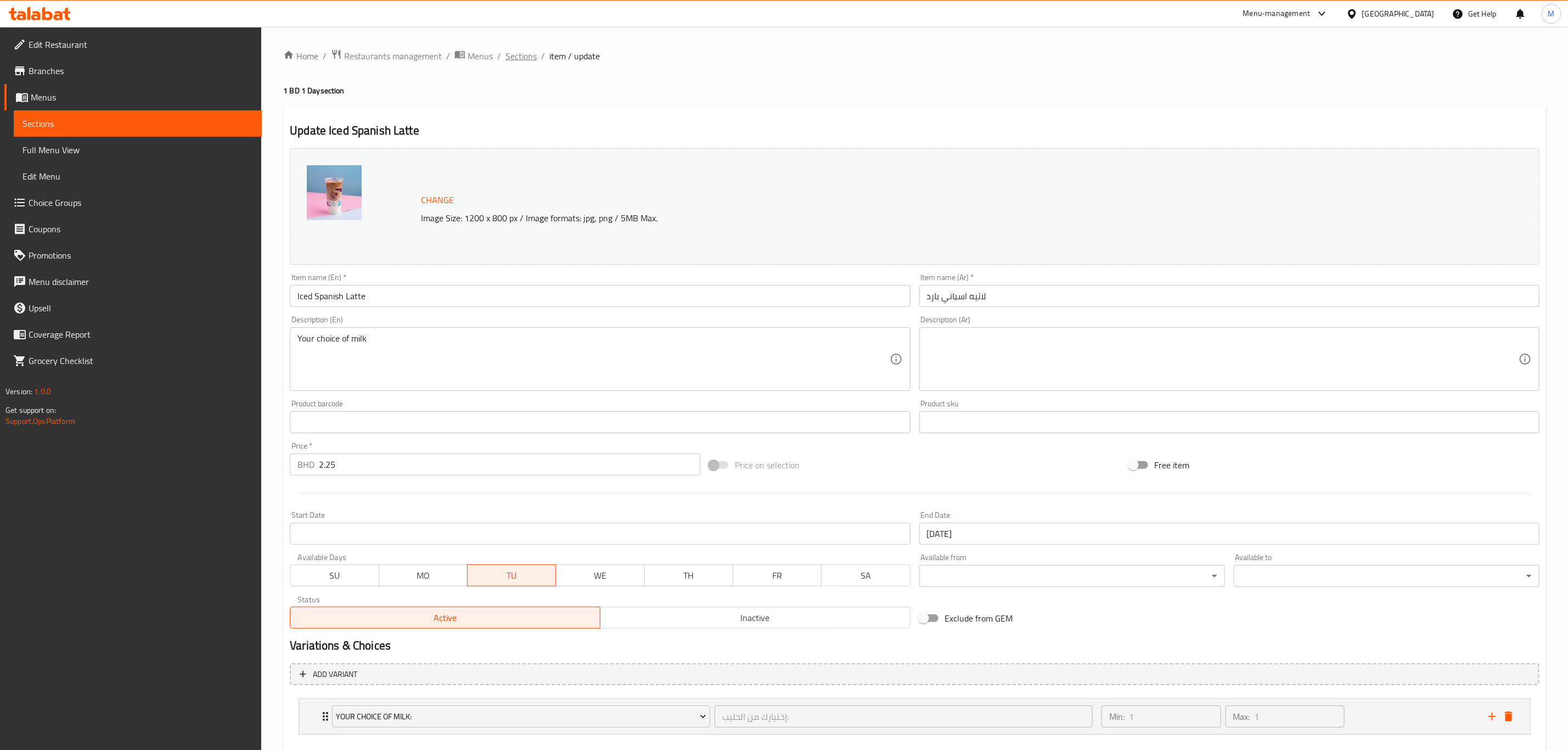
click at [523, 58] on span "Sections" at bounding box center [521, 55] width 31 height 13
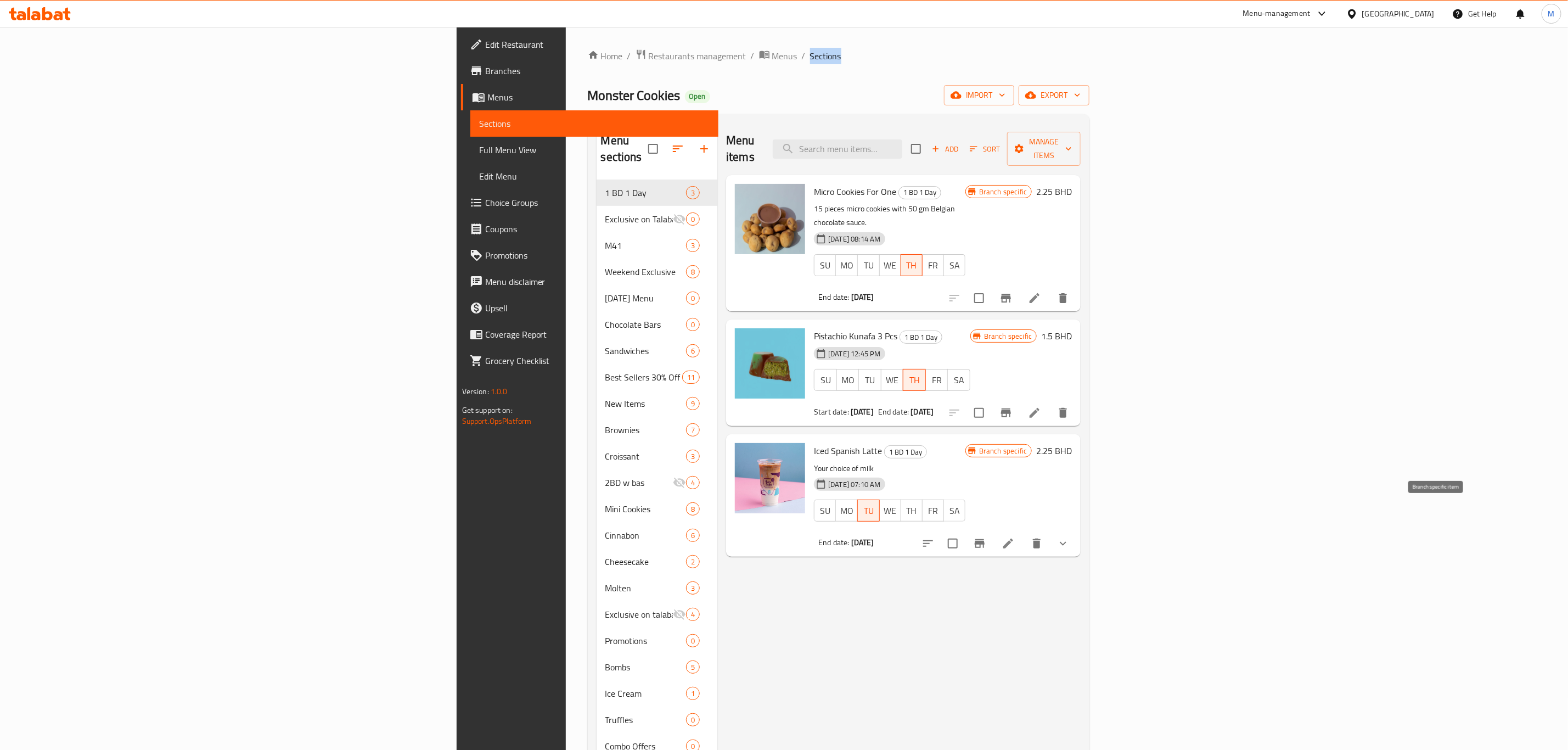
click at [993, 519] on button "Branch-specific-item" at bounding box center [979, 543] width 26 height 26
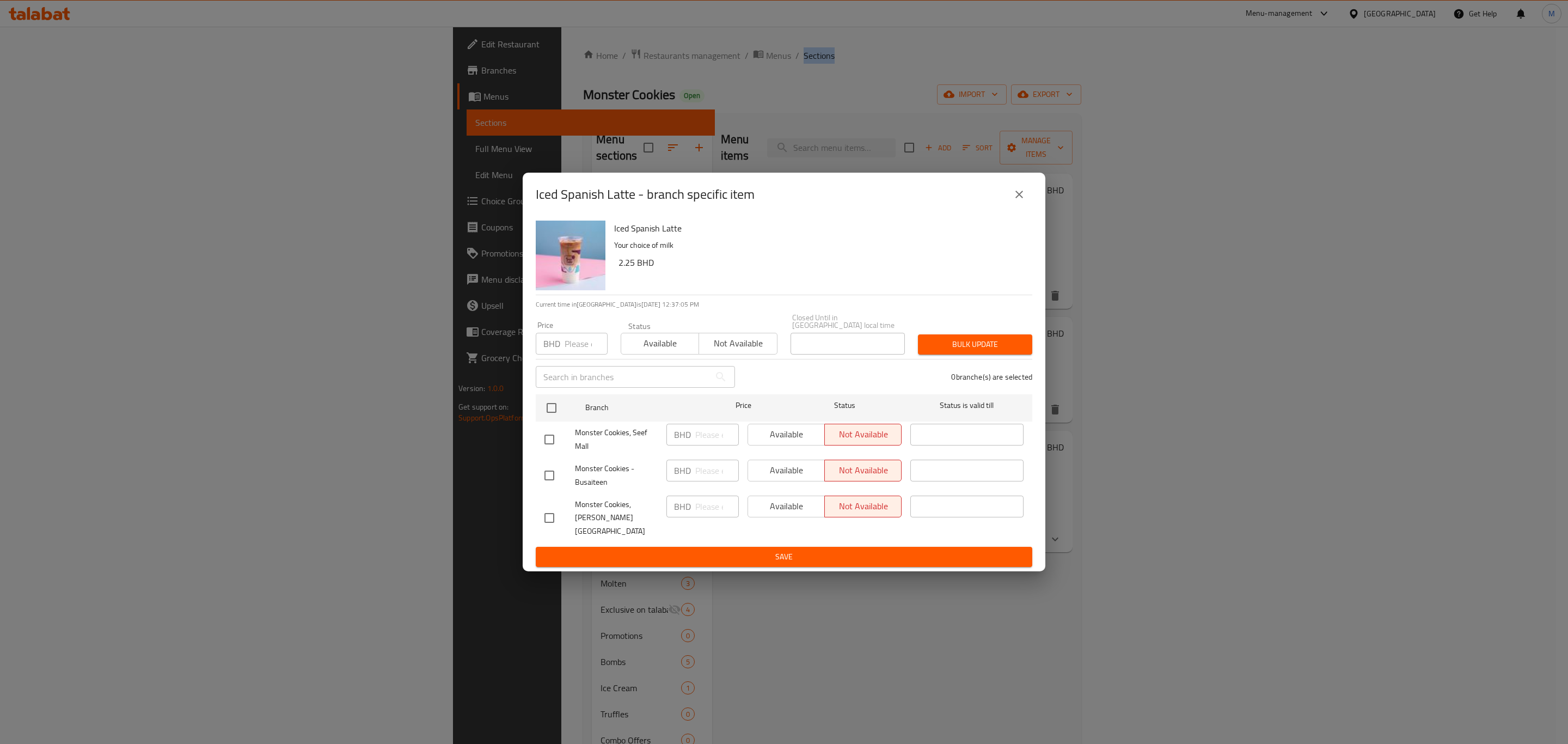
click at [1014, 201] on icon "close" at bounding box center [1019, 194] width 13 height 13
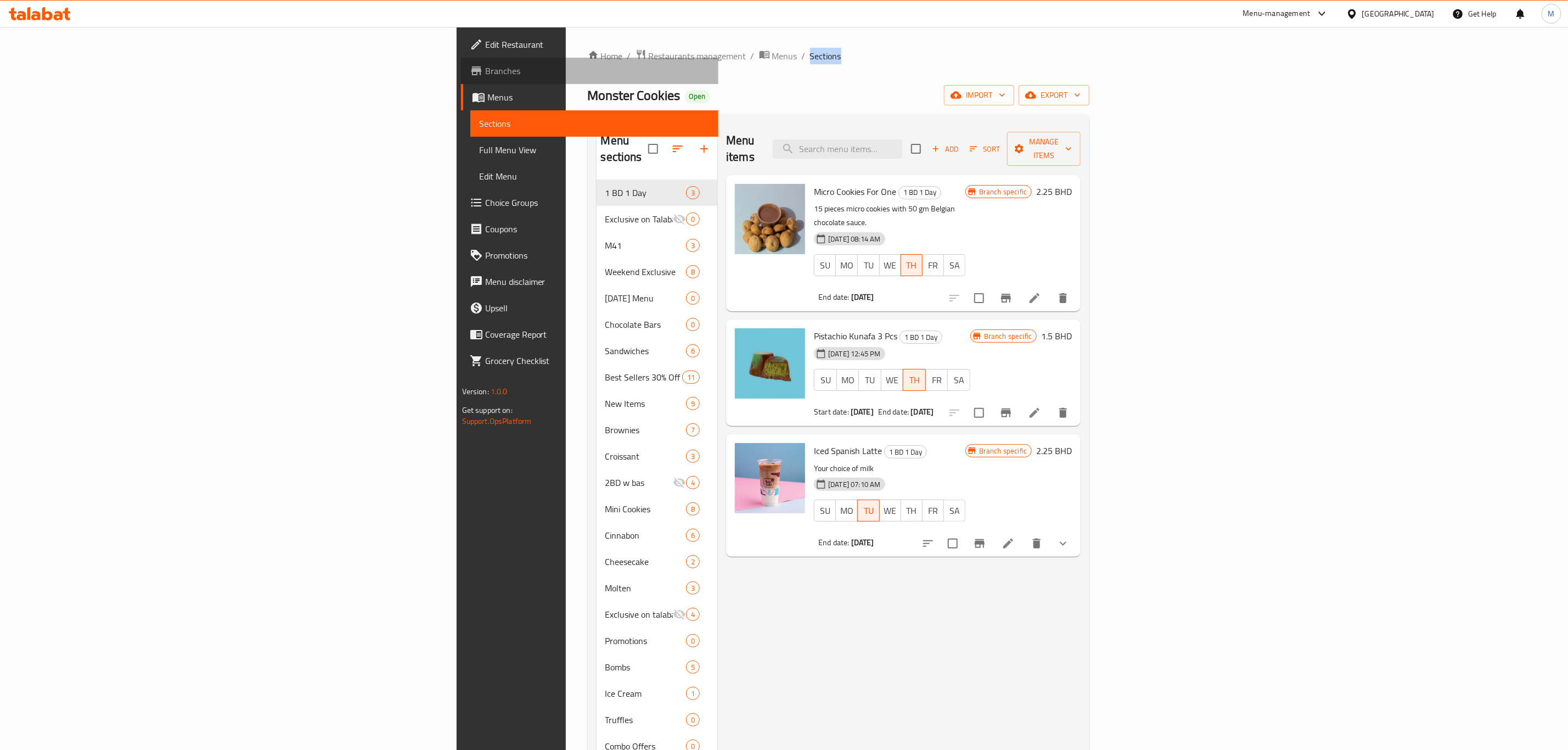
click at [485, 75] on span "Branches" at bounding box center [598, 71] width 225 height 13
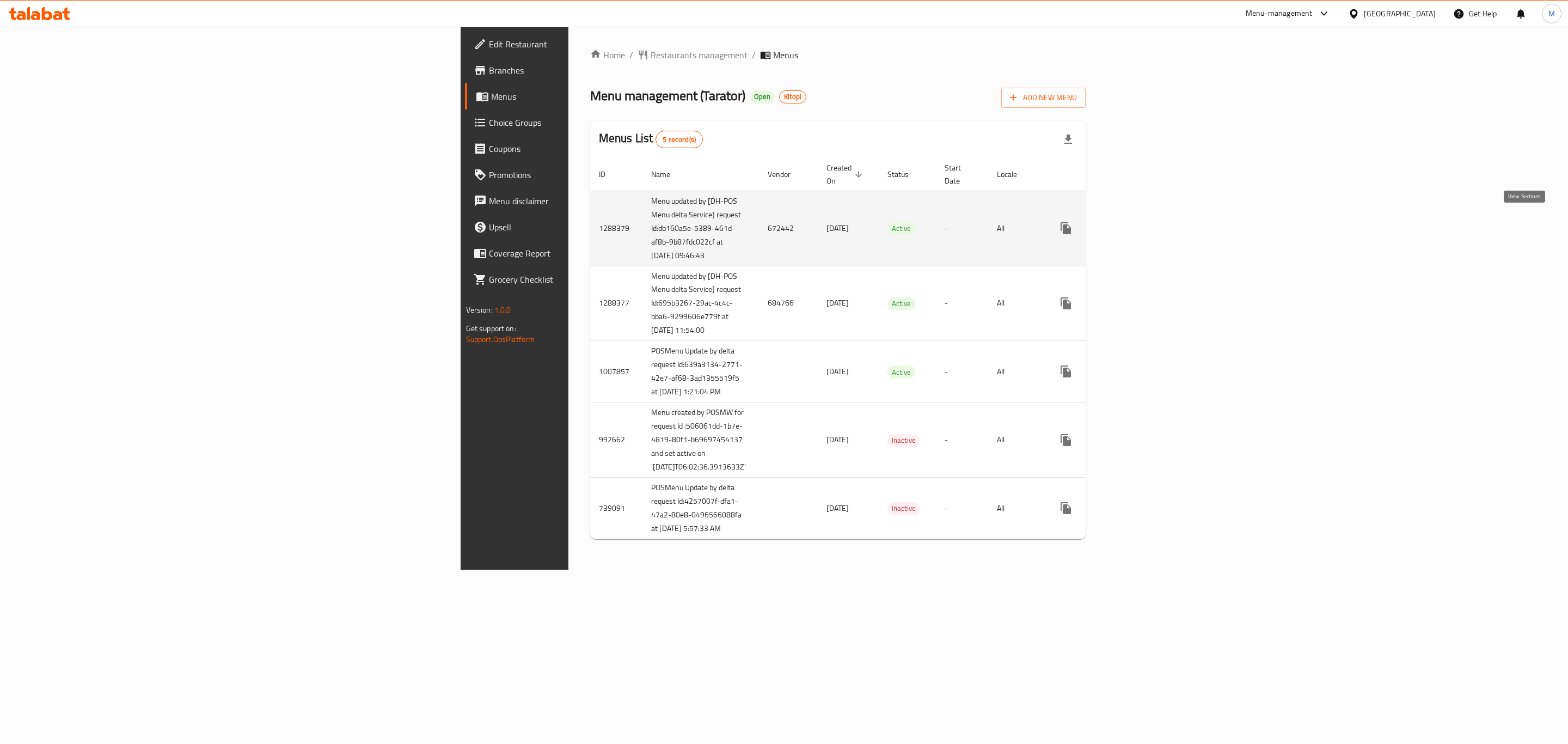
click at [1151, 223] on icon "enhanced table" at bounding box center [1144, 228] width 13 height 13
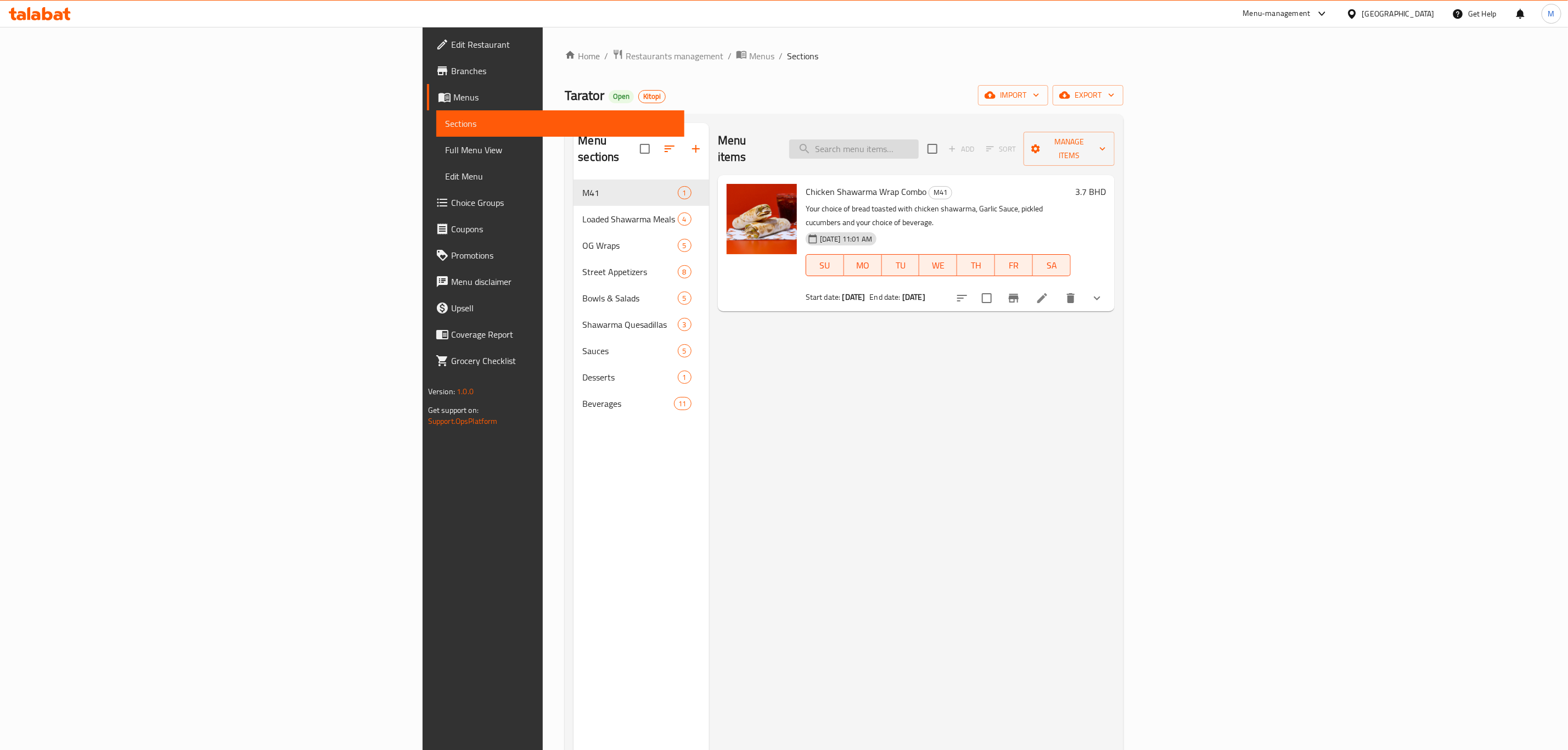
click at [919, 139] on input "search" at bounding box center [854, 149] width 129 height 19
paste input "chicken shawarma pita"
type input "chicken shawarma pita"
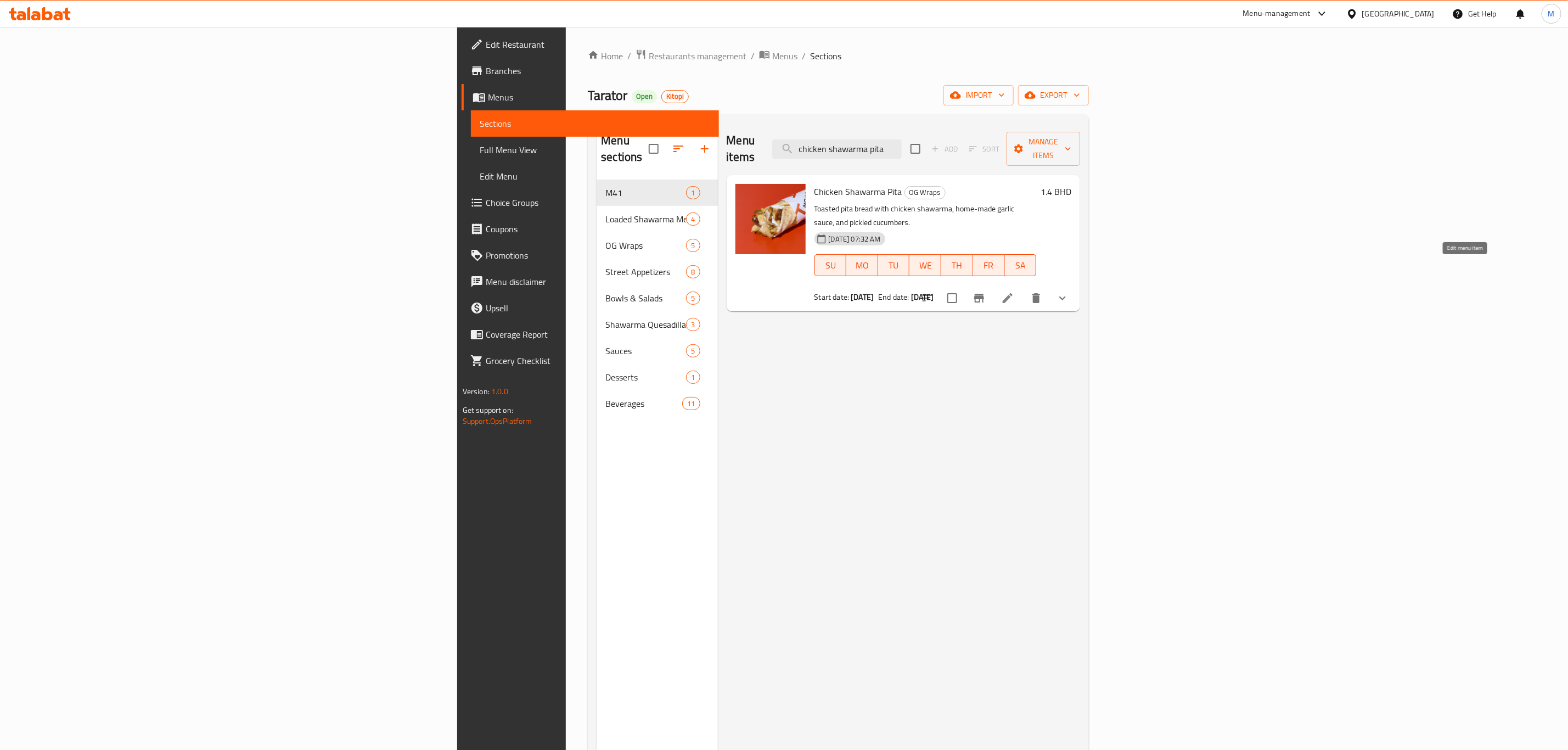
click at [1014, 292] on icon at bounding box center [1007, 298] width 13 height 13
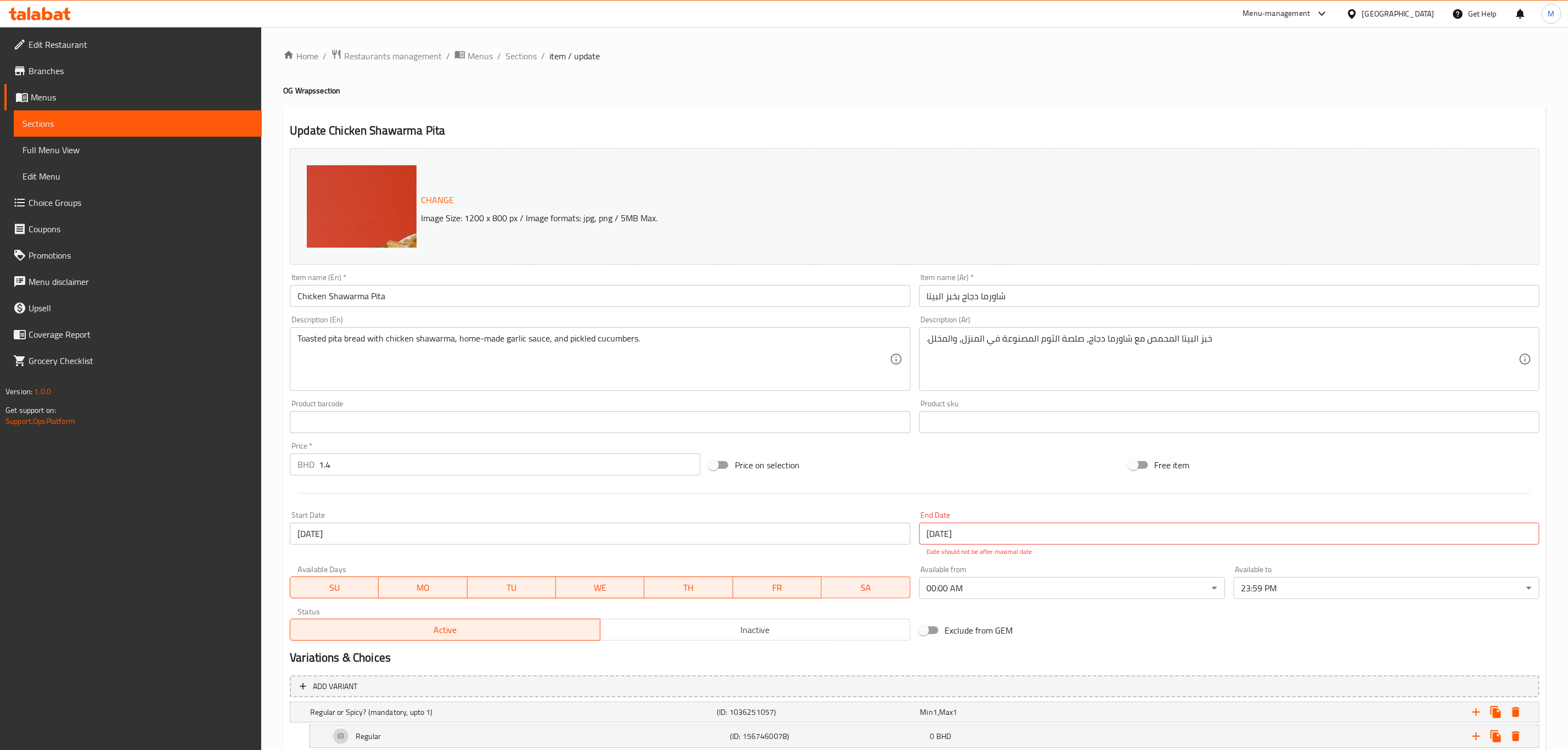
click at [142, 76] on span "Branches" at bounding box center [141, 71] width 225 height 13
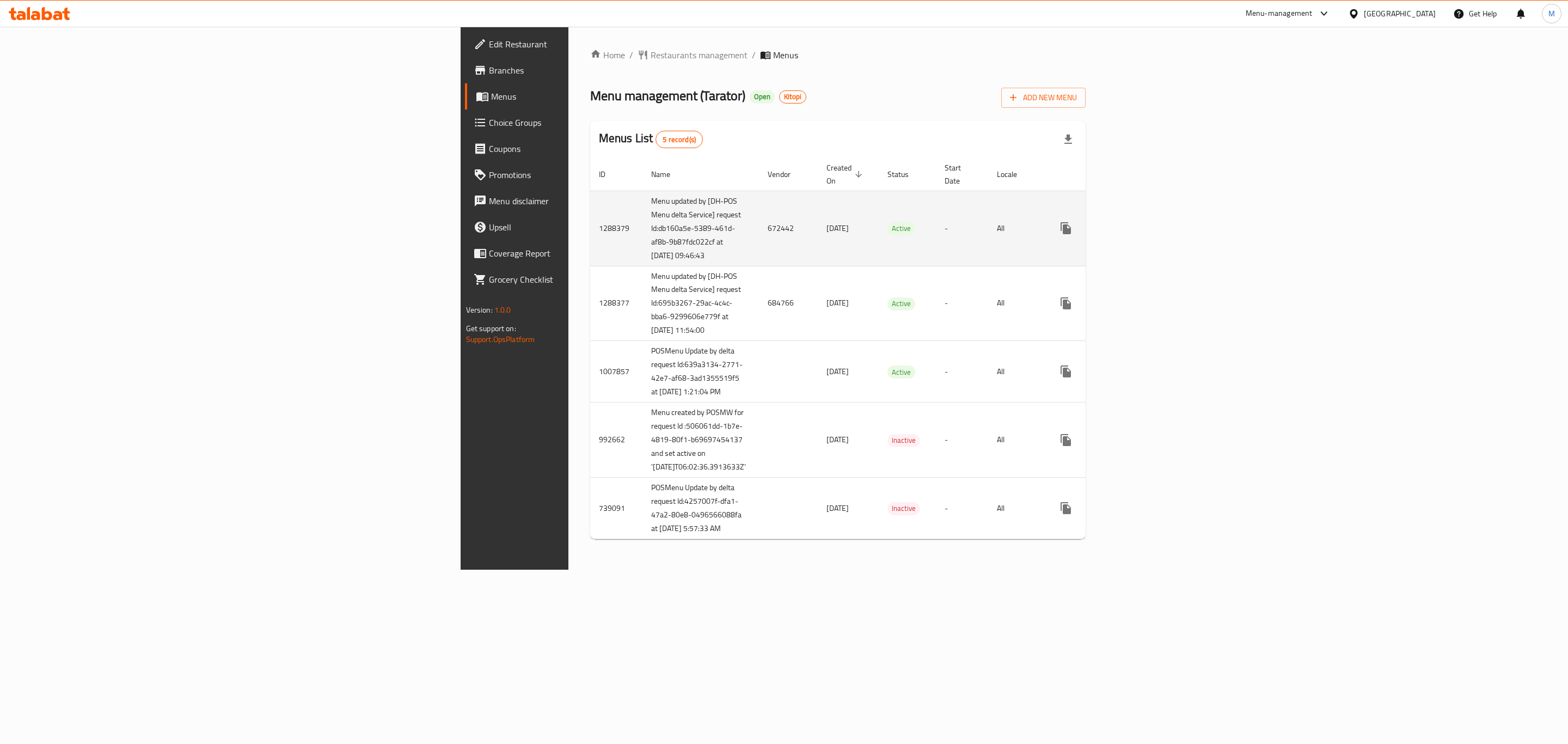
click at [759, 220] on td "672442" at bounding box center [788, 228] width 59 height 75
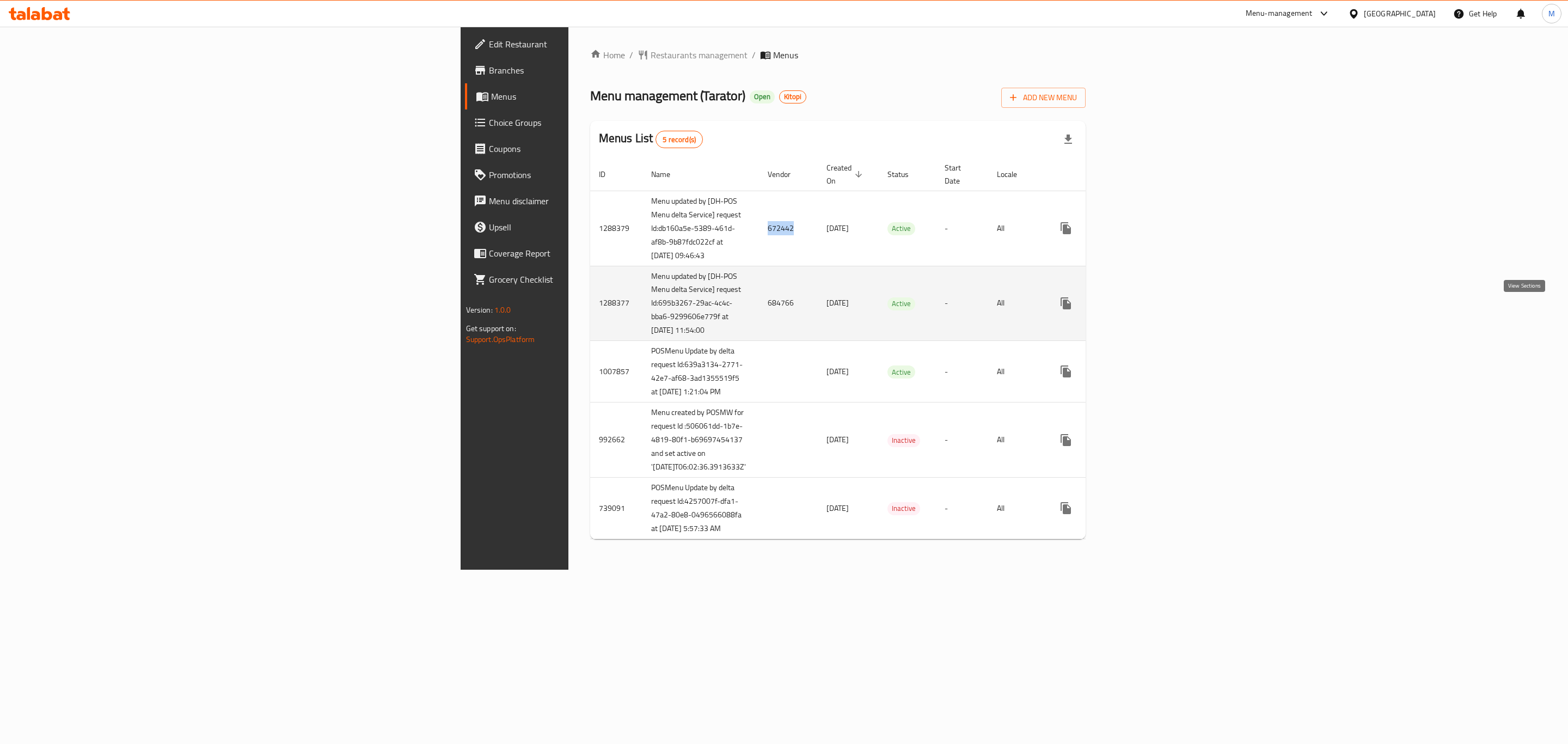
click at [1151, 310] on icon "enhanced table" at bounding box center [1144, 303] width 13 height 13
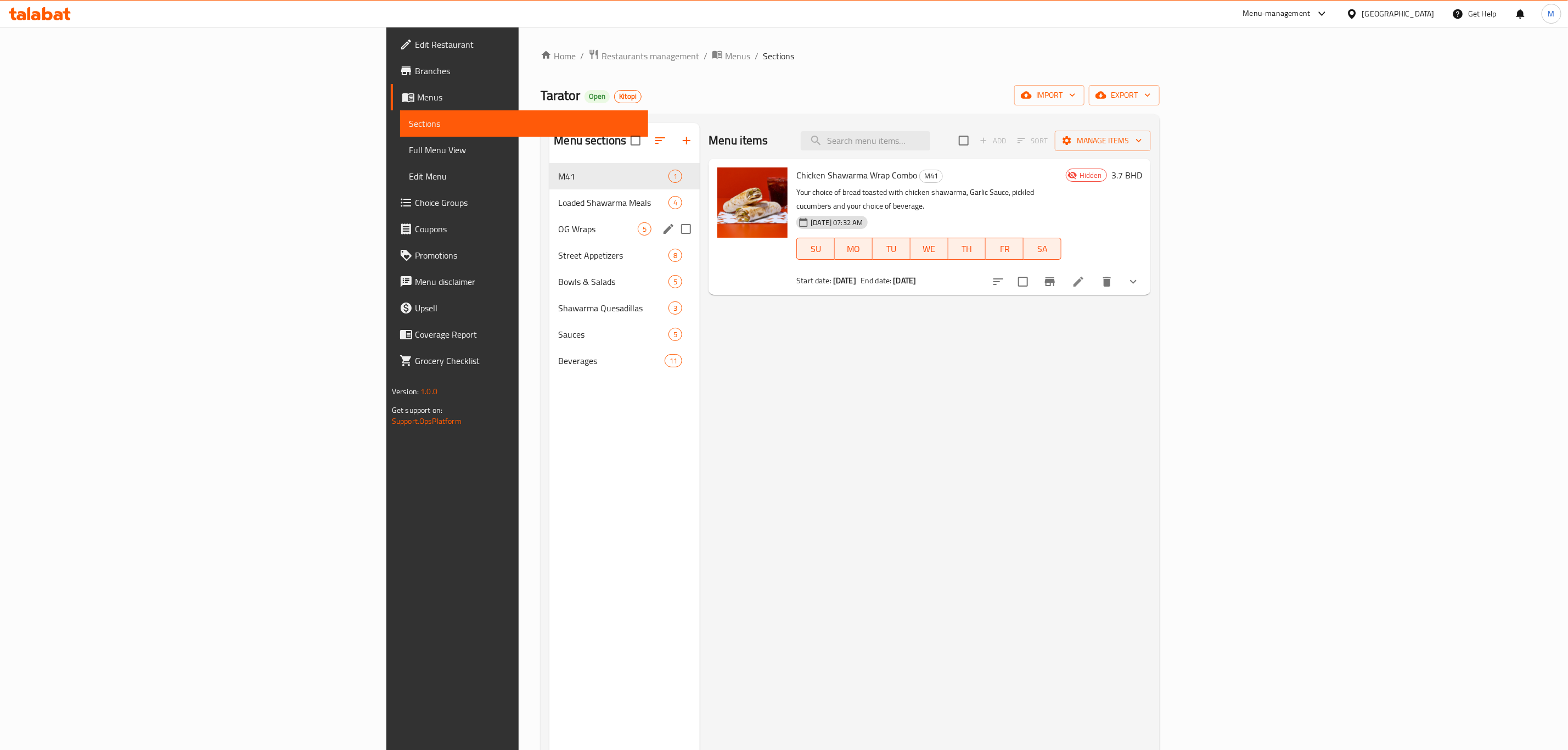
click at [558, 232] on span "OG Wraps" at bounding box center [598, 228] width 80 height 13
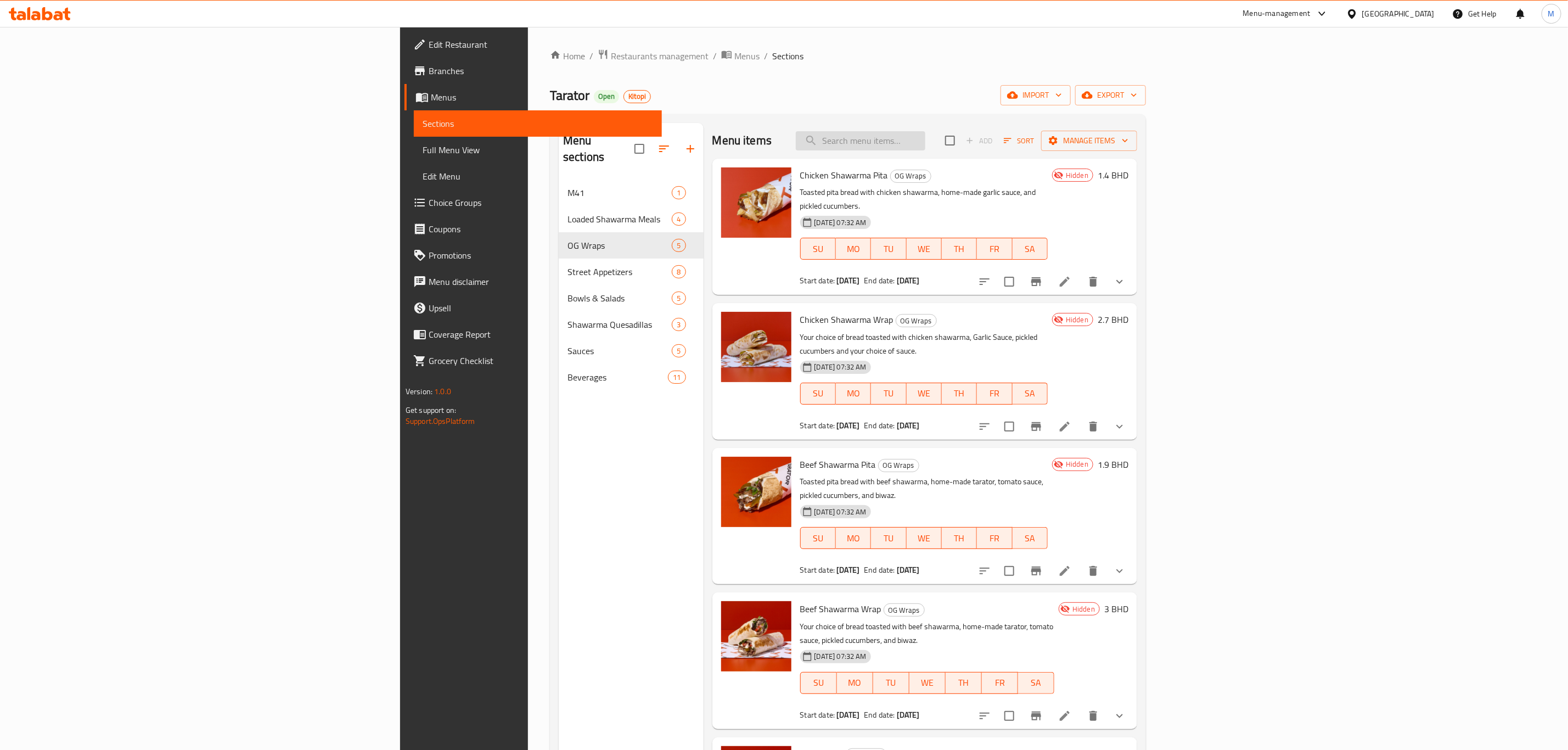
click at [925, 142] on input "search" at bounding box center [860, 141] width 129 height 19
paste input "684766"
type input "684766"
click at [925, 142] on input "684766" at bounding box center [860, 141] width 129 height 19
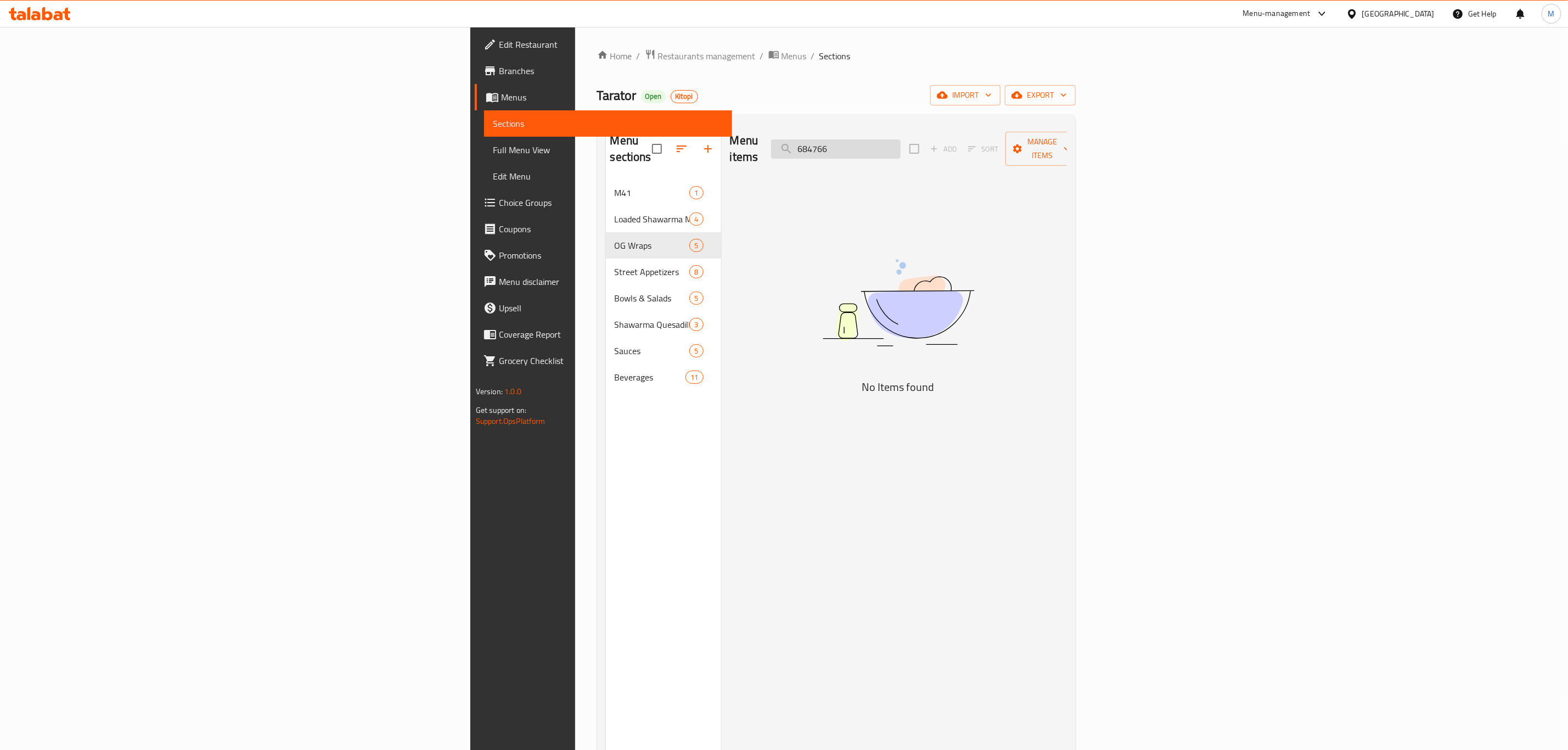
click at [901, 142] on input "684766" at bounding box center [836, 149] width 129 height 19
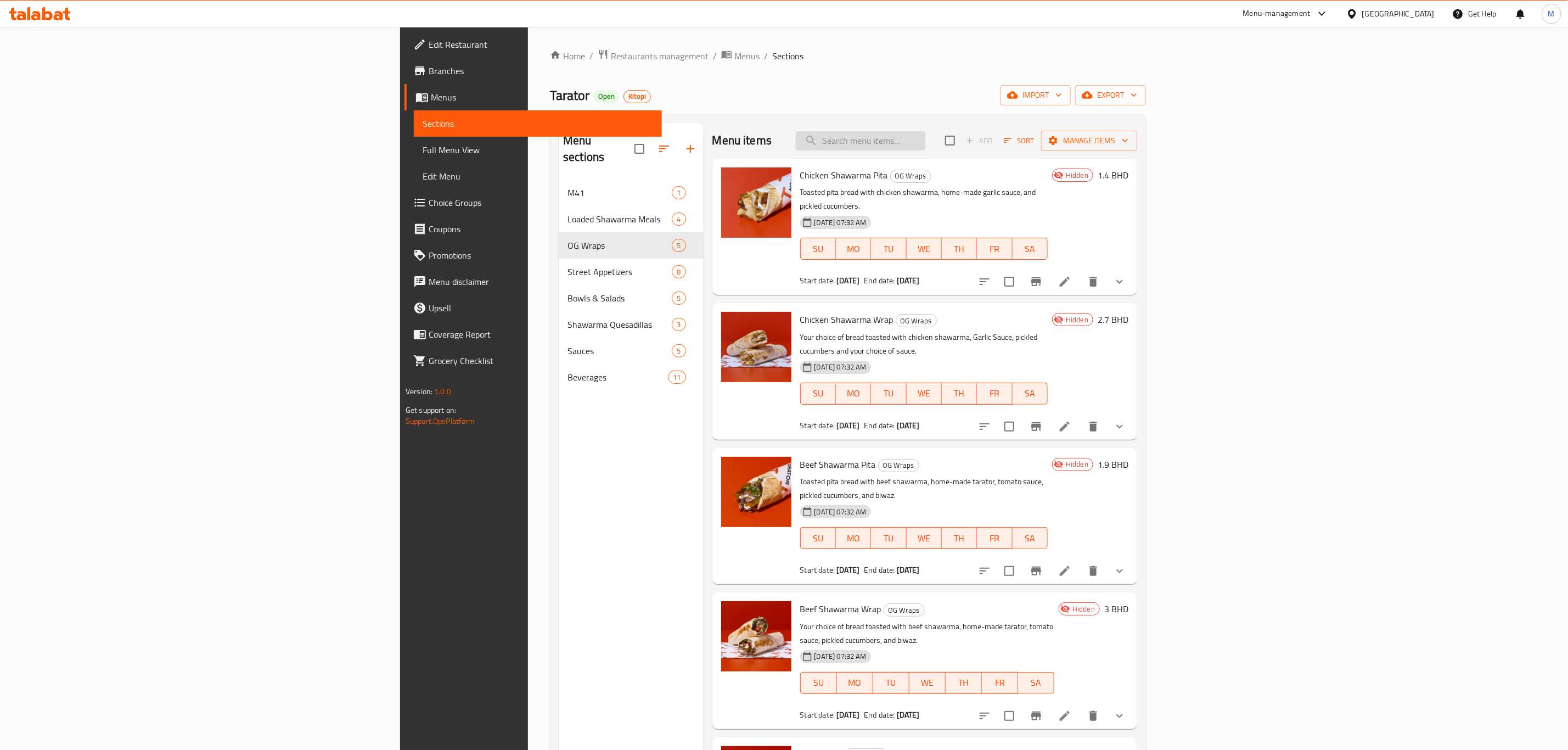
paste input "chicken shawarma pita"
type input "chicken shawarma pita"
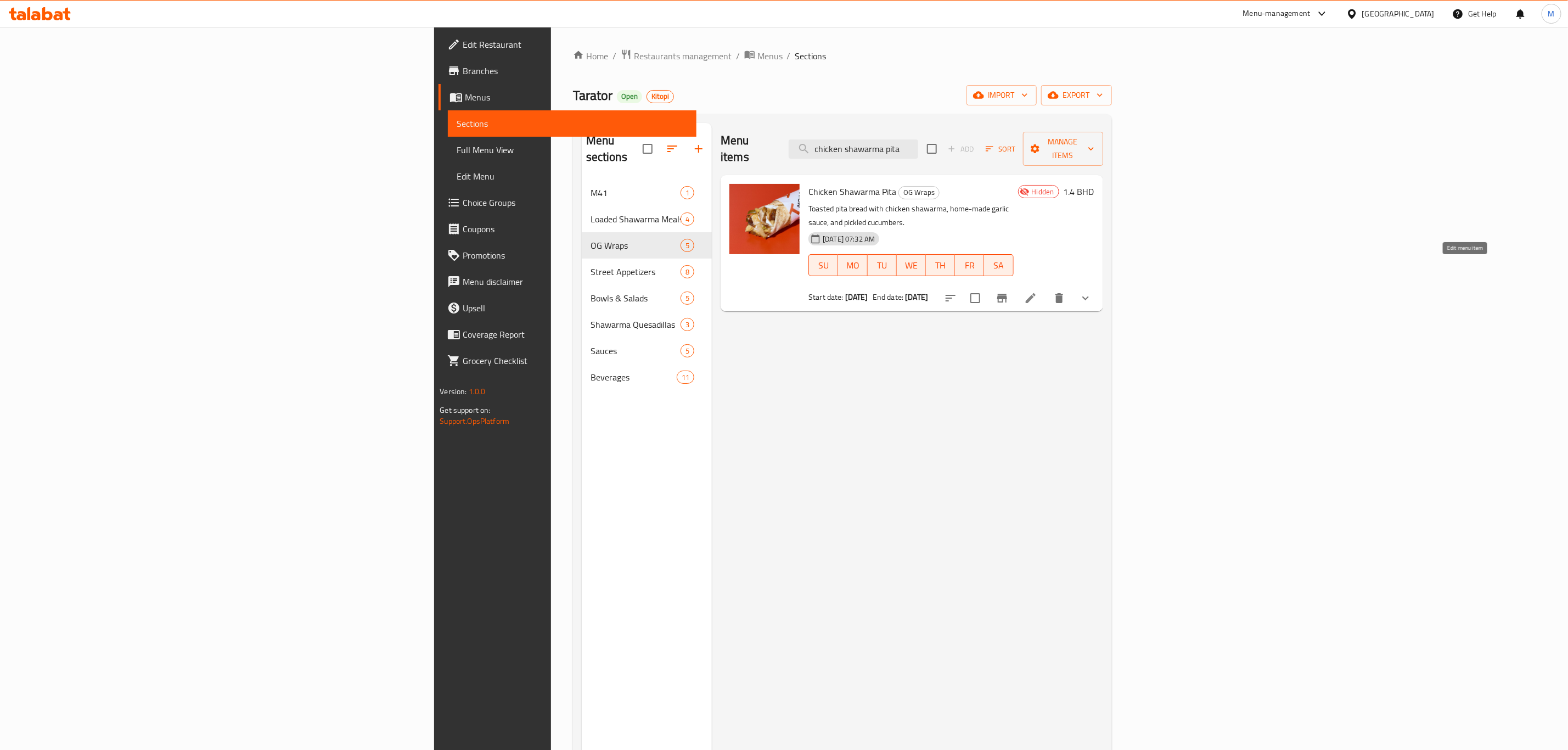
click at [1037, 292] on icon at bounding box center [1030, 298] width 13 height 13
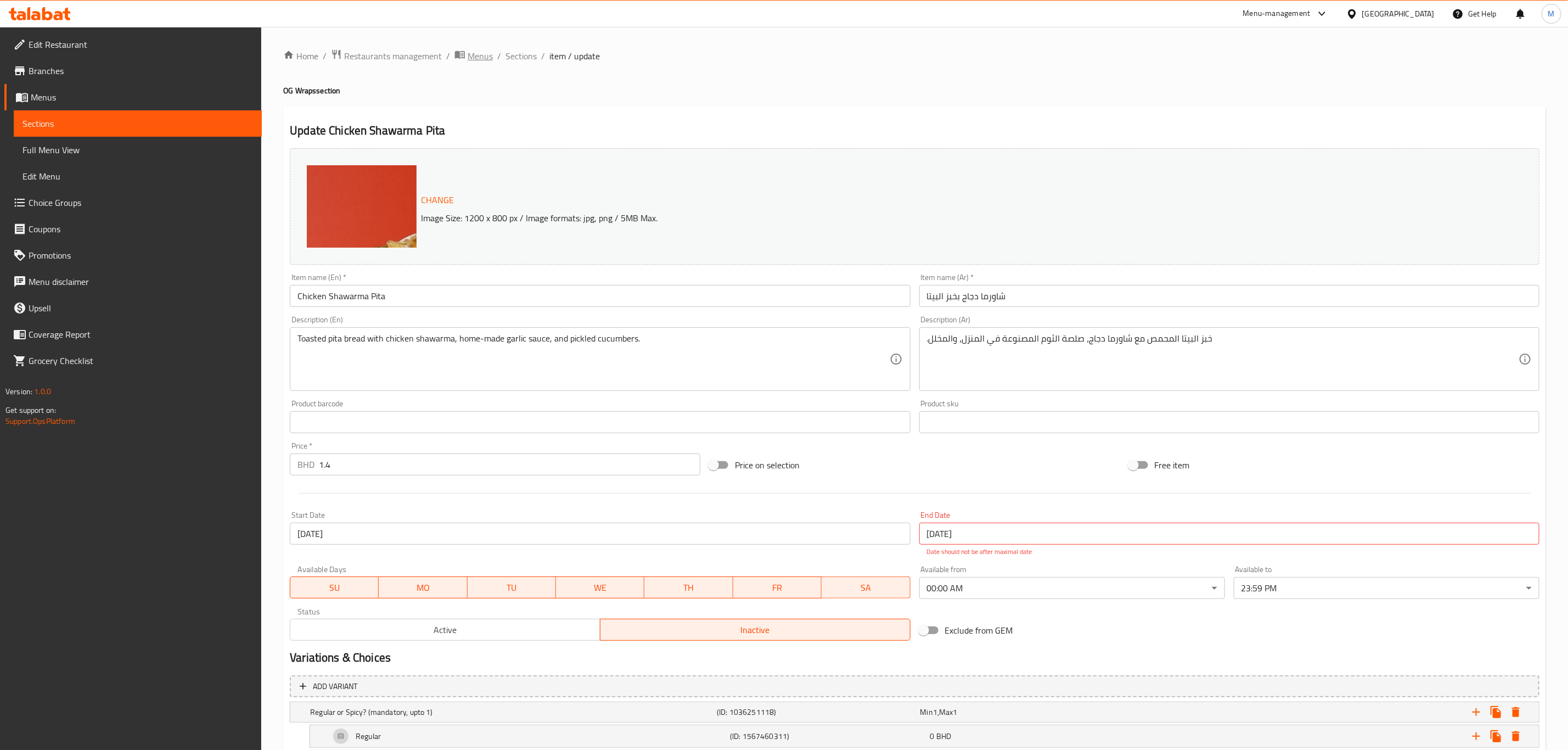
click at [475, 56] on span "Menus" at bounding box center [480, 55] width 25 height 13
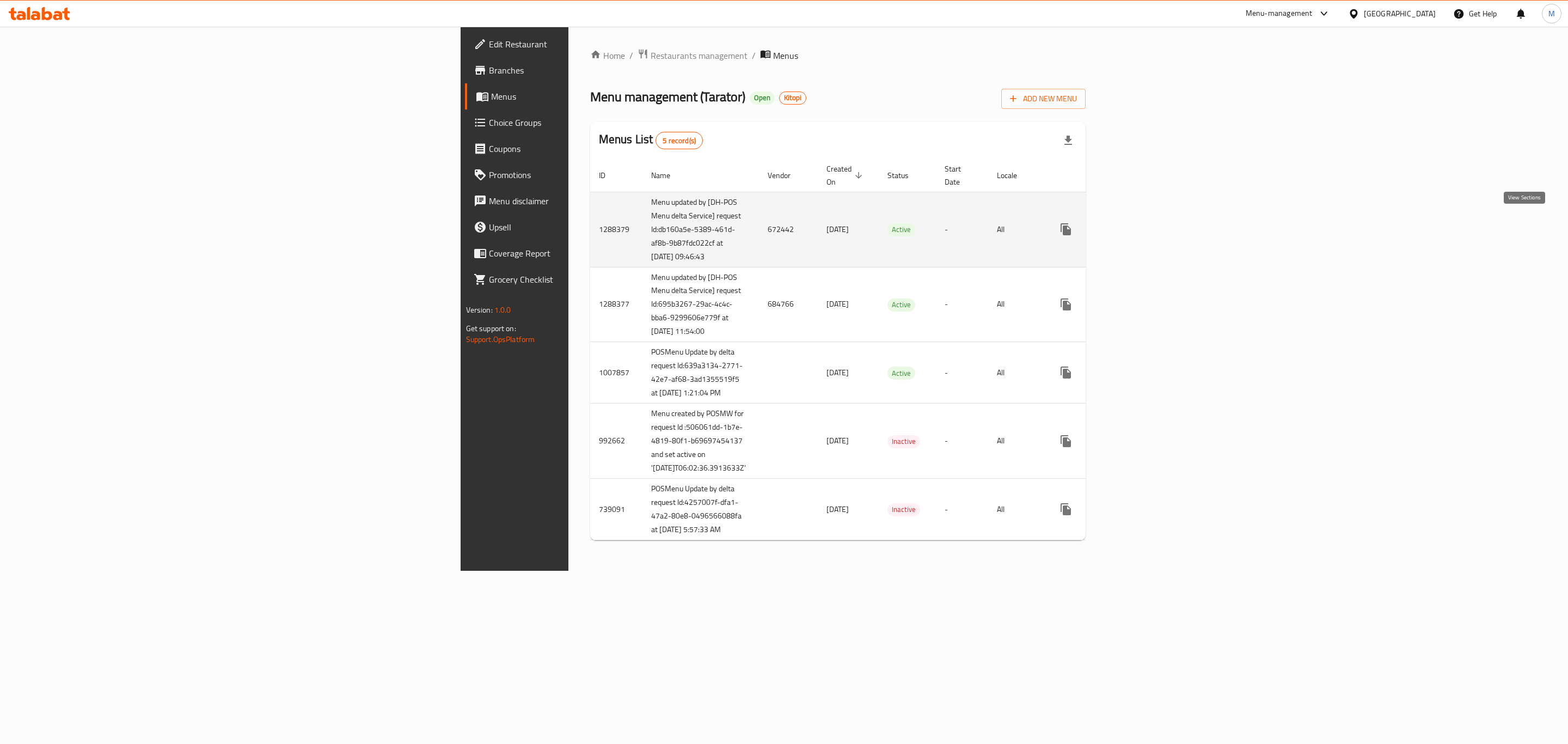
click at [1151, 228] on icon "enhanced table" at bounding box center [1144, 229] width 13 height 13
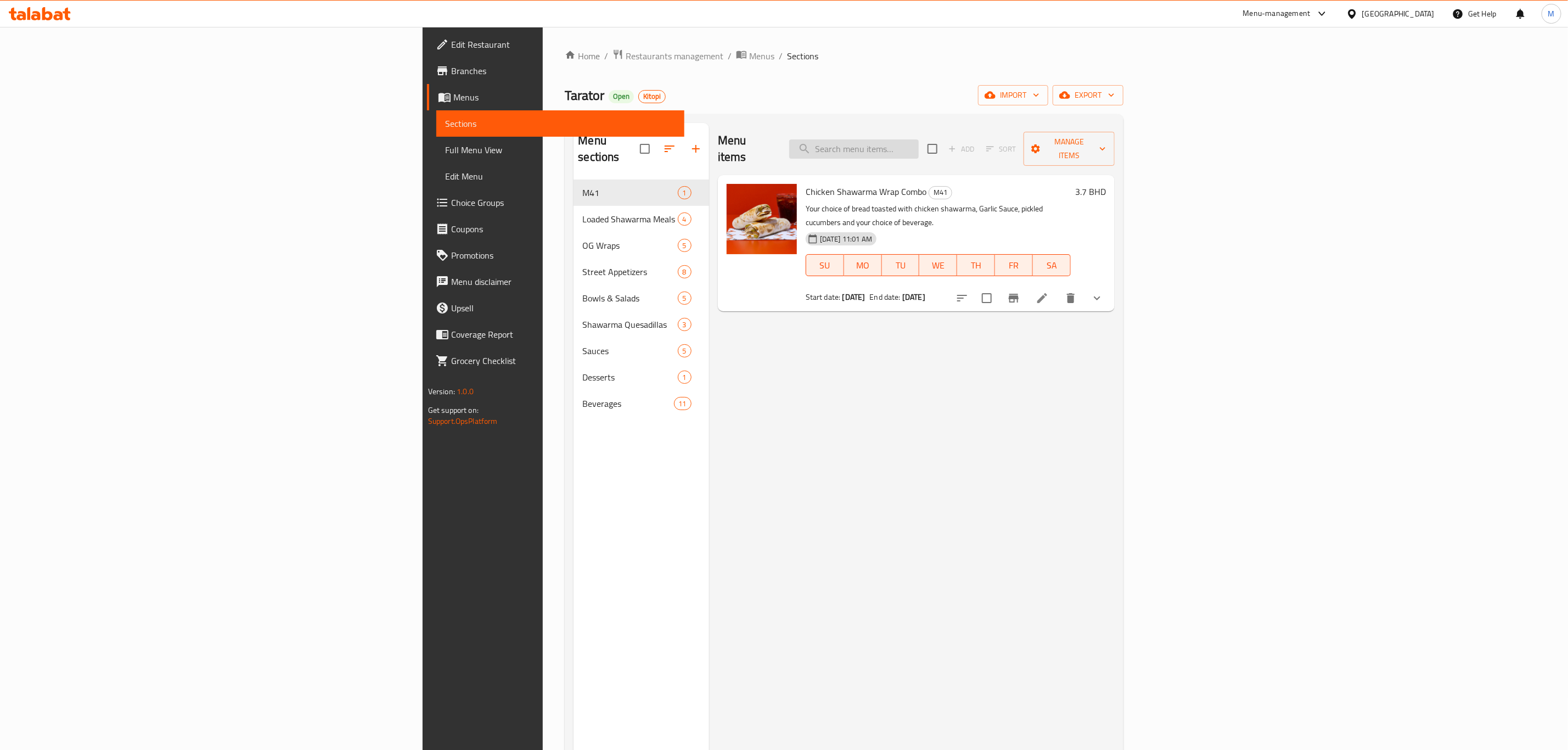
click at [919, 142] on input "search" at bounding box center [854, 149] width 129 height 19
paste input "1567460276"
type input "1567460276"
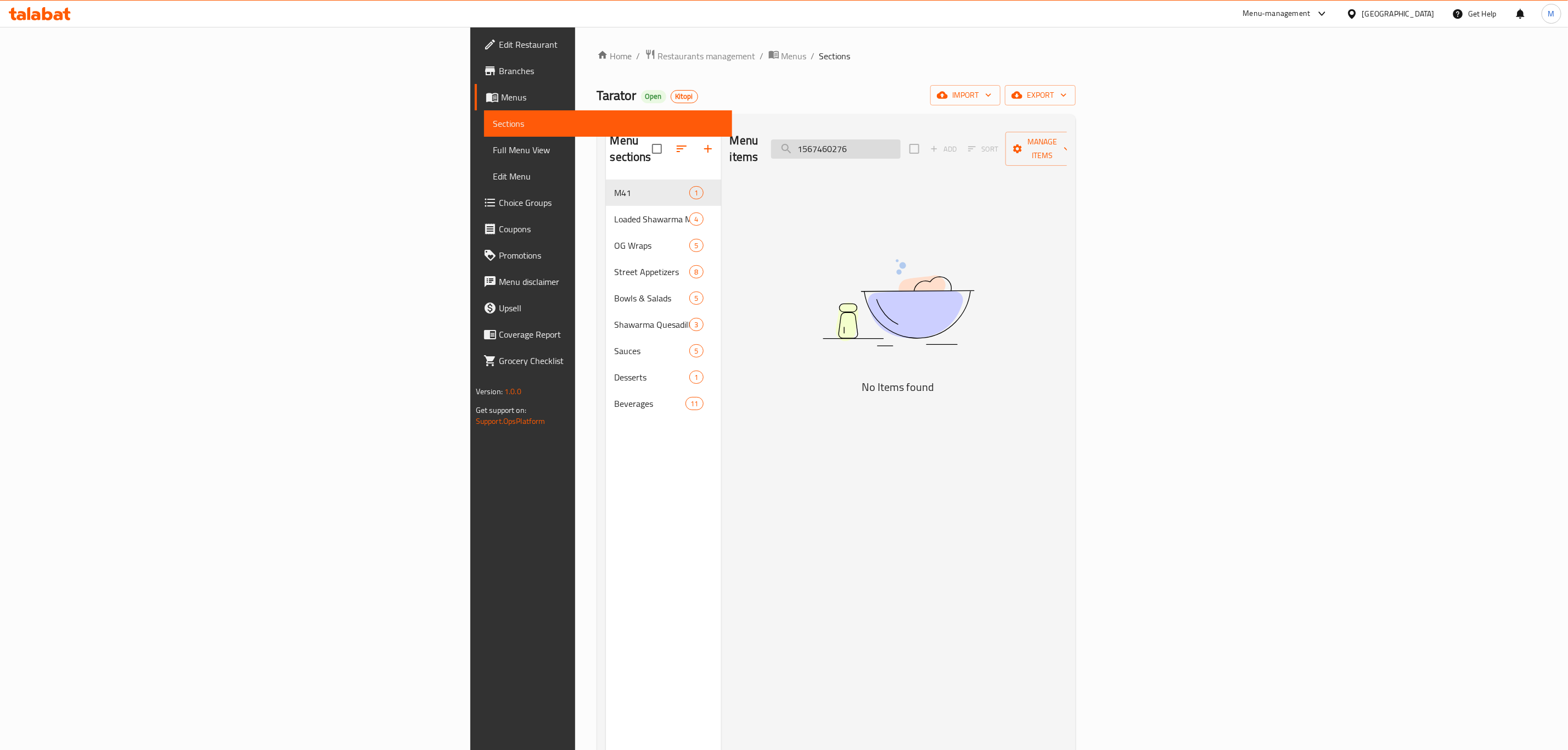
click at [901, 141] on input "1567460276" at bounding box center [836, 149] width 129 height 19
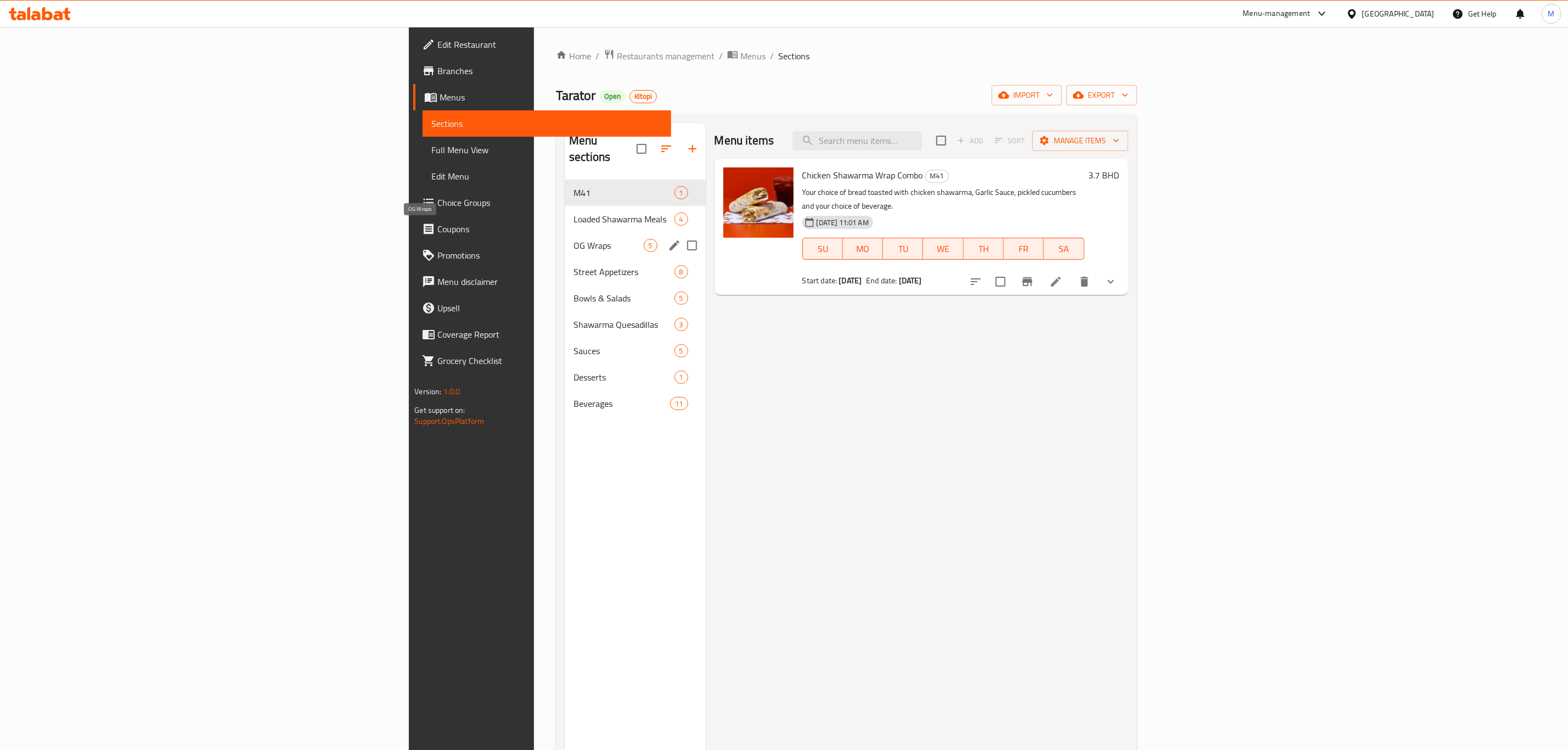
click at [574, 239] on span "OG Wraps" at bounding box center [609, 245] width 70 height 13
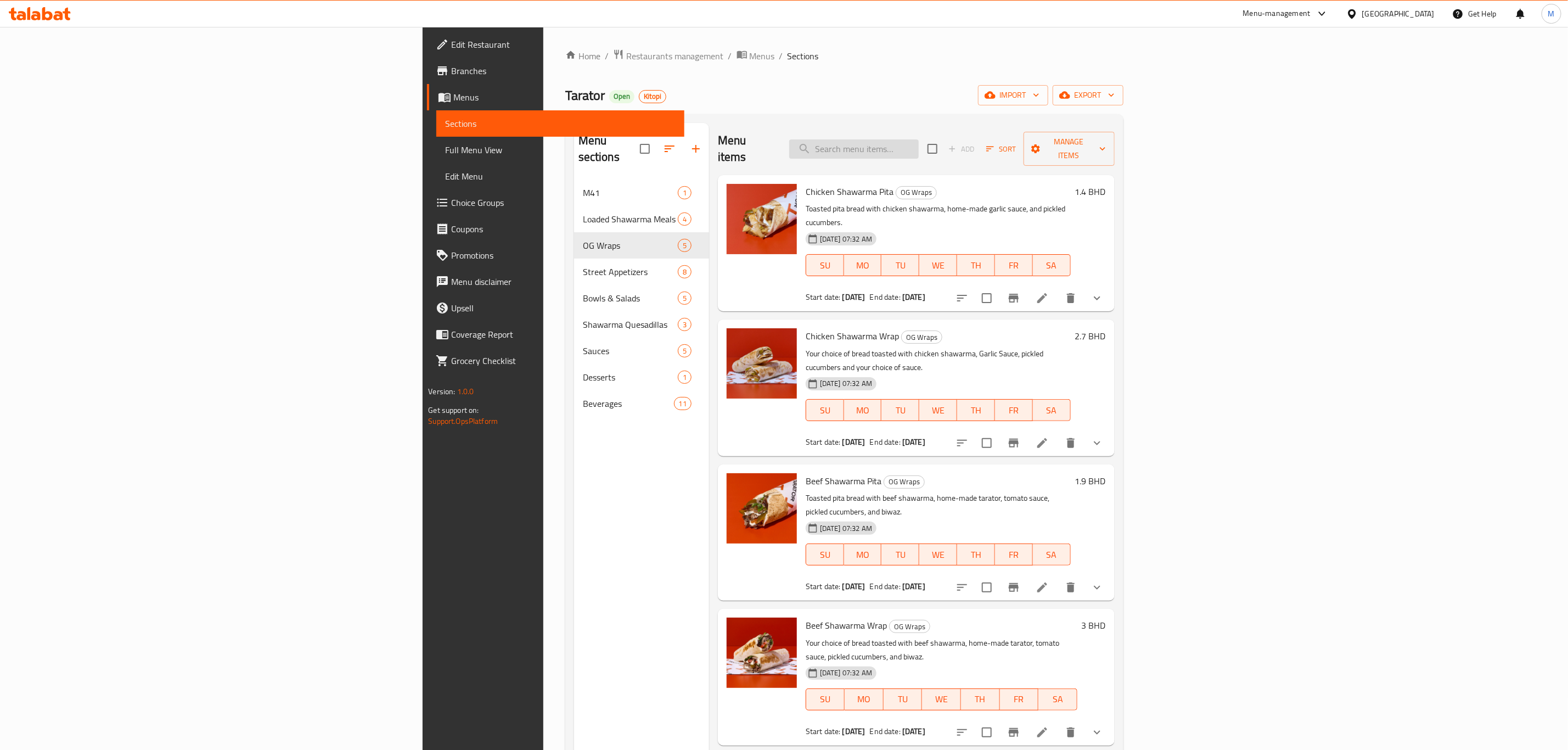
click at [919, 142] on input "search" at bounding box center [854, 149] width 129 height 19
paste input "chicken shawarma pita"
type input "chicken shawarma pita"
drag, startPoint x: 1000, startPoint y: 142, endPoint x: 1072, endPoint y: 187, distance: 84.9
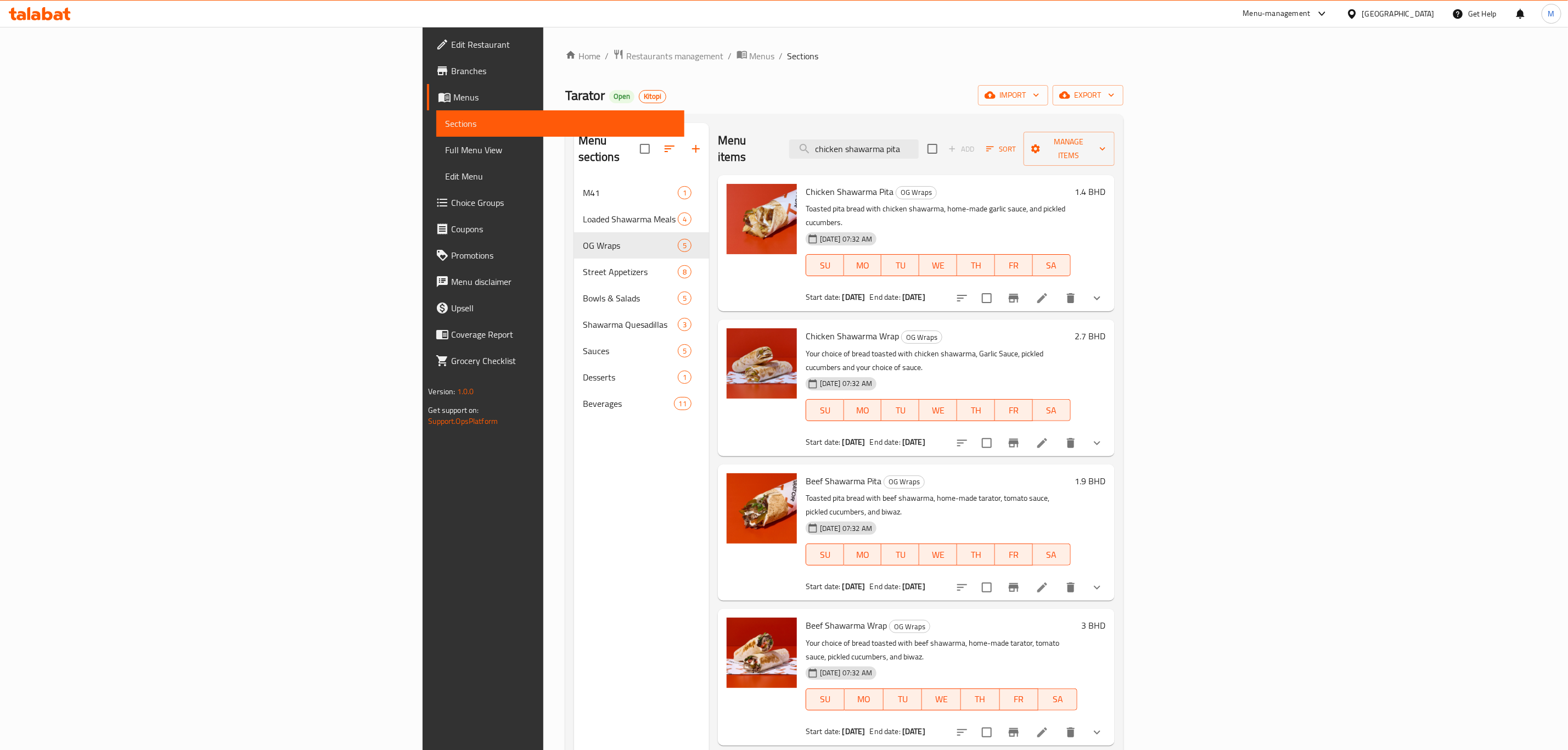
click at [1036, 160] on div "Menu items chicken shawarma pita Add Sort Manage items Chicken Shawarma Pita OG…" at bounding box center [912, 498] width 406 height 750
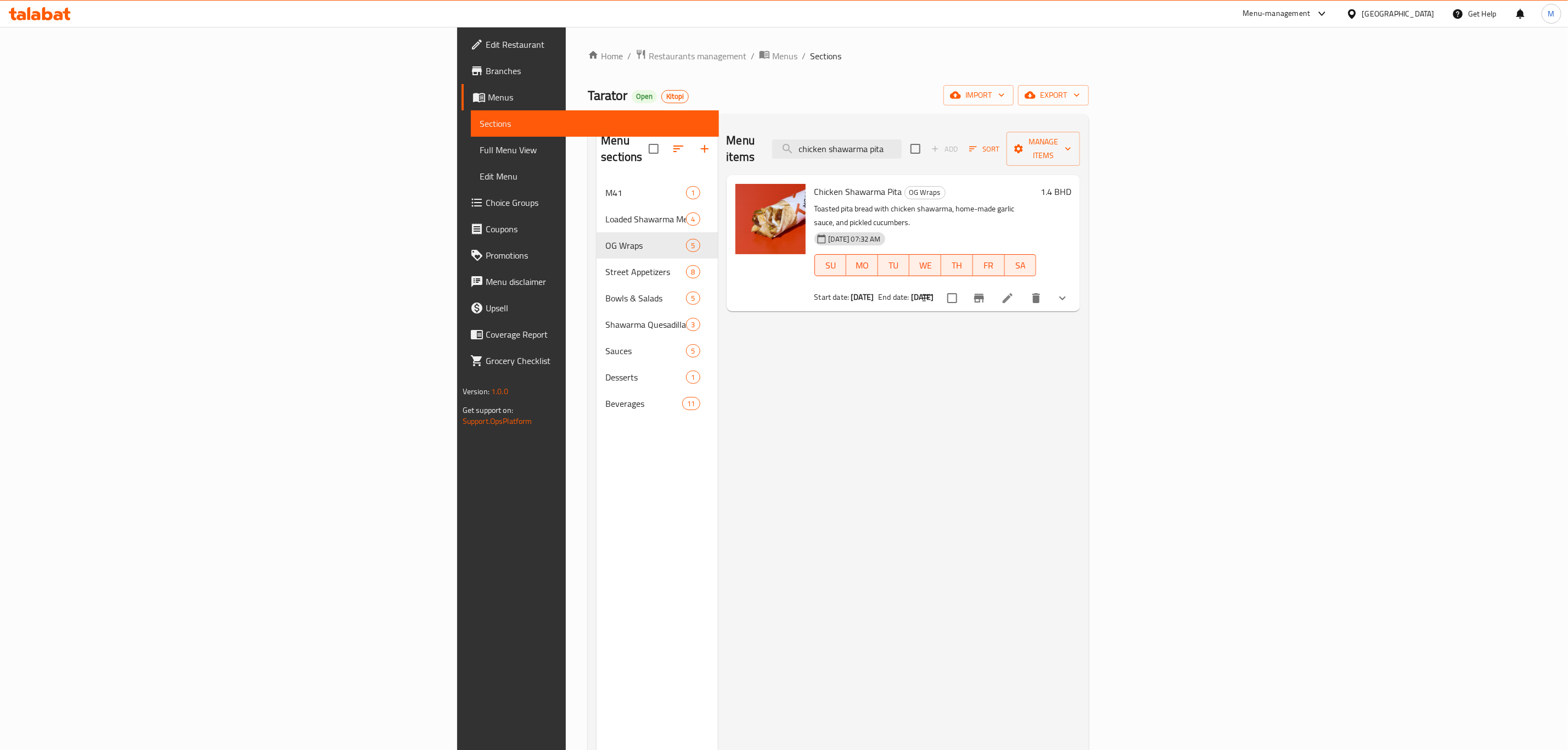
click at [1023, 288] on li at bounding box center [1008, 298] width 31 height 20
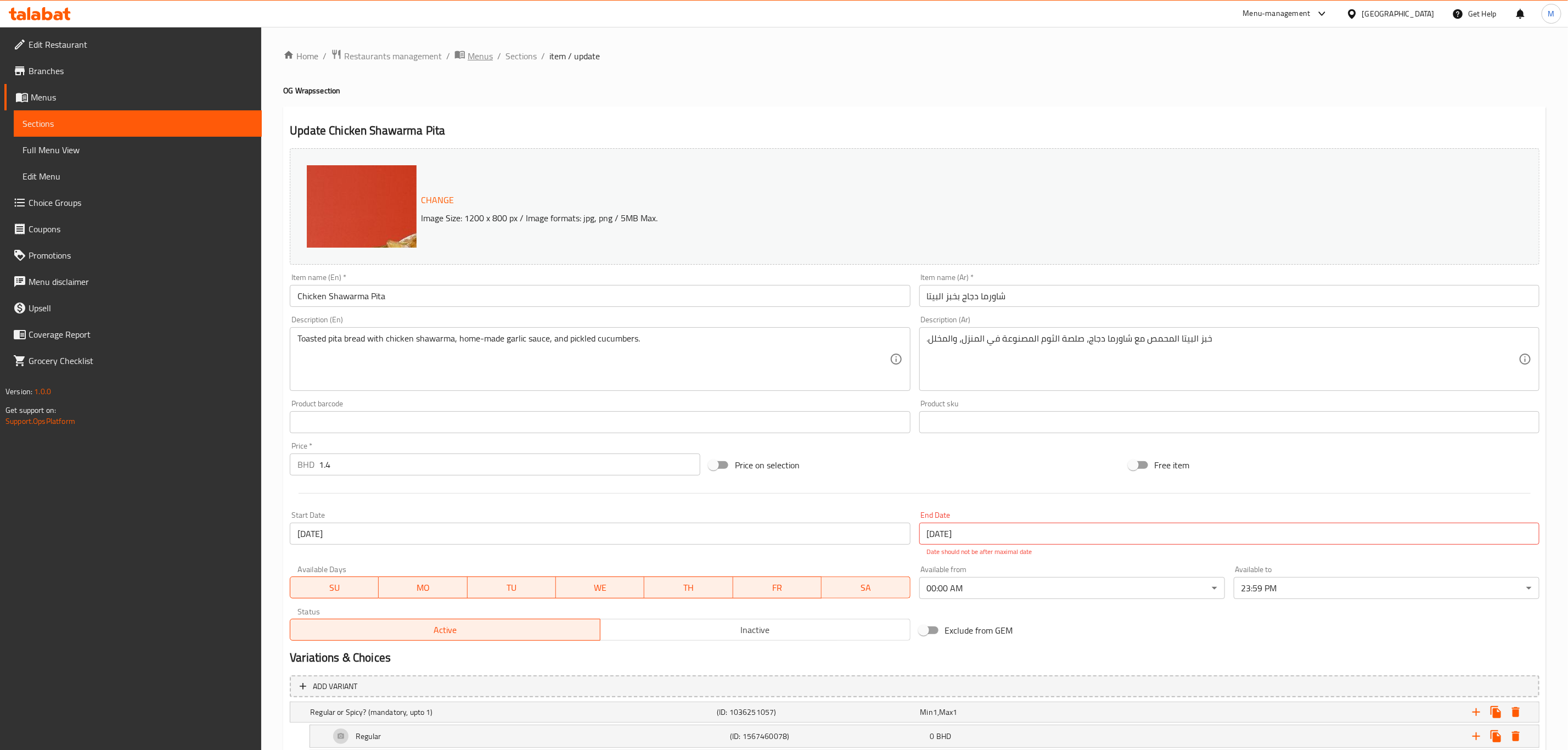
click at [473, 55] on span "Menus" at bounding box center [480, 55] width 25 height 13
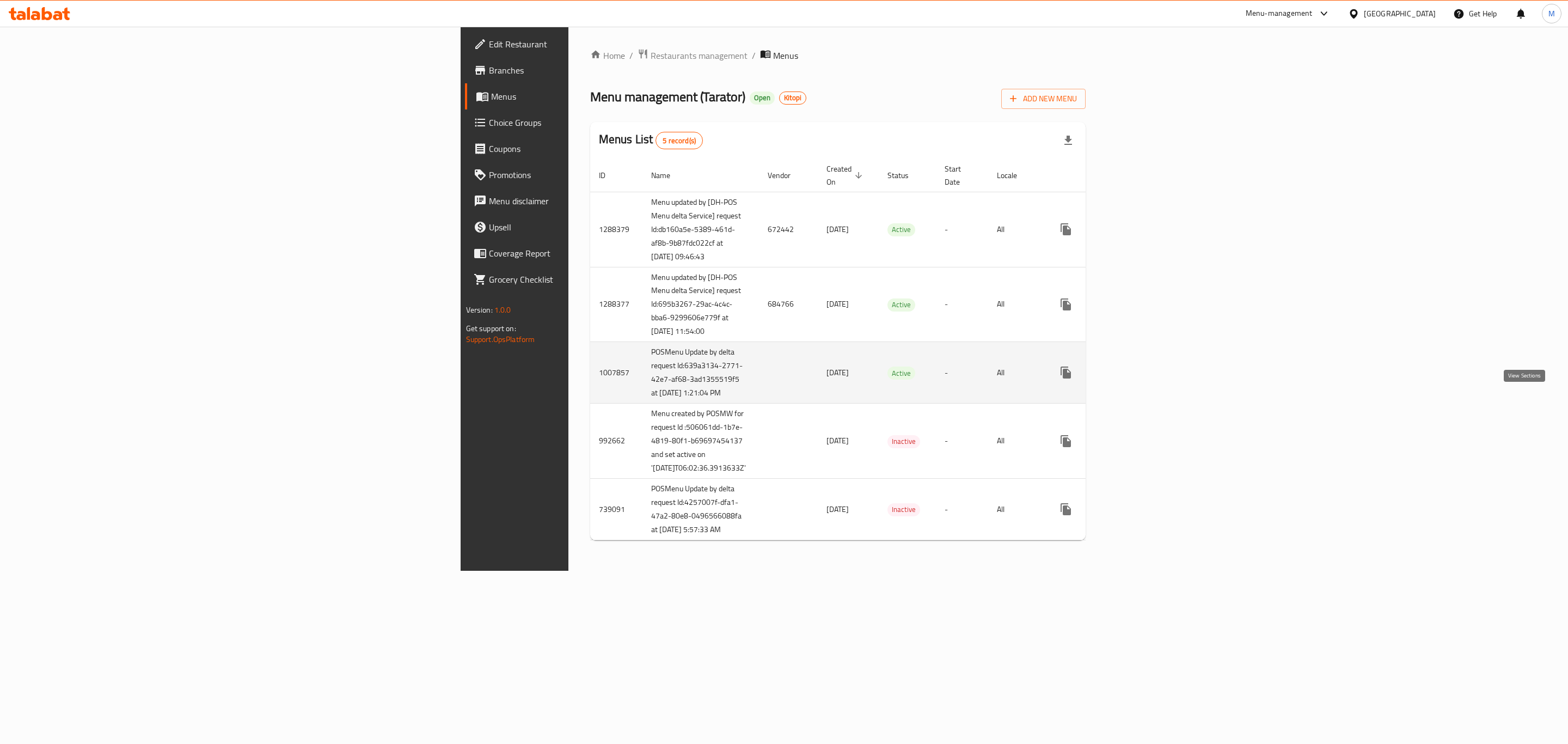
click at [1151, 379] on icon "enhanced table" at bounding box center [1144, 372] width 13 height 13
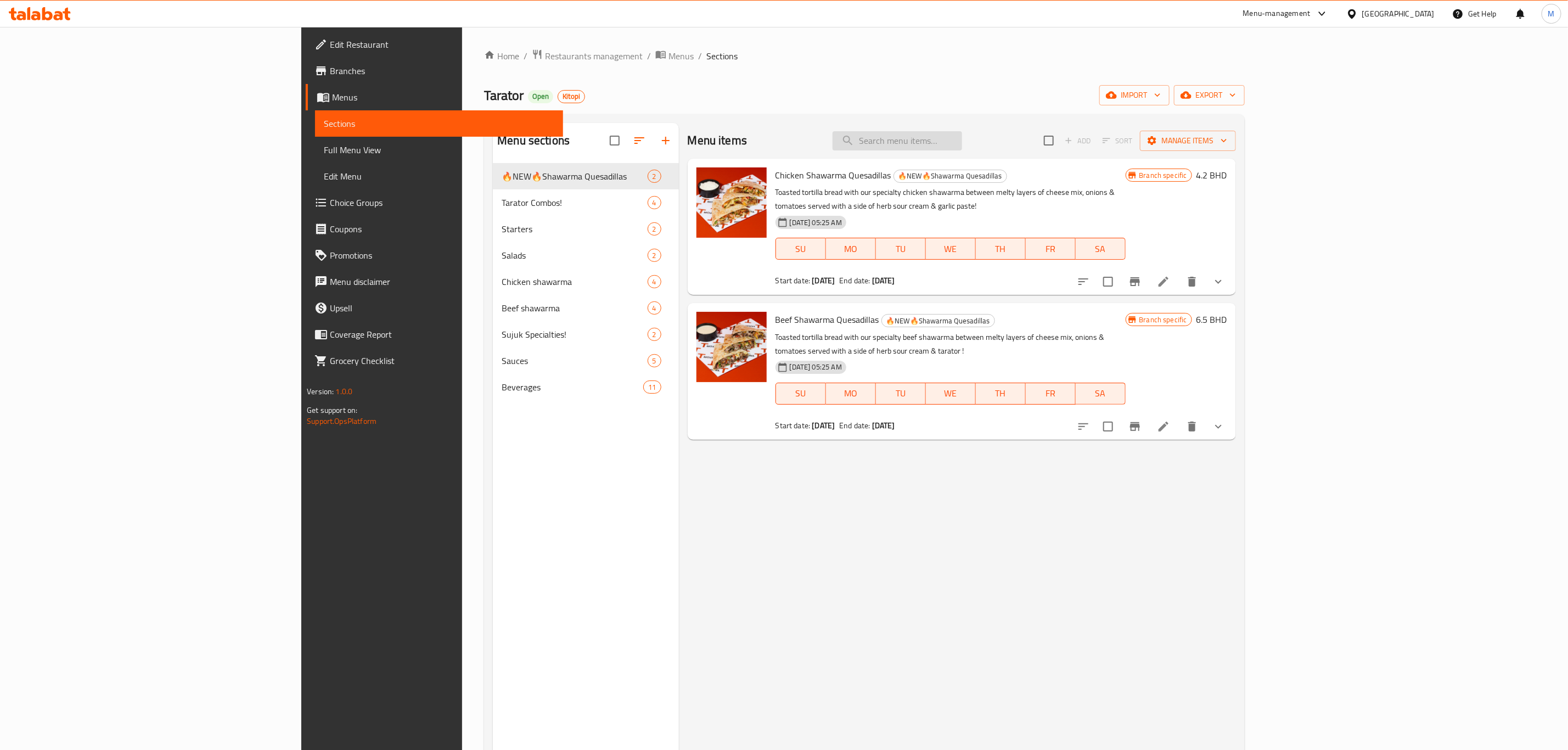
click at [962, 145] on input "search" at bounding box center [897, 141] width 129 height 19
paste input "chicken shawarma pita"
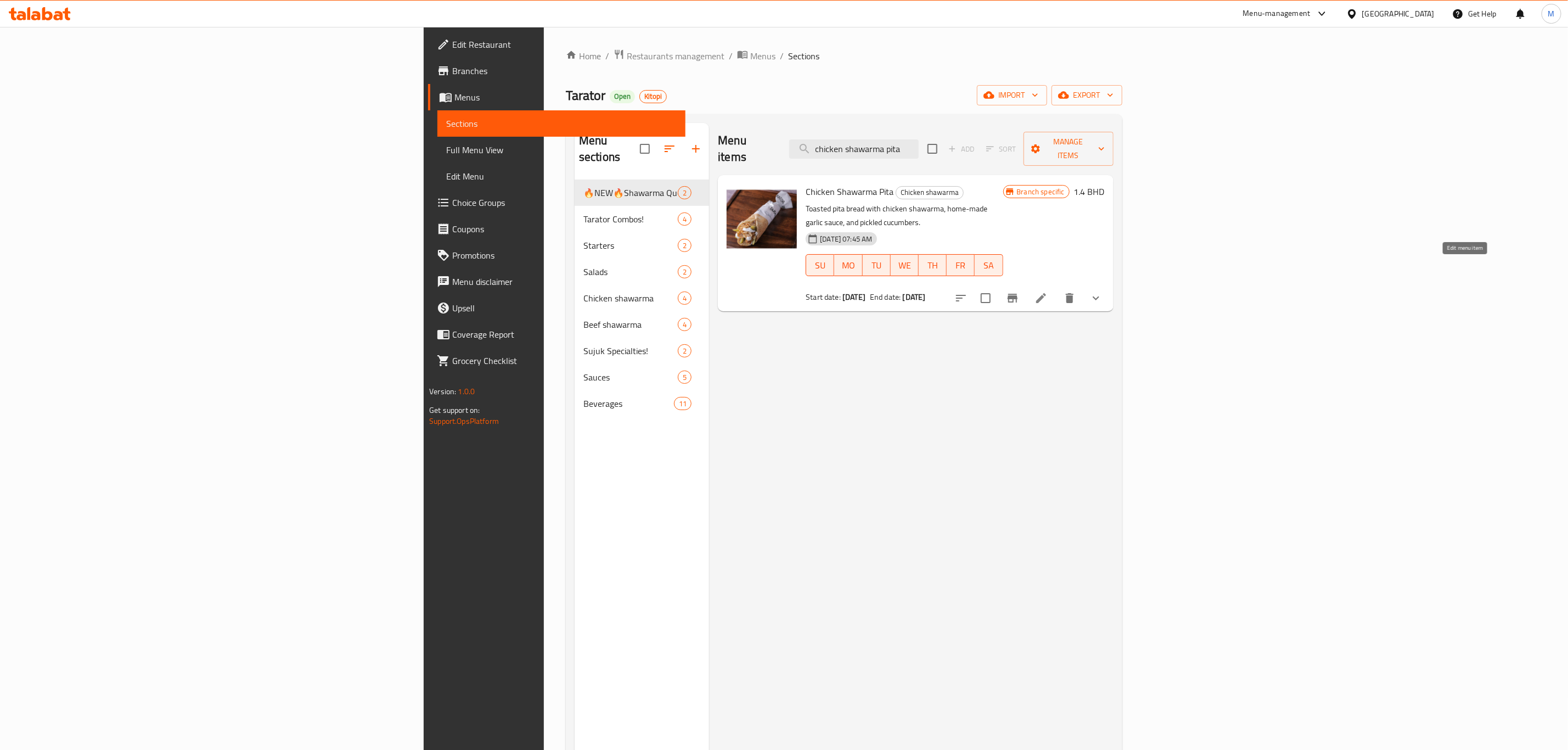
type input "chicken shawarma pita"
click at [1048, 292] on icon at bounding box center [1041, 298] width 13 height 13
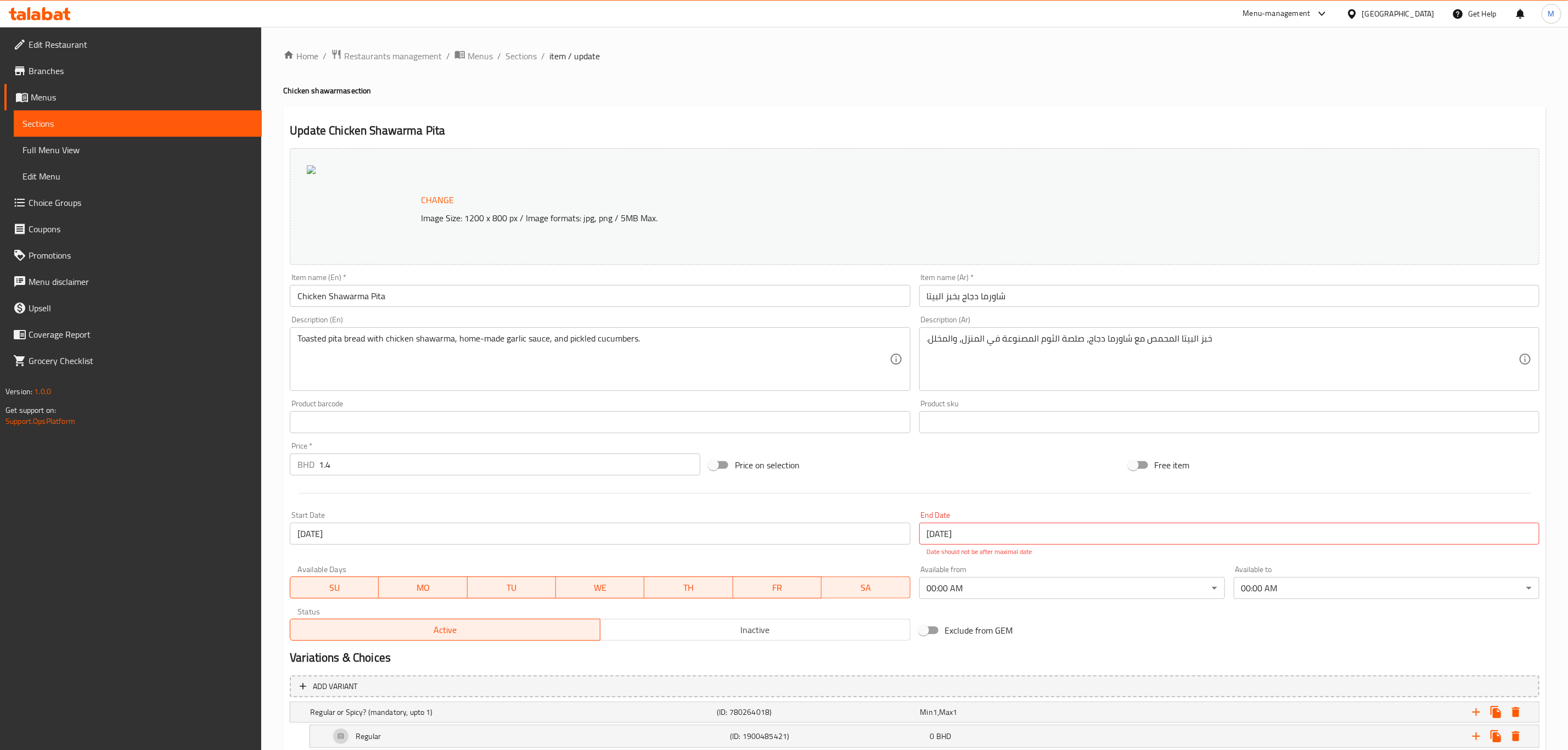
drag, startPoint x: 517, startPoint y: 58, endPoint x: 434, endPoint y: 20, distance: 91.3
click at [517, 58] on span "Sections" at bounding box center [521, 55] width 31 height 13
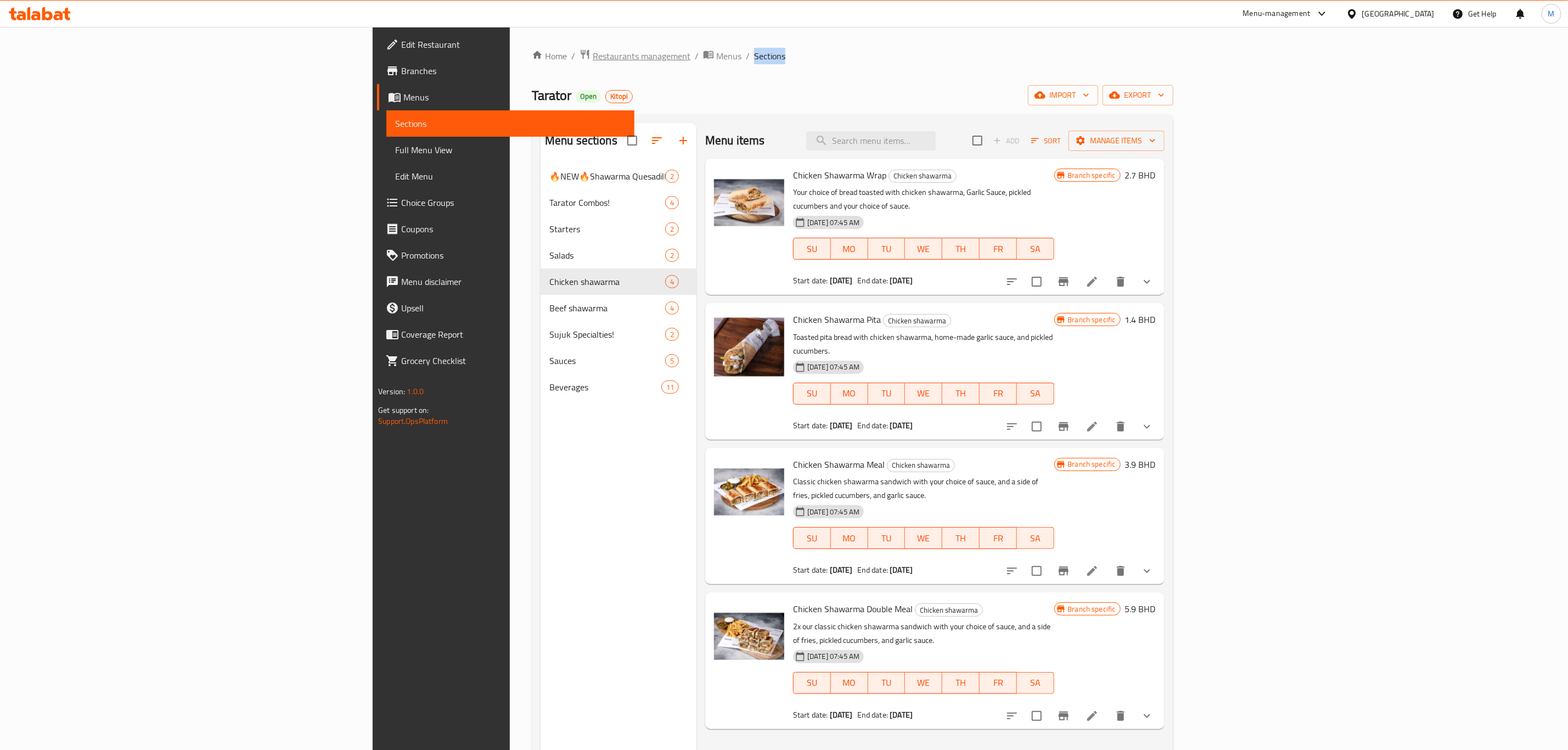
click at [593, 50] on span "Restaurants management" at bounding box center [641, 55] width 98 height 13
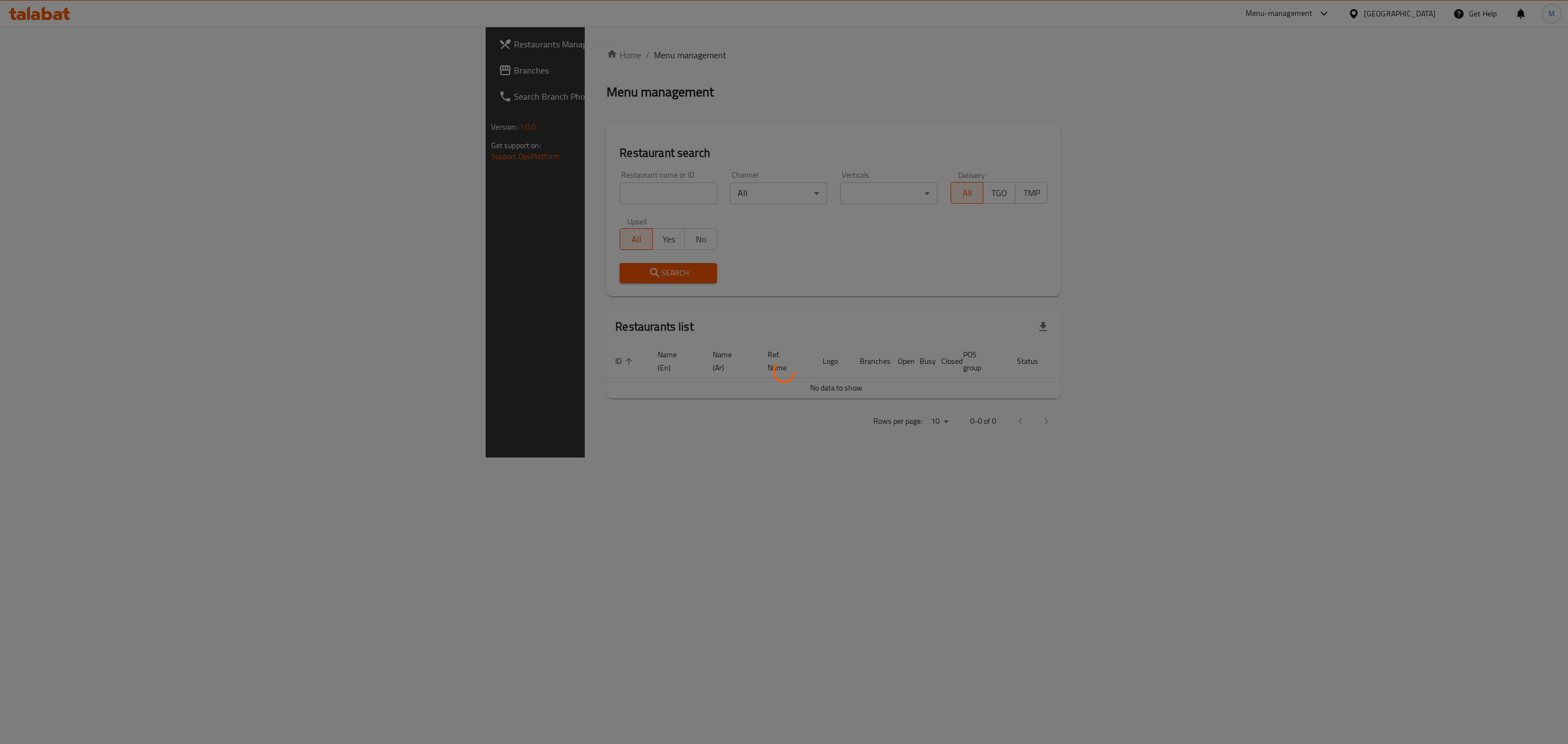
click at [425, 192] on div at bounding box center [784, 372] width 1568 height 744
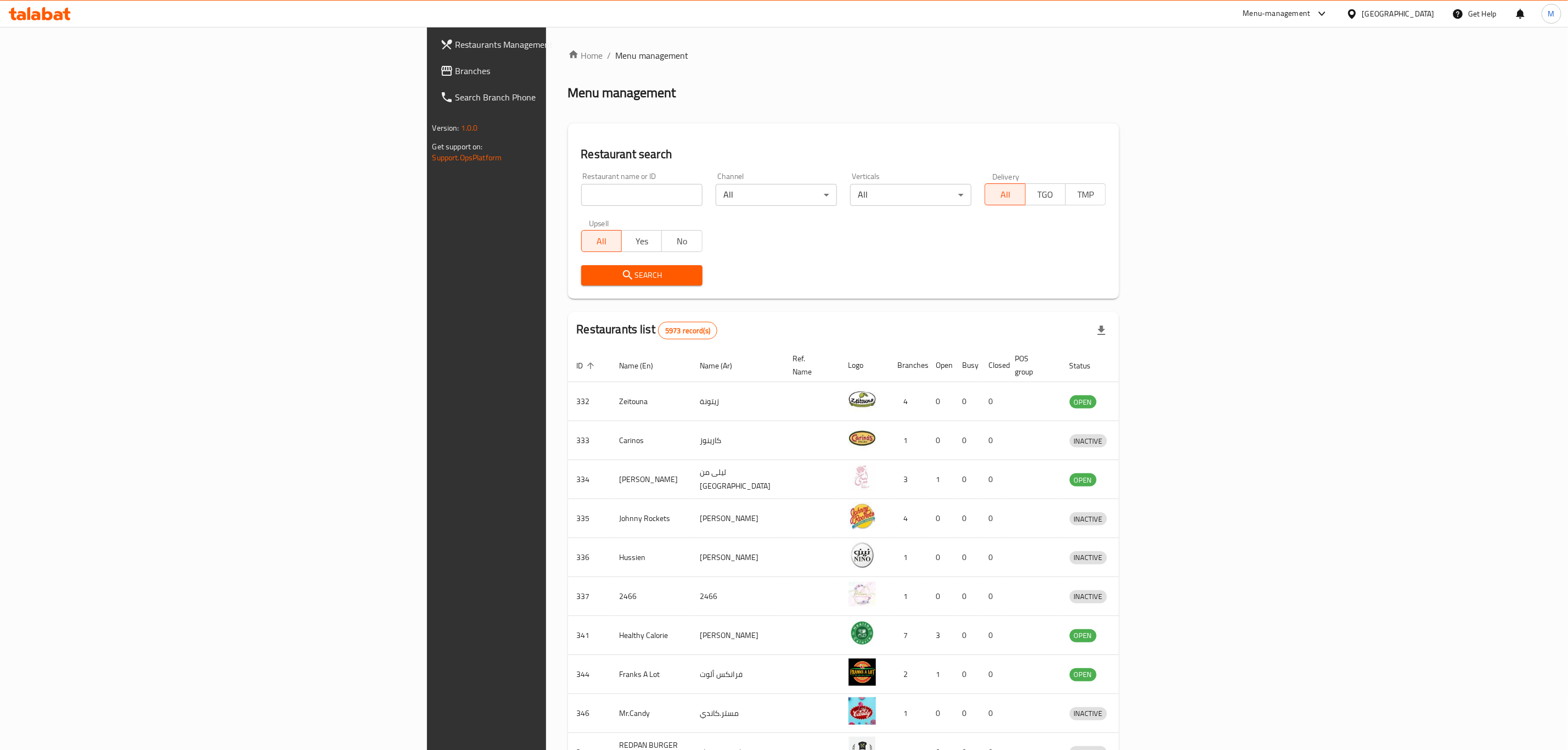
click at [581, 186] on input "search" at bounding box center [642, 195] width 122 height 22
paste input "Tawook Nation"
type input "Tawook Nation"
click button "Search" at bounding box center [642, 275] width 122 height 20
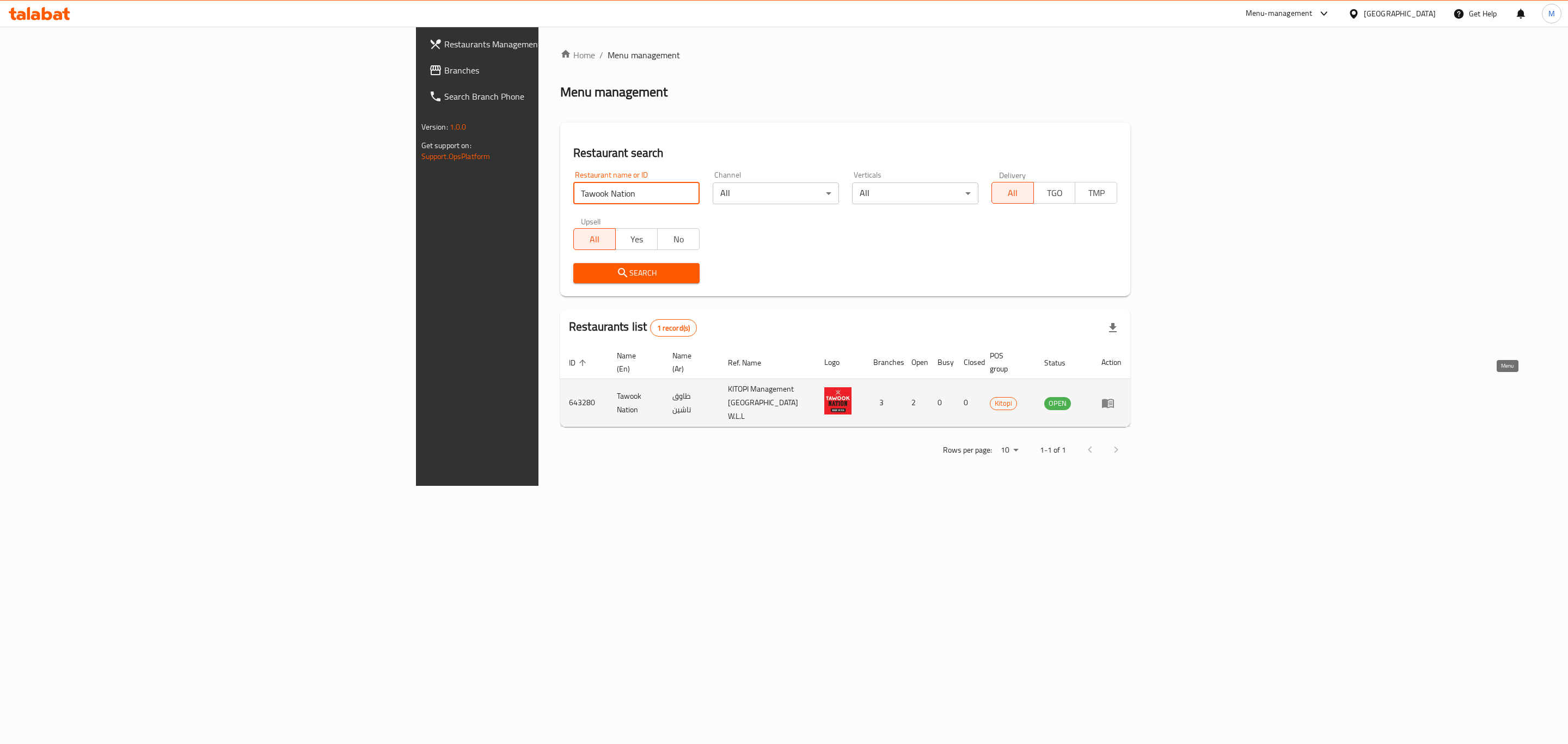
click at [1122, 396] on link "enhanced table" at bounding box center [1111, 402] width 20 height 13
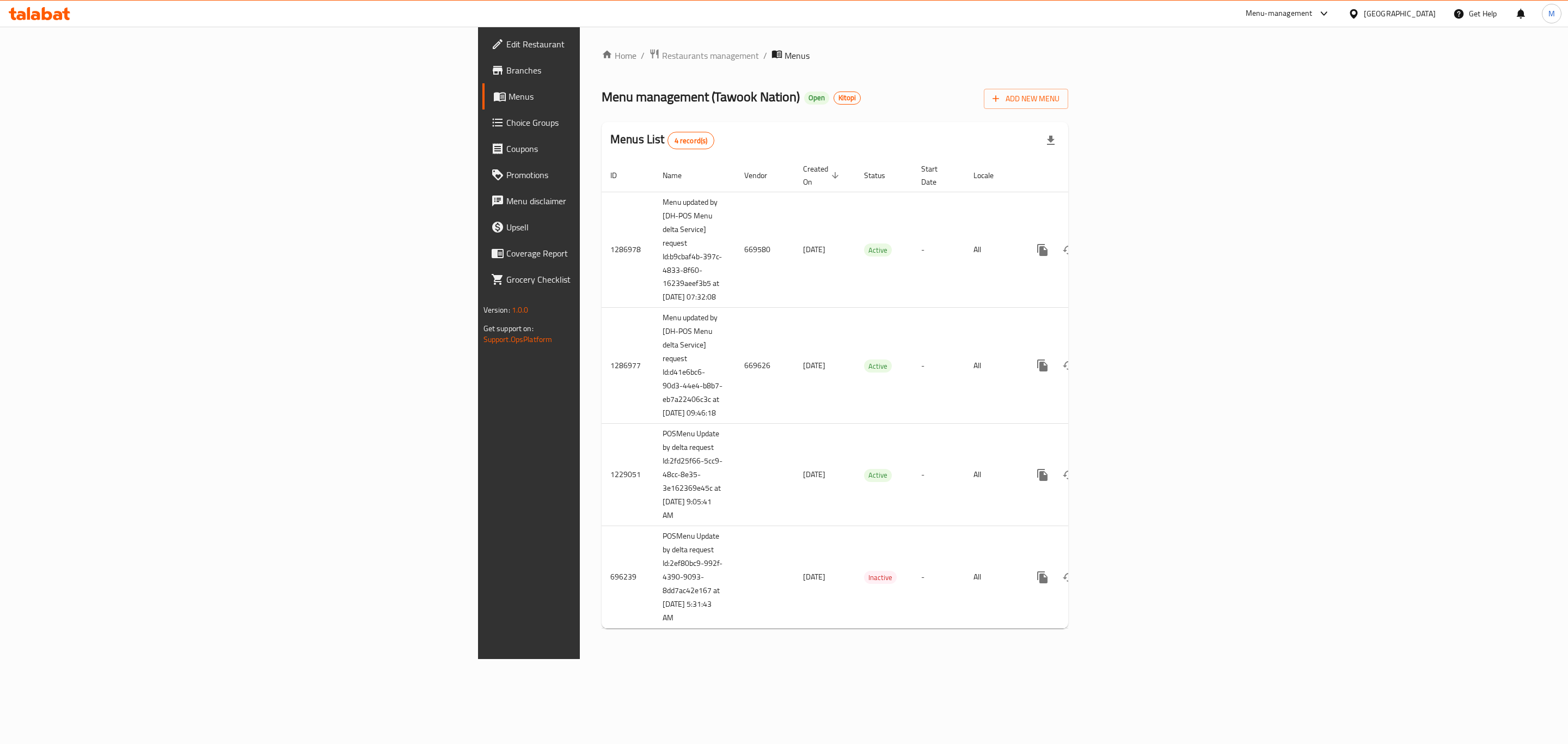
click at [506, 74] on span "Branches" at bounding box center [618, 70] width 225 height 13
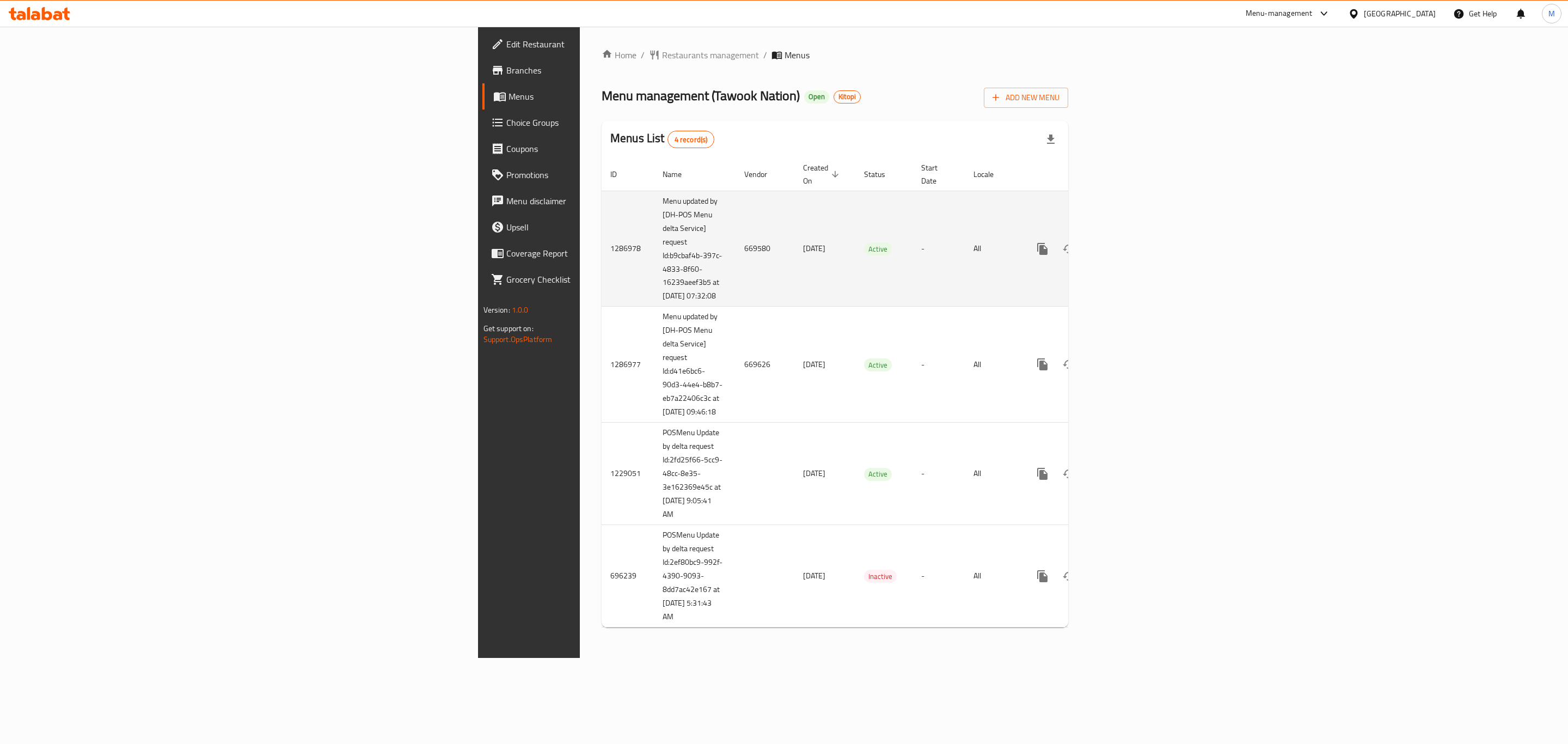
click at [735, 242] on td "669580" at bounding box center [765, 248] width 59 height 116
click at [1134, 239] on link "enhanced table" at bounding box center [1121, 248] width 26 height 26
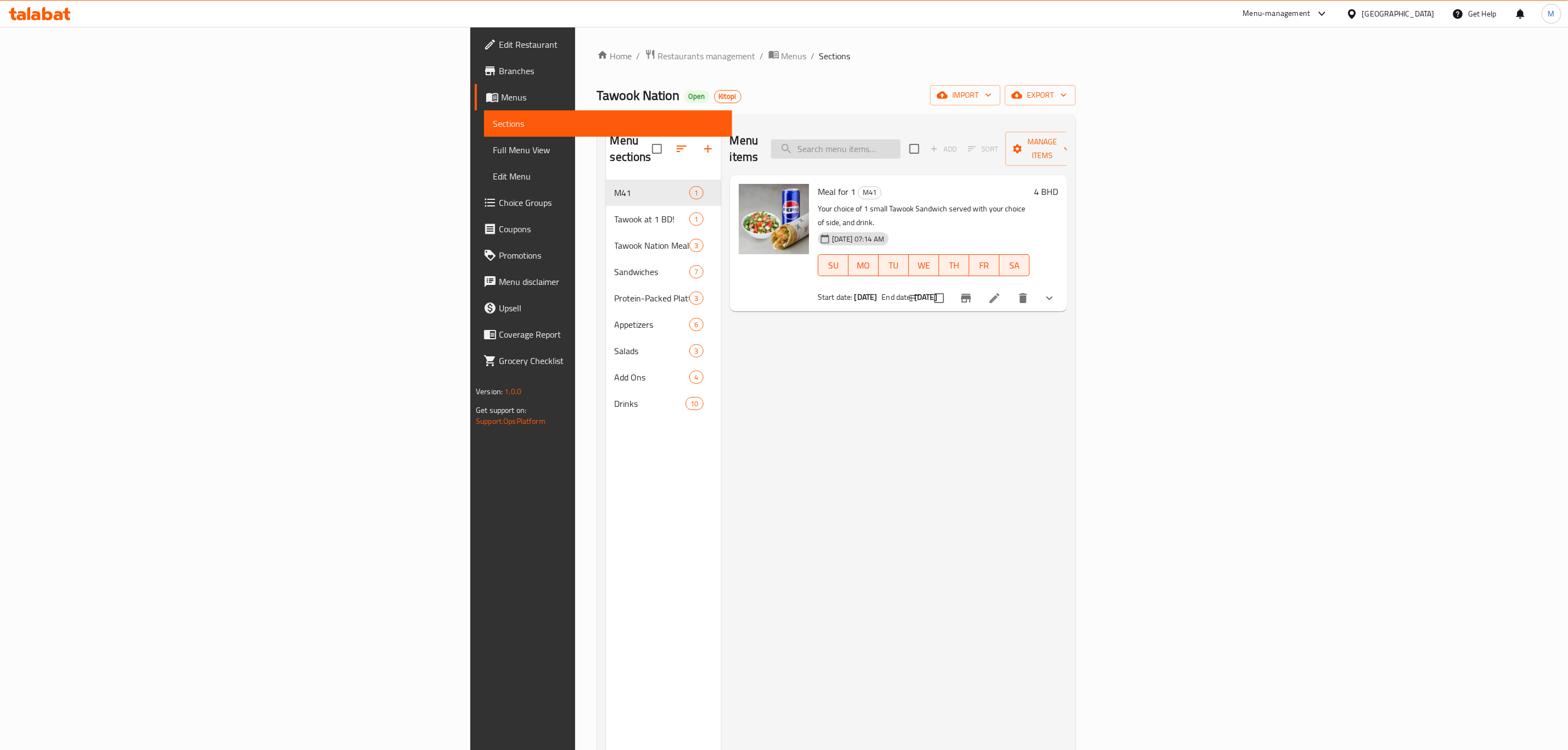
click at [901, 139] on input "search" at bounding box center [836, 149] width 129 height 19
paste input "small classic tawook sandwhich"
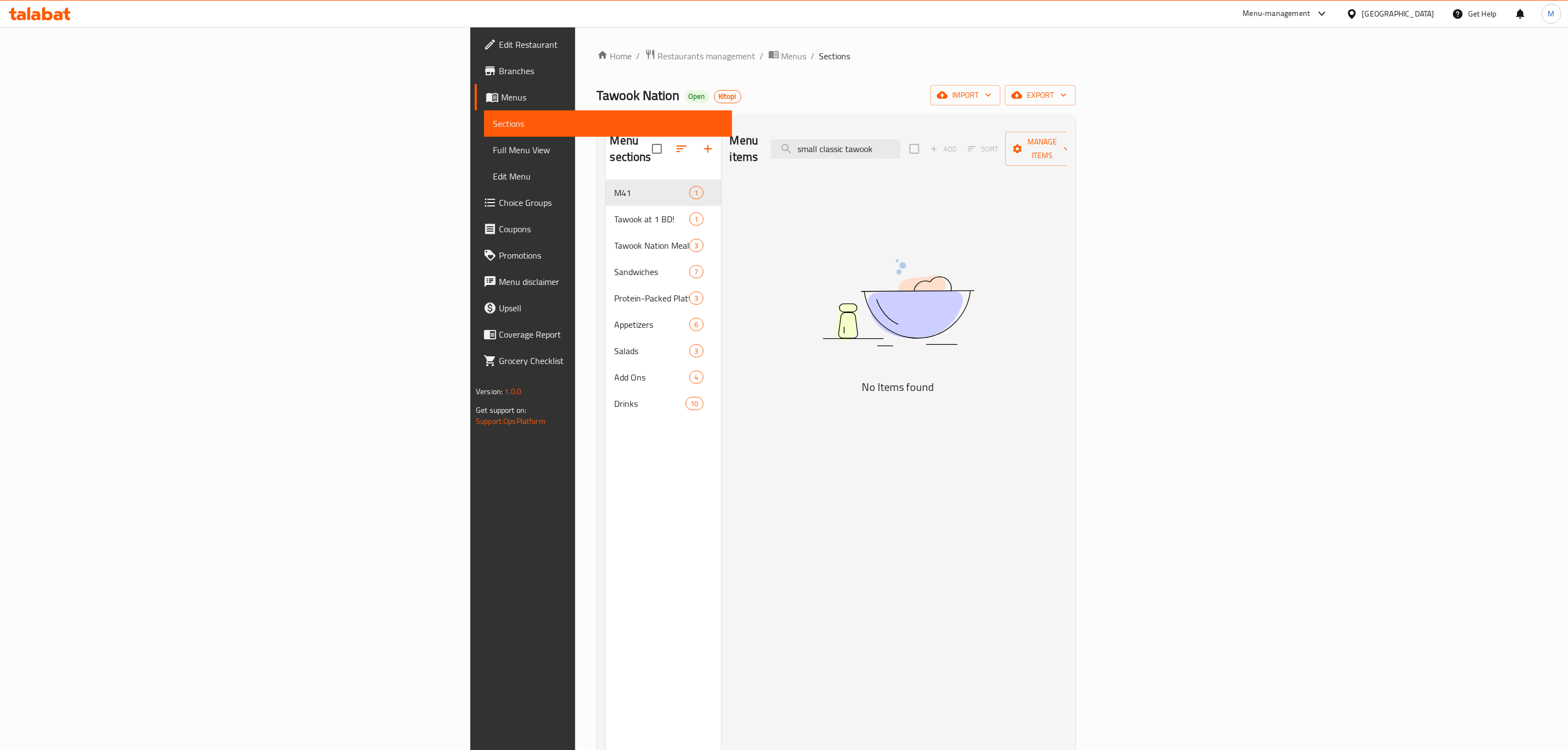
type input "small classic tawoo"
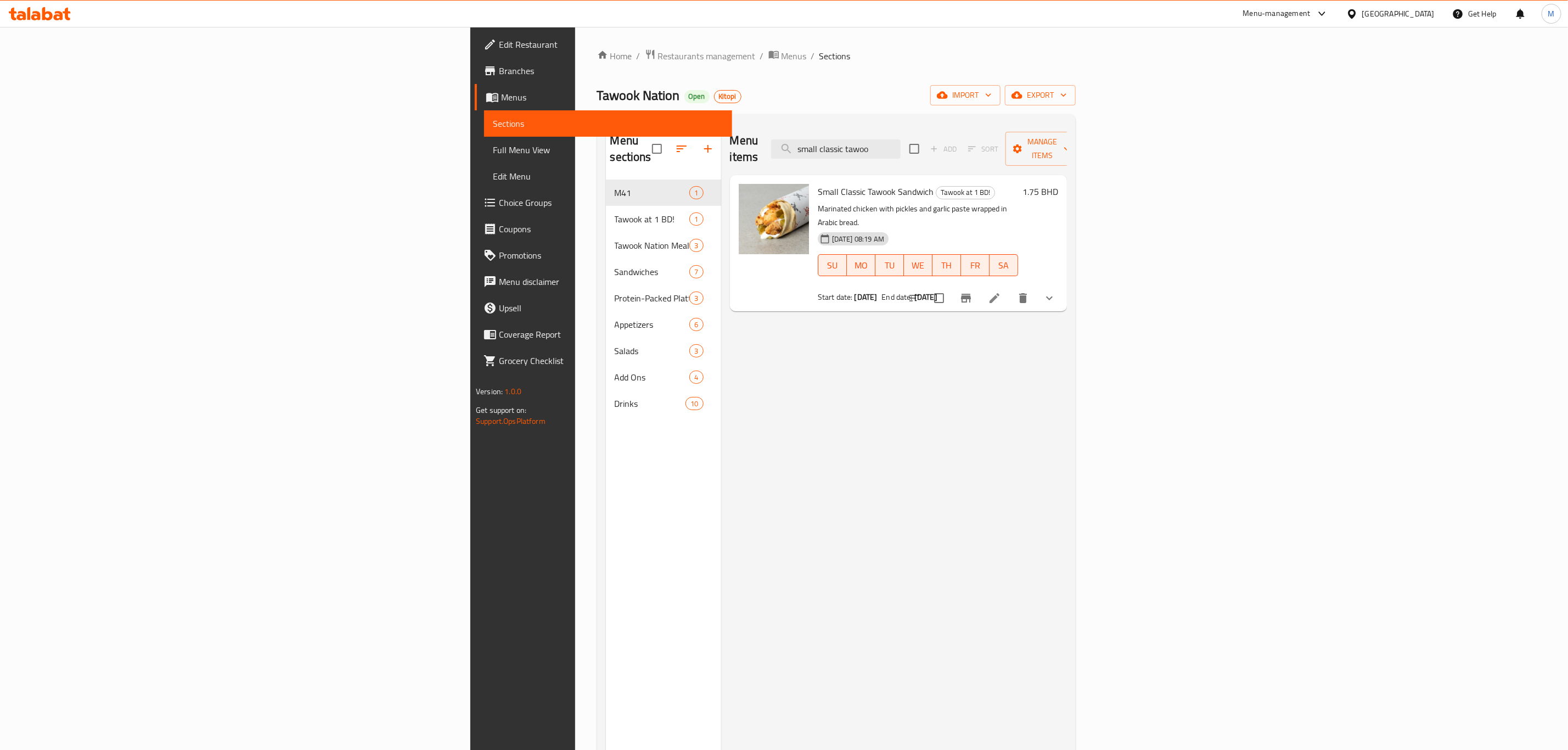
click at [1001, 292] on icon at bounding box center [994, 298] width 13 height 13
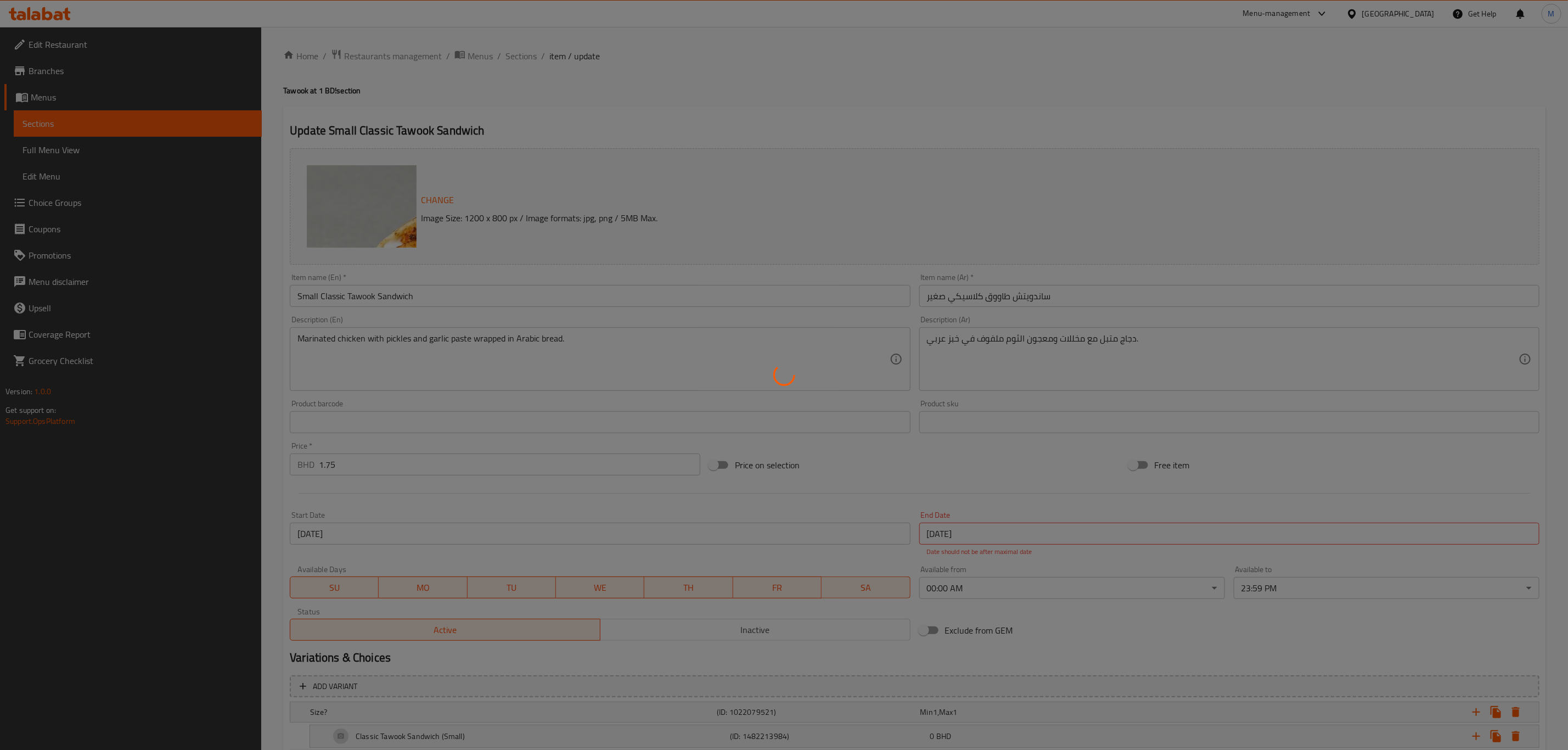
click at [516, 52] on div at bounding box center [784, 375] width 1568 height 750
click at [534, 56] on div at bounding box center [784, 375] width 1568 height 750
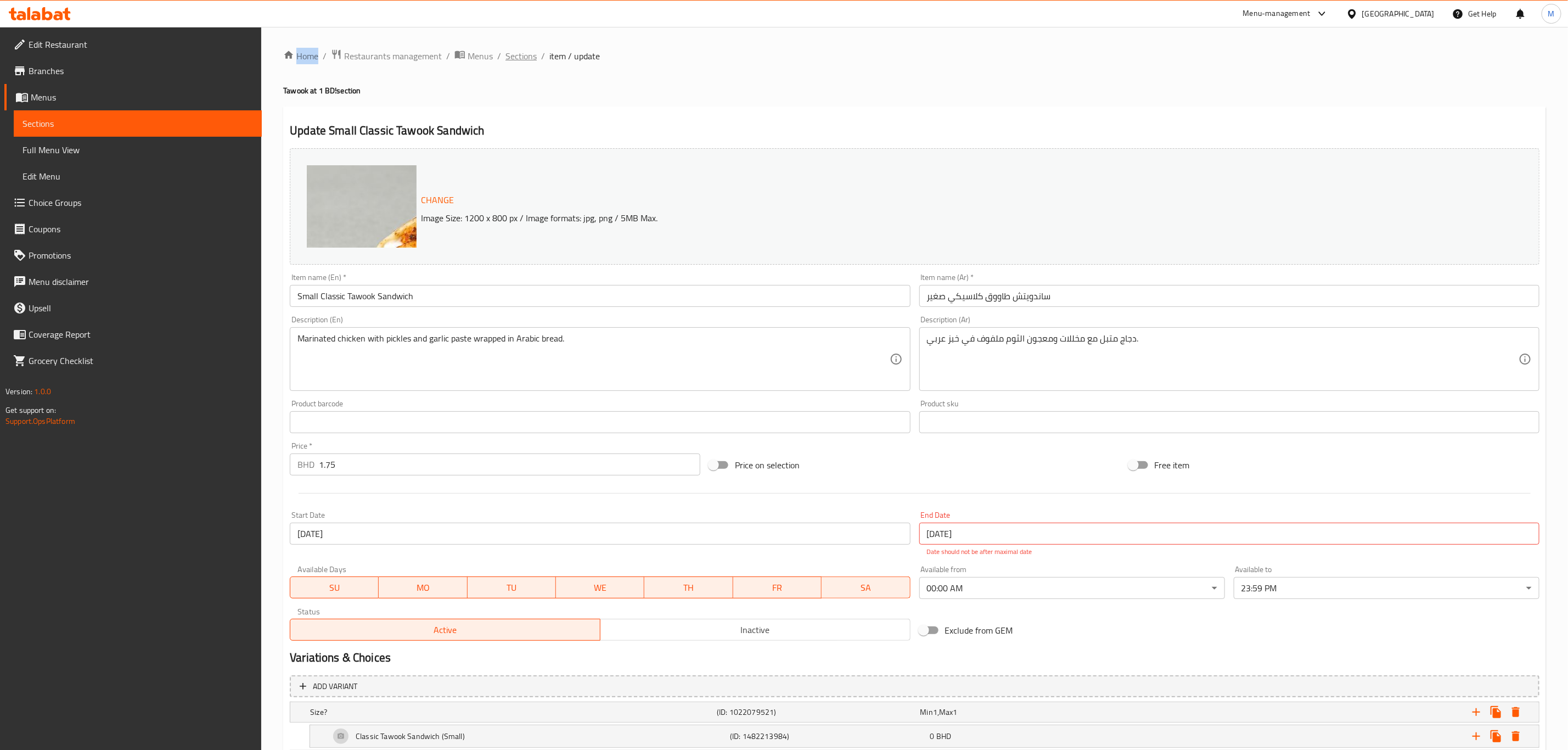
click at [520, 60] on span "Sections" at bounding box center [521, 55] width 31 height 13
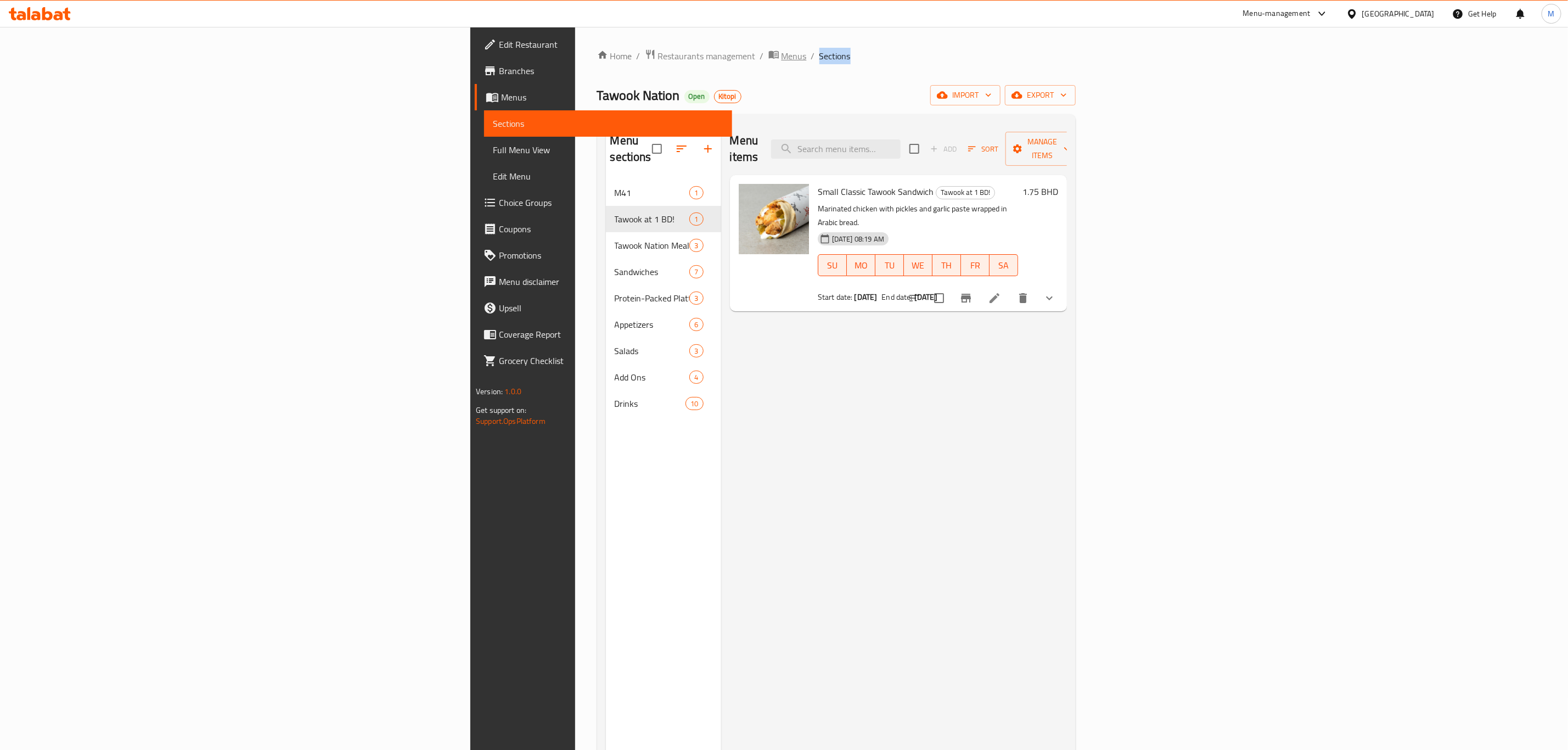
click at [768, 61] on span "breadcrumb" at bounding box center [774, 56] width 13 height 14
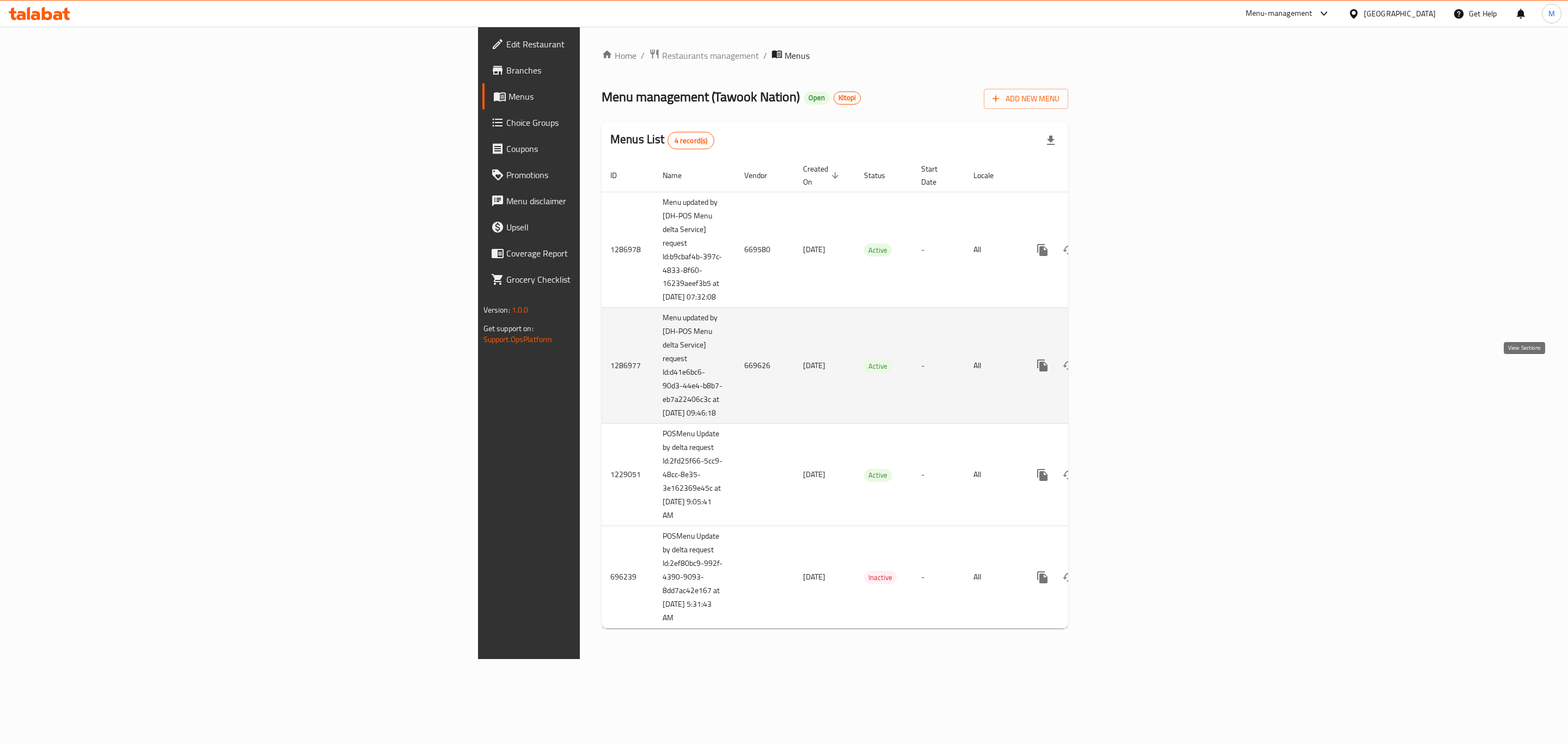
click at [1127, 372] on icon "enhanced table" at bounding box center [1121, 365] width 13 height 13
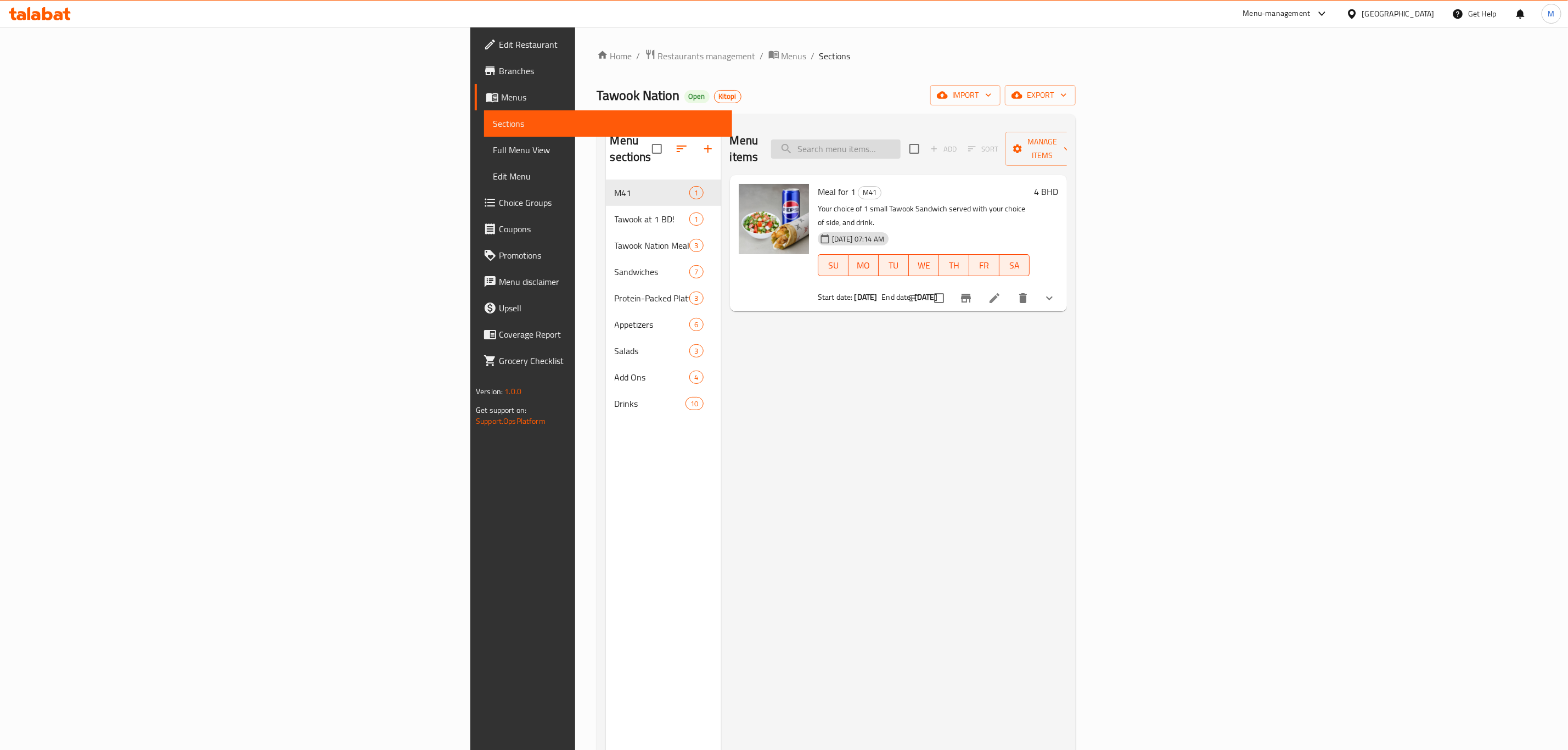
click at [901, 150] on input "search" at bounding box center [836, 149] width 129 height 19
click at [901, 141] on input "search" at bounding box center [836, 149] width 129 height 19
paste input "small classic tawook sandwhich"
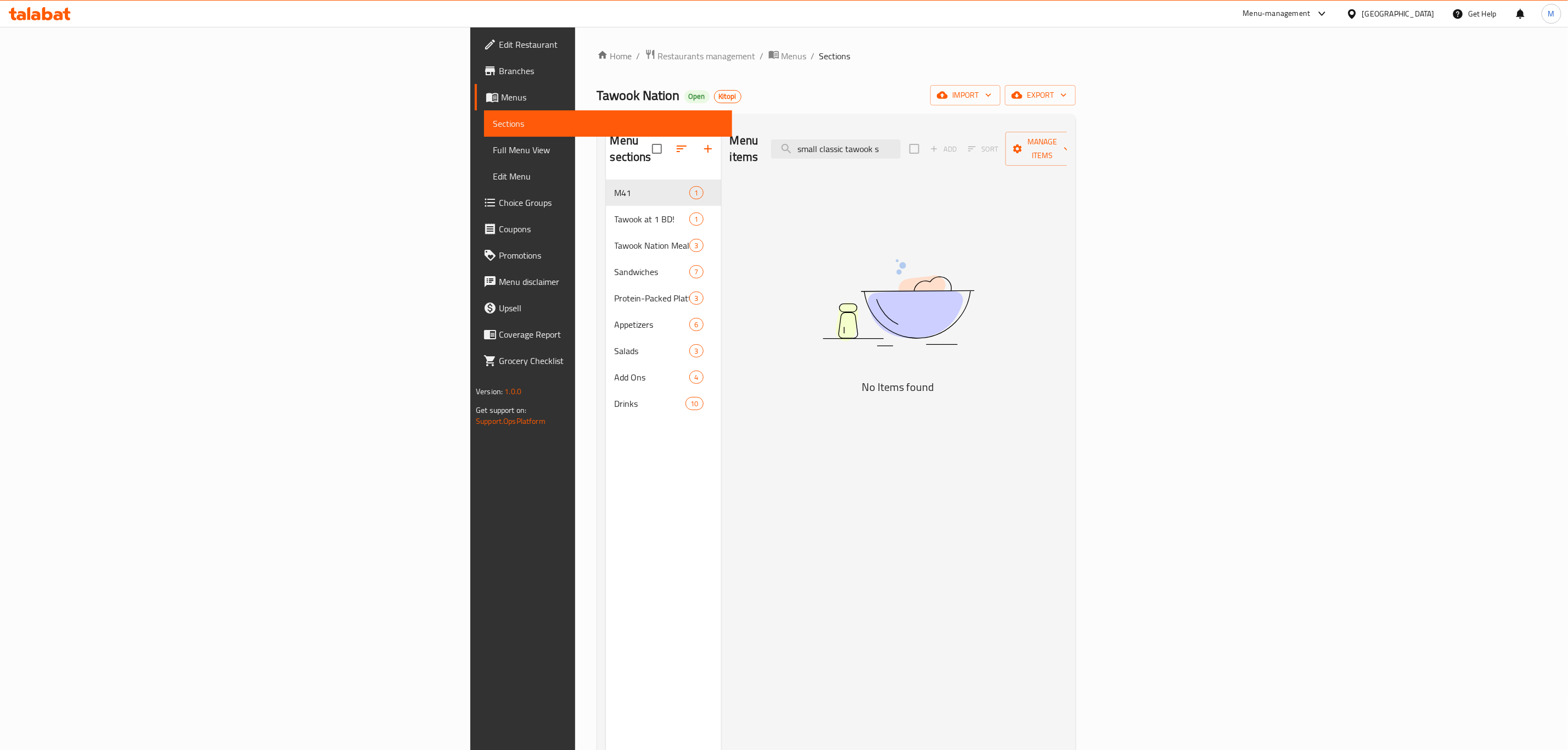
type input "small classic tawook"
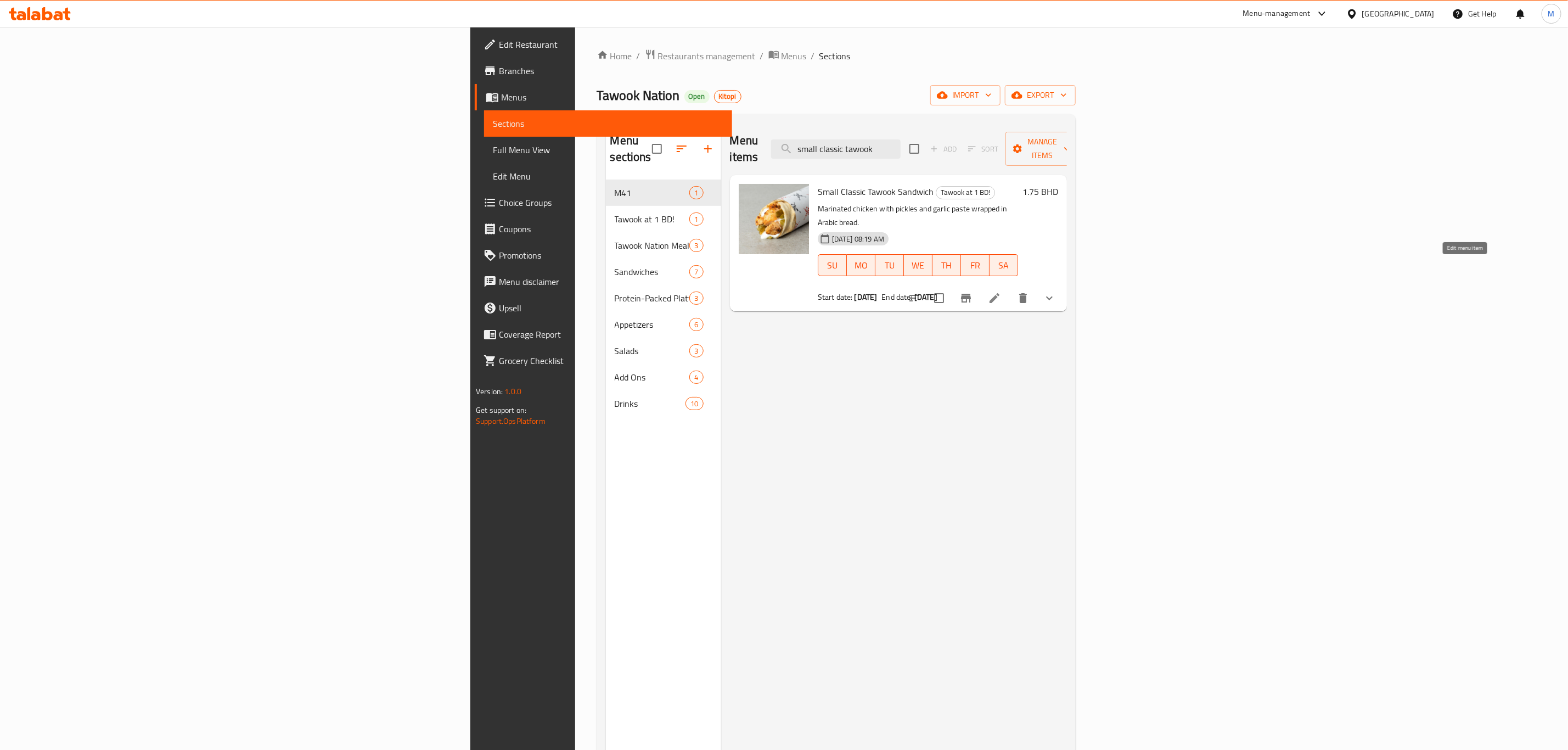
click at [1001, 292] on icon at bounding box center [994, 298] width 13 height 13
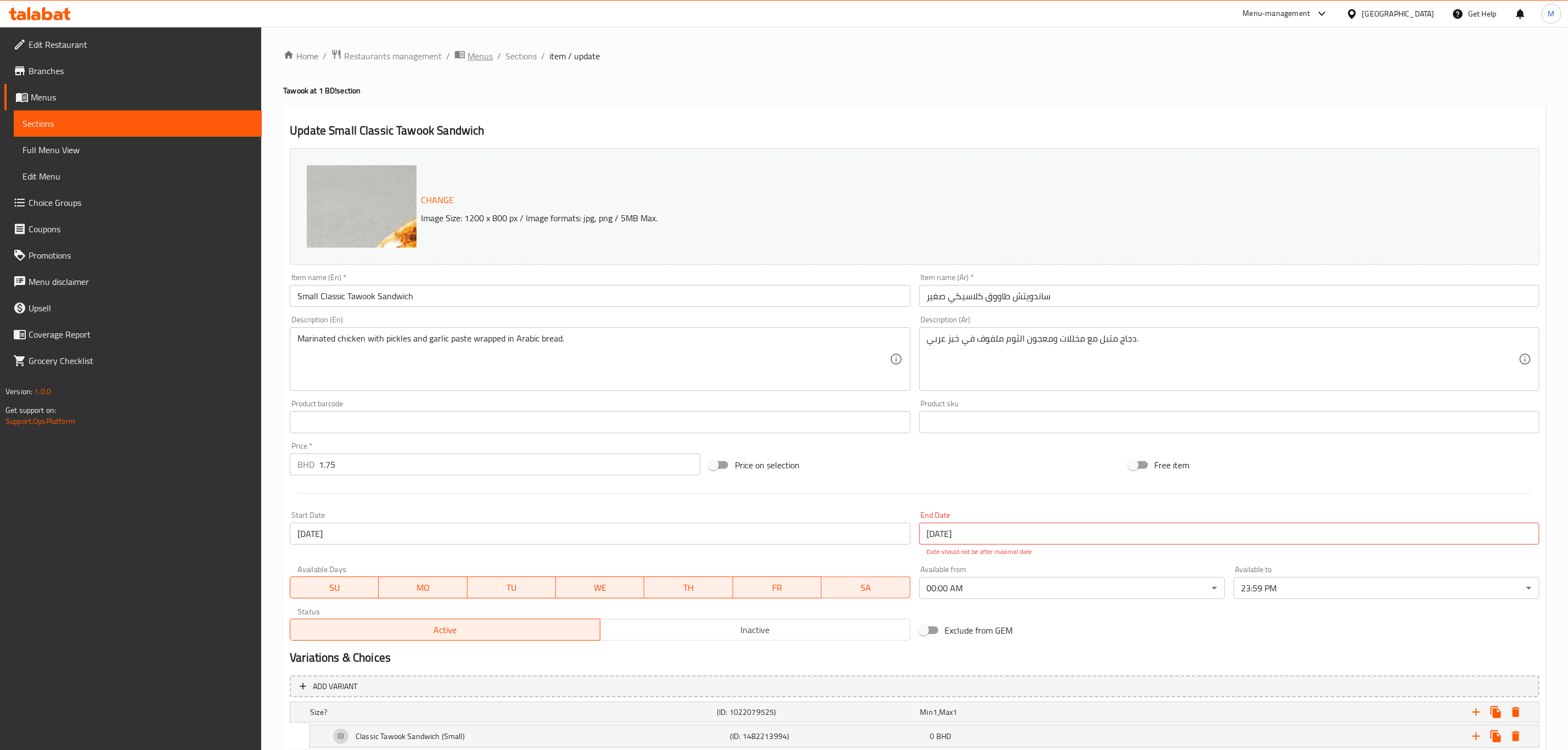
click at [491, 55] on span "Menus" at bounding box center [480, 55] width 25 height 13
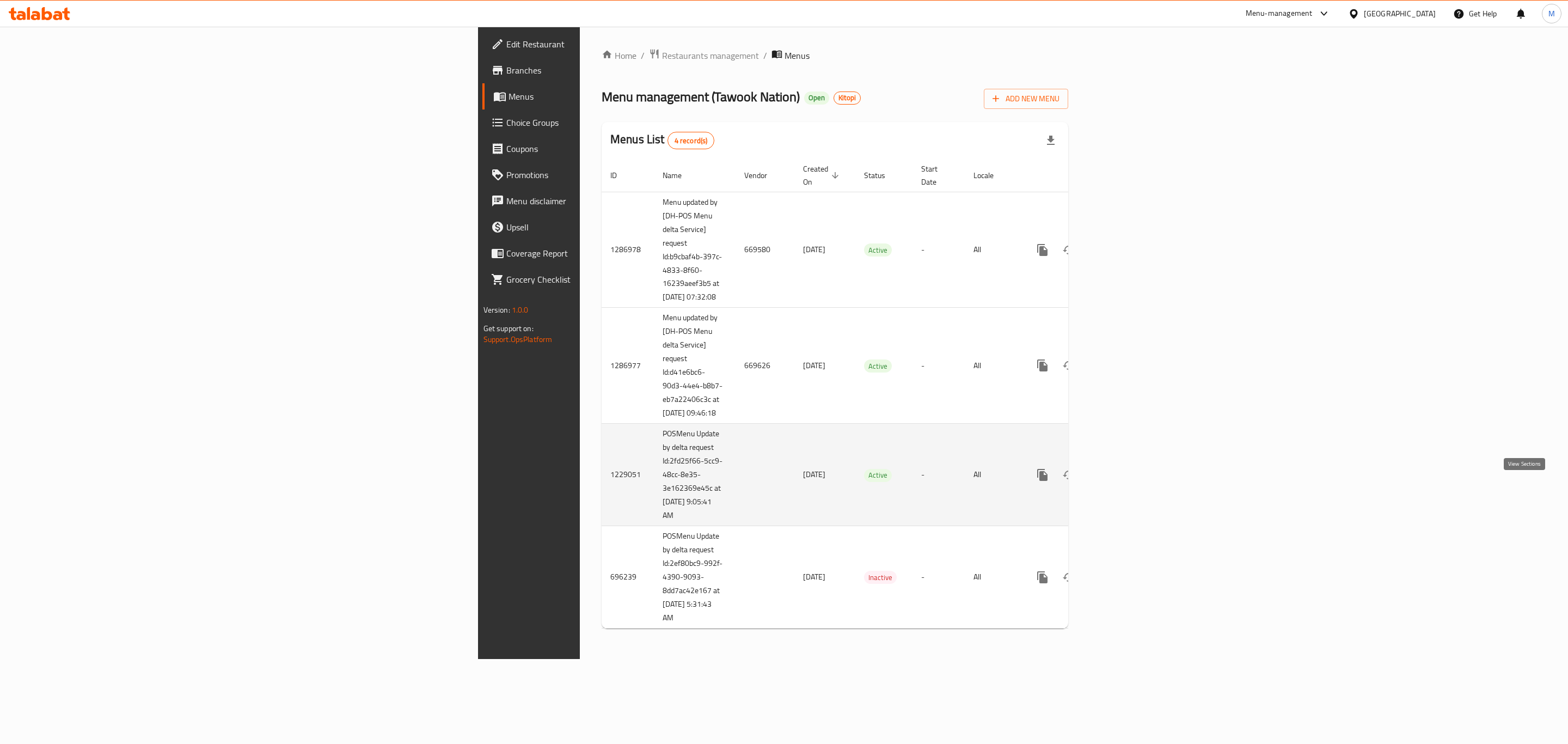
click at [1126, 480] on icon "enhanced table" at bounding box center [1121, 475] width 10 height 10
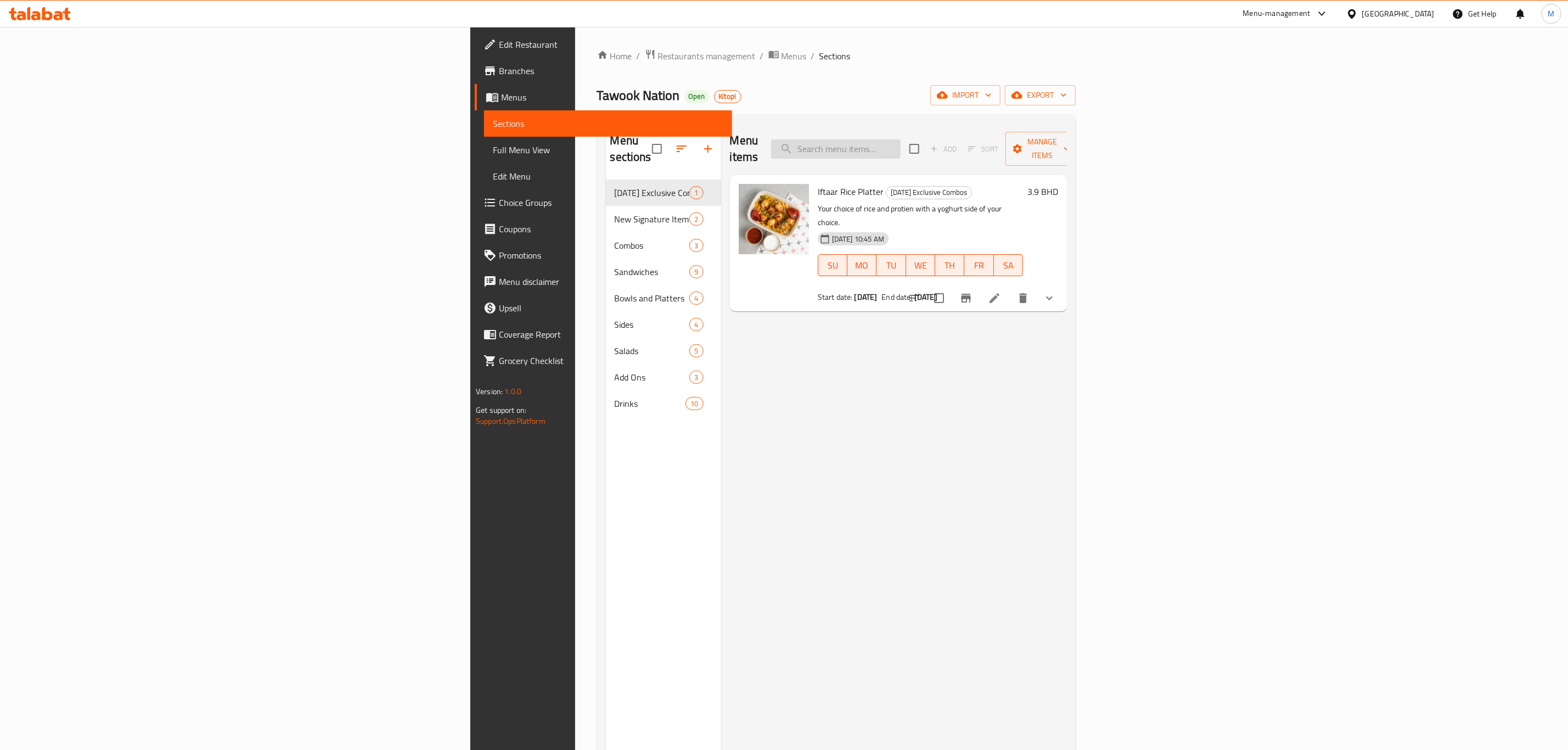
click at [901, 139] on input "search" at bounding box center [836, 149] width 129 height 19
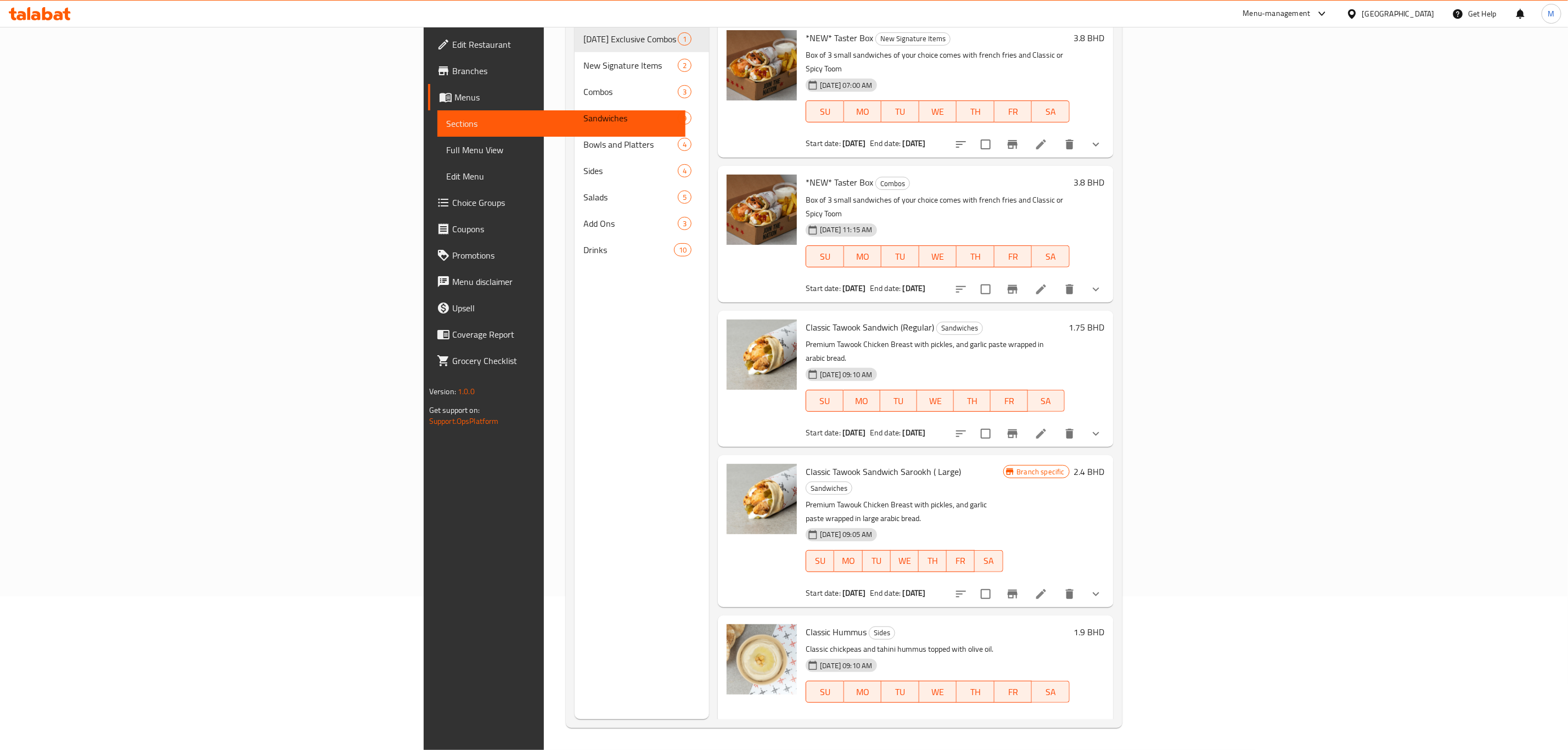
type input "class"
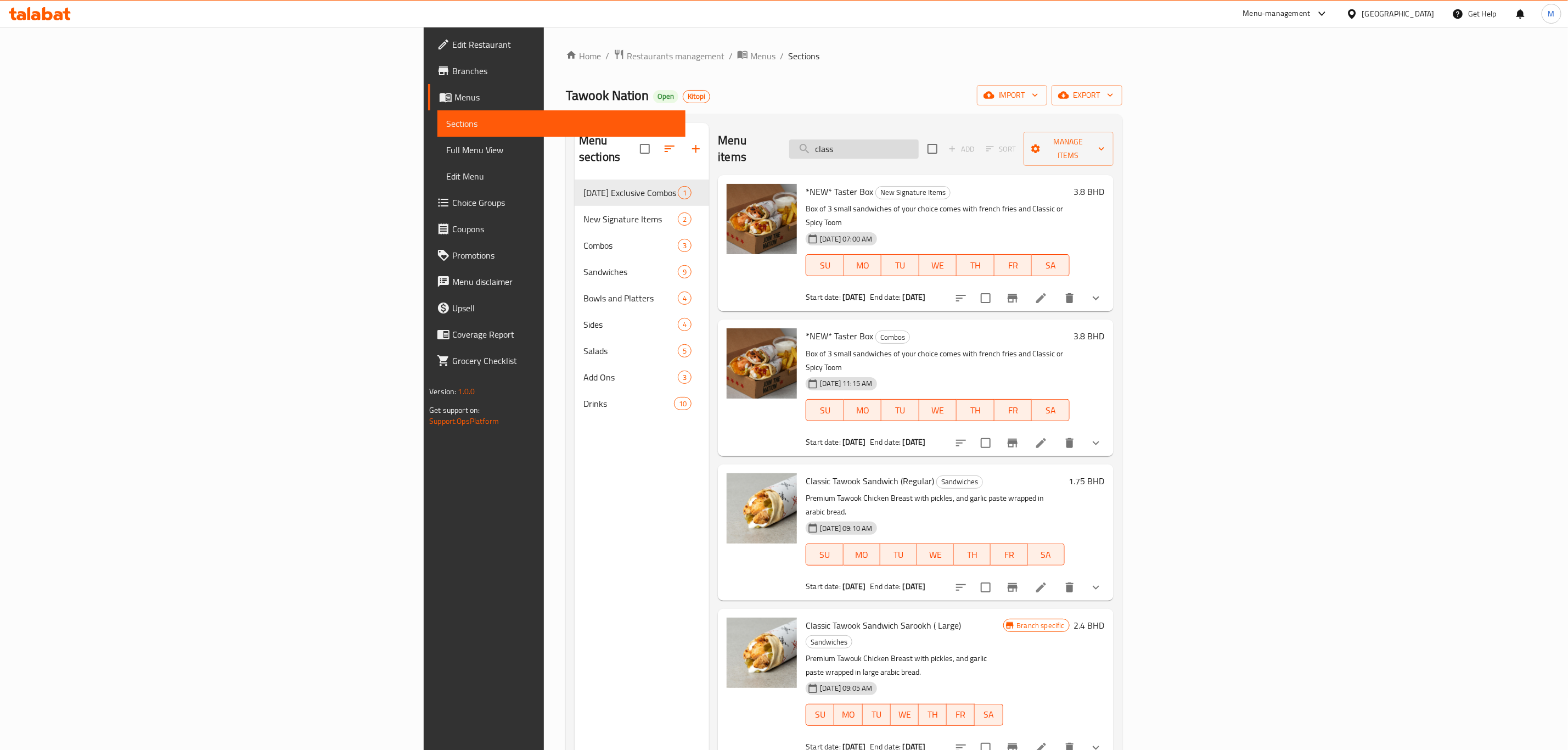
click at [919, 139] on input "class" at bounding box center [854, 149] width 129 height 19
paste input "small classic tawook sandwhich"
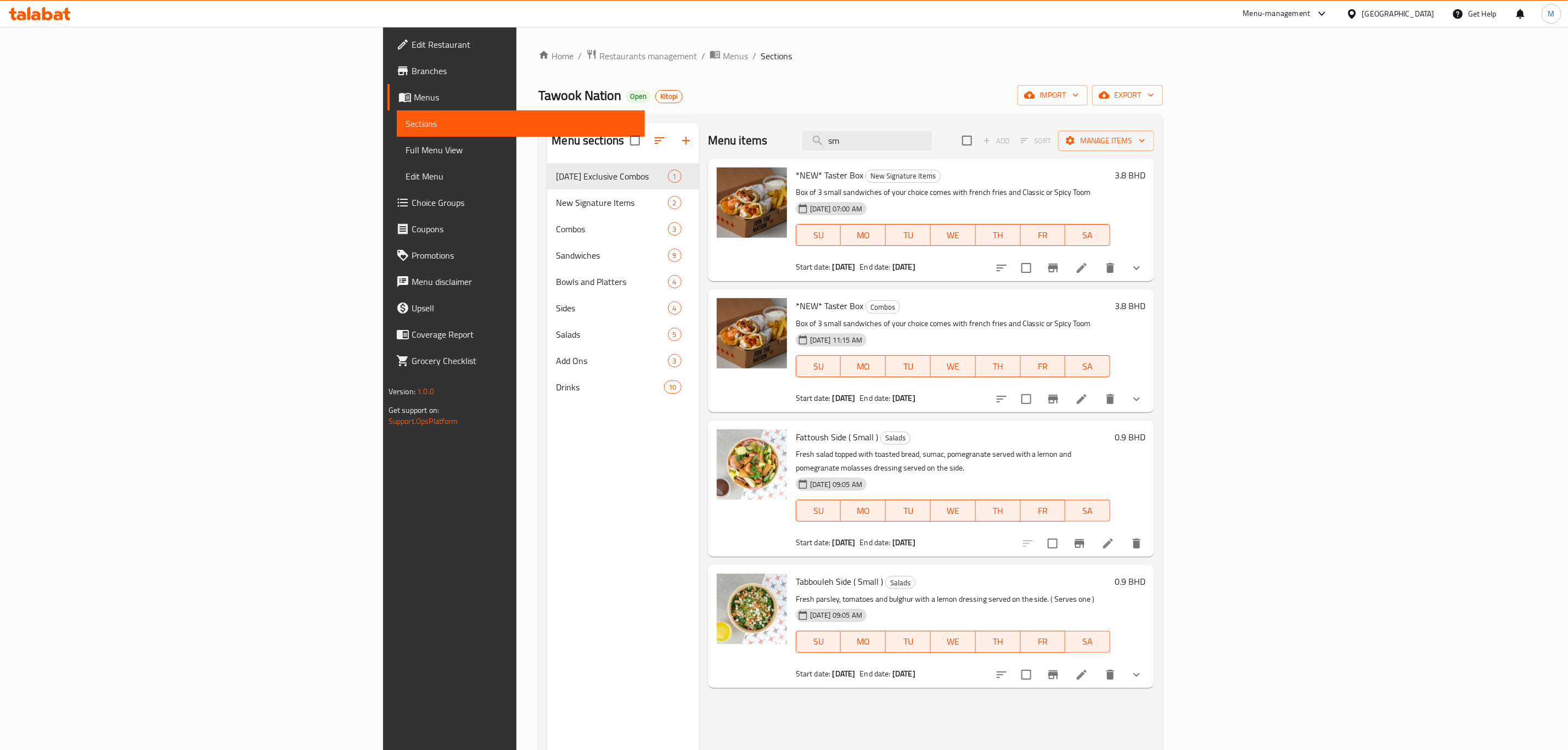
type input "s"
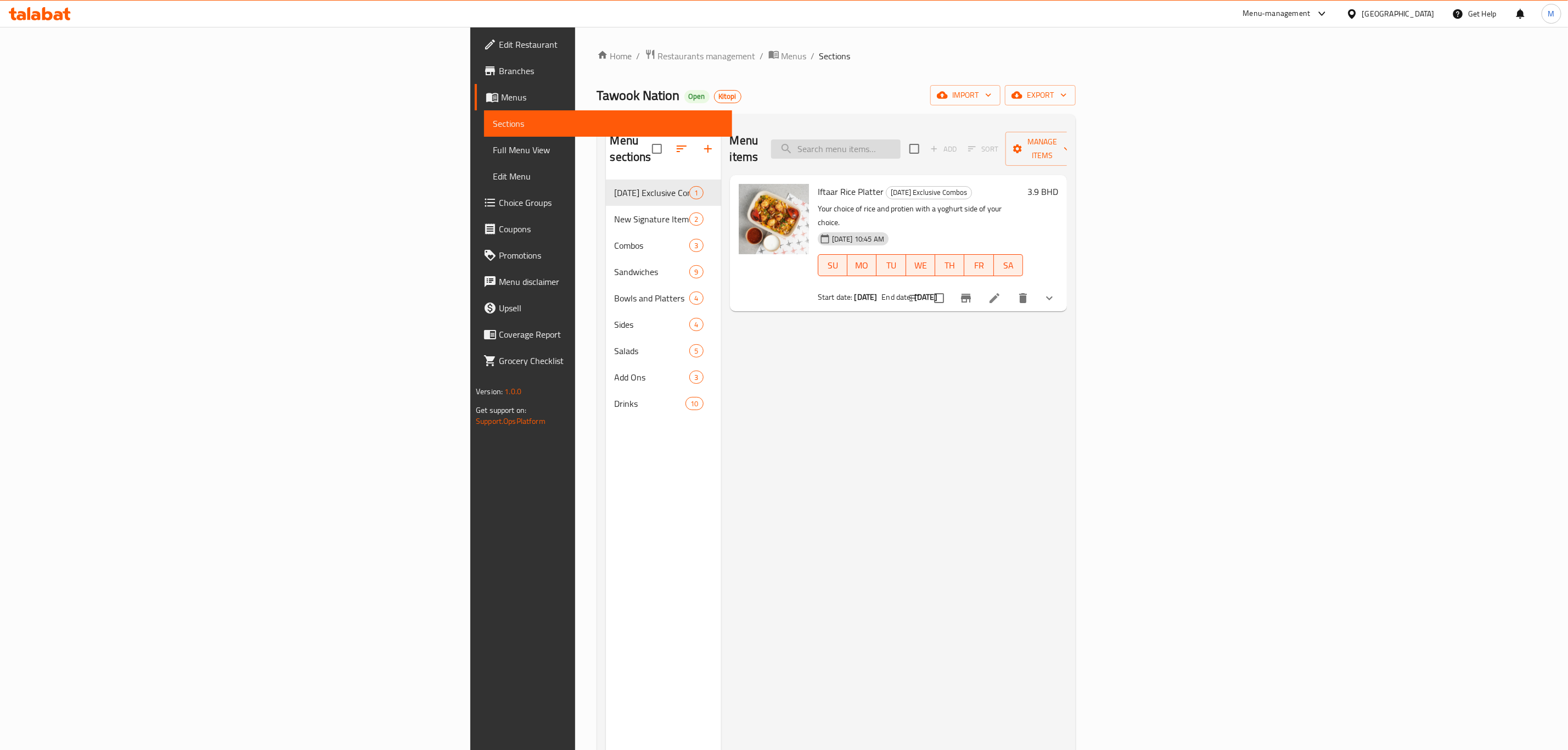
click at [901, 144] on input "search" at bounding box center [836, 149] width 129 height 19
type input "class"
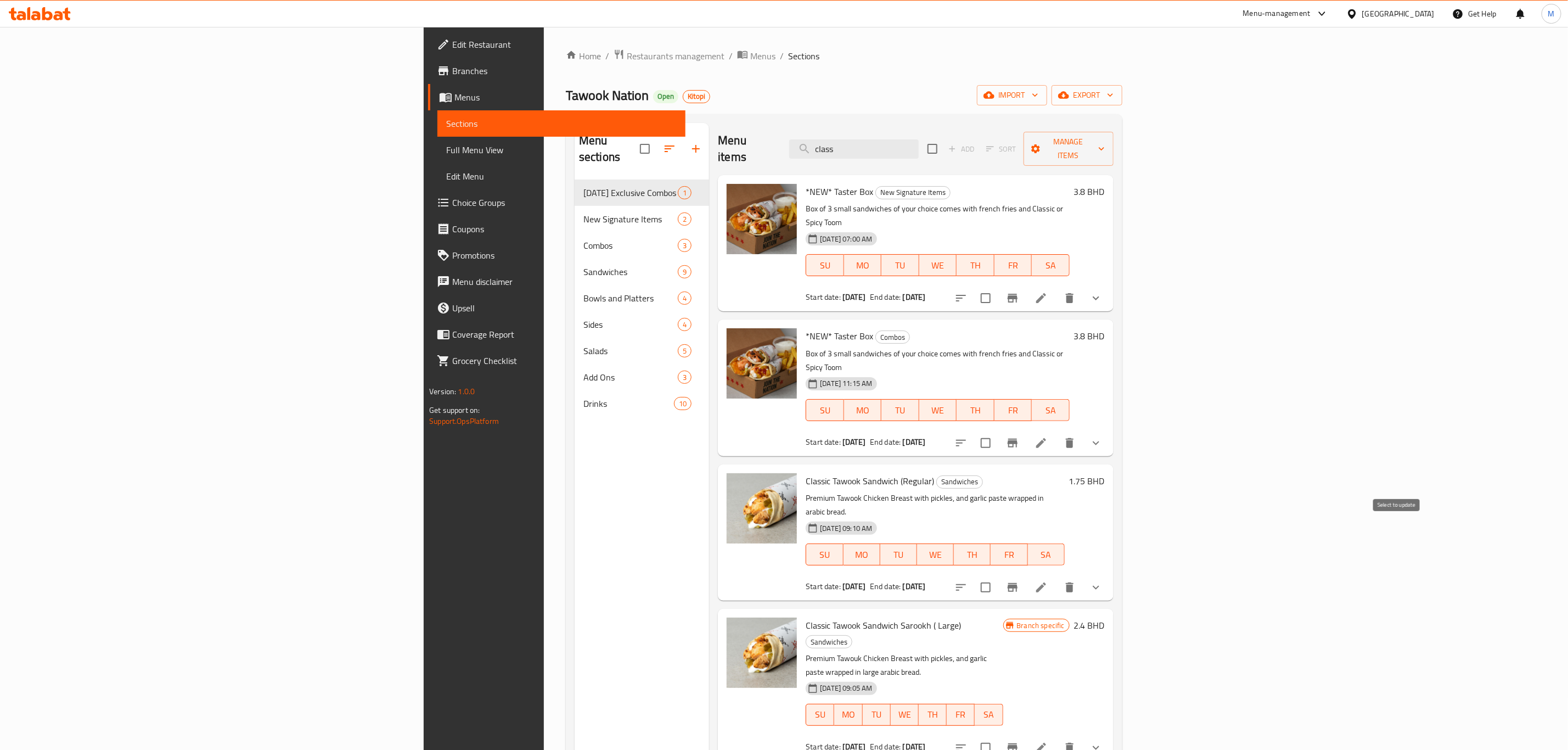
click at [1026, 574] on button "Branch-specific-item" at bounding box center [1013, 587] width 26 height 26
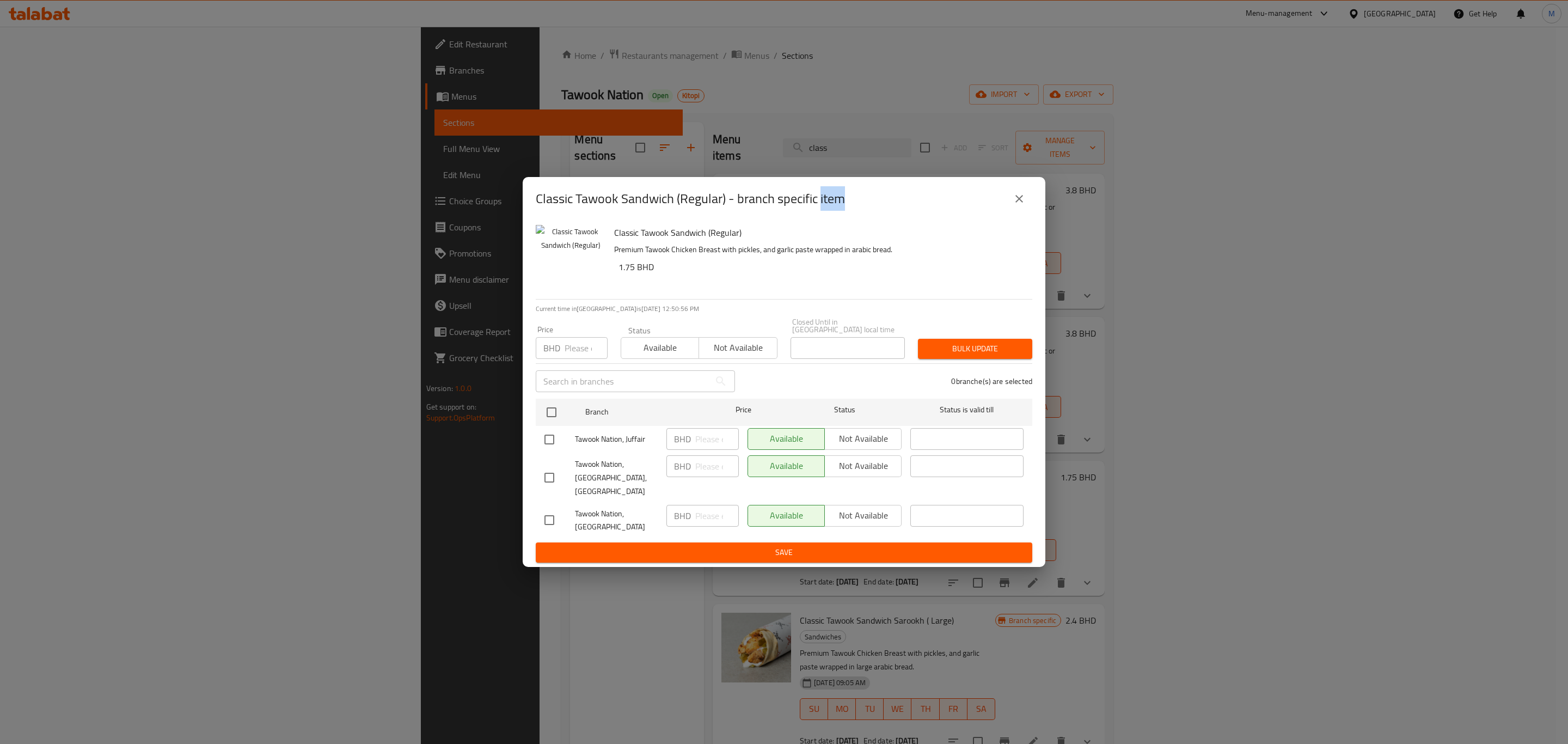
click at [1018, 212] on button "close" at bounding box center [1019, 198] width 26 height 26
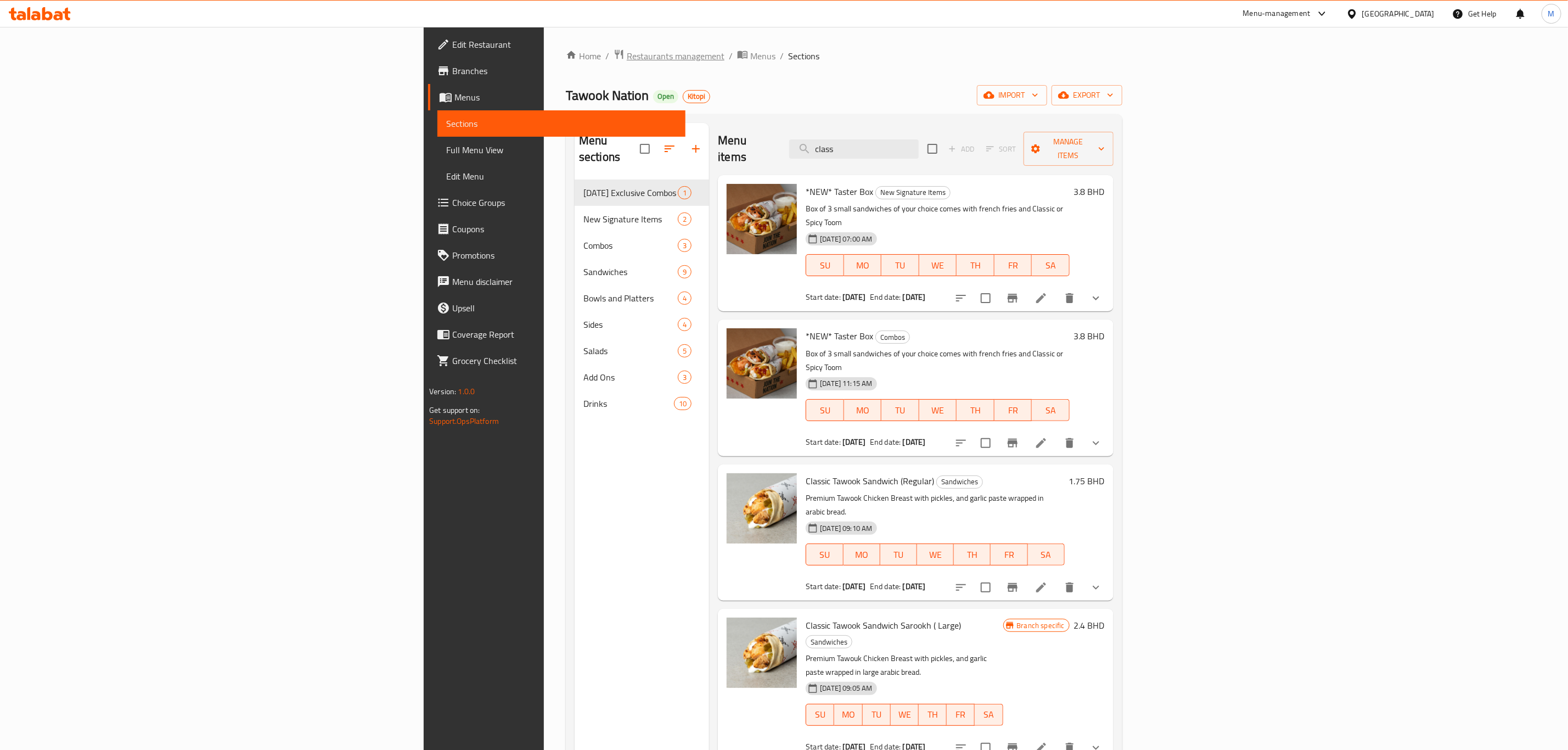
click at [627, 49] on span "Restaurants management" at bounding box center [675, 55] width 98 height 13
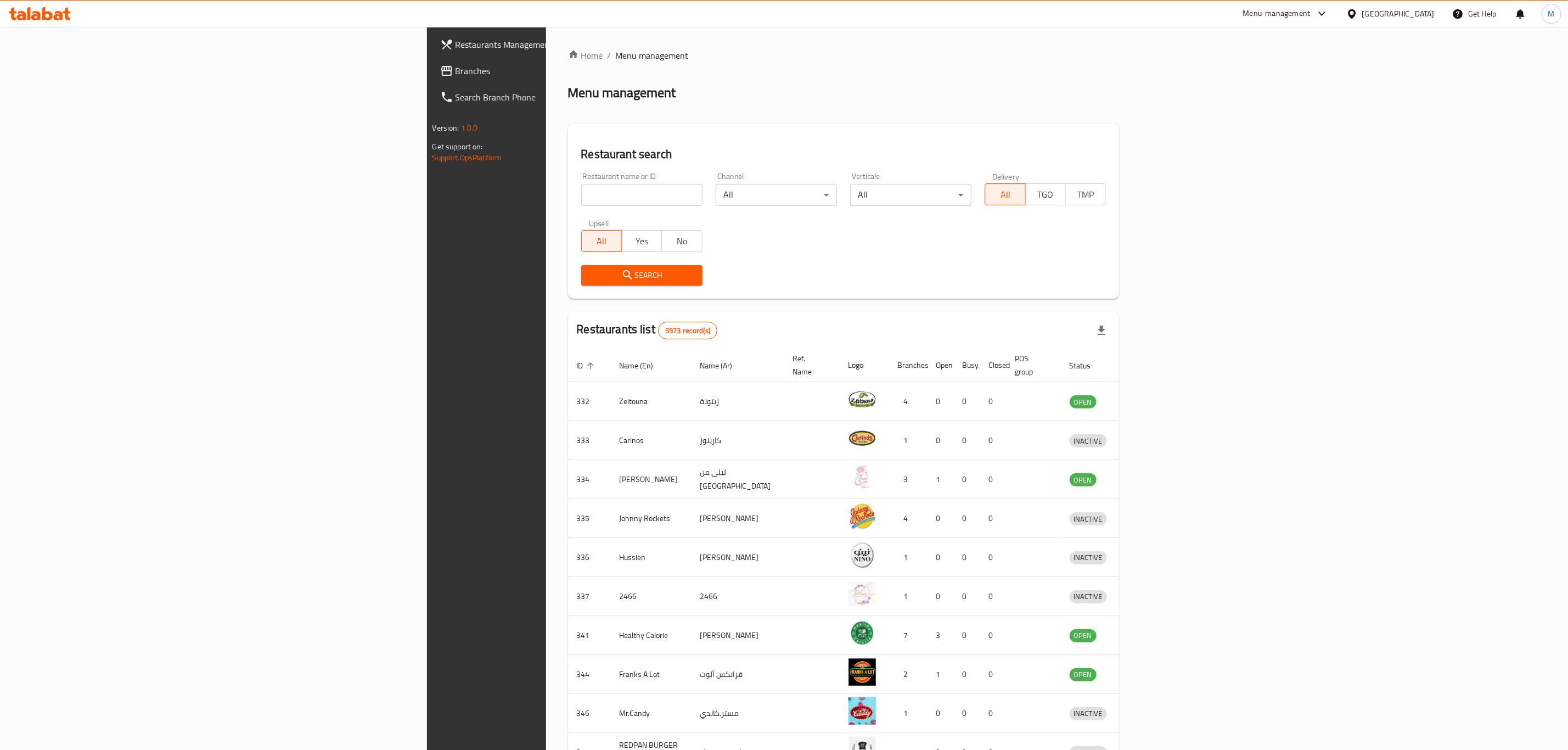
click at [574, 215] on div "Upsell All Yes No" at bounding box center [641, 235] width 134 height 46
click at [581, 203] on input "search" at bounding box center [642, 195] width 122 height 22
type input "noon"
click button "Search" at bounding box center [642, 275] width 122 height 20
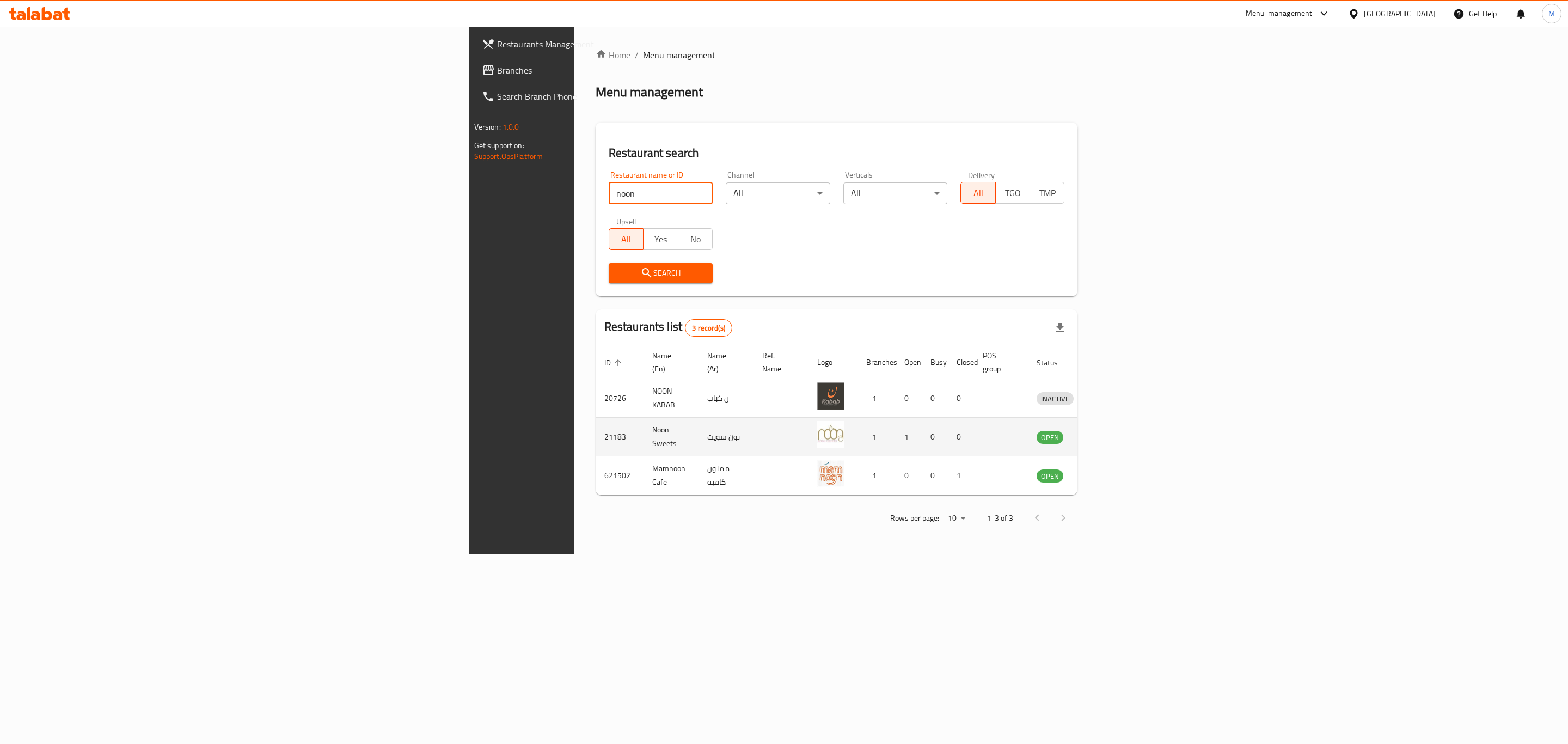
click at [1116, 430] on link "enhanced table" at bounding box center [1105, 437] width 20 height 13
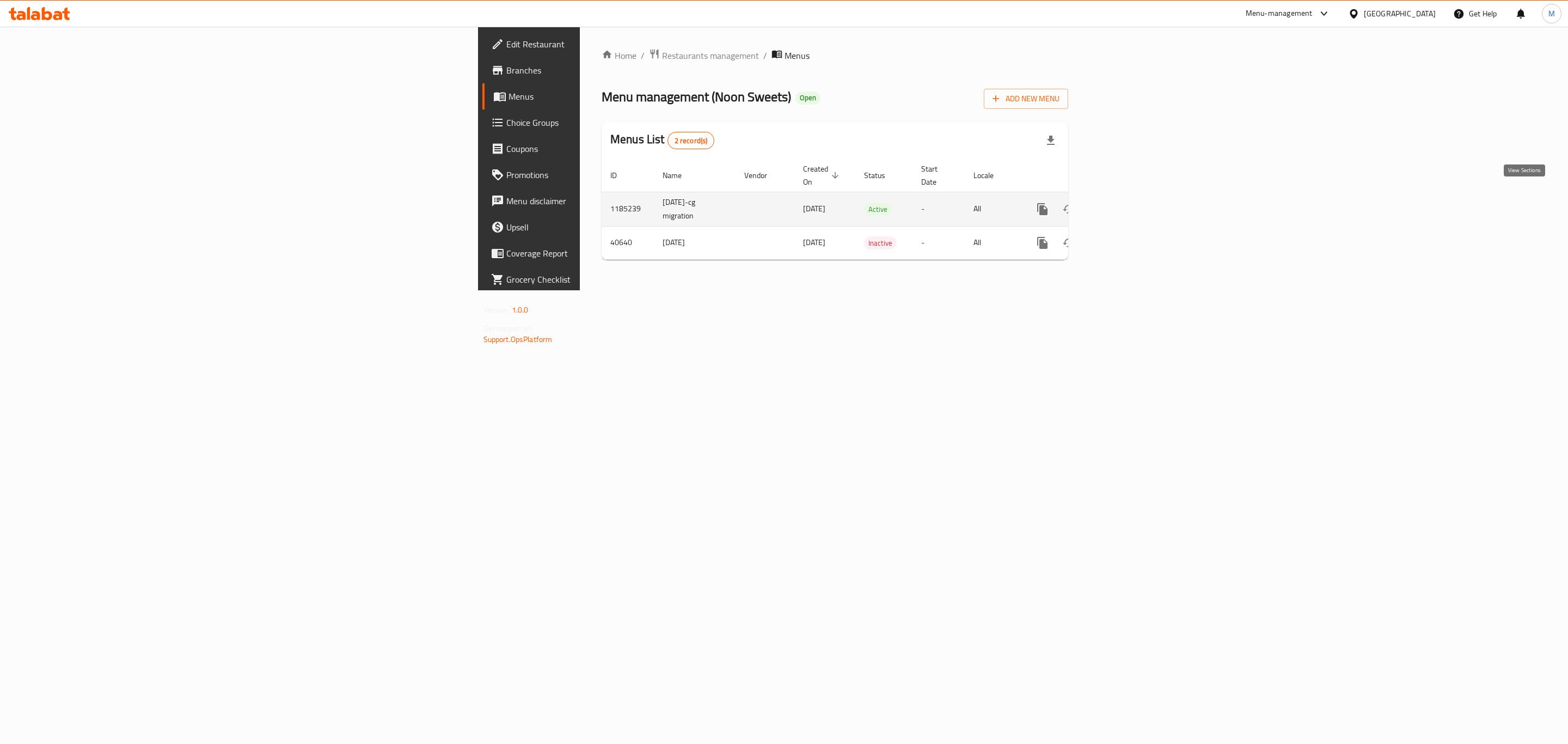
click at [1134, 209] on link "enhanced table" at bounding box center [1121, 209] width 26 height 26
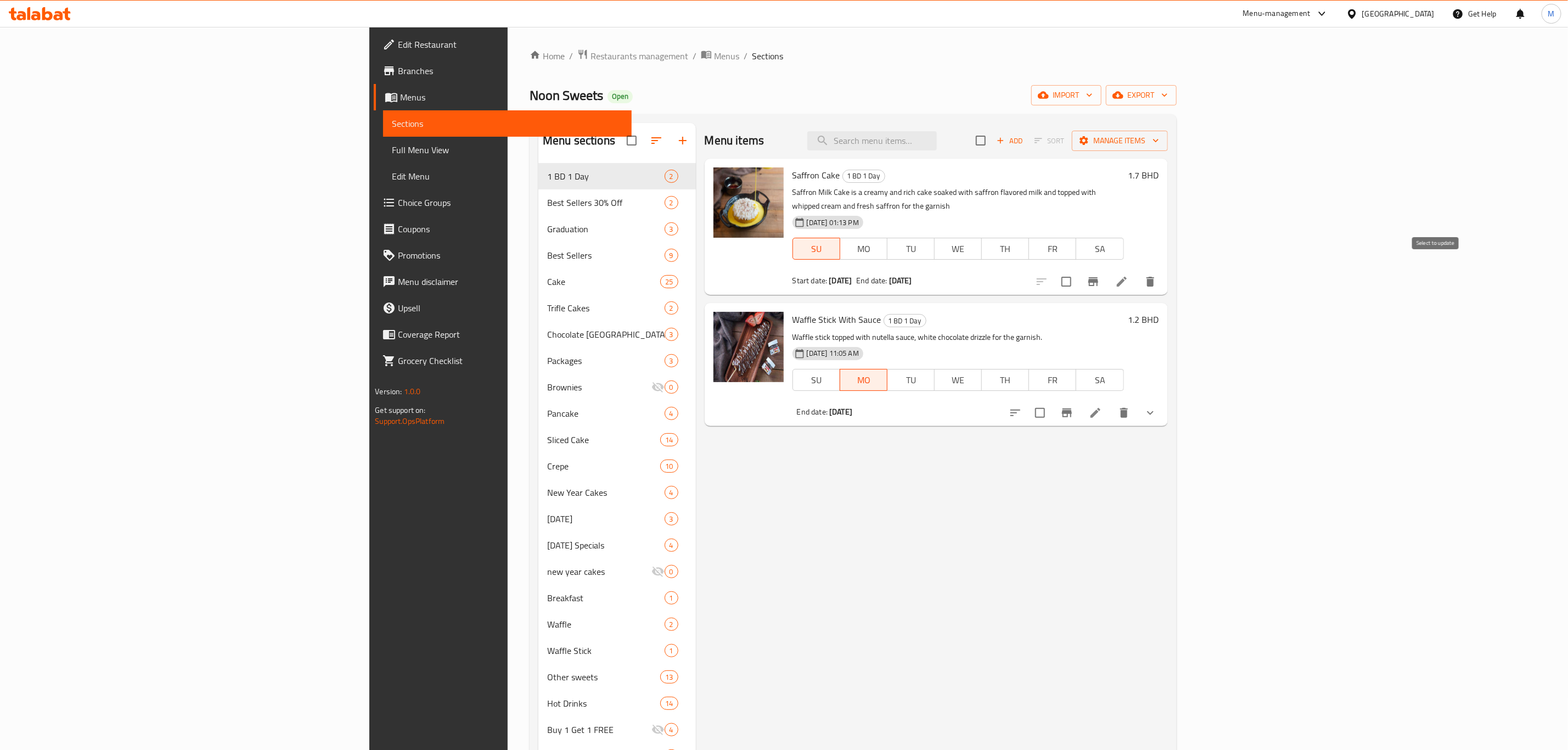
drag, startPoint x: 1434, startPoint y: 267, endPoint x: 1434, endPoint y: 259, distance: 8.0
click at [1078, 270] on input "checkbox" at bounding box center [1067, 282] width 23 height 23
checkbox input "true"
click at [1159, 142] on span "Manage items" at bounding box center [1120, 141] width 79 height 14
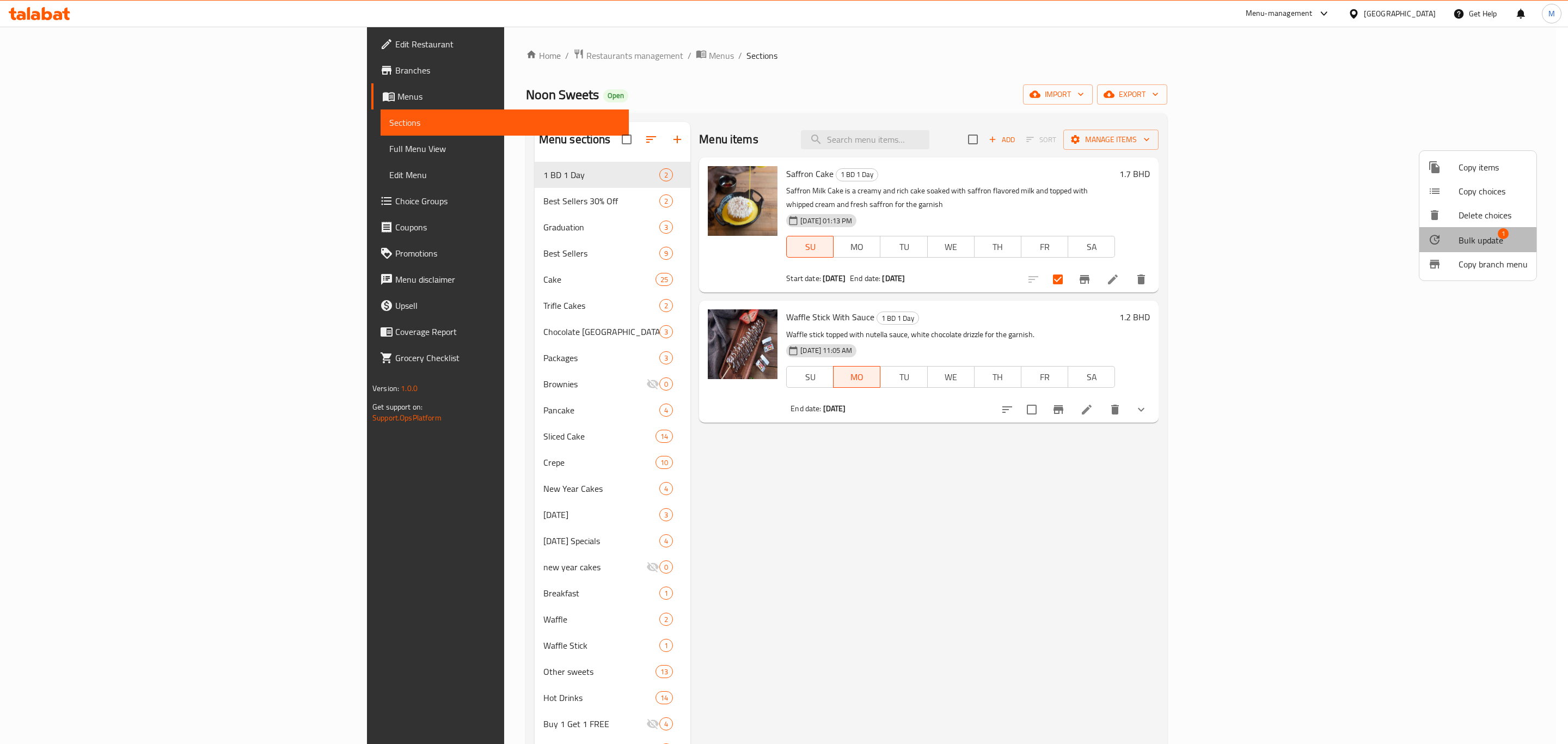
click at [1493, 240] on span "Bulk update" at bounding box center [1480, 240] width 44 height 13
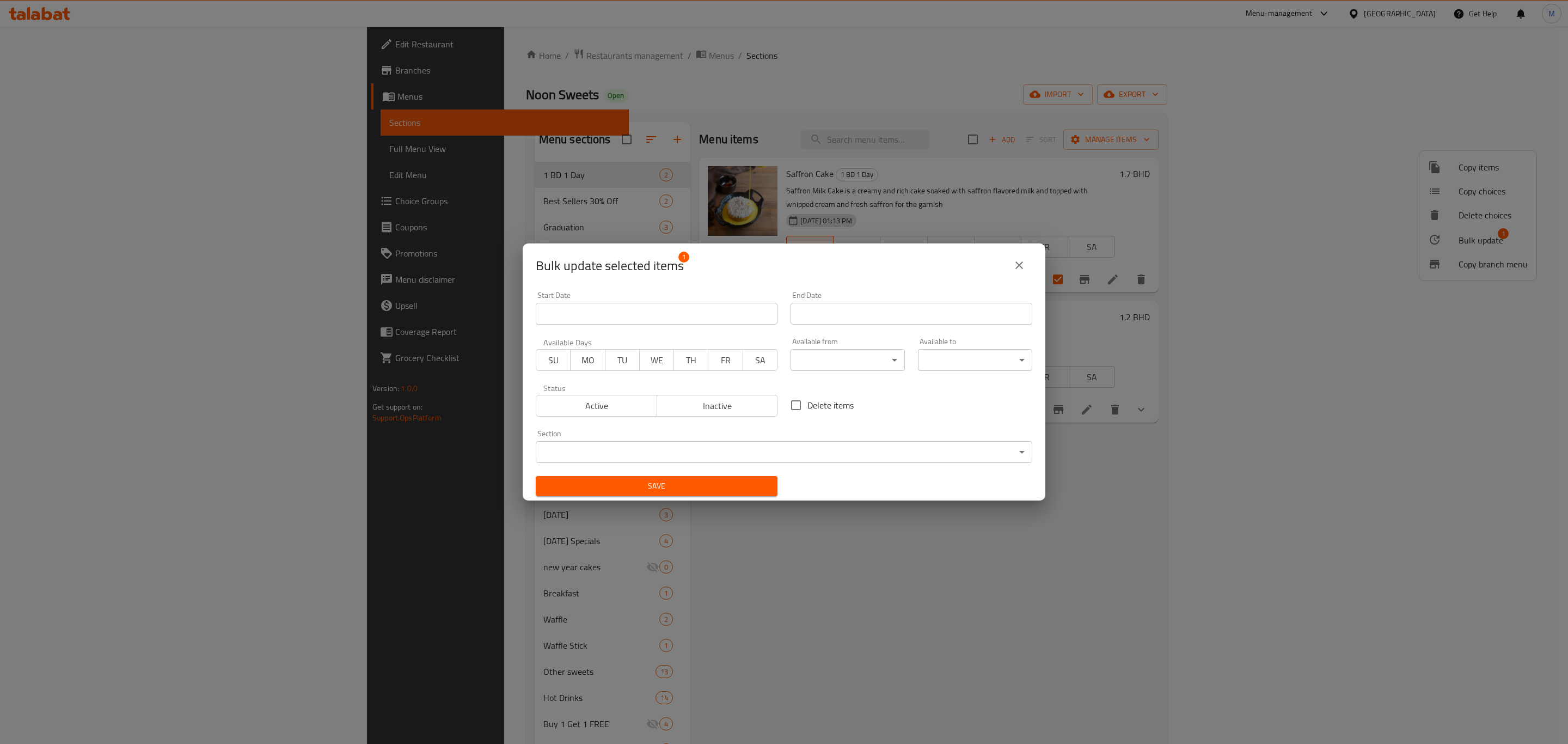
click at [622, 359] on span "TU" at bounding box center [623, 360] width 26 height 16
click at [593, 409] on span "Active" at bounding box center [597, 406] width 112 height 16
click at [850, 312] on input "Start Date" at bounding box center [911, 314] width 242 height 22
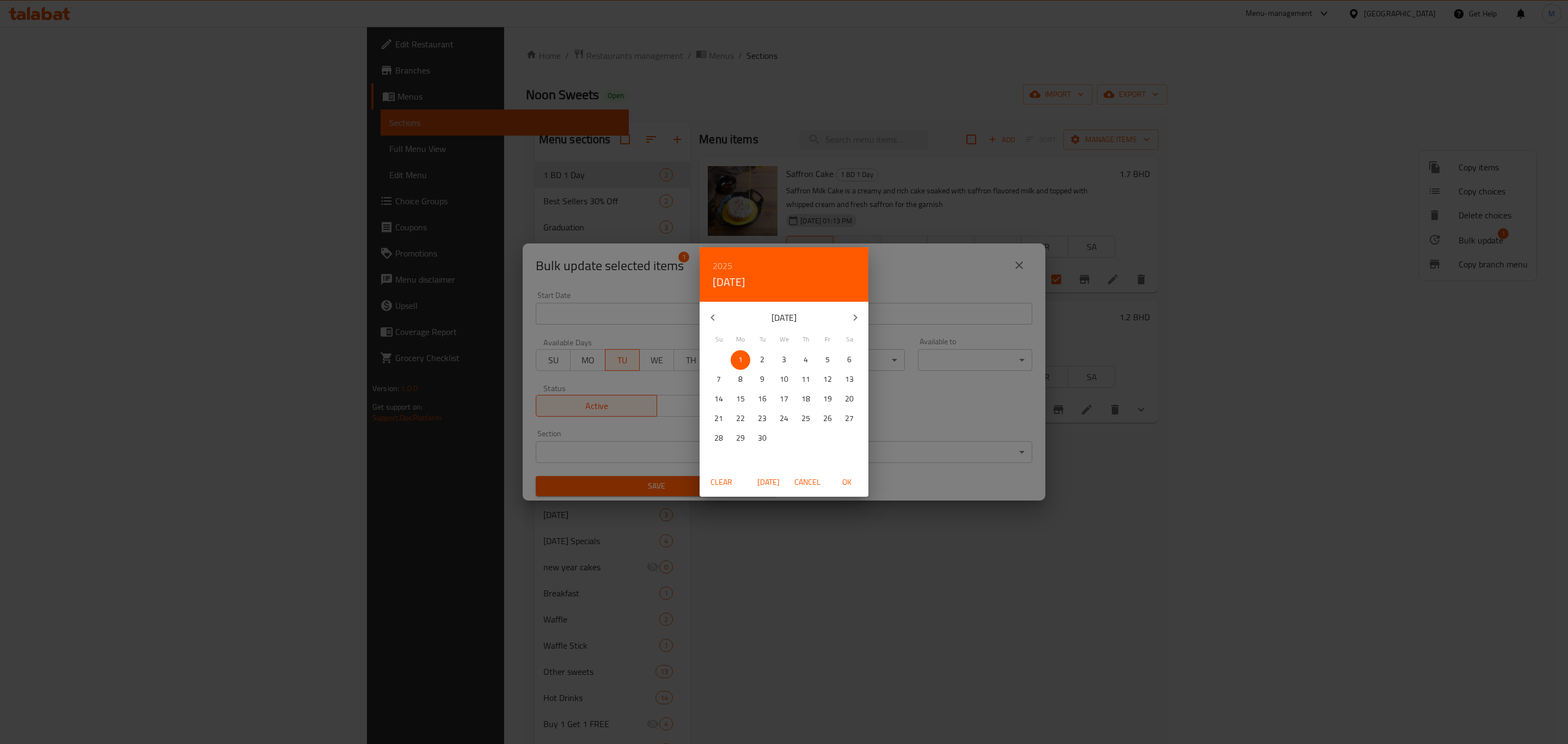
click at [765, 359] on span "2" at bounding box center [762, 360] width 19 height 13
click at [853, 483] on span "OK" at bounding box center [846, 482] width 26 height 13
type input "[DATE]"
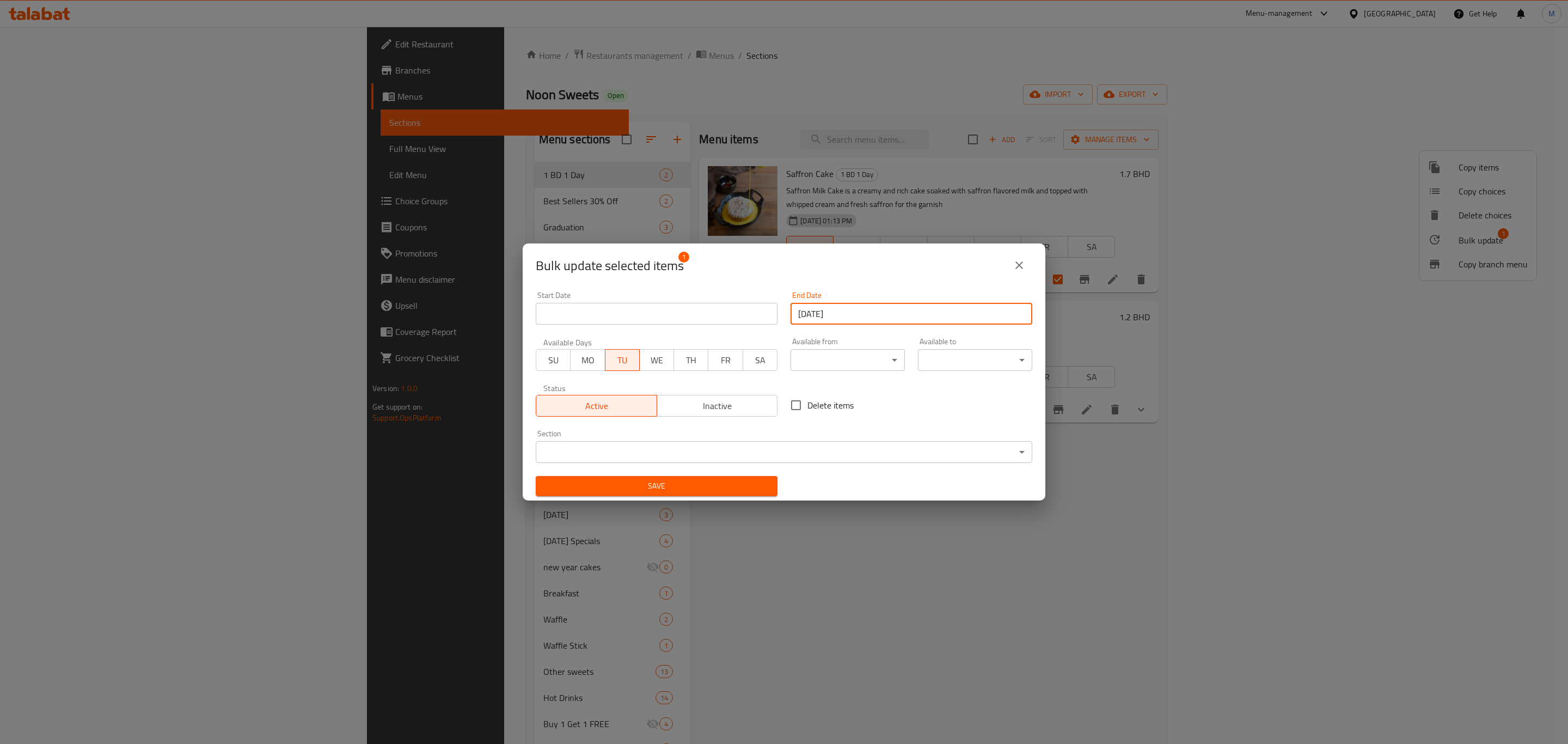
click at [720, 488] on span "Save" at bounding box center [656, 486] width 225 height 13
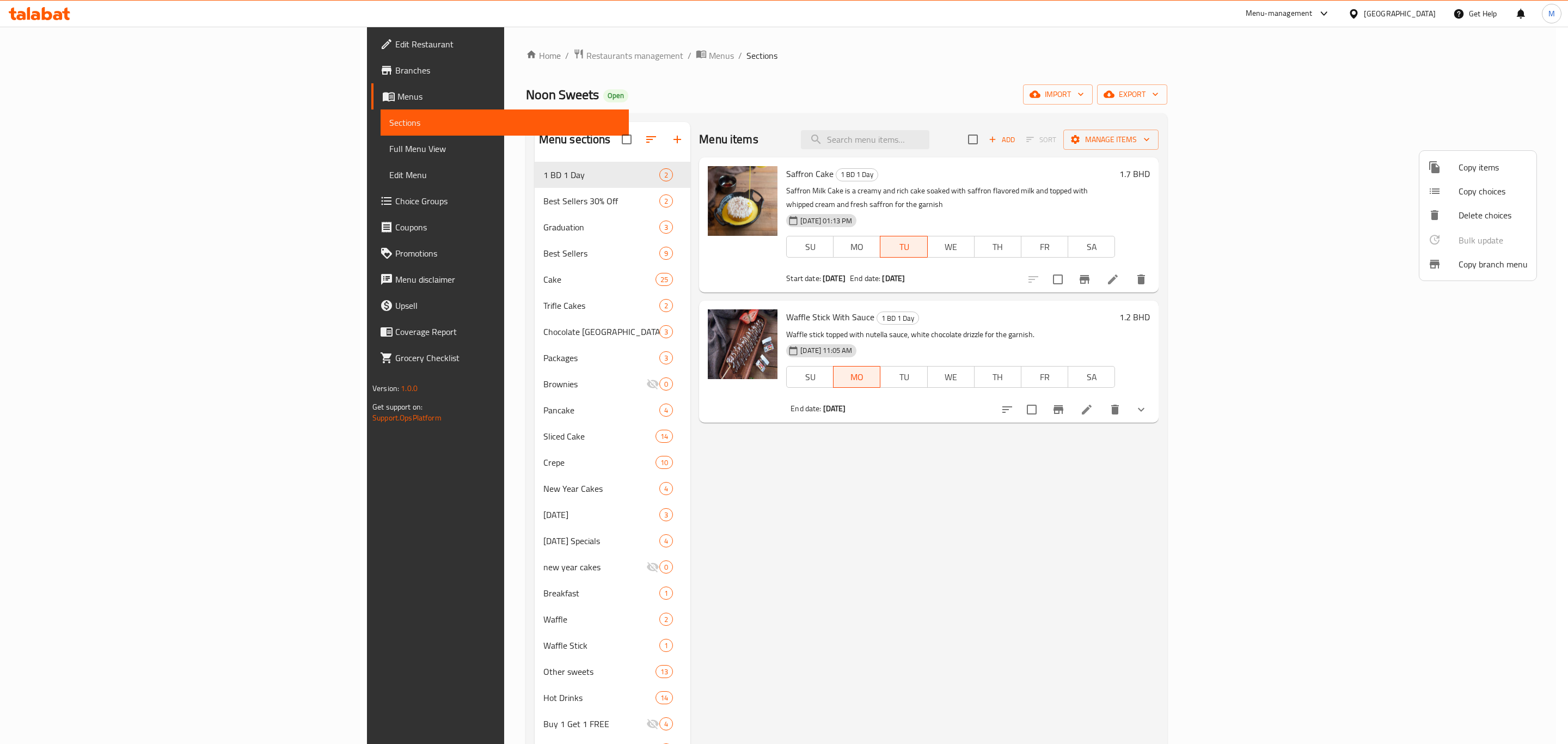
click at [1306, 278] on div at bounding box center [784, 372] width 1568 height 744
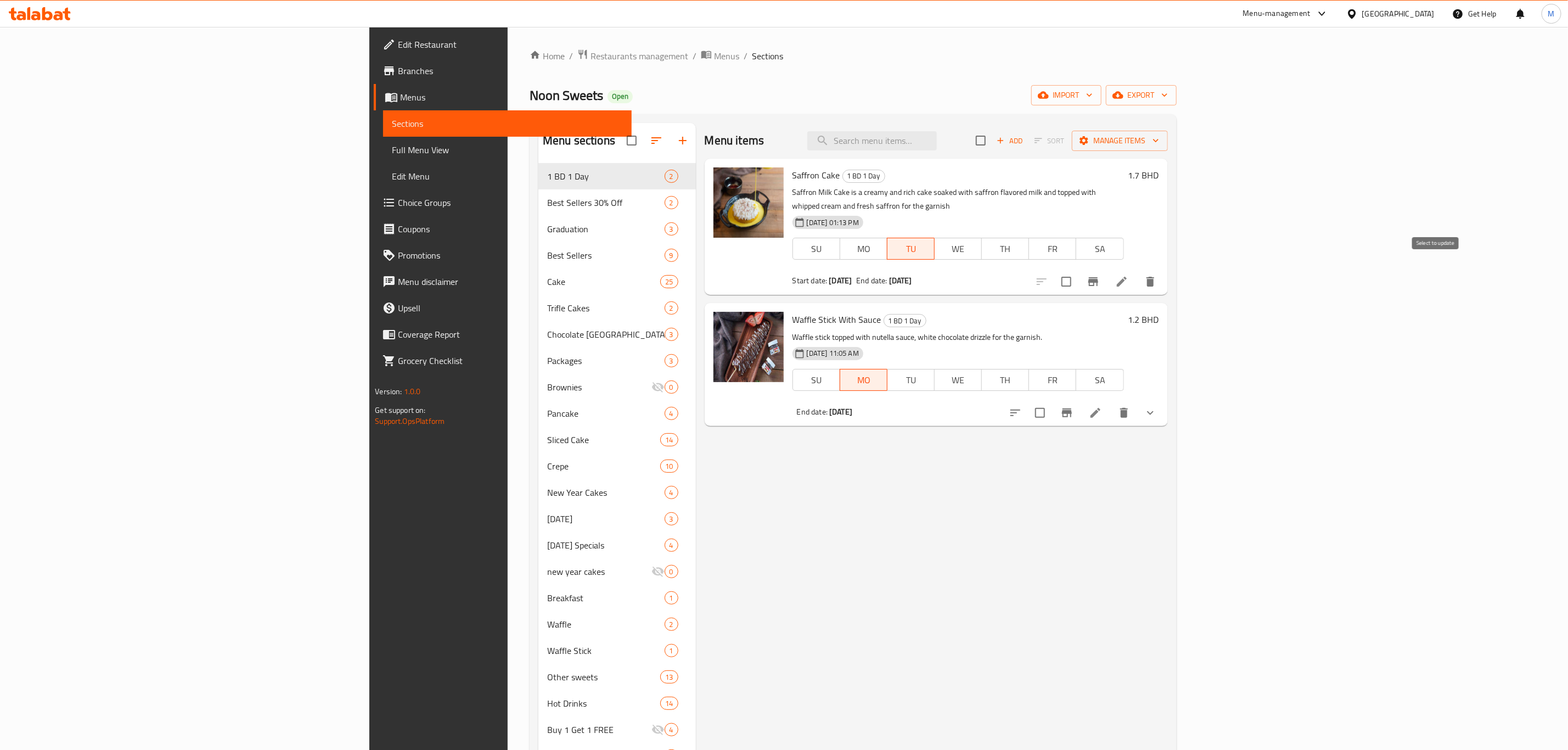
click at [1078, 270] on input "checkbox" at bounding box center [1067, 282] width 23 height 23
checkbox input "true"
click at [1159, 138] on span "Manage items" at bounding box center [1120, 141] width 79 height 14
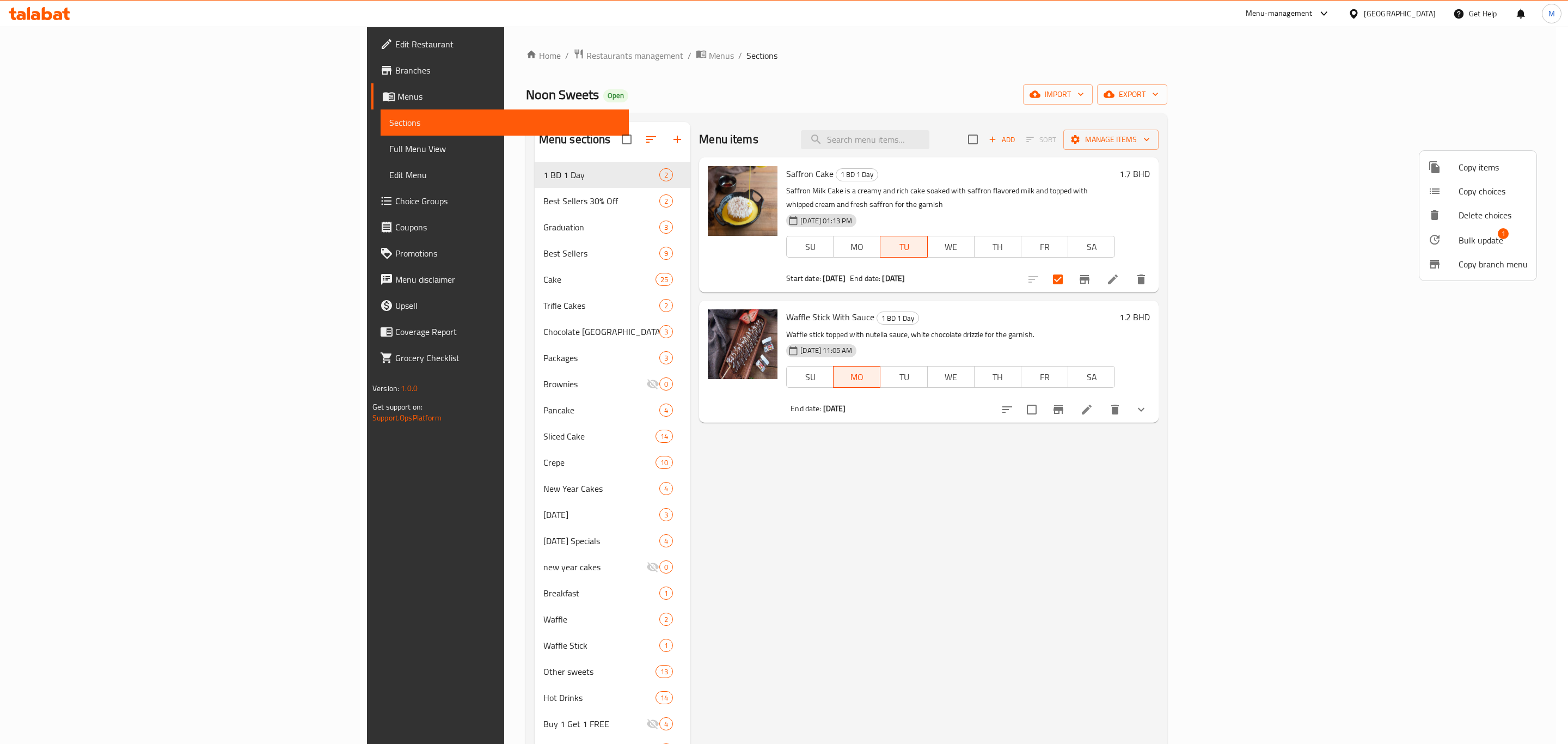
click at [1480, 240] on span "Bulk update" at bounding box center [1480, 240] width 44 height 13
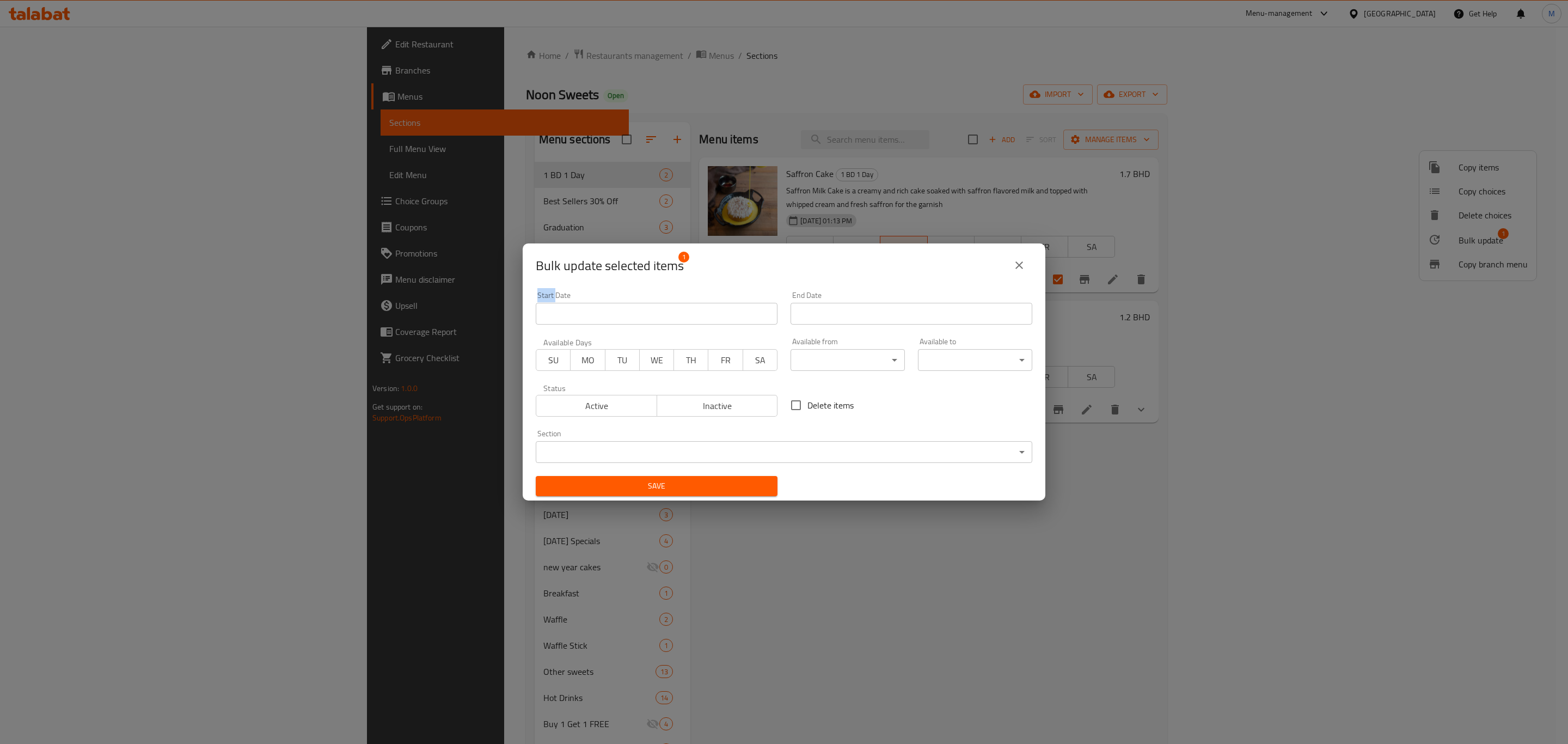
click at [631, 362] on span "TU" at bounding box center [623, 360] width 26 height 16
click at [608, 398] on span "Active" at bounding box center [597, 406] width 112 height 16
drag, startPoint x: 608, startPoint y: 398, endPoint x: 667, endPoint y: 398, distance: 59.0
click at [608, 398] on span "Active" at bounding box center [597, 406] width 112 height 16
click at [593, 407] on span "Active" at bounding box center [597, 406] width 112 height 16
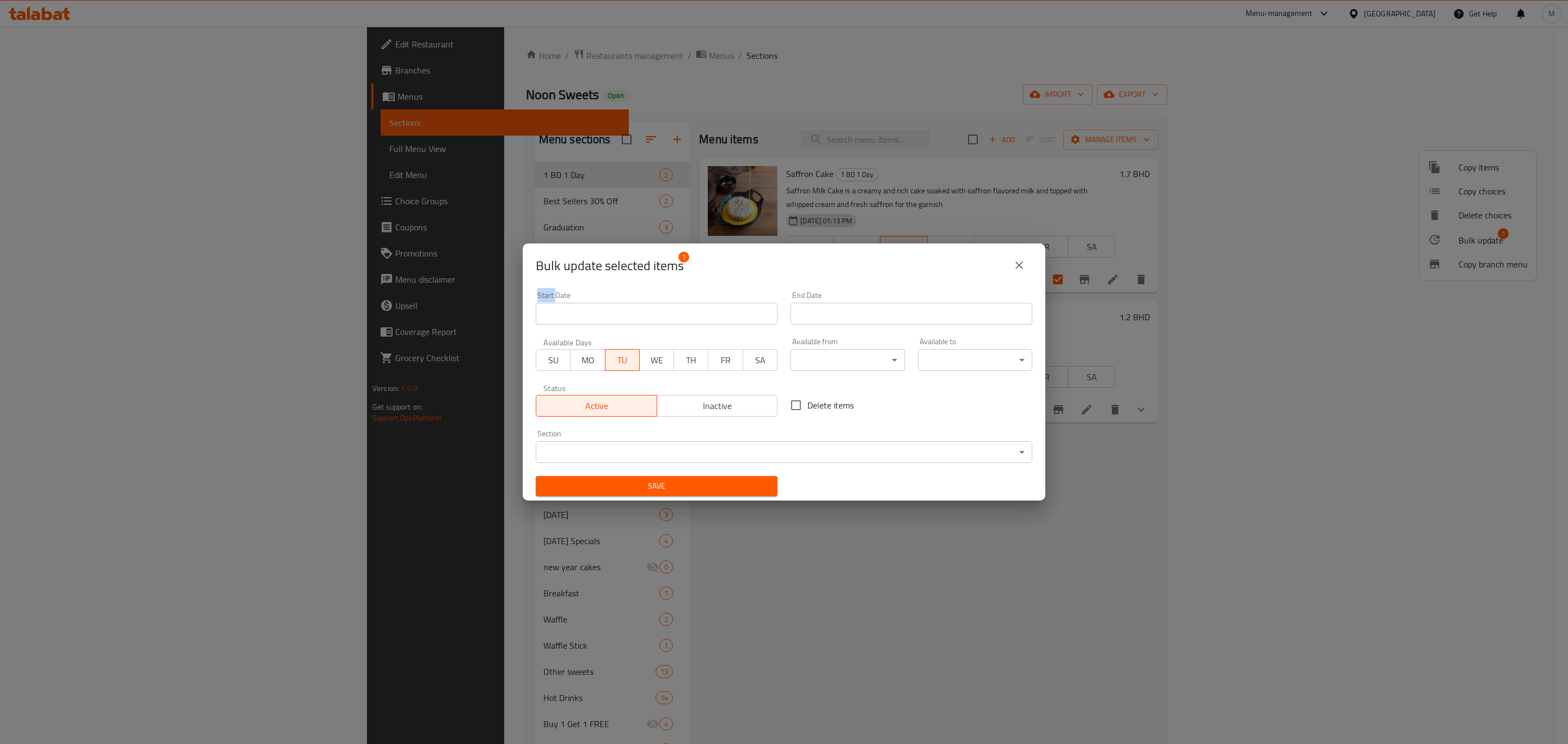
click at [838, 323] on input "Start Date" at bounding box center [911, 314] width 242 height 22
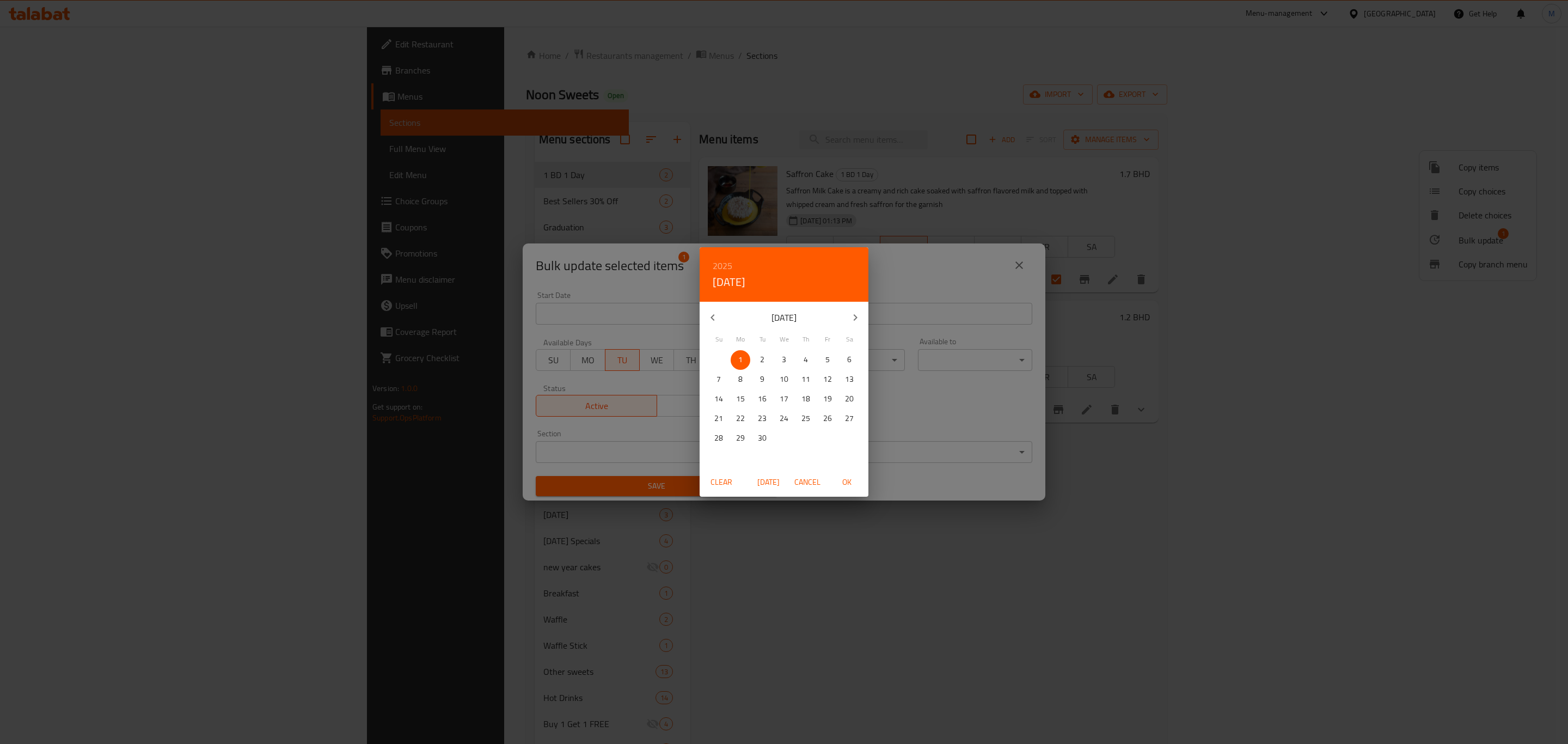
click at [763, 357] on p "2" at bounding box center [762, 360] width 4 height 13
click at [846, 479] on span "OK" at bounding box center [846, 482] width 26 height 13
type input "[DATE]"
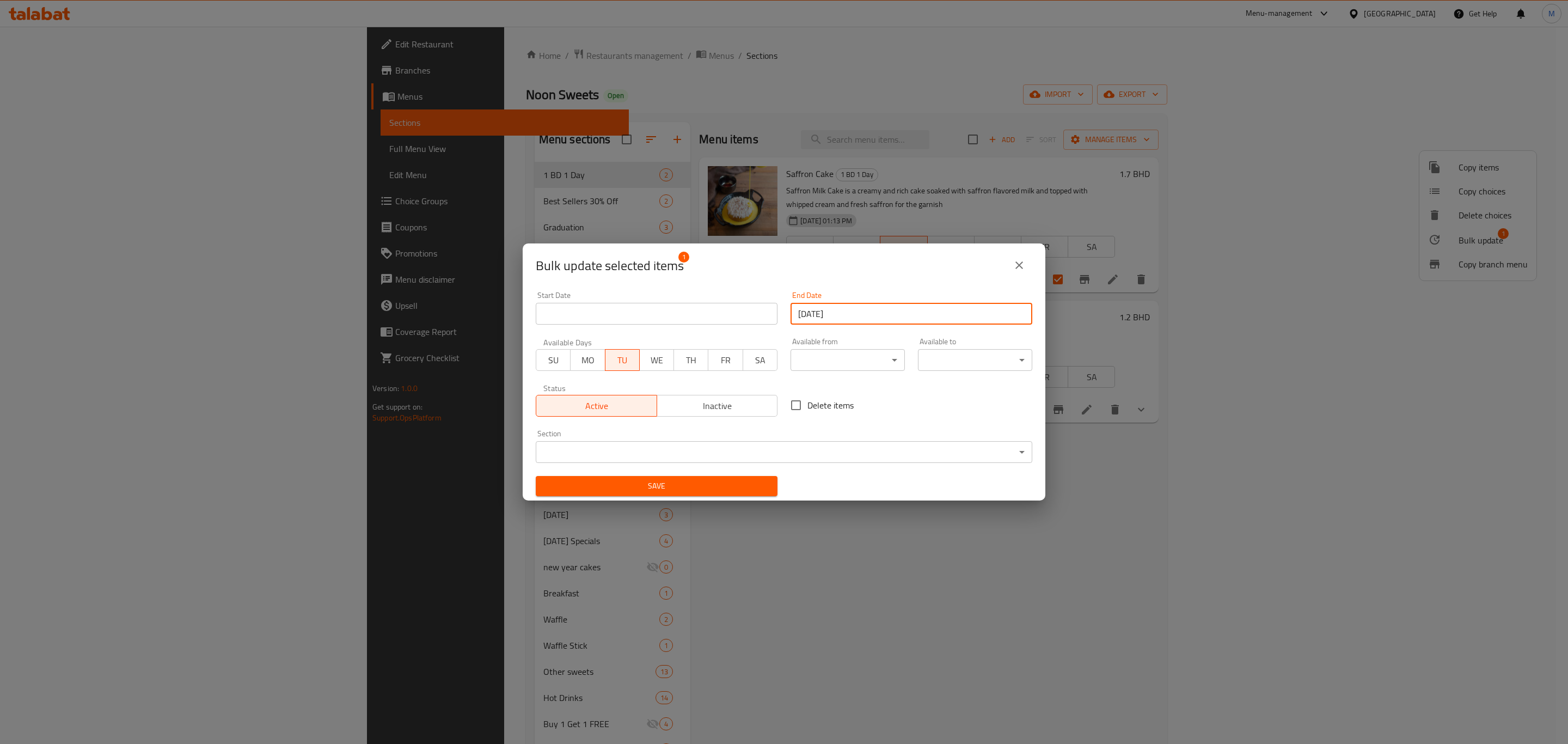
click at [617, 491] on span "Save" at bounding box center [656, 486] width 225 height 13
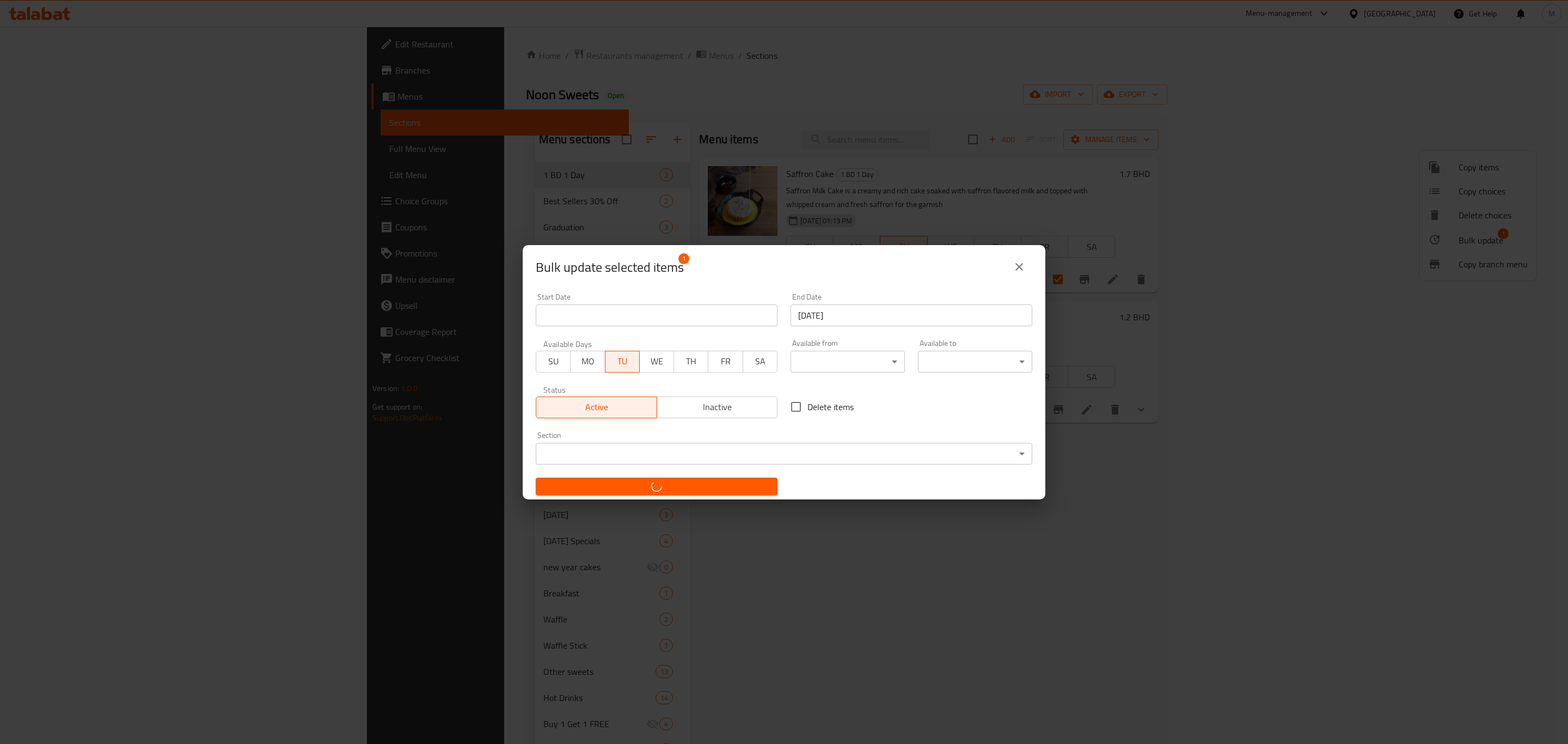
click at [954, 577] on div "Bulk update selected items 1 Start Date Start Date End Date 02-09-2025 End Date…" at bounding box center [784, 372] width 1568 height 744
checkbox input "false"
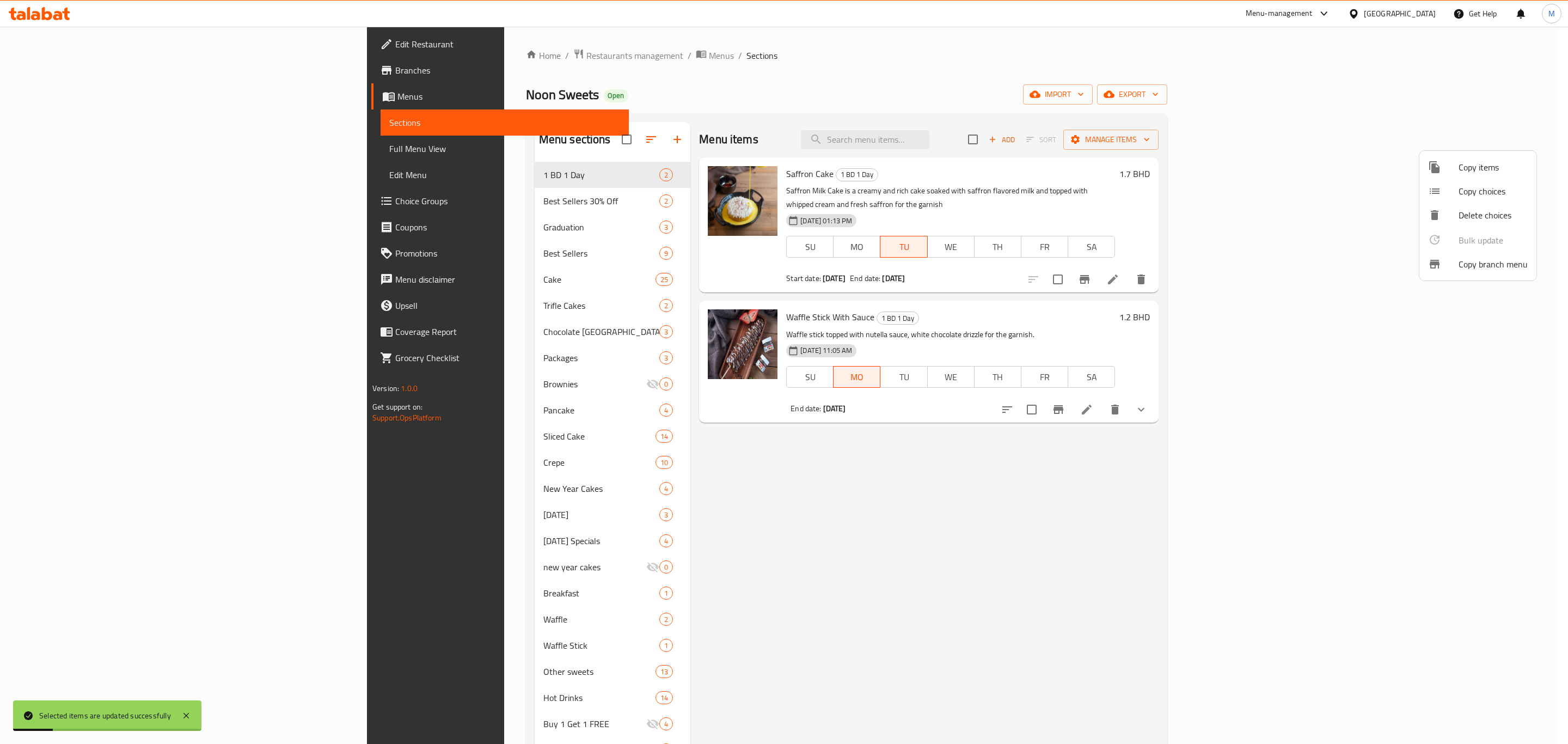
click at [1263, 267] on div at bounding box center [784, 372] width 1568 height 744
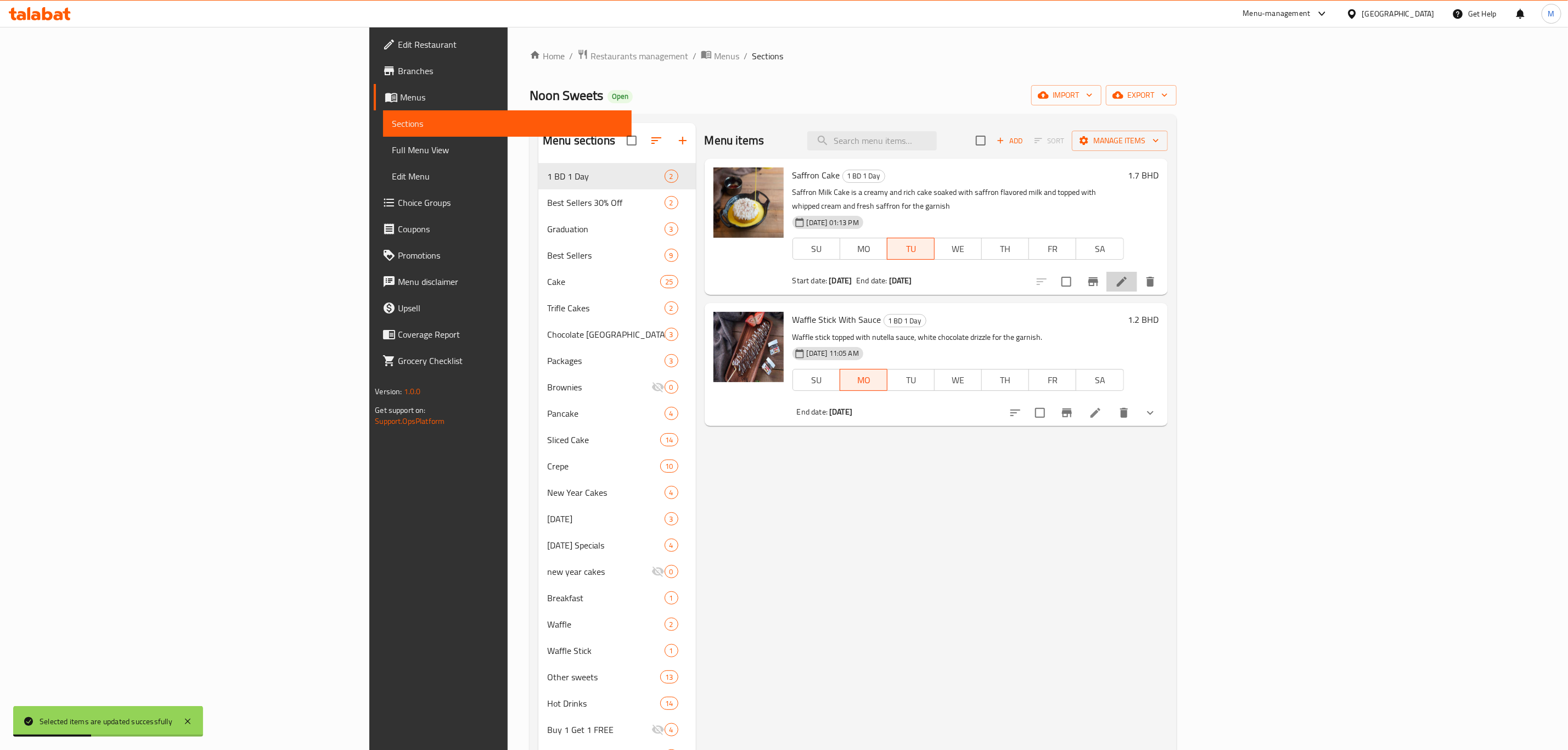
click at [1137, 277] on li at bounding box center [1122, 282] width 31 height 20
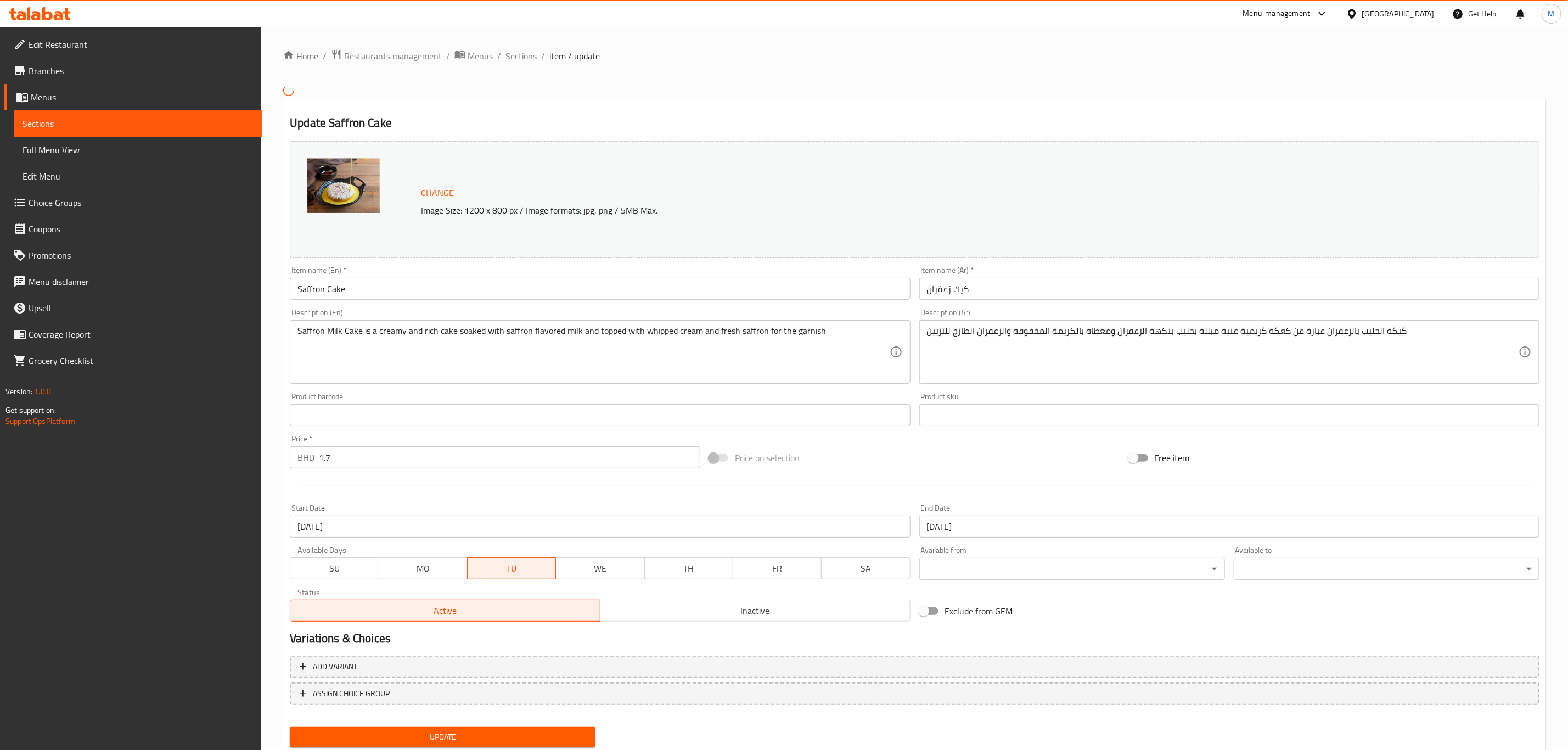
click at [71, 73] on span "Branches" at bounding box center [141, 71] width 225 height 13
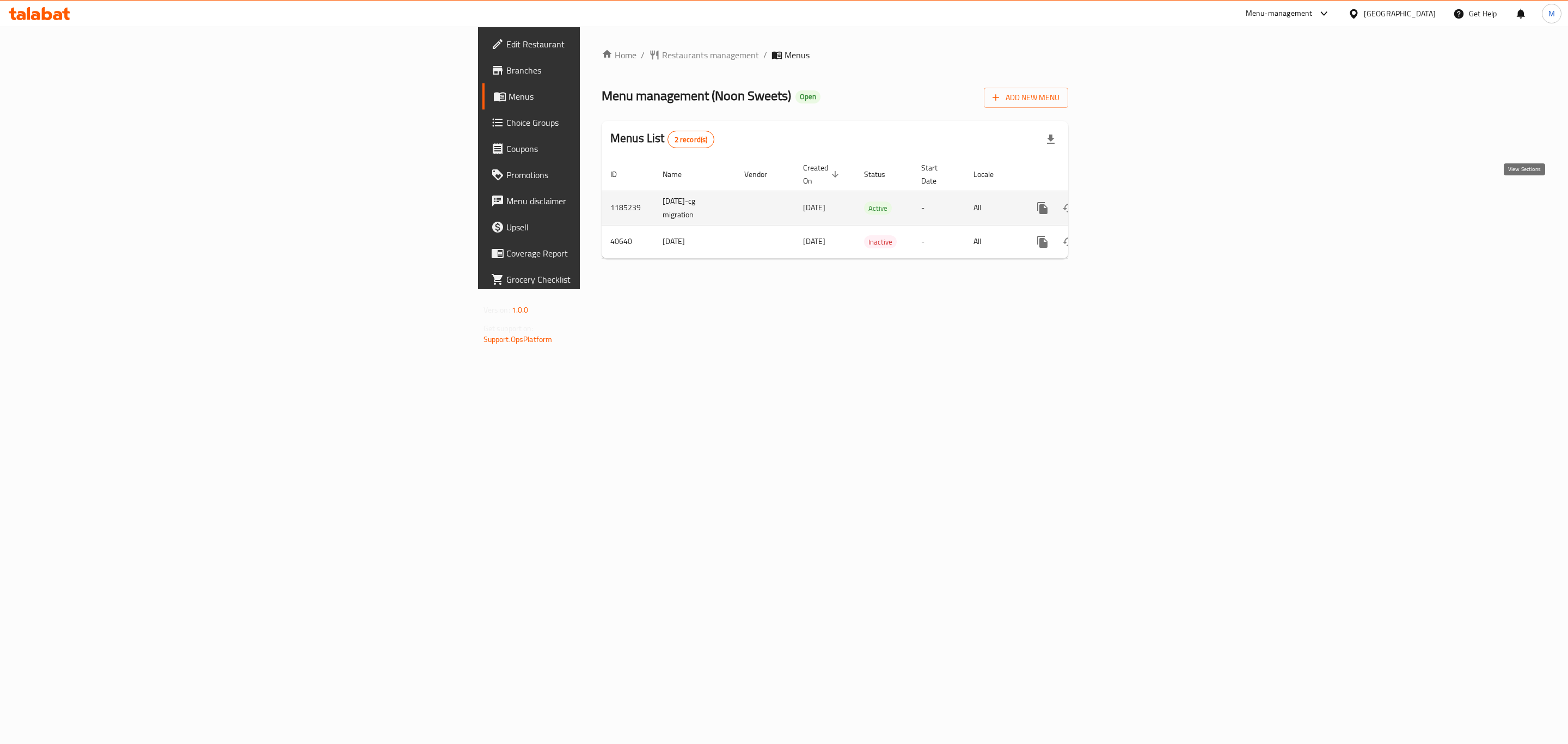
click at [1127, 202] on icon "enhanced table" at bounding box center [1121, 208] width 13 height 13
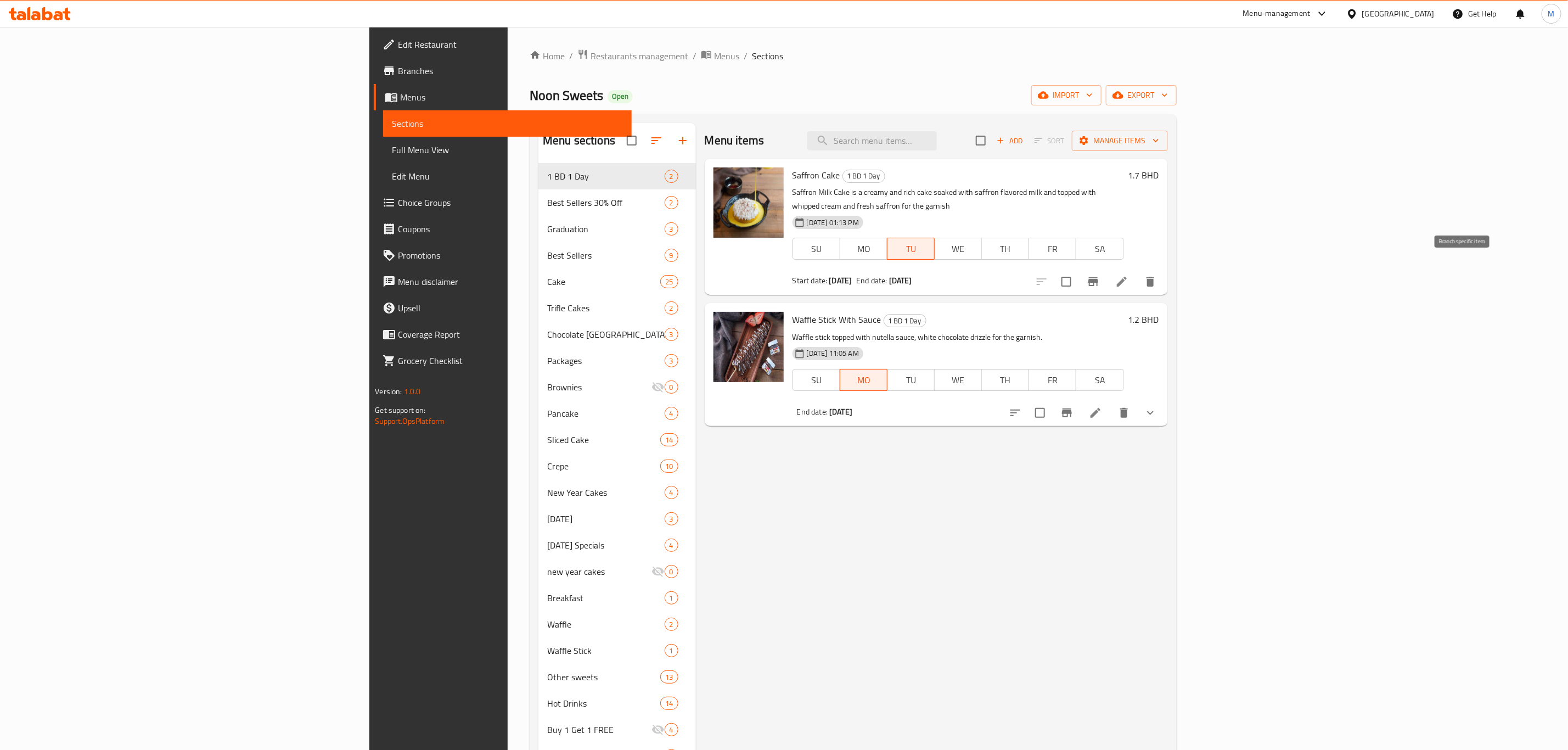
click at [1106, 268] on button "Branch-specific-item" at bounding box center [1093, 281] width 26 height 26
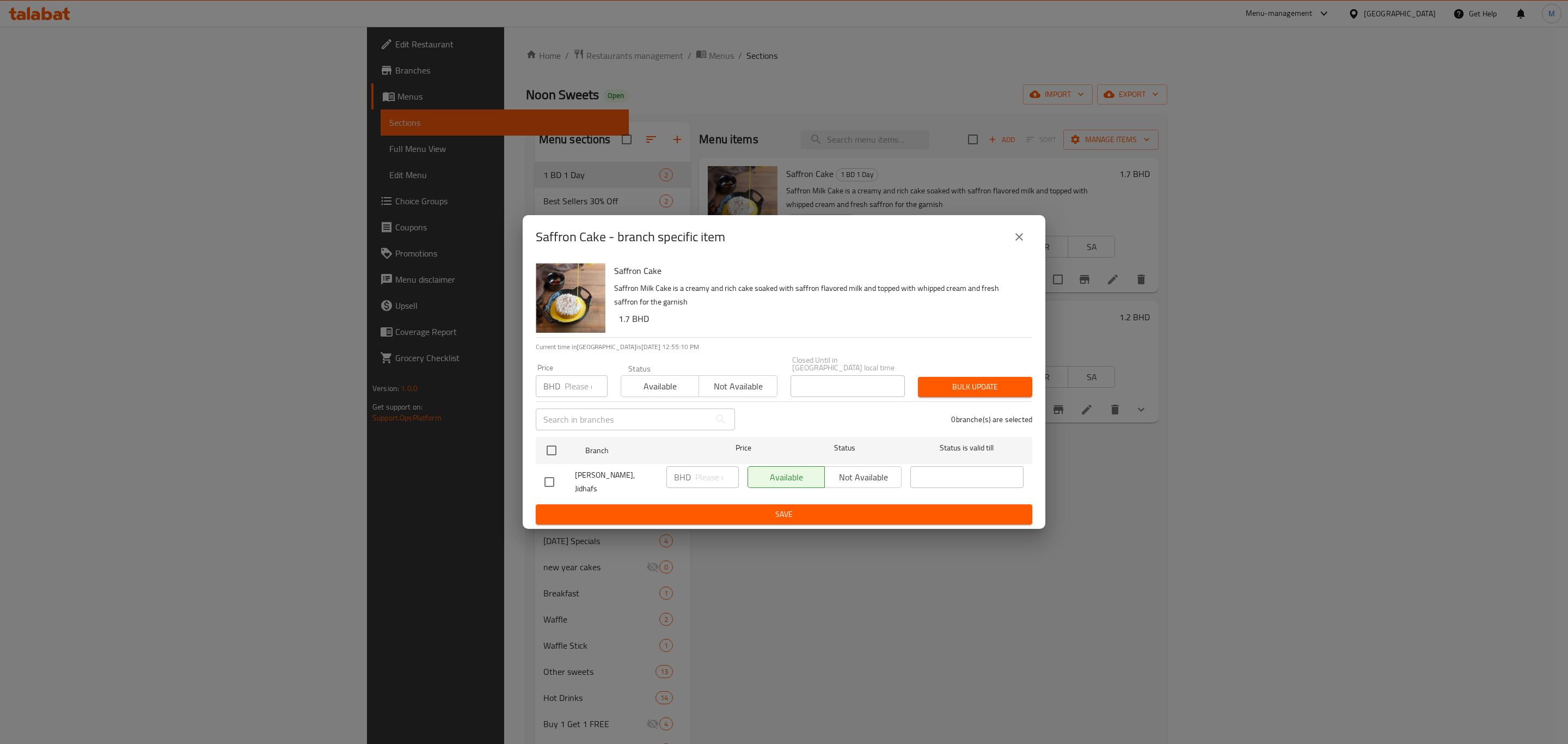
click at [1007, 239] on button "close" at bounding box center [1019, 237] width 26 height 26
